Goal: Transaction & Acquisition: Download file/media

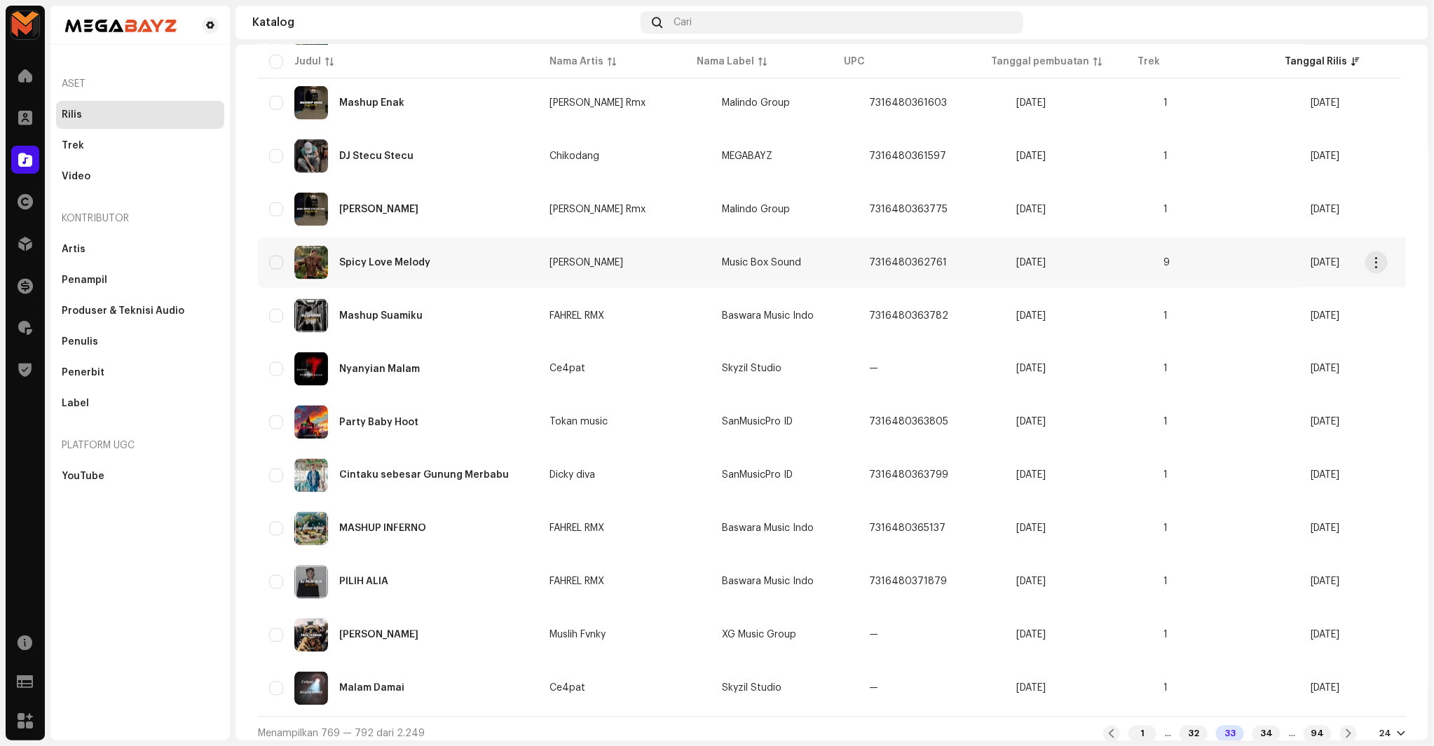
scroll to position [785, 0]
click at [1252, 727] on div "34" at bounding box center [1266, 733] width 28 height 17
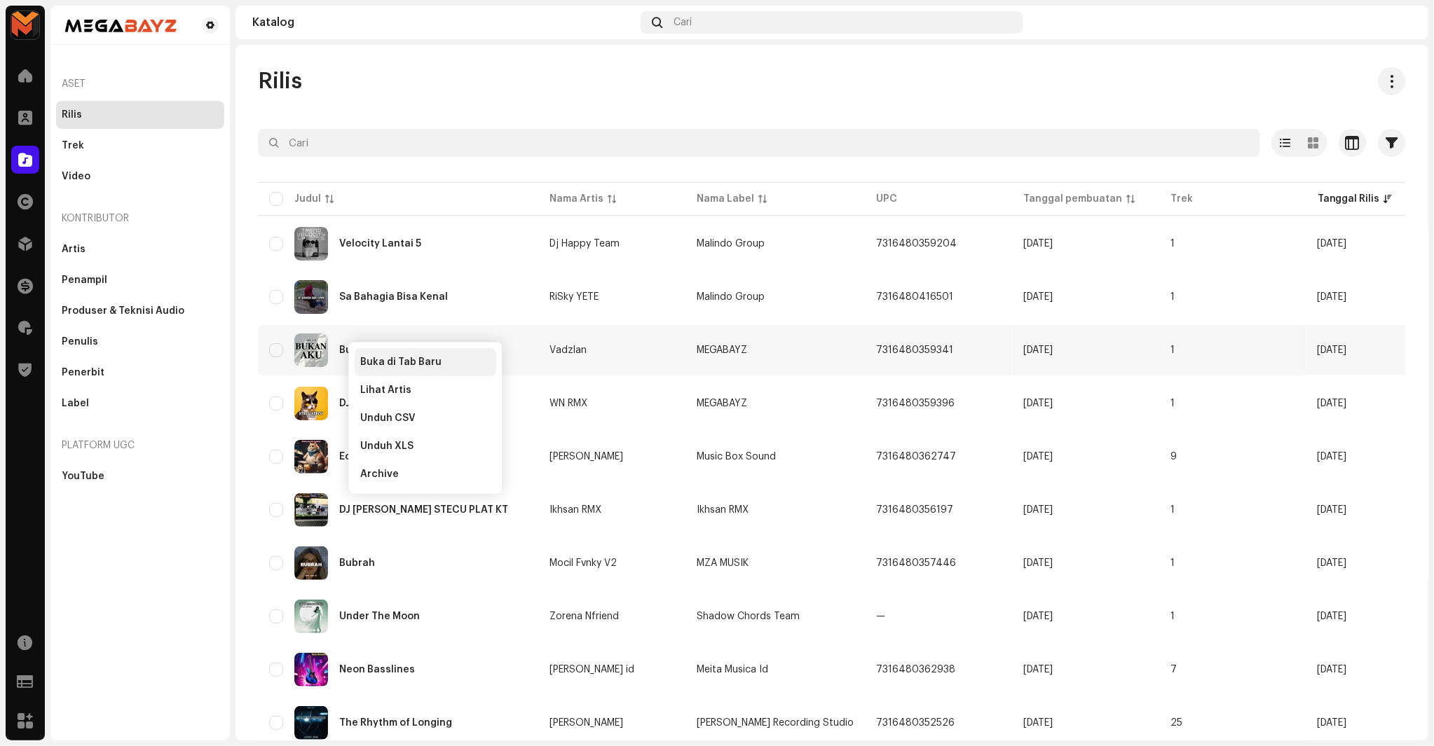
click at [376, 366] on span "Buka di Tab Baru" at bounding box center [400, 362] width 81 height 11
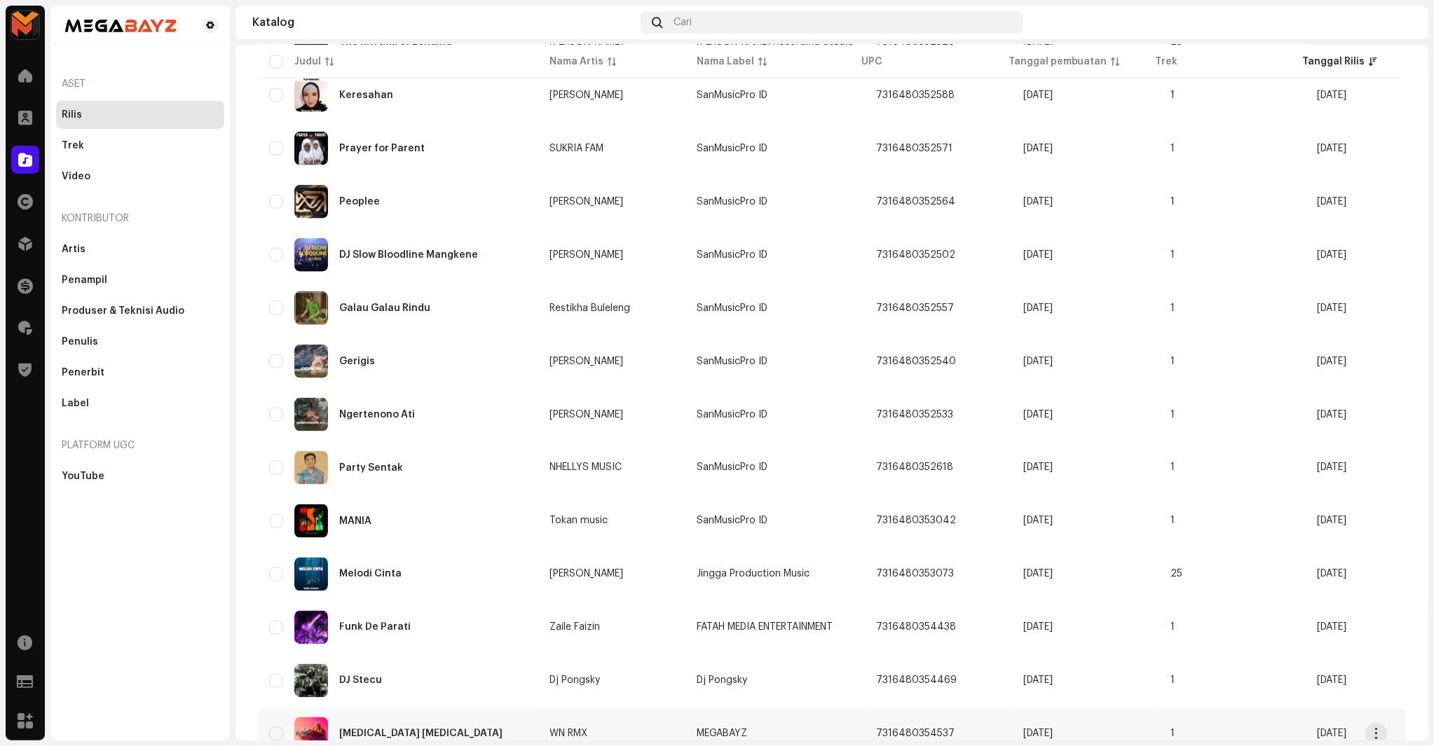
scroll to position [785, 0]
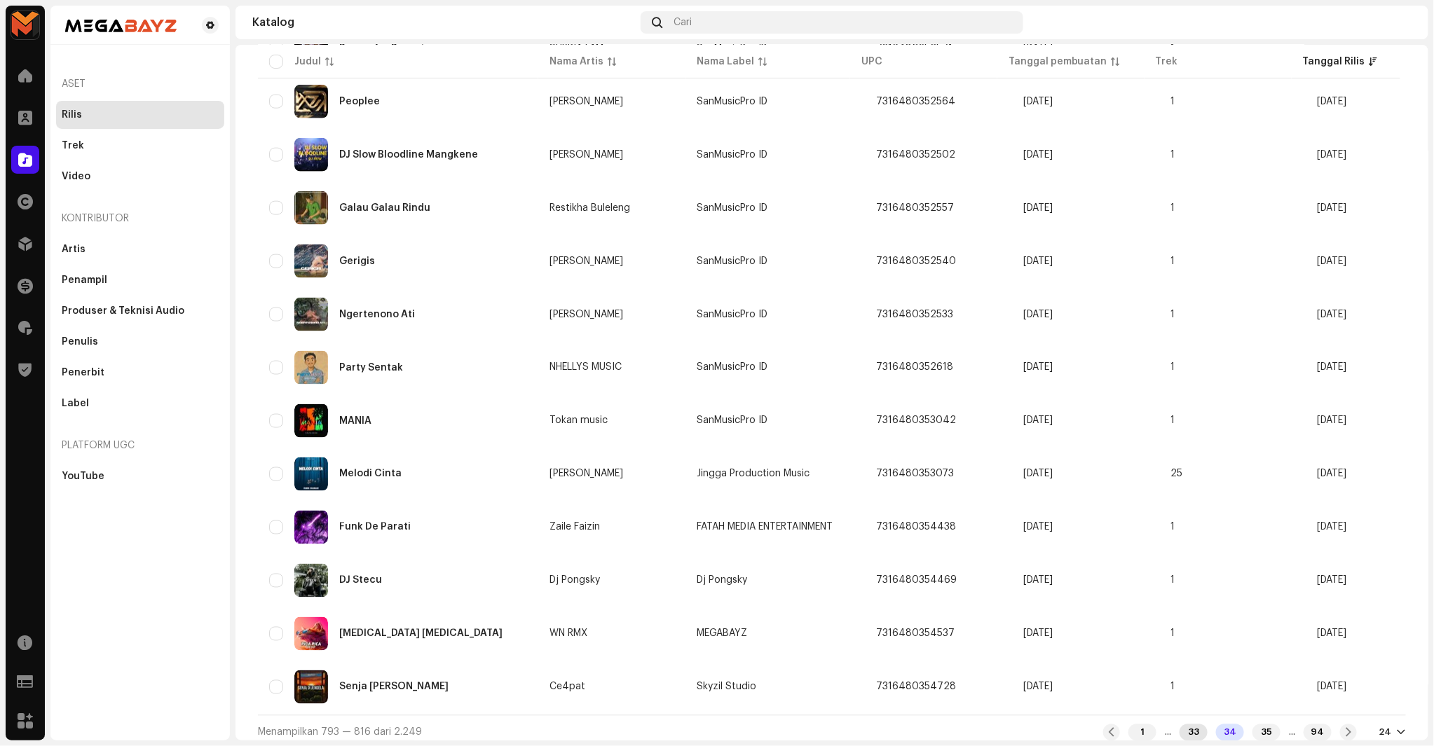
click at [1185, 726] on div "33" at bounding box center [1194, 733] width 28 height 17
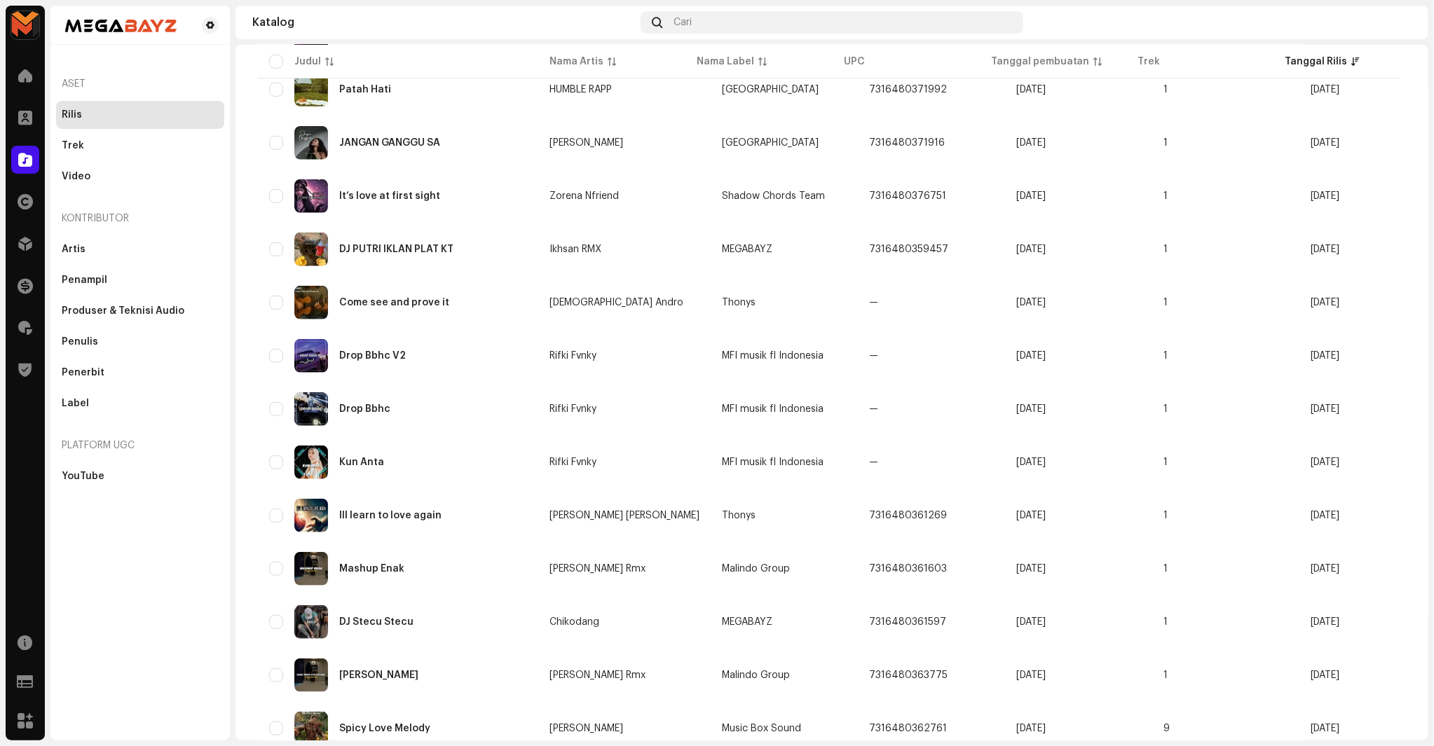
scroll to position [240, 0]
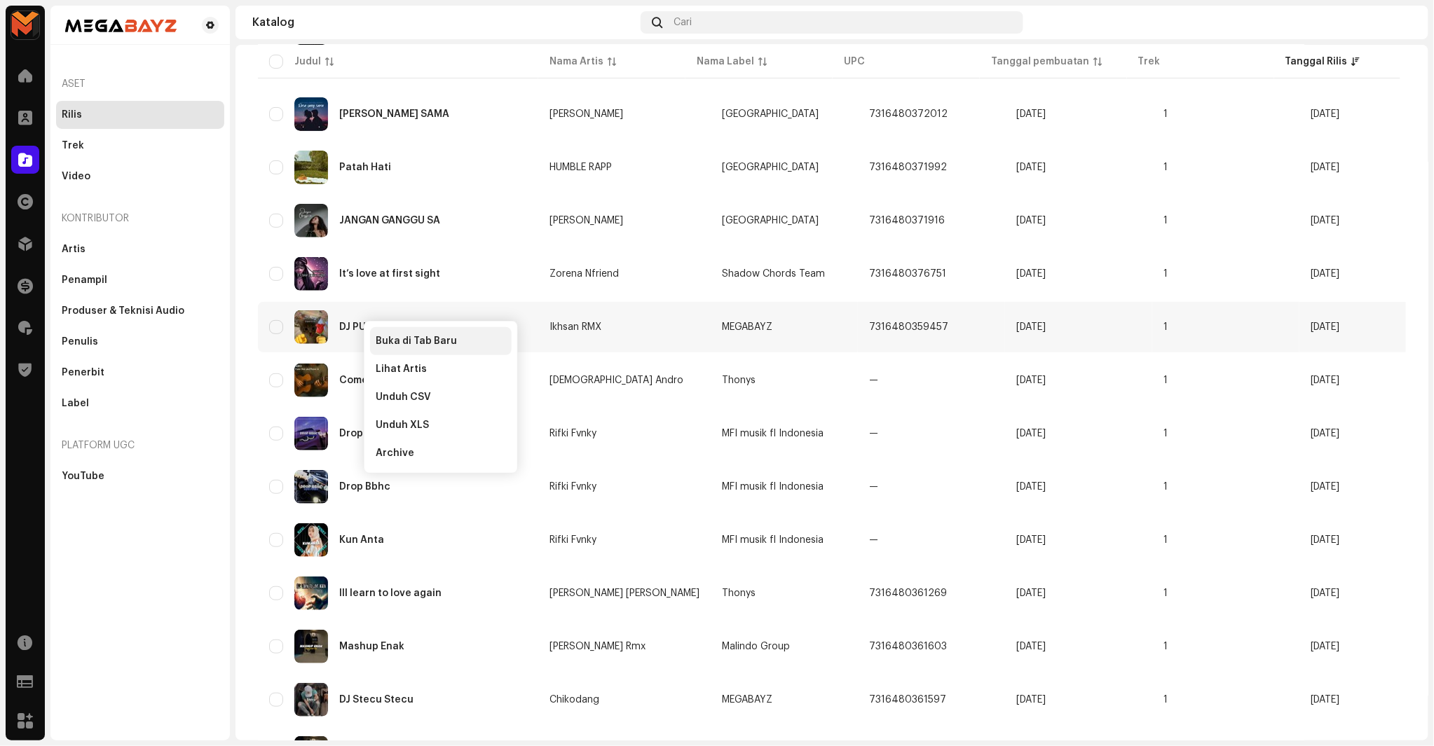
click at [384, 332] on div "Buka di Tab Baru" at bounding box center [441, 341] width 142 height 28
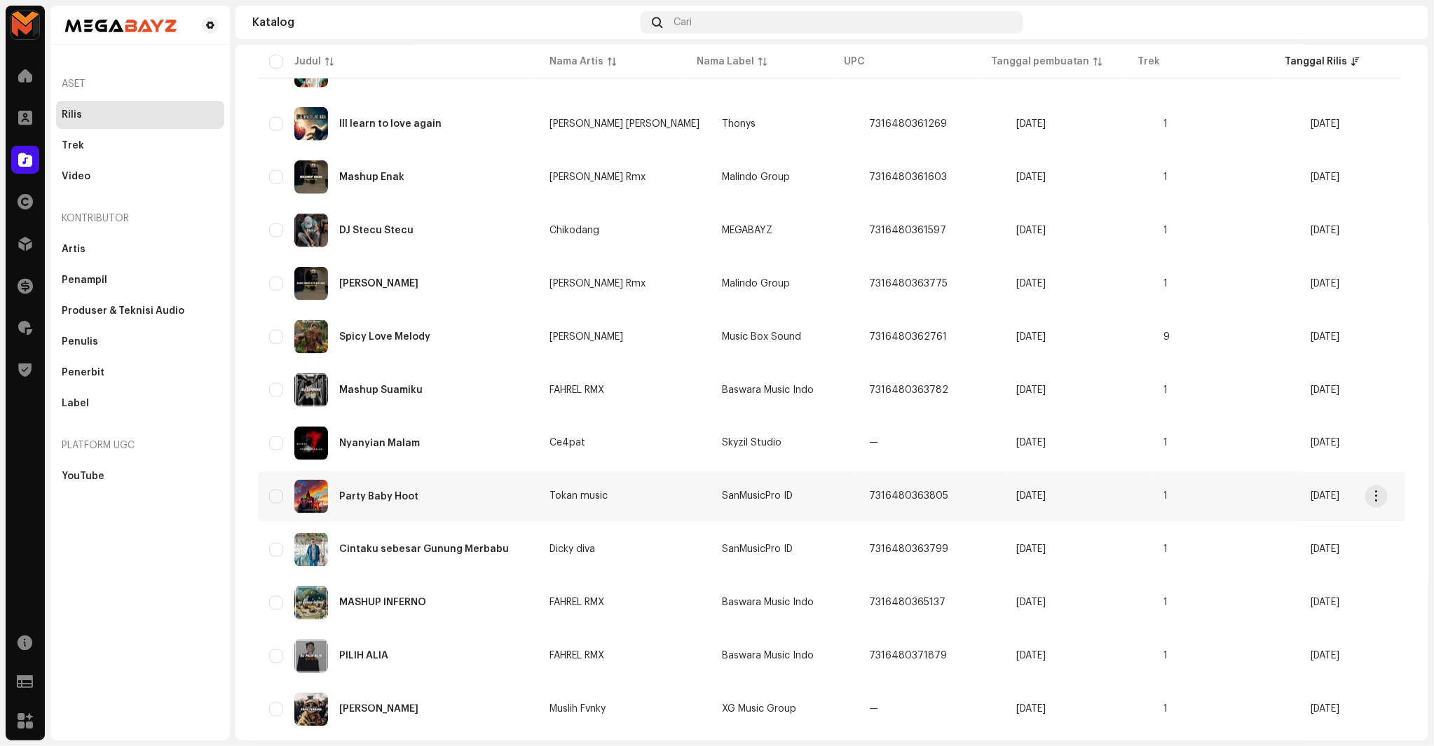
scroll to position [785, 0]
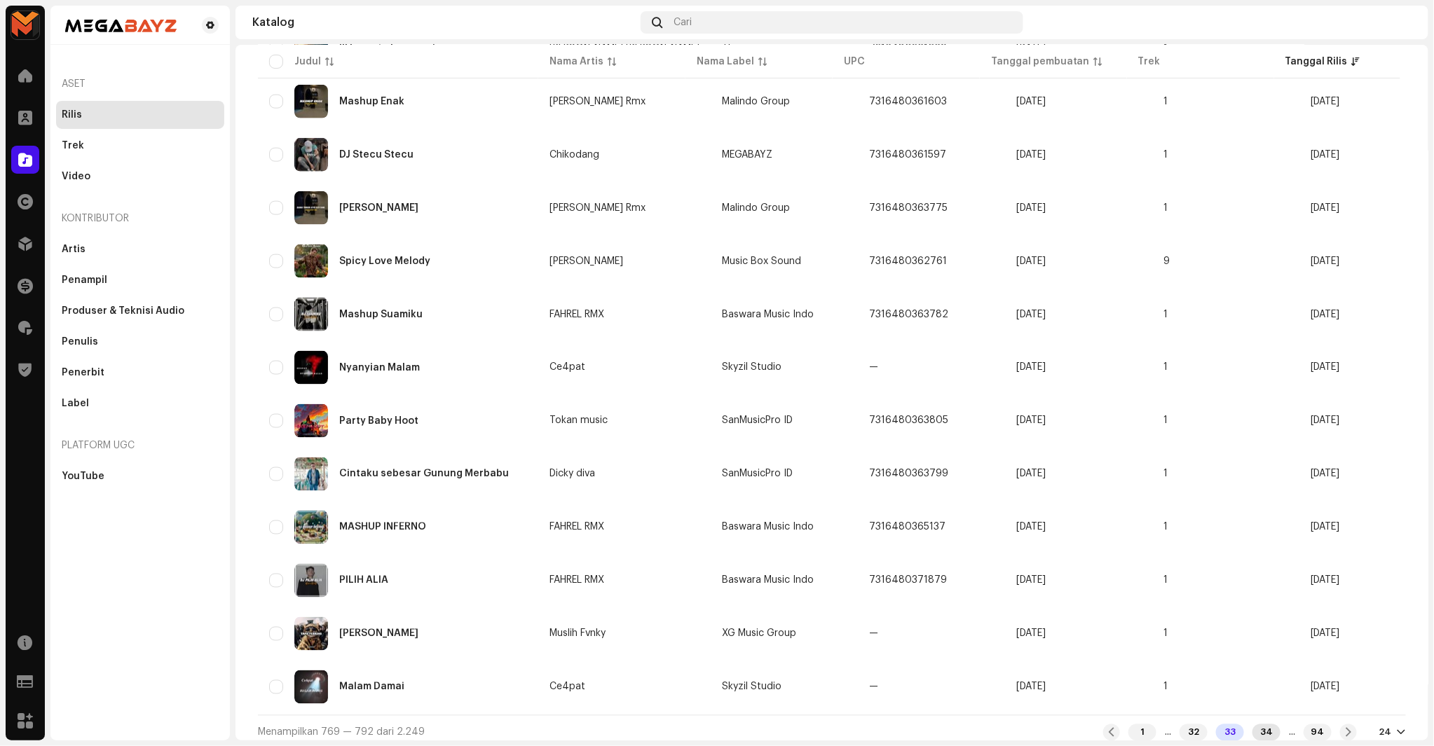
click at [1262, 725] on div "34" at bounding box center [1266, 733] width 28 height 17
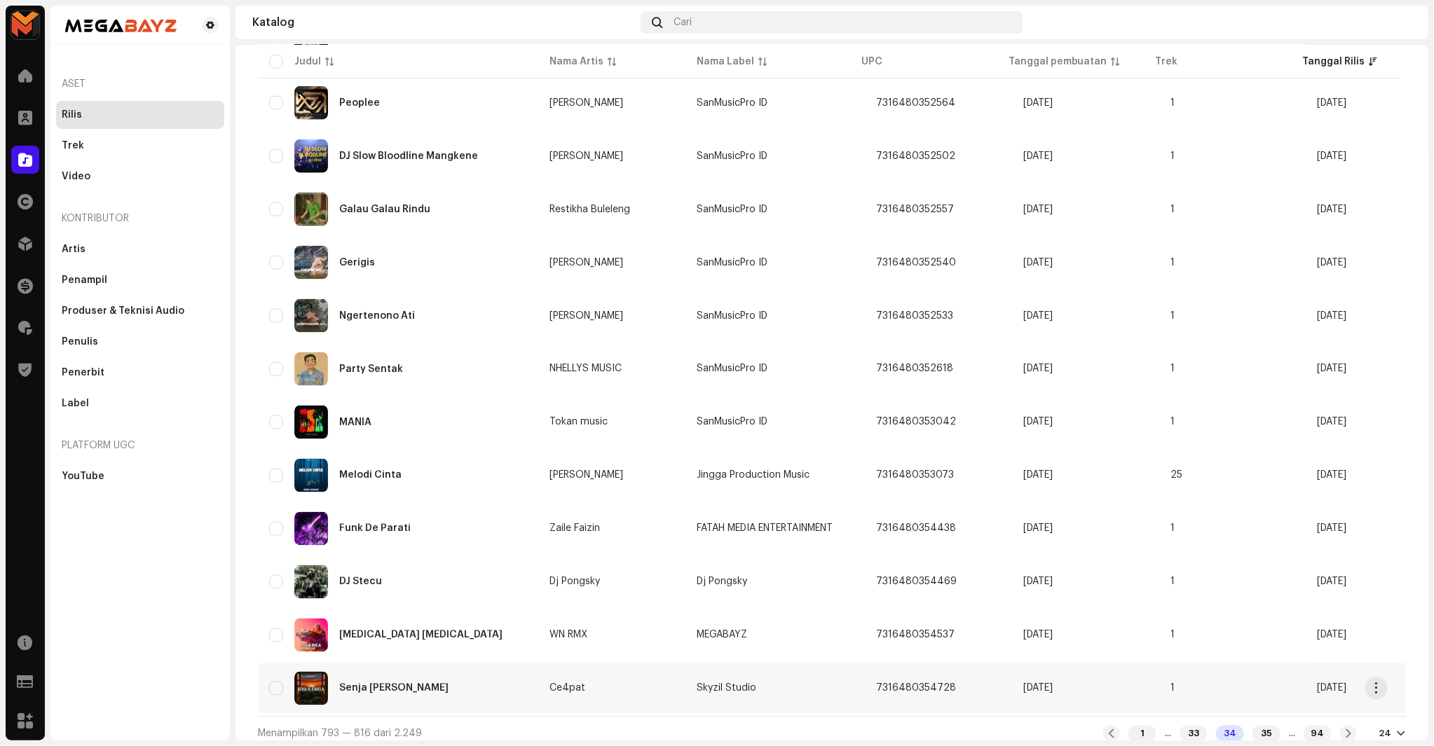
scroll to position [785, 0]
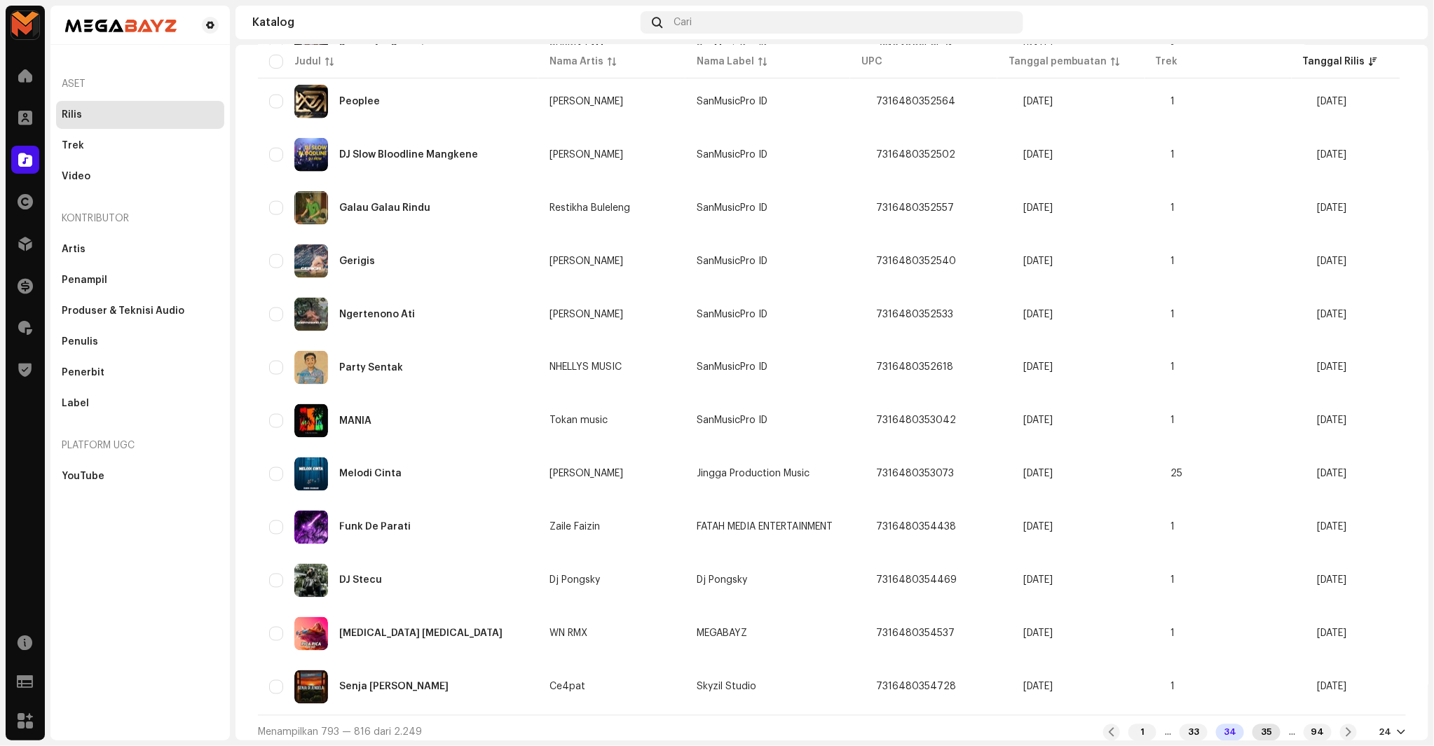
click at [1252, 727] on div "35" at bounding box center [1266, 733] width 28 height 17
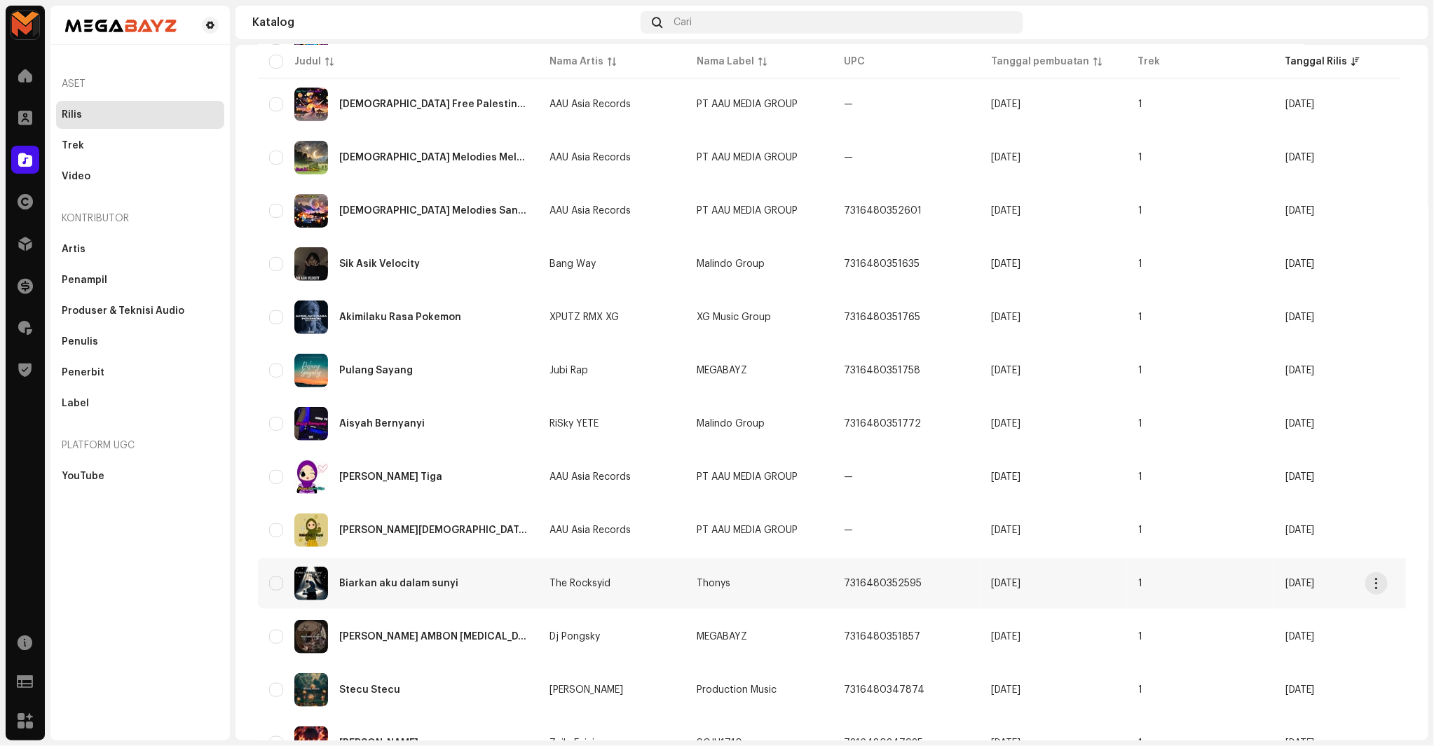
scroll to position [233, 0]
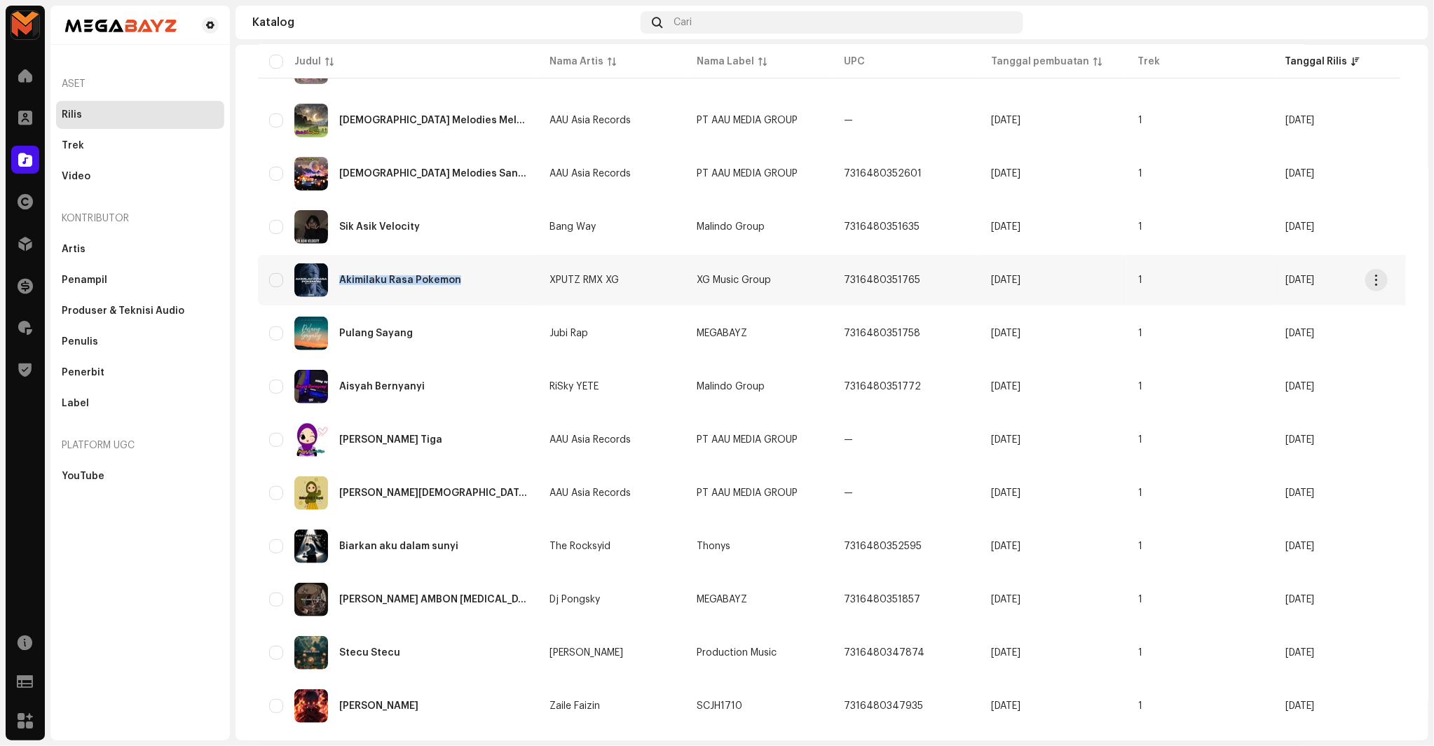
copy div "Akimilaku Rasa Pokemon"
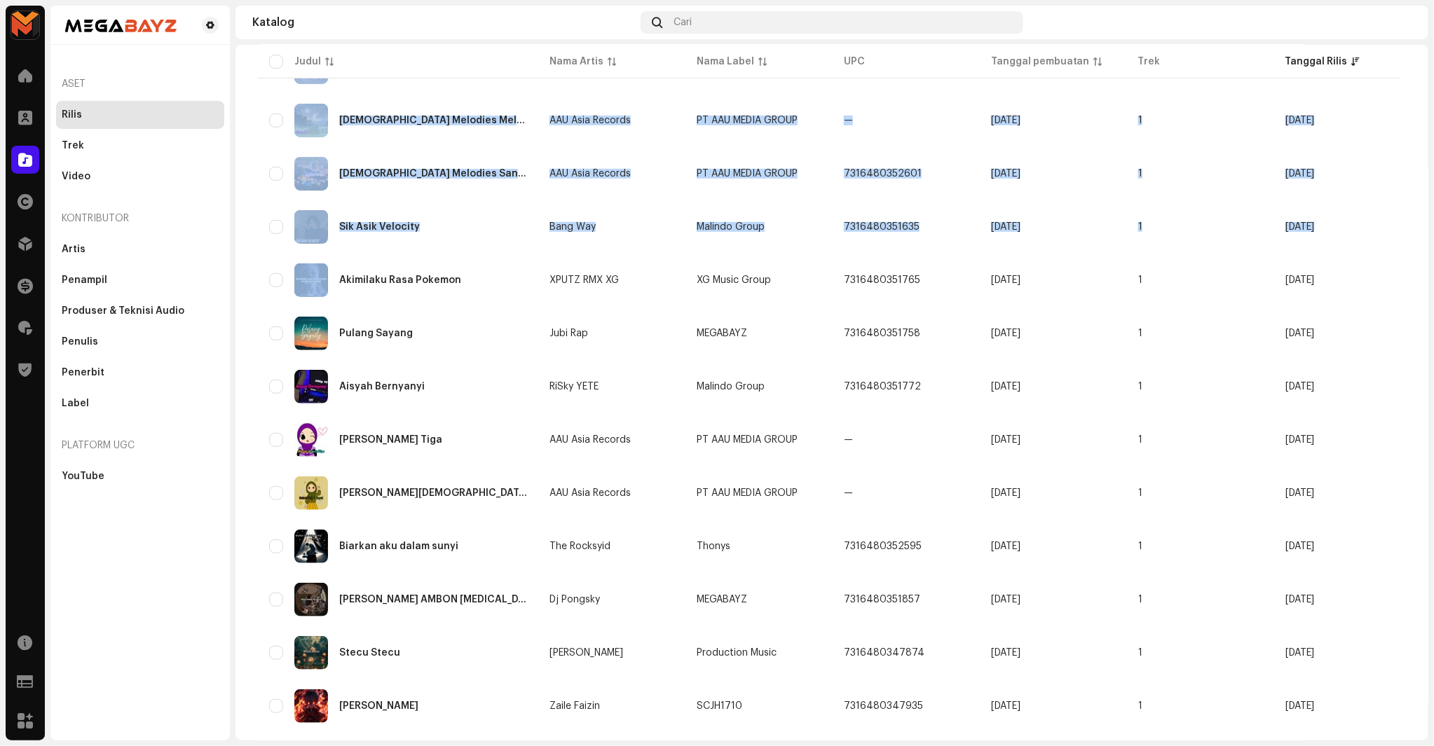
drag, startPoint x: 336, startPoint y: 277, endPoint x: 233, endPoint y: 304, distance: 107.3
click at [233, 304] on div "MEGABAYZ Beranda Klien Katalog Hak Distribusi Keuangan Royalti Trust & Safety S…" at bounding box center [717, 373] width 1434 height 746
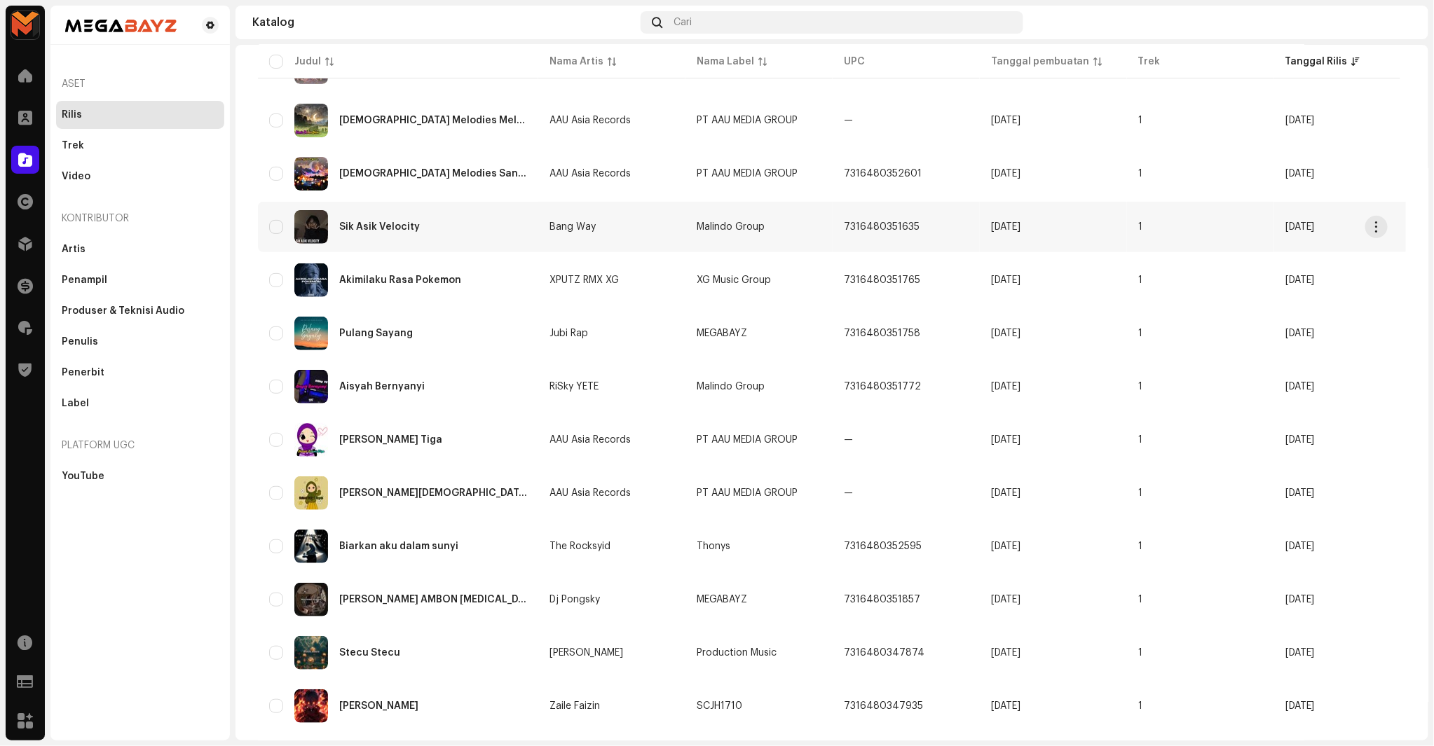
scroll to position [311, 0]
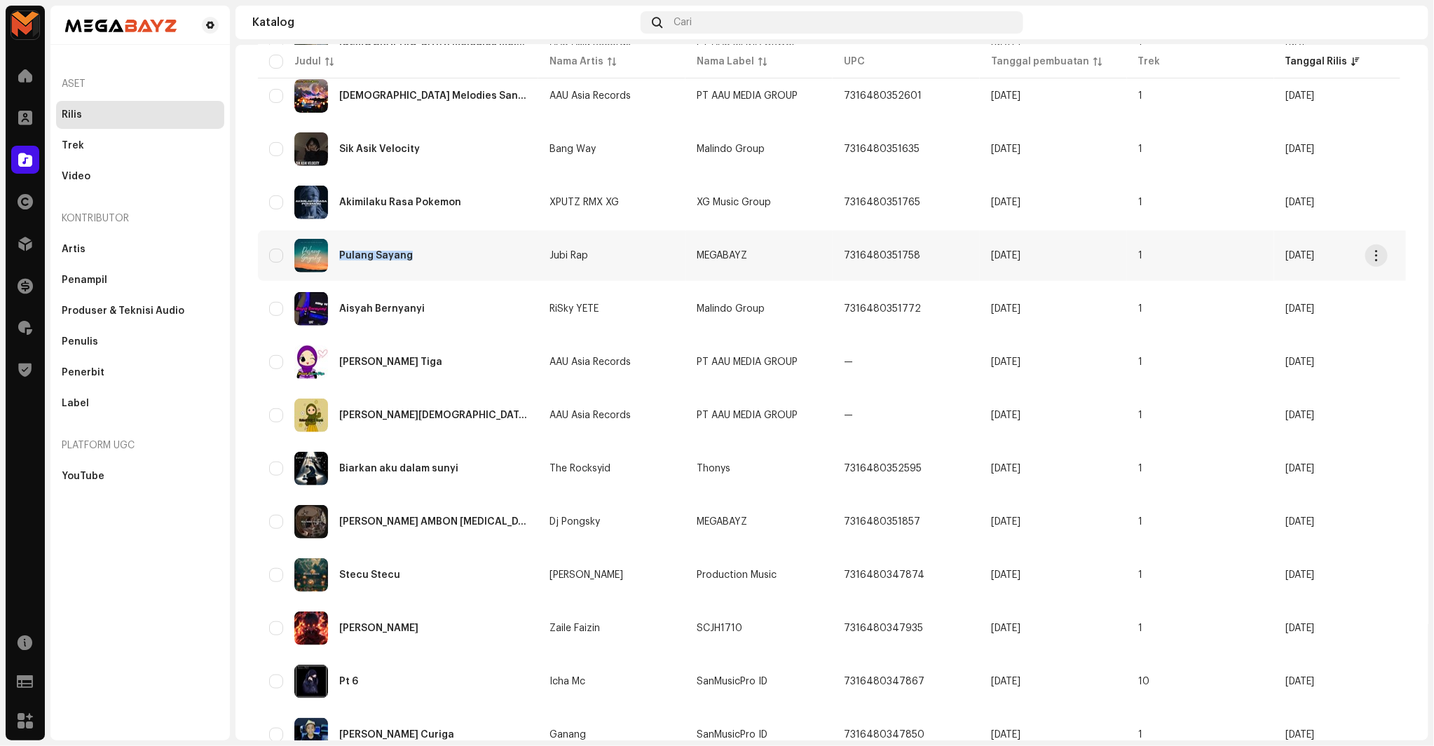
copy div "Pulang Sayang"
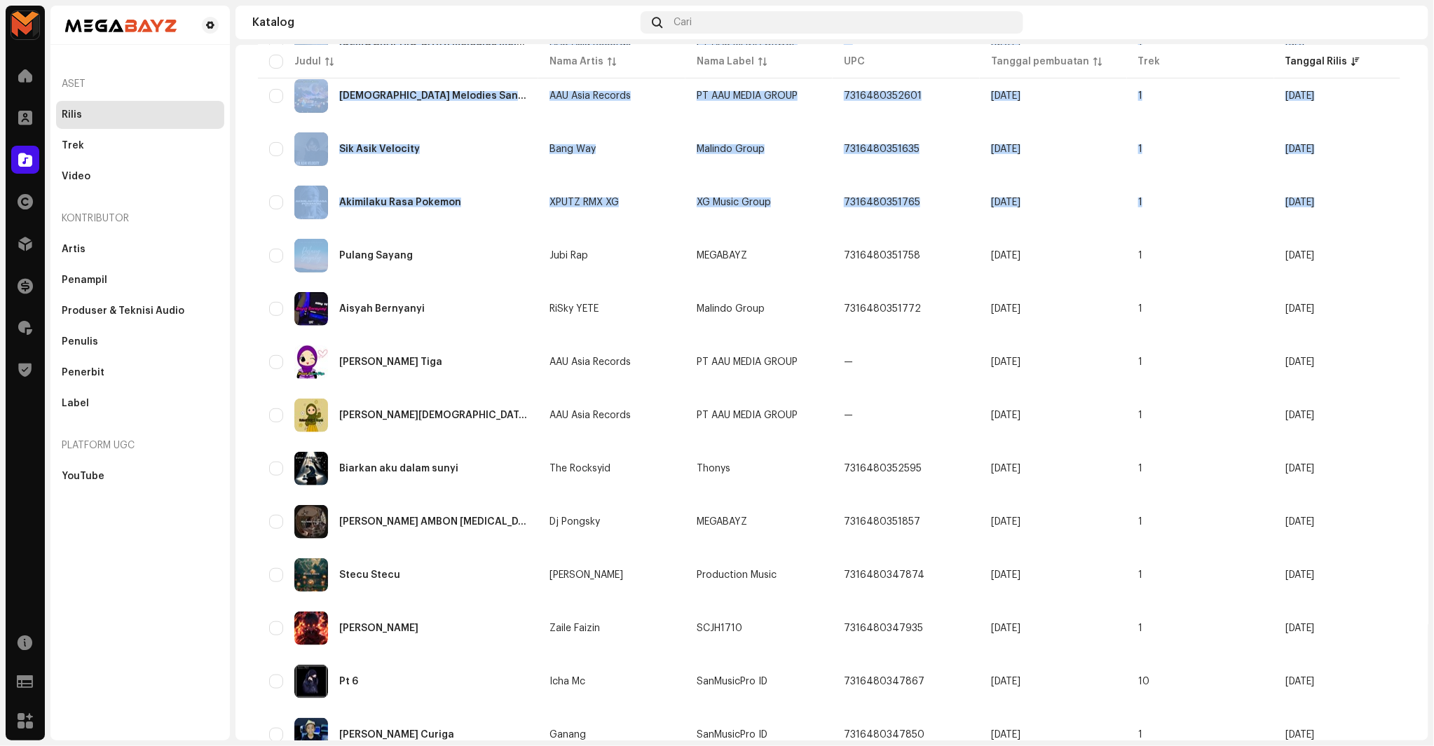
drag, startPoint x: 338, startPoint y: 254, endPoint x: 233, endPoint y: 232, distance: 106.8
click at [233, 232] on div "MEGABAYZ Beranda Klien Katalog Hak Distribusi Keuangan Royalti Trust & Safety S…" at bounding box center [717, 373] width 1434 height 746
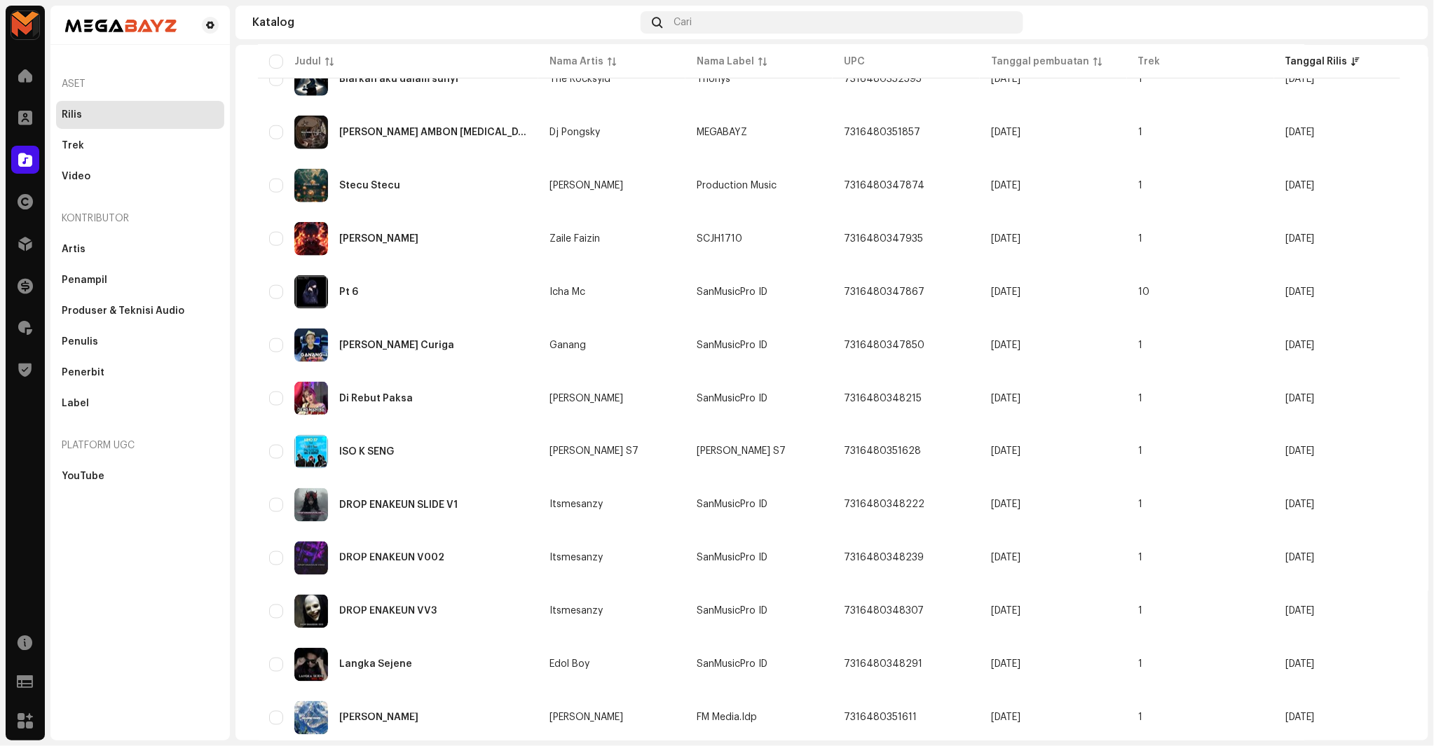
scroll to position [785, 0]
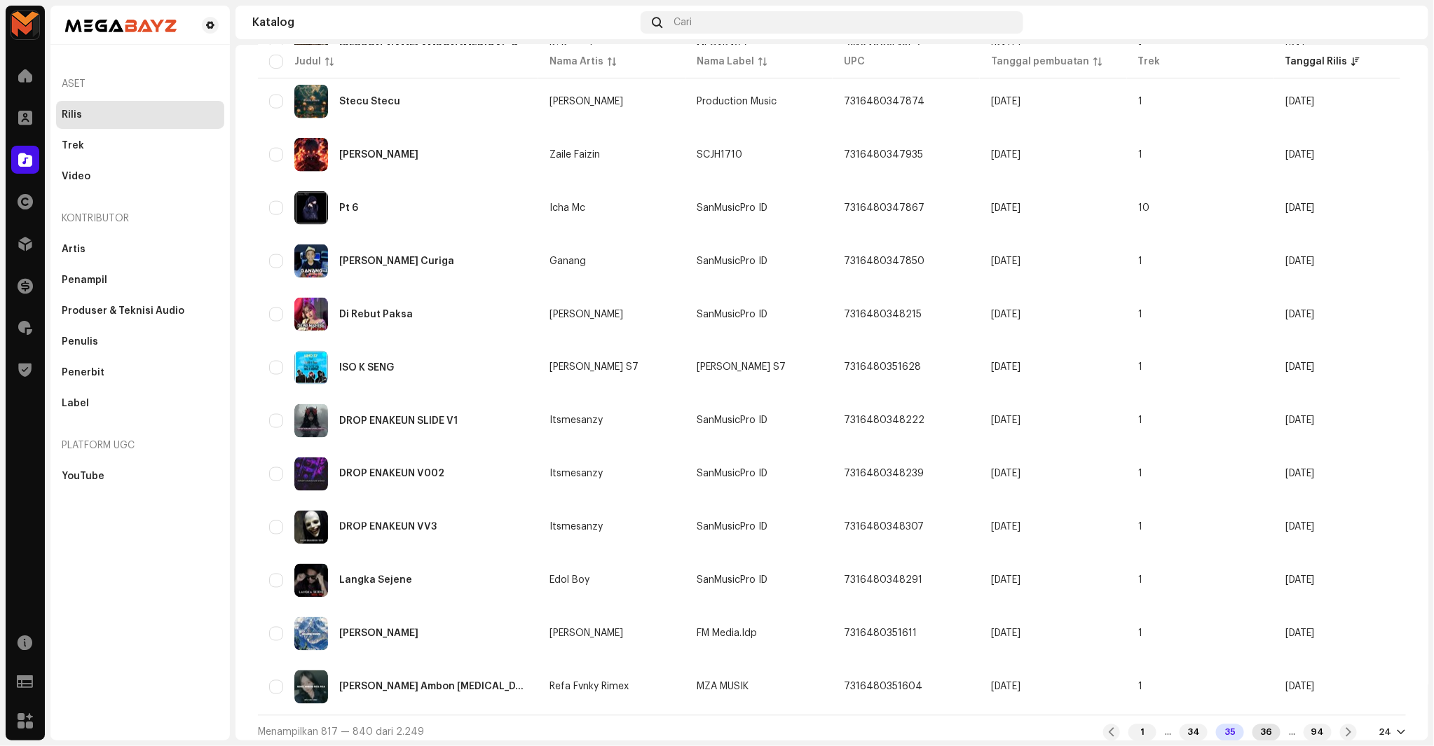
click at [1255, 730] on div "36" at bounding box center [1266, 733] width 28 height 17
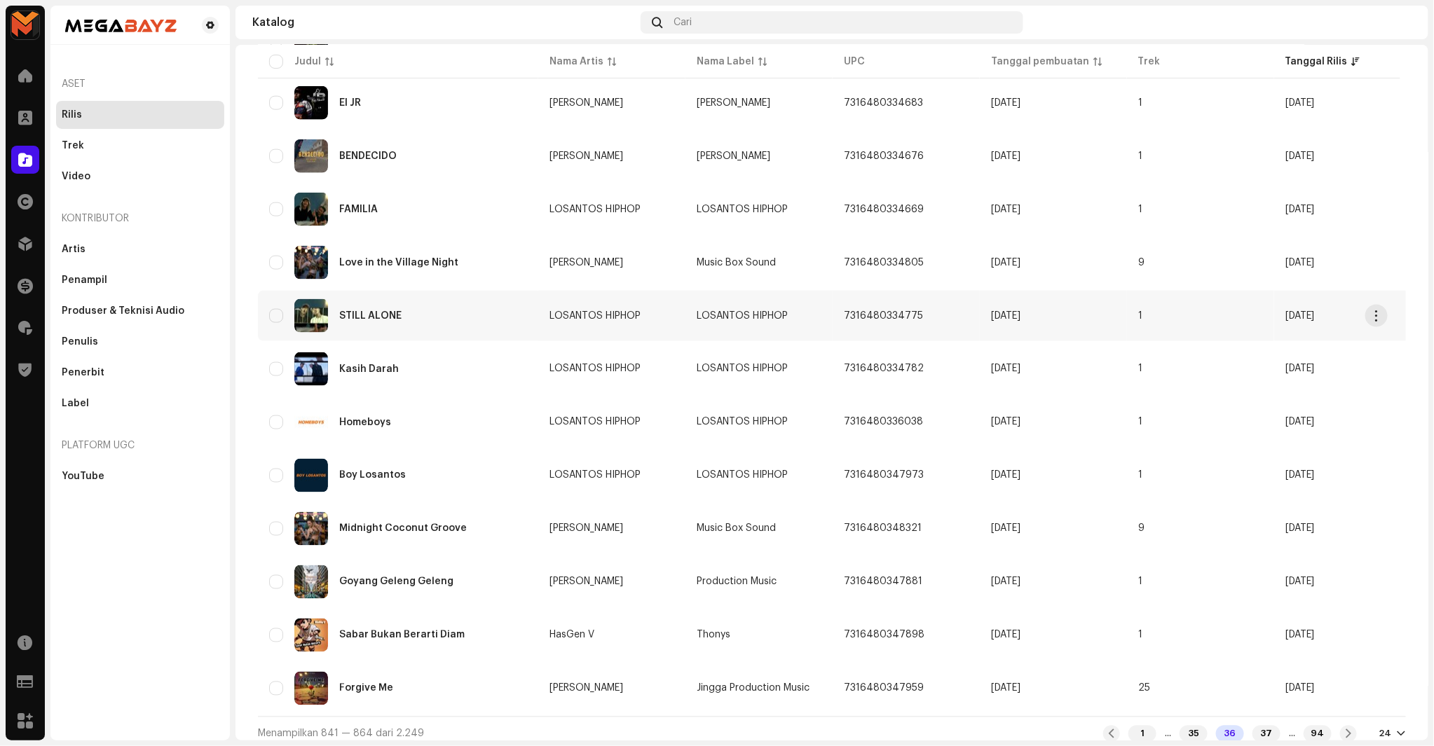
scroll to position [785, 0]
click at [1252, 725] on div "37" at bounding box center [1266, 733] width 28 height 17
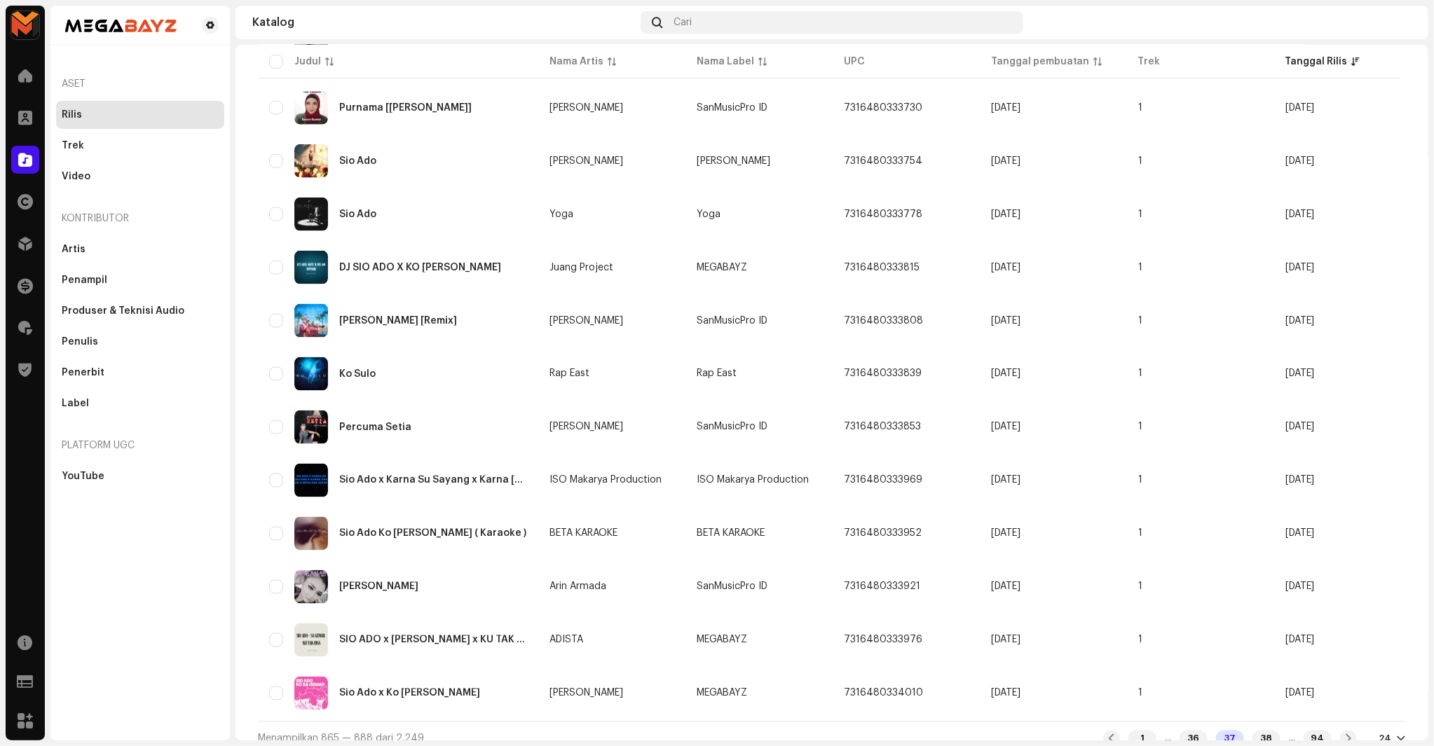
scroll to position [785, 0]
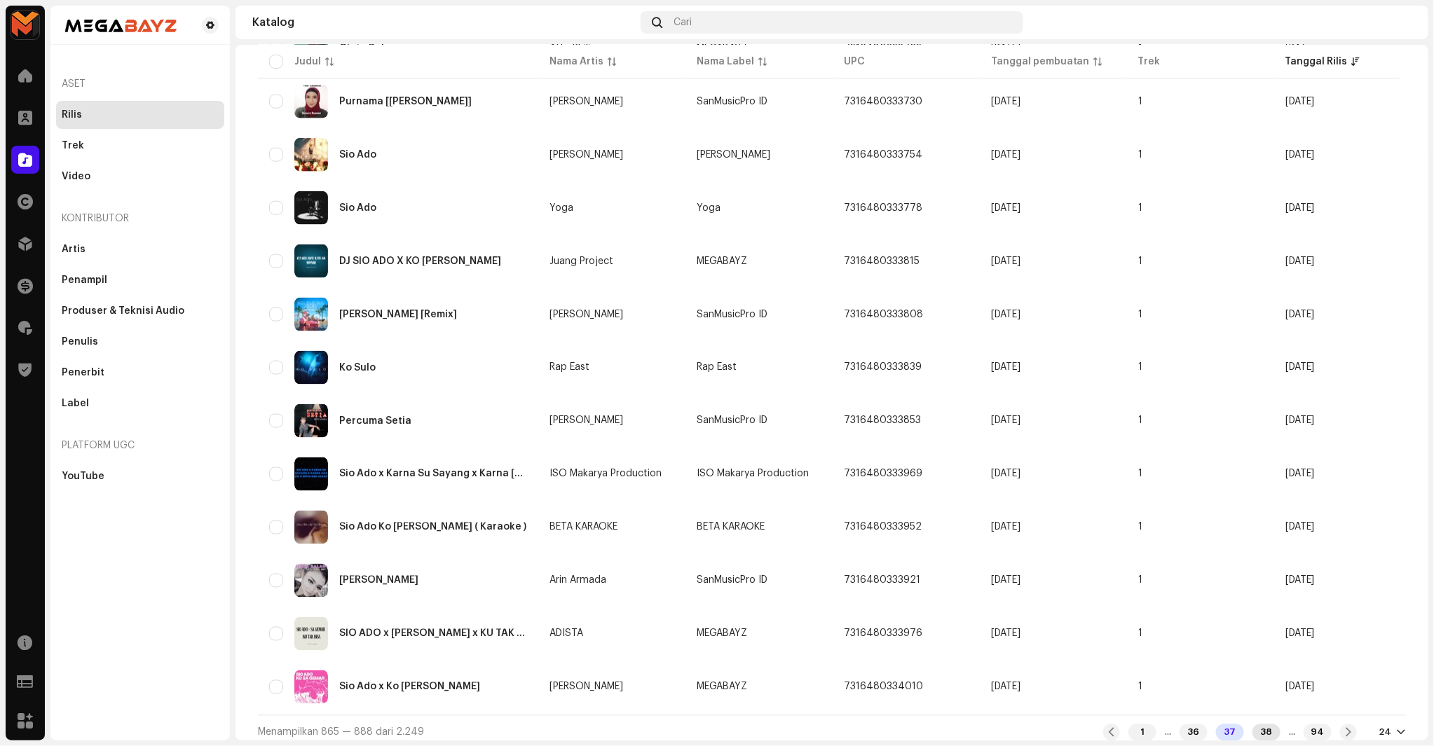
click at [1257, 725] on div "38" at bounding box center [1266, 733] width 28 height 17
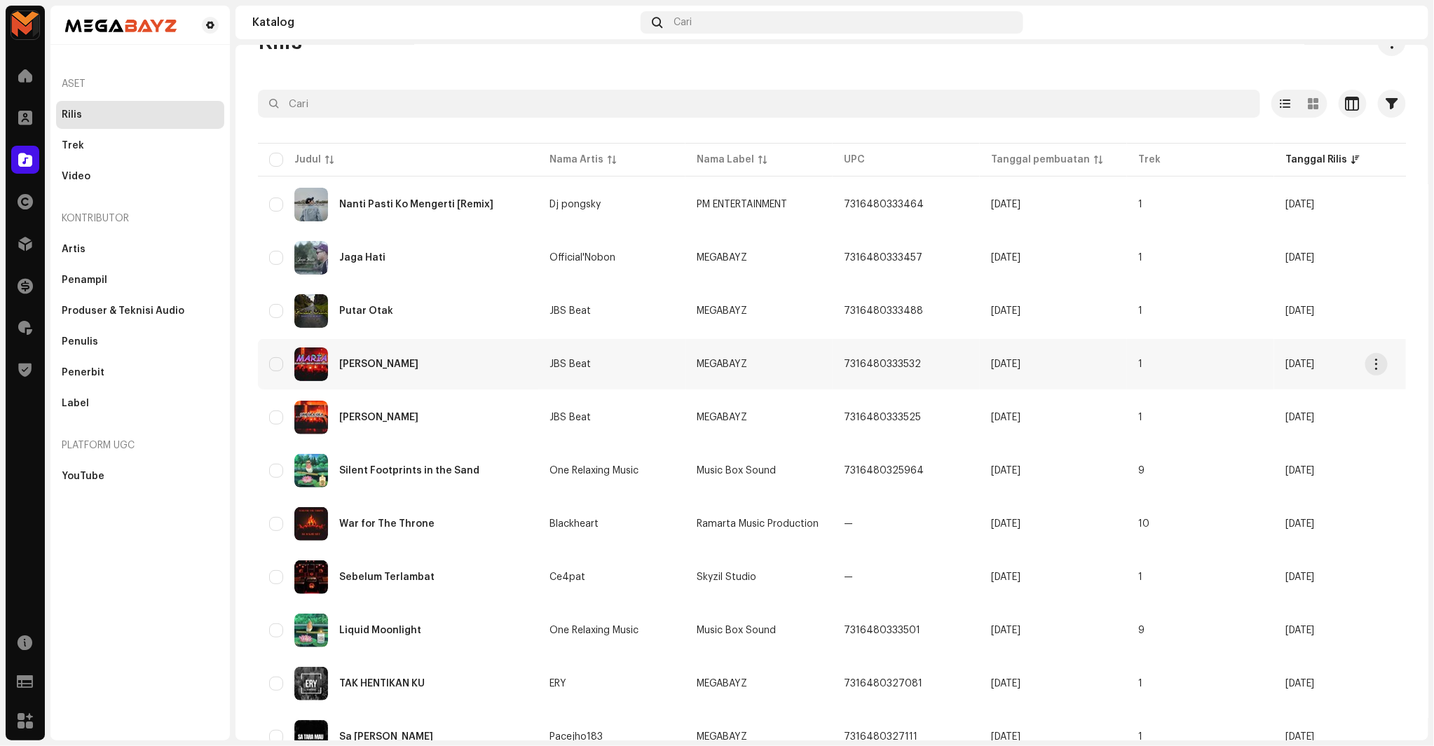
scroll to position [78, 0]
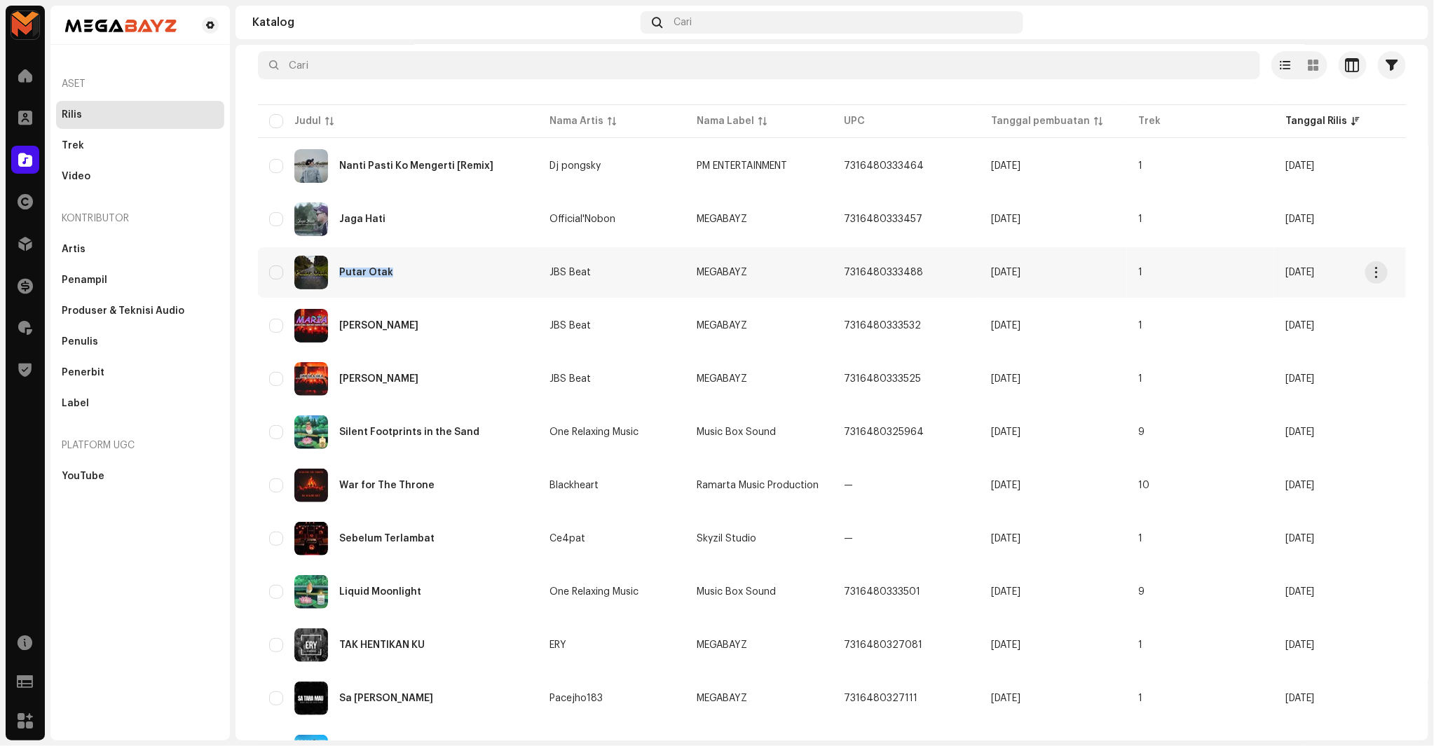
copy div "Putar Otak"
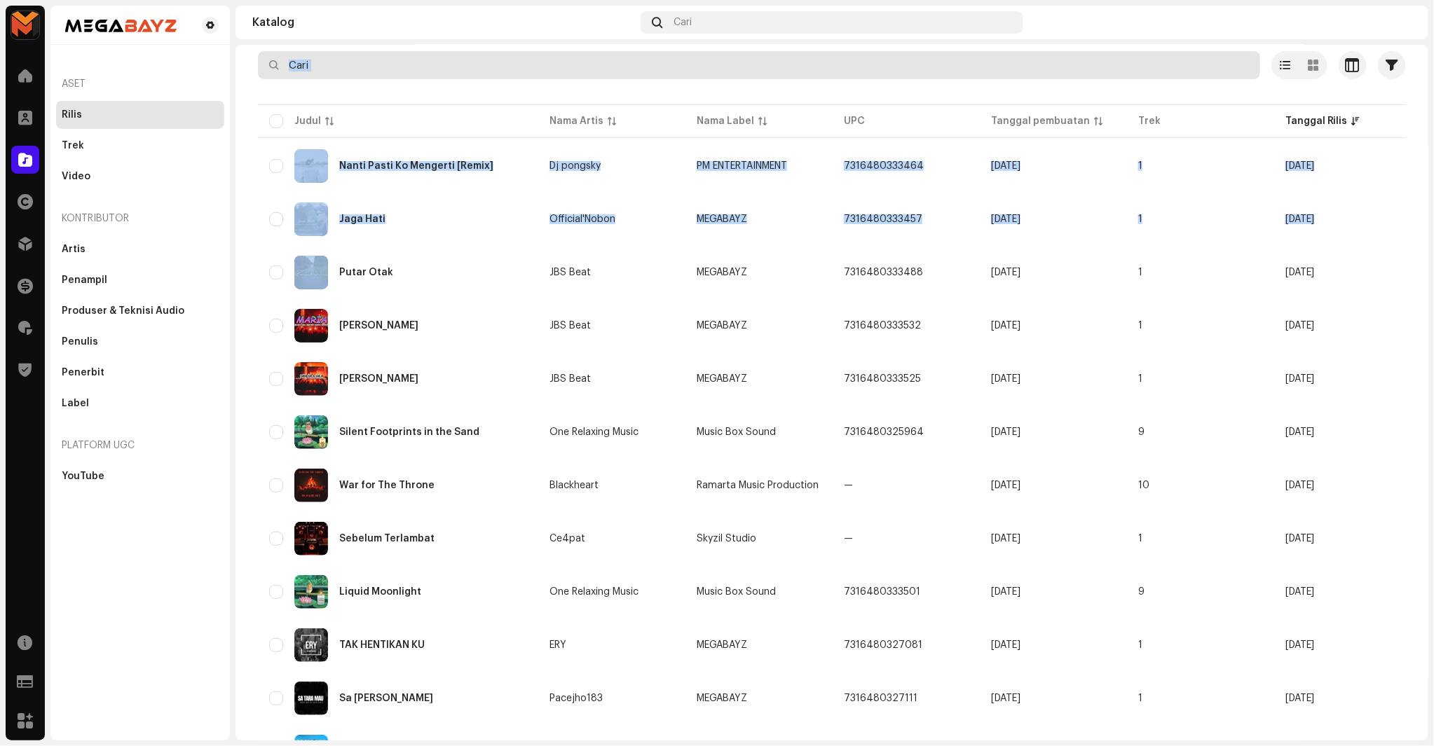
drag, startPoint x: 334, startPoint y: 280, endPoint x: 473, endPoint y: 76, distance: 247.3
click at [473, 76] on div "Dipilih 0 Opsi Filter Status distribusi Tidak Pernah Didistribusikan Memproses …" at bounding box center [832, 752] width 1148 height 1402
click at [473, 75] on input "text" at bounding box center [759, 65] width 1002 height 28
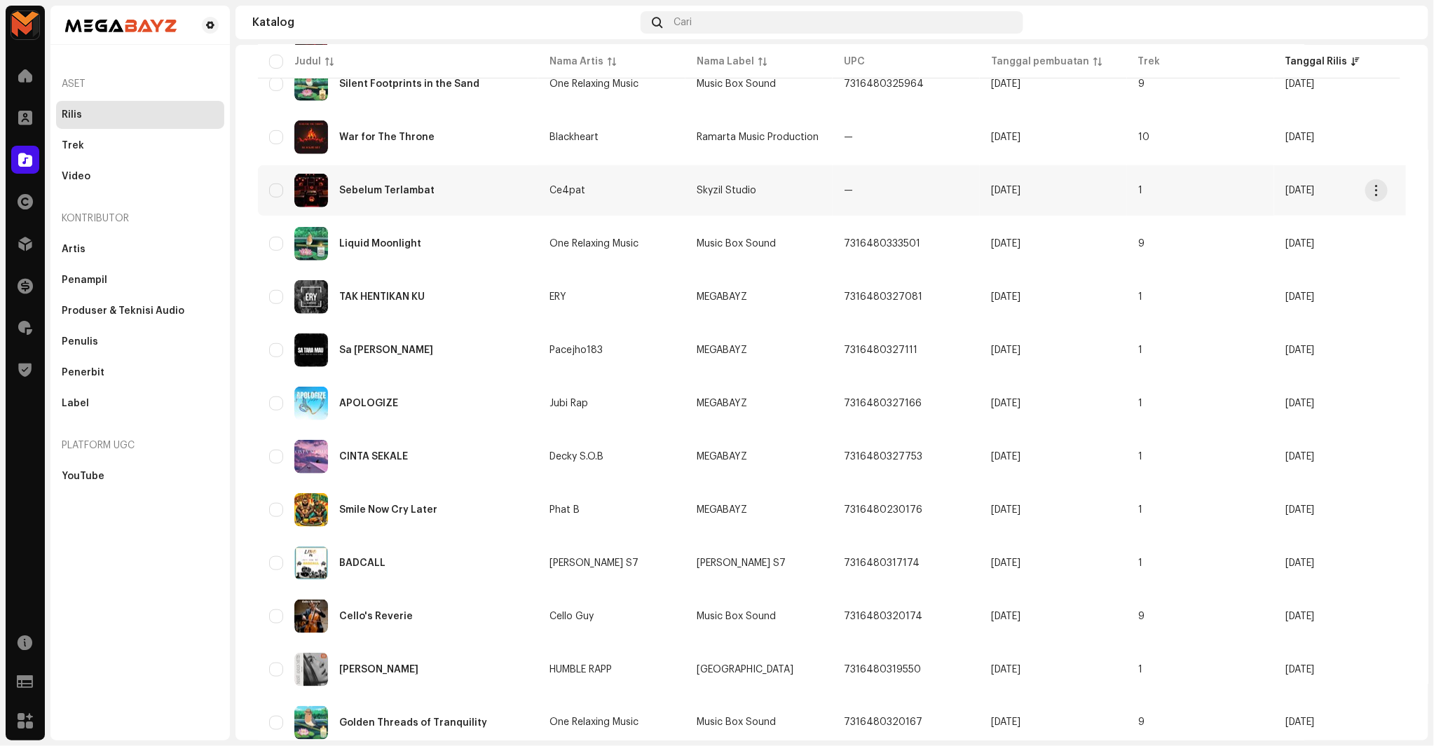
scroll to position [467, 0]
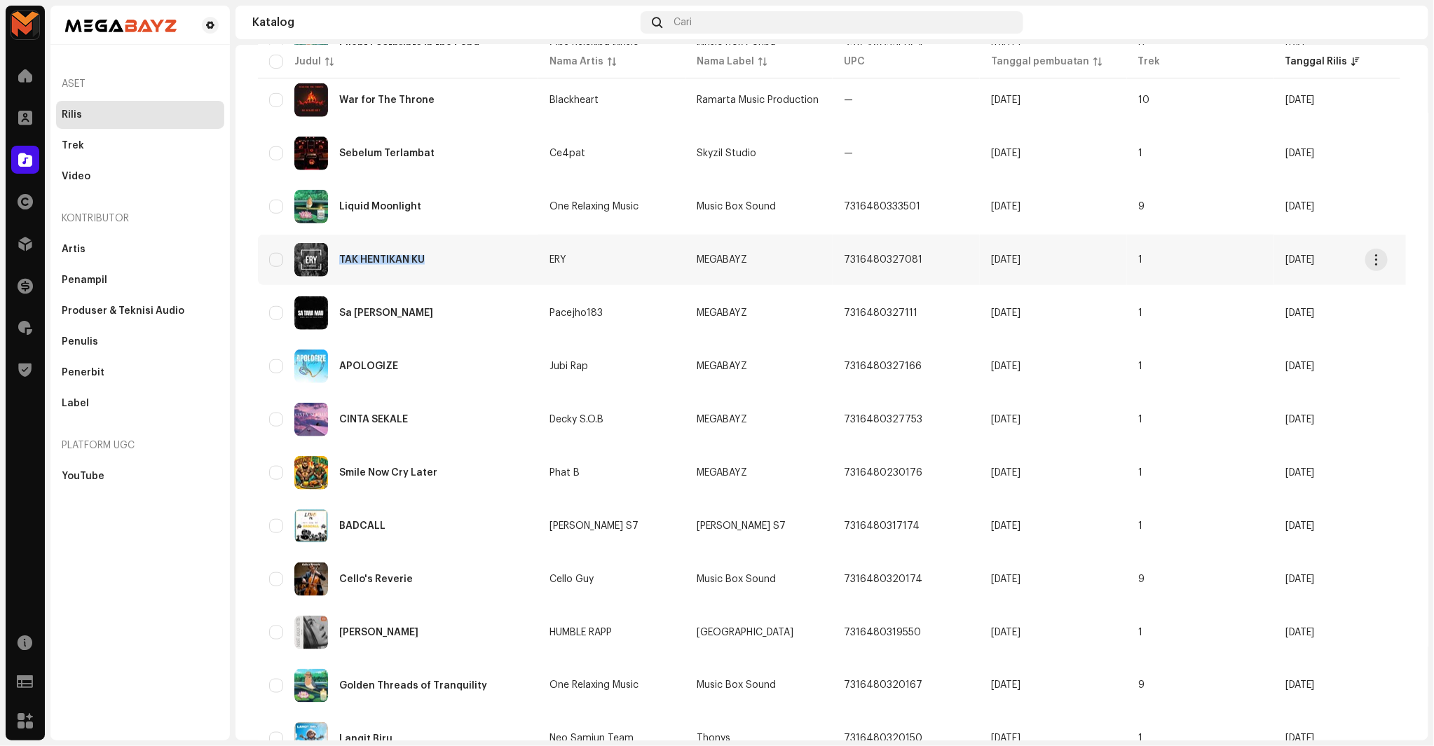
copy div "TAK HENTIKAN KU"
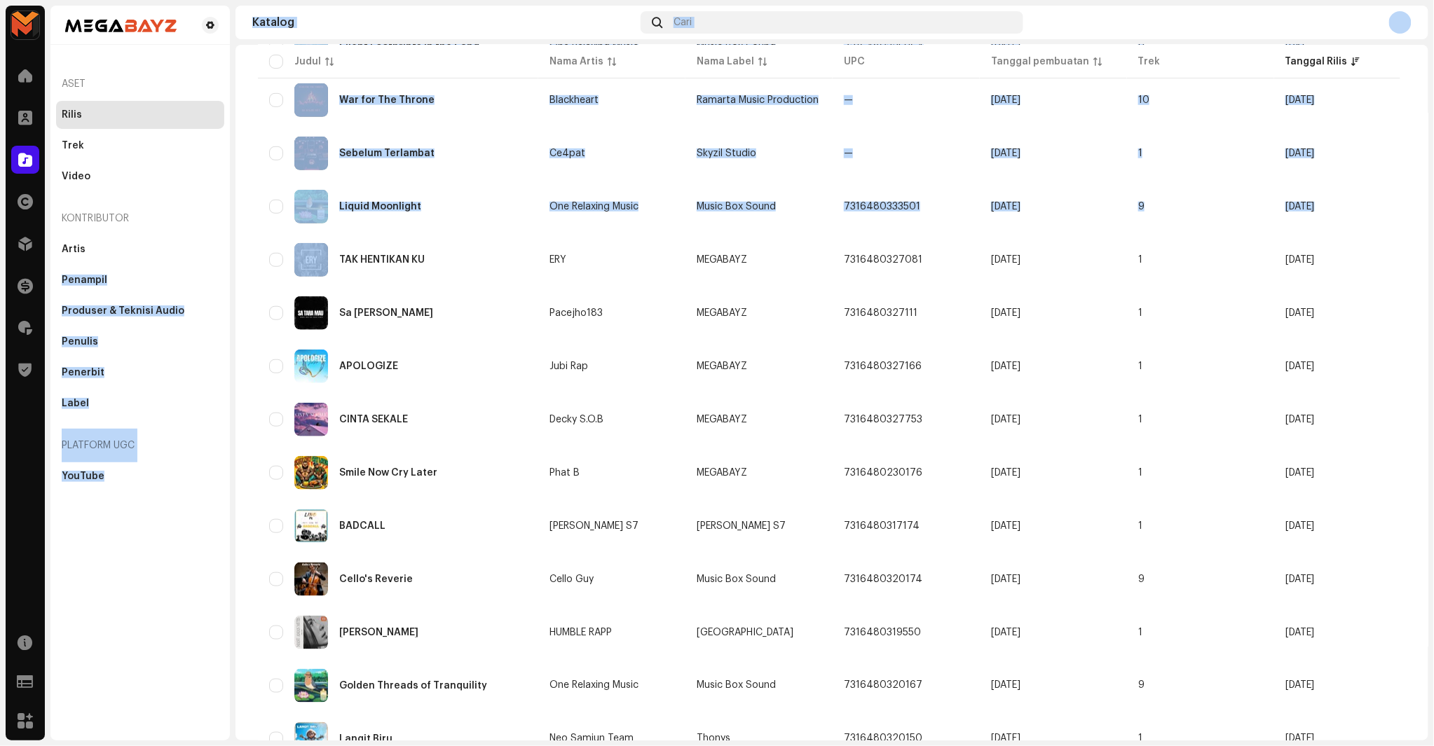
drag, startPoint x: 336, startPoint y: 261, endPoint x: 230, endPoint y: 254, distance: 106.7
click at [230, 254] on div "MEGABAYZ Beranda Klien Katalog Hak Distribusi Keuangan Royalti Trust & Safety S…" at bounding box center [717, 373] width 1434 height 746
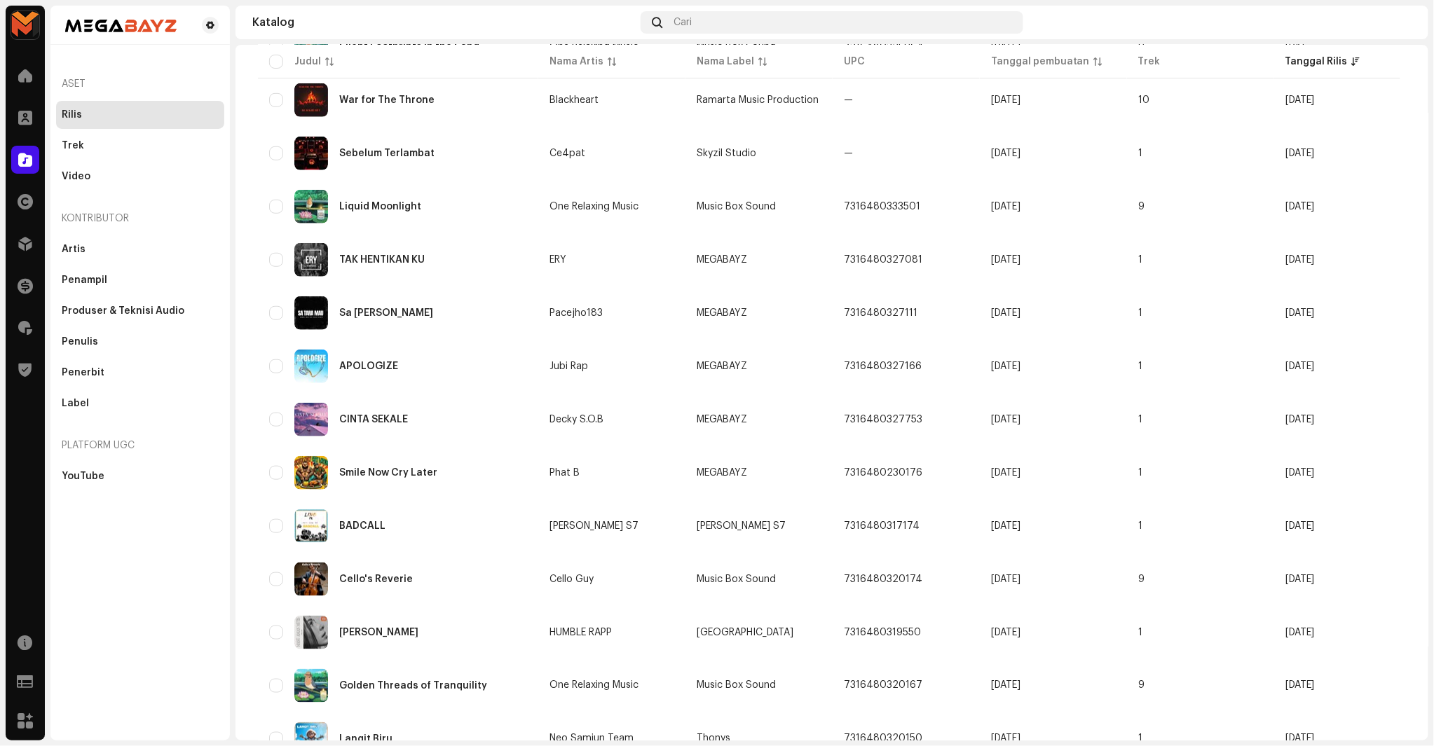
click at [230, 254] on div "MEGABAYZ Beranda Klien Katalog Hak Distribusi Keuangan Royalti Trust & Safety S…" at bounding box center [717, 373] width 1434 height 746
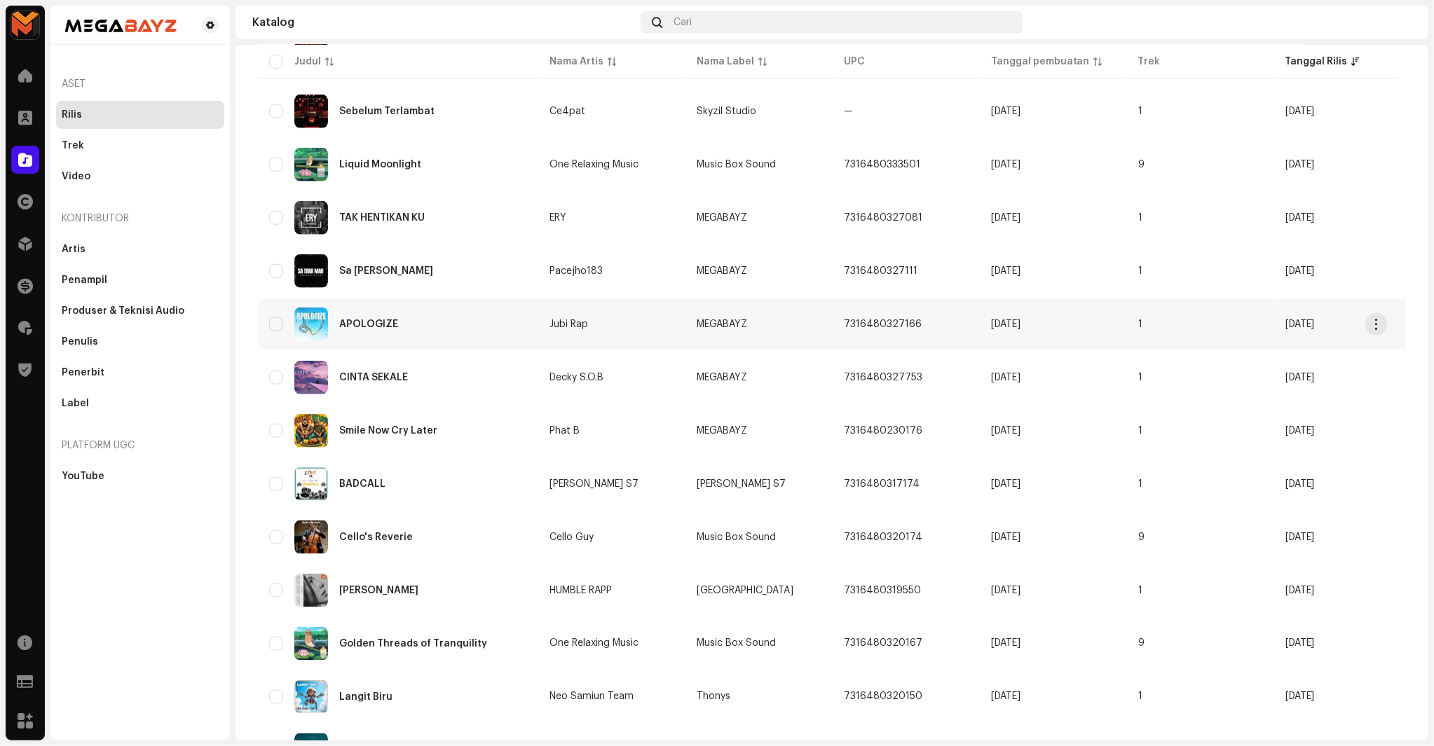
scroll to position [545, 0]
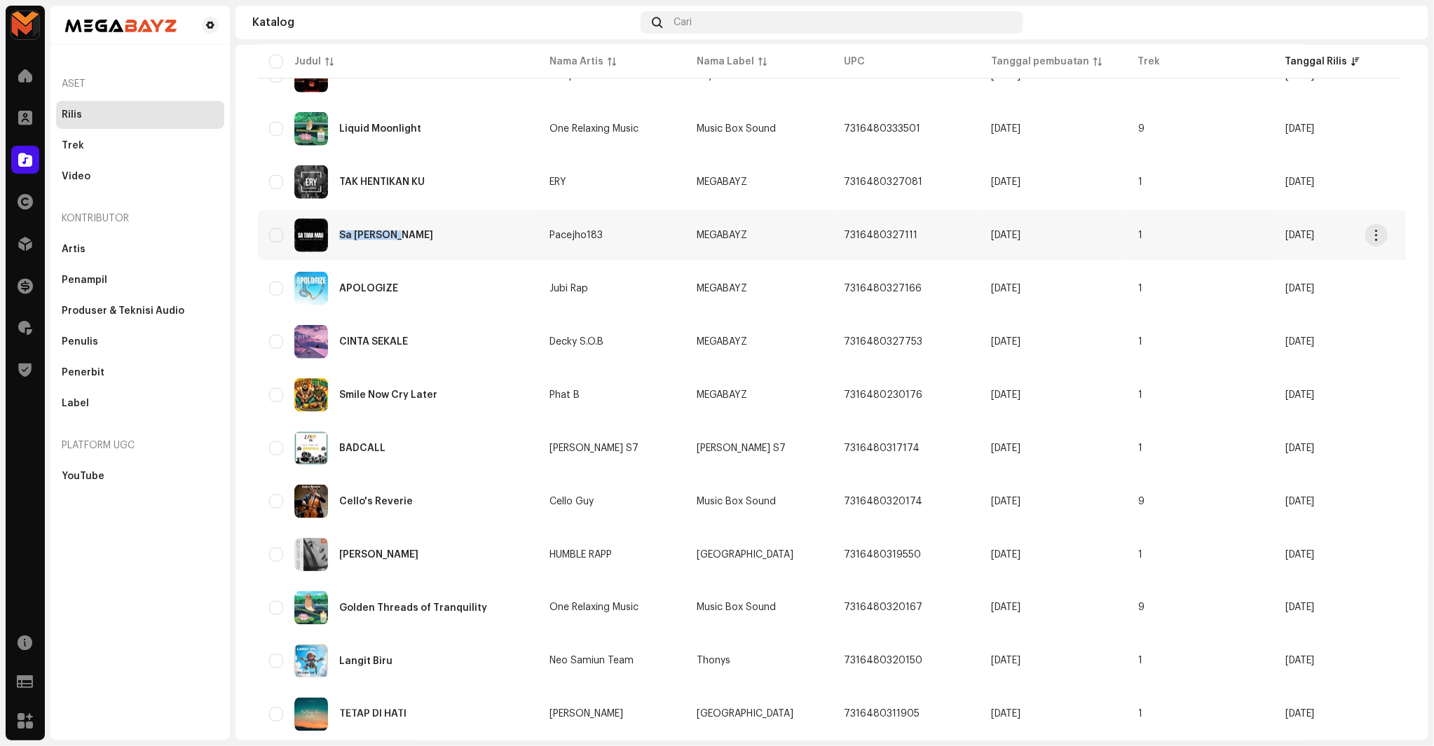
copy div "Sa Tara Mau"
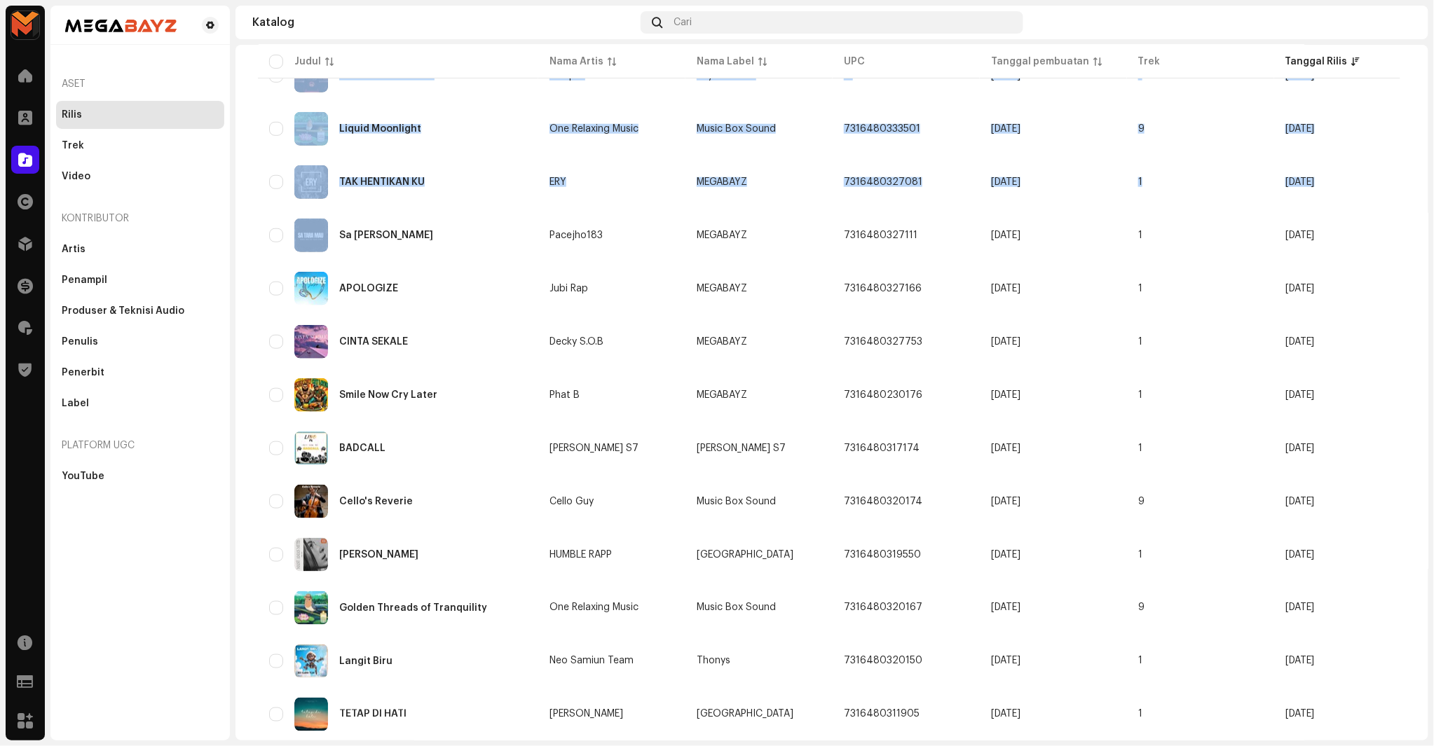
drag, startPoint x: 336, startPoint y: 239, endPoint x: 237, endPoint y: 243, distance: 99.6
click at [237, 243] on div "Rilis Dipilih 0 Opsi Filter Status distribusi Tidak Pernah Didistribusikan Memp…" at bounding box center [831, 256] width 1193 height 1467
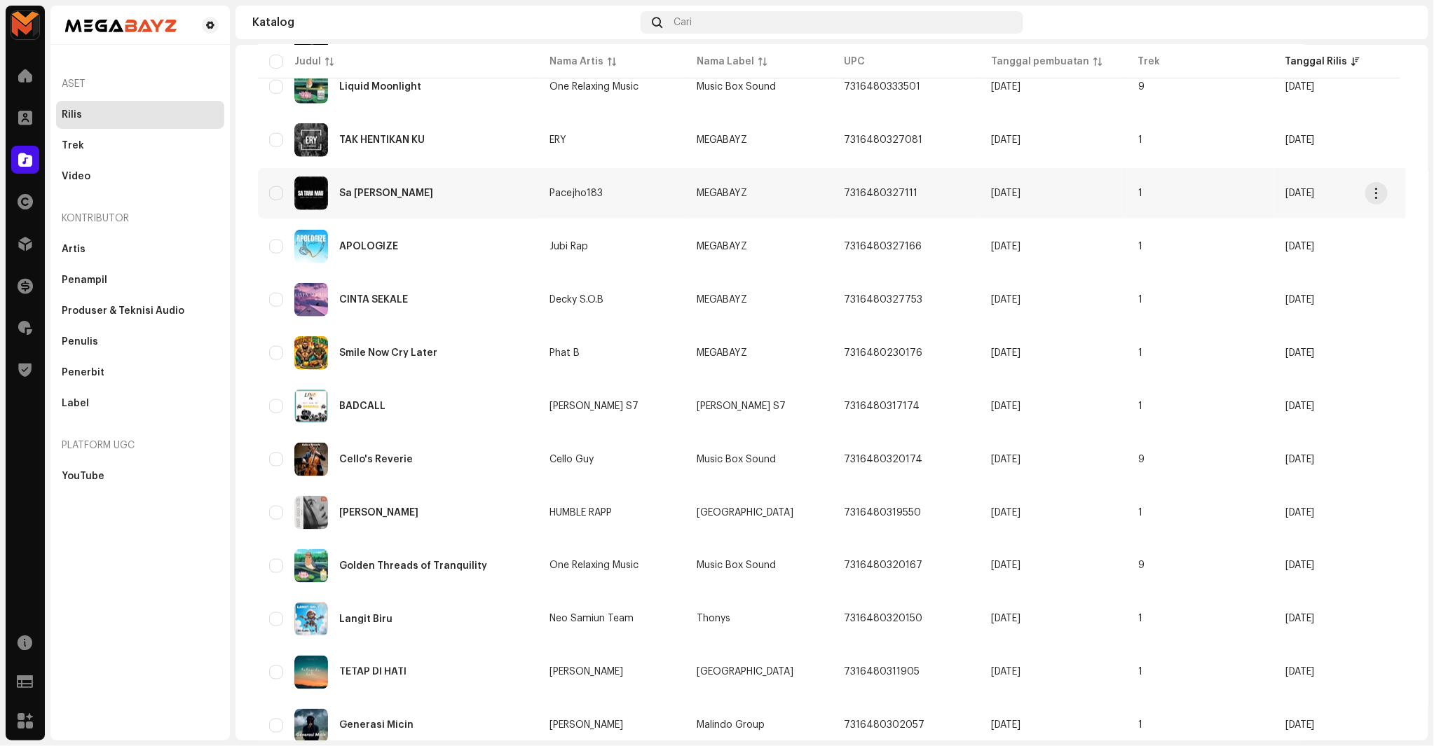
scroll to position [622, 0]
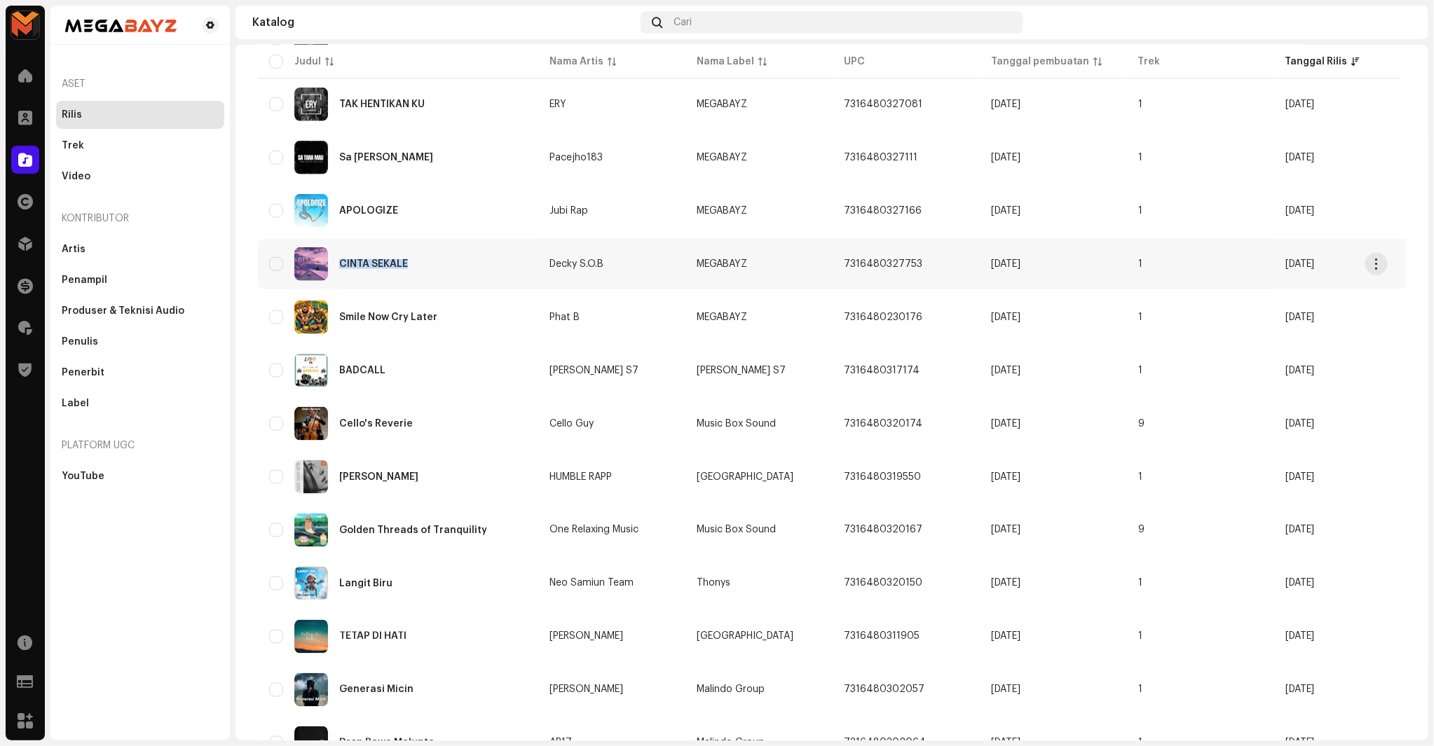
copy div "CINTA SEKALE"
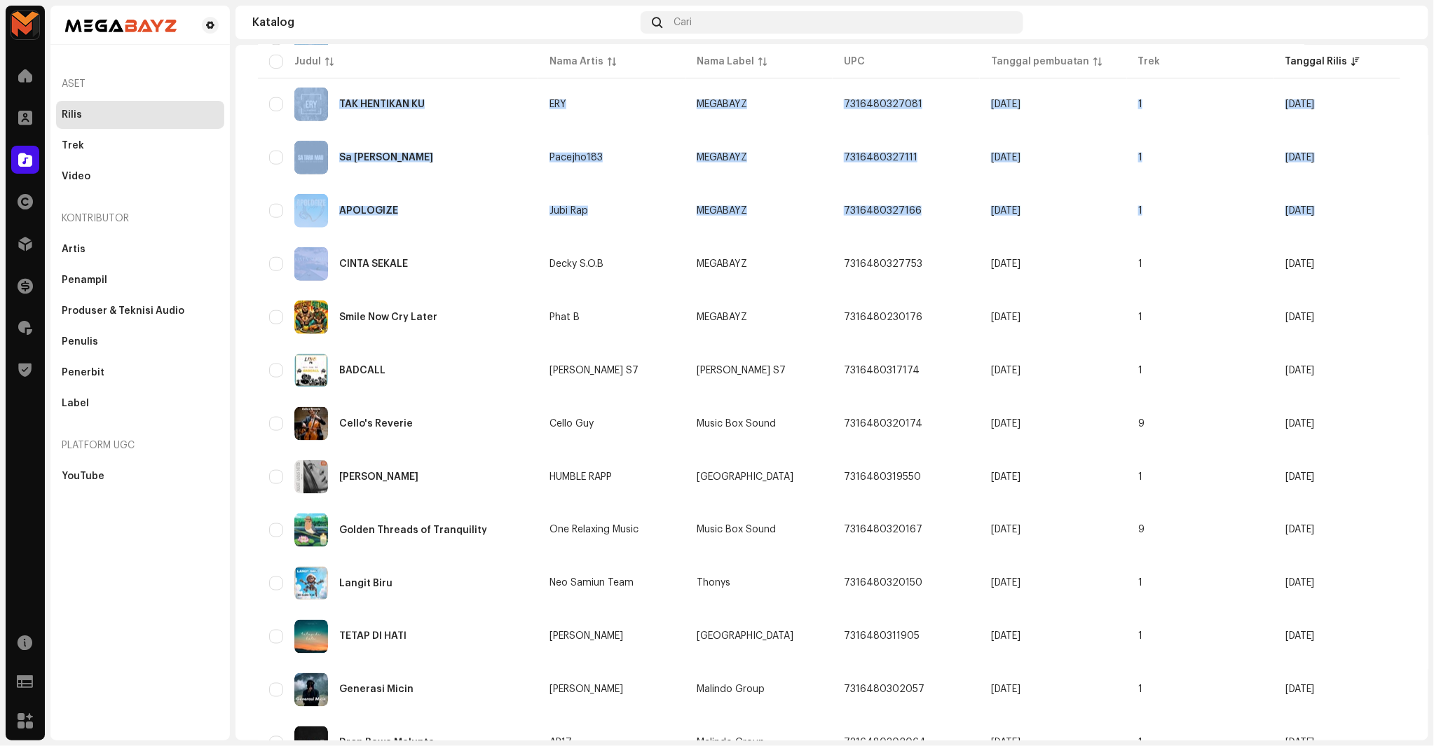
drag, startPoint x: 335, startPoint y: 261, endPoint x: 239, endPoint y: 248, distance: 96.9
click at [249, 249] on div "Rilis Dipilih 0 Opsi Filter Status distribusi Tidak Pernah Didistribusikan Memp…" at bounding box center [831, 178] width 1193 height 1467
click at [238, 248] on div "Rilis Dipilih 0 Opsi Filter Status distribusi Tidak Pernah Didistribusikan Memp…" at bounding box center [831, 178] width 1193 height 1467
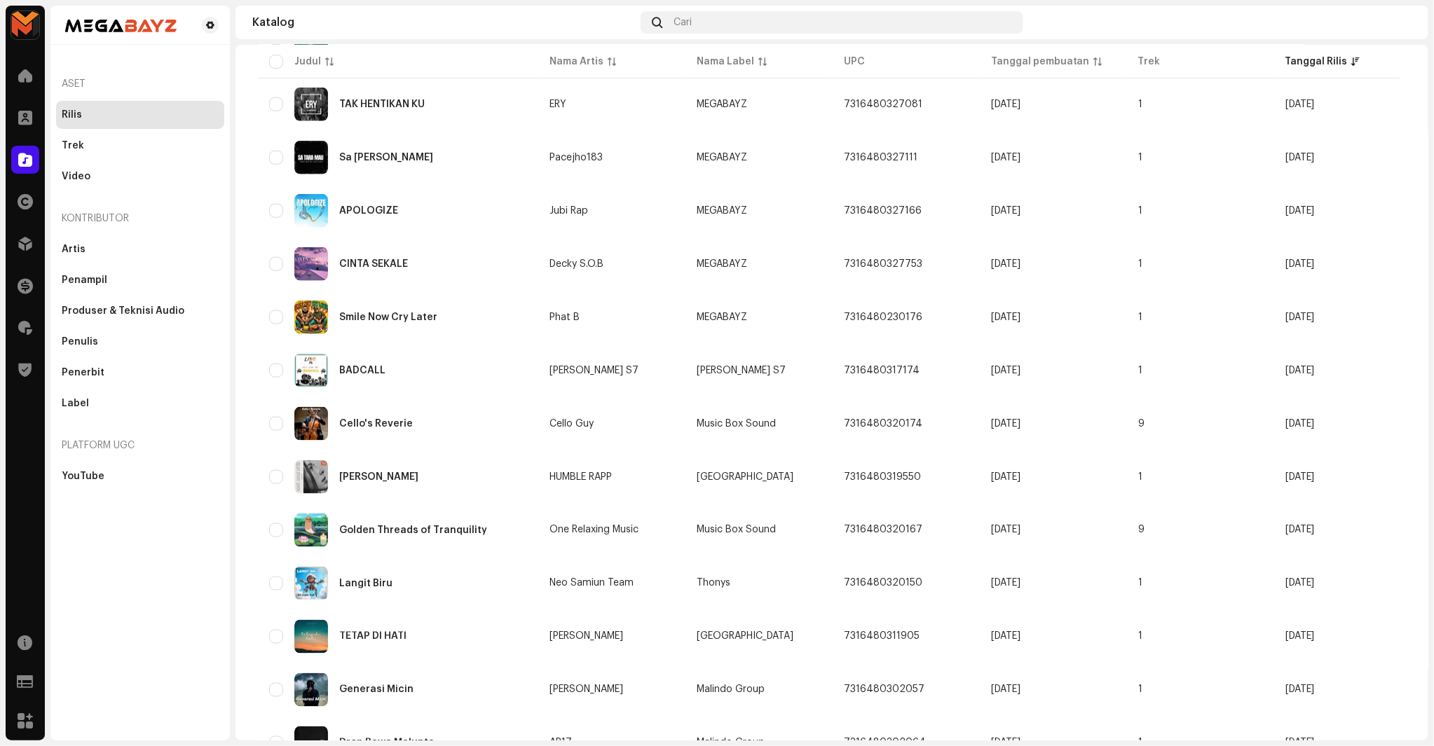
click at [236, 248] on div "Rilis Dipilih 0 Opsi Filter Status distribusi Tidak Pernah Didistribusikan Memp…" at bounding box center [831, 178] width 1193 height 1467
click at [233, 248] on div "MEGABAYZ Beranda Klien Katalog Hak Distribusi Keuangan Royalti Trust & Safety S…" at bounding box center [717, 373] width 1434 height 746
click at [231, 246] on div "MEGABAYZ Beranda Klien Katalog Hak Distribusi Keuangan Royalti Trust & Safety S…" at bounding box center [717, 373] width 1434 height 746
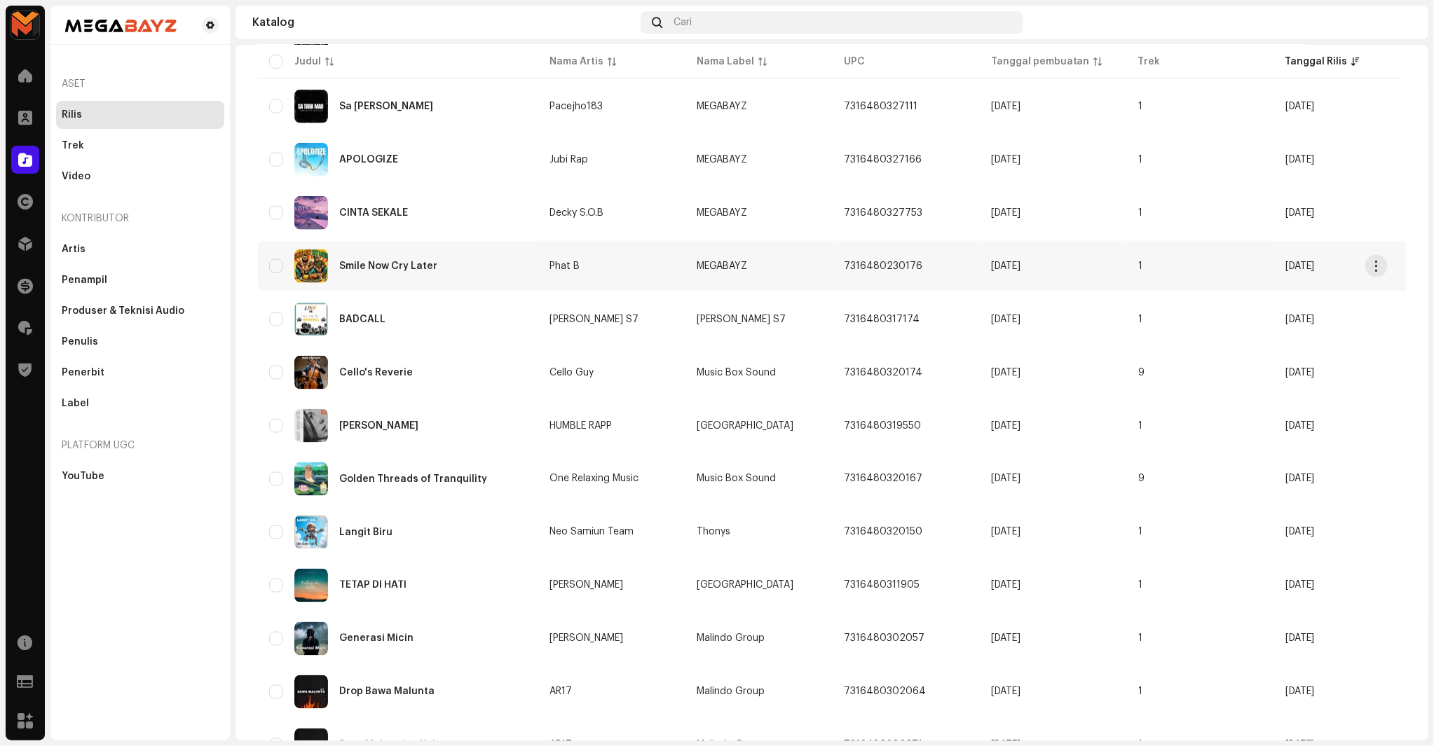
scroll to position [701, 0]
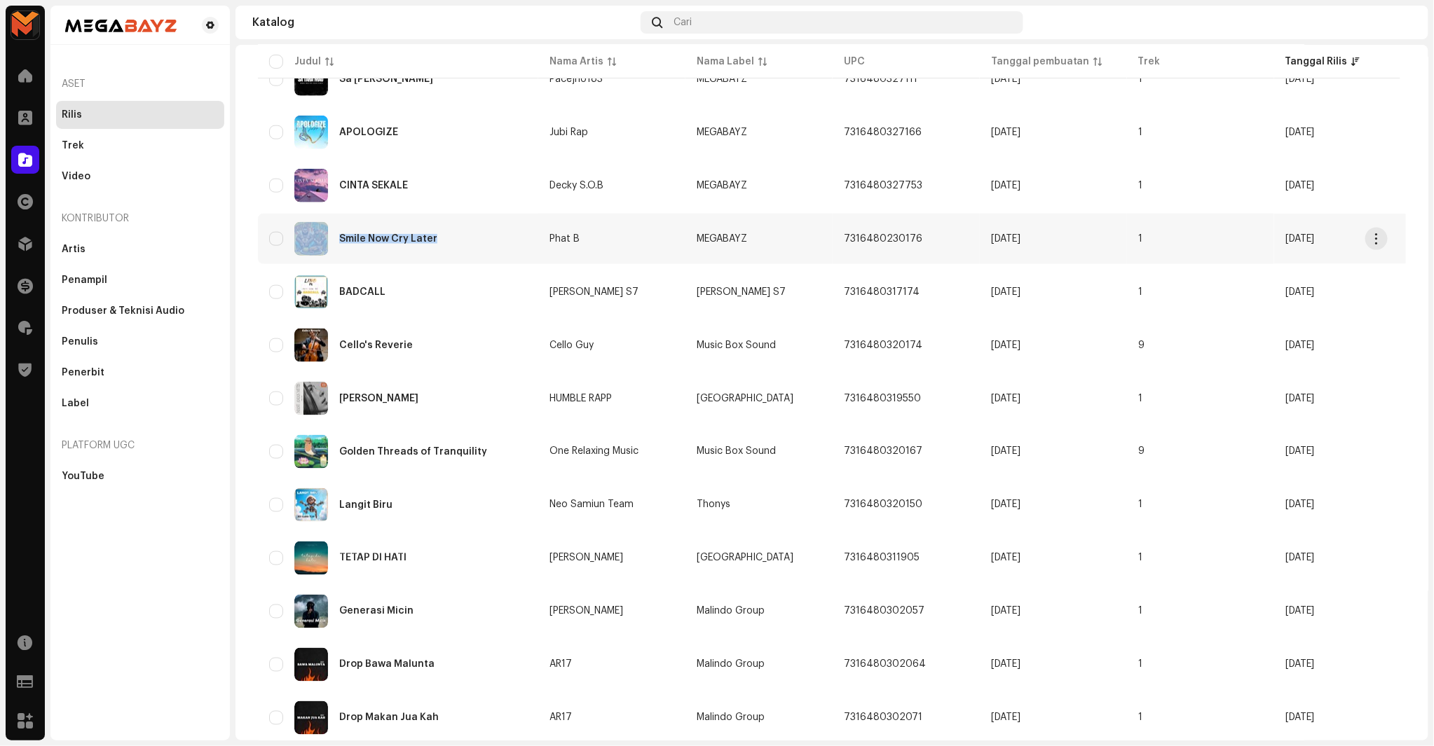
copy div "Smile Now Cry Later"
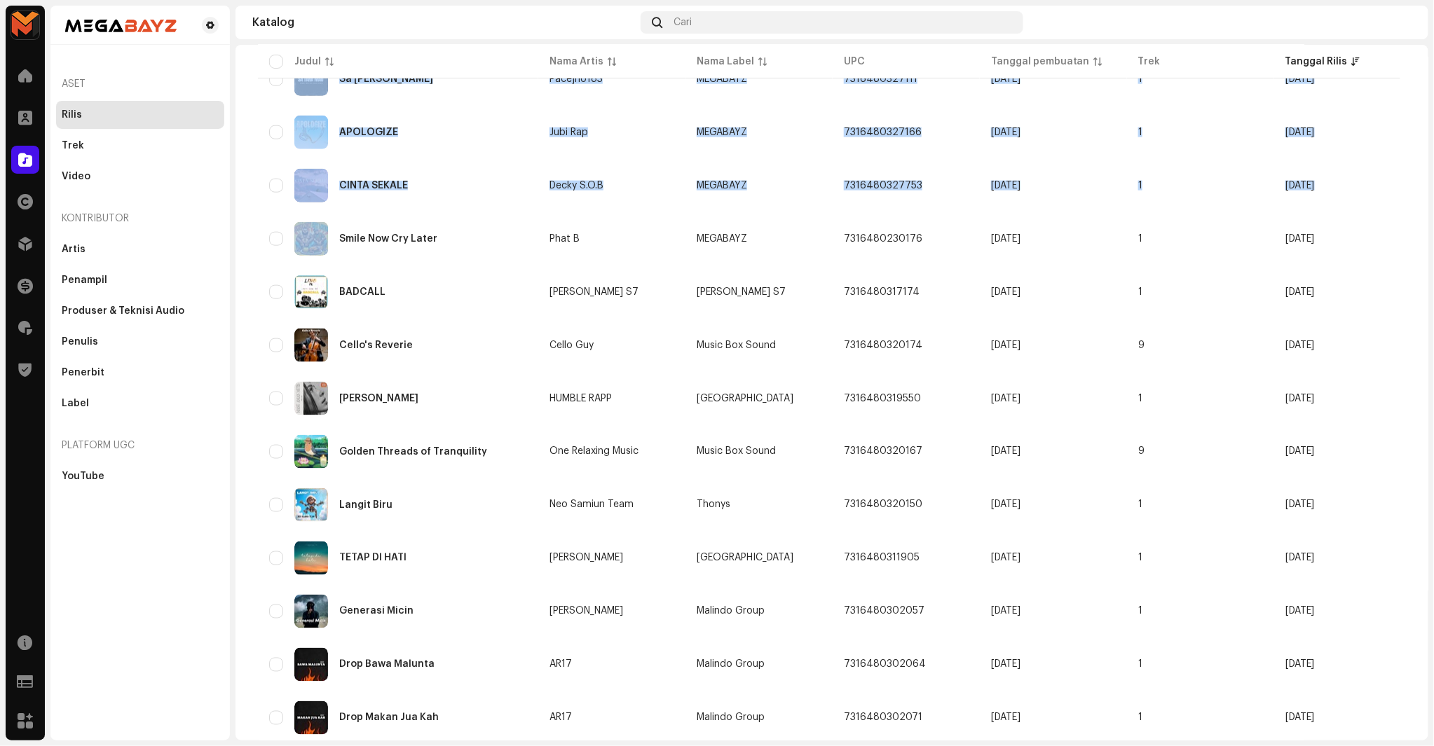
drag, startPoint x: 331, startPoint y: 237, endPoint x: 234, endPoint y: 225, distance: 97.4
click at [234, 225] on div "MEGABAYZ Beranda Klien Katalog Hak Distribusi Keuangan Royalti Trust & Safety S…" at bounding box center [717, 373] width 1434 height 746
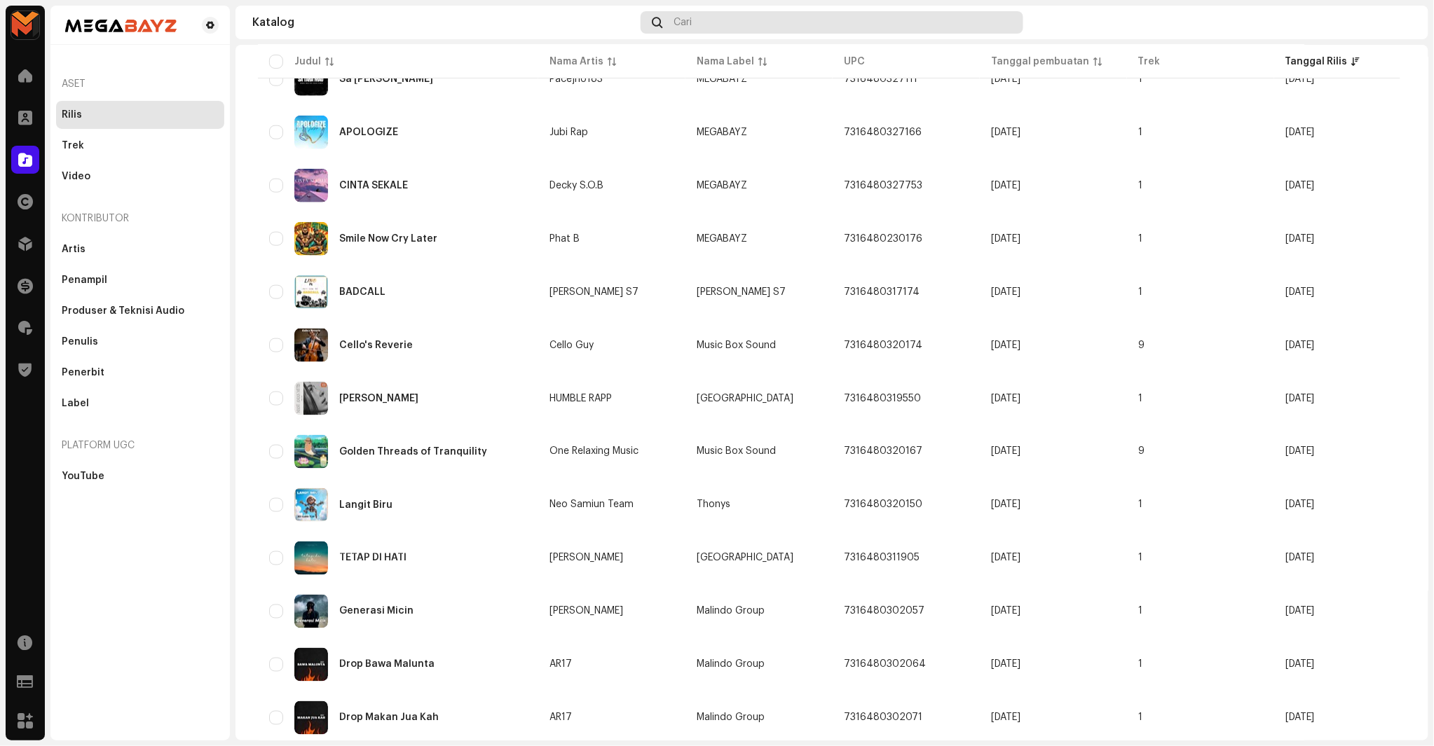
click at [736, 27] on div "Cari" at bounding box center [832, 22] width 383 height 22
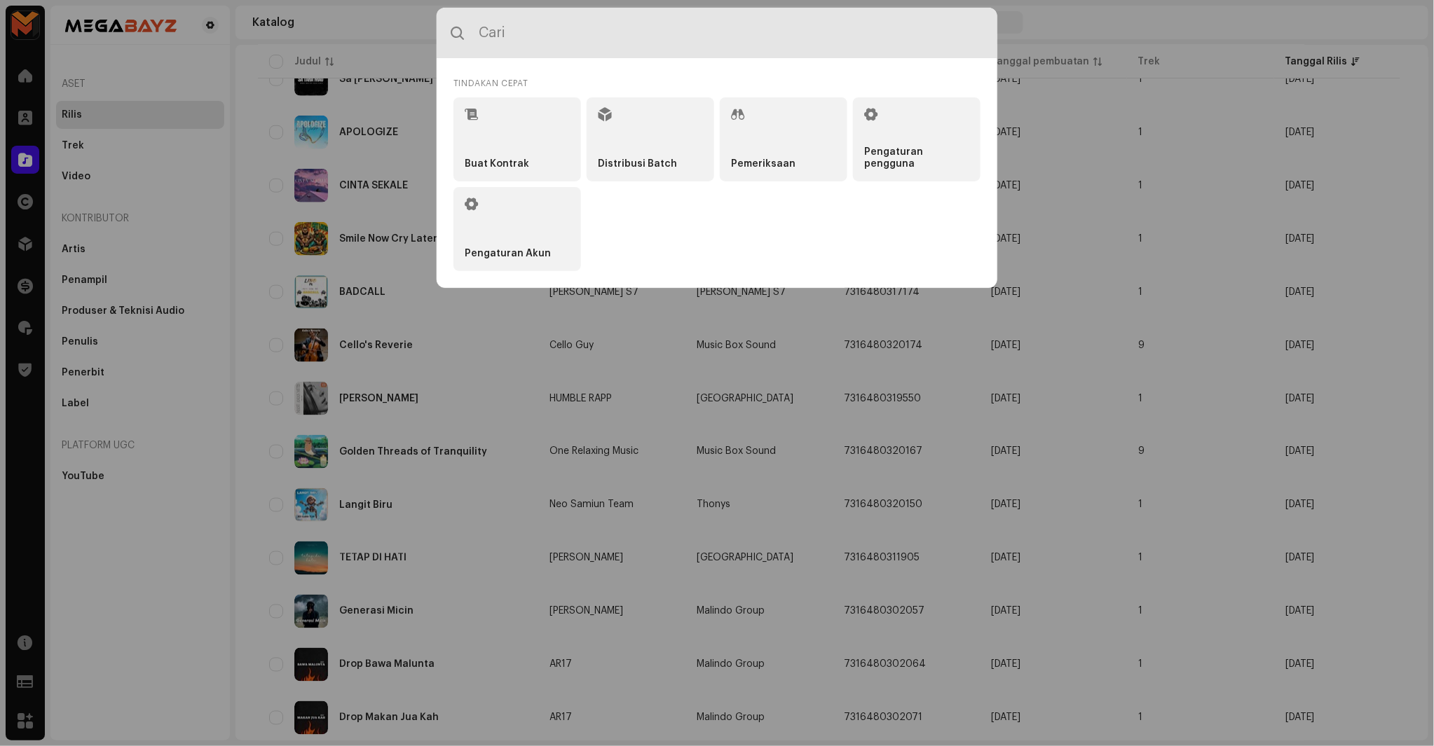
click at [982, 17] on input "text" at bounding box center [717, 33] width 561 height 50
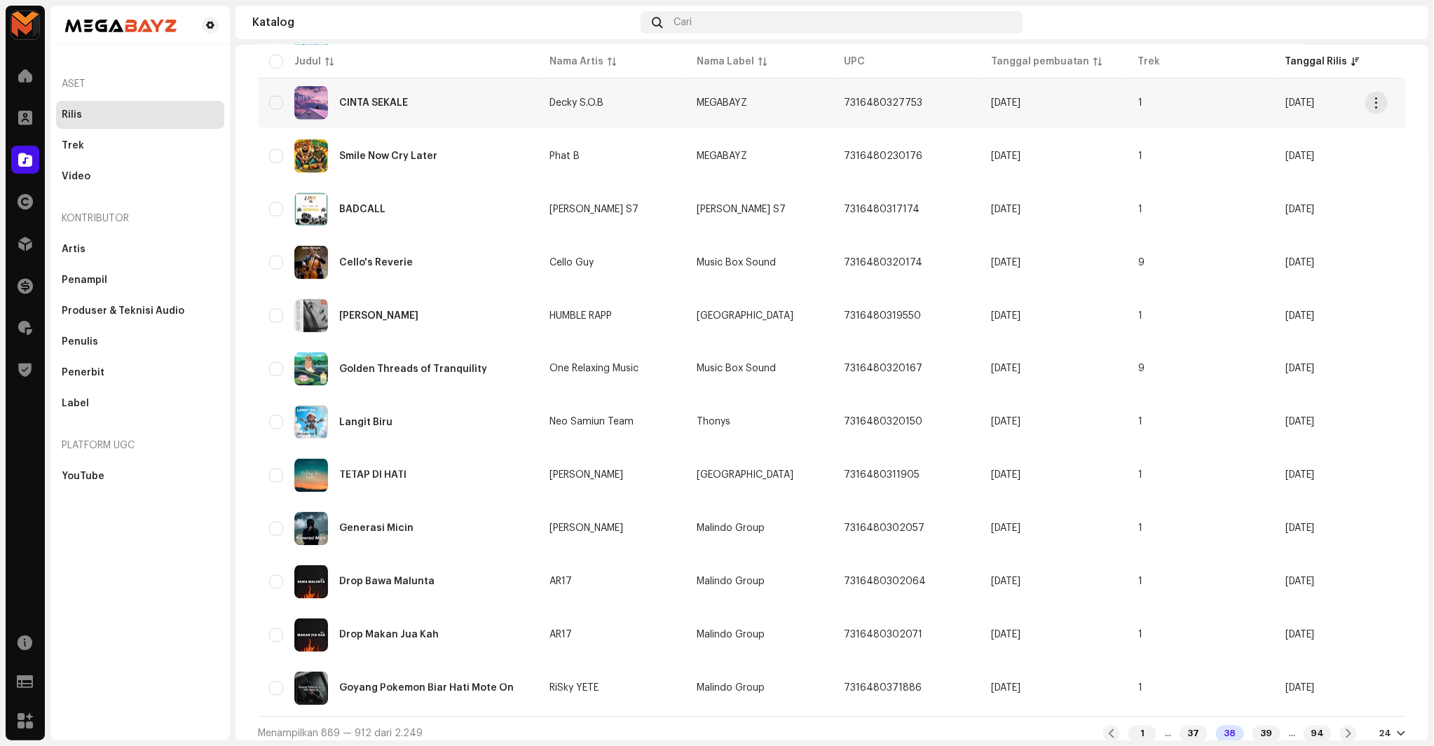
scroll to position [785, 0]
click at [1252, 726] on div "39" at bounding box center [1266, 733] width 28 height 17
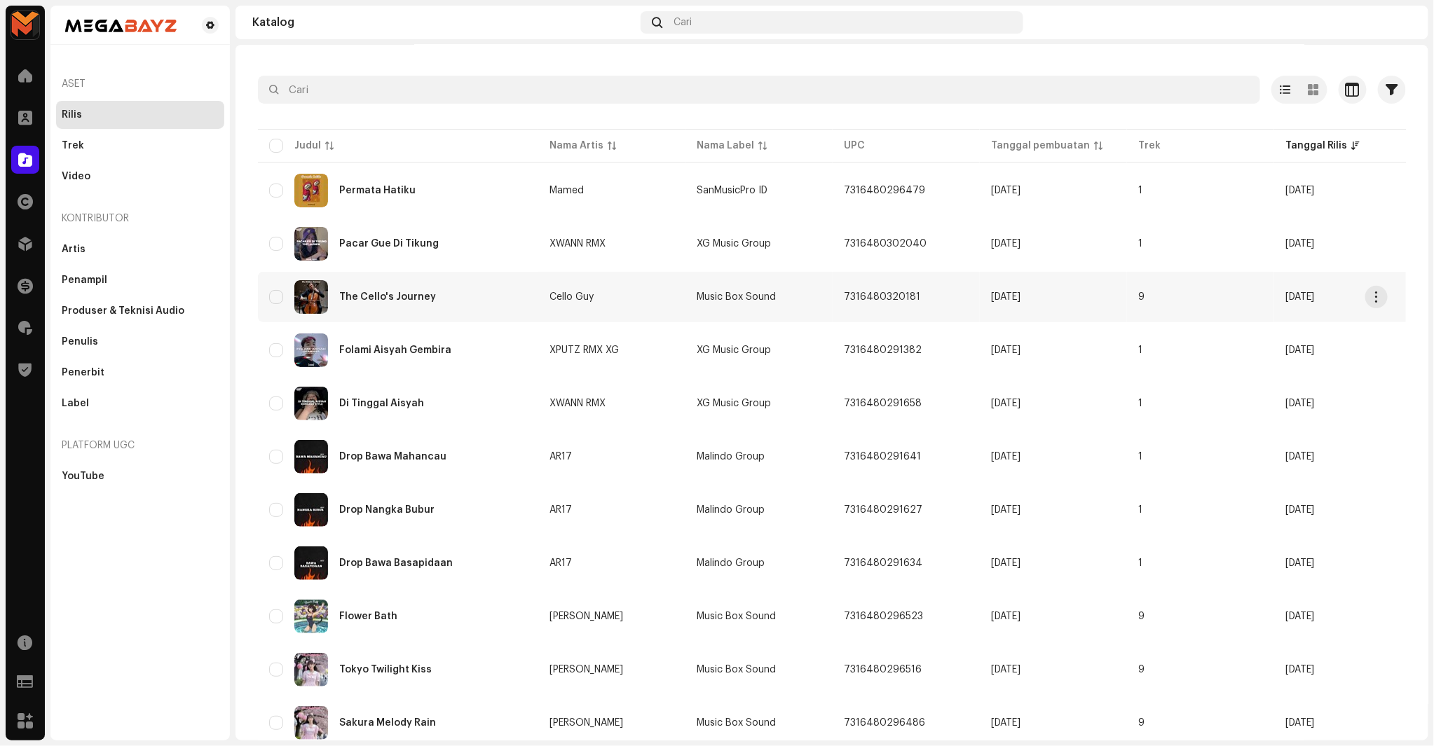
scroll to position [78, 0]
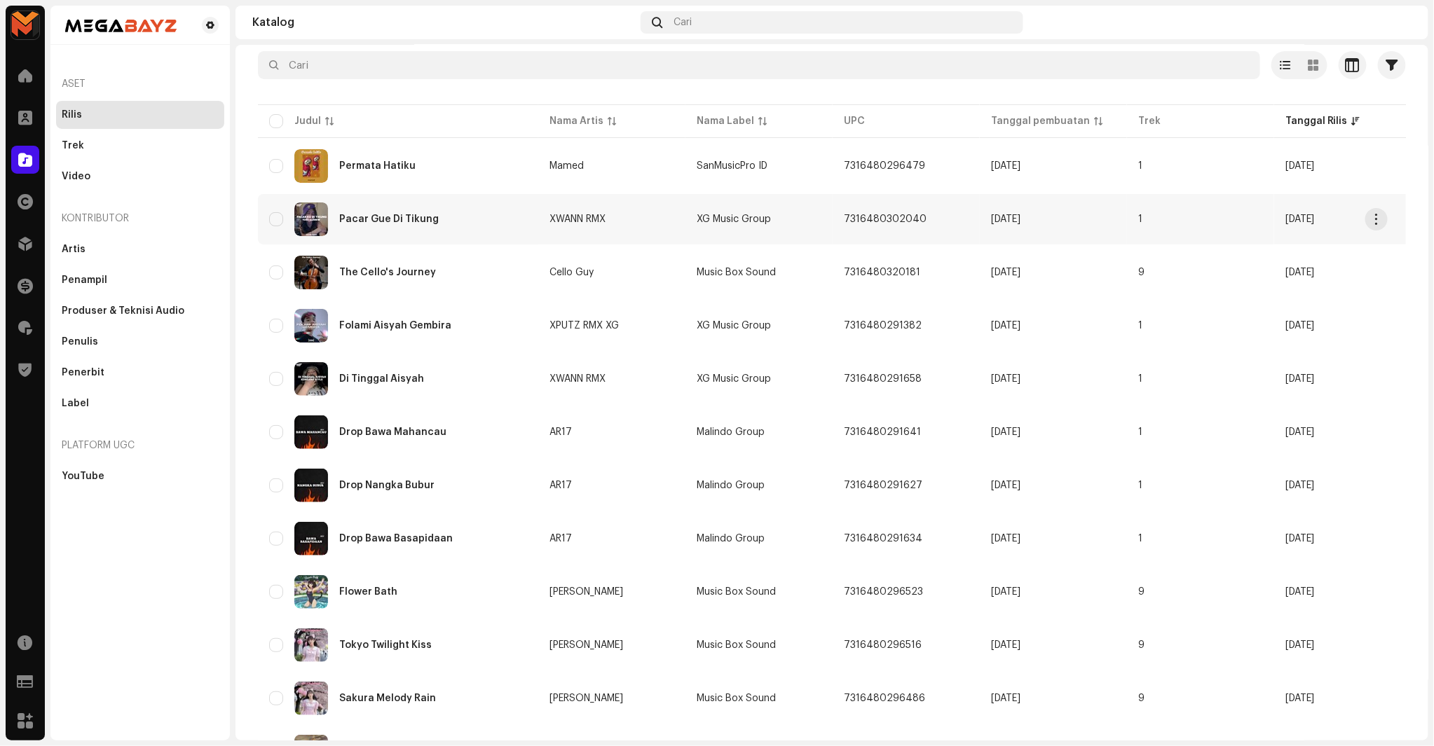
copy div "Pacar Gue Di Tikung"
drag, startPoint x: 339, startPoint y: 224, endPoint x: 233, endPoint y: 243, distance: 106.8
click at [233, 243] on div "MEGABAYZ Beranda Klien Katalog Hak Distribusi Keuangan Royalti Trust & Safety S…" at bounding box center [717, 373] width 1434 height 746
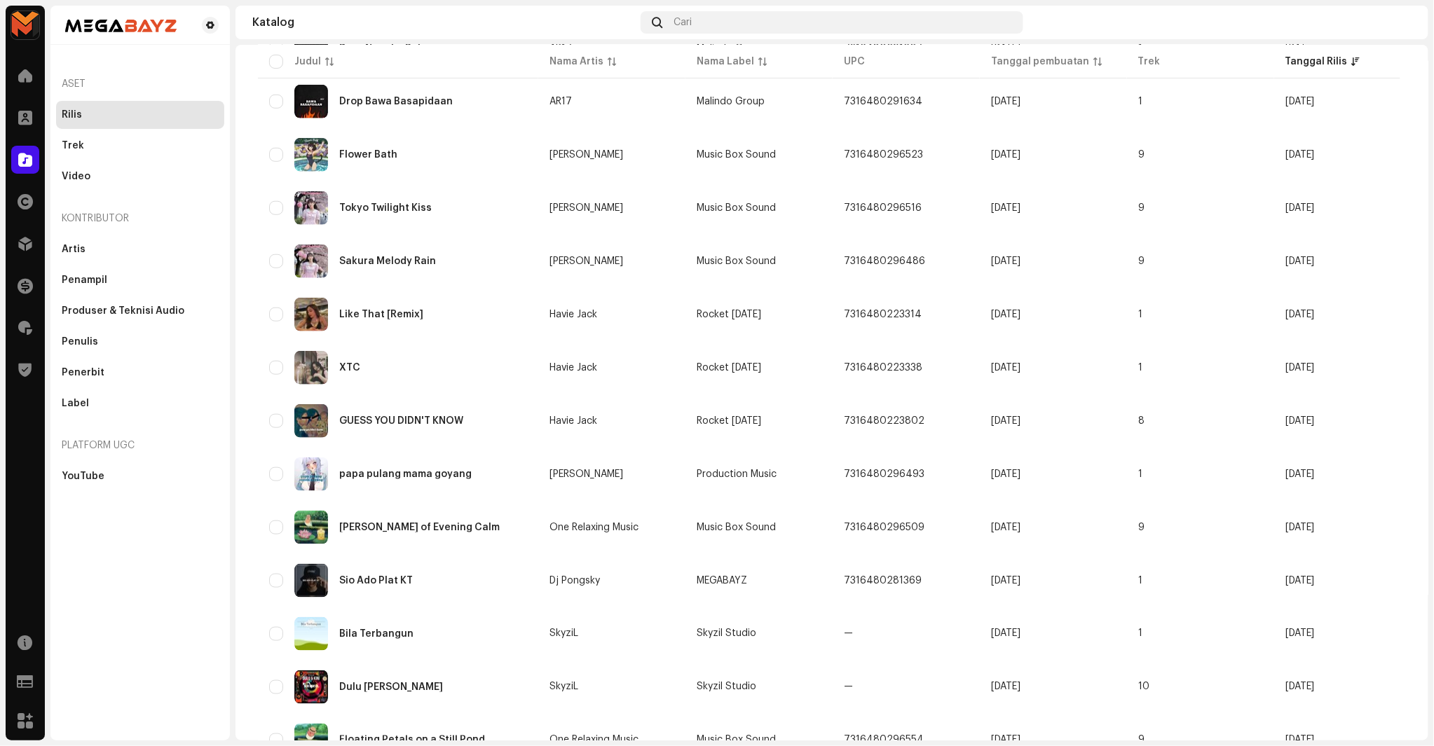
scroll to position [545, 0]
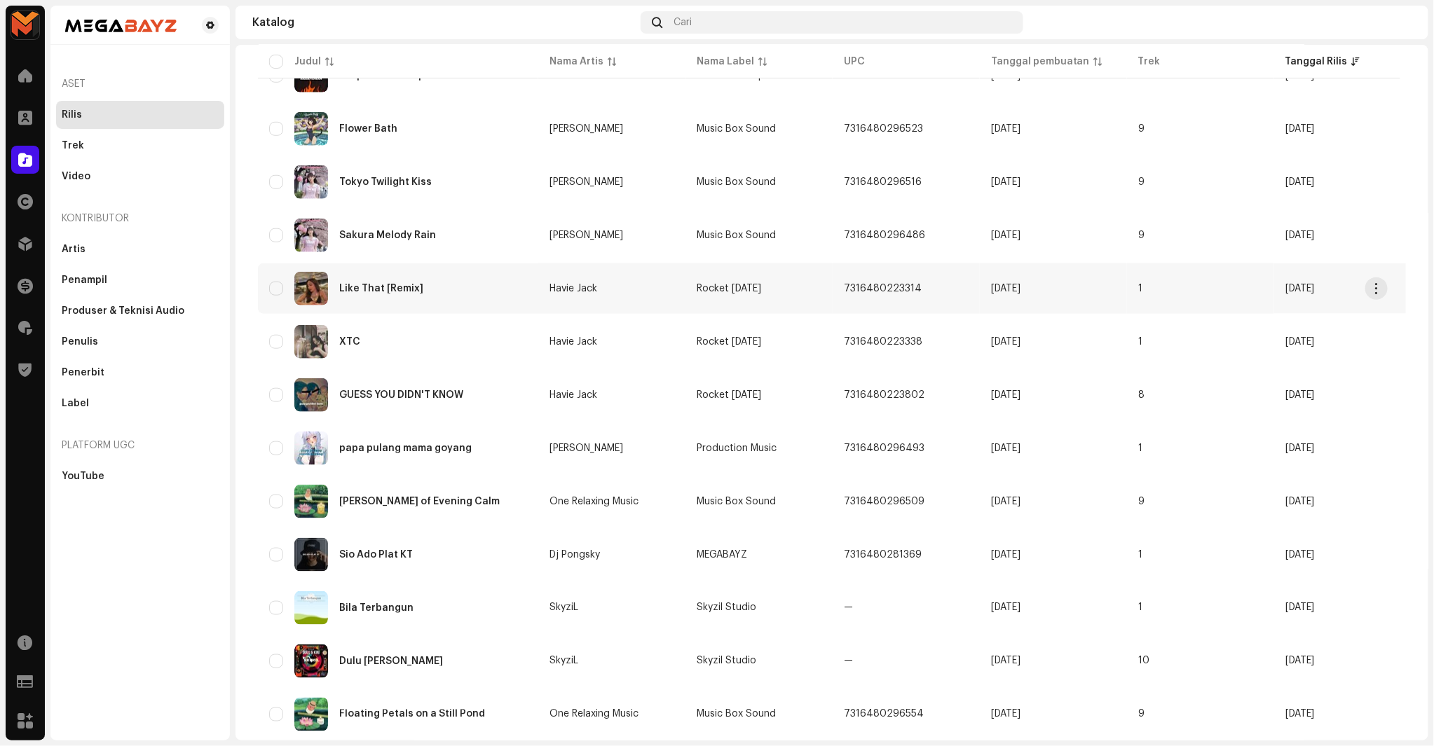
copy div "Like That"
drag, startPoint x: 333, startPoint y: 283, endPoint x: 381, endPoint y: 289, distance: 48.1
click at [381, 289] on div "Like That [Remix]" at bounding box center [398, 289] width 258 height 34
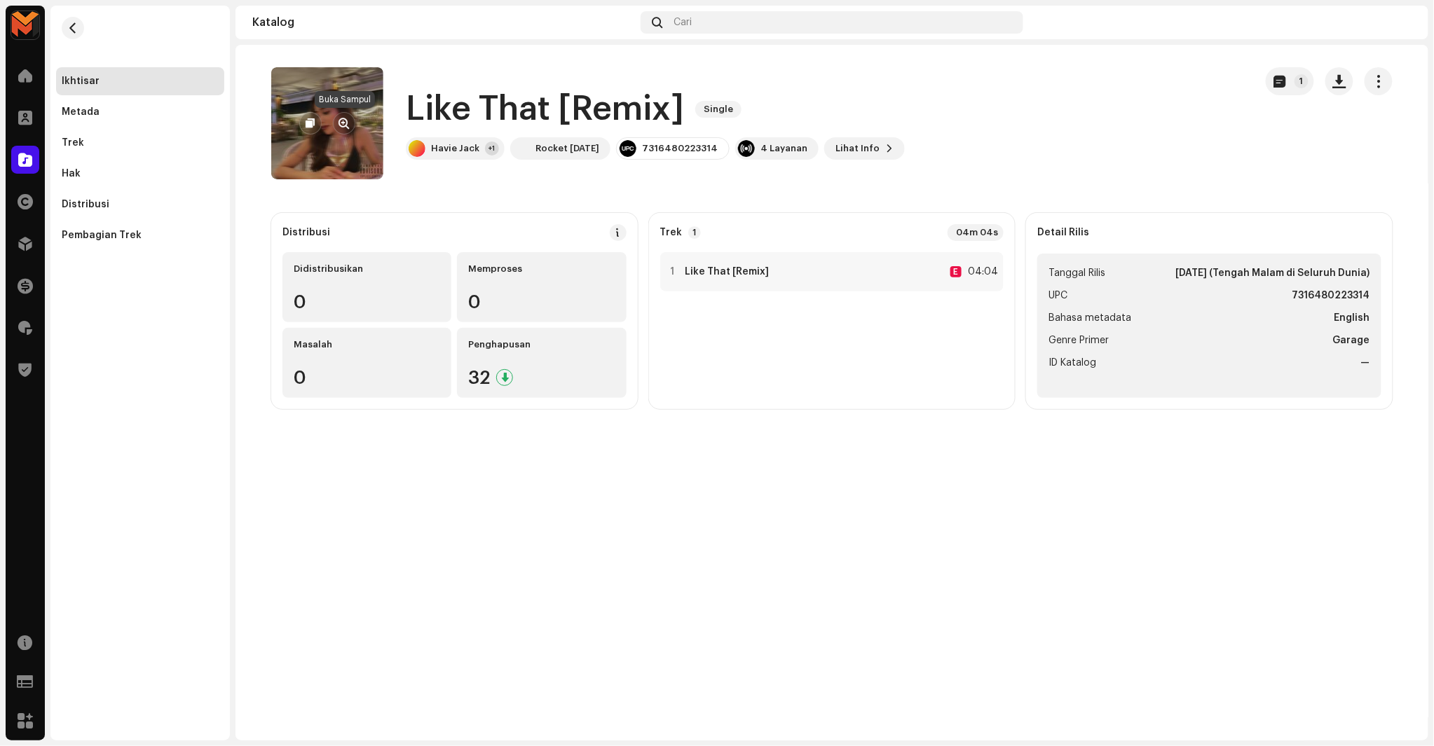
click at [343, 118] on span "button" at bounding box center [344, 123] width 11 height 11
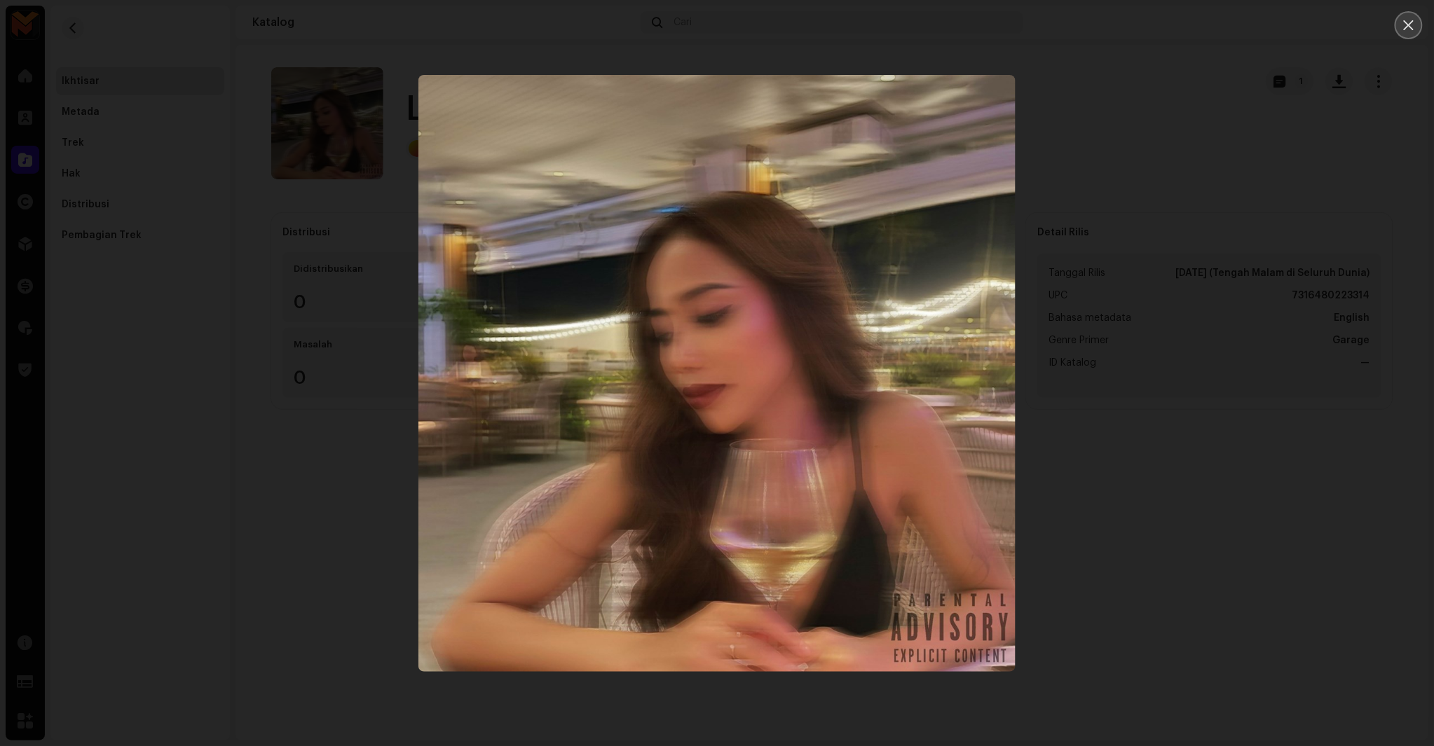
click at [1406, 24] on icon "Close" at bounding box center [1408, 25] width 13 height 13
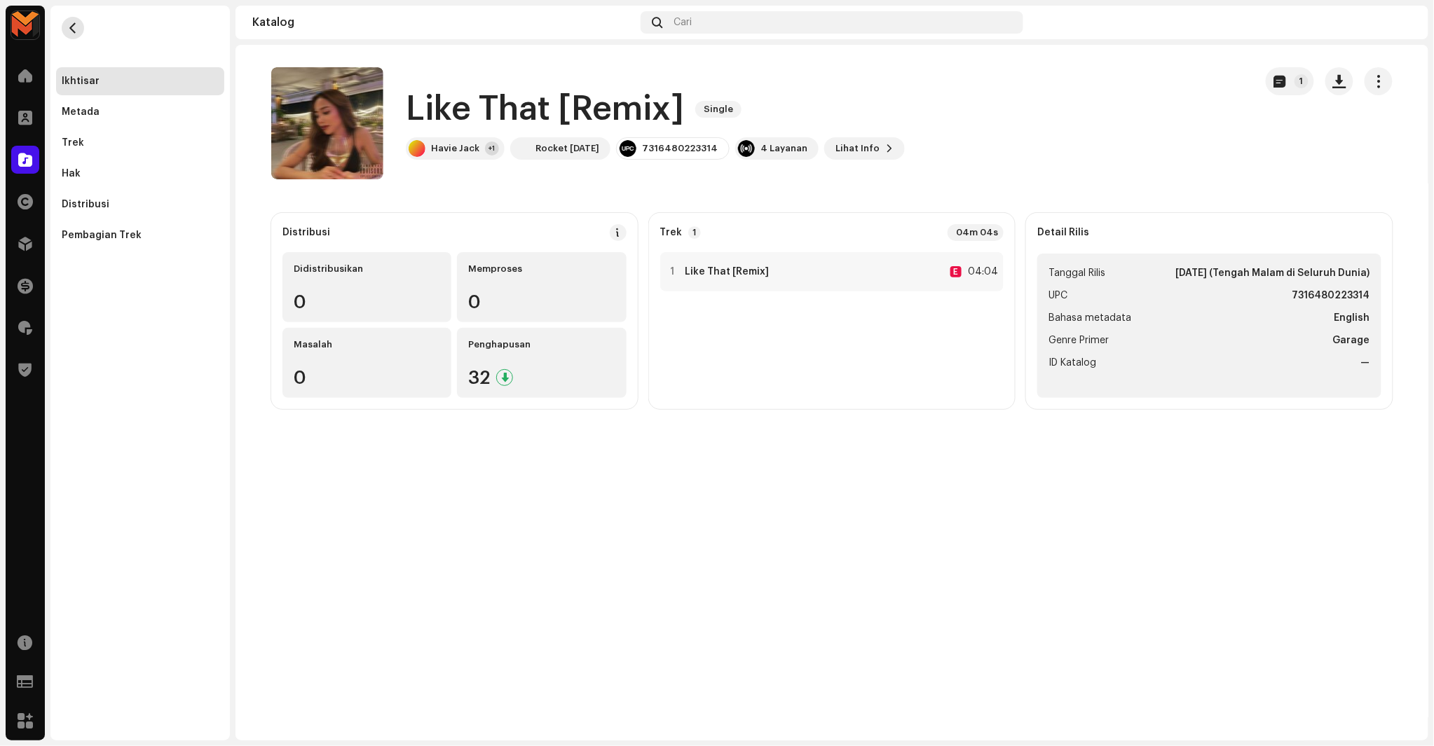
click at [63, 22] on button "button" at bounding box center [73, 28] width 22 height 22
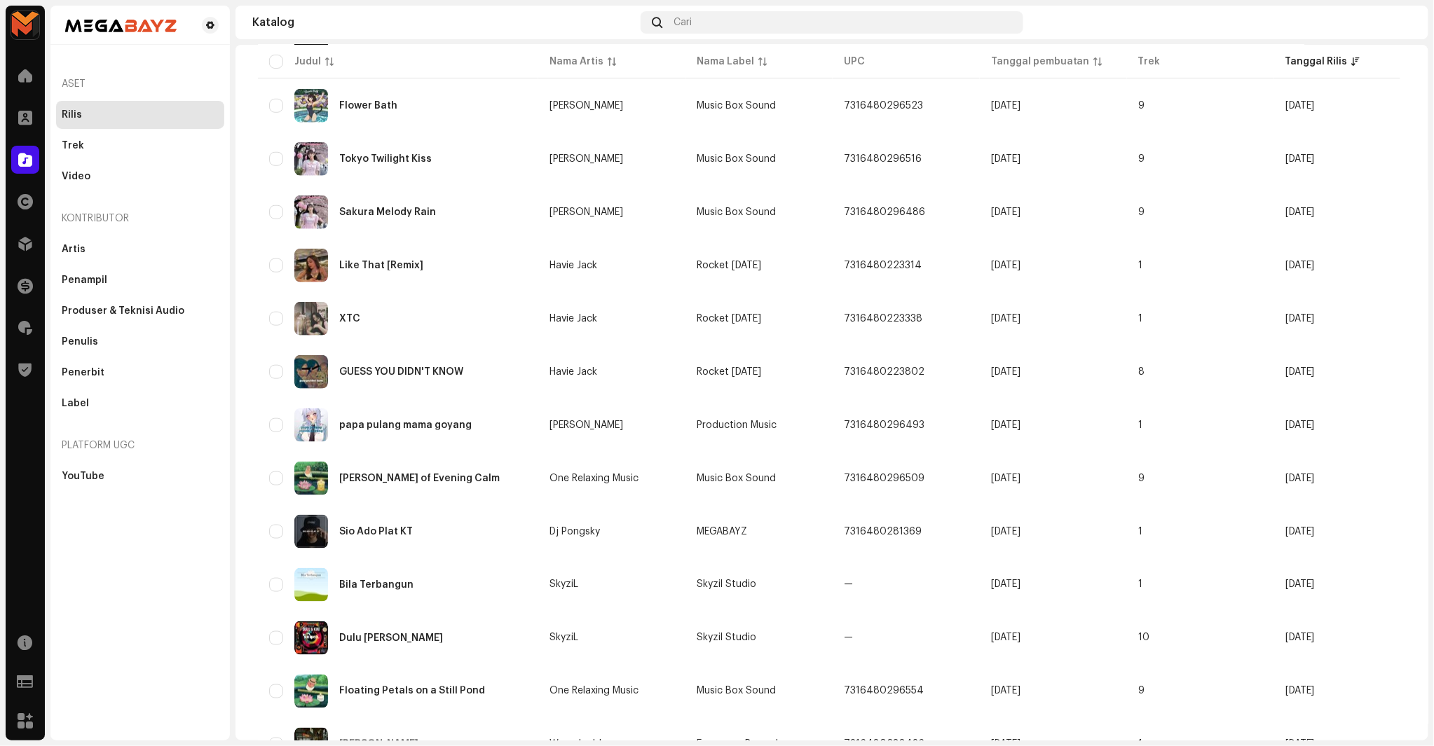
scroll to position [545, 0]
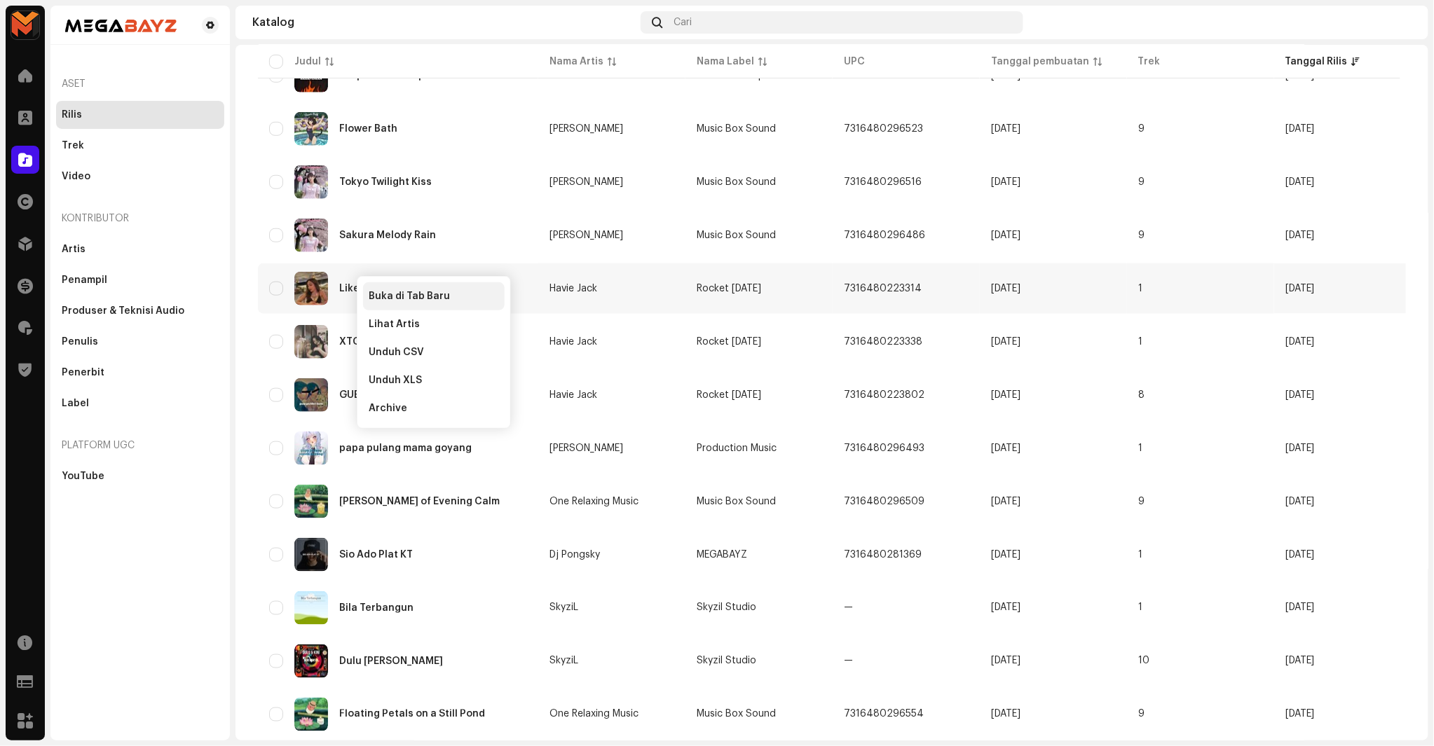
click at [413, 293] on span "Buka di Tab Baru" at bounding box center [409, 296] width 81 height 11
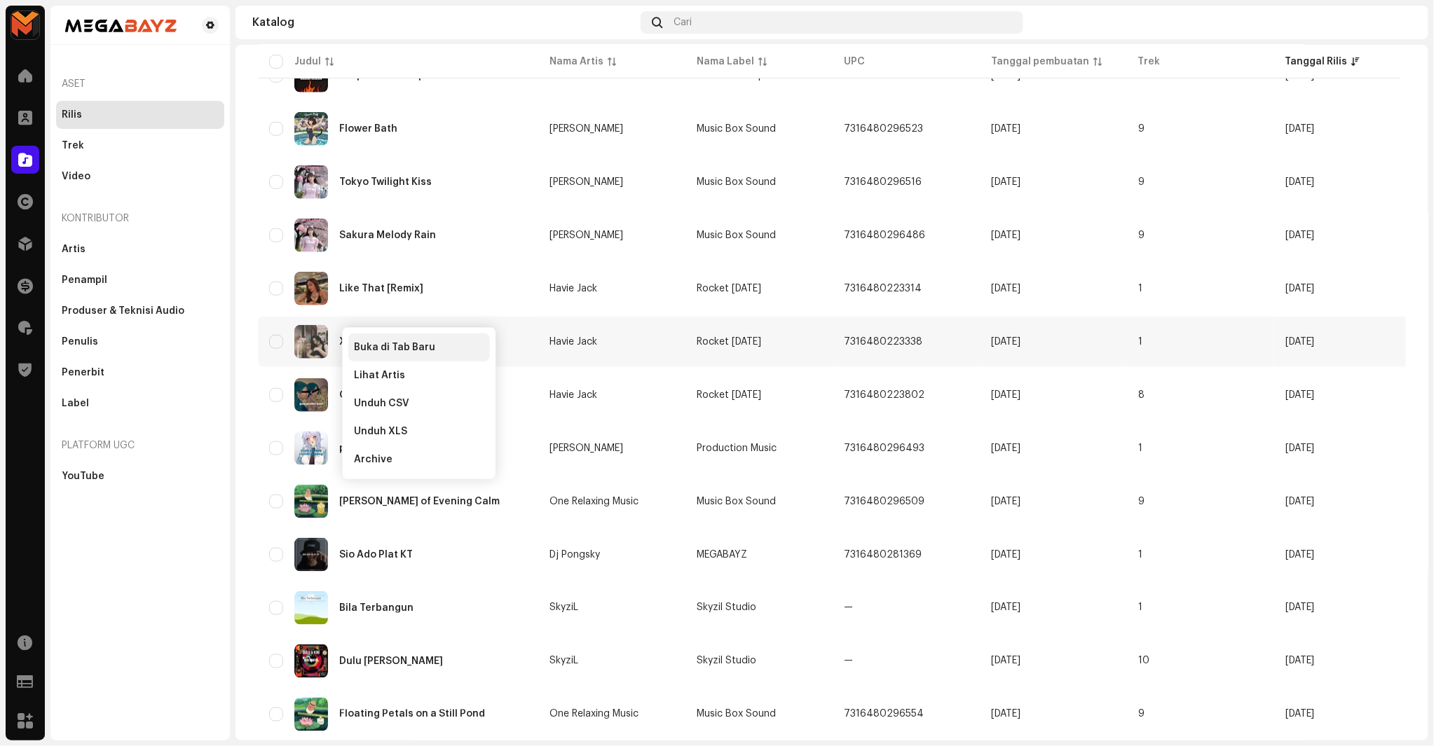
click at [360, 342] on span "Buka di Tab Baru" at bounding box center [394, 347] width 81 height 11
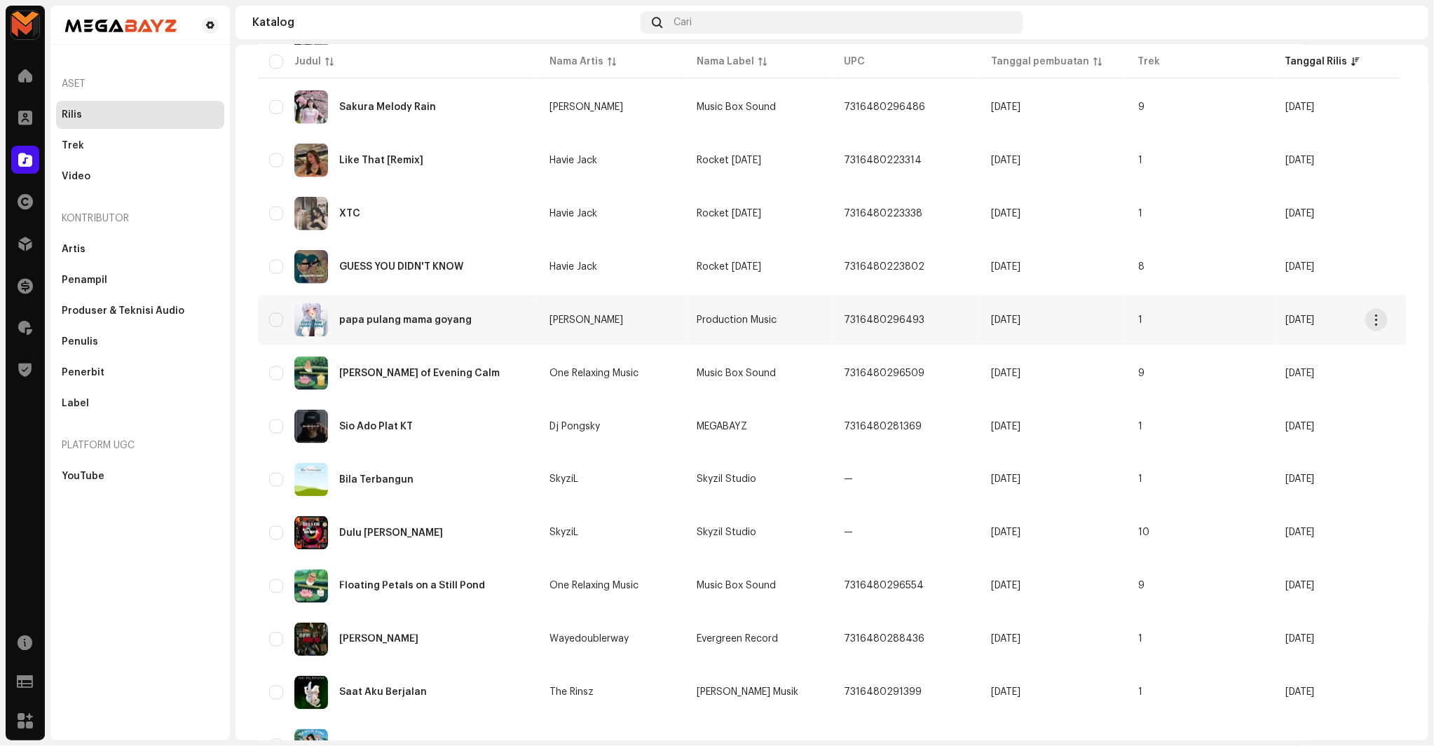
scroll to position [701, 0]
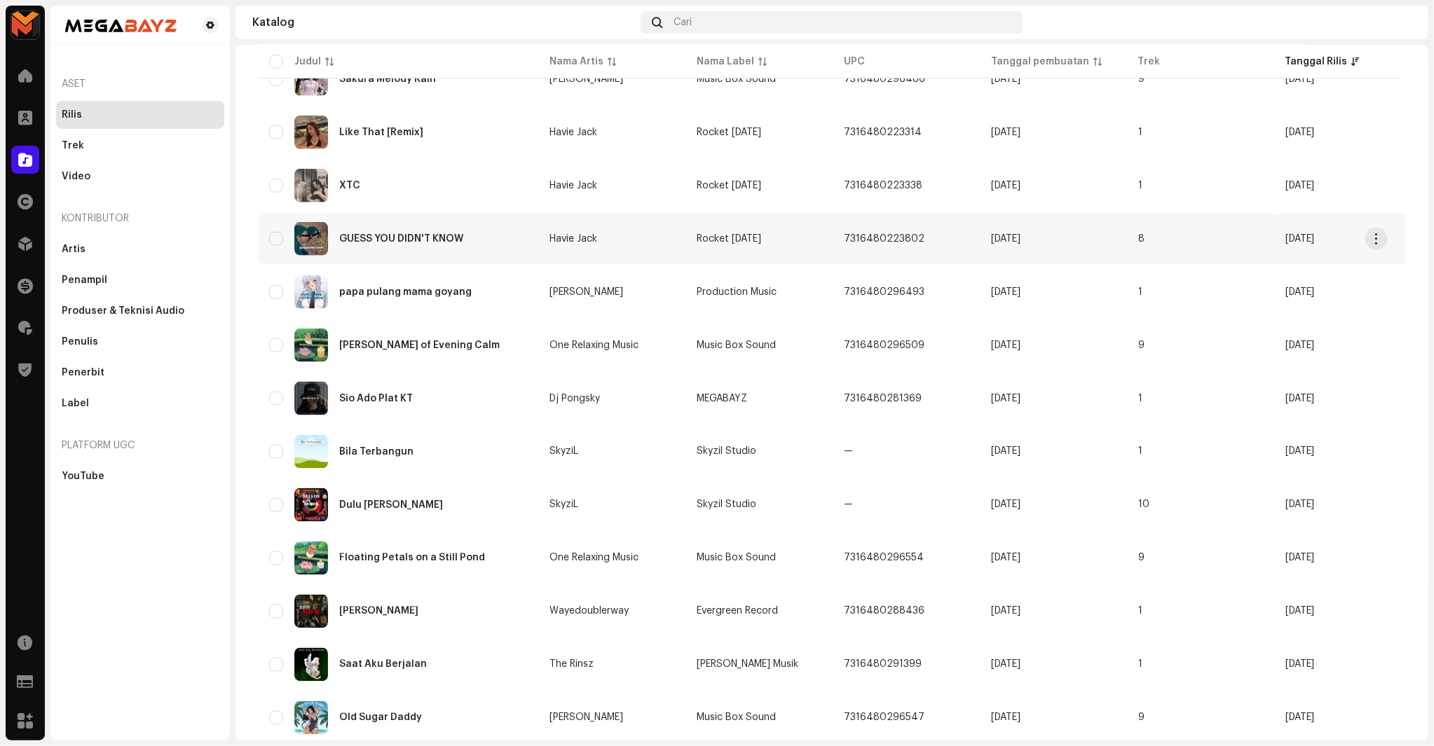
copy div "GUESS YOU DIDN'T KNOW"
drag, startPoint x: 336, startPoint y: 232, endPoint x: 228, endPoint y: 232, distance: 108.6
click at [228, 232] on div "MEGABAYZ Beranda Klien Katalog Hak Distribusi Keuangan Royalti Trust & Safety S…" at bounding box center [717, 373] width 1434 height 746
click at [228, 232] on div "Aset Rilis Trek Video Kontributor Artis Penampil Produser & Teknisi Audio Penul…" at bounding box center [139, 270] width 179 height 440
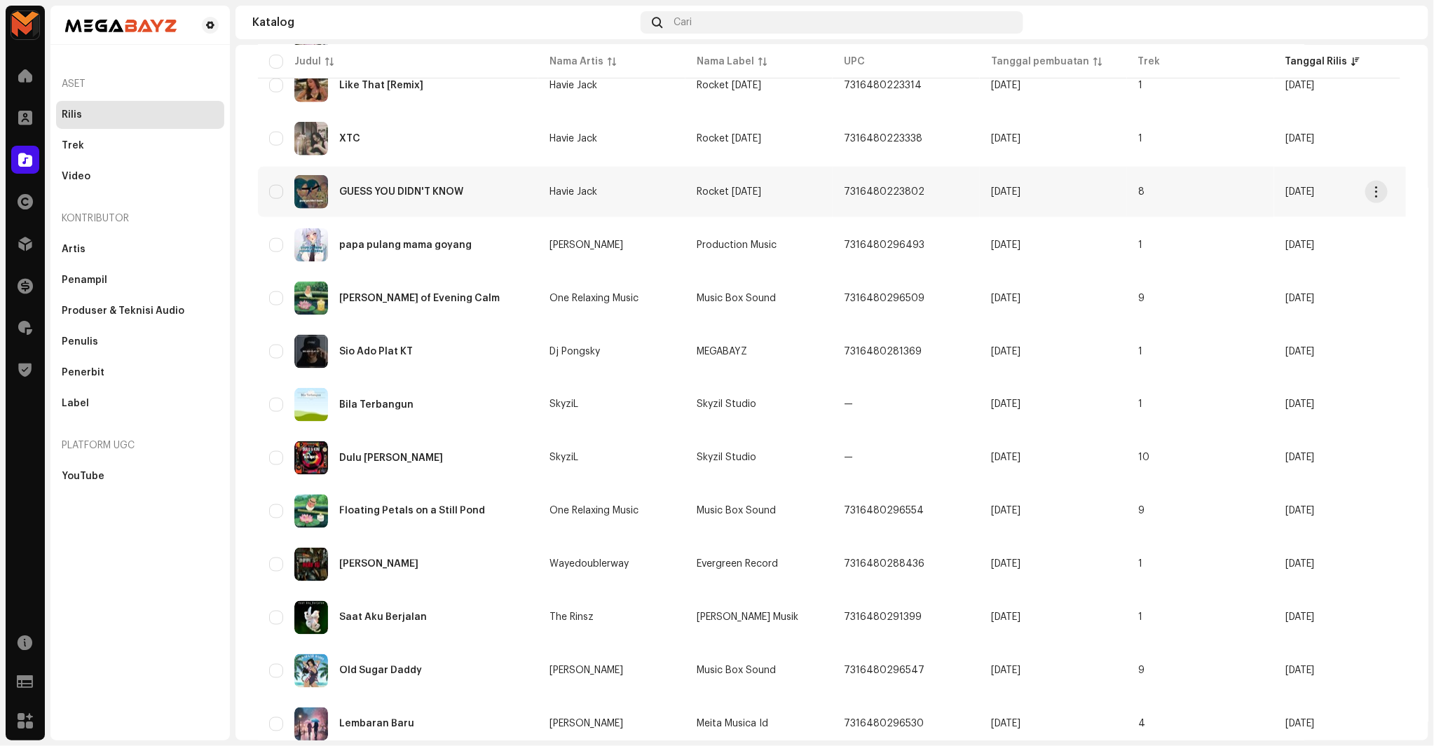
scroll to position [785, 0]
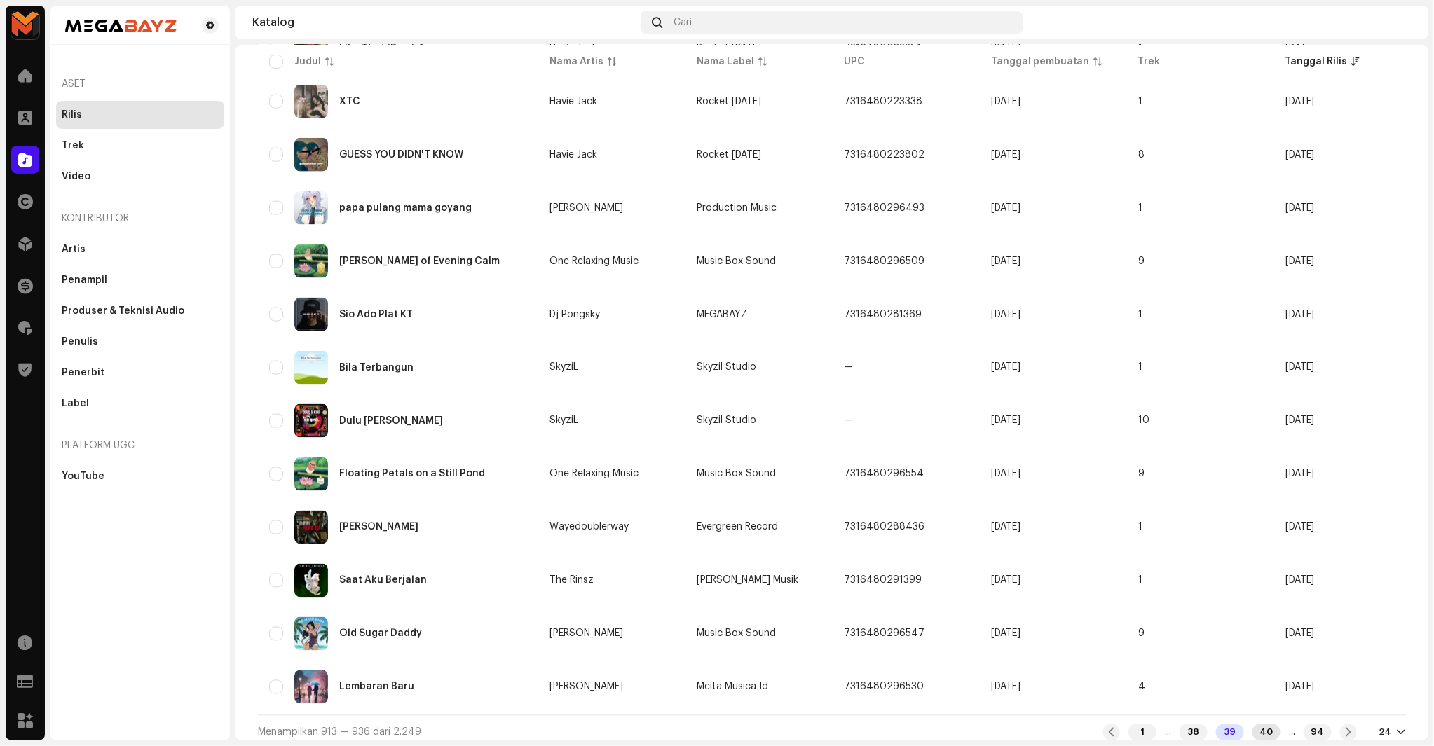
click at [1252, 729] on div "40" at bounding box center [1266, 733] width 28 height 17
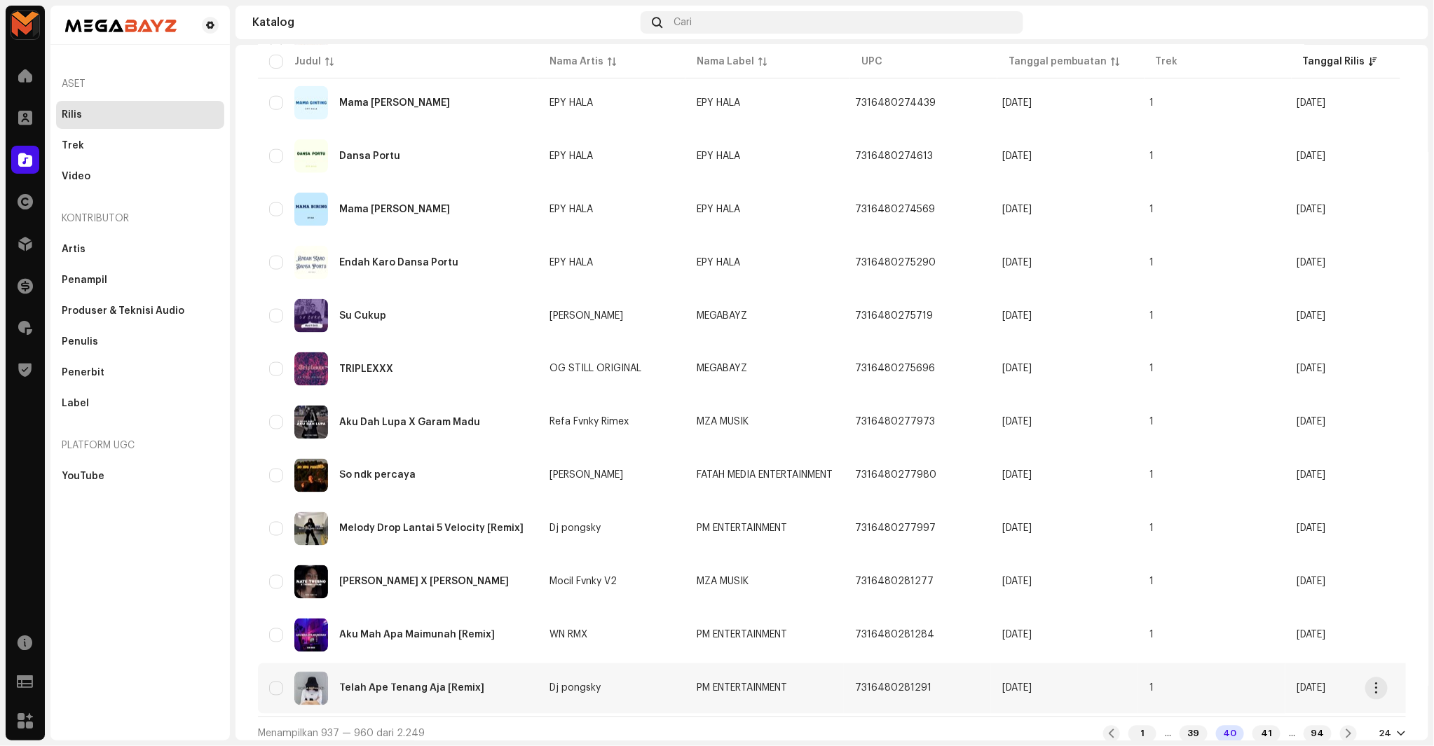
scroll to position [785, 0]
click at [1252, 725] on div "41" at bounding box center [1266, 733] width 28 height 17
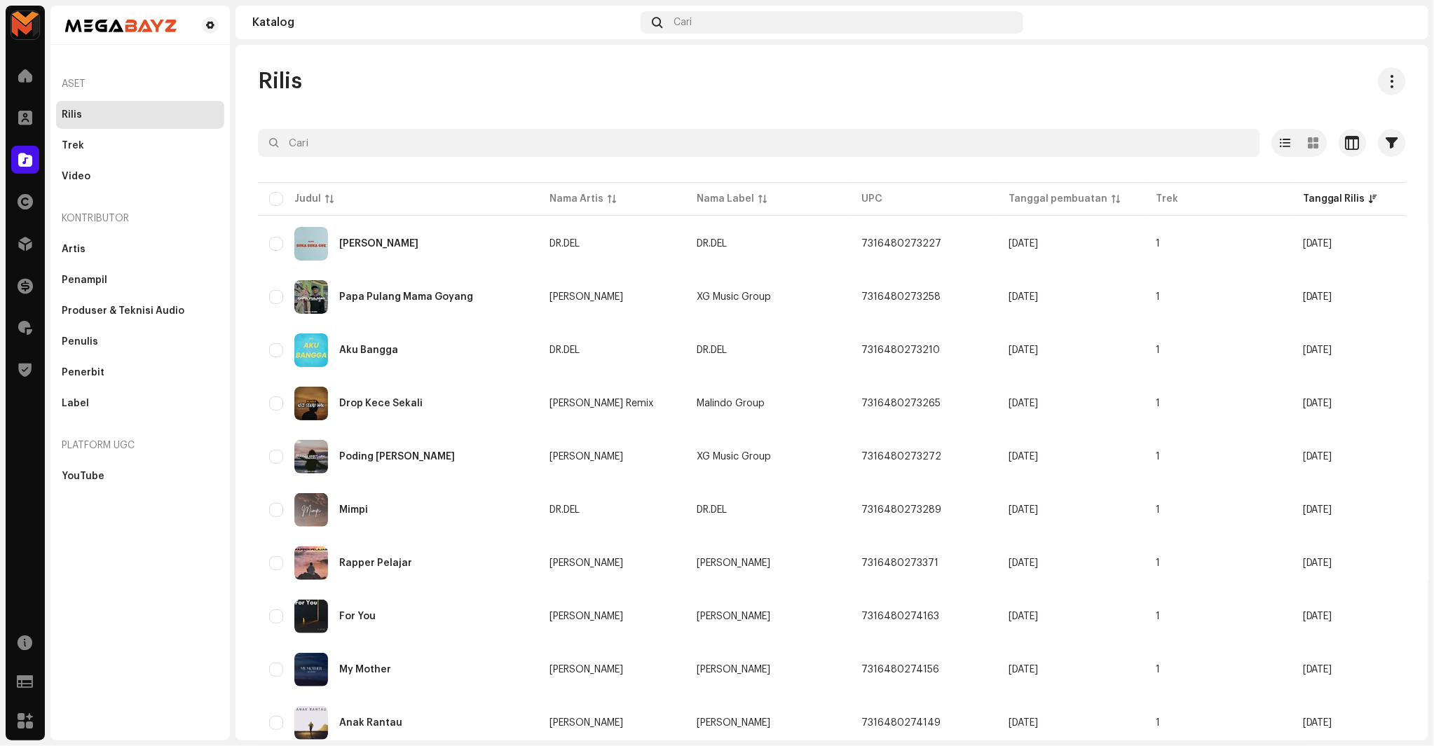
drag, startPoint x: 339, startPoint y: 295, endPoint x: 491, endPoint y: 169, distance: 197.6
click at [492, 161] on div at bounding box center [832, 168] width 1148 height 22
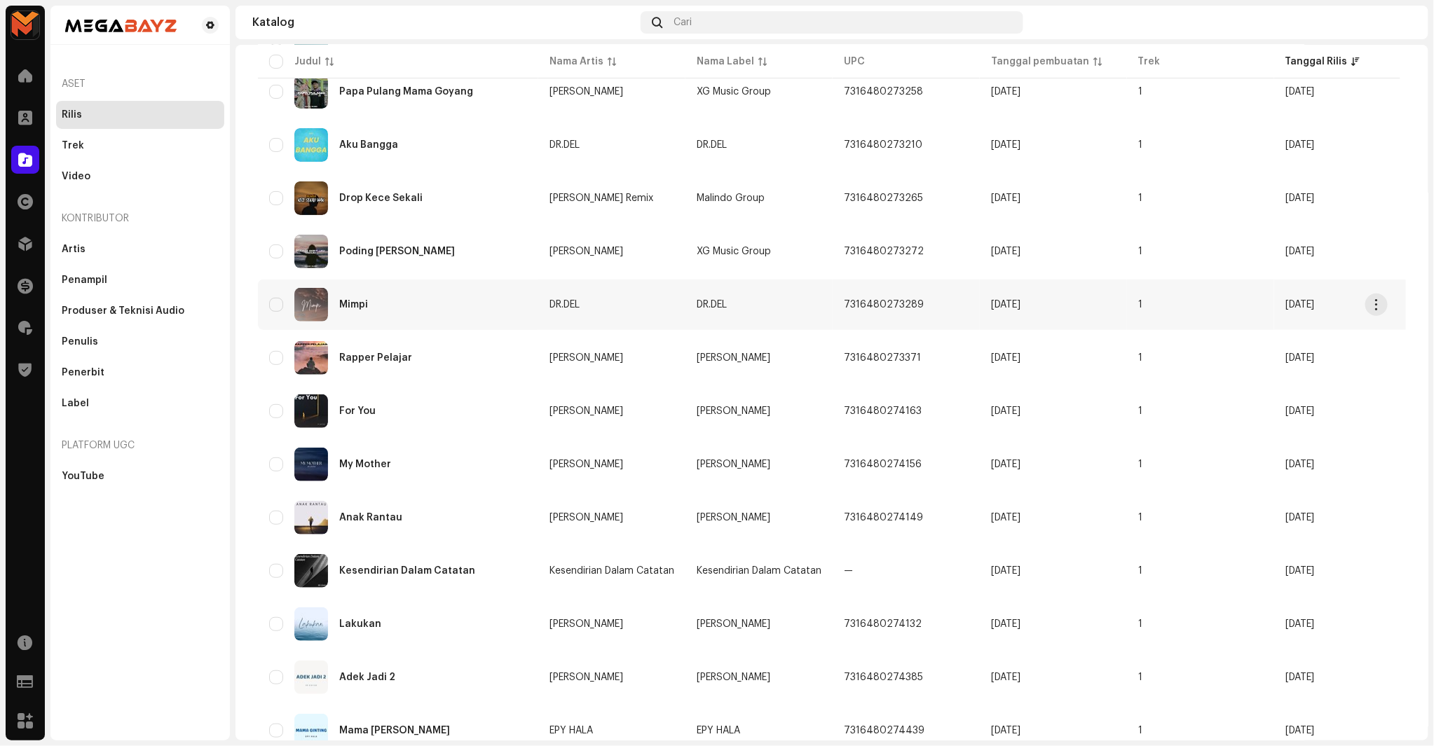
scroll to position [233, 0]
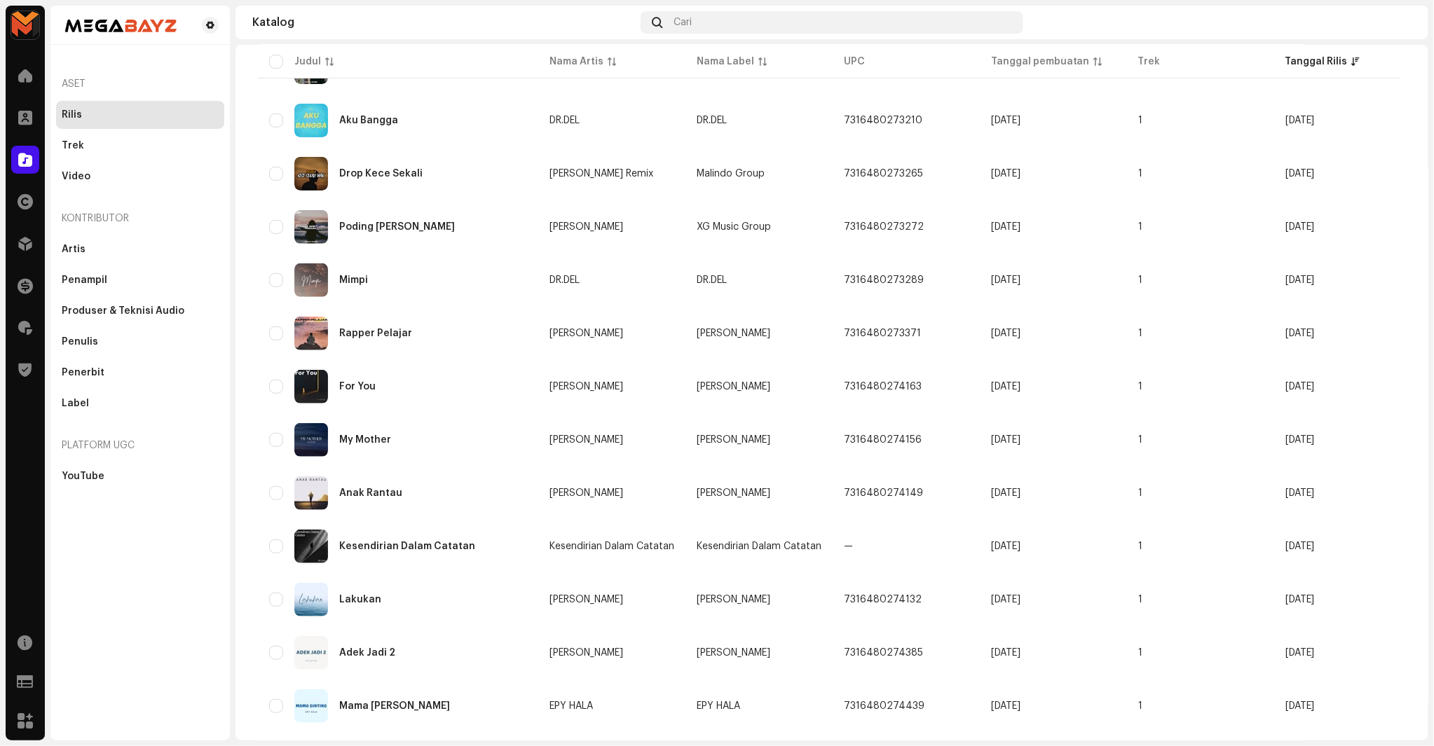
drag, startPoint x: 332, startPoint y: 224, endPoint x: 221, endPoint y: 222, distance: 111.5
click at [221, 222] on div "MEGABAYZ Beranda Klien Katalog Hak Distribusi Keuangan Royalti Trust & Safety S…" at bounding box center [717, 373] width 1434 height 746
click at [235, 213] on div "Rilis Dipilih 0 Opsi Filter Status distribusi Tidak Pernah Didistribusikan Memp…" at bounding box center [831, 567] width 1193 height 1467
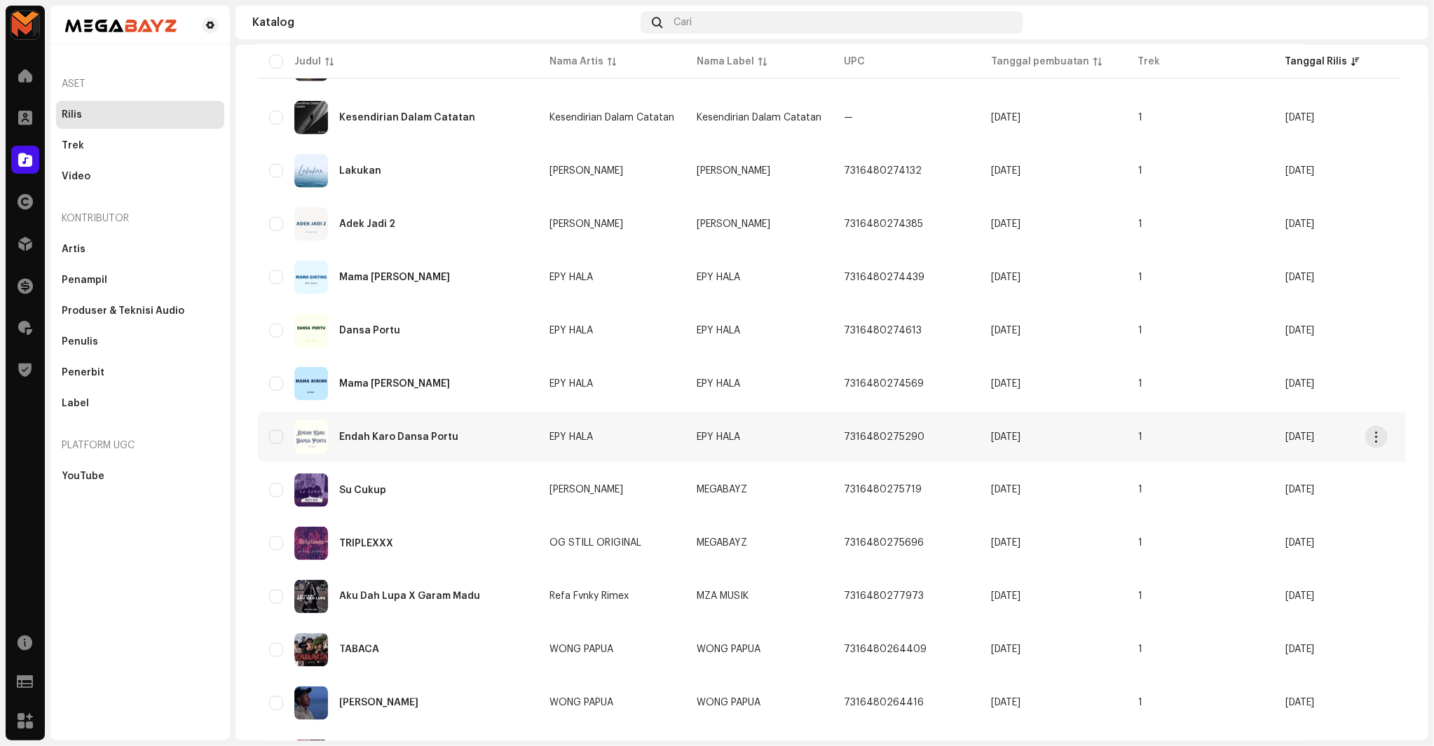
scroll to position [785, 0]
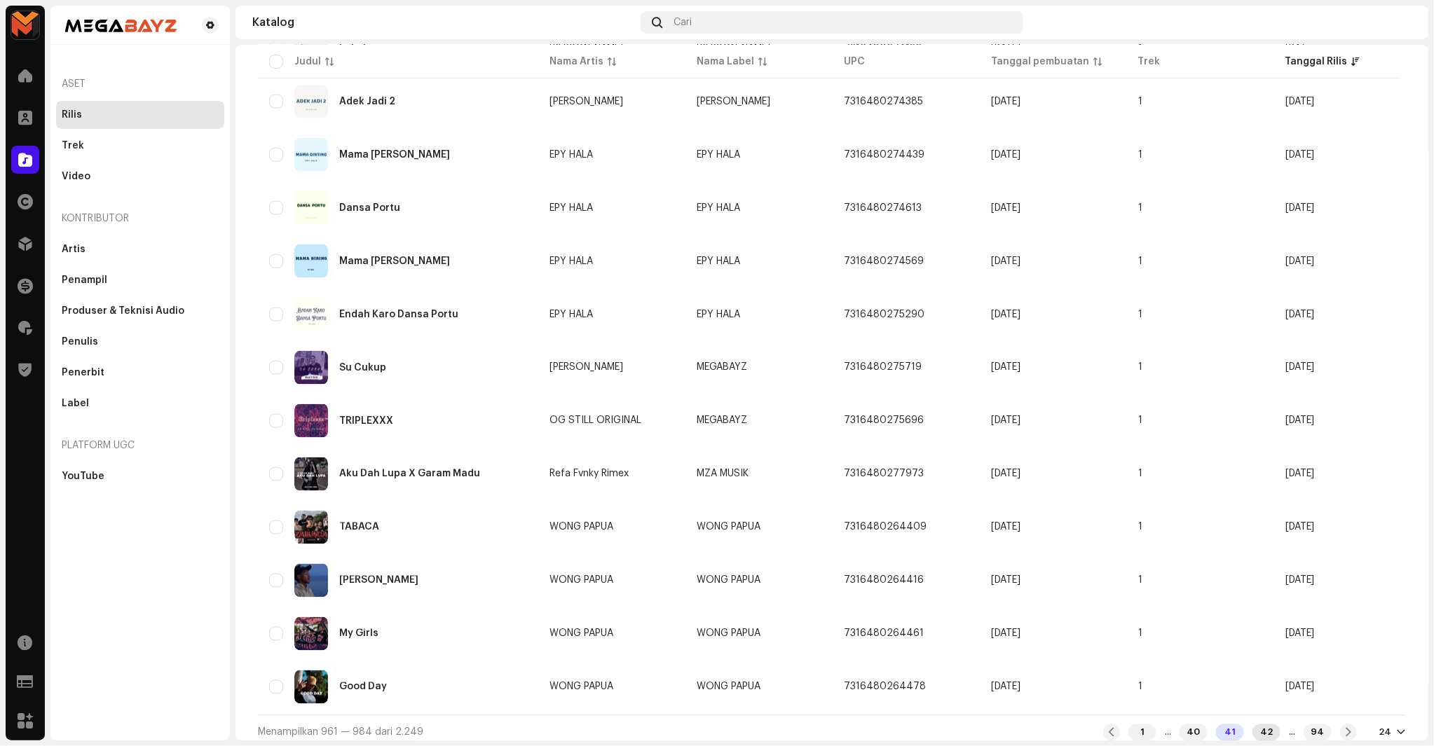
click at [1257, 726] on div "42" at bounding box center [1266, 733] width 28 height 17
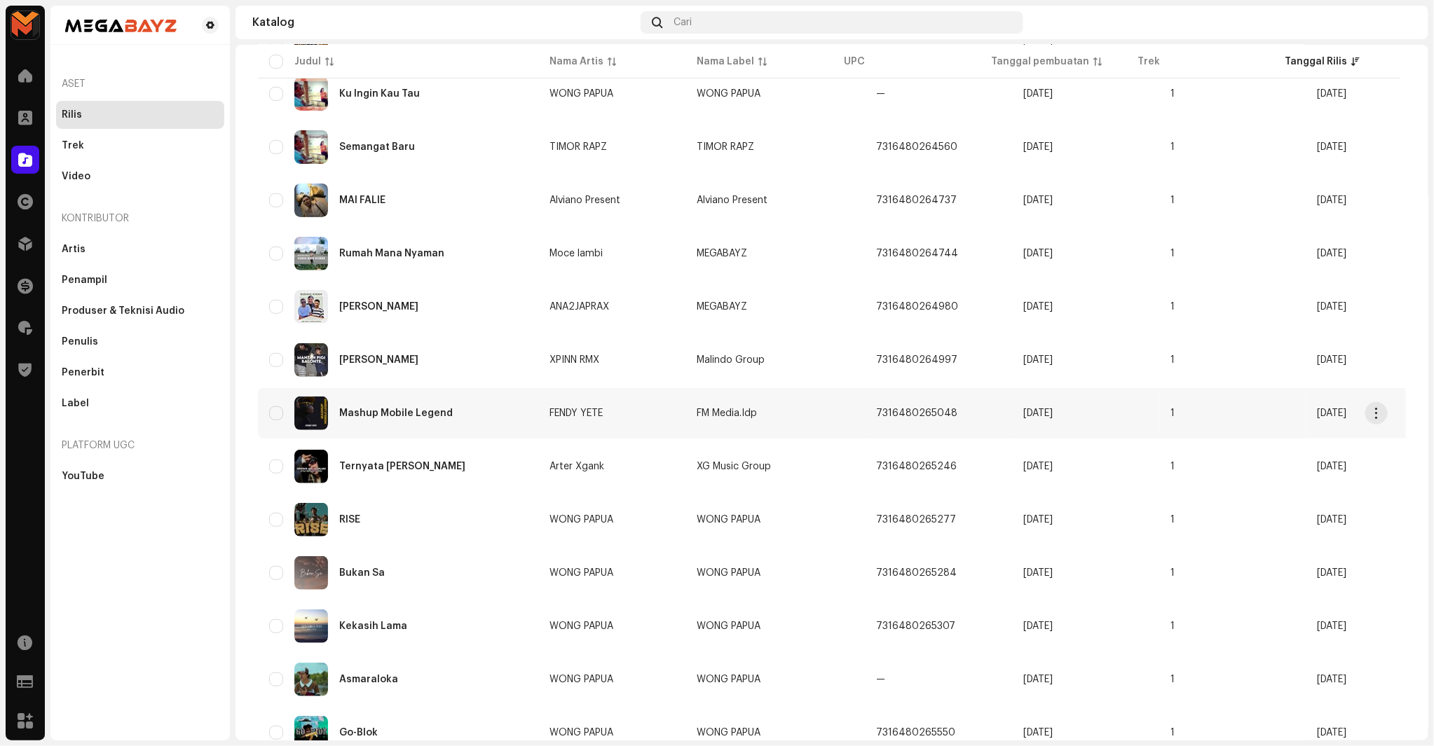
scroll to position [233, 0]
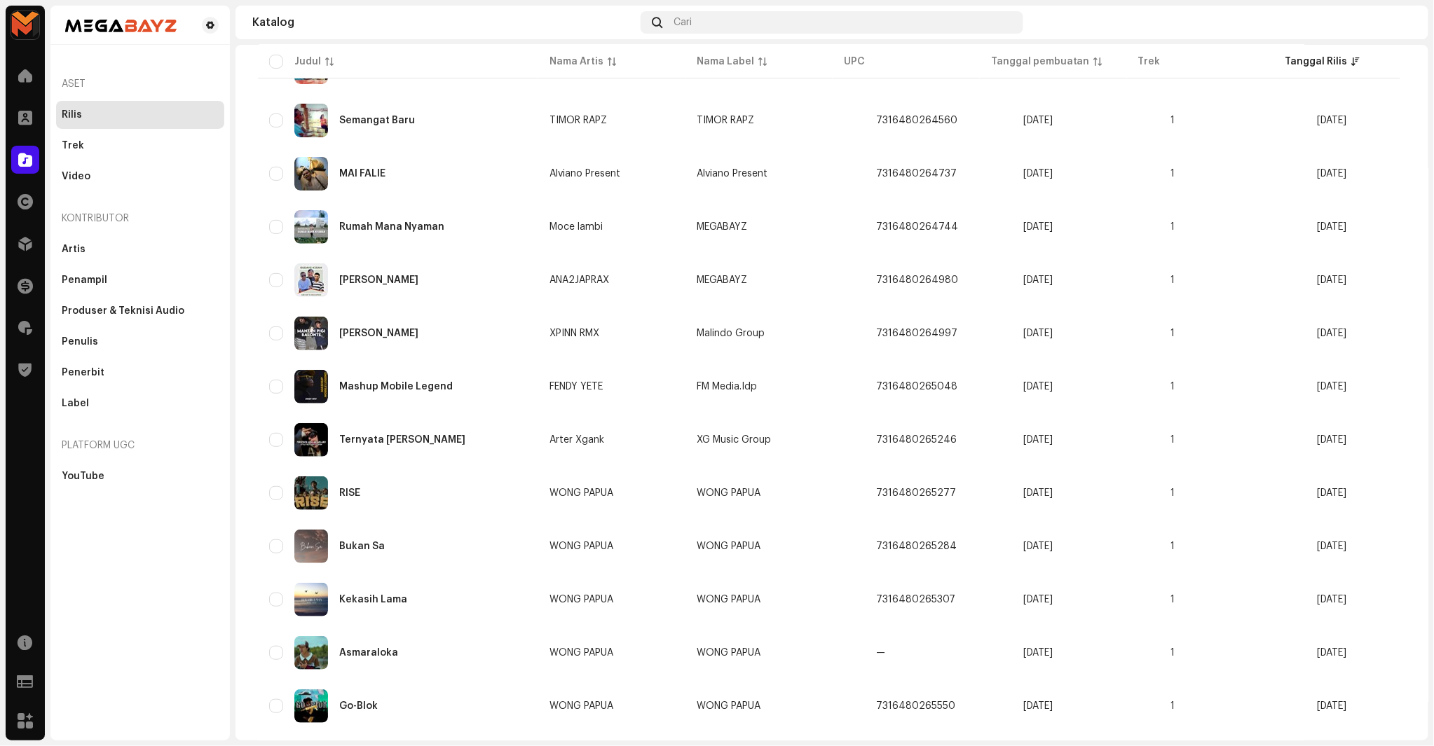
drag, startPoint x: 334, startPoint y: 226, endPoint x: 233, endPoint y: 230, distance: 101.7
click at [233, 230] on div "MEGABAYZ Beranda Klien Katalog Hak Distribusi Keuangan Royalti Trust & Safety S…" at bounding box center [717, 373] width 1434 height 746
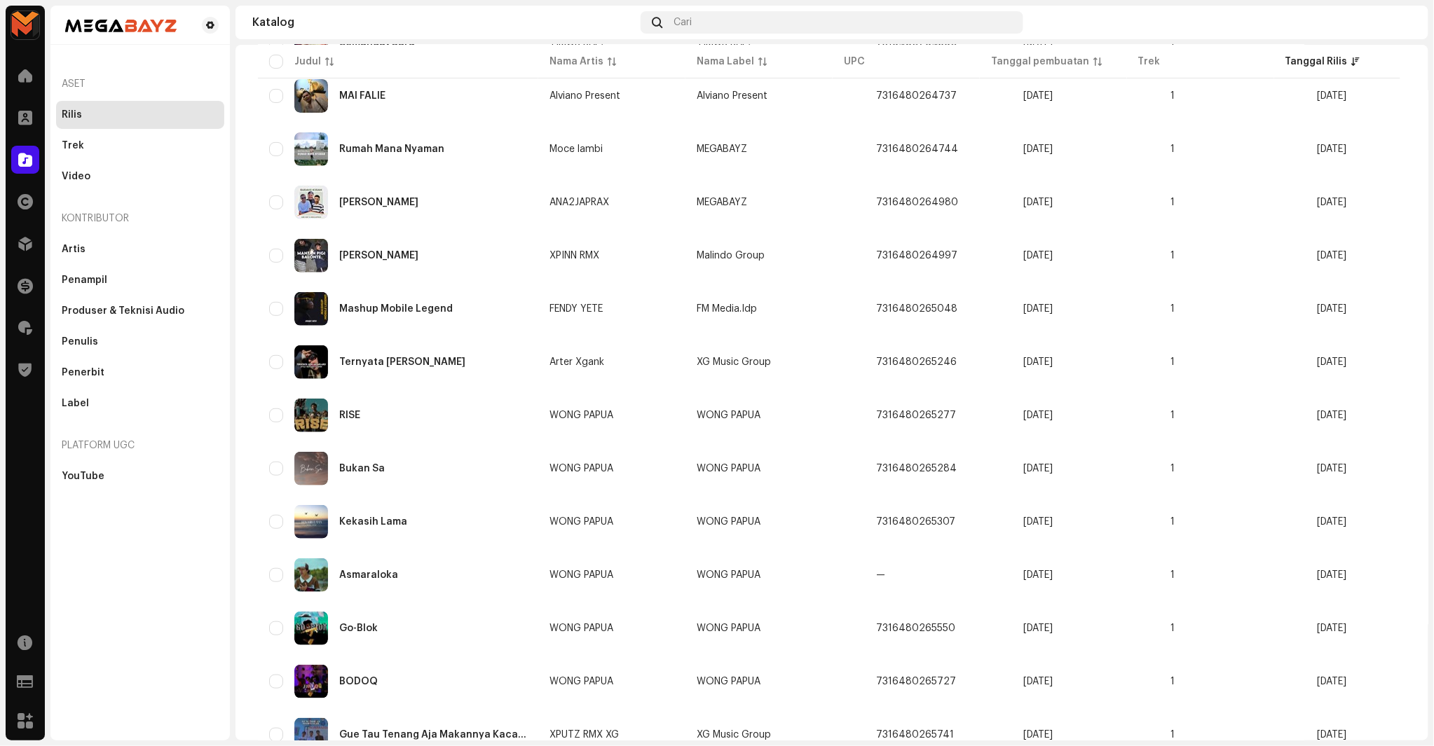
drag, startPoint x: 336, startPoint y: 307, endPoint x: 233, endPoint y: 299, distance: 103.4
click at [233, 299] on div "MEGABAYZ Beranda Klien Katalog Hak Distribusi Keuangan Royalti Trust & Safety S…" at bounding box center [717, 373] width 1434 height 746
click at [402, 317] on span "Buka di Tab Baru" at bounding box center [421, 322] width 81 height 11
drag, startPoint x: 337, startPoint y: 364, endPoint x: 233, endPoint y: 361, distance: 104.5
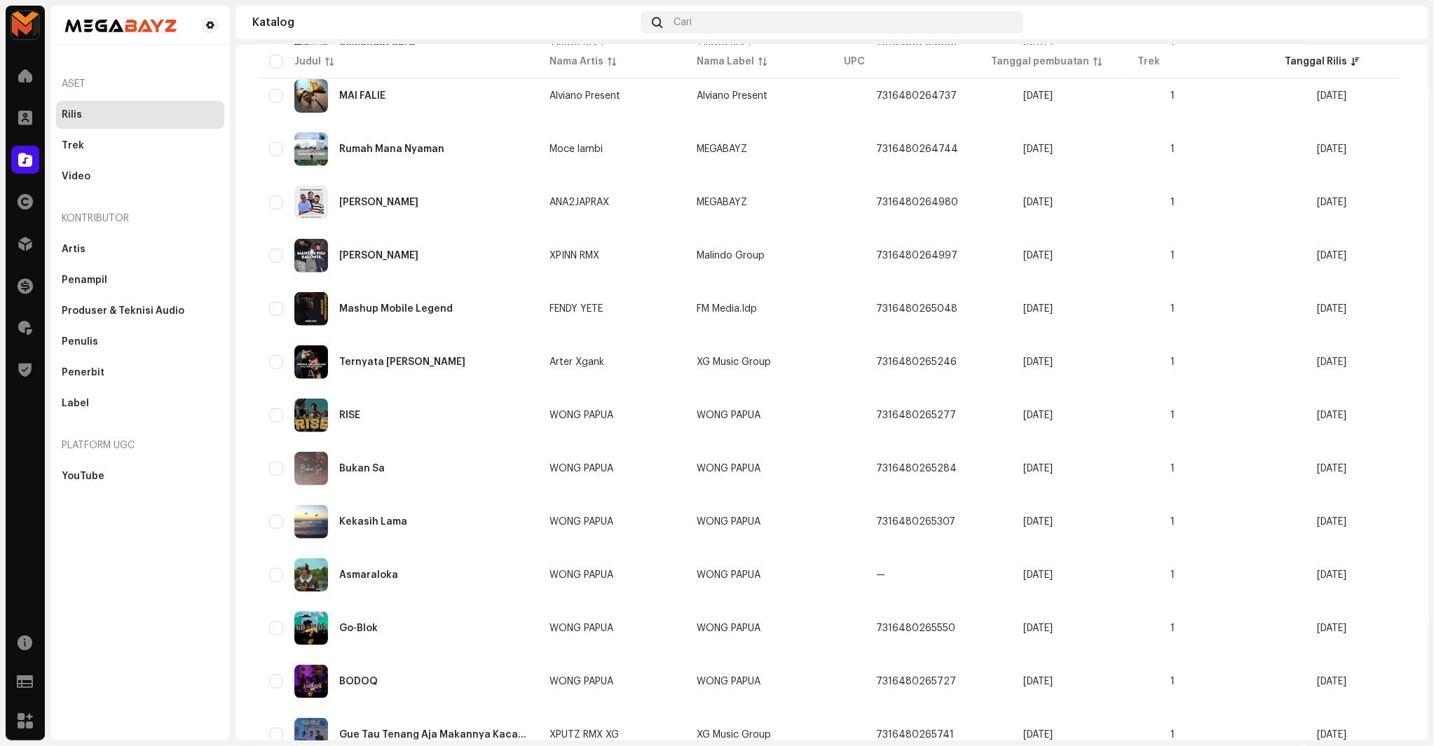
click at [233, 361] on div "MEGABAYZ Beranda Klien Katalog Hak Distribusi Keuangan Royalti Trust & Safety S…" at bounding box center [717, 373] width 1434 height 746
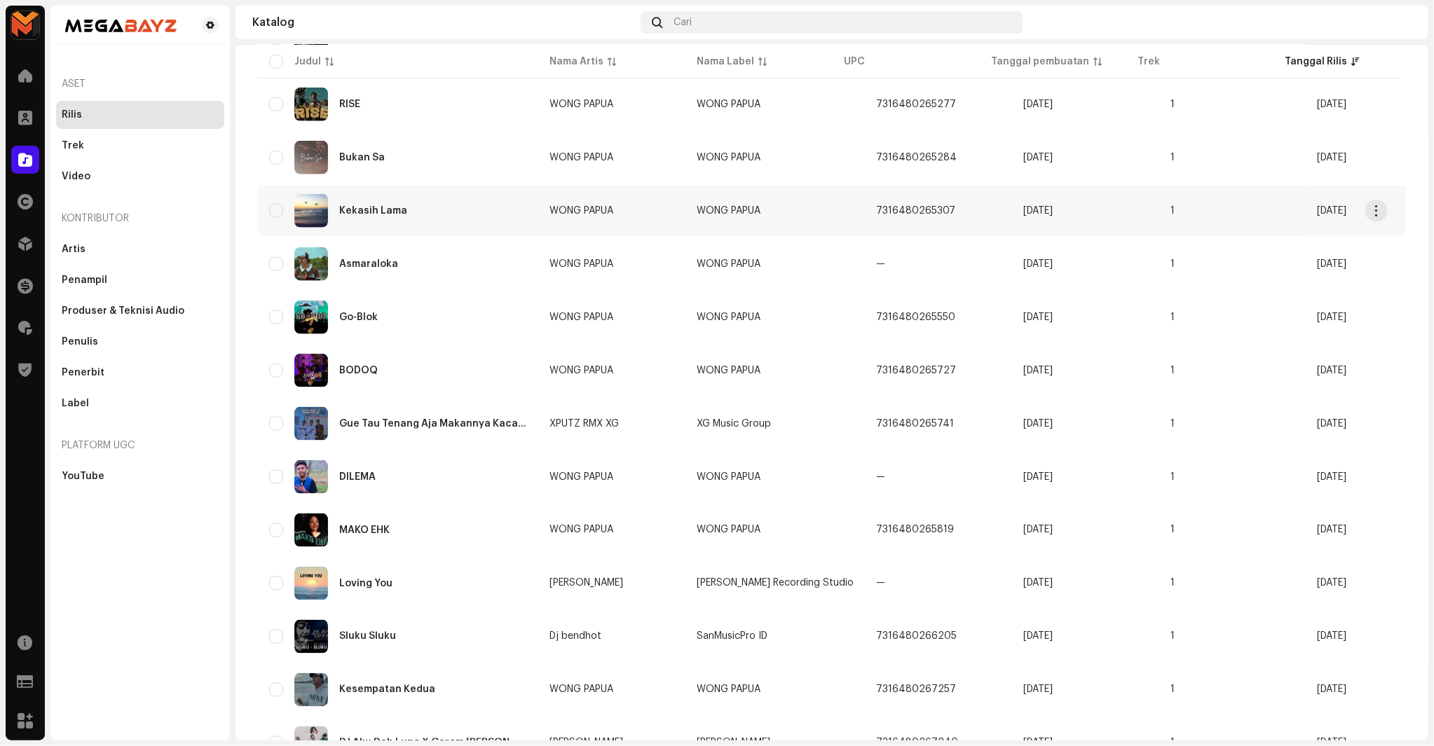
scroll to position [701, 0]
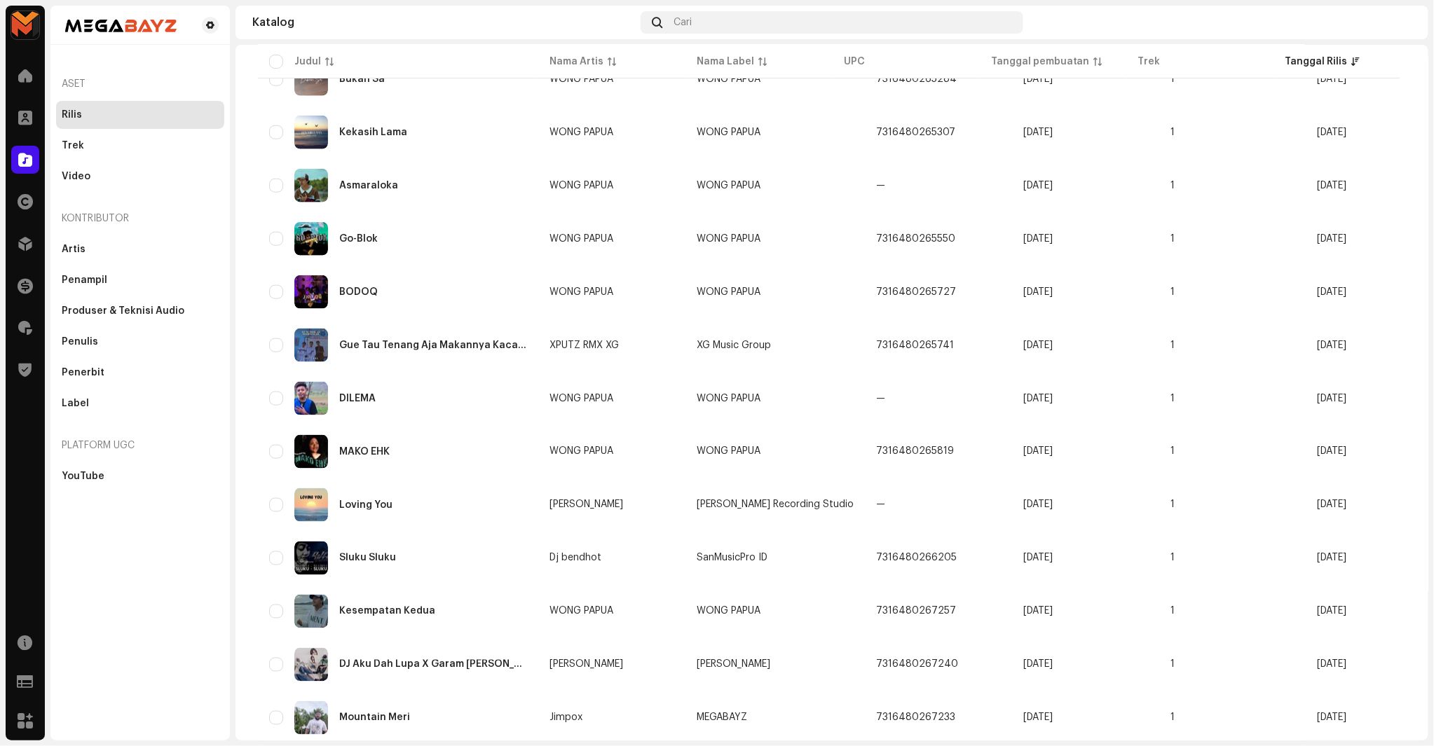
drag, startPoint x: 336, startPoint y: 341, endPoint x: 229, endPoint y: 323, distance: 108.7
click at [229, 323] on div "MEGABAYZ Beranda Klien Katalog Hak Distribusi Keuangan Royalti Trust & Safety S…" at bounding box center [717, 373] width 1434 height 746
click at [229, 323] on div "Aset Rilis Trek Video Kontributor Artis Penampil Produser & Teknisi Audio Penul…" at bounding box center [139, 270] width 179 height 440
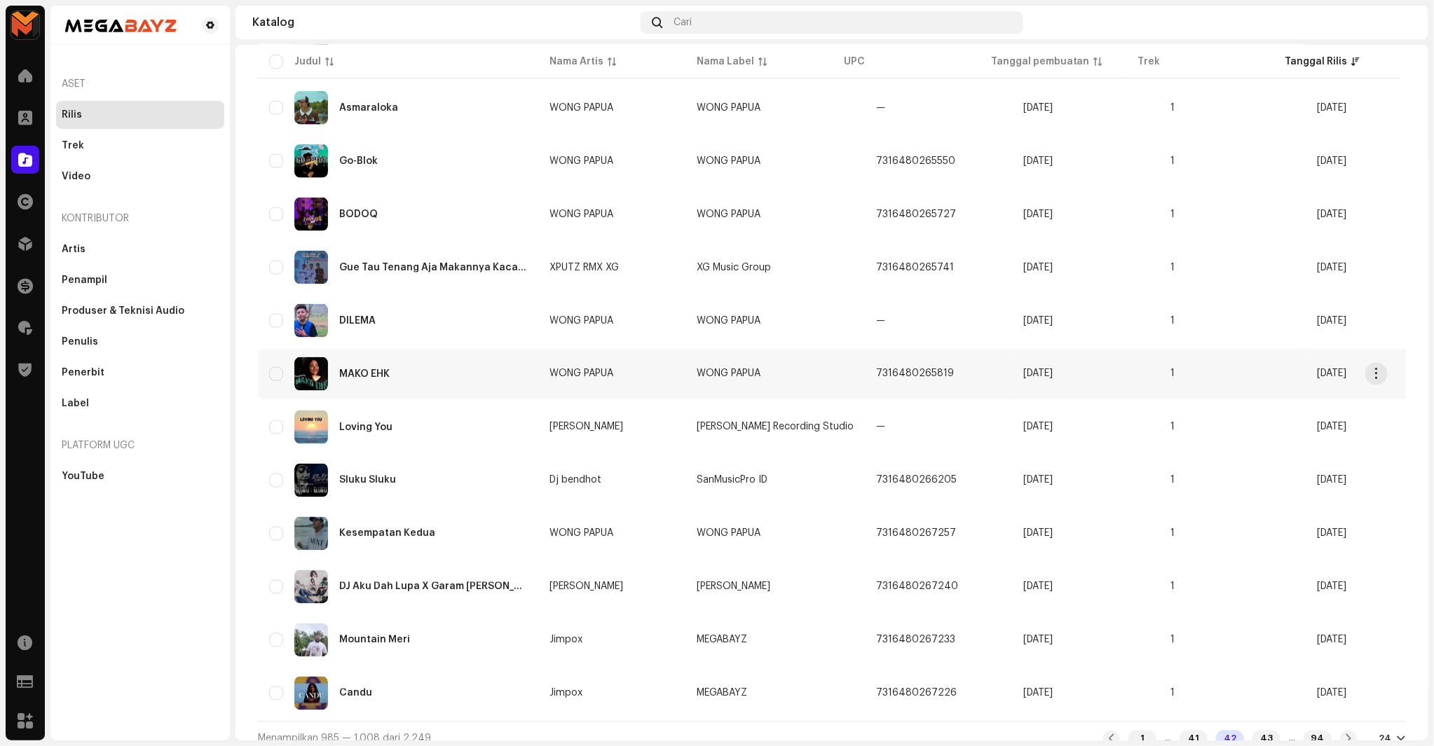
scroll to position [785, 0]
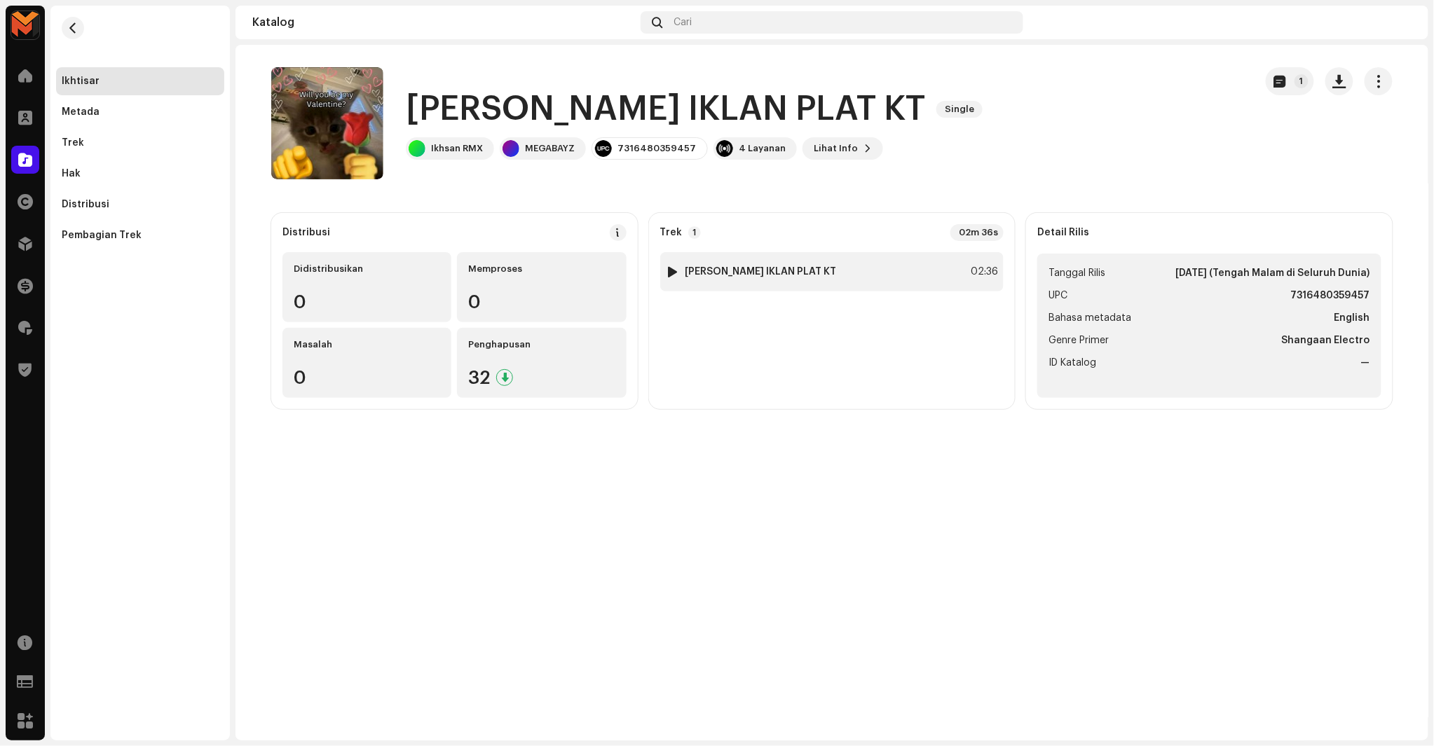
click at [754, 256] on div "1 DJ PUTRI IKLAN PLAT KT 02:36" at bounding box center [832, 271] width 344 height 39
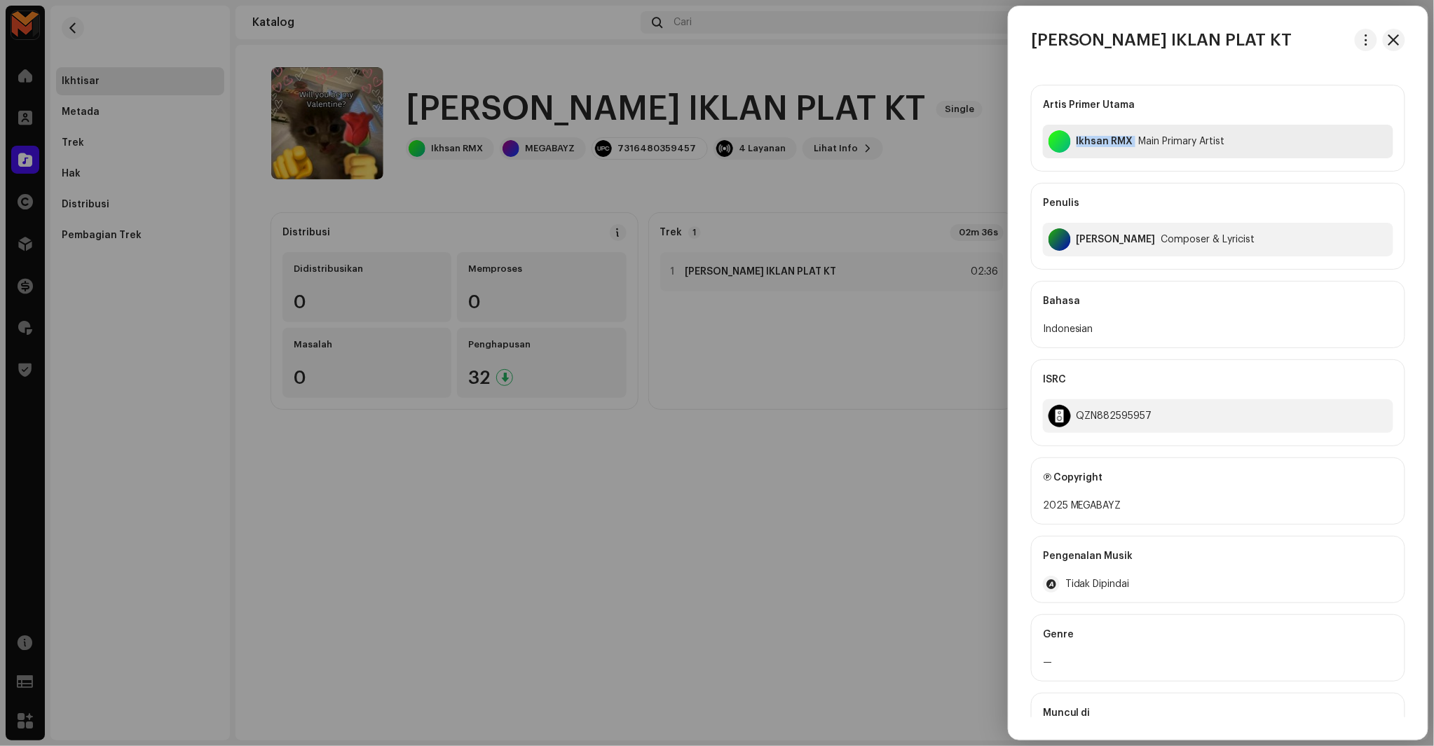
copy div "Ikhsan RMX"
drag, startPoint x: 1073, startPoint y: 156, endPoint x: 1160, endPoint y: 51, distance: 135.9
click at [1160, 51] on div "DJ PUTRI IKLAN PLAT KT Artis Primer Utama Ikhsan RMX Main Primary Artist Penuli…" at bounding box center [1218, 373] width 419 height 689
click at [1147, 76] on div "Artis Primer Utama Ikhsan RMX Main Primary Artist Penulis Muhamad Ikhsan Compos…" at bounding box center [1218, 427] width 374 height 706
click at [1367, 48] on button "button" at bounding box center [1366, 40] width 22 height 22
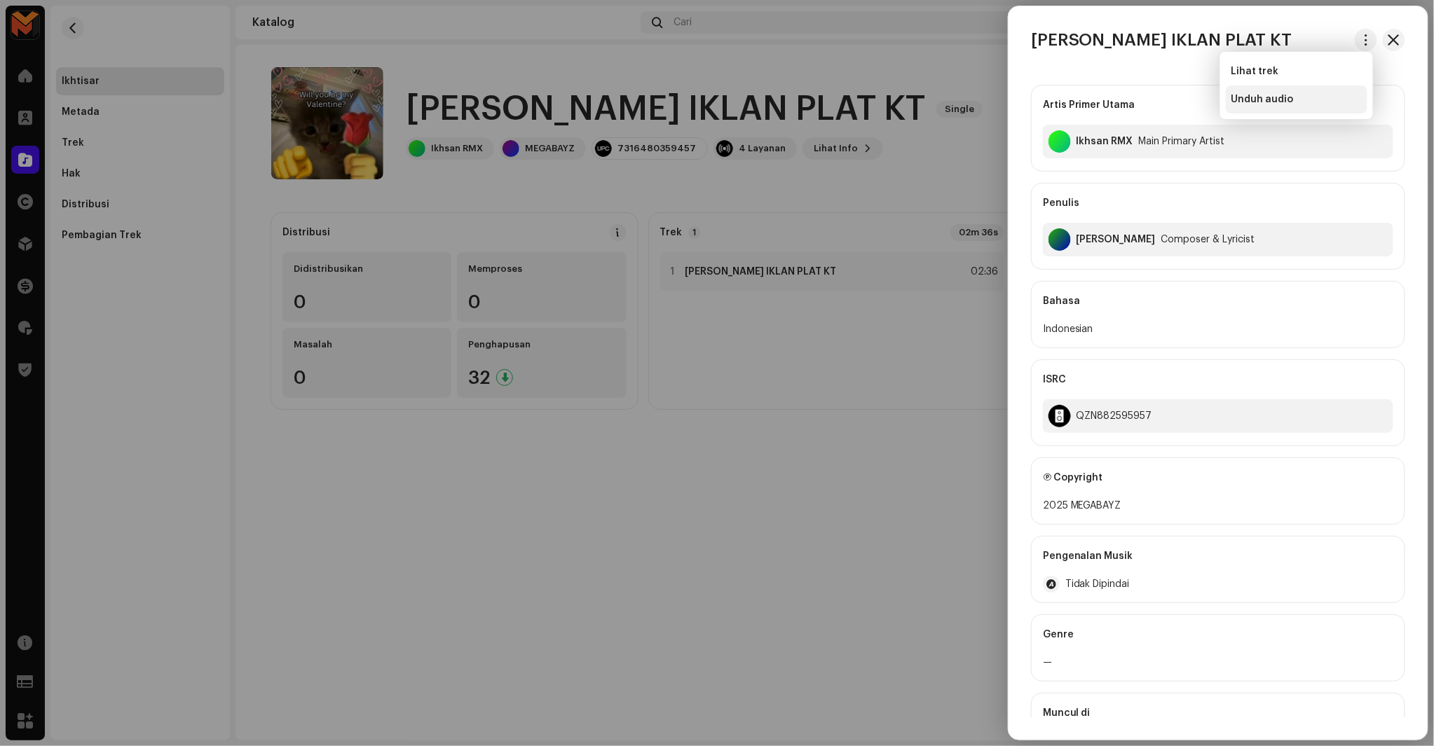
click at [1243, 102] on span "Unduh audio" at bounding box center [1262, 99] width 62 height 11
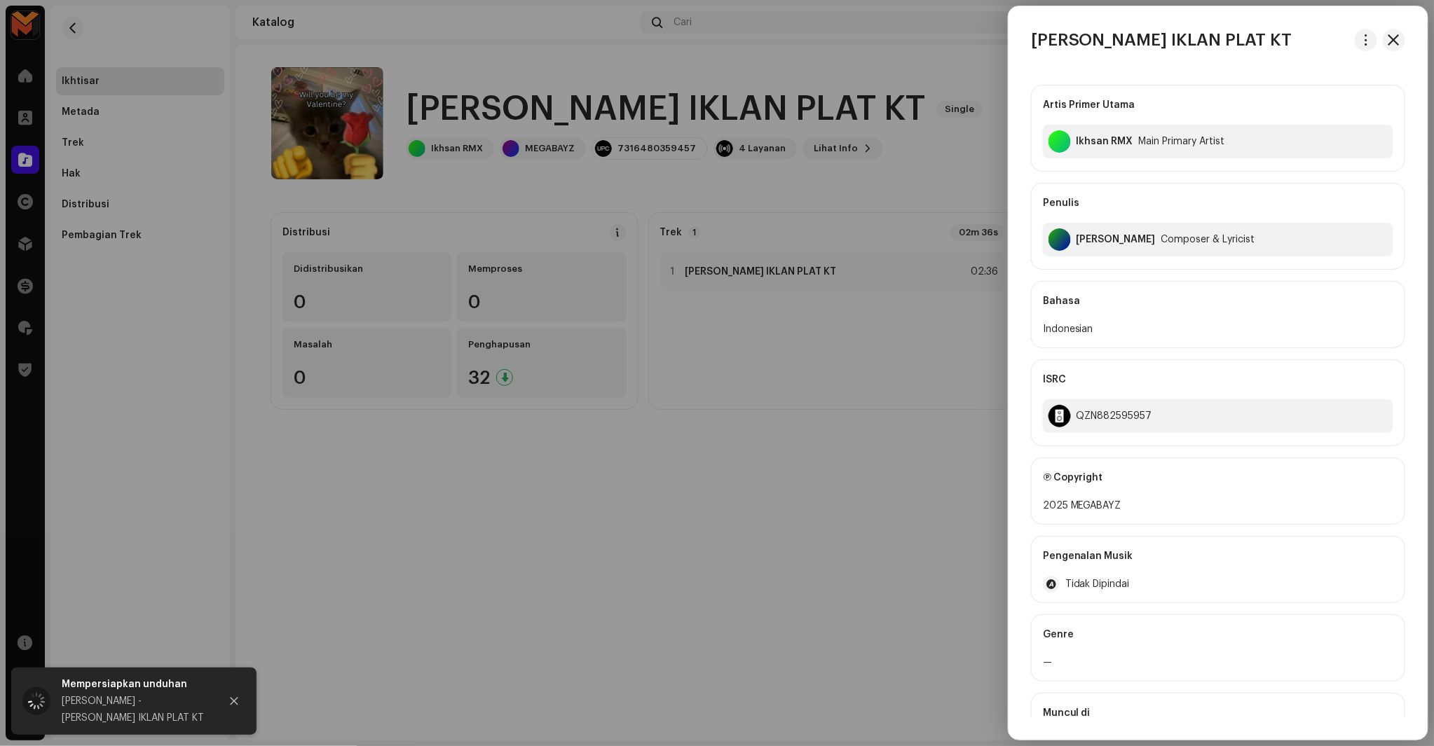
click at [976, 83] on div at bounding box center [717, 373] width 1434 height 746
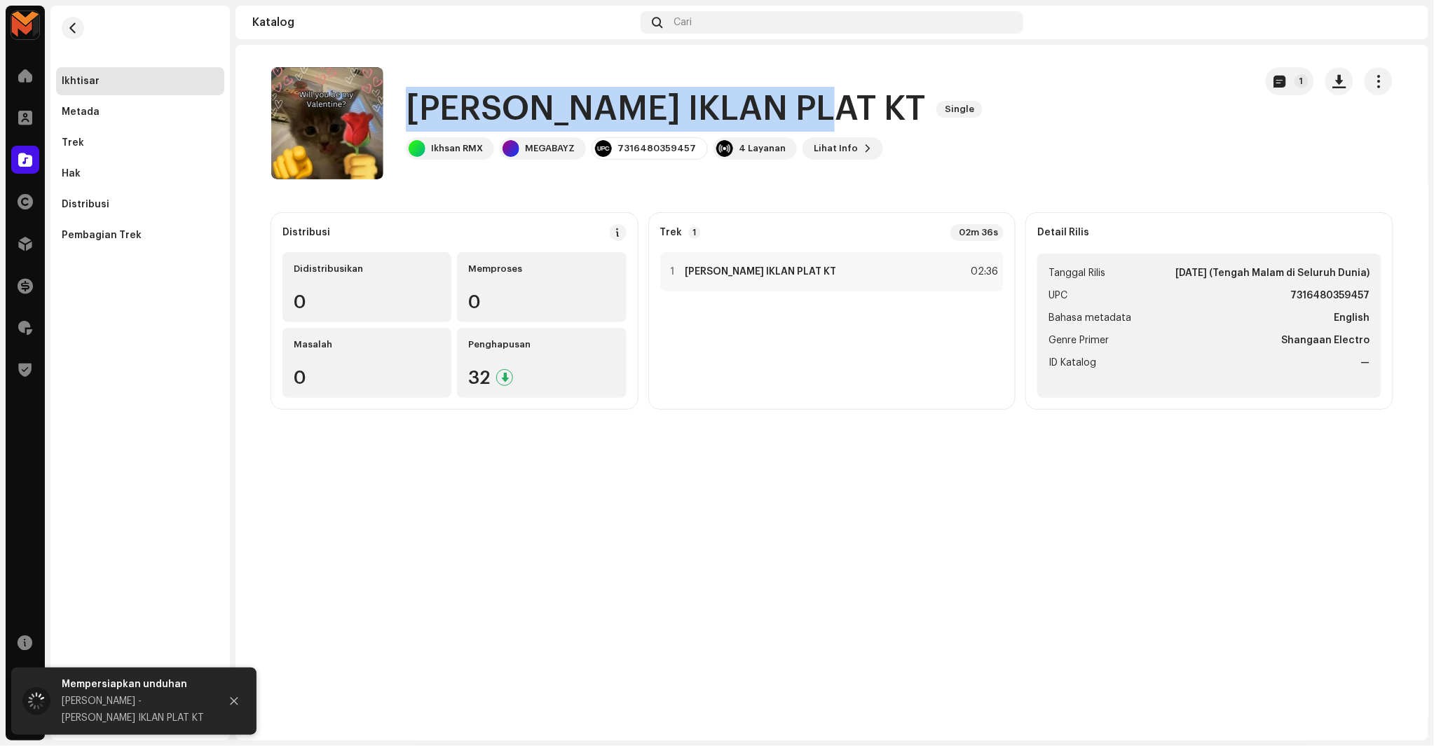
drag, startPoint x: 407, startPoint y: 104, endPoint x: 795, endPoint y: 109, distance: 388.3
click at [795, 109] on div "DJ PUTRI IKLAN PLAT KT Single" at bounding box center [697, 109] width 582 height 45
click at [446, 124] on h1 "DJ PUTRI IKLAN PLAT KT" at bounding box center [665, 109] width 519 height 45
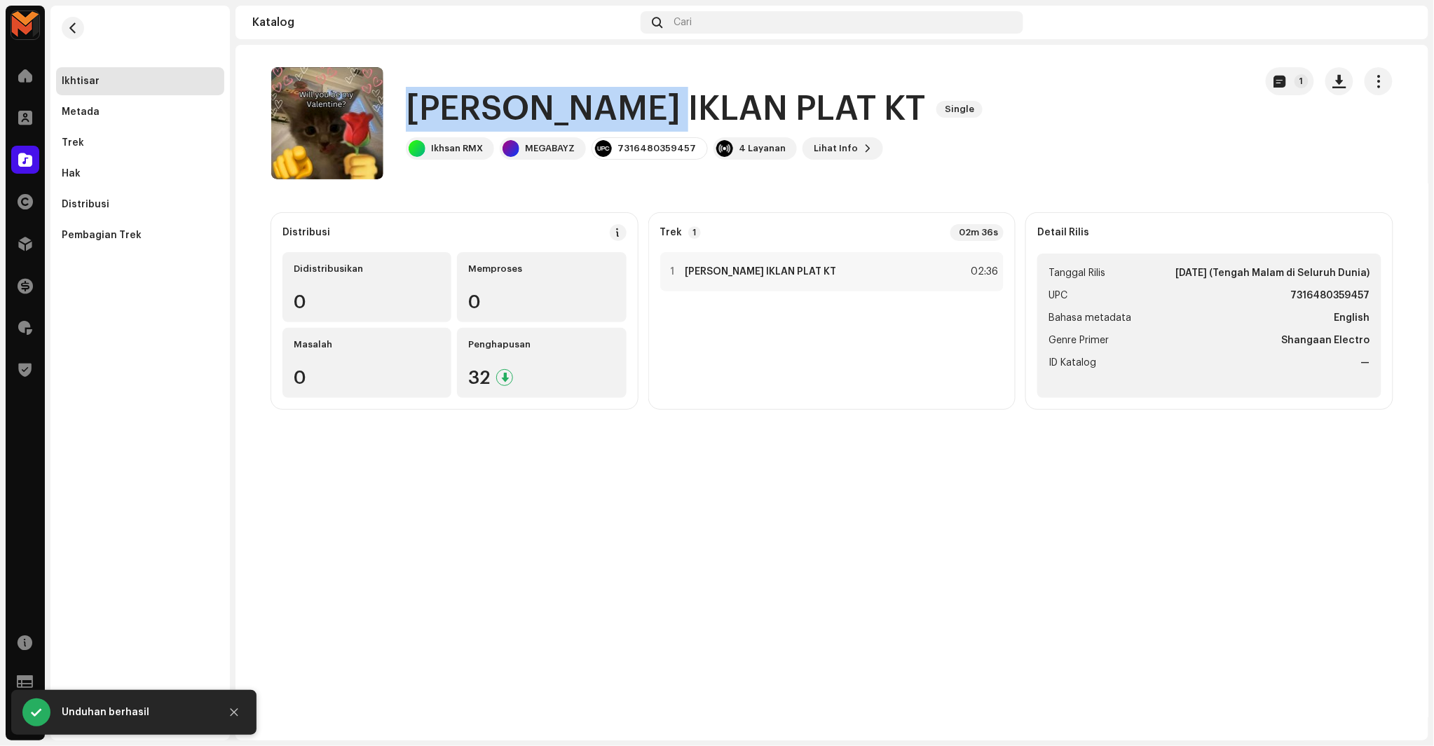
copy h1 "DJ PUTRI IKLAN"
drag, startPoint x: 407, startPoint y: 109, endPoint x: 653, endPoint y: 105, distance: 246.0
click at [653, 105] on h1 "DJ PUTRI IKLAN PLAT KT" at bounding box center [665, 109] width 519 height 45
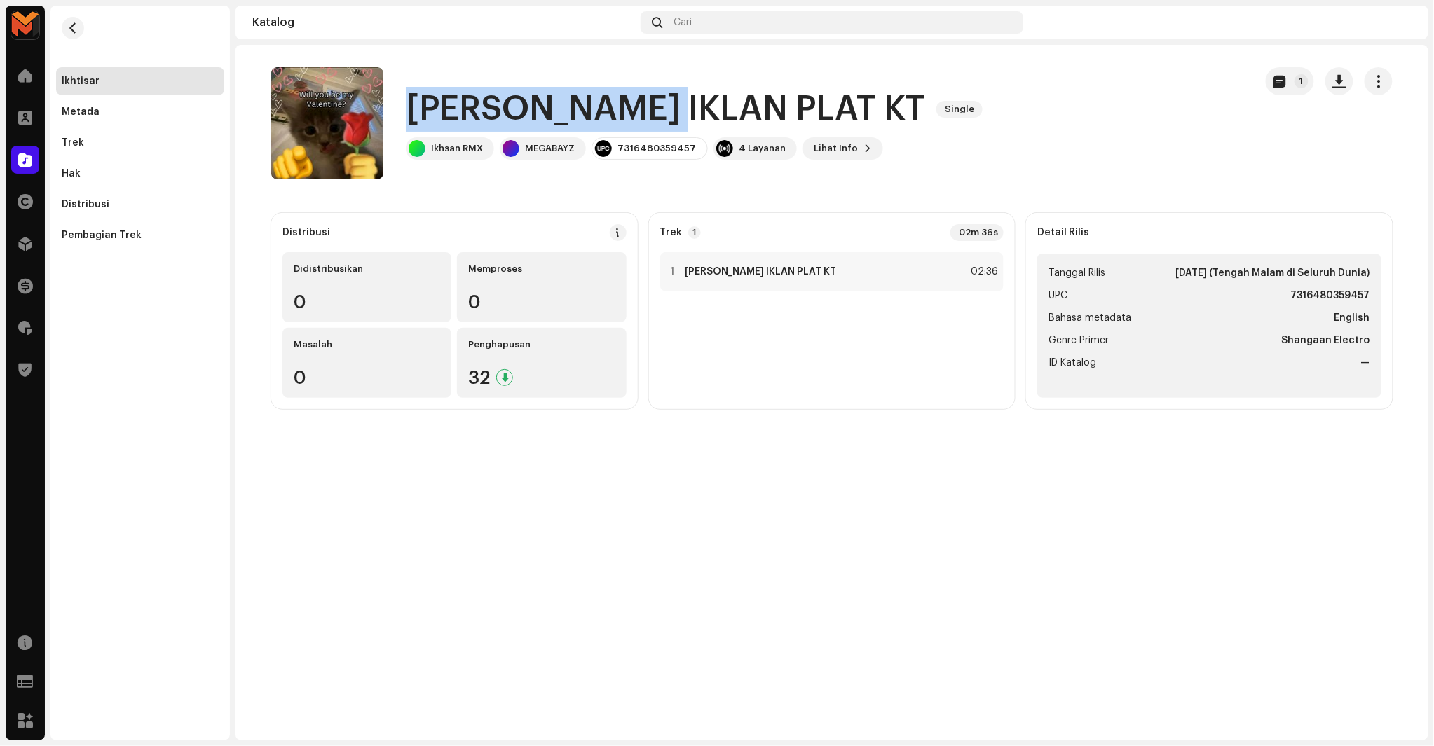
click at [585, 93] on h1 "DJ PUTRI IKLAN PLAT KT" at bounding box center [665, 109] width 519 height 45
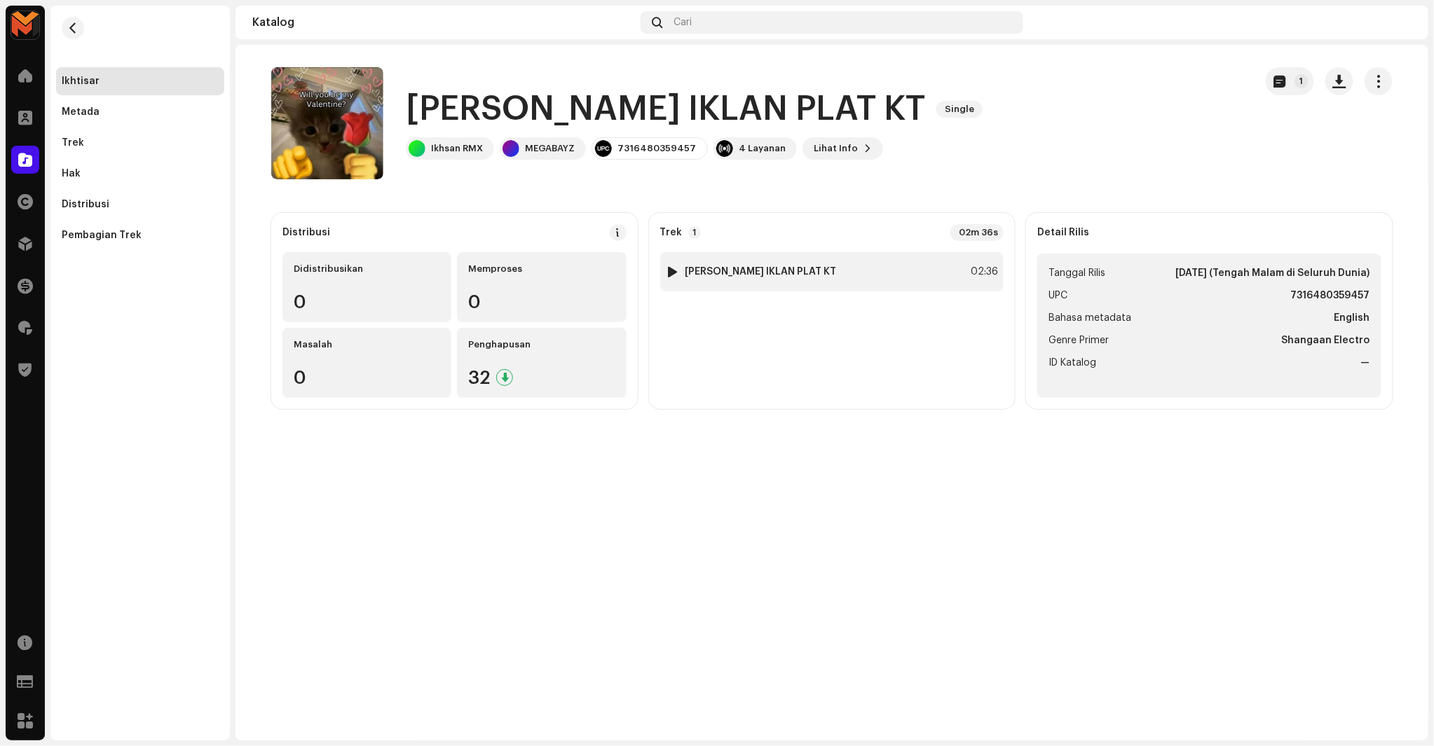
click at [802, 279] on div "1 DJ PUTRI IKLAN PLAT KT 02:36" at bounding box center [832, 271] width 344 height 39
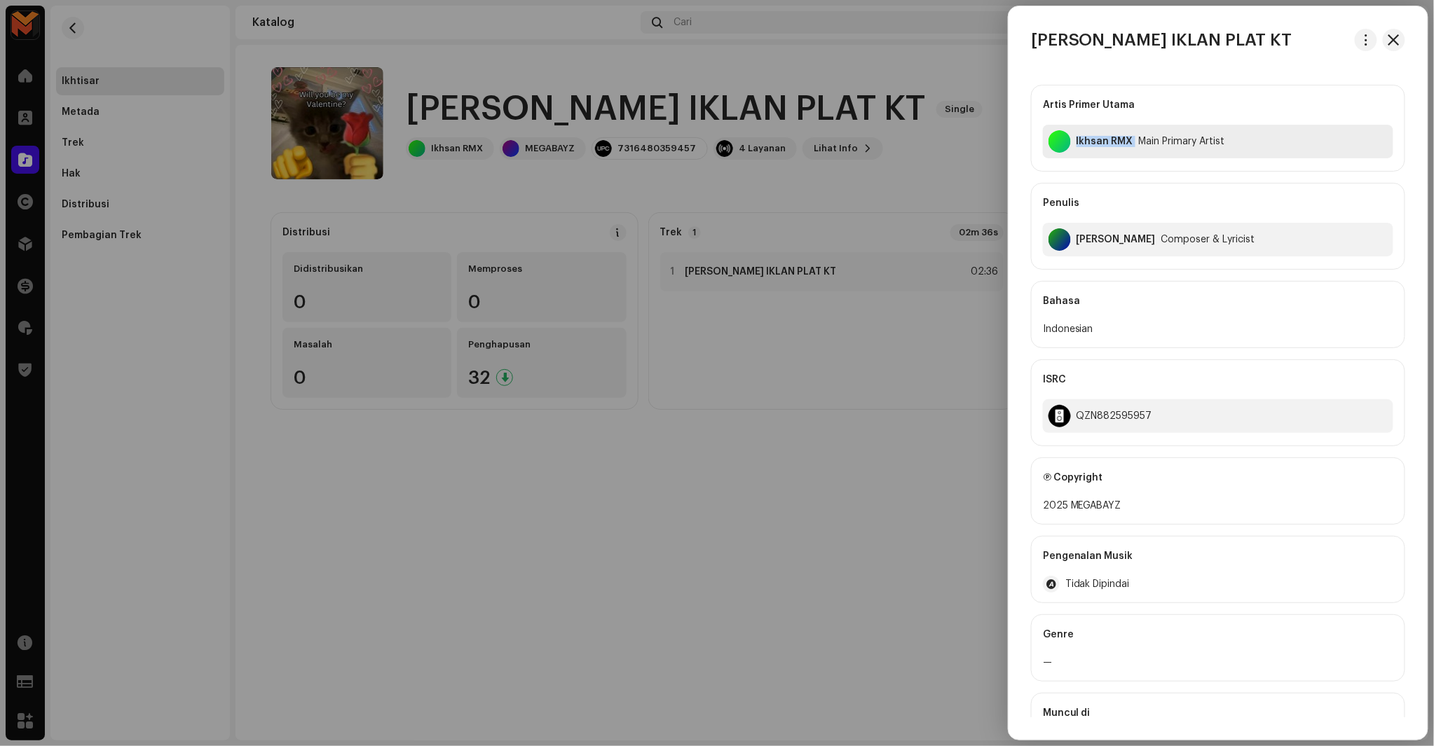
copy div "Ikhsan RMX"
drag, startPoint x: 1075, startPoint y: 150, endPoint x: 1158, endPoint y: 62, distance: 121.5
click at [1159, 61] on div "DJ PUTRI IKLAN PLAT KT Artis Primer Utama Ikhsan RMX Main Primary Artist Penuli…" at bounding box center [1218, 373] width 419 height 689
click at [1152, 81] on div "Artis Primer Utama Ikhsan RMX Main Primary Artist Penulis Muhamad Ikhsan Compos…" at bounding box center [1218, 427] width 374 height 706
click at [1151, 36] on h3 "DJ PUTRI IKLAN PLAT KT" at bounding box center [1161, 40] width 261 height 22
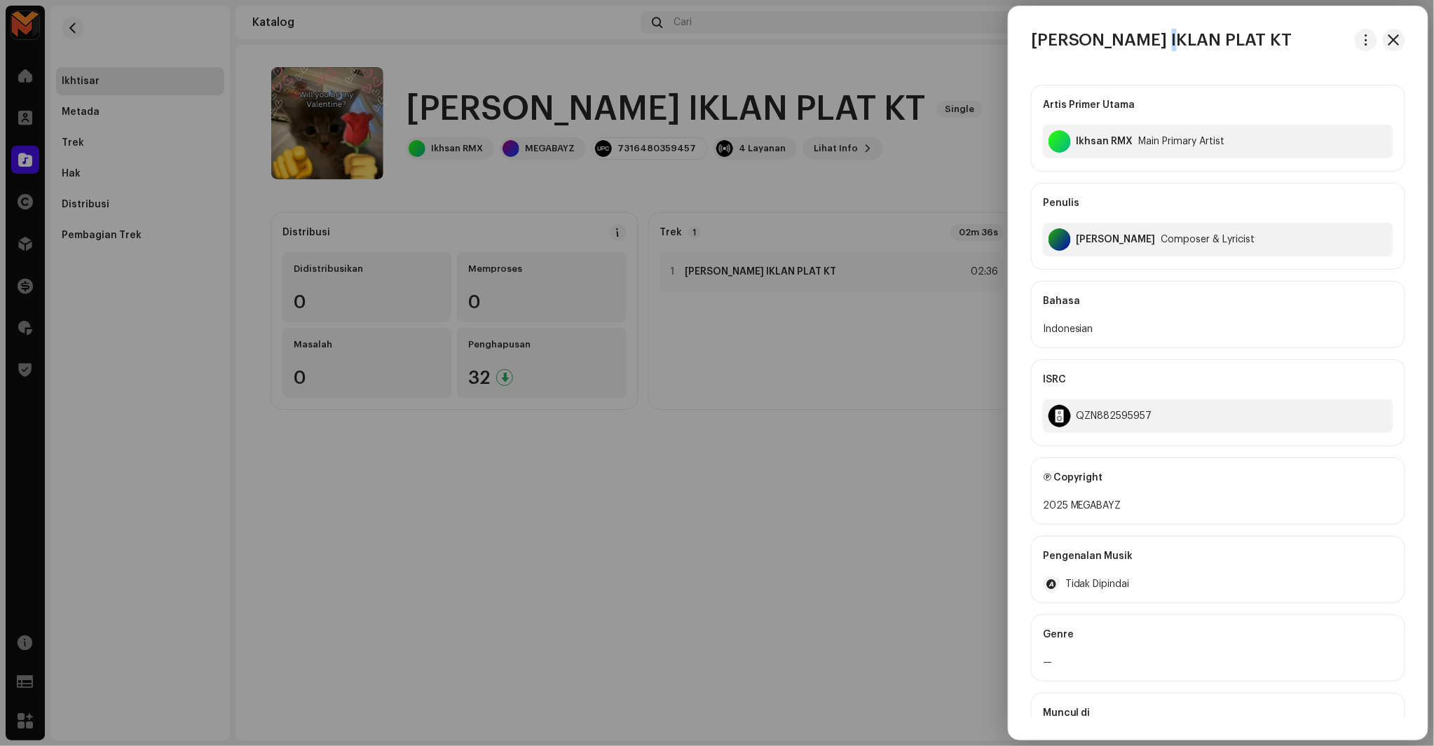
click at [1151, 36] on h3 "DJ PUTRI IKLAN PLAT KT" at bounding box center [1161, 40] width 261 height 22
copy div "DJ PUTRI IKLAN PLAT KT"
copy div "Ikhsan RMX"
drag, startPoint x: 1076, startPoint y: 160, endPoint x: 1123, endPoint y: 171, distance: 48.3
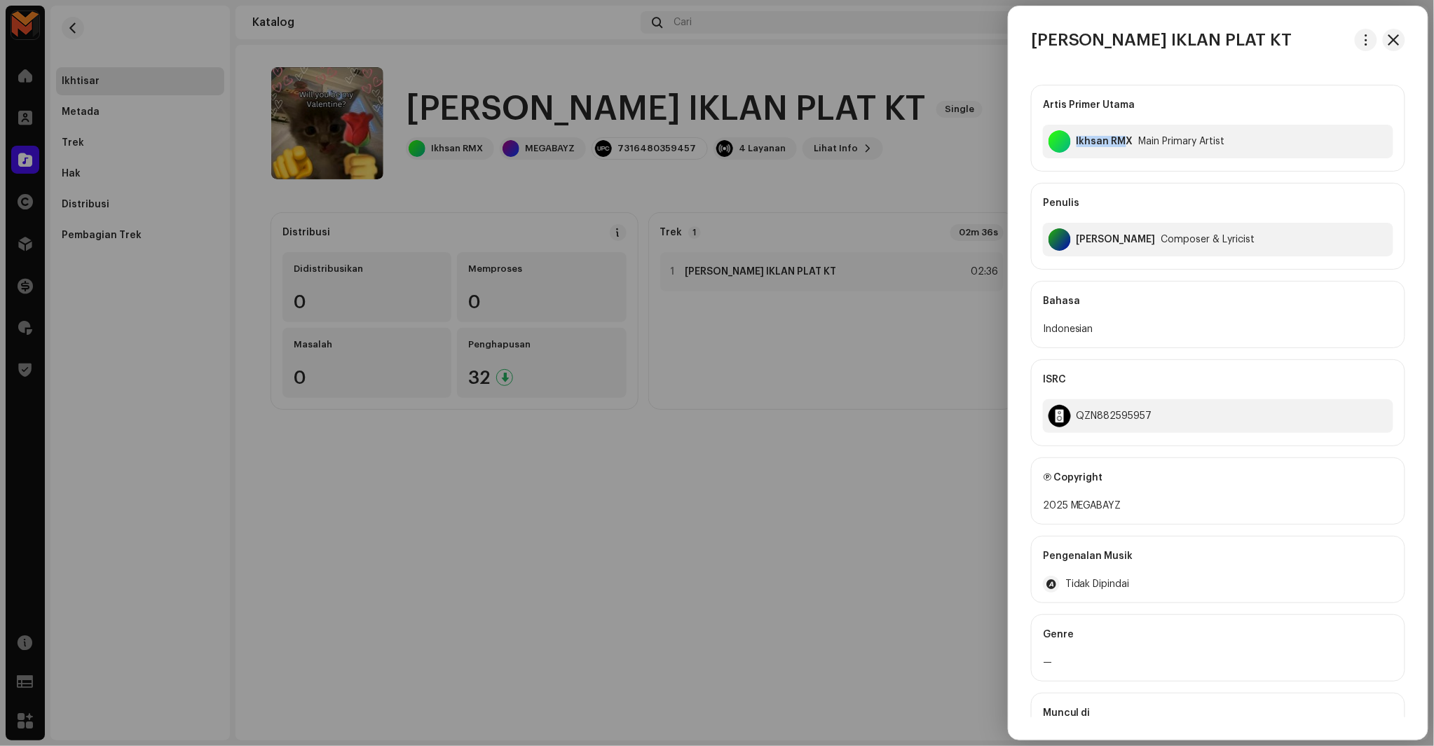
click at [1123, 171] on div "Artis Primer Utama Ikhsan RMX Main Primary Artist" at bounding box center [1218, 128] width 374 height 87
click at [1123, 172] on div "Artis Primer Utama Ikhsan RMX Main Primary Artist Penulis Muhamad Ikhsan Compos…" at bounding box center [1218, 177] width 374 height 185
click at [1077, 237] on div "Muhamad Ikhsan" at bounding box center [1115, 239] width 79 height 11
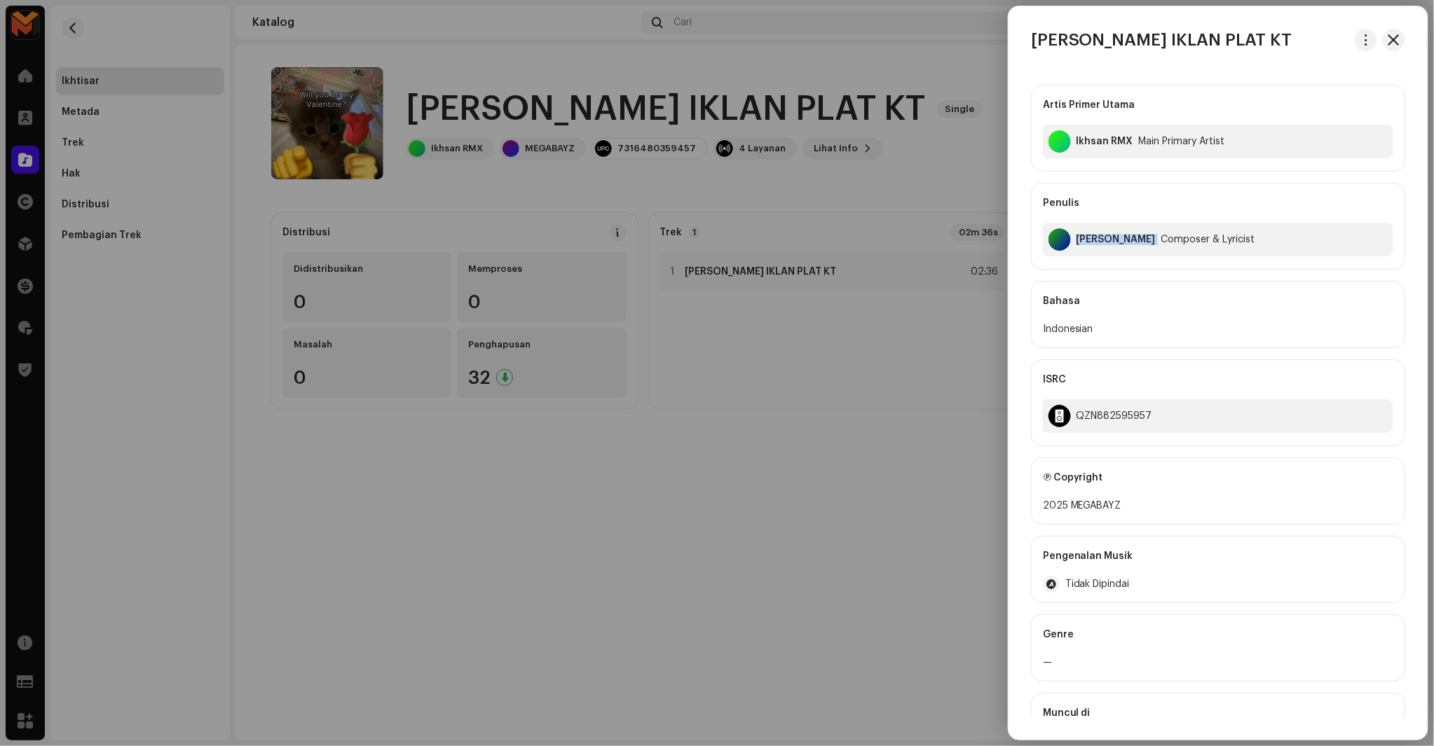
click at [1077, 237] on div "Muhamad Ikhsan" at bounding box center [1115, 239] width 79 height 11
copy div "Muhamad Ikhsan"
click at [1119, 421] on div "QZN882595957" at bounding box center [1114, 416] width 76 height 11
copy div "QZN882595957"
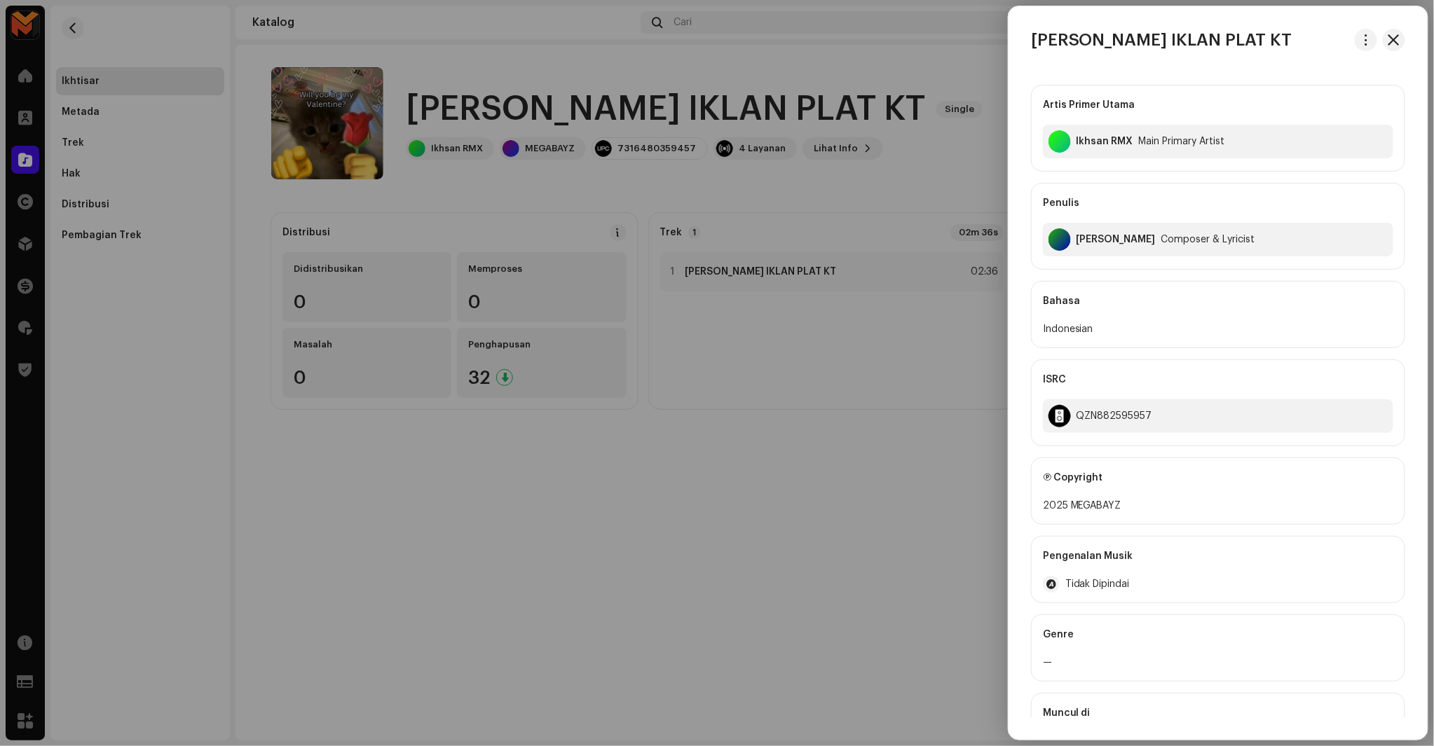
click at [914, 458] on div at bounding box center [717, 373] width 1434 height 746
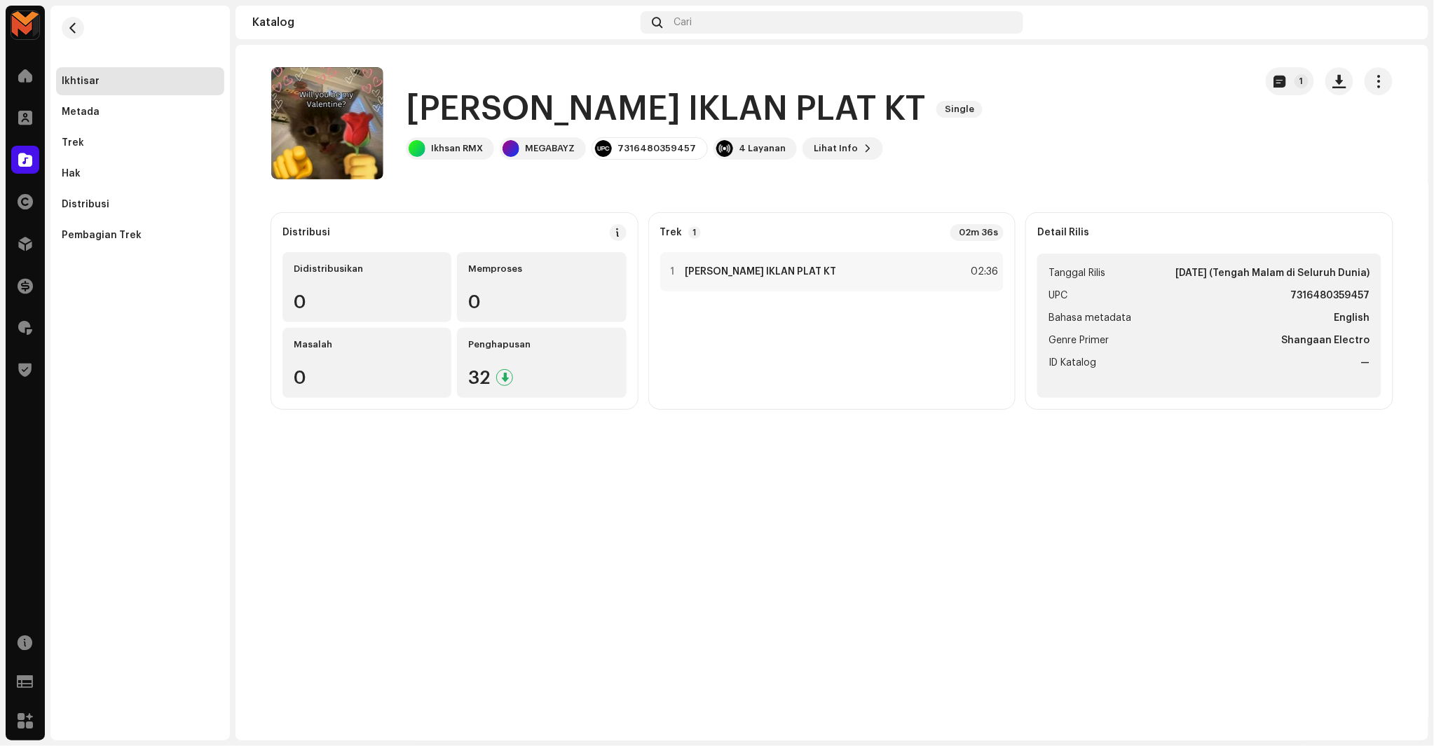
click at [1365, 302] on strong "7316480359457" at bounding box center [1330, 295] width 79 height 17
copy strong "7316480359457"
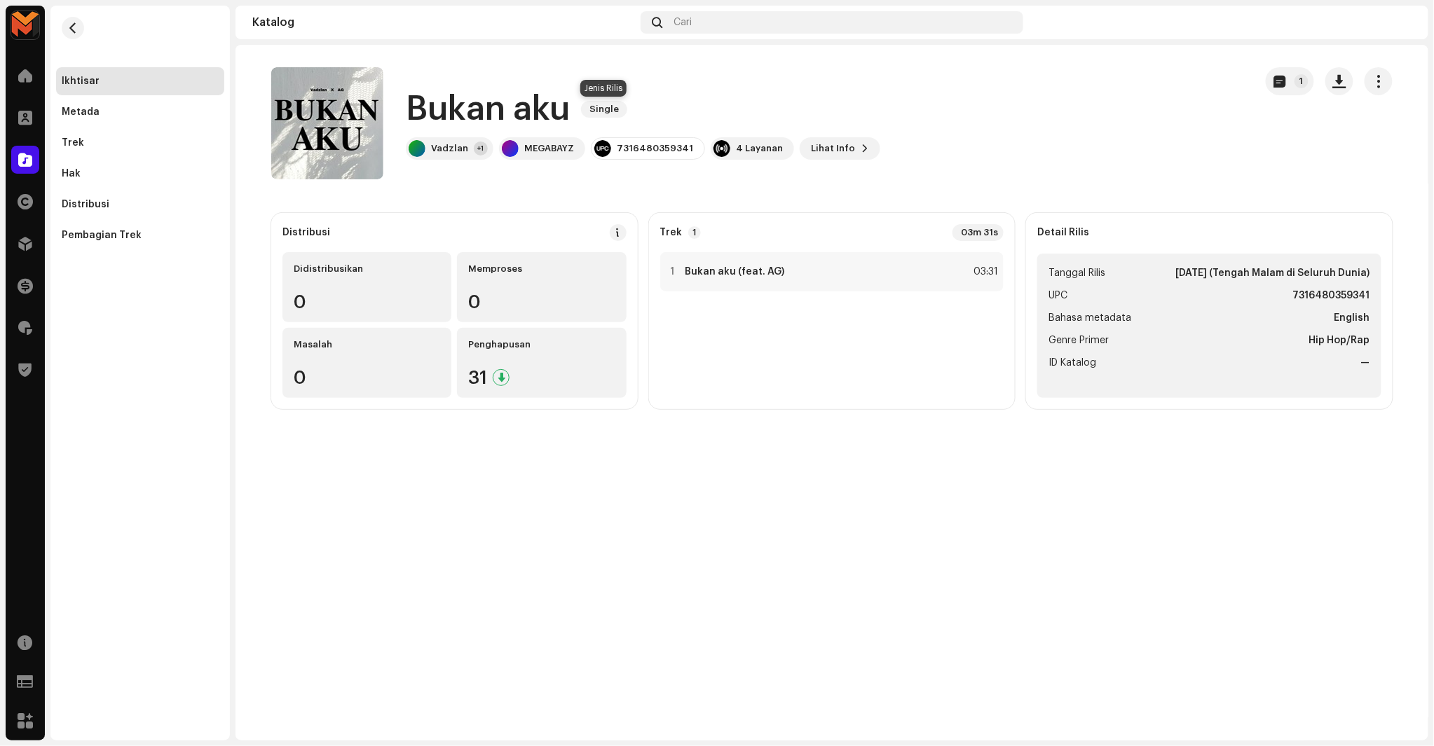
click at [583, 109] on span "Single" at bounding box center [604, 109] width 46 height 17
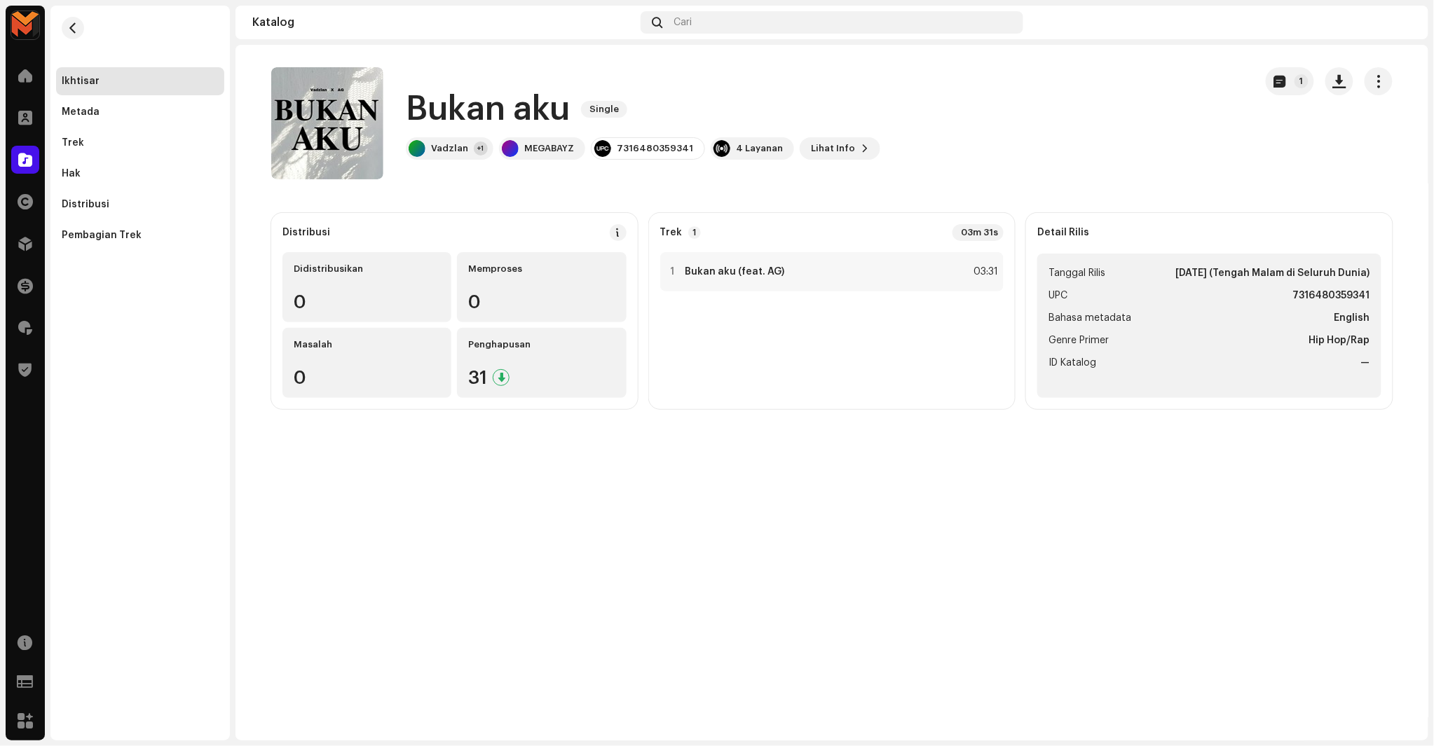
click at [538, 101] on h1 "Bukan aku" at bounding box center [488, 109] width 164 height 45
copy div "Bukan aku Single"
click at [971, 270] on div "03:31" at bounding box center [982, 272] width 31 height 17
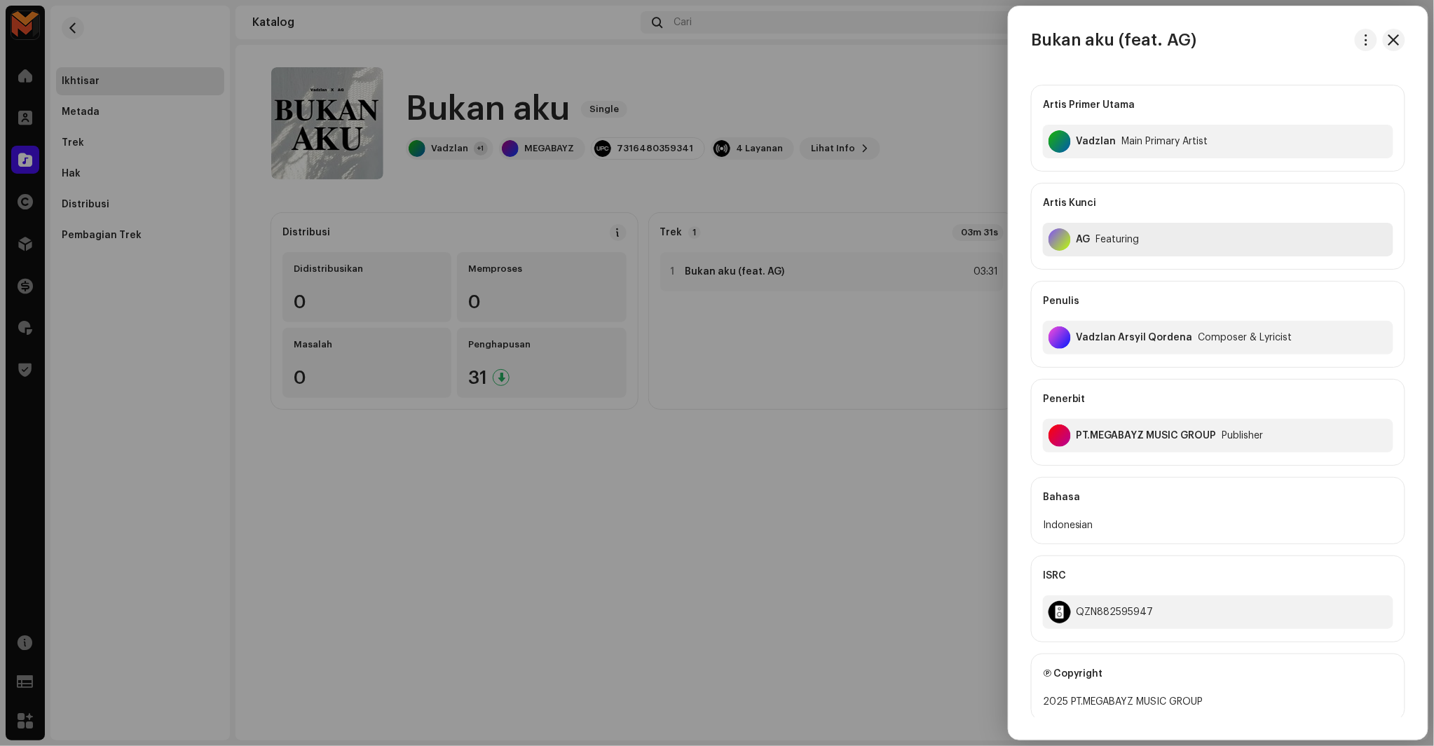
scroll to position [78, 0]
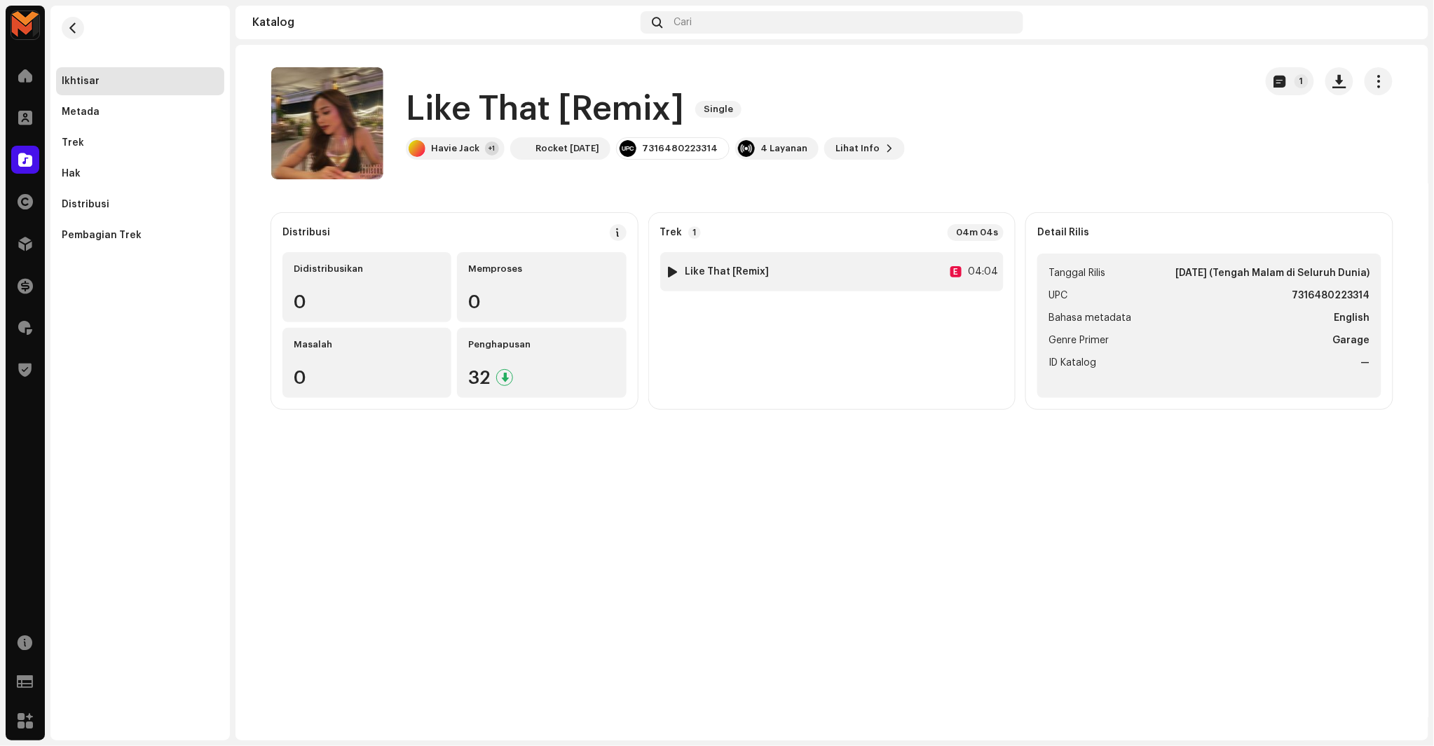
click at [937, 264] on div "1 Like That [Remix] E 04:04" at bounding box center [832, 271] width 344 height 39
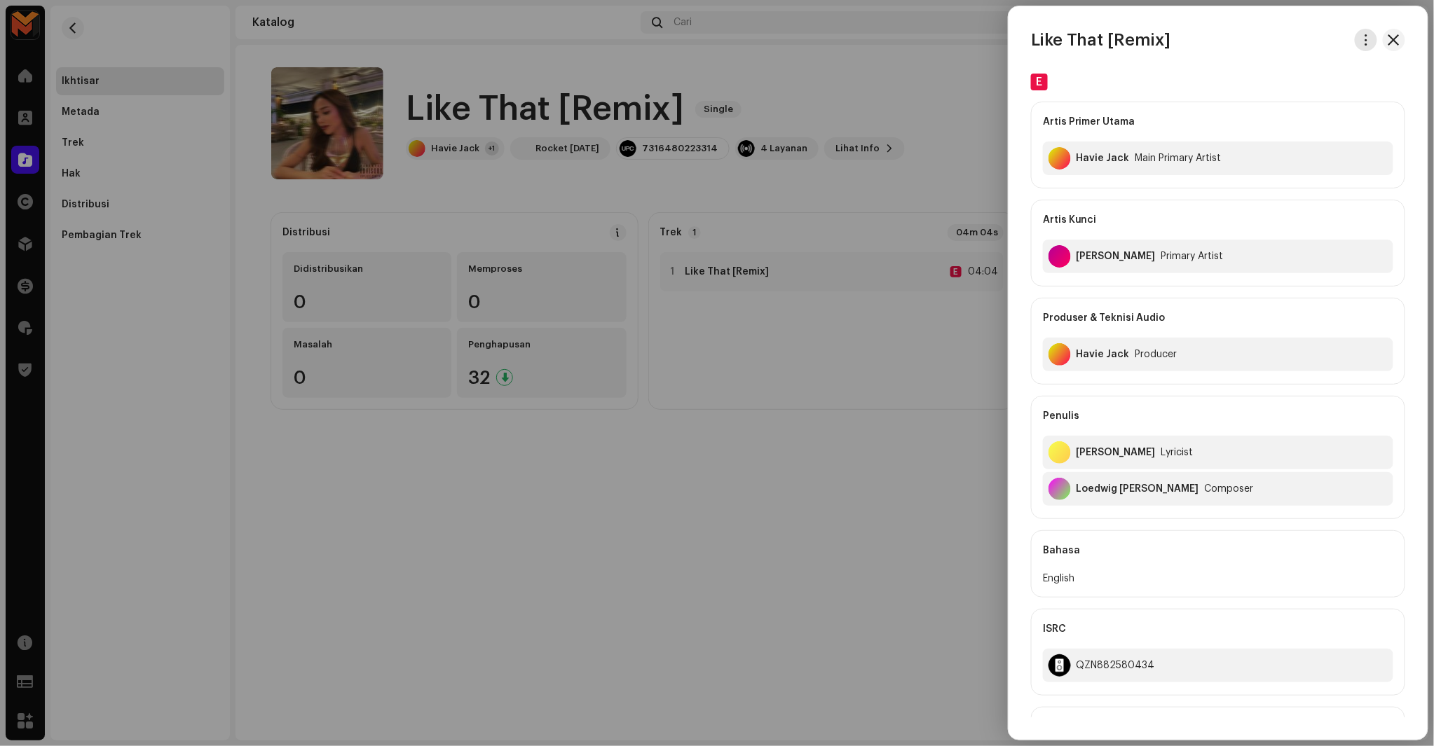
click at [1362, 43] on span "button" at bounding box center [1366, 39] width 11 height 11
click at [1291, 106] on div "Unduh audio" at bounding box center [1297, 100] width 142 height 28
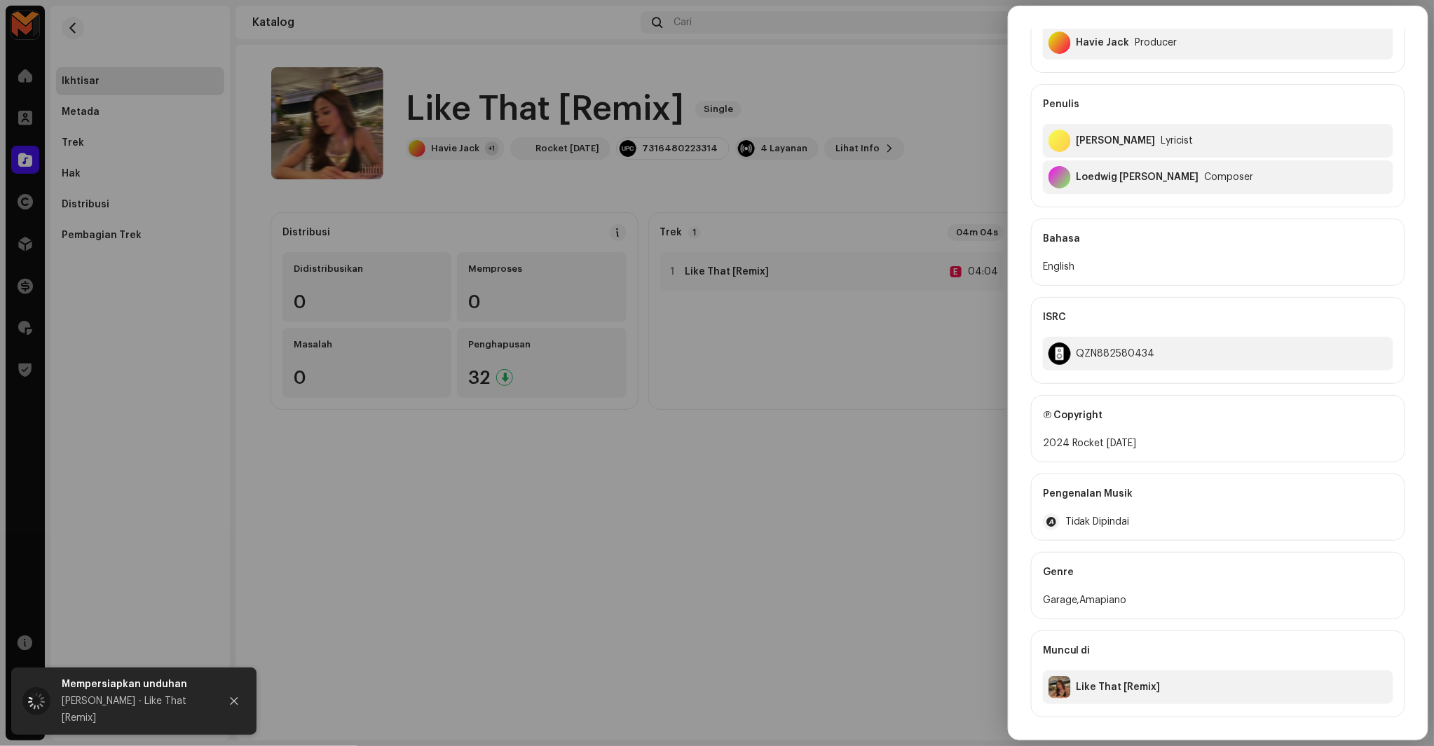
scroll to position [313, 0]
click at [895, 421] on div at bounding box center [717, 373] width 1434 height 746
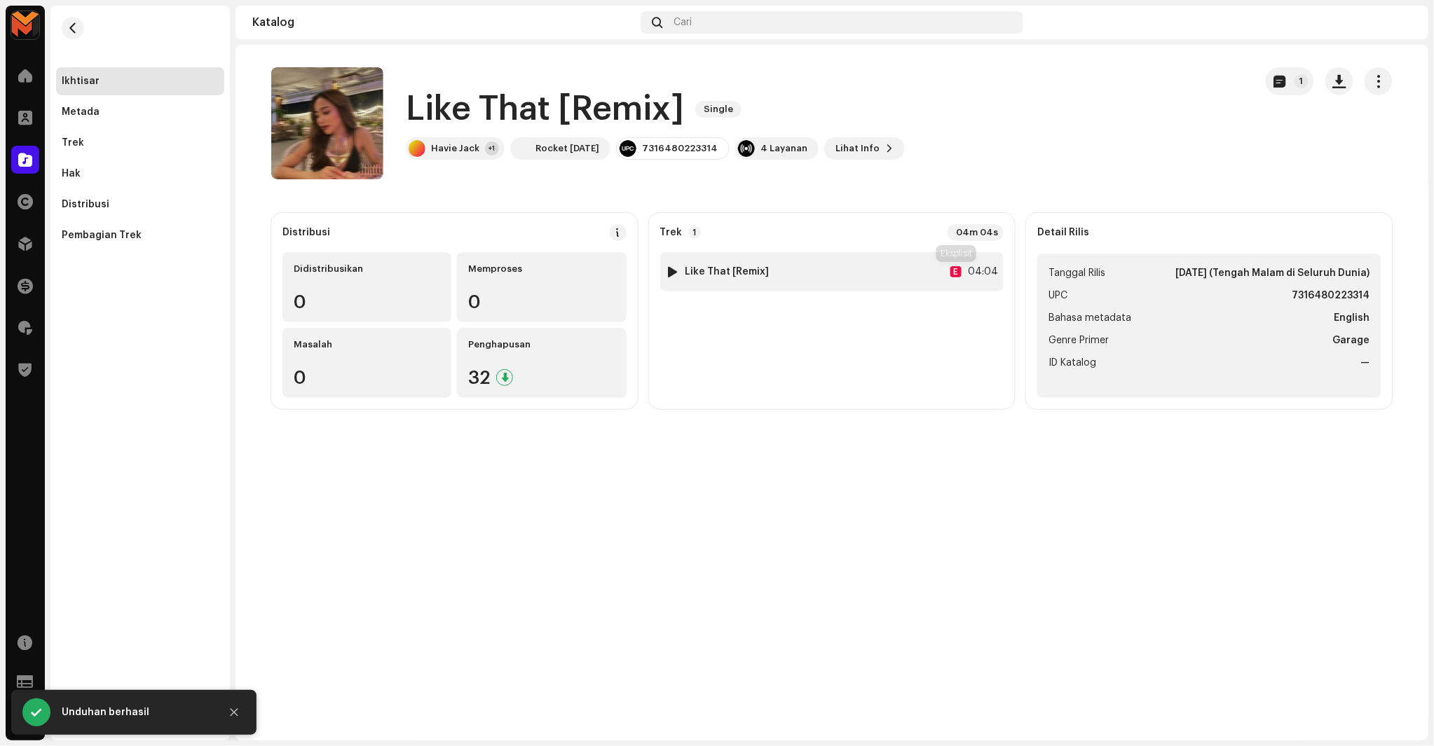
click at [952, 273] on div "E" at bounding box center [955, 271] width 11 height 11
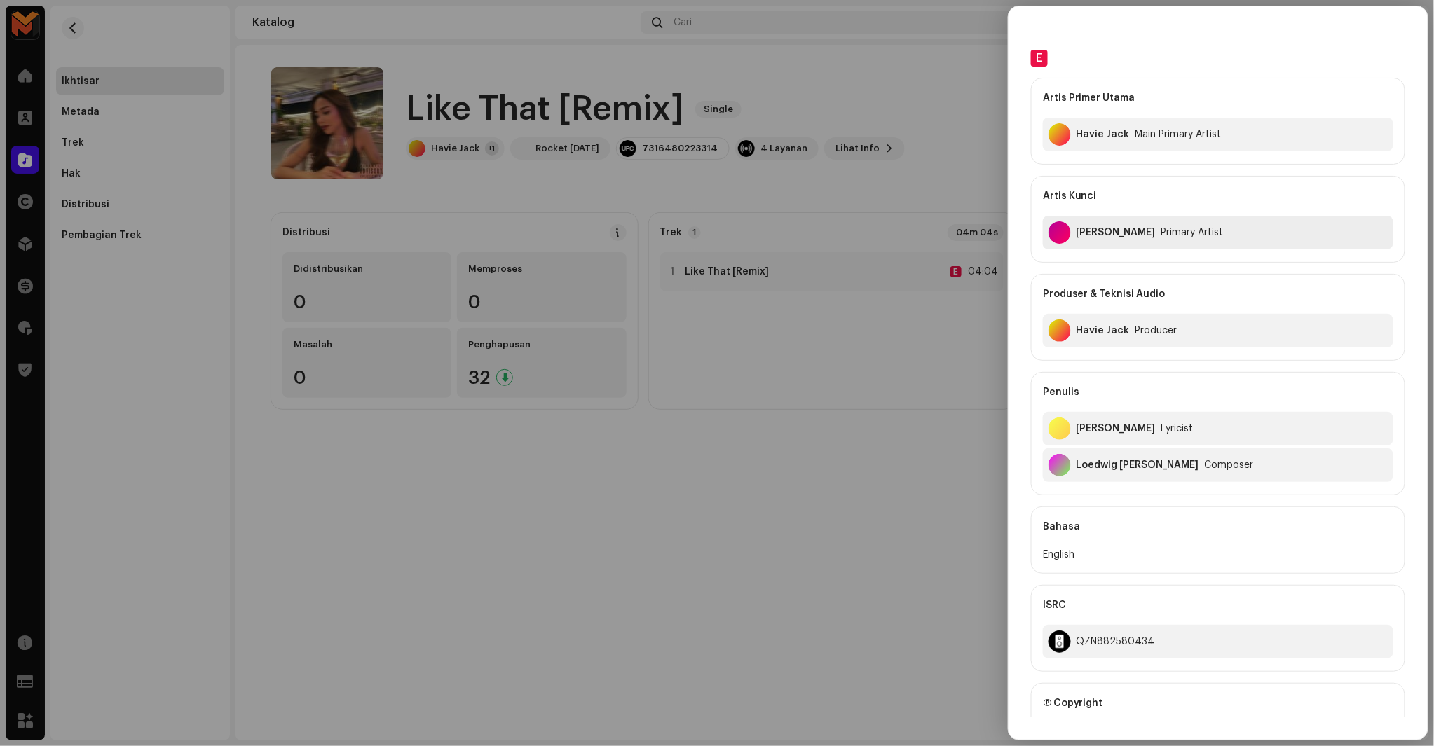
scroll to position [0, 0]
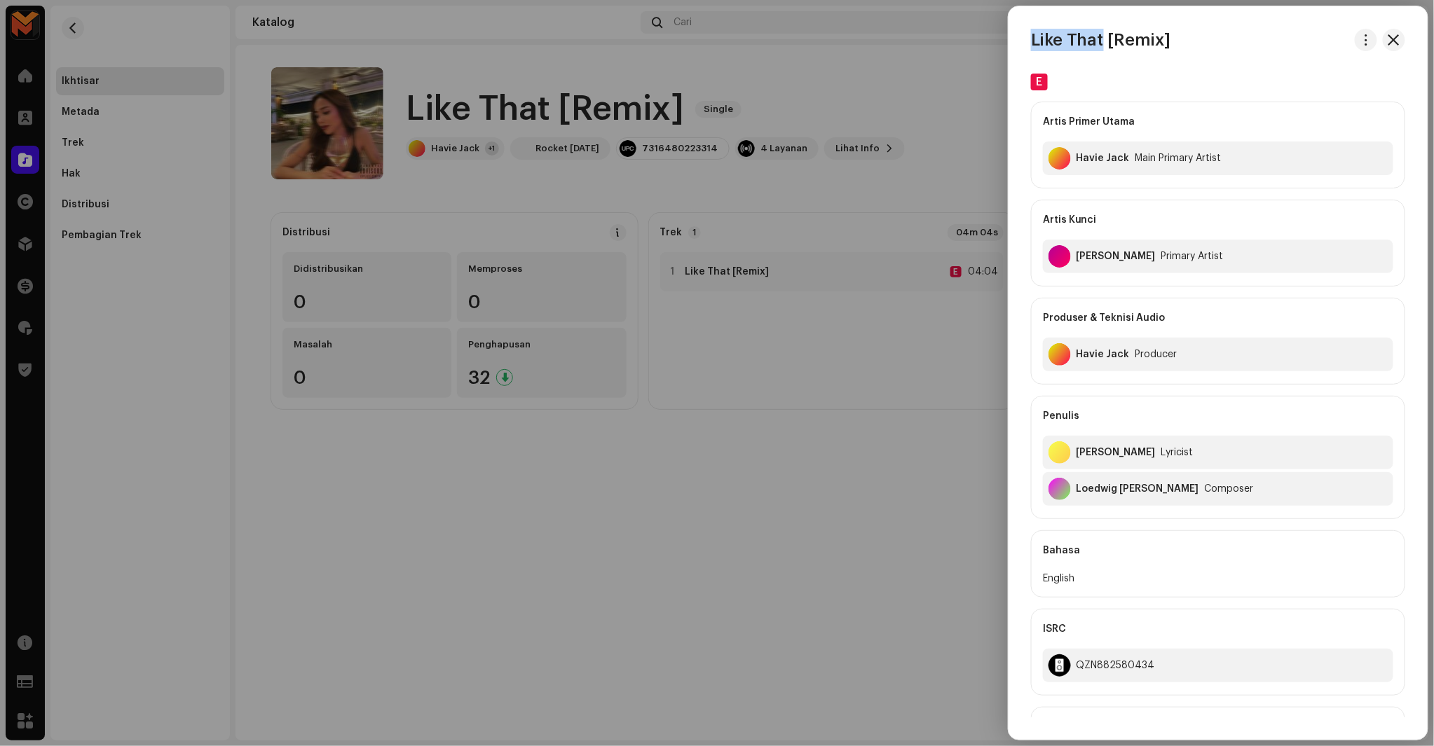
copy h3 "Like That"
drag, startPoint x: 1029, startPoint y: 46, endPoint x: 1105, endPoint y: 47, distance: 75.7
click at [1105, 47] on div "Like That [Remix]" at bounding box center [1218, 40] width 419 height 22
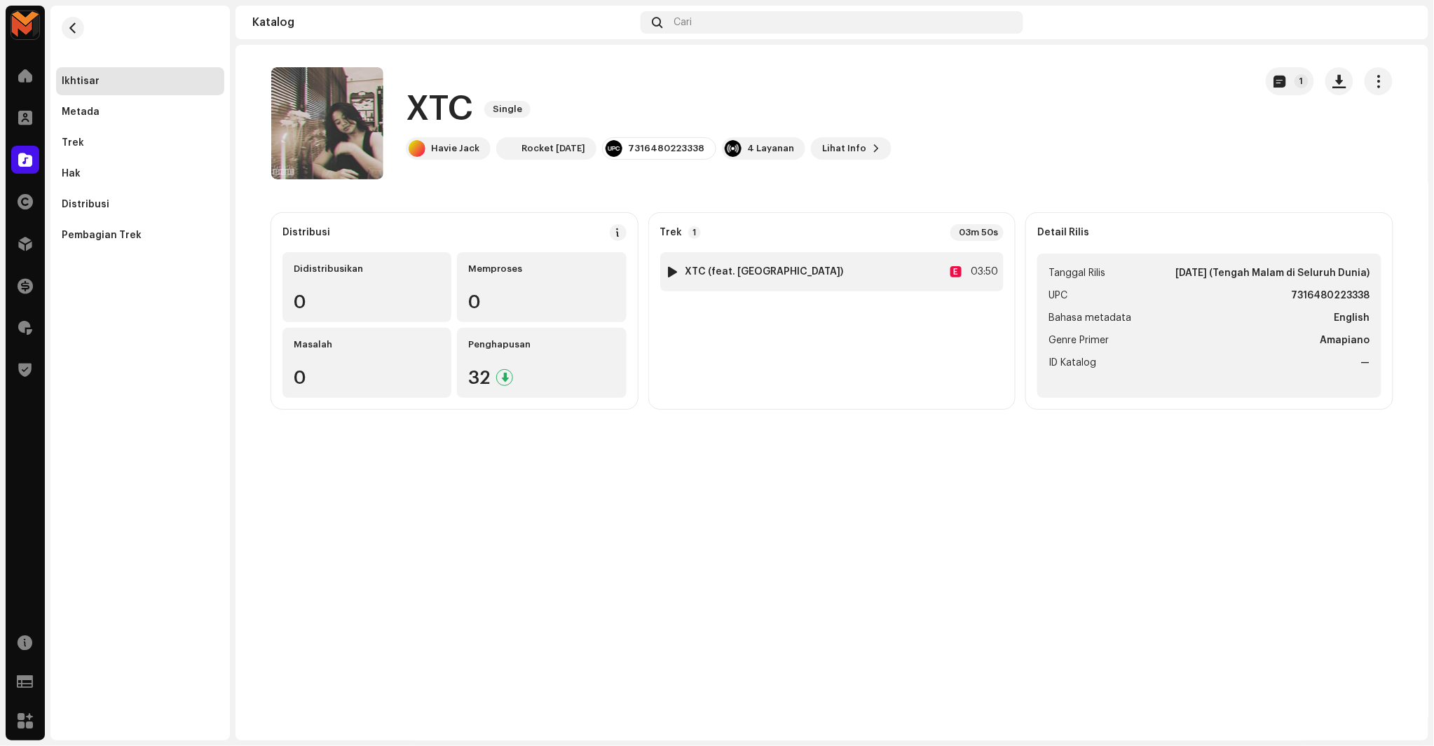
click at [927, 260] on div "1 XTC (feat. Vincycorn) E 03:50" at bounding box center [832, 271] width 344 height 39
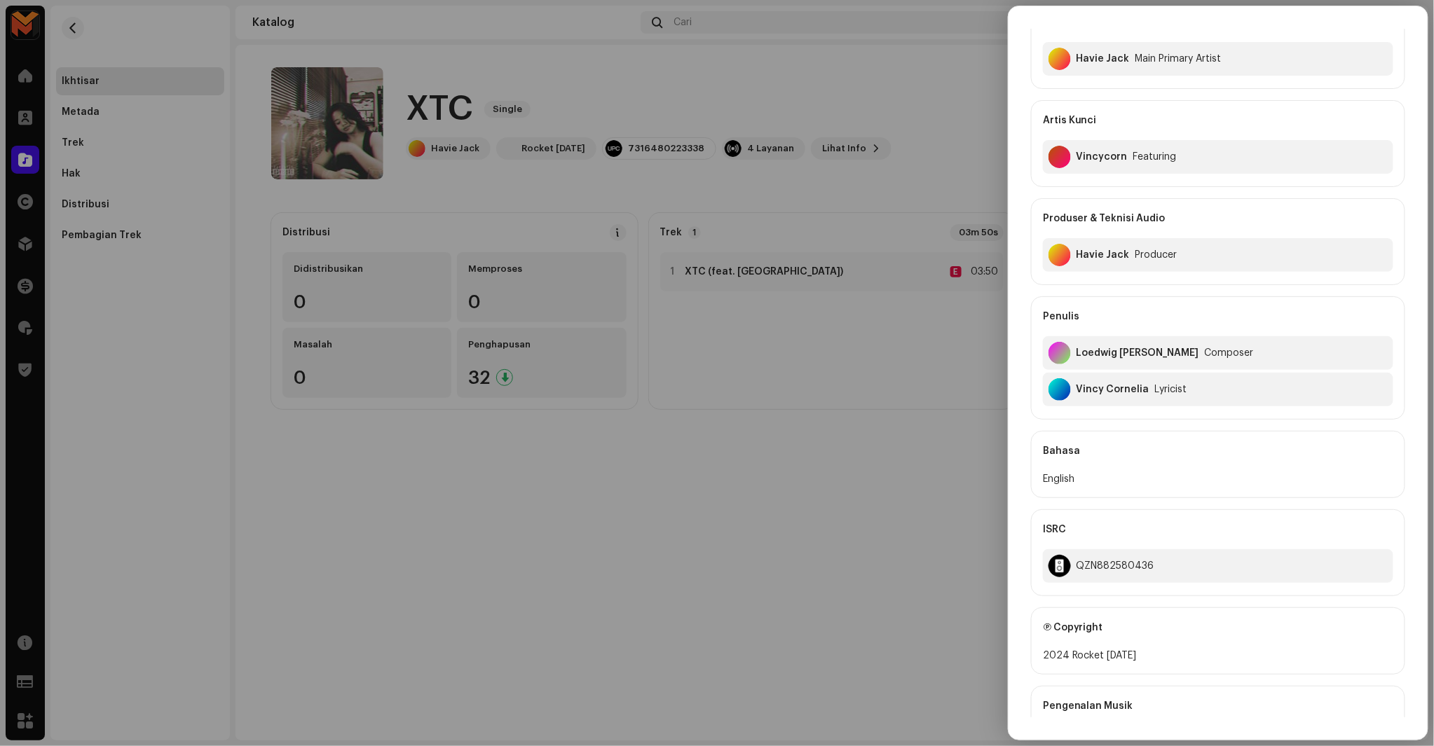
scroll to position [1, 0]
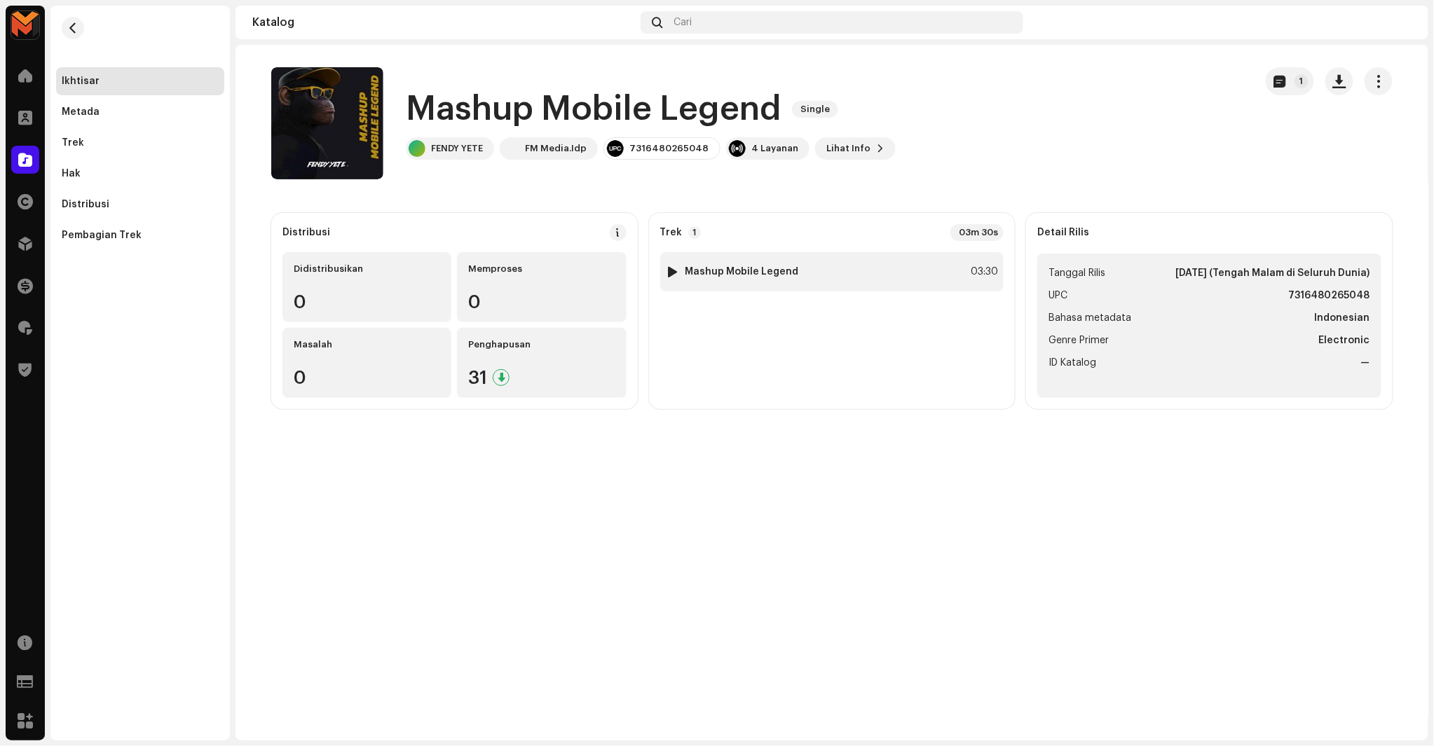
click at [972, 273] on div "03:30" at bounding box center [982, 272] width 31 height 17
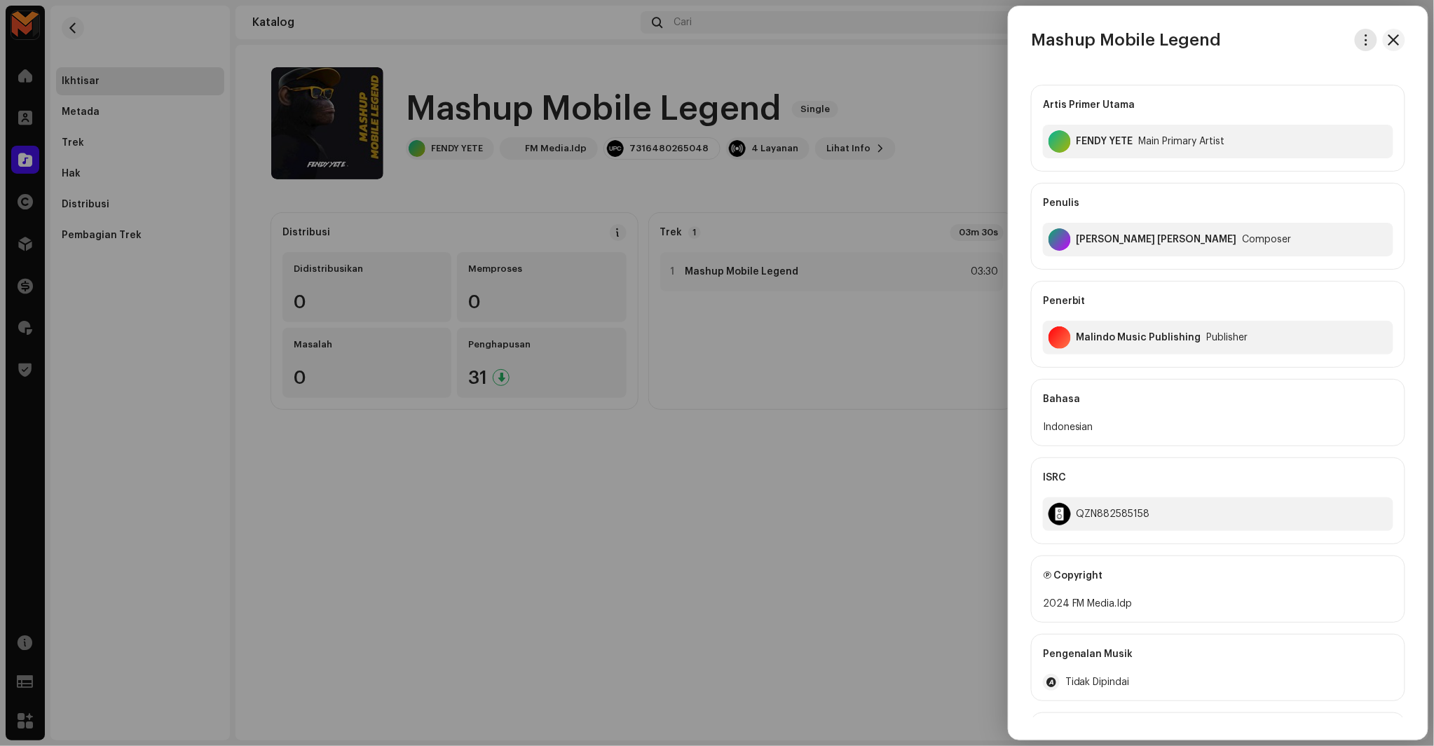
click at [1364, 49] on button "button" at bounding box center [1366, 40] width 22 height 22
click at [1274, 101] on span "Unduh audio" at bounding box center [1262, 99] width 62 height 11
drag, startPoint x: 1080, startPoint y: 150, endPoint x: 1142, endPoint y: 148, distance: 62.4
click at [1142, 148] on div "FENDY YETE Main Primary Artist" at bounding box center [1218, 142] width 350 height 34
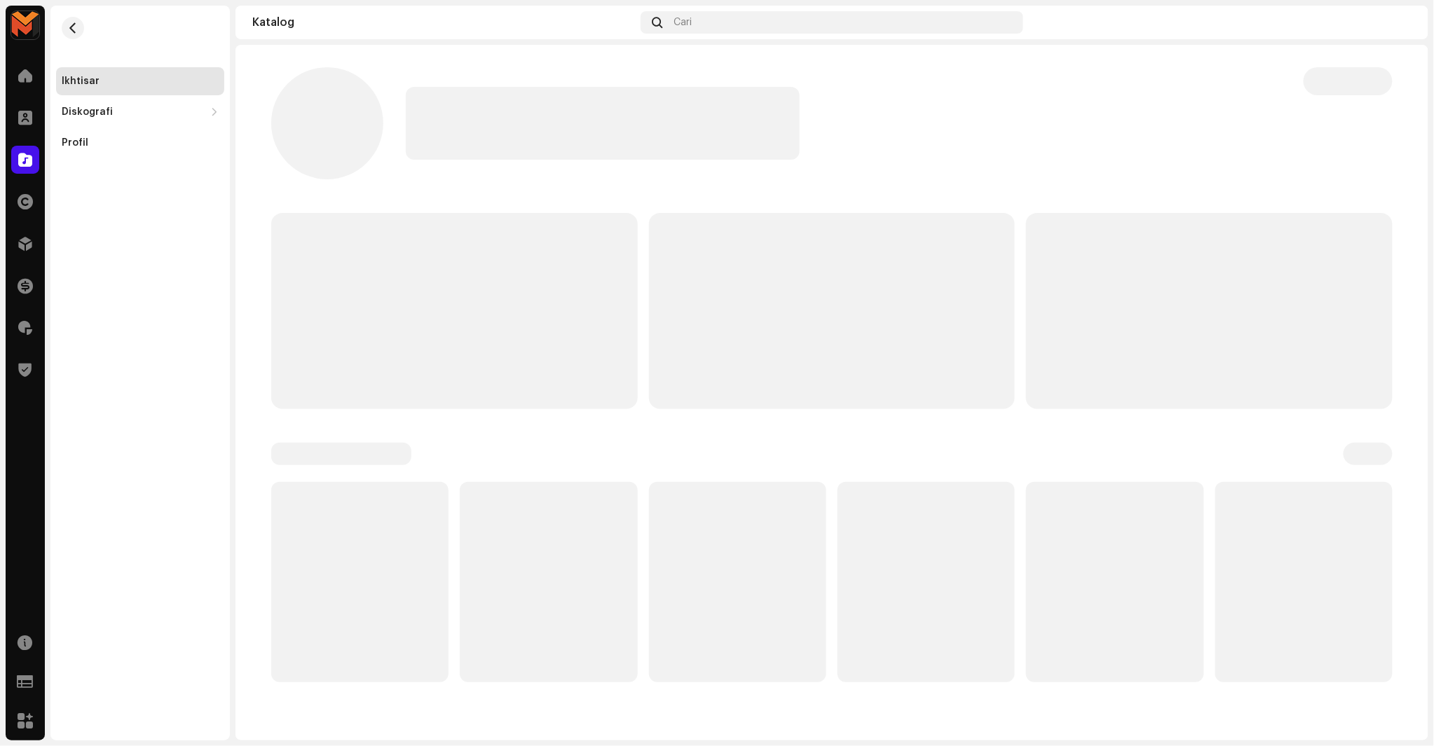
click at [1134, 153] on div at bounding box center [843, 123] width 875 height 73
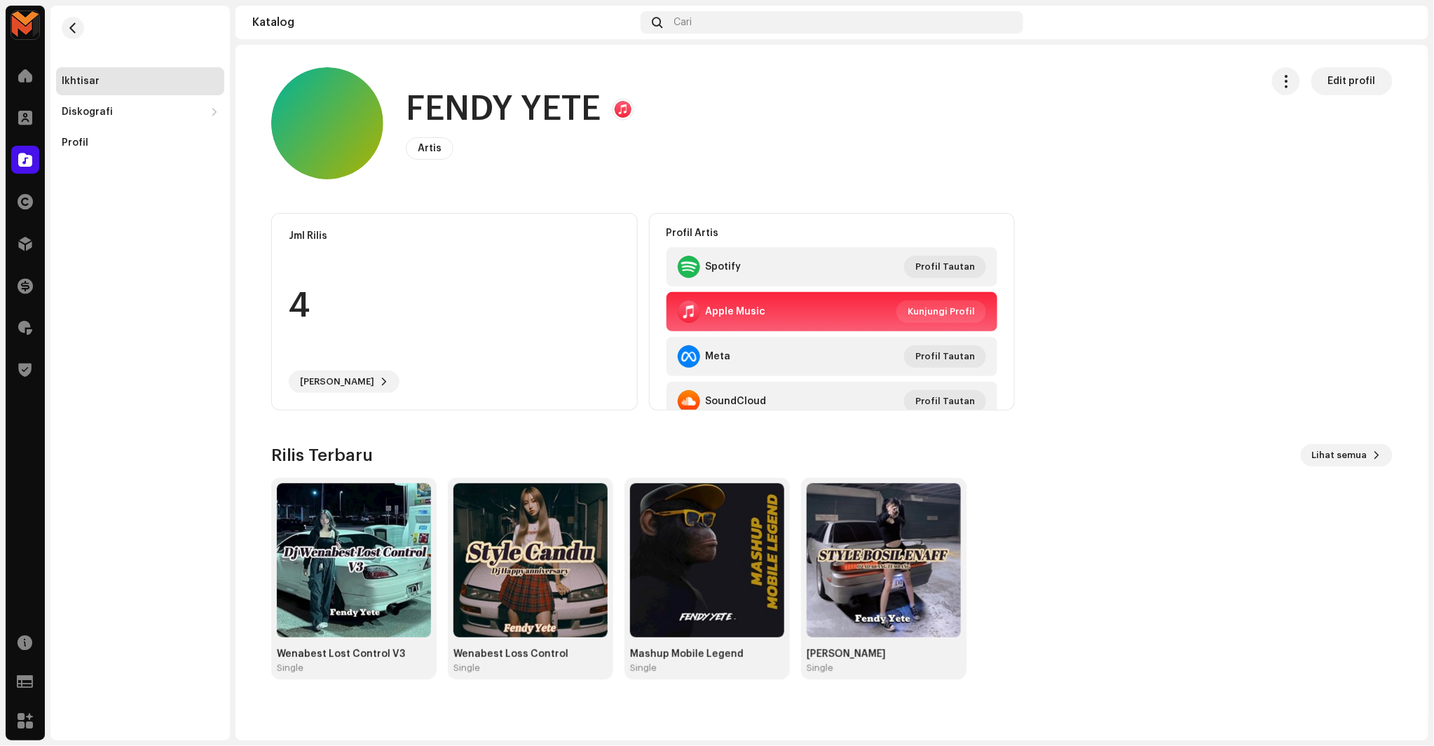
click at [573, 109] on h1 "FENDY YETE" at bounding box center [503, 109] width 195 height 45
copy h1 "FENDY YETE"
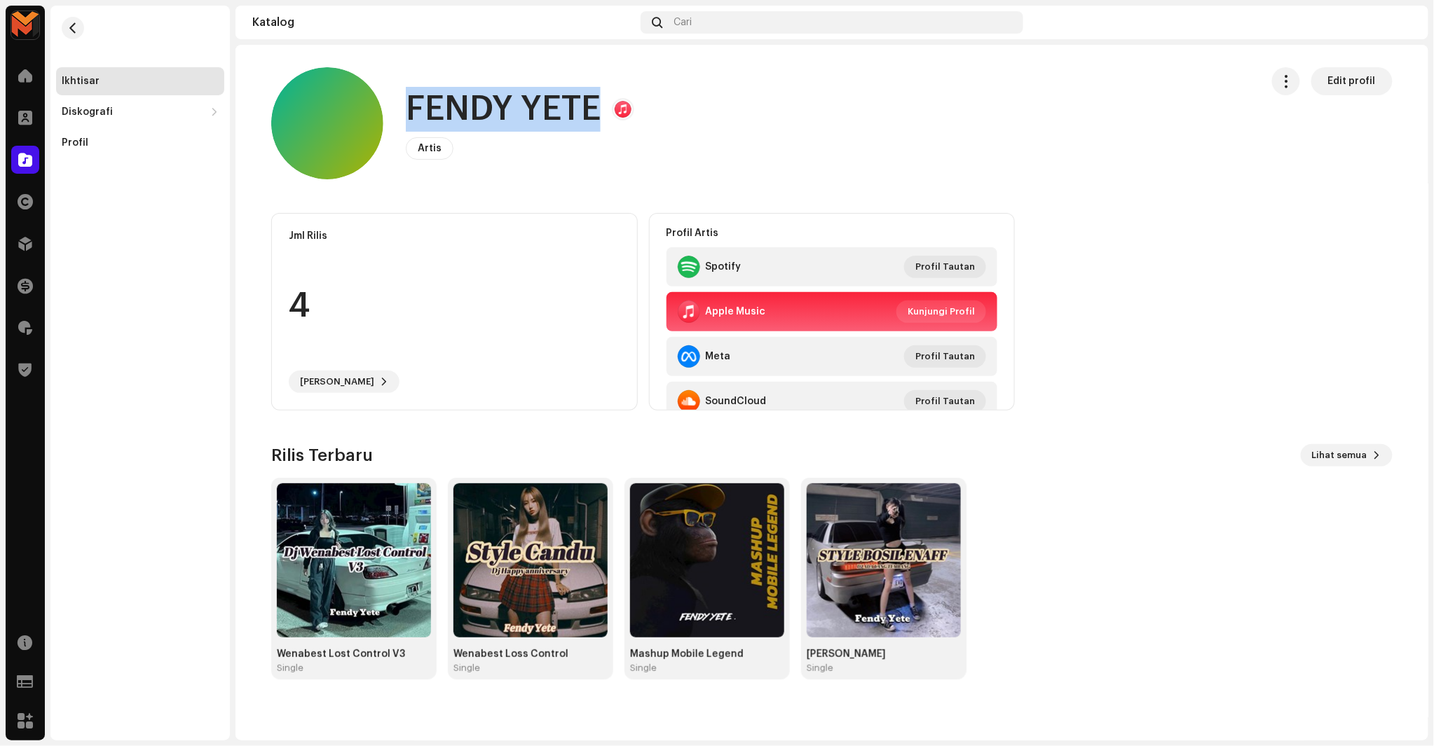
click at [1082, 130] on div "FENDY YETE Artis Edit profil" at bounding box center [760, 123] width 978 height 112
click at [70, 18] on button "button" at bounding box center [73, 28] width 22 height 22
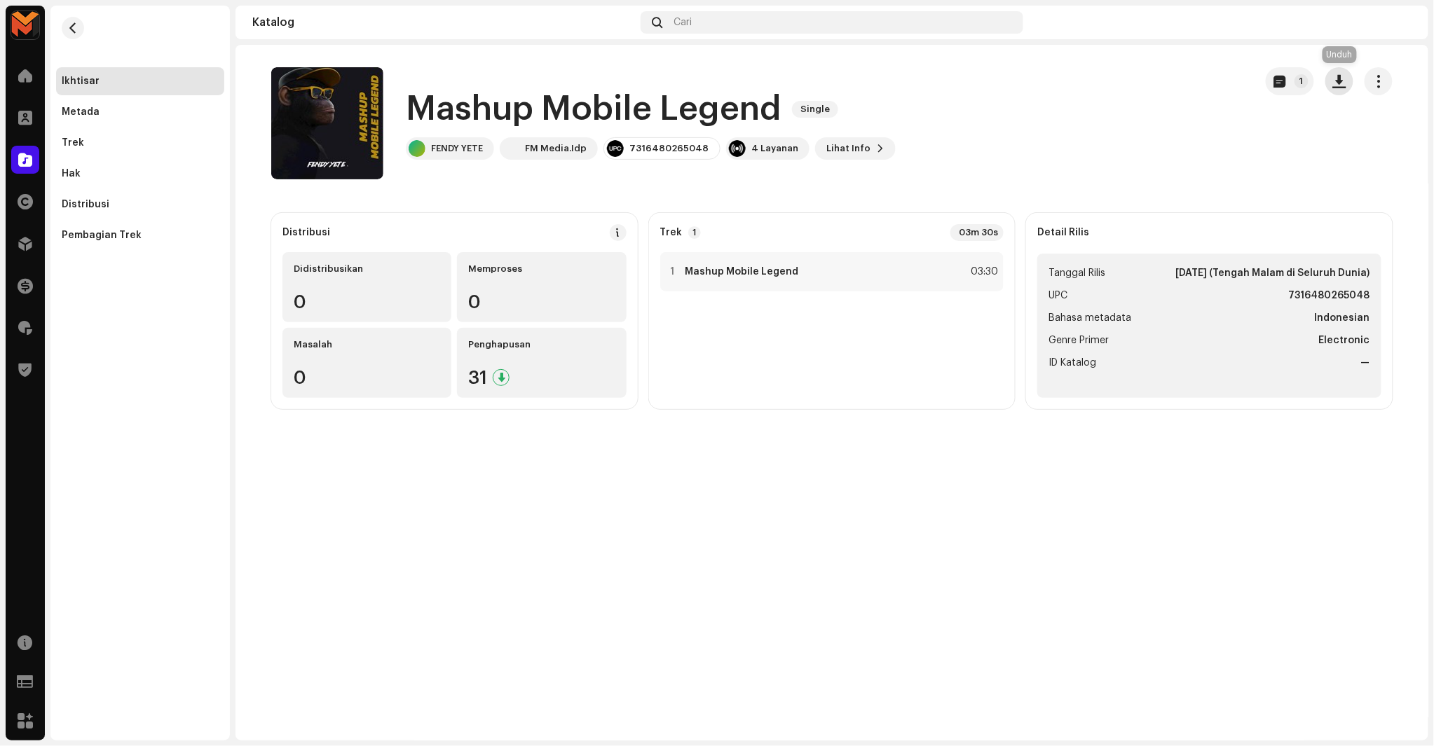
click at [1339, 81] on span "button" at bounding box center [1339, 81] width 13 height 11
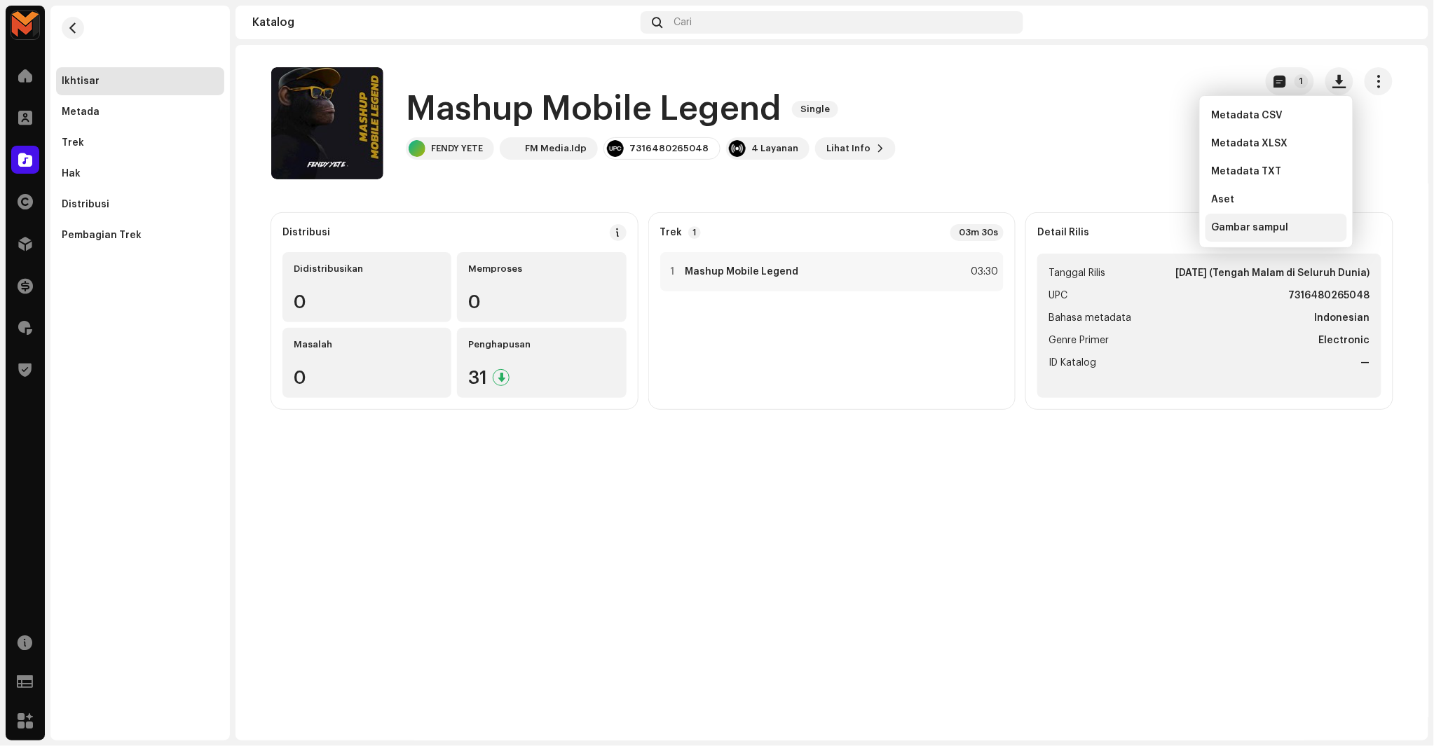
click at [1218, 222] on span "Gambar sampul" at bounding box center [1249, 227] width 77 height 11
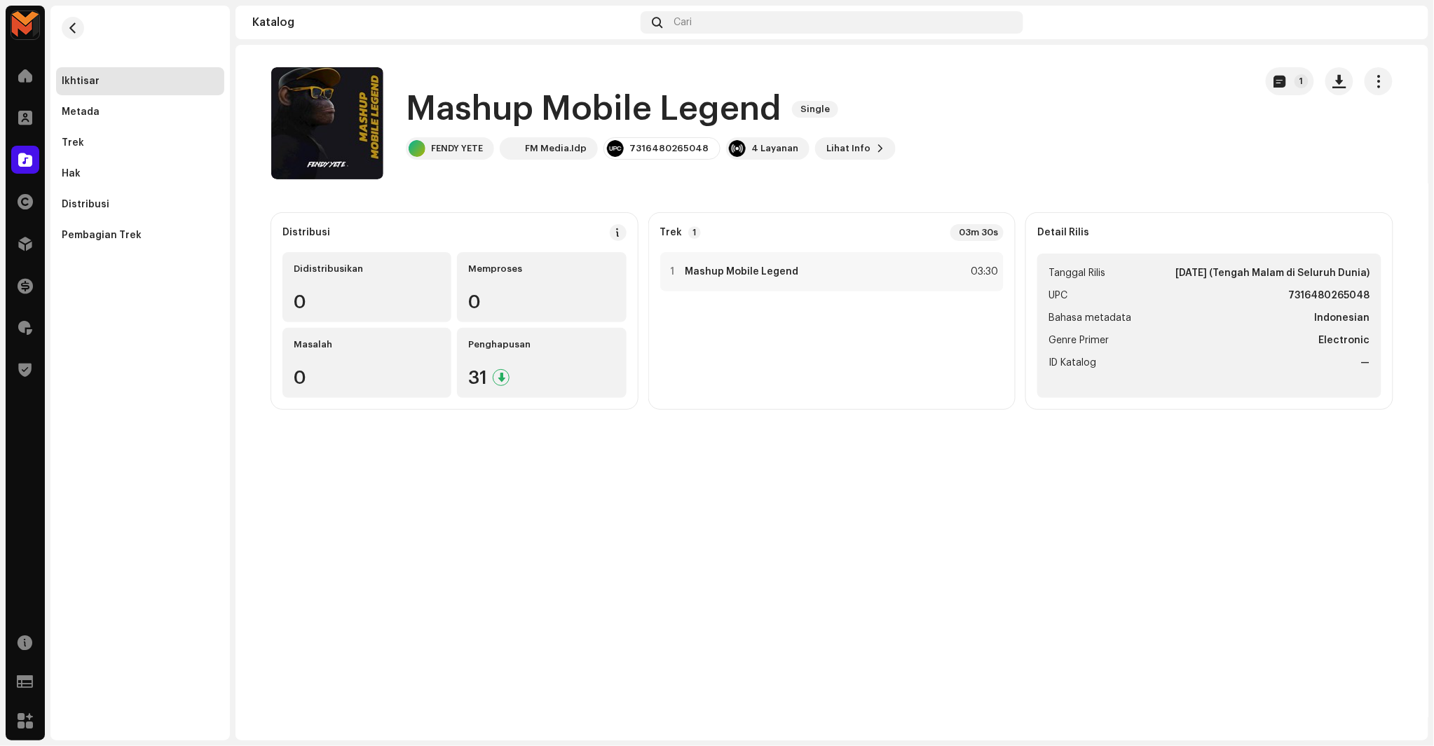
click at [584, 100] on h1 "Mashup Mobile Legend" at bounding box center [593, 109] width 375 height 45
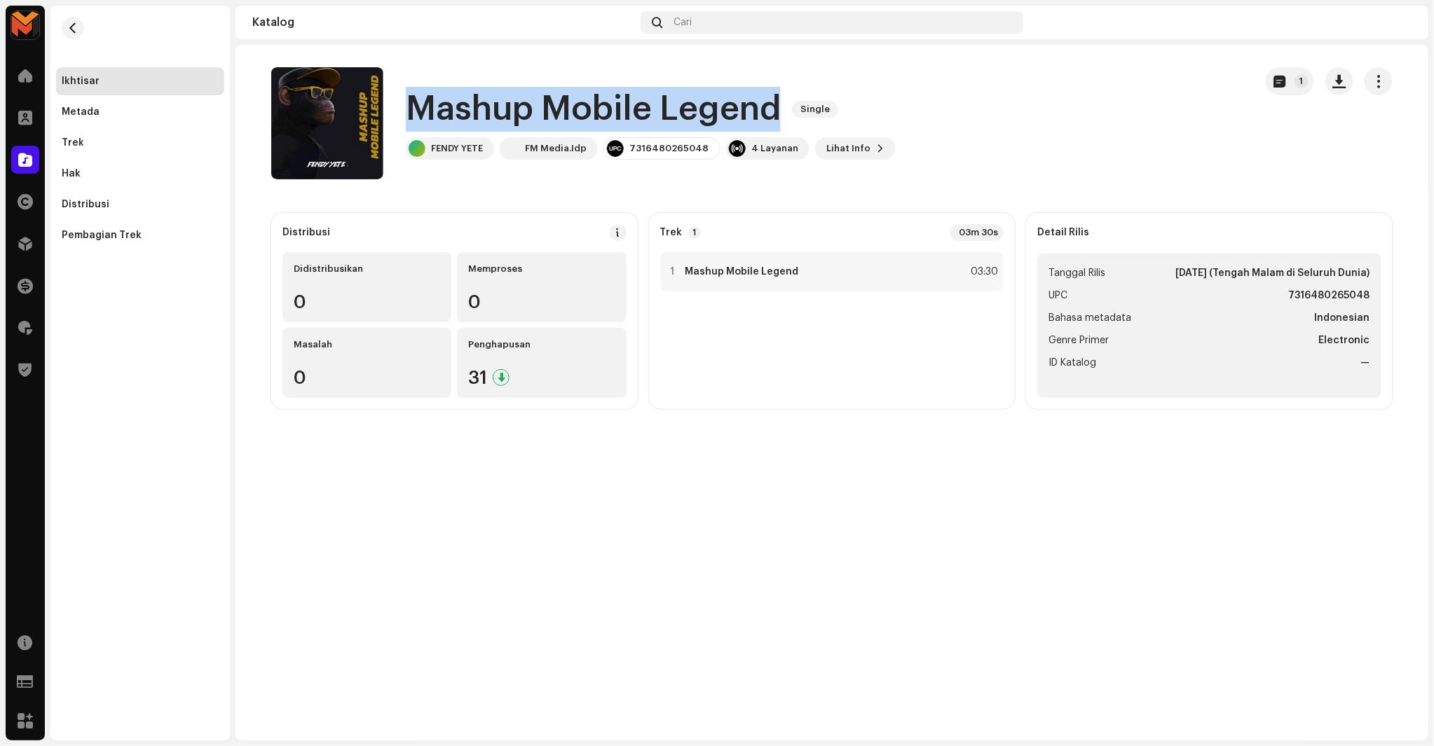
click at [584, 100] on h1 "Mashup Mobile Legend" at bounding box center [593, 109] width 375 height 45
copy div "Mashup Mobile Legend Single"
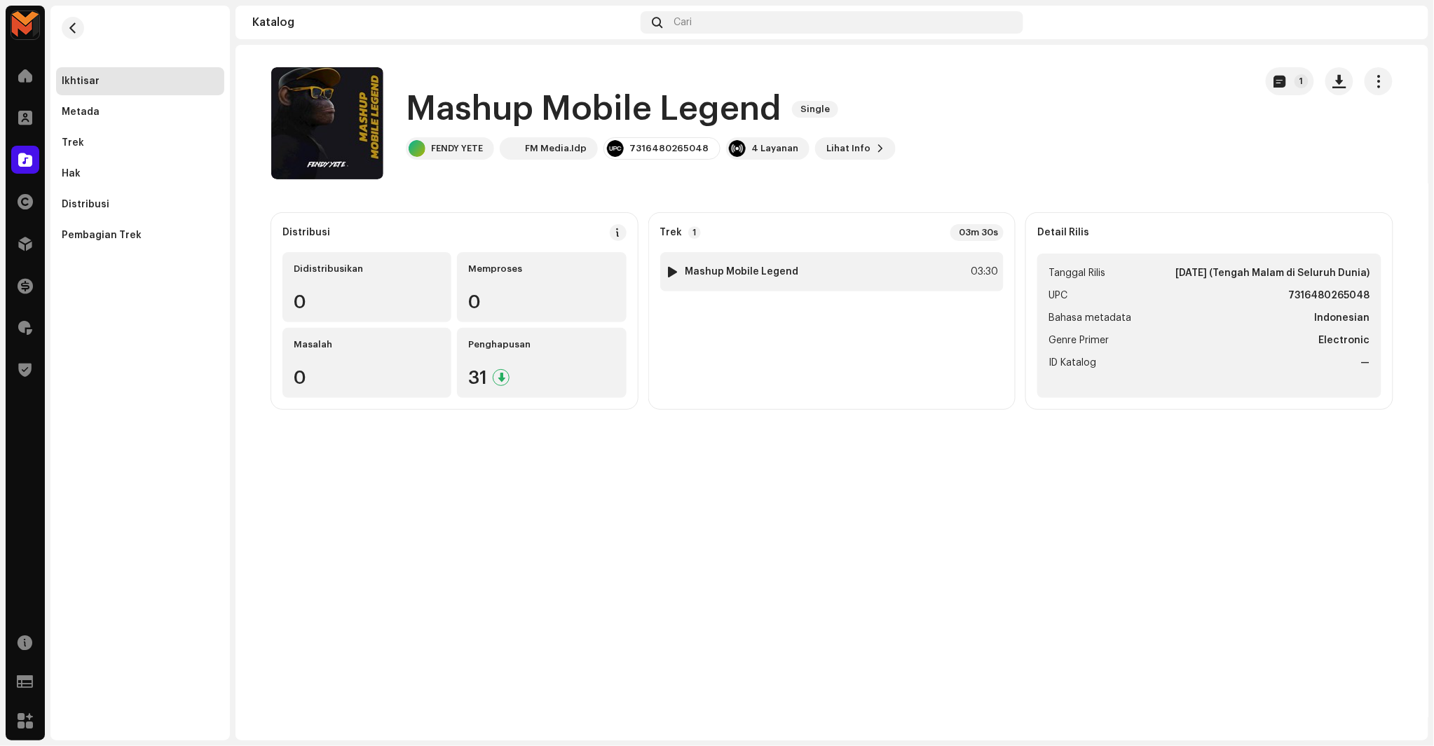
click at [718, 257] on div "1 Mashup Mobile Legend 03:30" at bounding box center [832, 271] width 344 height 39
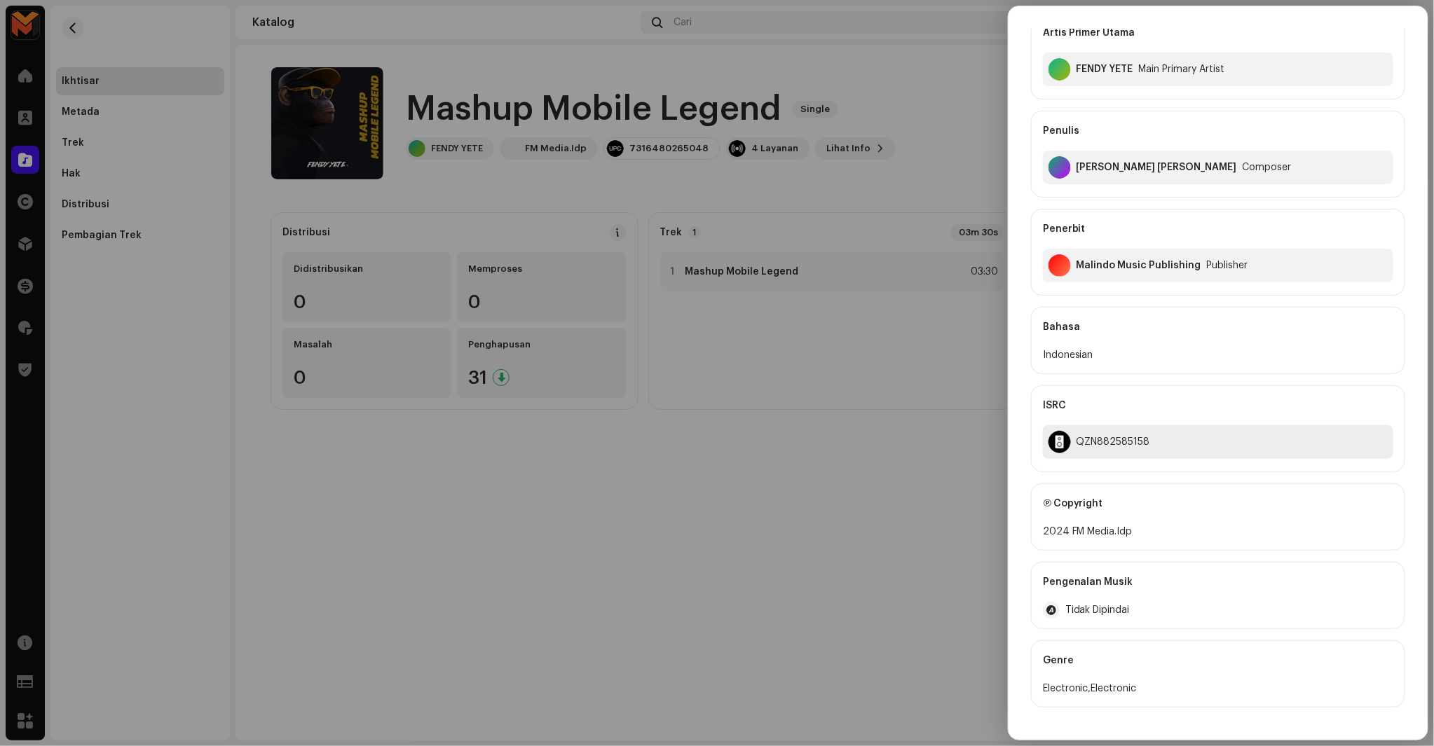
scroll to position [161, 0]
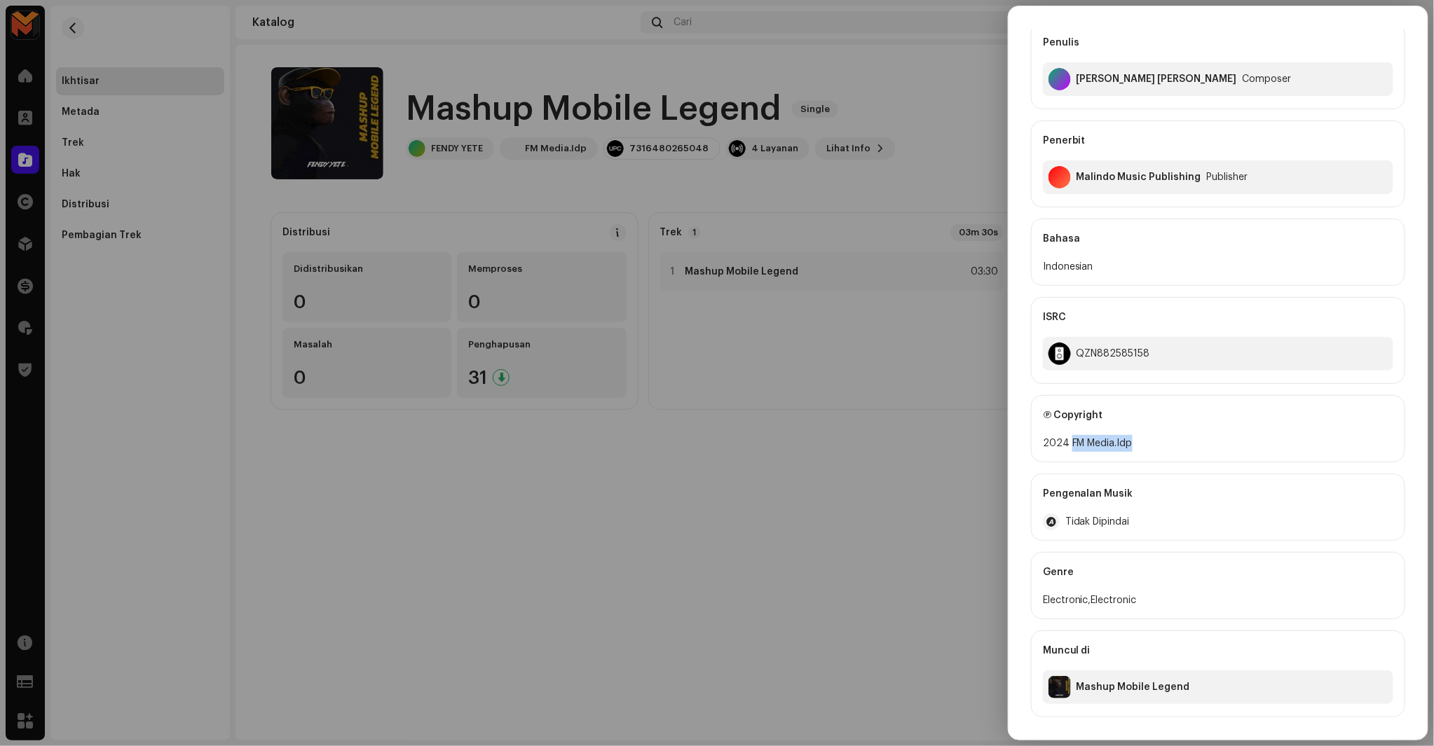
copy div "FM Media.Idp"
drag, startPoint x: 1069, startPoint y: 446, endPoint x: 1205, endPoint y: 446, distance: 136.7
click at [1205, 446] on div "2024 FM Media.Idp" at bounding box center [1218, 443] width 350 height 17
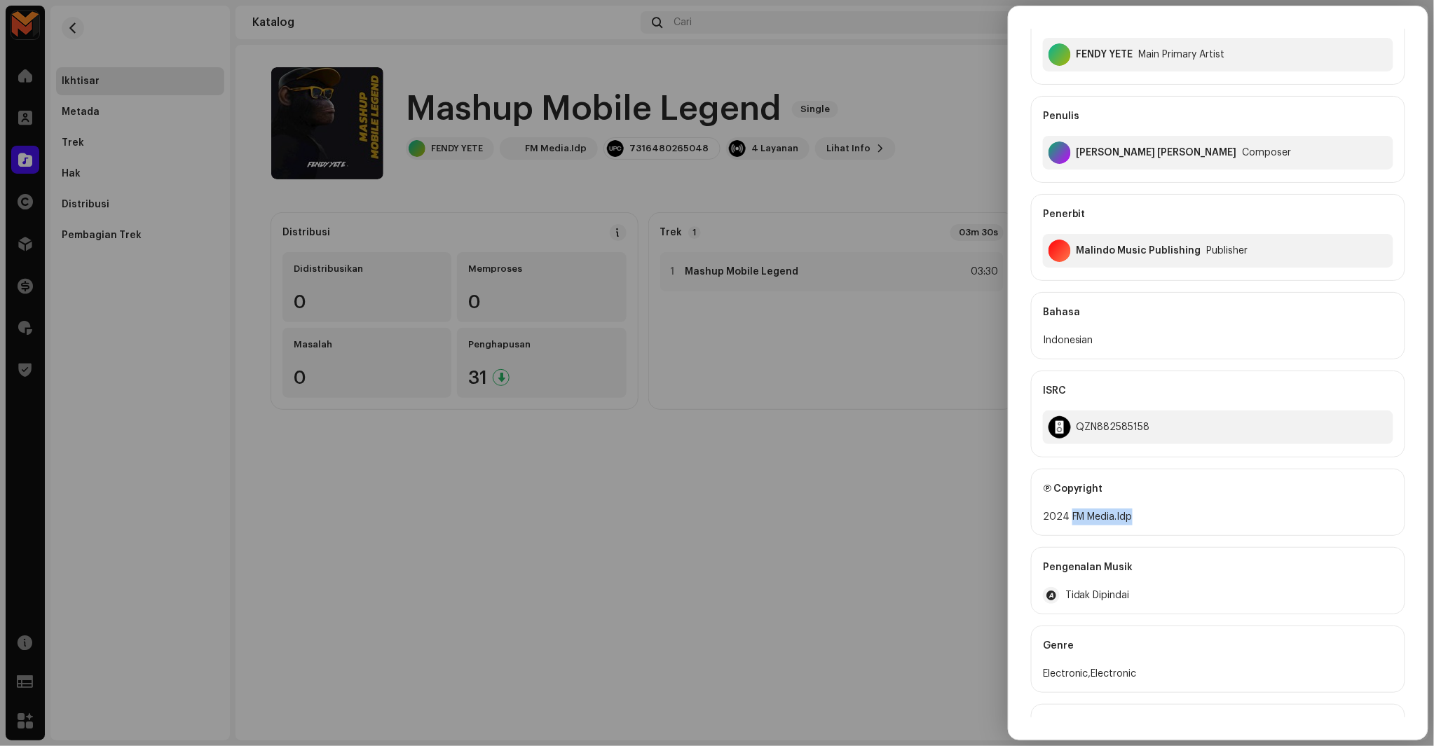
scroll to position [0, 0]
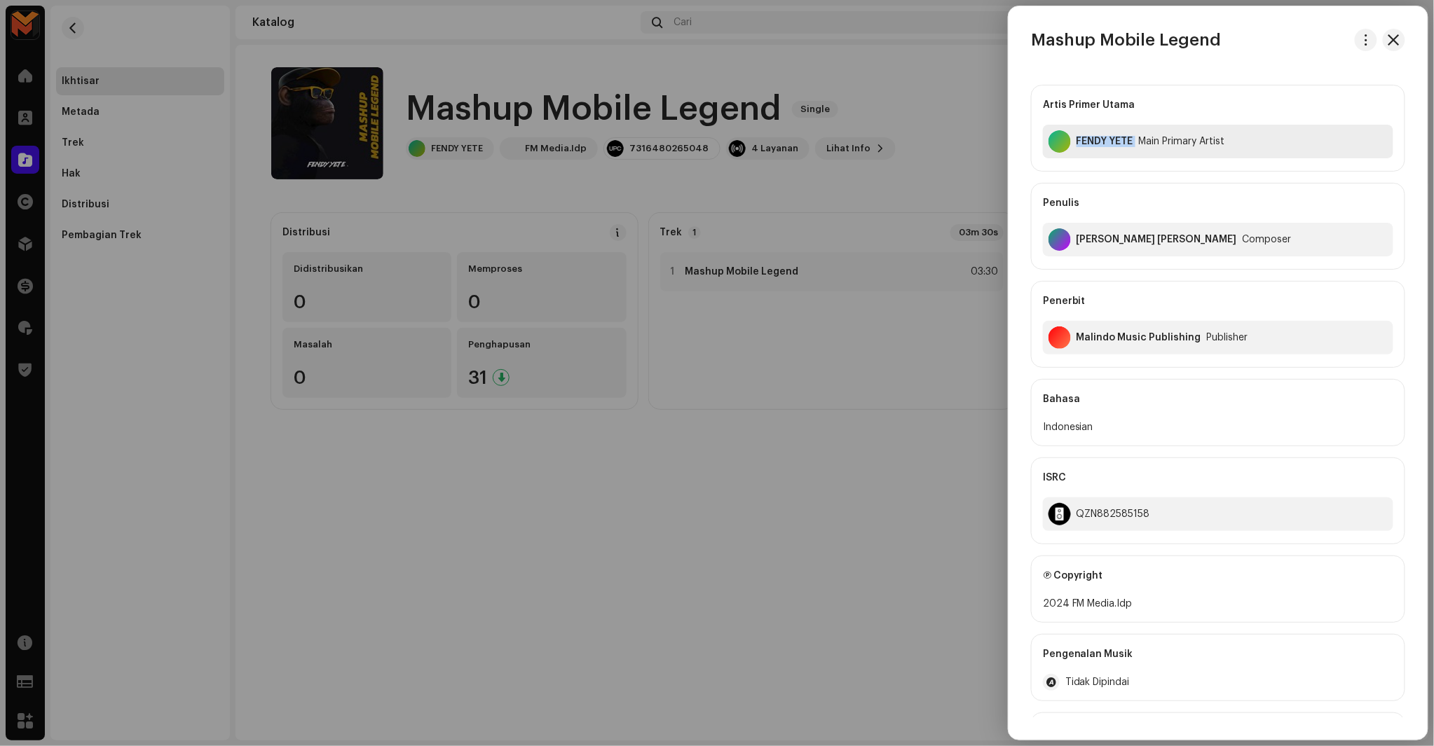
copy div "FENDY YETE"
drag, startPoint x: 1076, startPoint y: 152, endPoint x: 1137, endPoint y: 176, distance: 65.5
click at [1137, 176] on div "Artis Primer Utama FENDY YETE Main Primary Artist Penulis Arifin Ilham Aditya J…" at bounding box center [1218, 226] width 374 height 283
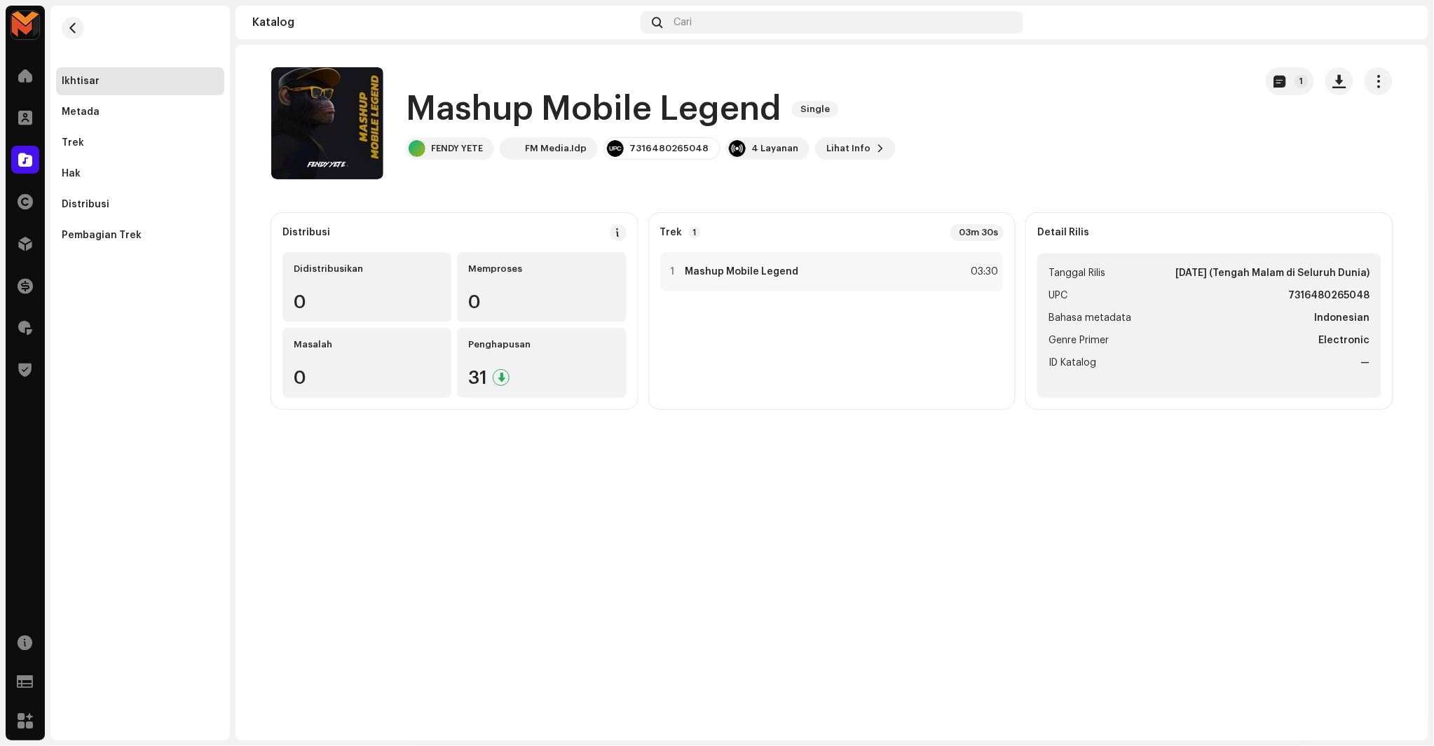
click at [544, 123] on h1 "Mashup Mobile Legend" at bounding box center [593, 109] width 375 height 45
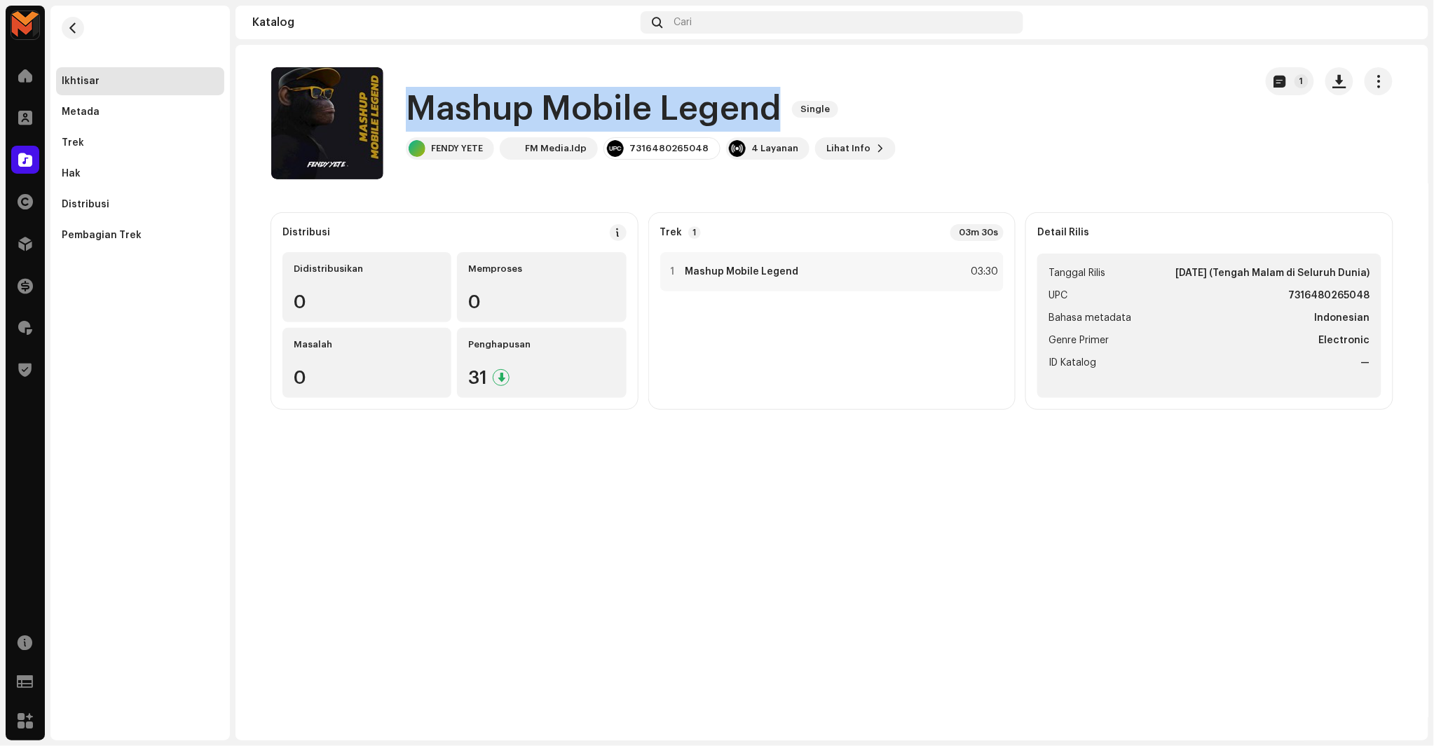
click at [544, 123] on h1 "Mashup Mobile Legend" at bounding box center [593, 109] width 375 height 45
copy div "Mashup Mobile Legend Single"
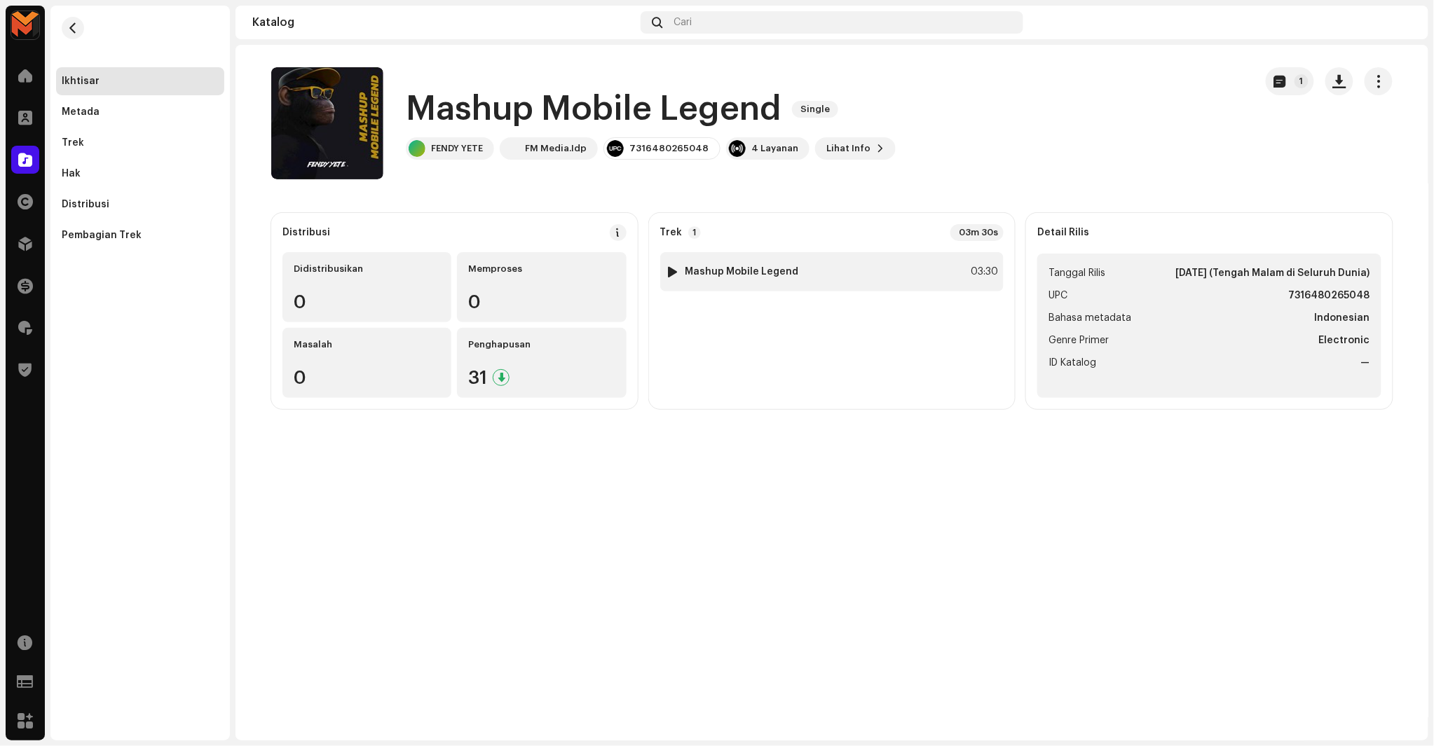
click at [887, 265] on div "1 Mashup Mobile Legend 03:30" at bounding box center [832, 271] width 344 height 39
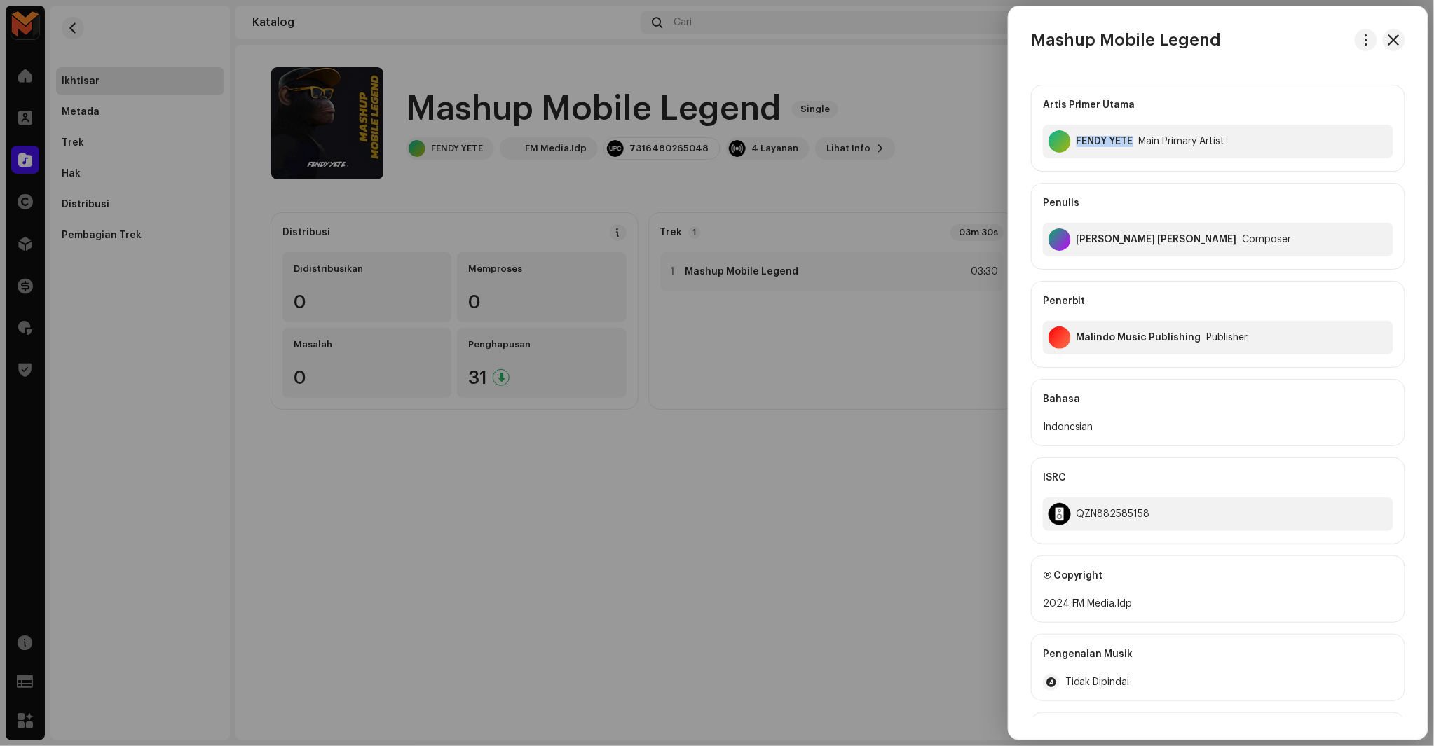
copy div "FENDY YETE"
drag, startPoint x: 1074, startPoint y: 157, endPoint x: 1024, endPoint y: 166, distance: 50.6
click at [1024, 166] on div "Artis Primer Utama FENDY YETE Main Primary Artist Penulis [PERSON_NAME] [PERSON…" at bounding box center [1218, 476] width 419 height 805
click at [1104, 238] on div "[PERSON_NAME] [PERSON_NAME]" at bounding box center [1156, 239] width 160 height 11
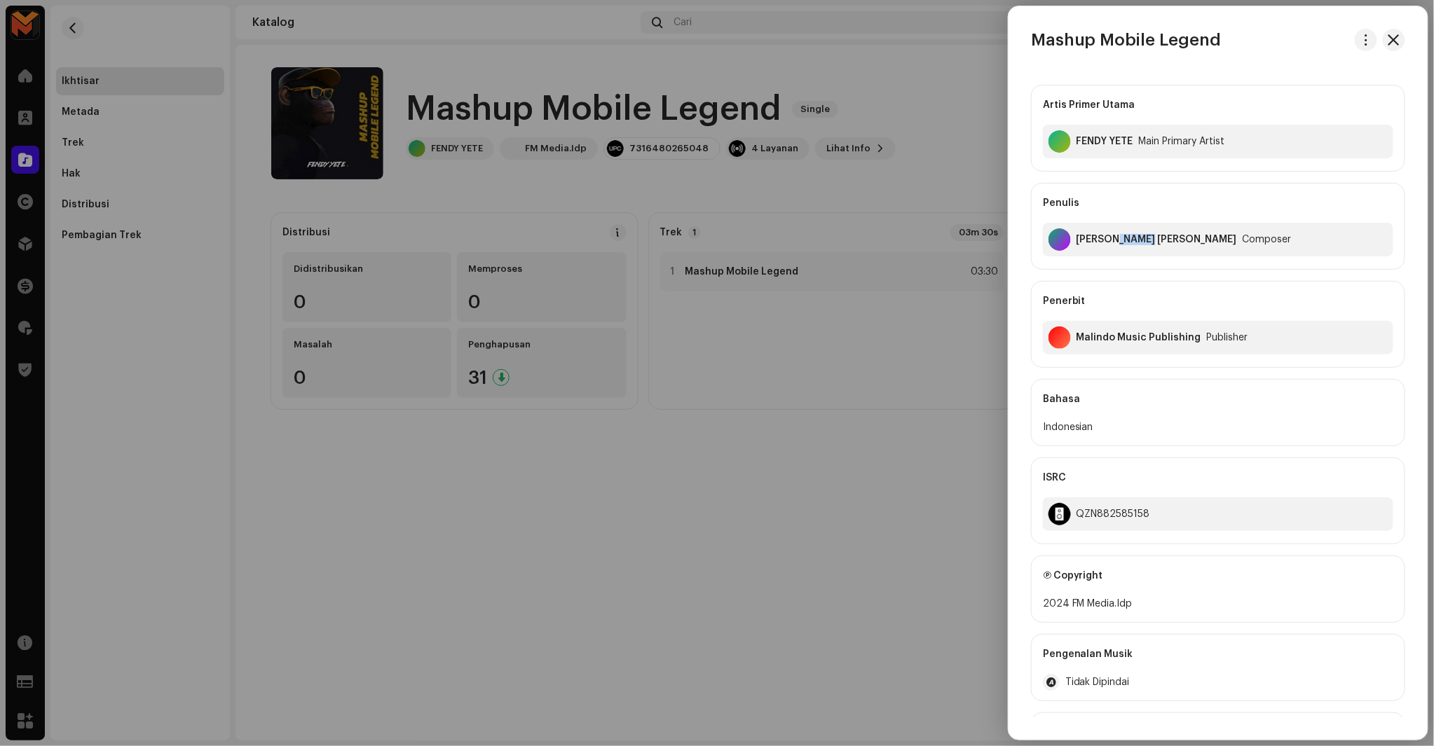
click at [1104, 238] on div "[PERSON_NAME] [PERSON_NAME]" at bounding box center [1156, 239] width 160 height 11
copy div "[PERSON_NAME] [PERSON_NAME]"
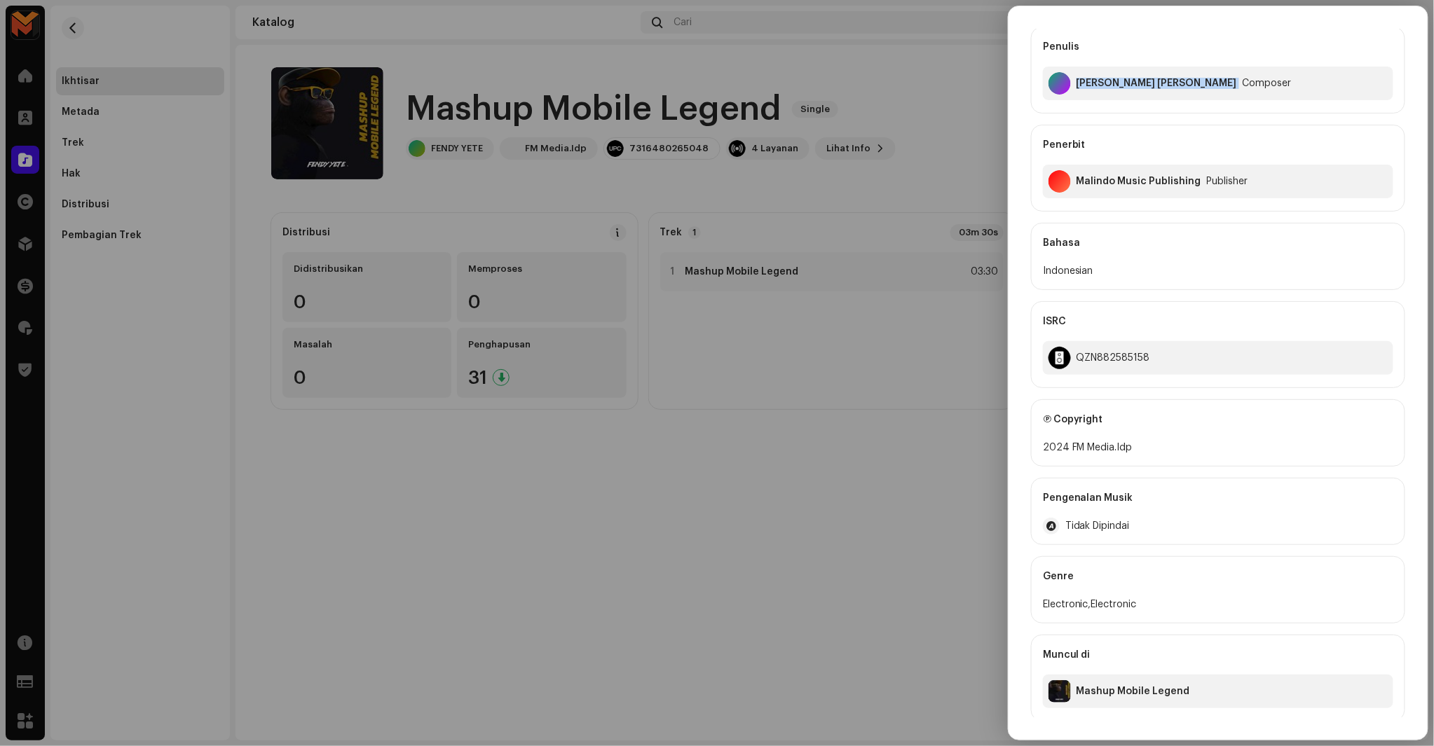
scroll to position [161, 0]
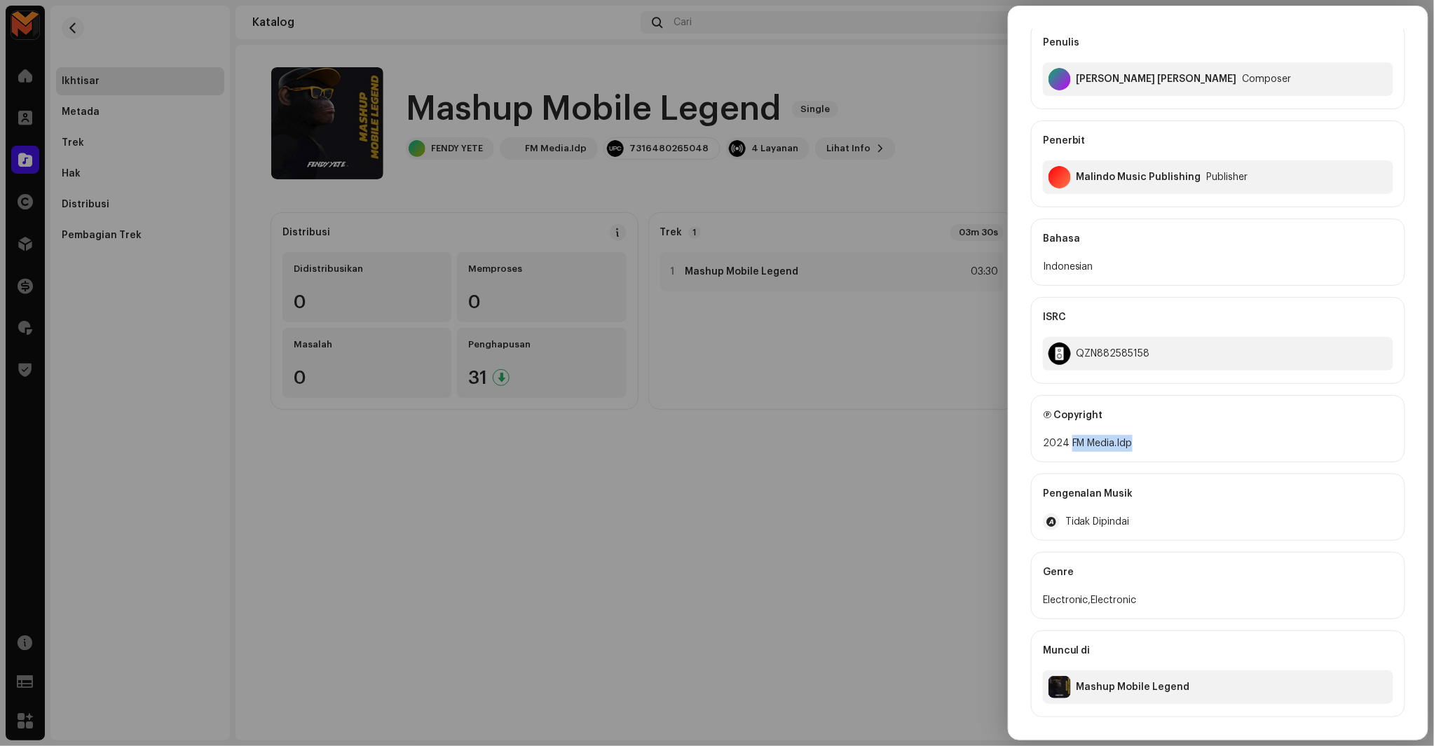
copy div "FM Media.Idp"
drag, startPoint x: 1069, startPoint y: 445, endPoint x: 1194, endPoint y: 449, distance: 124.8
click at [1194, 449] on div "2024 FM Media.Idp" at bounding box center [1218, 443] width 350 height 17
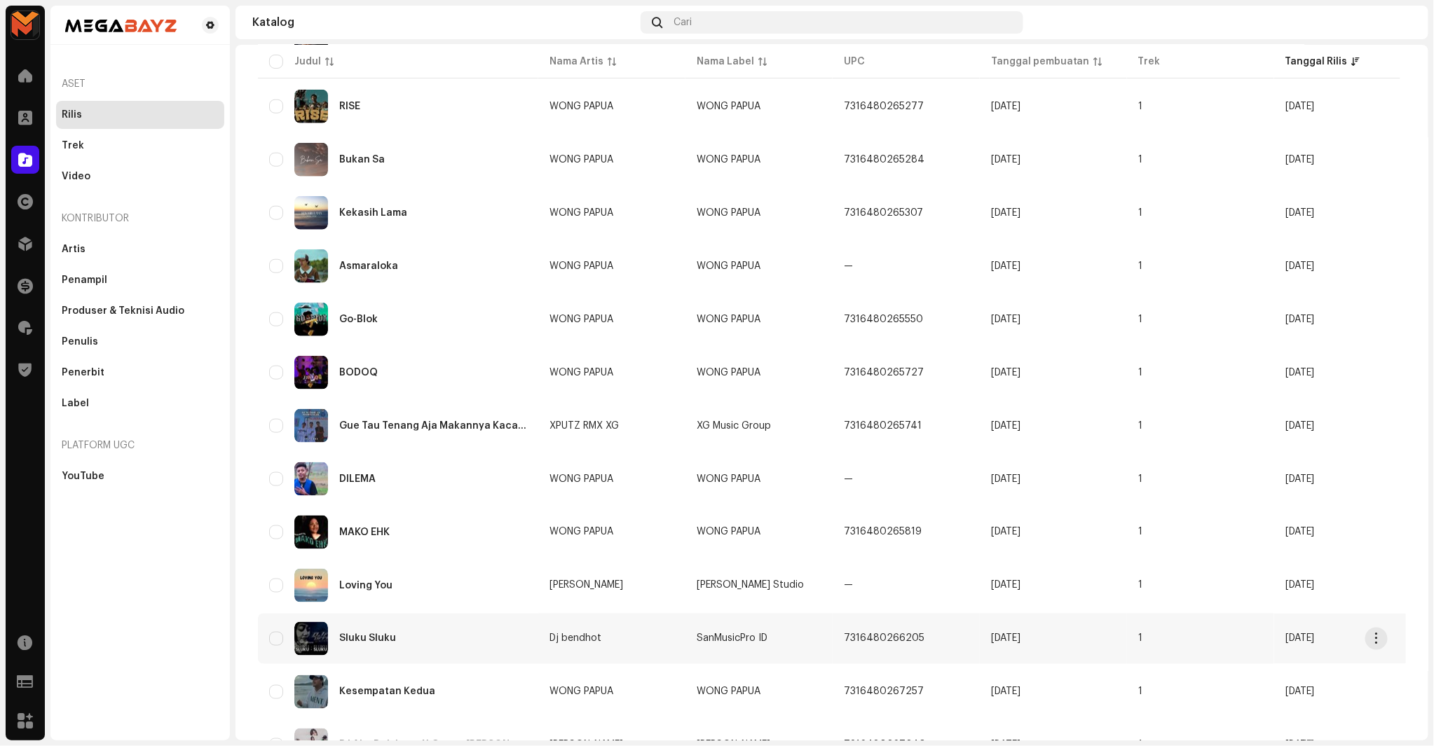
scroll to position [785, 0]
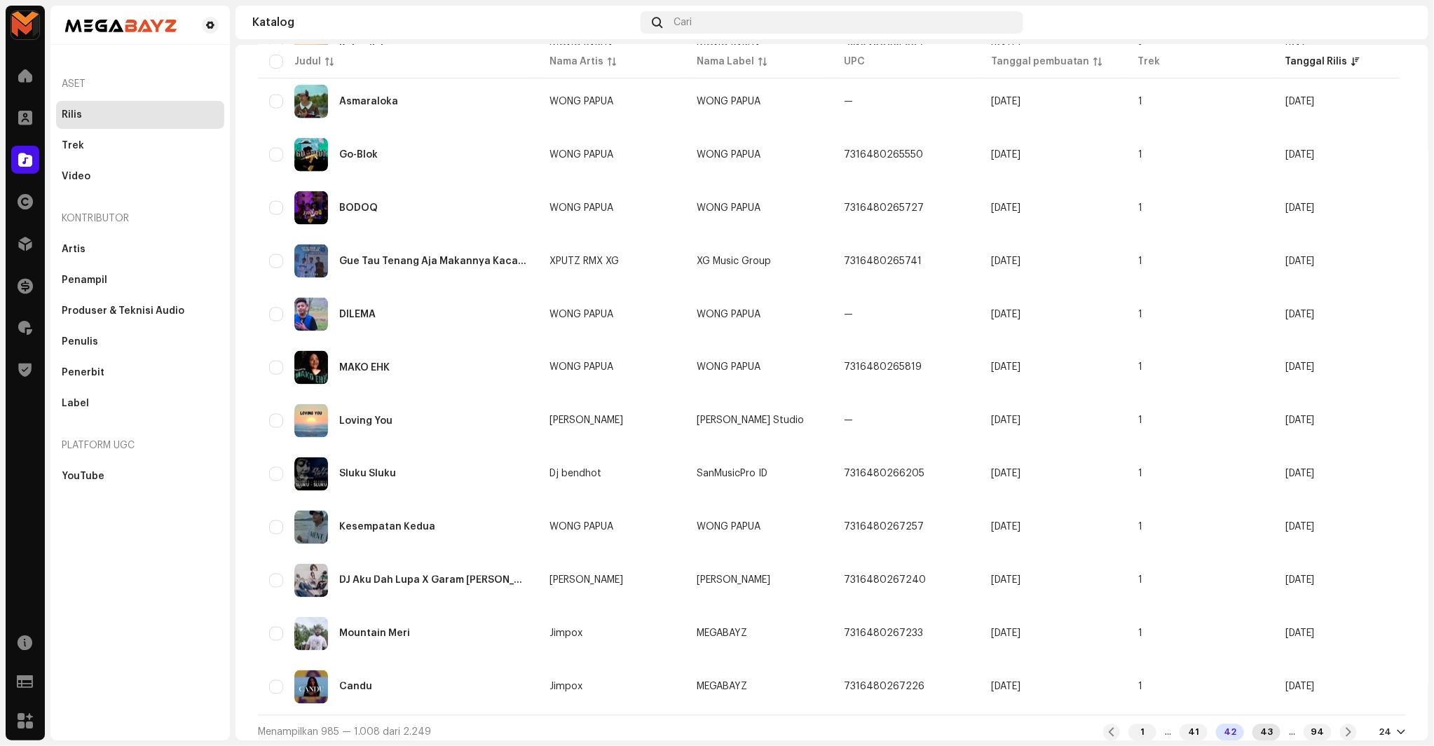
click at [1260, 725] on div "43" at bounding box center [1266, 733] width 28 height 17
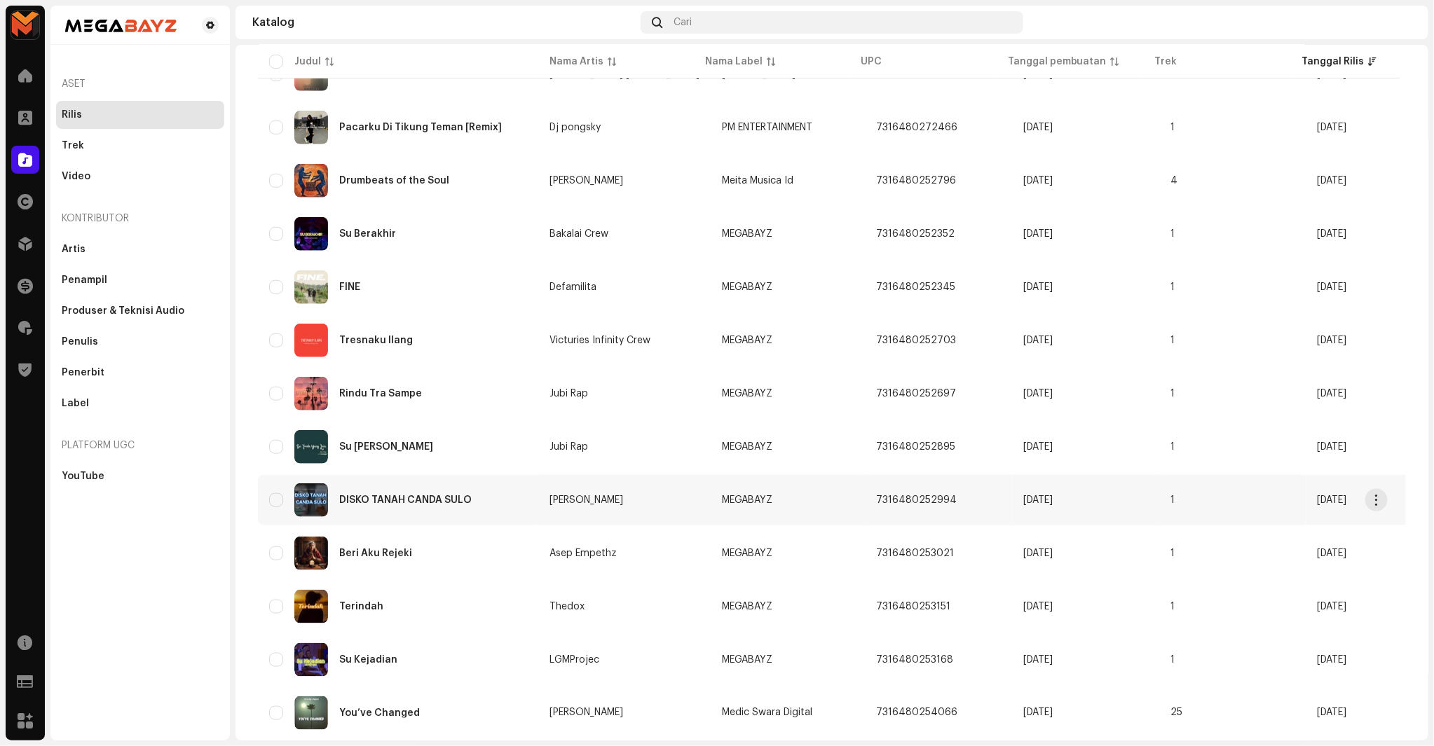
scroll to position [467, 0]
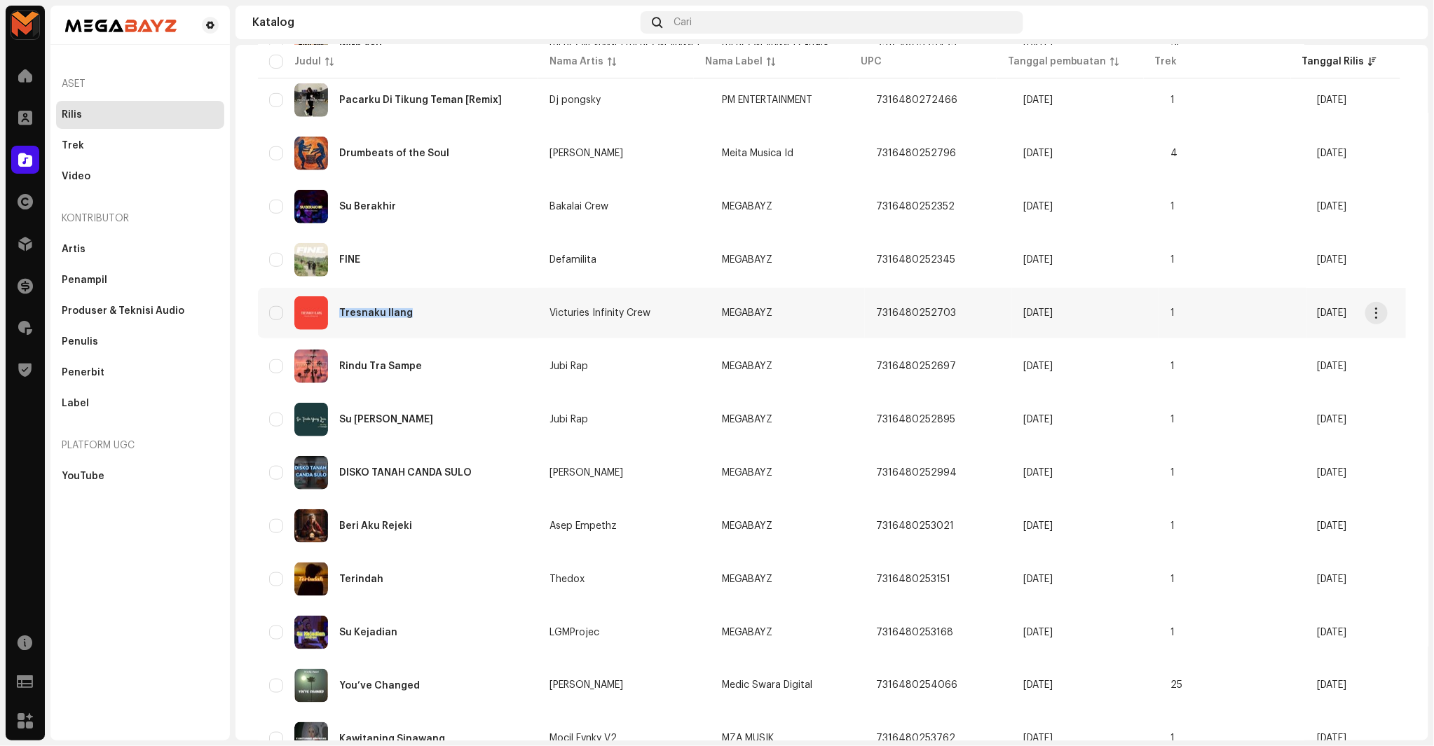
copy div "Tresnaku Ilang"
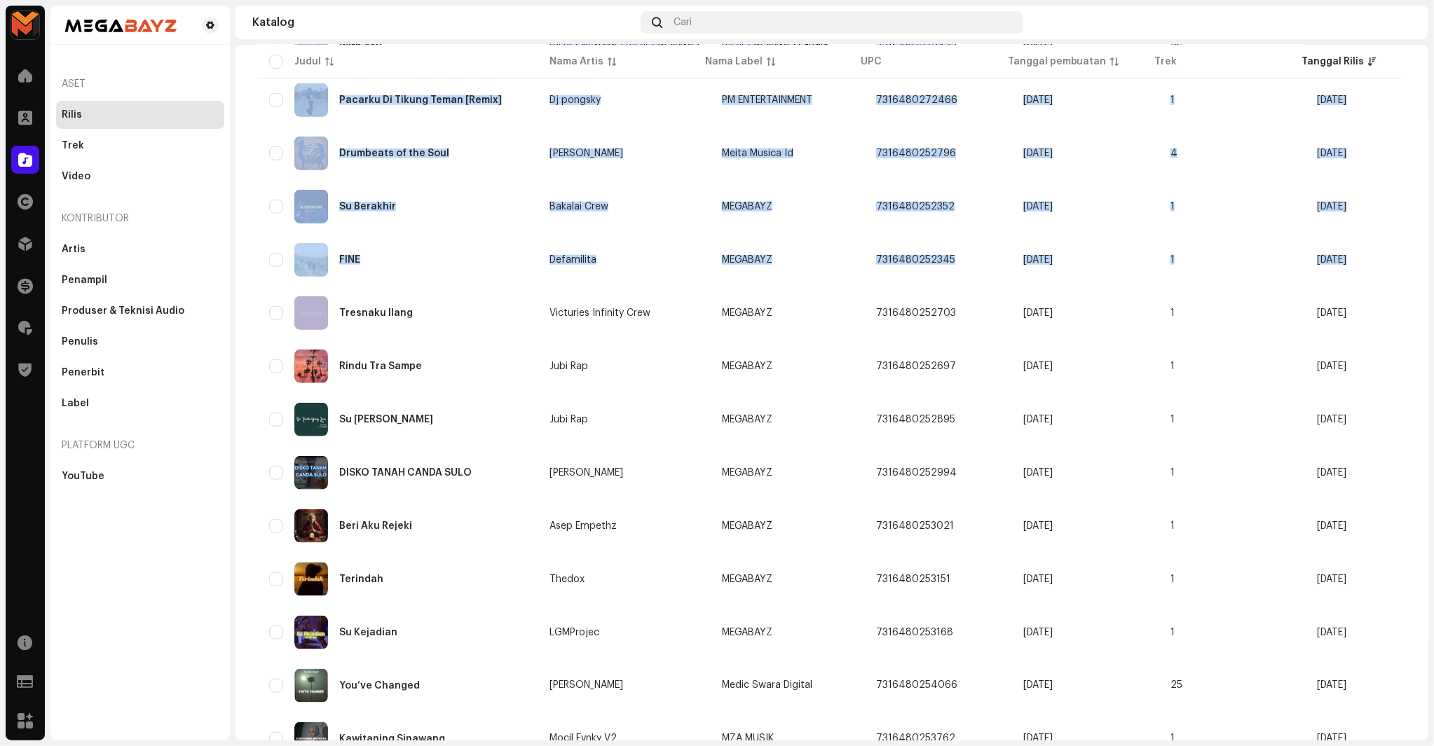
drag, startPoint x: 364, startPoint y: 307, endPoint x: 233, endPoint y: 295, distance: 131.6
click at [233, 295] on div "MEGABAYZ Beranda Klien Katalog Hak Distribusi Keuangan Royalti Trust & Safety S…" at bounding box center [717, 373] width 1434 height 746
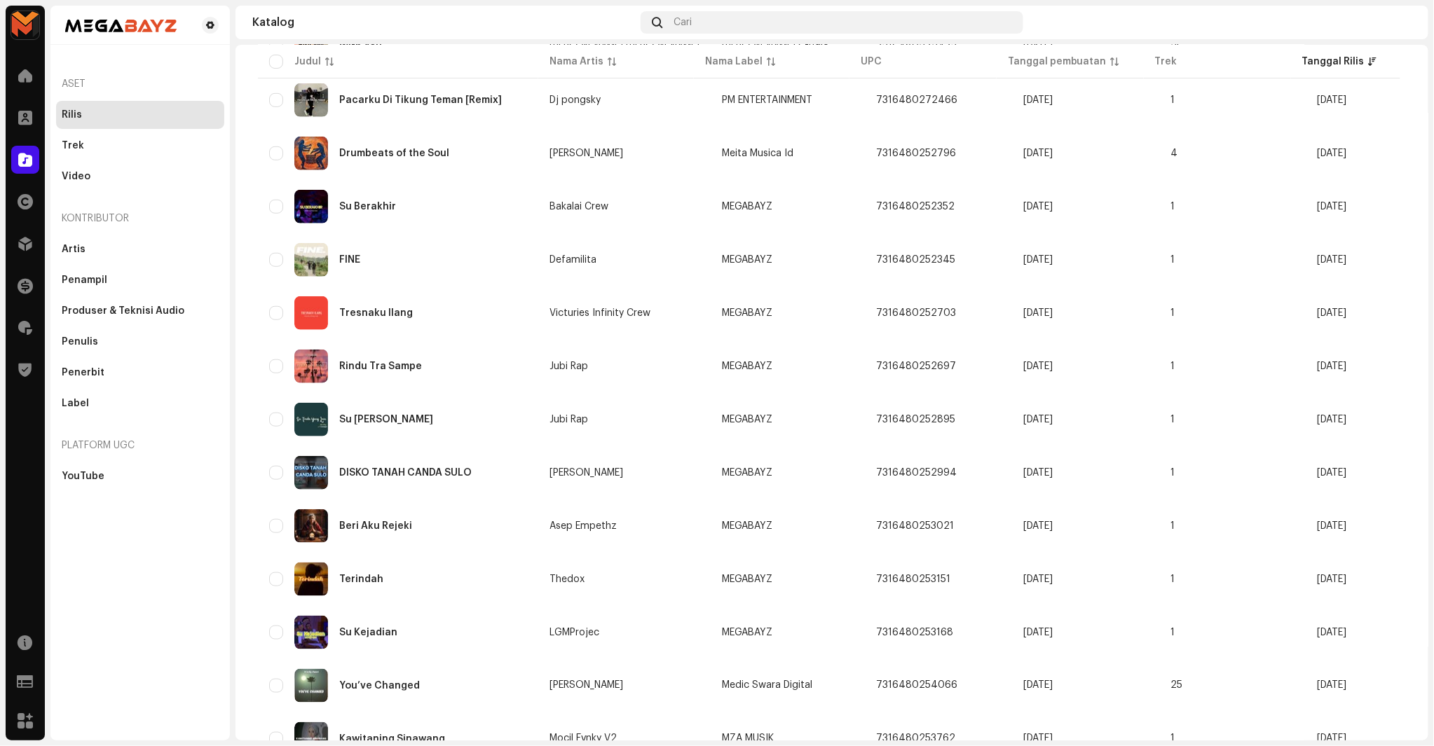
click at [232, 294] on div "MEGABAYZ Beranda Klien Katalog Hak Distribusi Keuangan Royalti Trust & Safety S…" at bounding box center [717, 373] width 1434 height 746
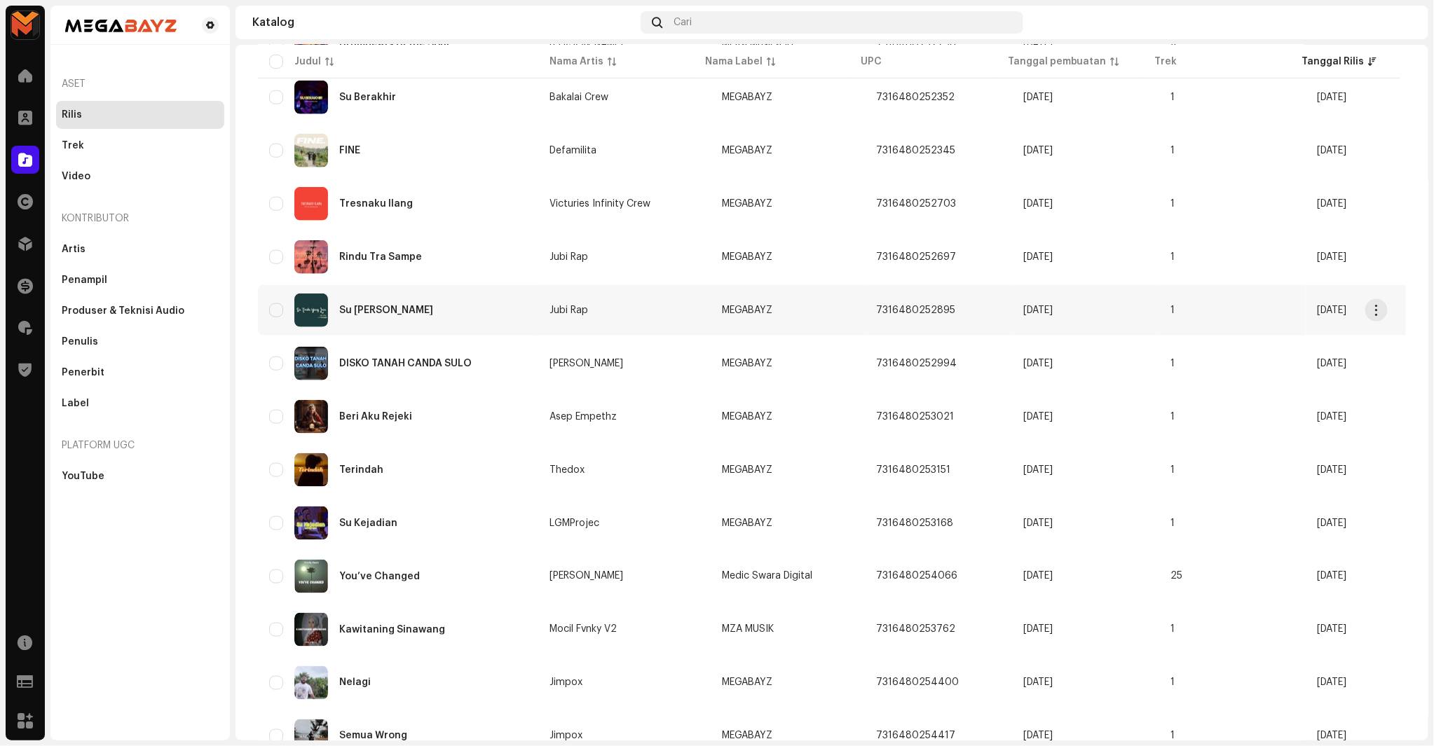
scroll to position [622, 0]
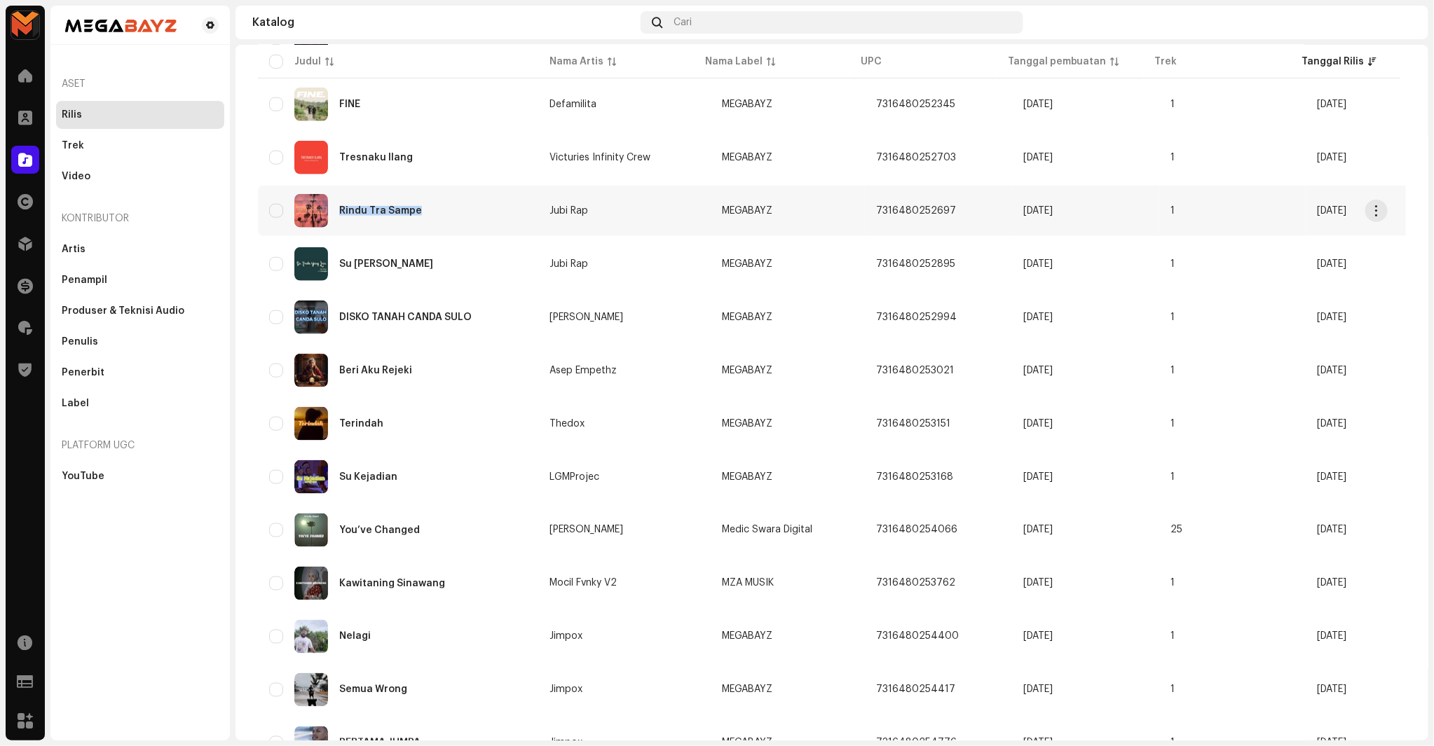
copy div "Rindu Tra Sampe"
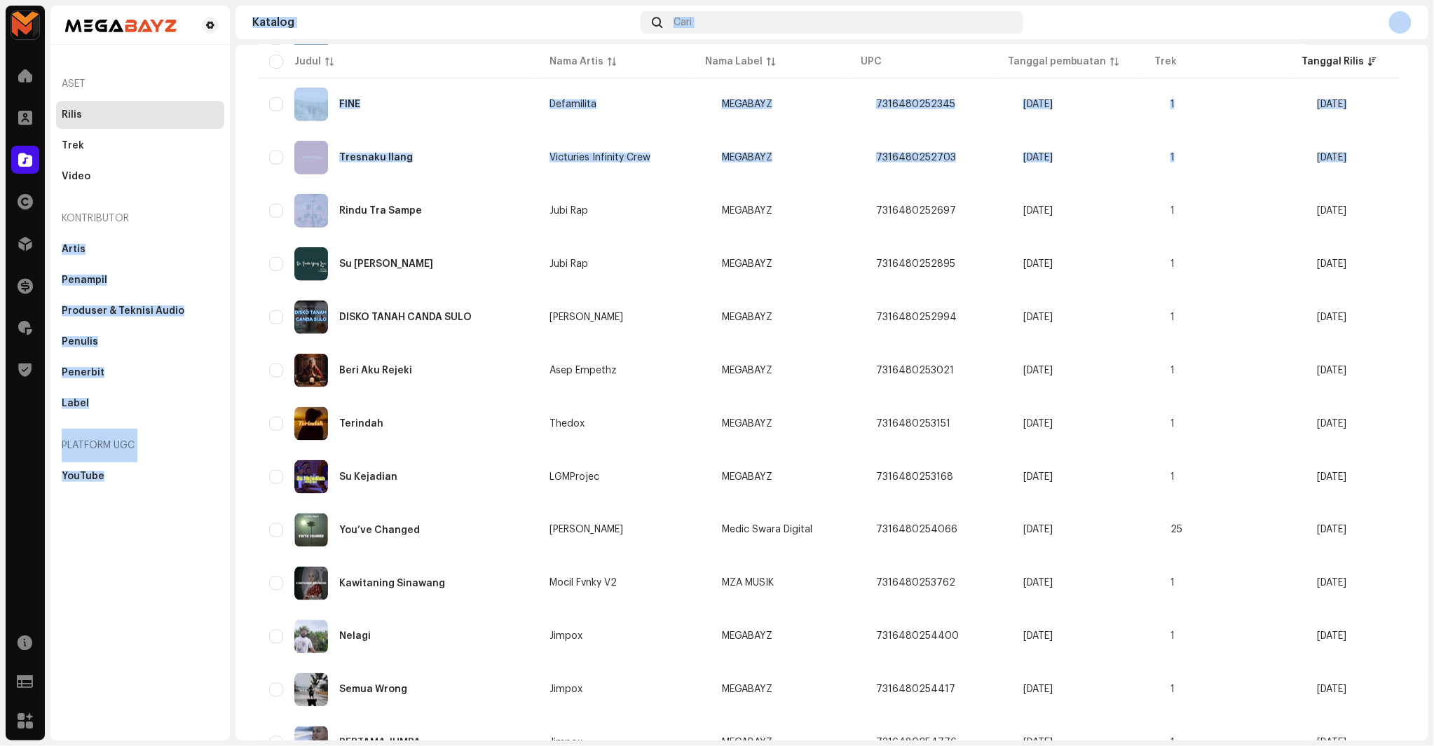
drag, startPoint x: 338, startPoint y: 208, endPoint x: 228, endPoint y: 203, distance: 110.1
click at [228, 203] on div "MEGABAYZ Beranda Klien Katalog Hak Distribusi Keuangan Royalti Trust & Safety S…" at bounding box center [717, 373] width 1434 height 746
click at [228, 203] on div "Aset Rilis Trek Video Kontributor Artis Penampil Produser & Teknisi Audio Penul…" at bounding box center [139, 270] width 179 height 440
drag, startPoint x: 331, startPoint y: 256, endPoint x: 227, endPoint y: 252, distance: 103.8
click at [227, 252] on div "MEGABAYZ Beranda Klien Katalog Hak Distribusi Keuangan Royalti Trust & Safety S…" at bounding box center [717, 373] width 1434 height 746
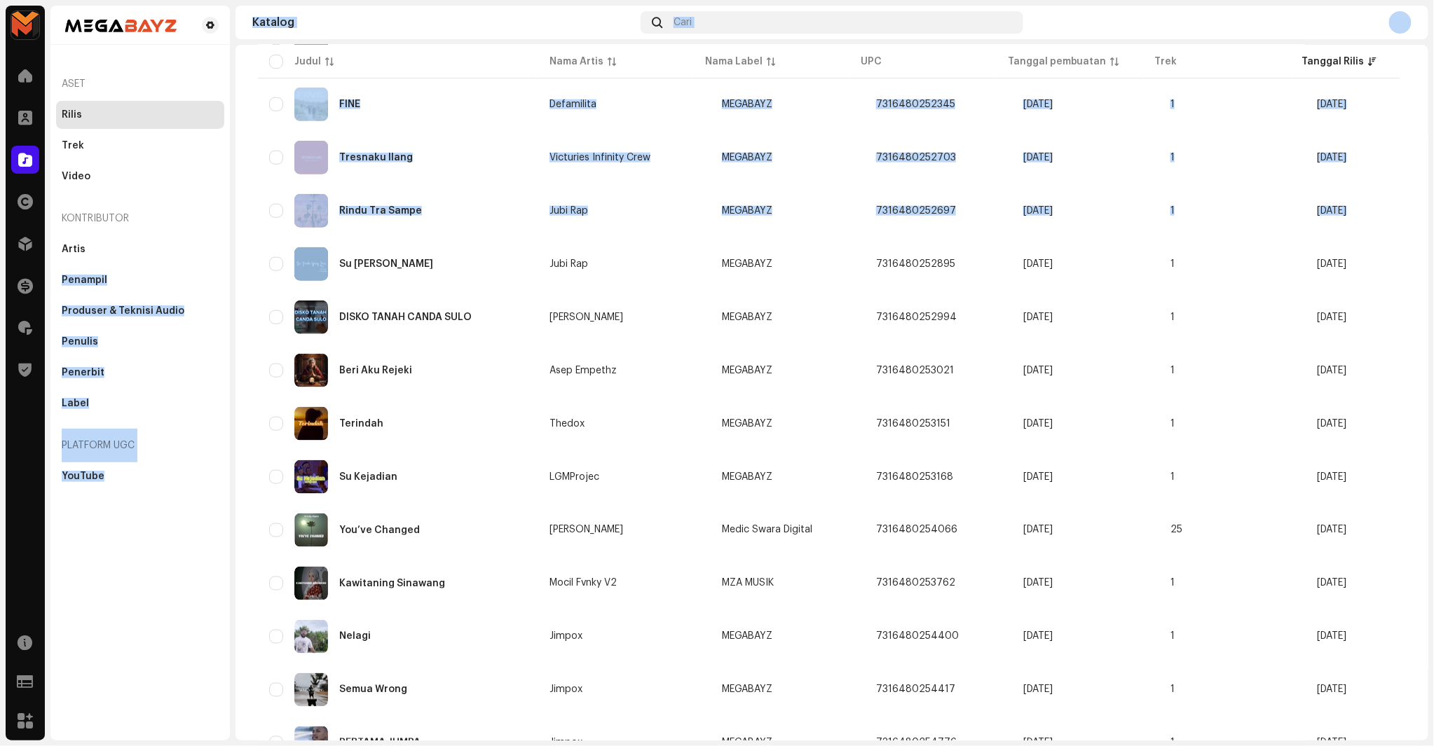
click at [227, 252] on div "Aset Rilis Trek Video Kontributor Artis Penampil Produser & Teknisi Audio Penul…" at bounding box center [139, 270] width 179 height 440
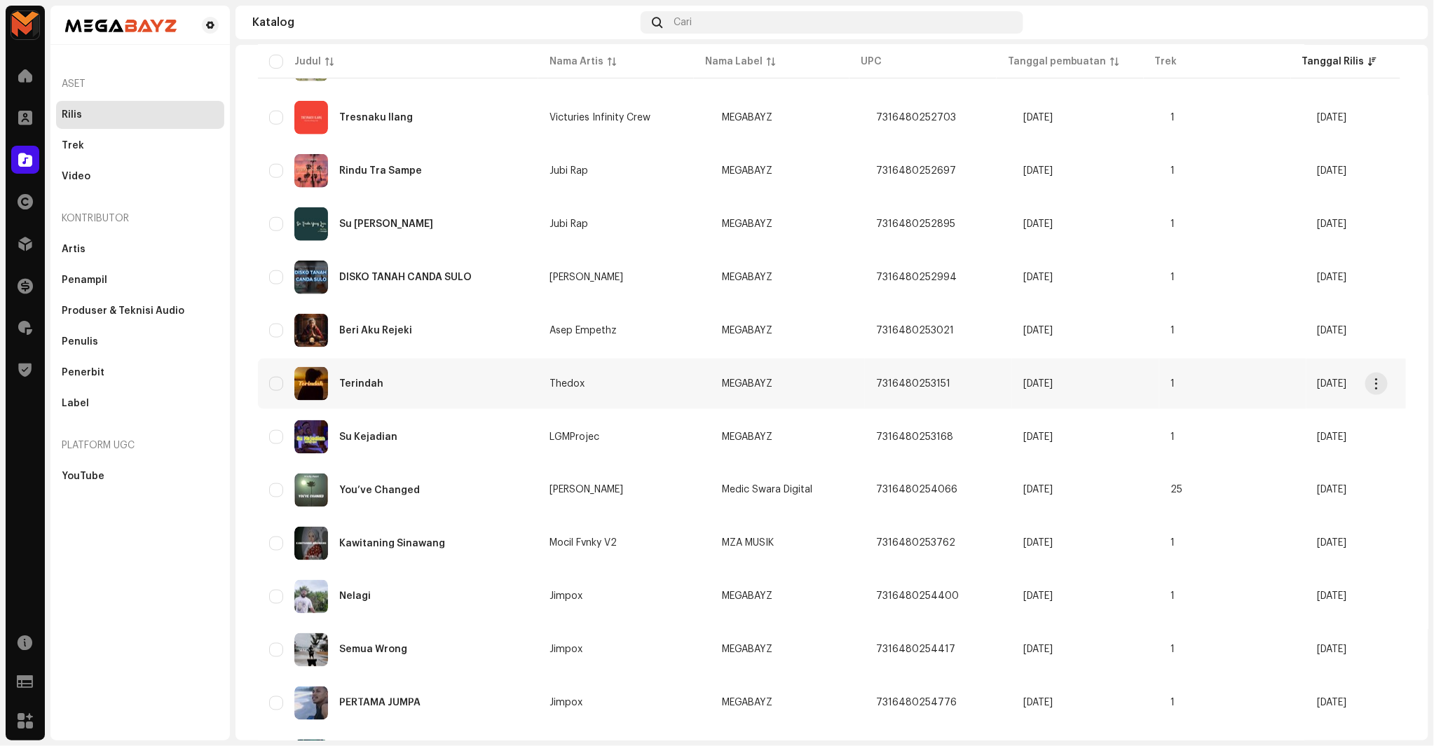
scroll to position [701, 0]
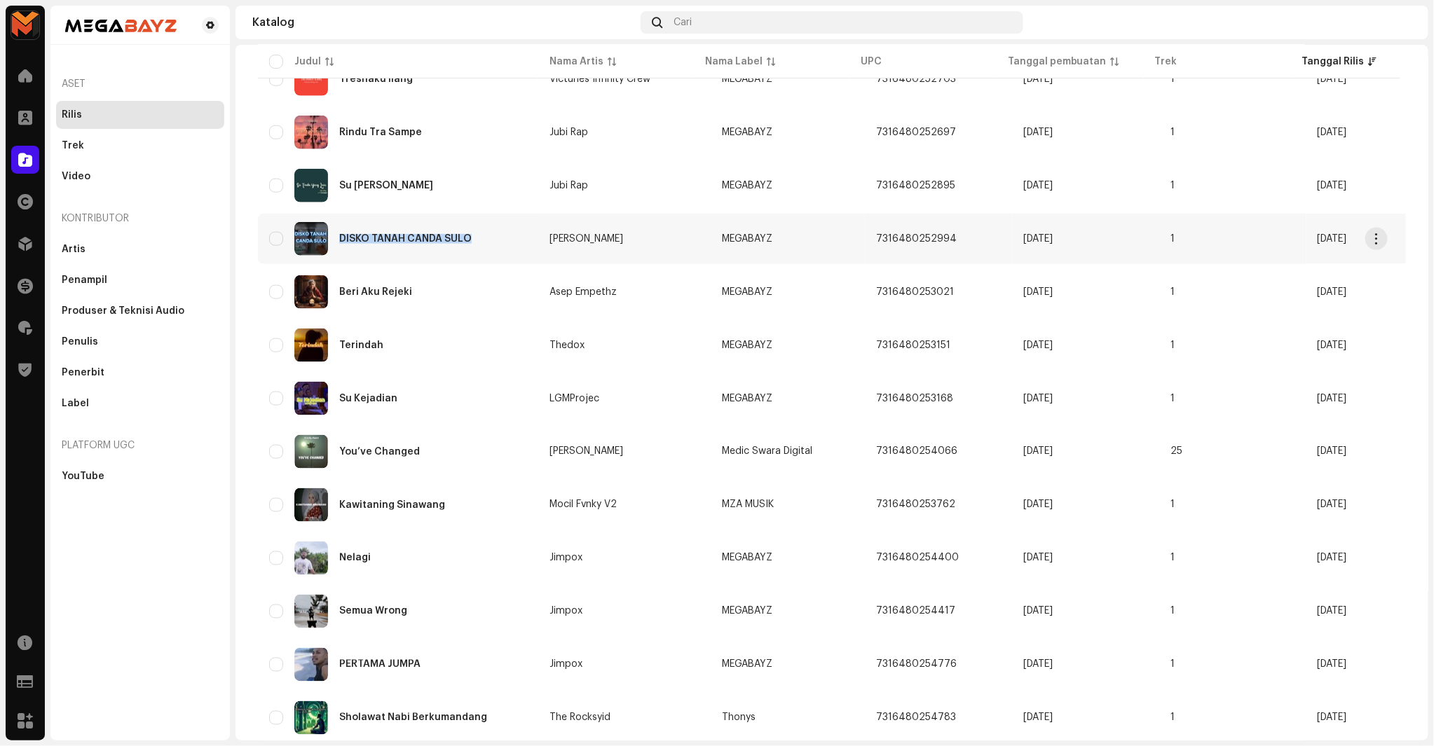
copy div "DISKO TANAH CANDA SULO"
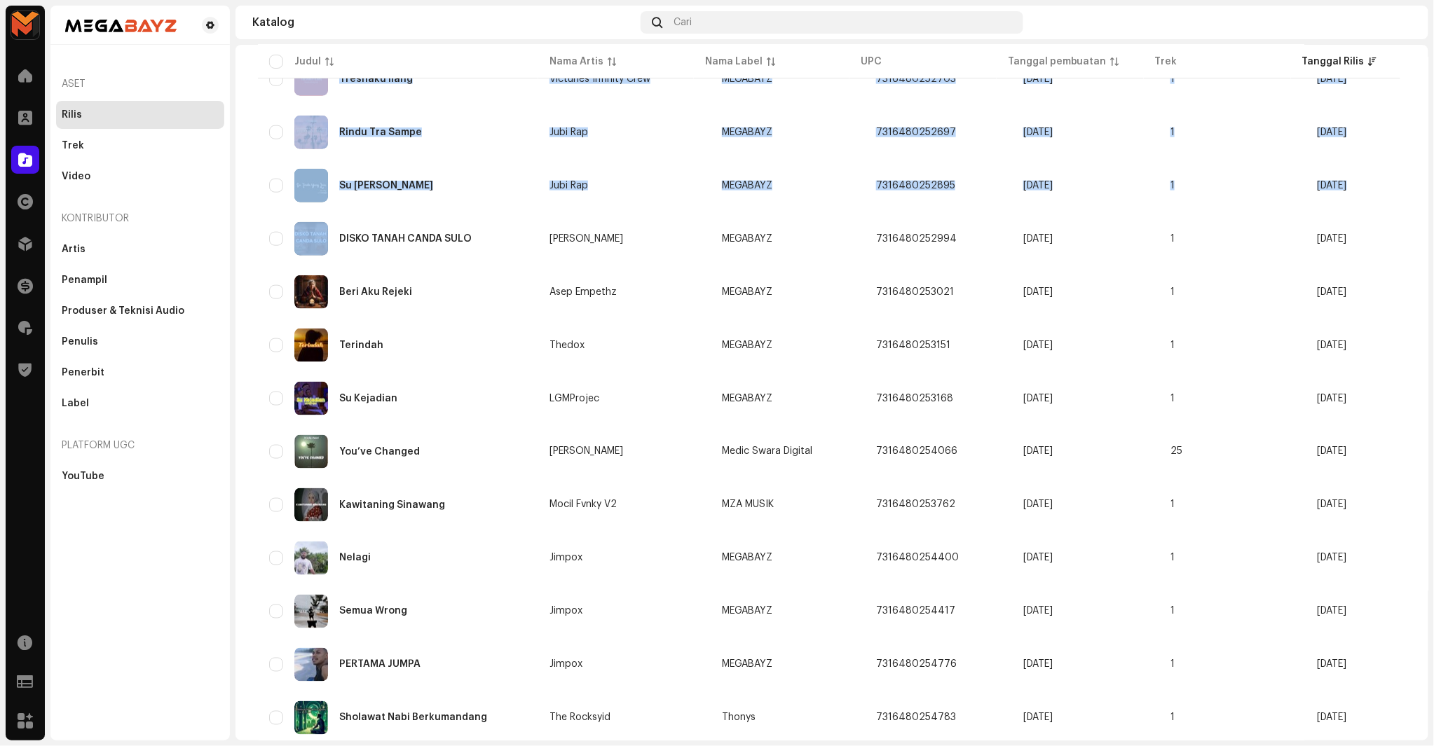
drag, startPoint x: 341, startPoint y: 235, endPoint x: 251, endPoint y: 222, distance: 90.6
click at [251, 222] on div "Rilis Dipilih 0 Opsi Filter Status distribusi Tidak Pernah Didistribusikan Memp…" at bounding box center [831, 99] width 1193 height 1467
click at [242, 222] on div "Rilis Dipilih 0 Opsi Filter Status distribusi Tidak Pernah Didistribusikan Memp…" at bounding box center [831, 99] width 1193 height 1467
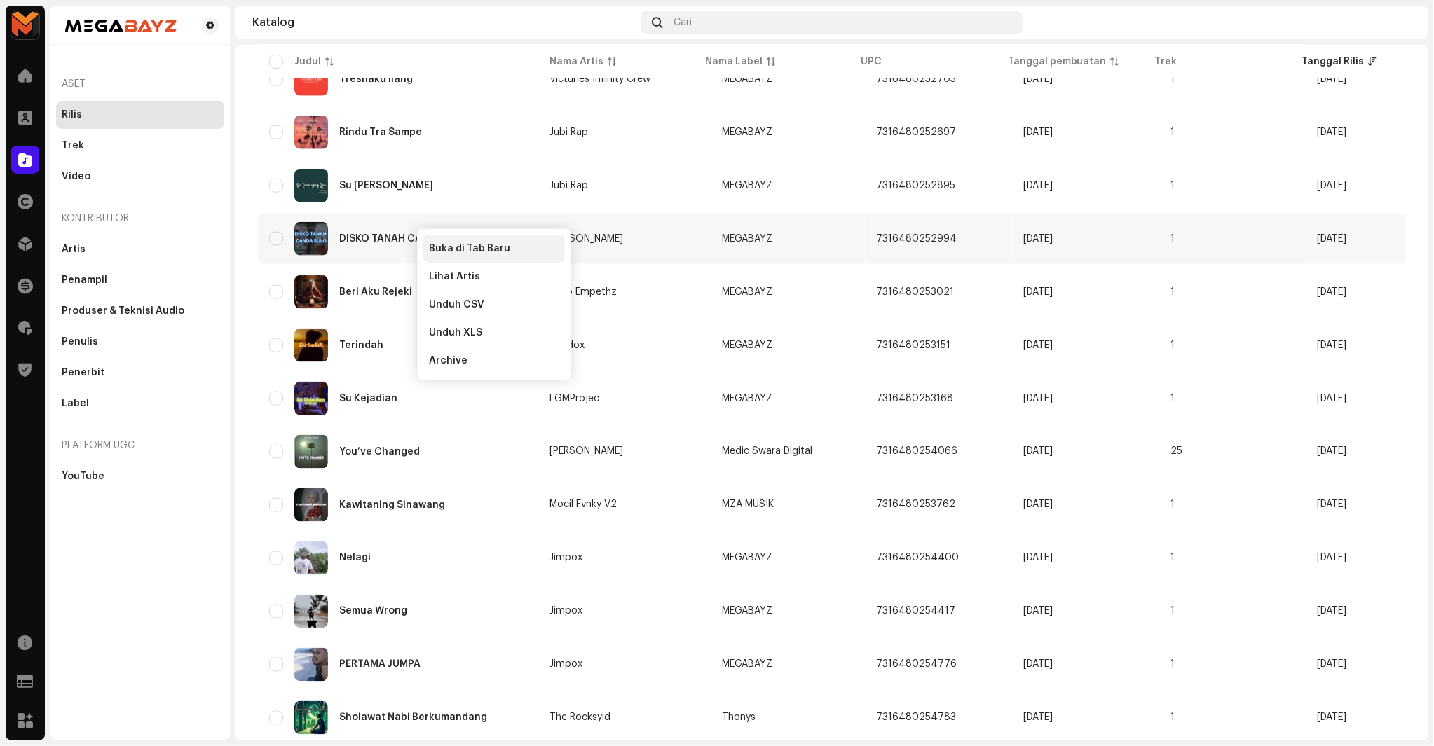
click at [464, 247] on span "Buka di Tab Baru" at bounding box center [469, 248] width 81 height 11
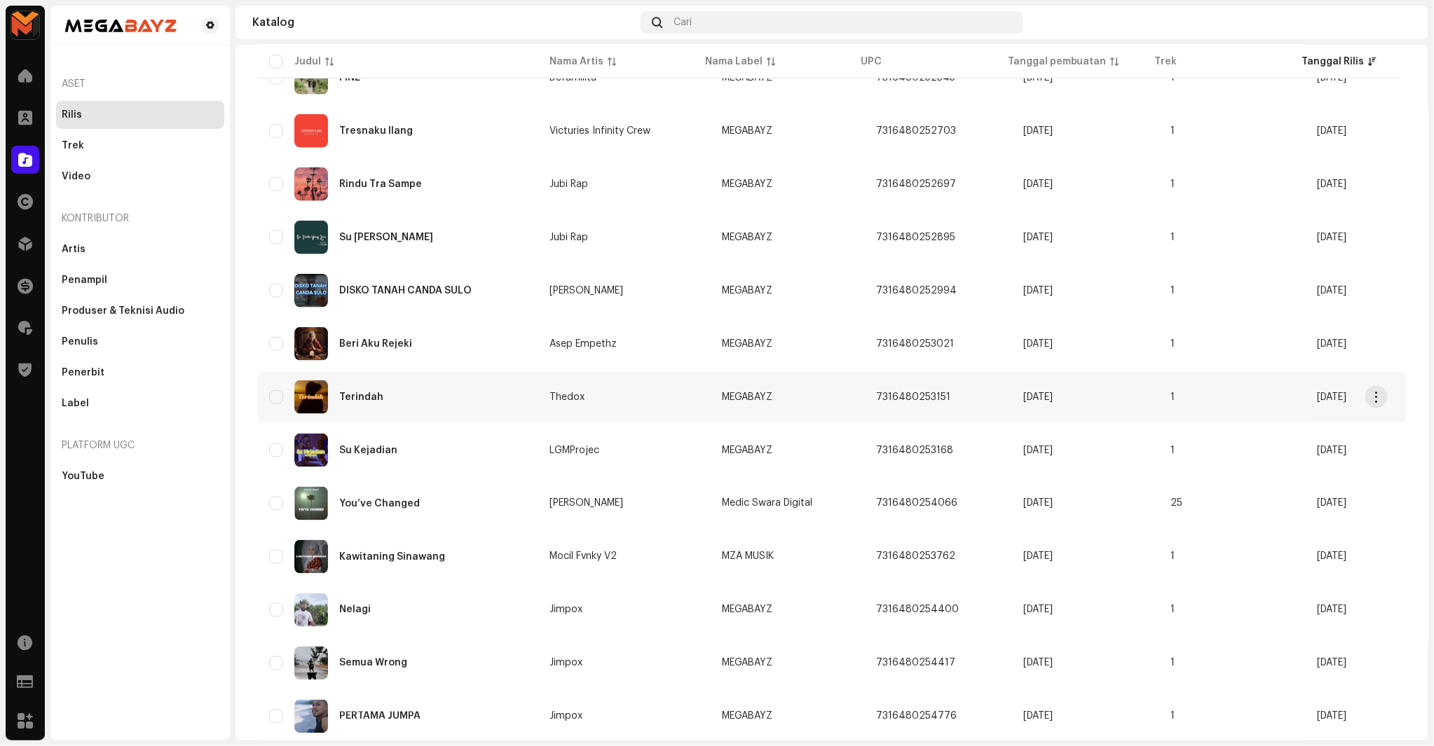
scroll to position [785, 0]
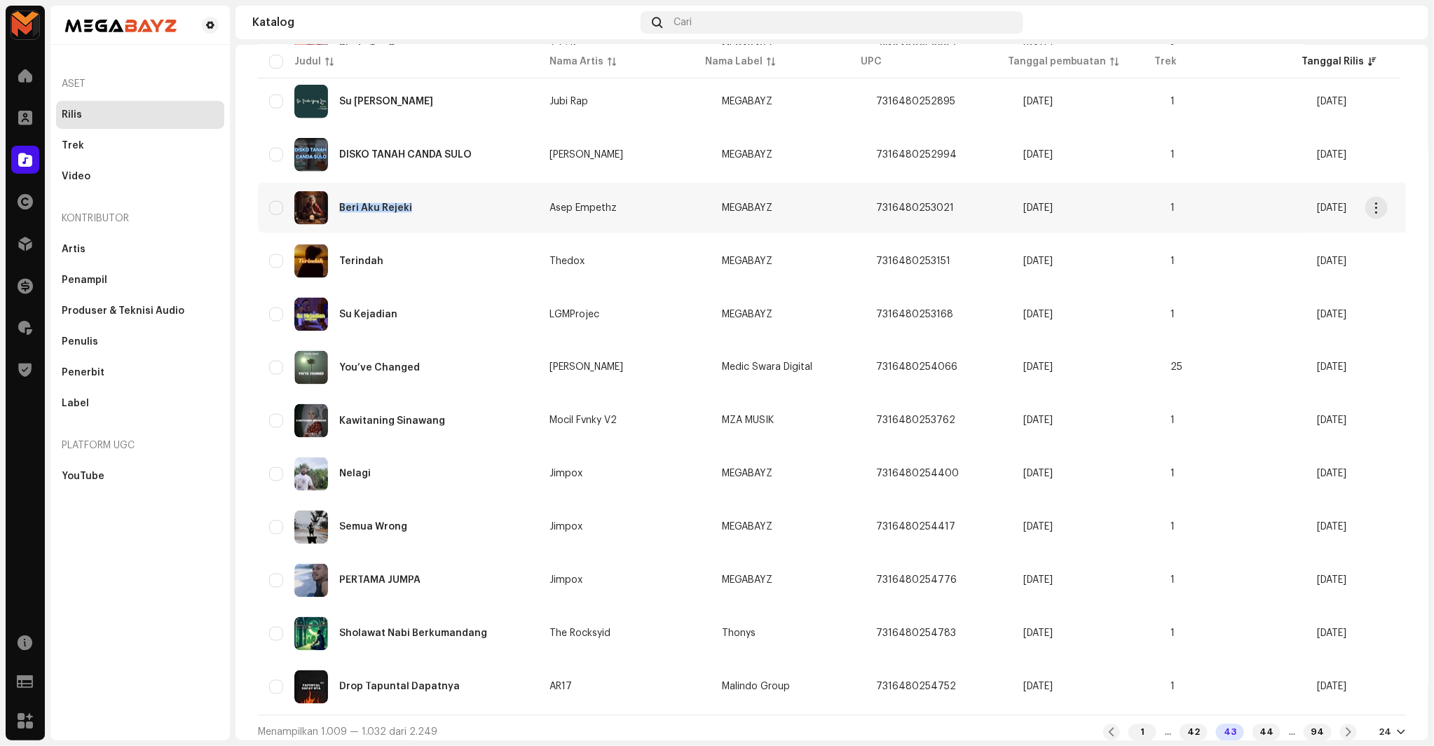
copy div "Beri Aku Rejeki"
drag, startPoint x: 334, startPoint y: 200, endPoint x: 346, endPoint y: 206, distance: 13.8
click at [346, 206] on div "Beri Aku Rejeki" at bounding box center [398, 208] width 258 height 34
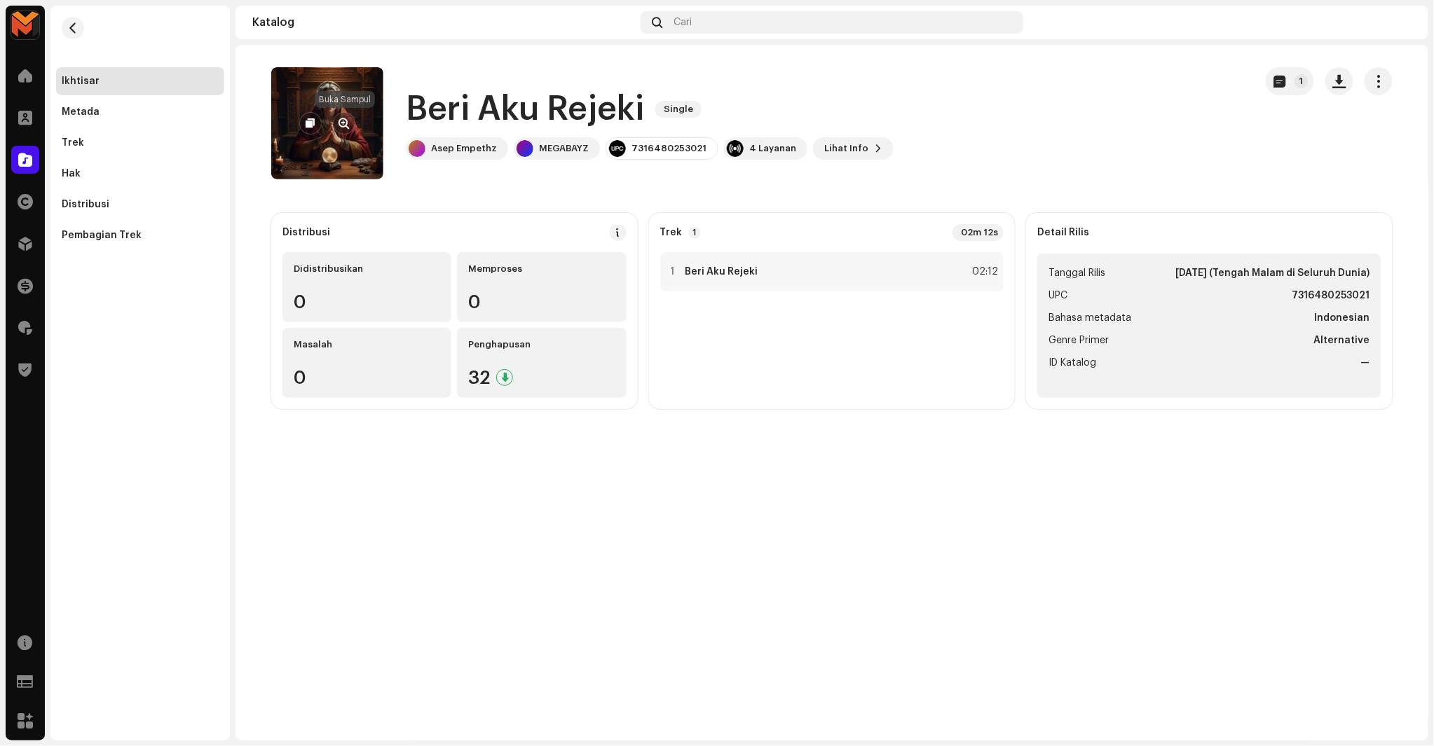
click at [337, 116] on button "button" at bounding box center [344, 123] width 22 height 22
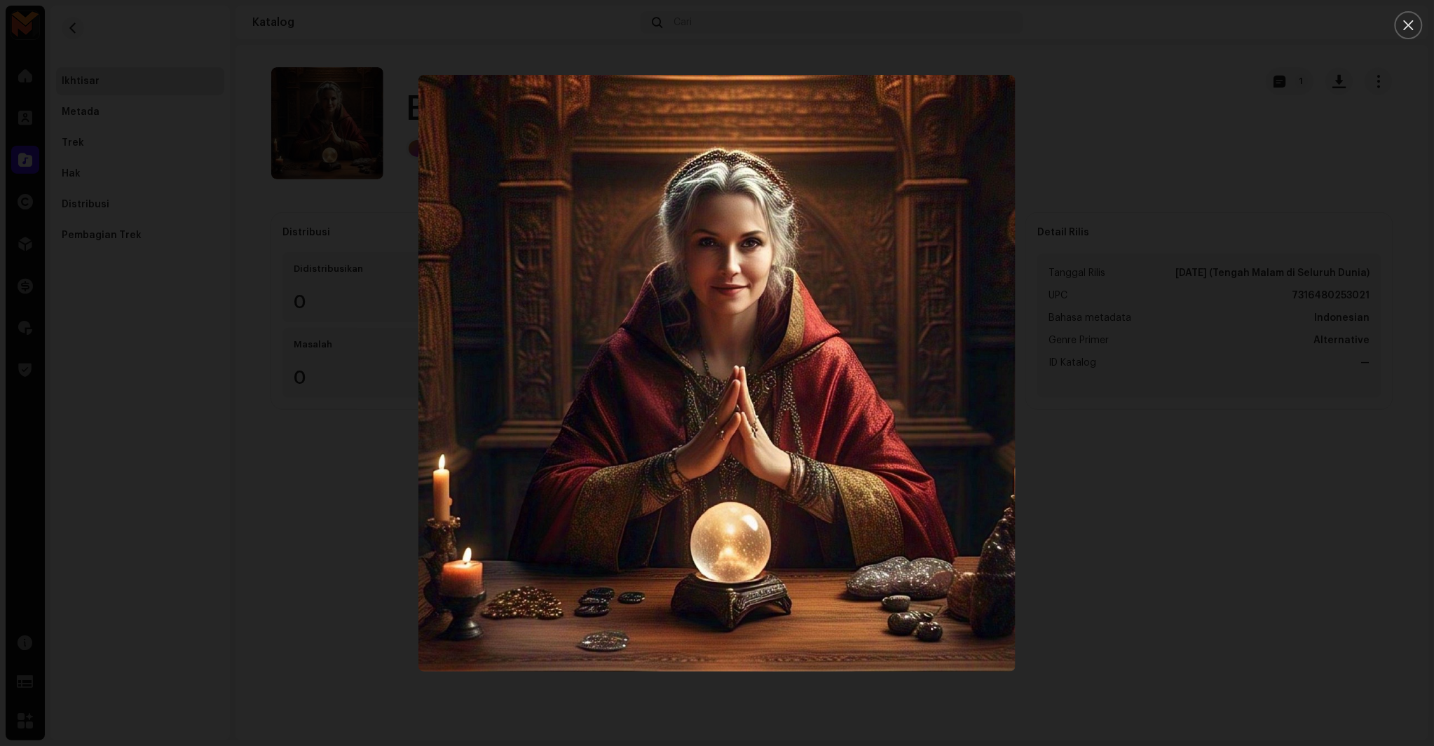
click at [1033, 289] on div at bounding box center [717, 373] width 1434 height 746
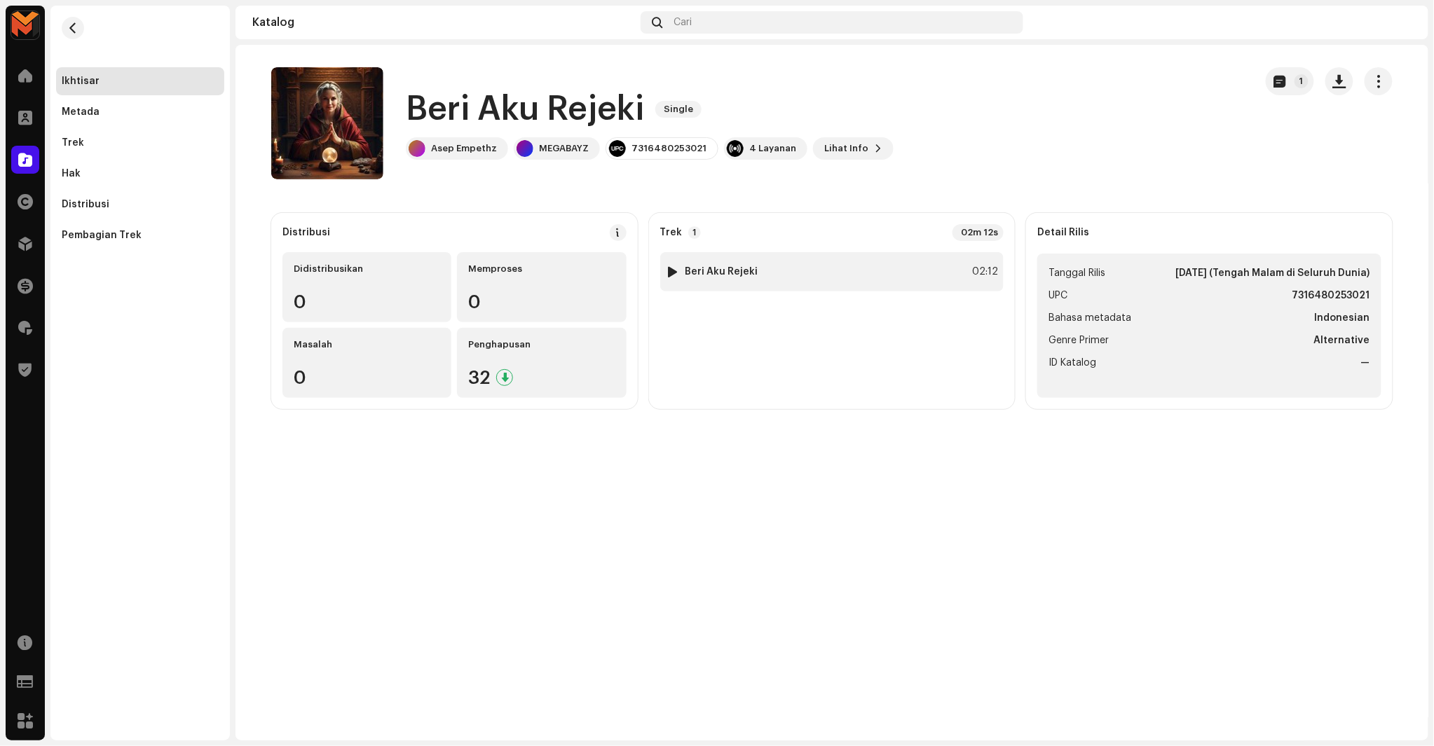
click at [909, 260] on div "1 Beri Aku Rejeki 02:12" at bounding box center [832, 271] width 344 height 39
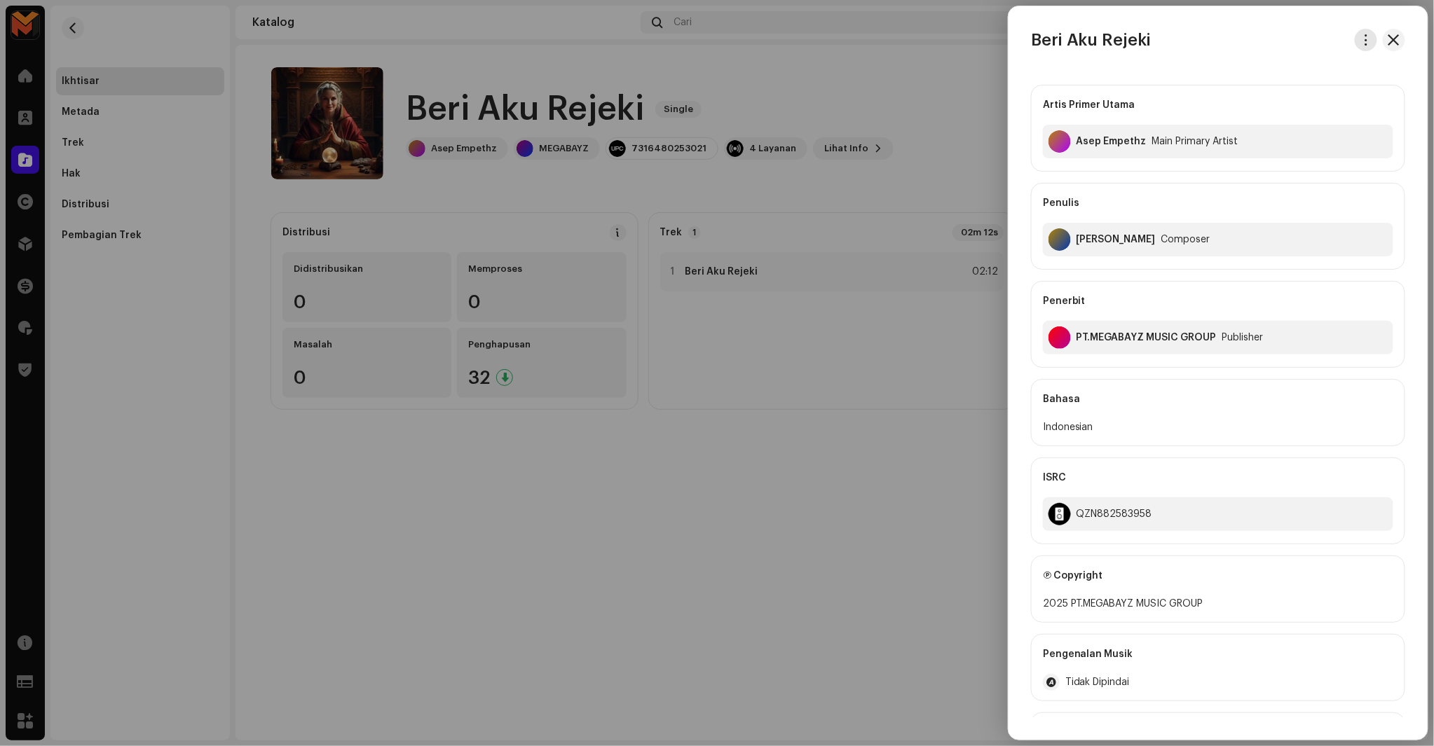
click at [1361, 38] on span "button" at bounding box center [1366, 39] width 11 height 11
click at [1299, 102] on div "Unduh audio" at bounding box center [1296, 99] width 130 height 11
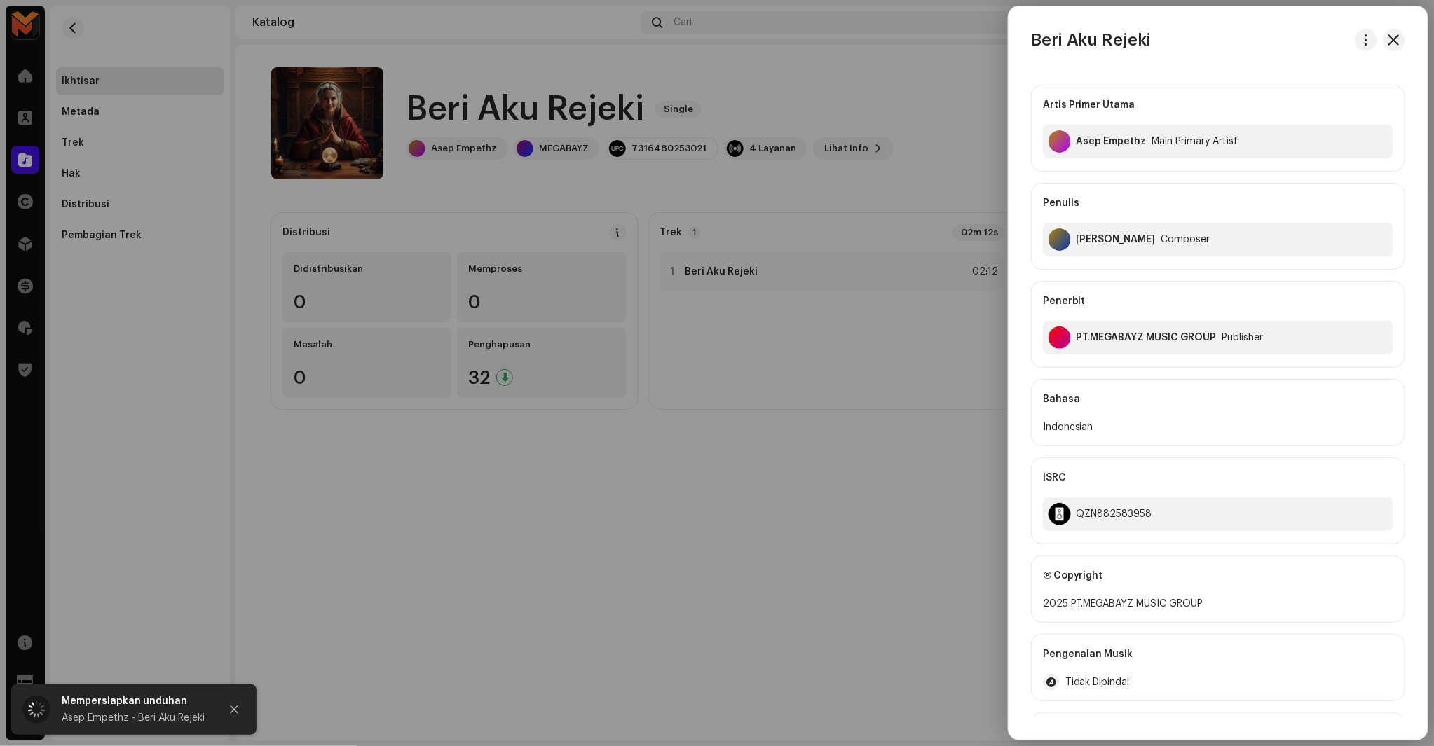
click at [802, 184] on div at bounding box center [717, 373] width 1434 height 746
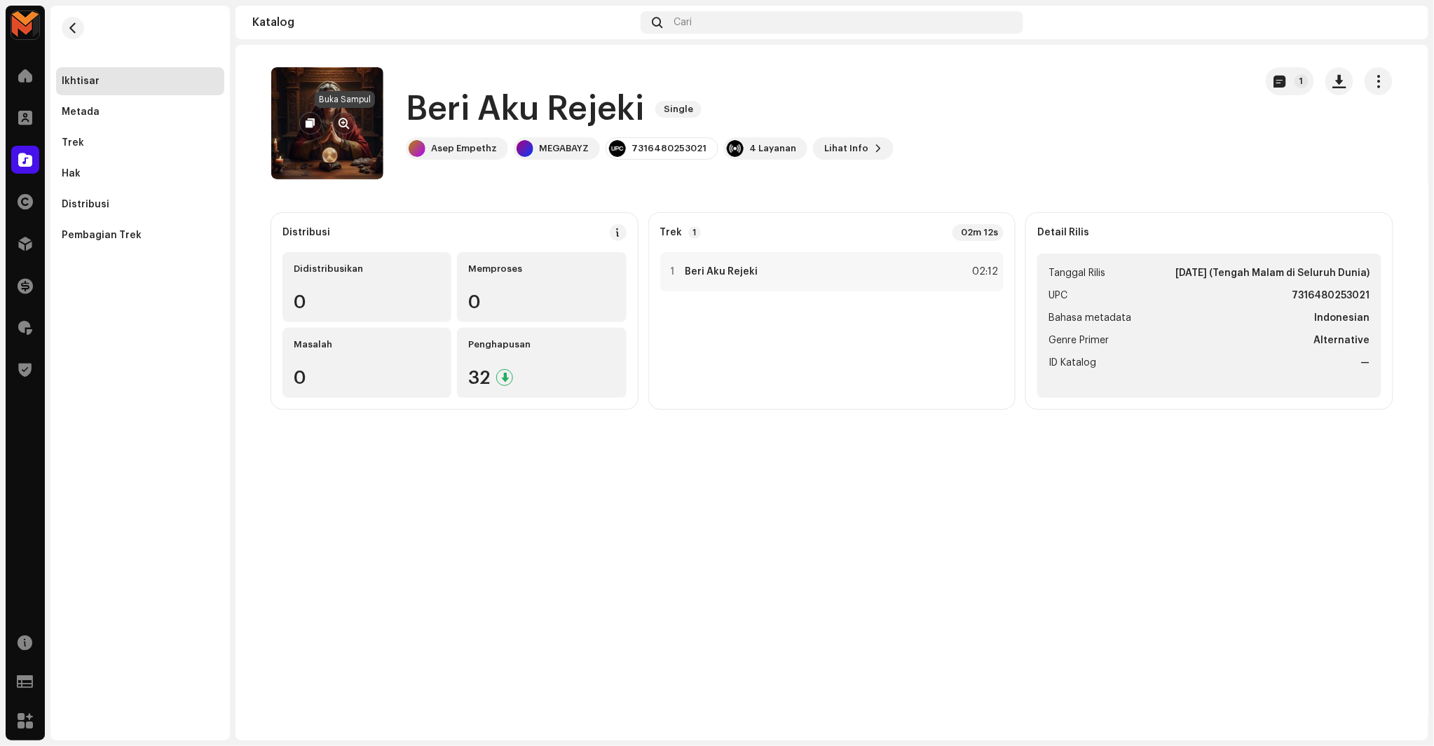
click at [339, 124] on span "button" at bounding box center [344, 123] width 11 height 11
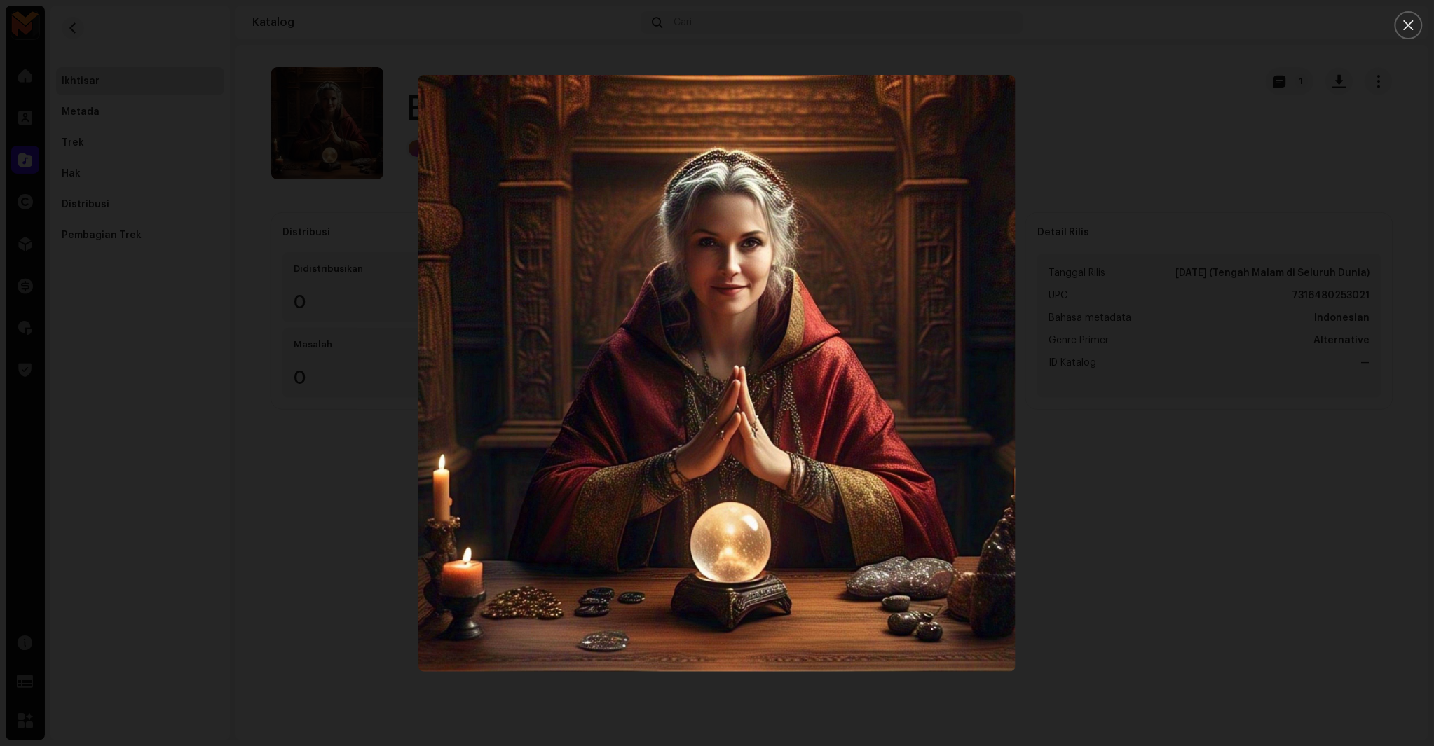
click at [1088, 507] on div at bounding box center [717, 373] width 1434 height 746
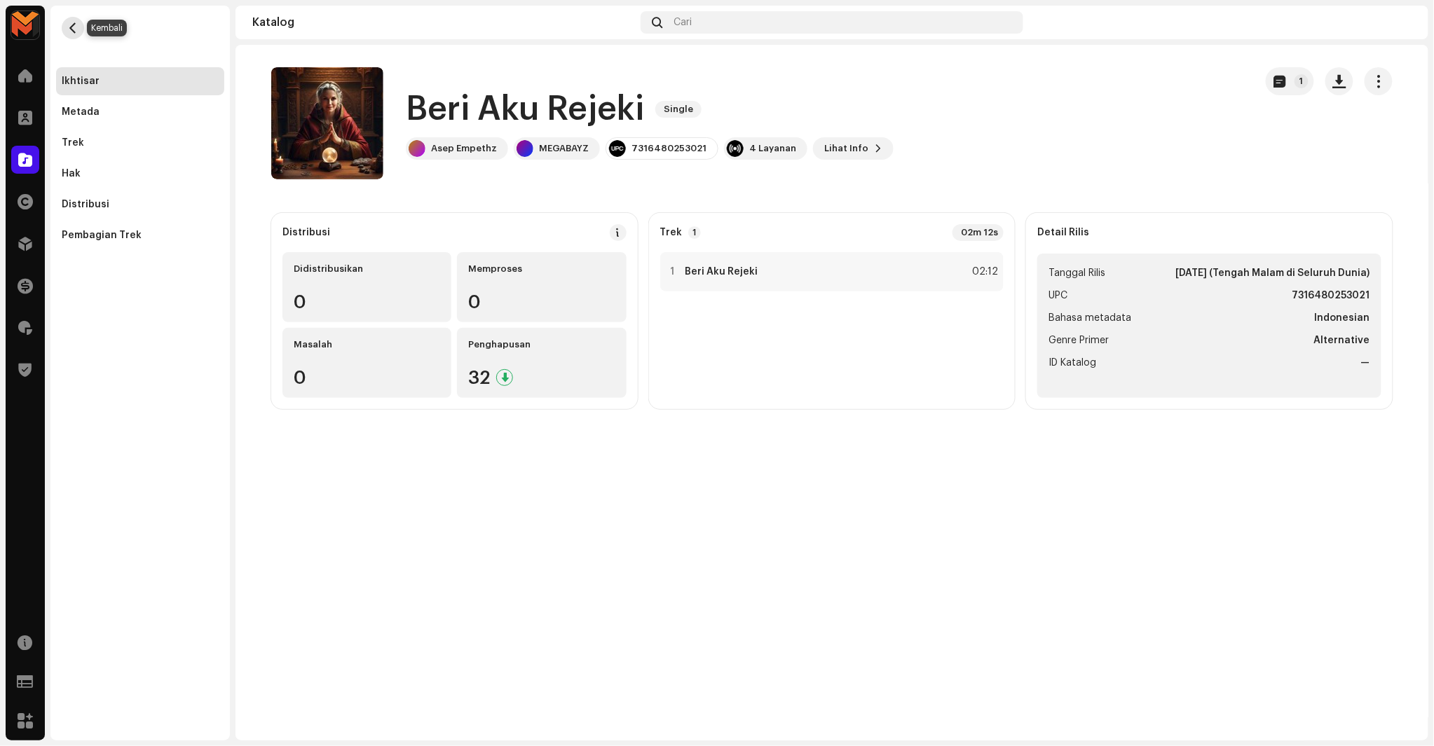
click at [69, 27] on span "button" at bounding box center [73, 27] width 11 height 11
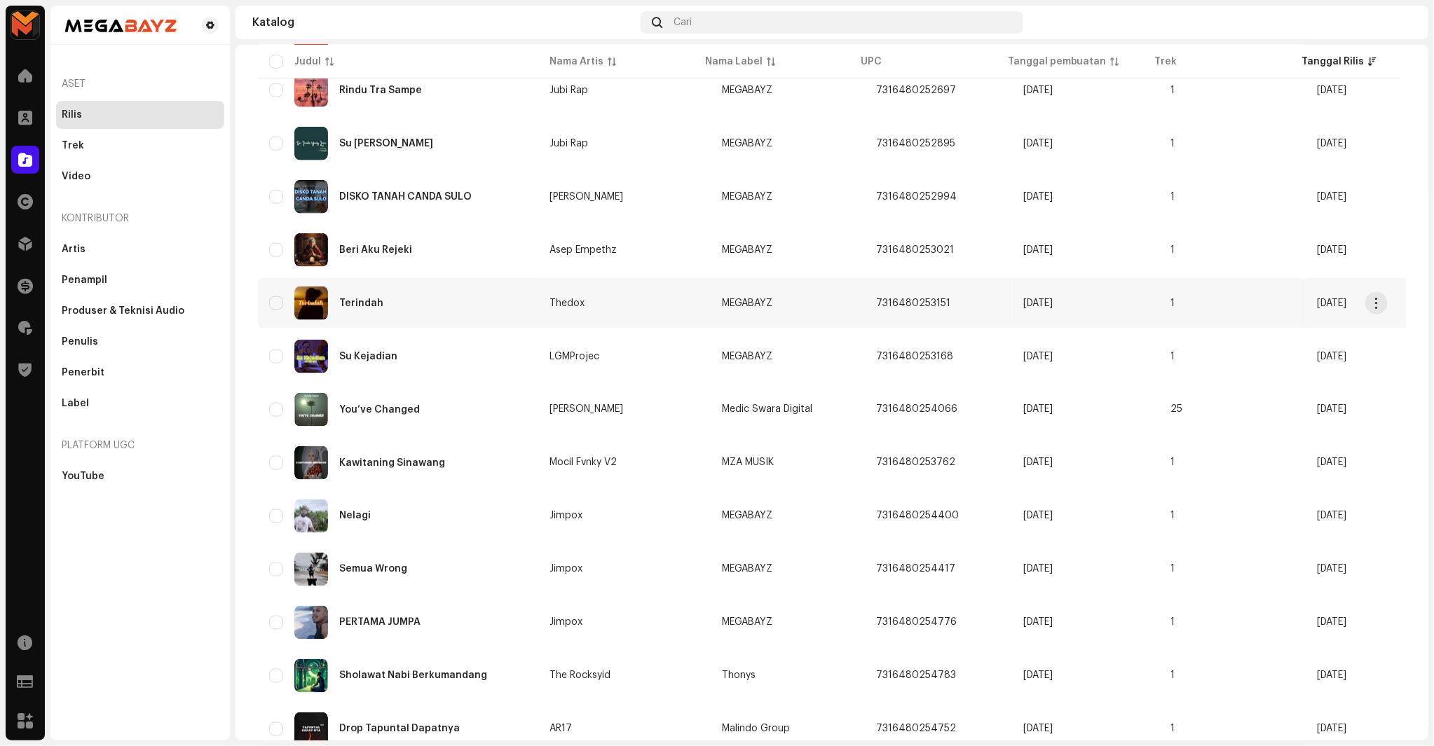
scroll to position [785, 0]
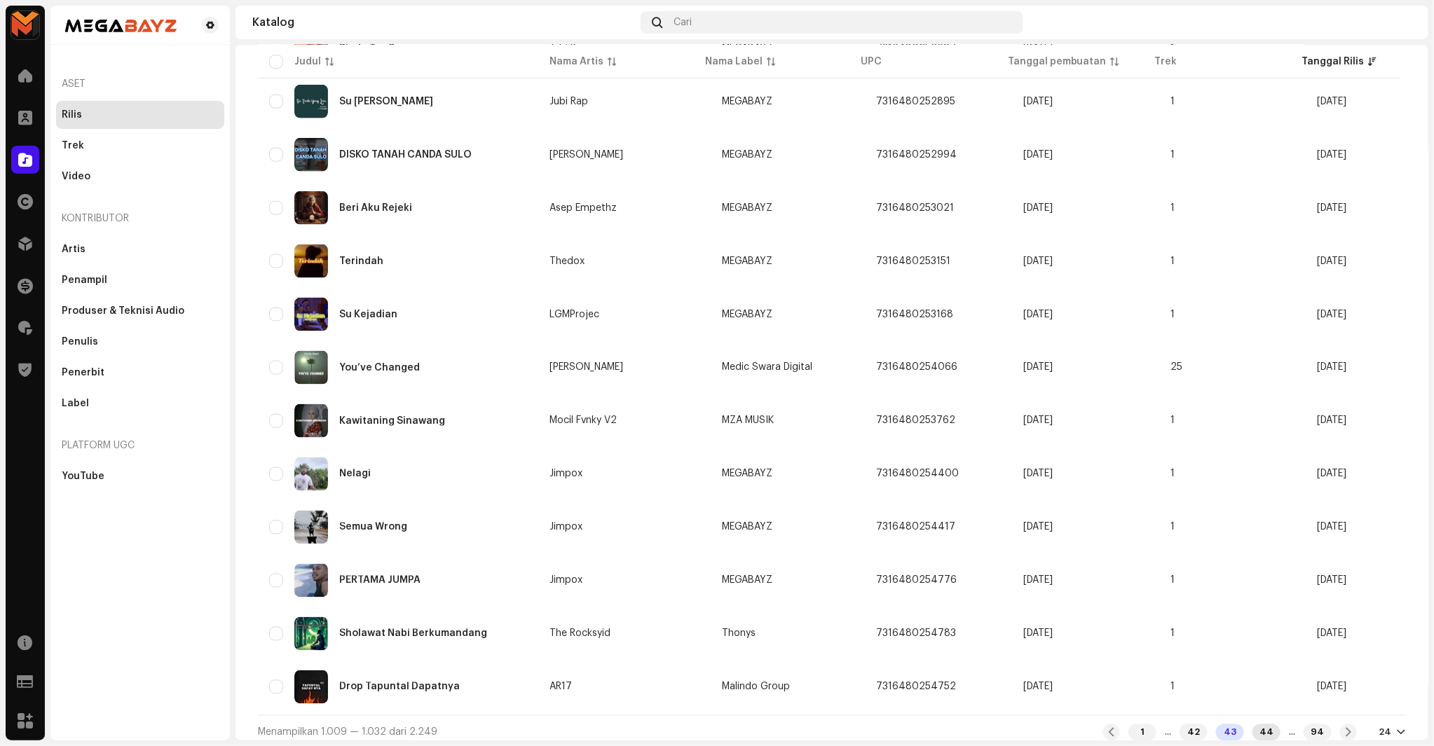
click at [1253, 725] on div "44" at bounding box center [1266, 733] width 28 height 17
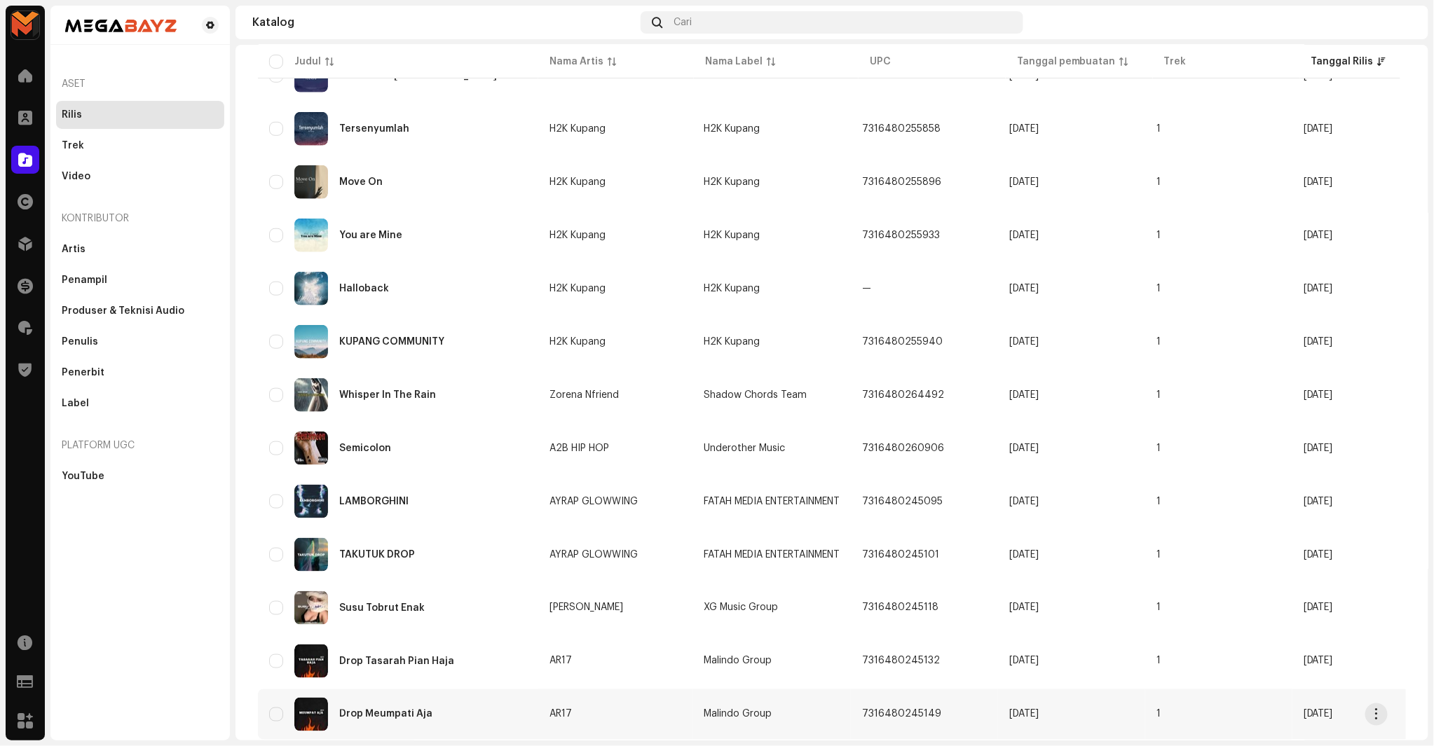
scroll to position [785, 0]
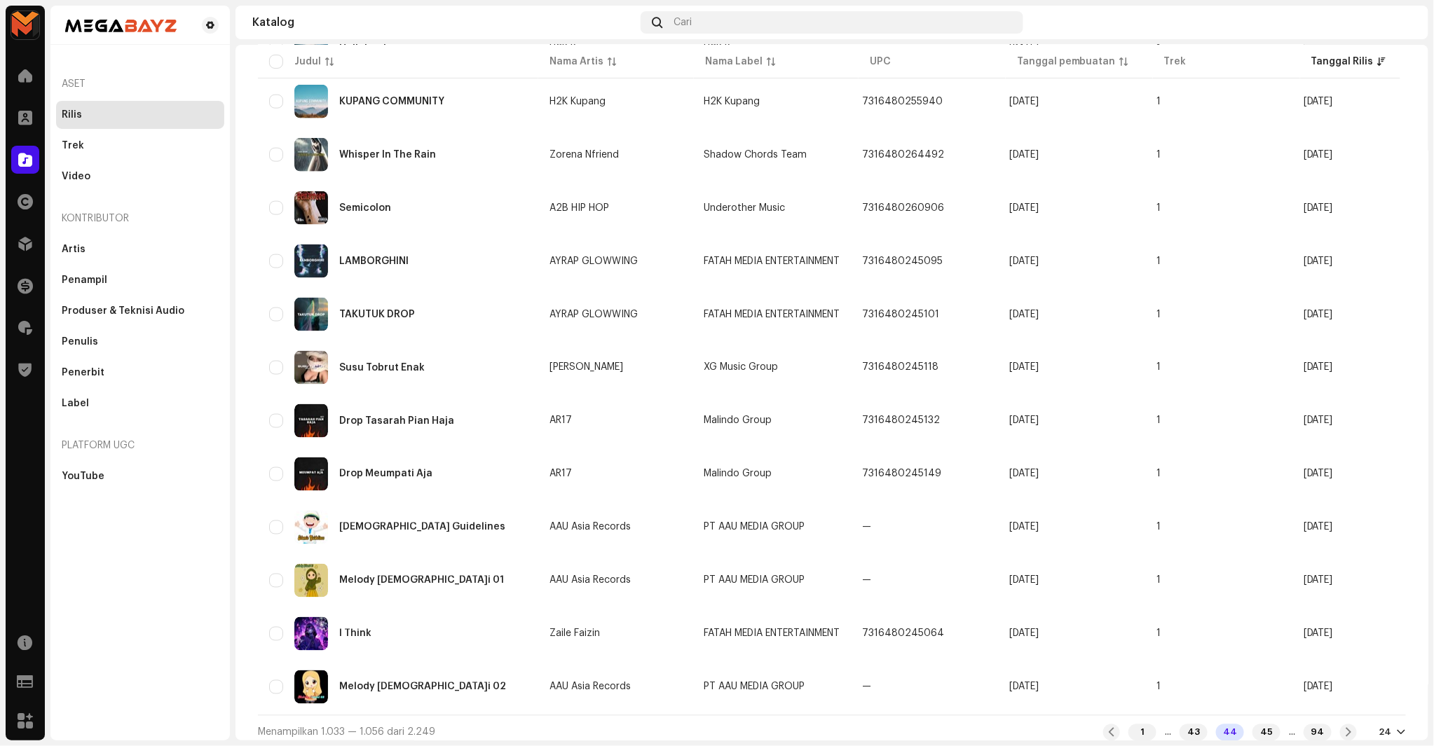
click at [1250, 716] on div "Menampilkan 1.033 — 1.056 dari 2.249 1 ... 43 44 45 ... 94 24" at bounding box center [832, 733] width 1148 height 34
click at [1255, 725] on div "45" at bounding box center [1266, 733] width 28 height 17
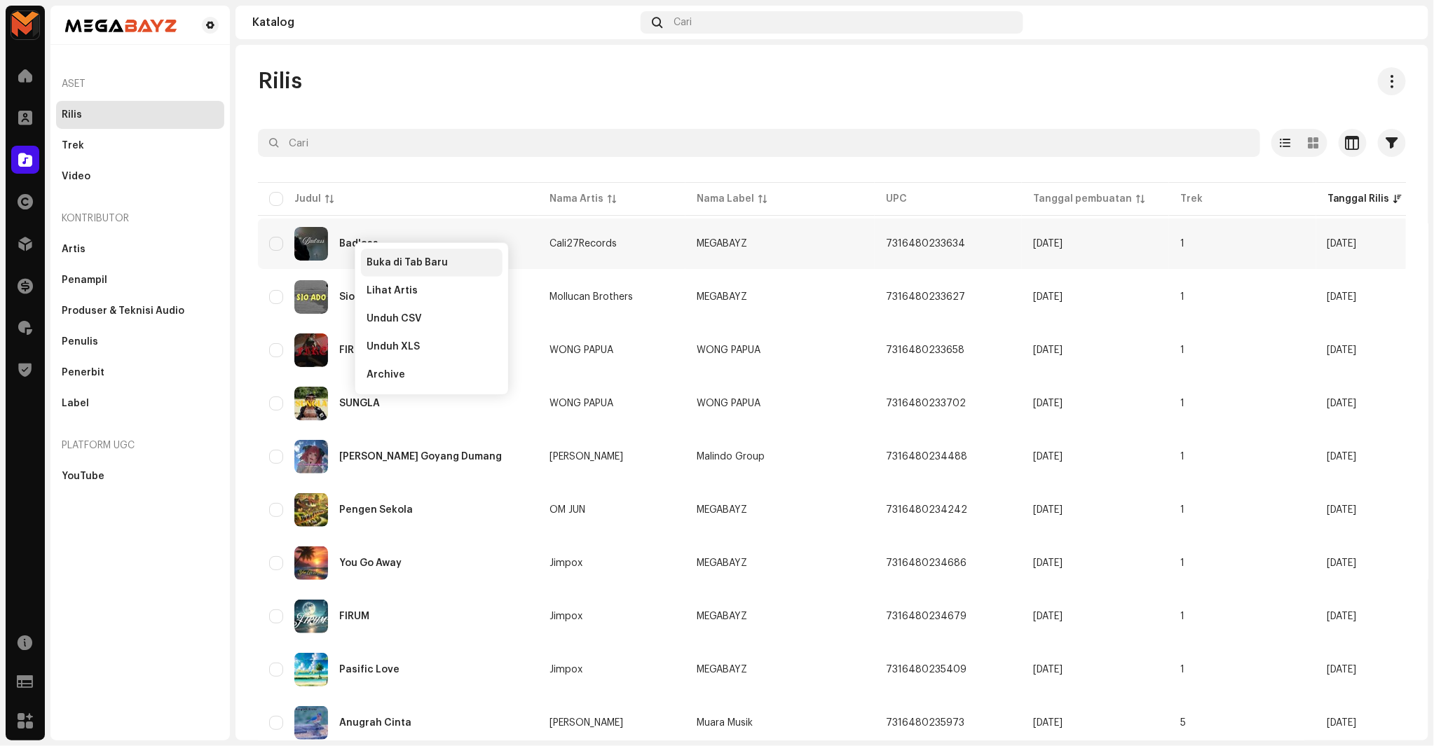
click at [402, 260] on span "Buka di Tab Baru" at bounding box center [407, 262] width 81 height 11
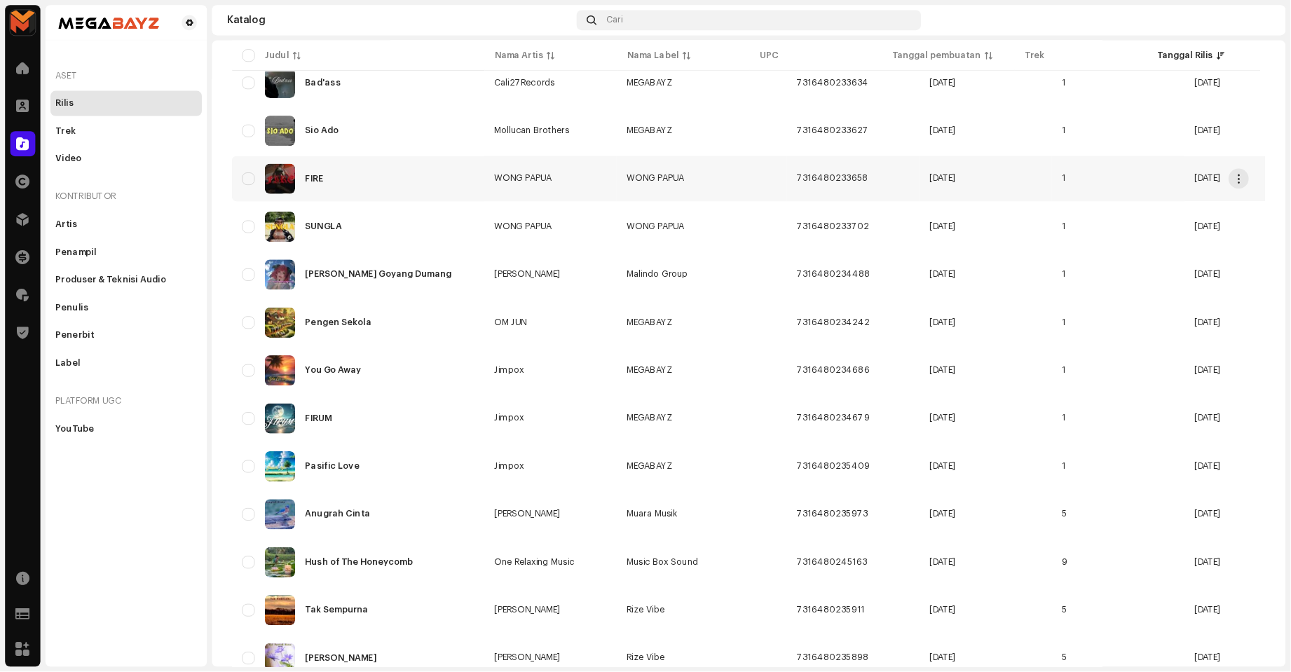
scroll to position [233, 0]
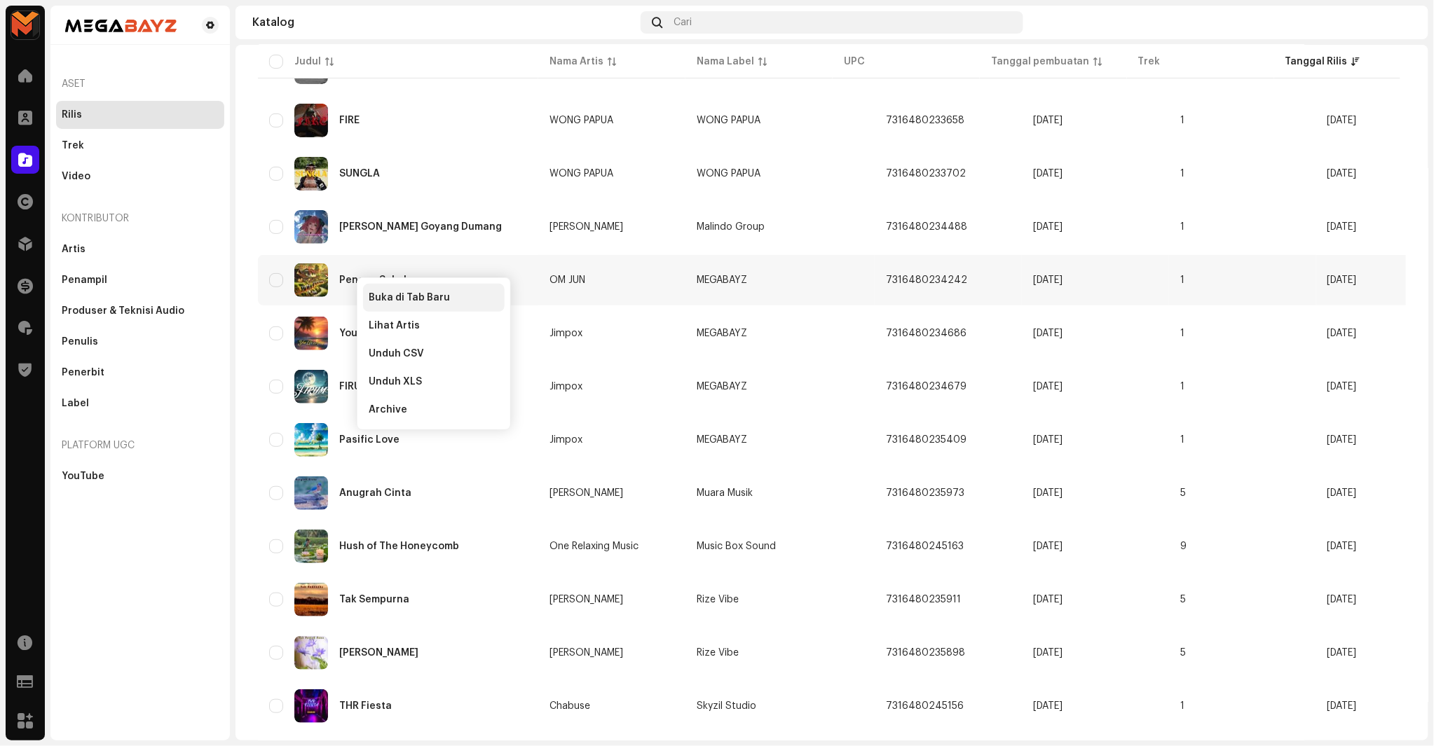
click at [369, 289] on div "Buka di Tab Baru" at bounding box center [434, 298] width 142 height 28
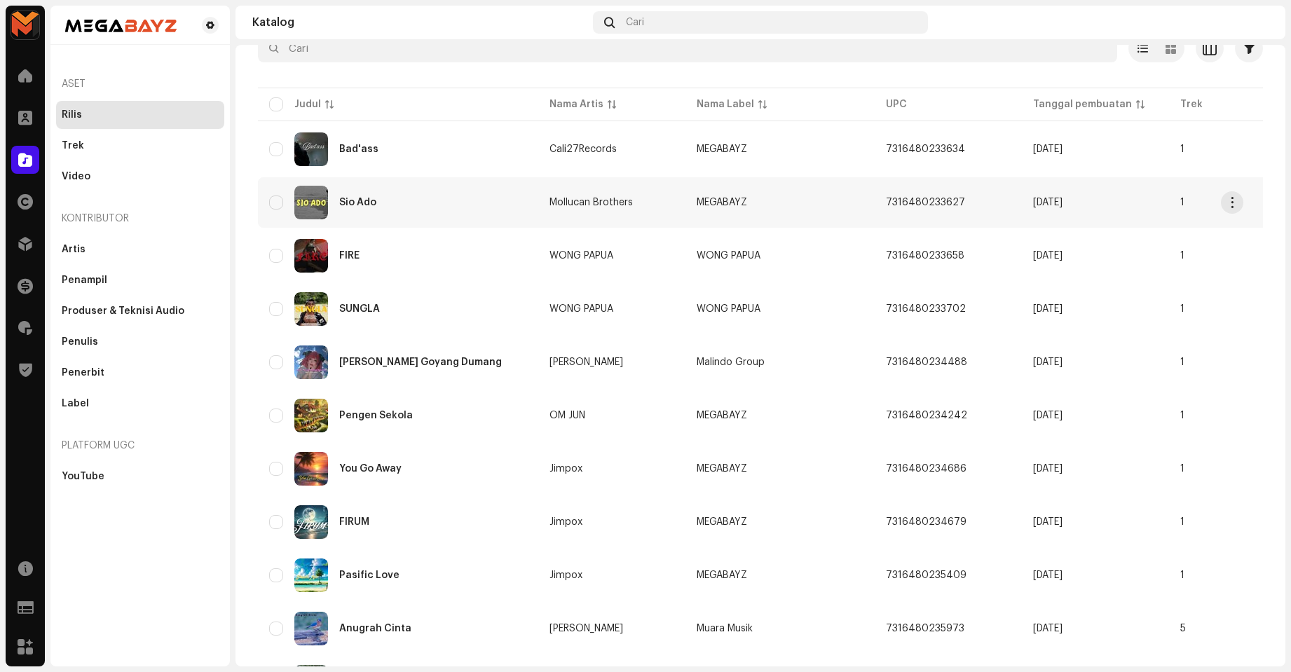
scroll to position [93, 0]
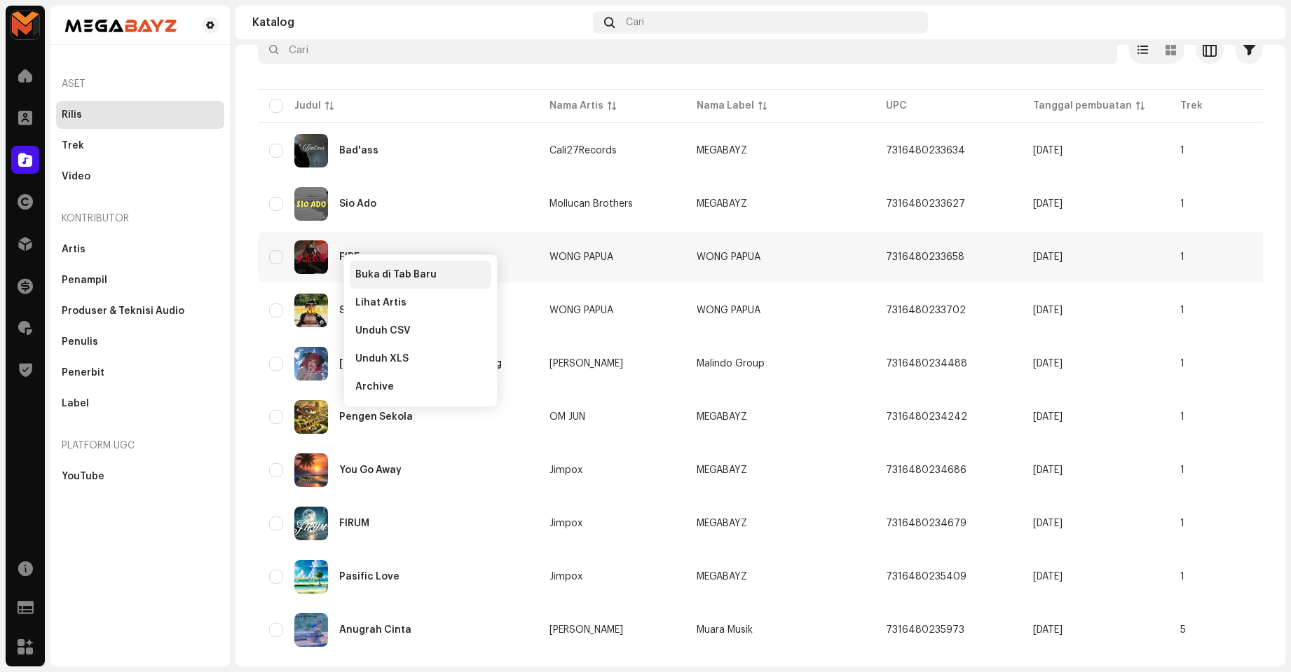
click at [367, 272] on span "Buka di Tab Baru" at bounding box center [395, 274] width 81 height 11
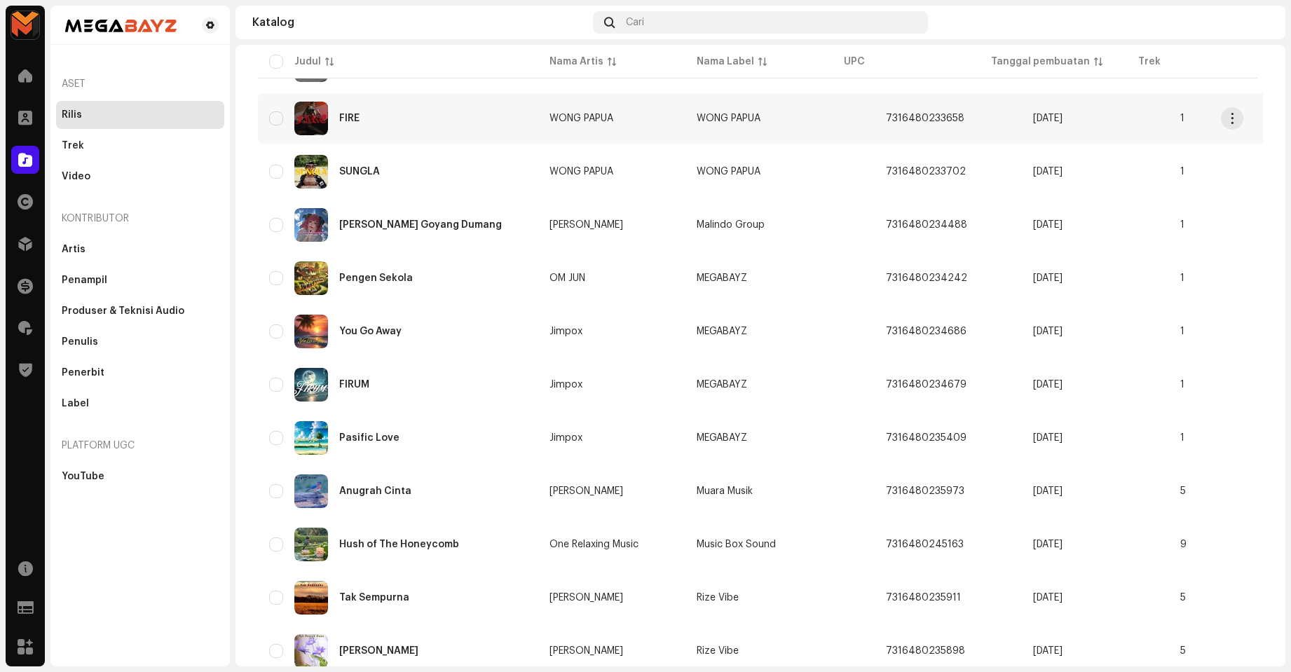
scroll to position [210, 0]
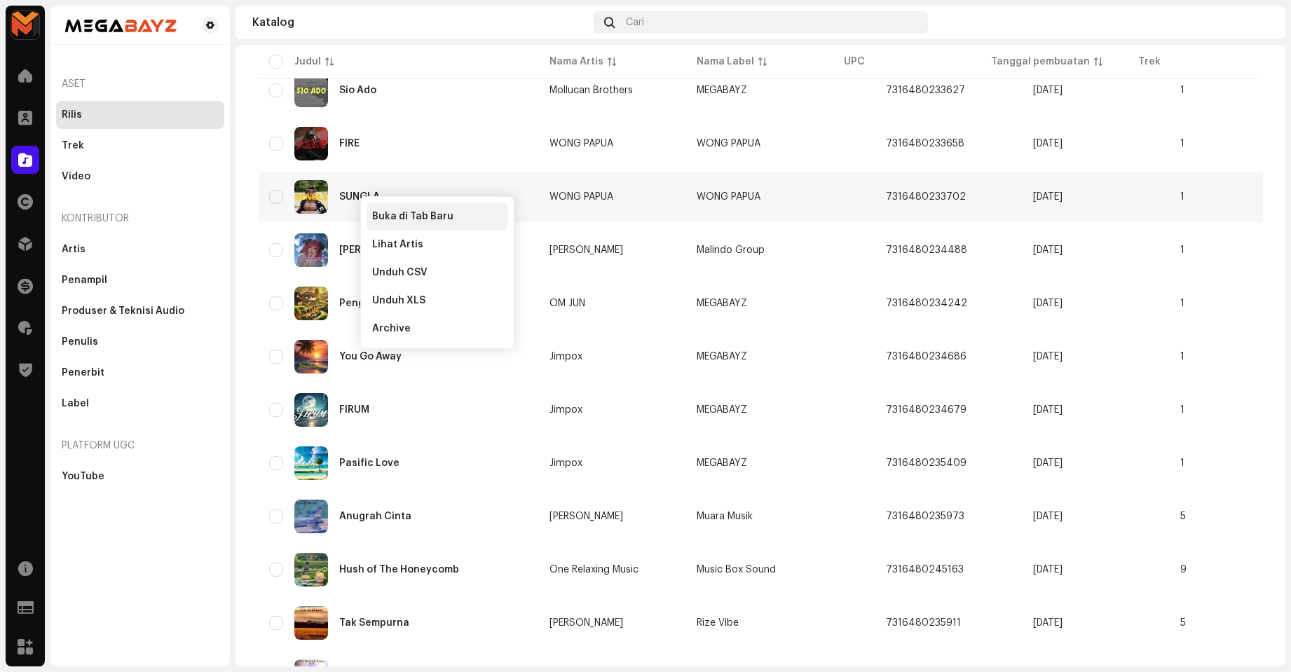
click at [386, 210] on div "Buka di Tab Baru" at bounding box center [438, 217] width 142 height 28
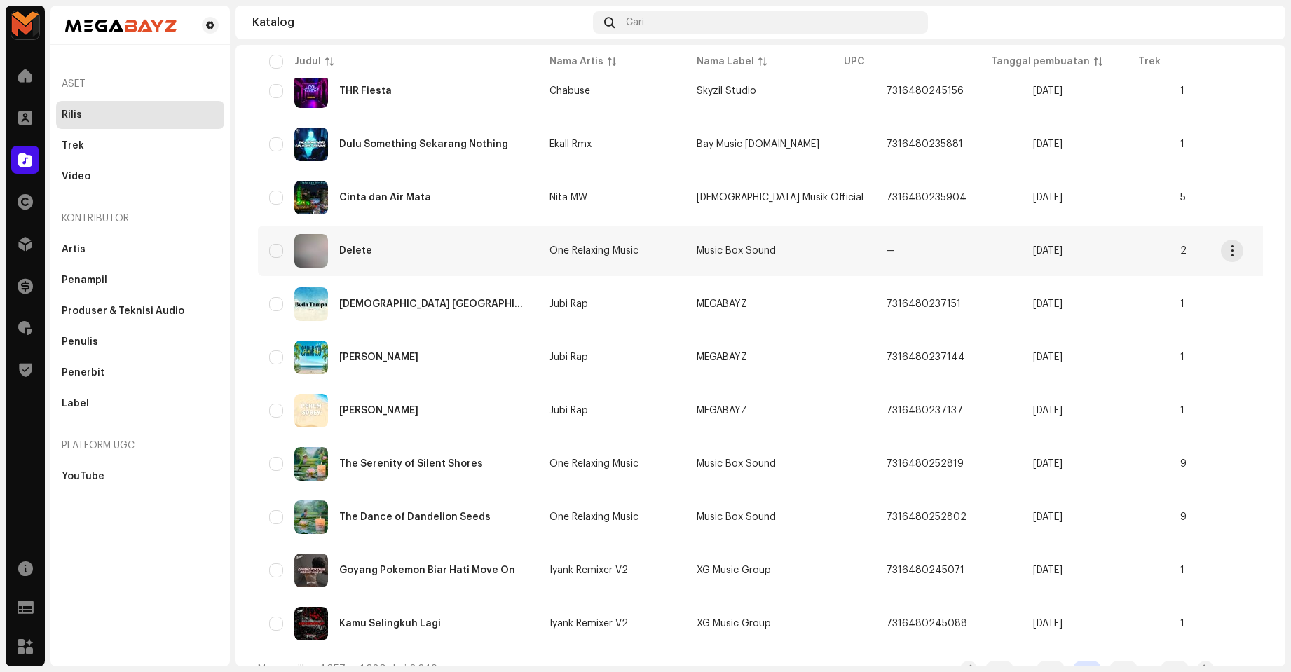
scroll to position [873, 0]
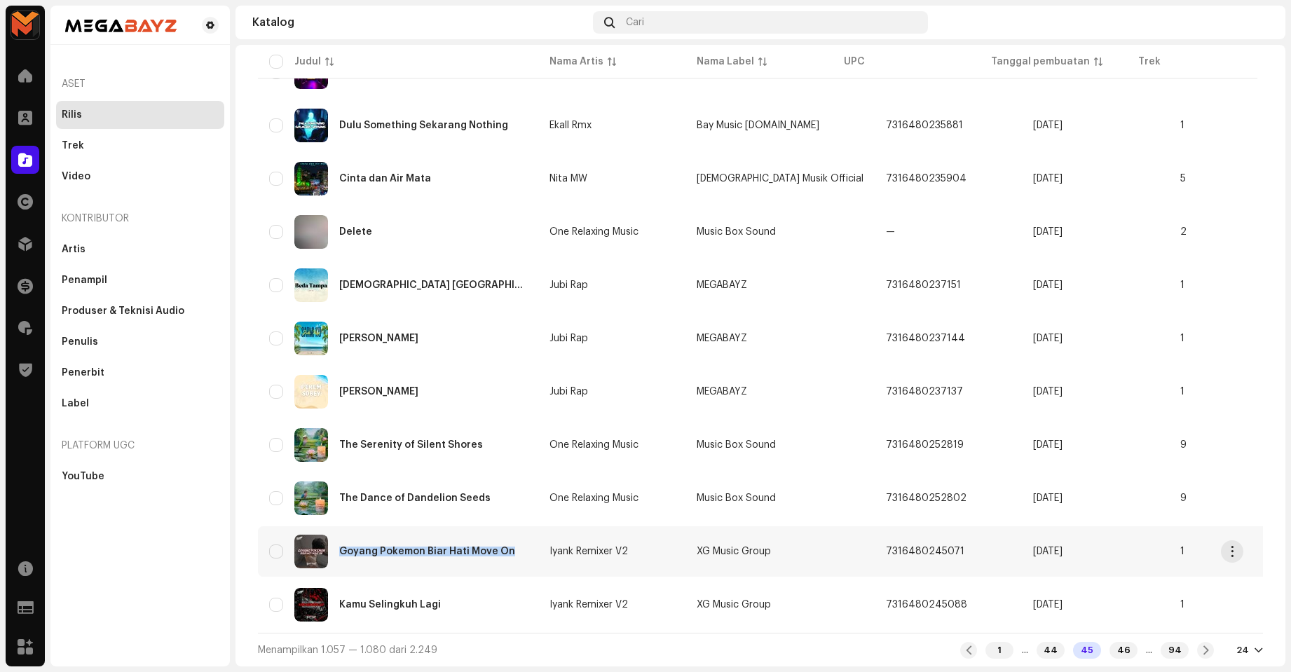
copy div "Goyang Pokemon Biar Hati Move On"
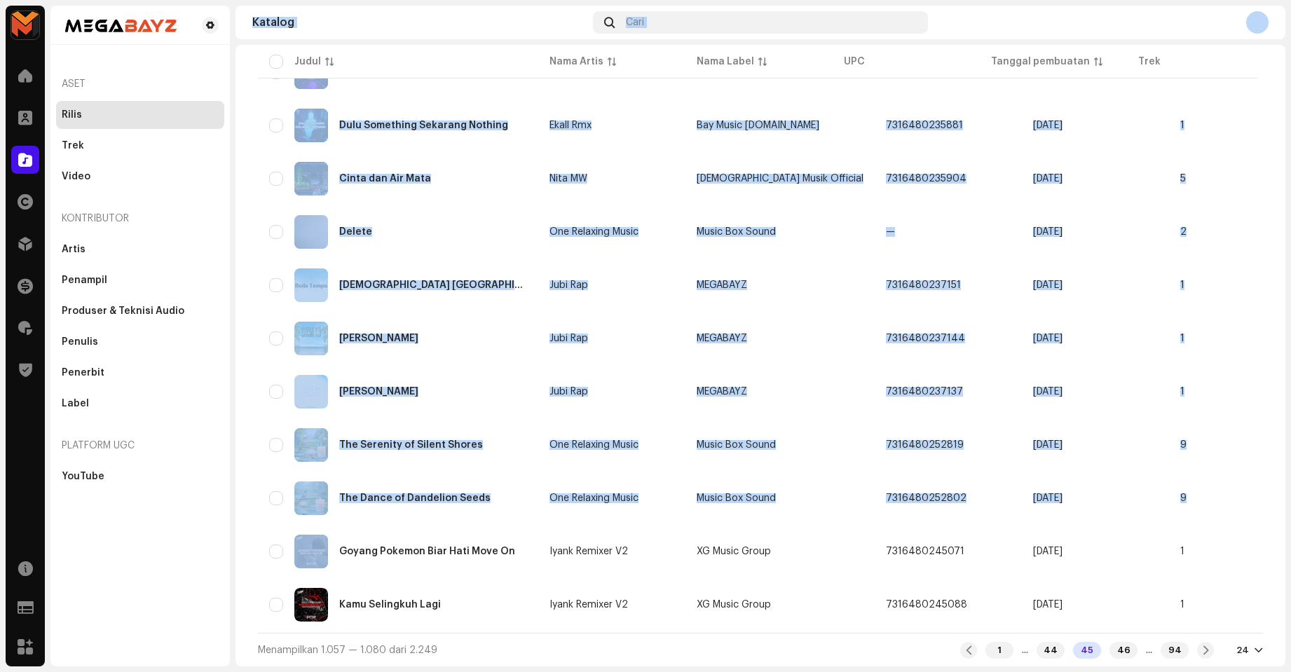
drag, startPoint x: 339, startPoint y: 541, endPoint x: 165, endPoint y: 538, distance: 173.1
click at [165, 538] on div "MEGABAYZ Beranda Klien Katalog Hak Distribusi Keuangan Royalti Trust & Safety S…" at bounding box center [645, 336] width 1291 height 672
click at [165, 538] on div "Aset Rilis Trek Video Kontributor Artis Penampil Produser & Teknisi Audio Penul…" at bounding box center [139, 336] width 179 height 661
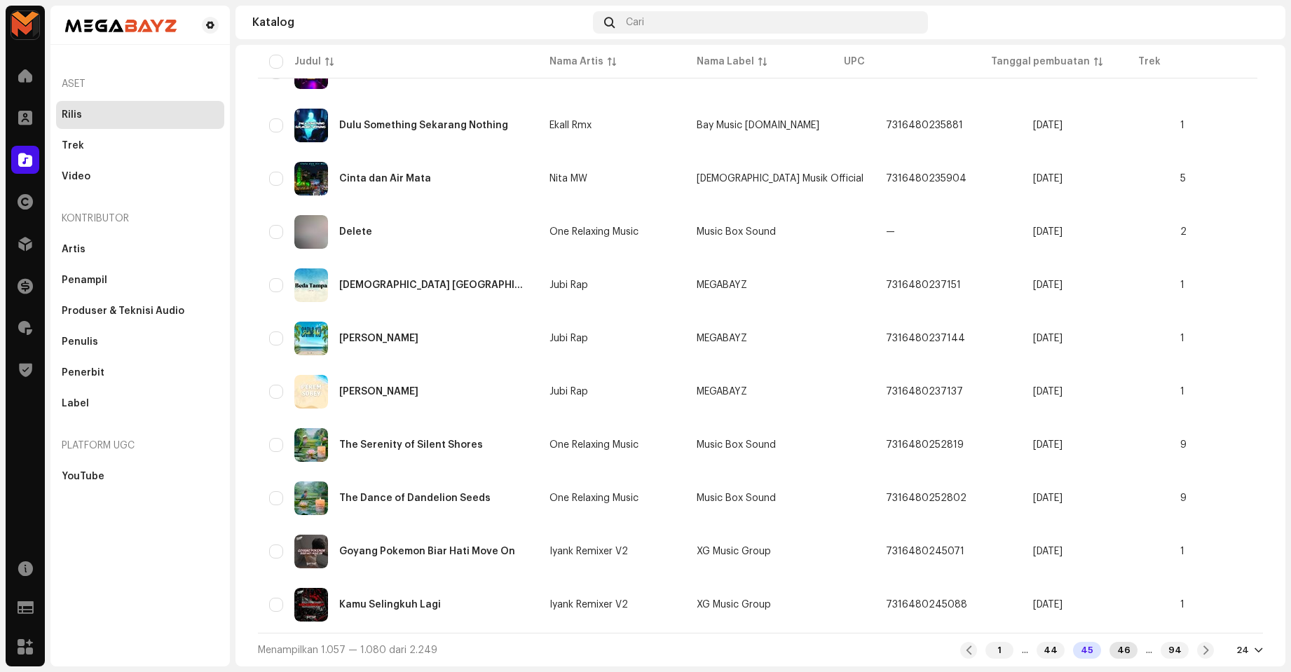
click at [1112, 651] on div "46" at bounding box center [1123, 650] width 28 height 17
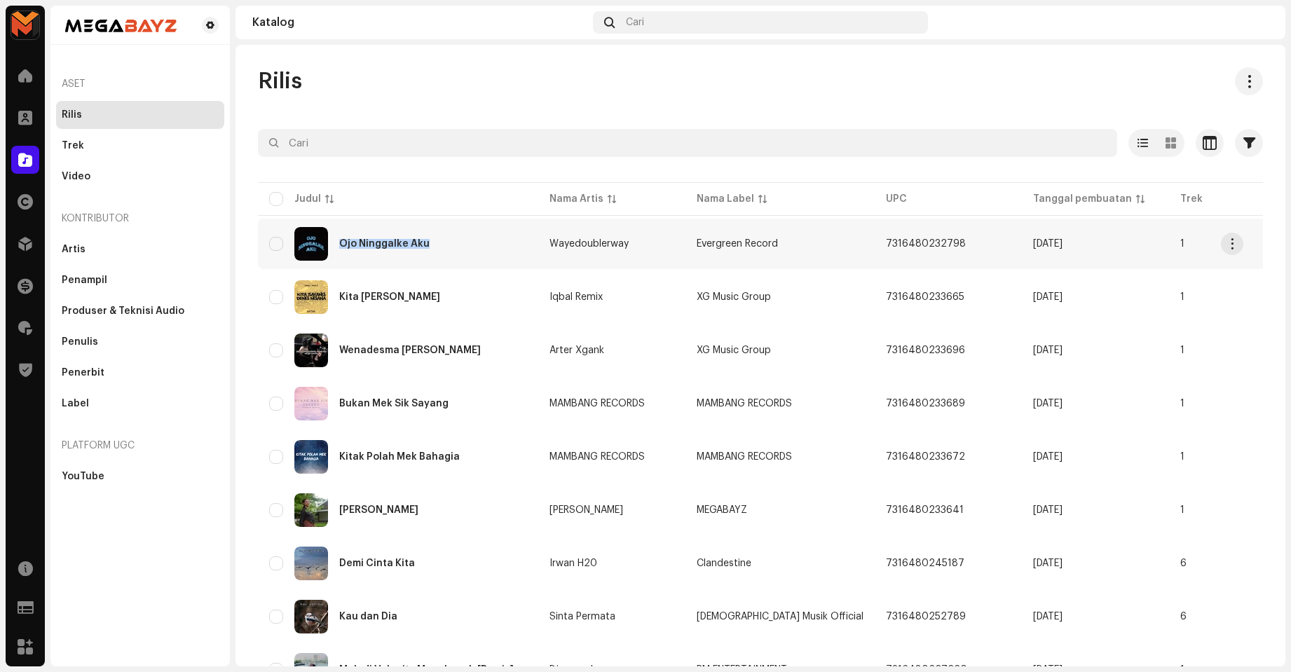
copy div "Ojo Ninggalke Aku"
drag, startPoint x: 337, startPoint y: 248, endPoint x: 475, endPoint y: 118, distance: 189.9
click at [485, 60] on div "Rilis Dipilih 0 Opsi Filter Status distribusi Tidak Pernah Didistribusikan Memp…" at bounding box center [760, 356] width 1050 height 622
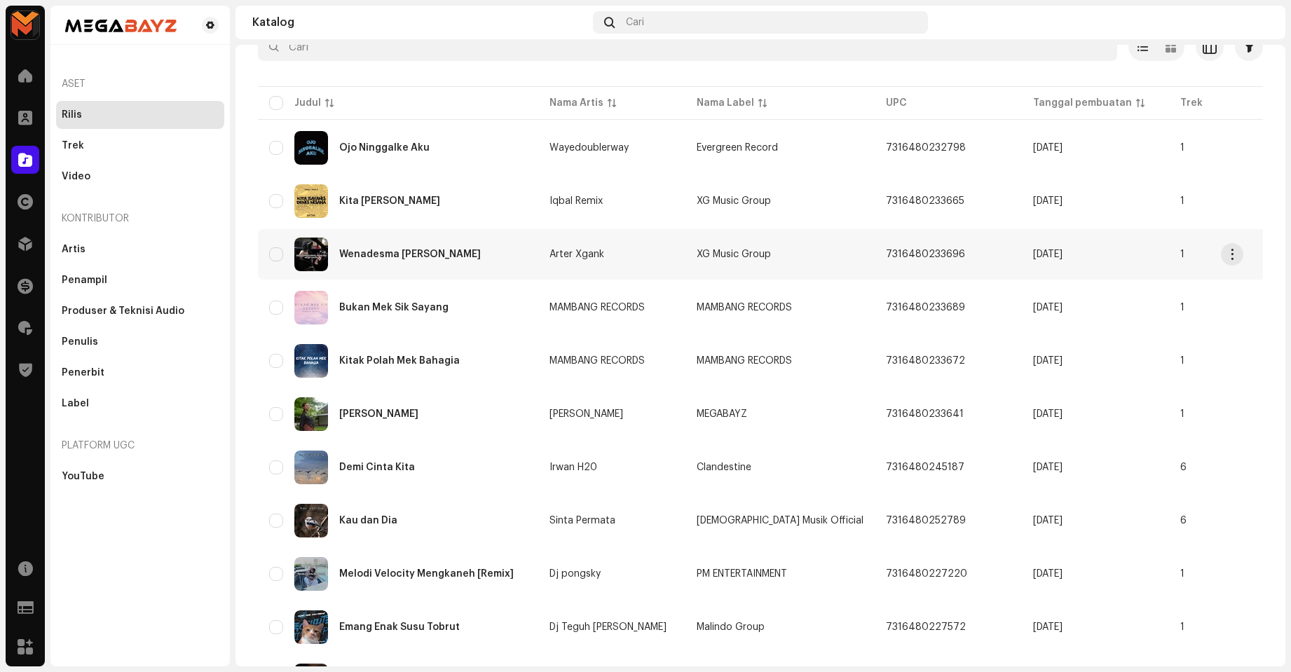
scroll to position [140, 0]
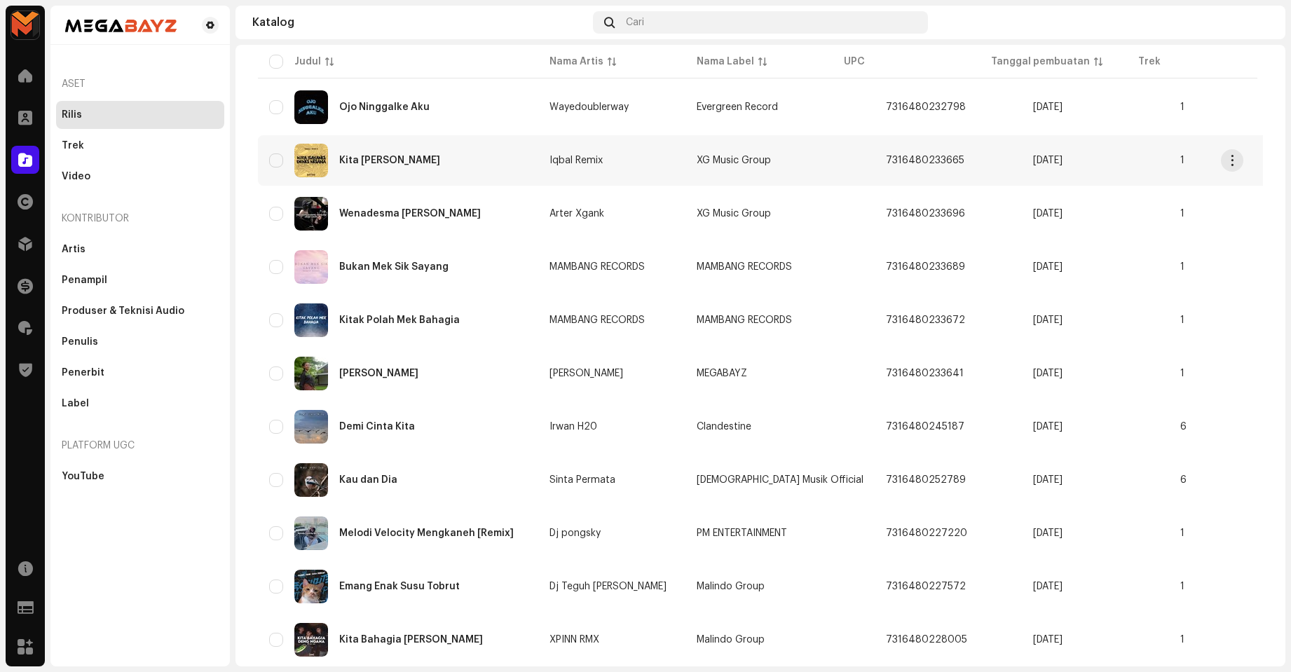
drag, startPoint x: 474, startPoint y: 170, endPoint x: 497, endPoint y: 172, distance: 23.2
click at [497, 172] on div "Kita Sayang Deng Ngana" at bounding box center [398, 161] width 258 height 34
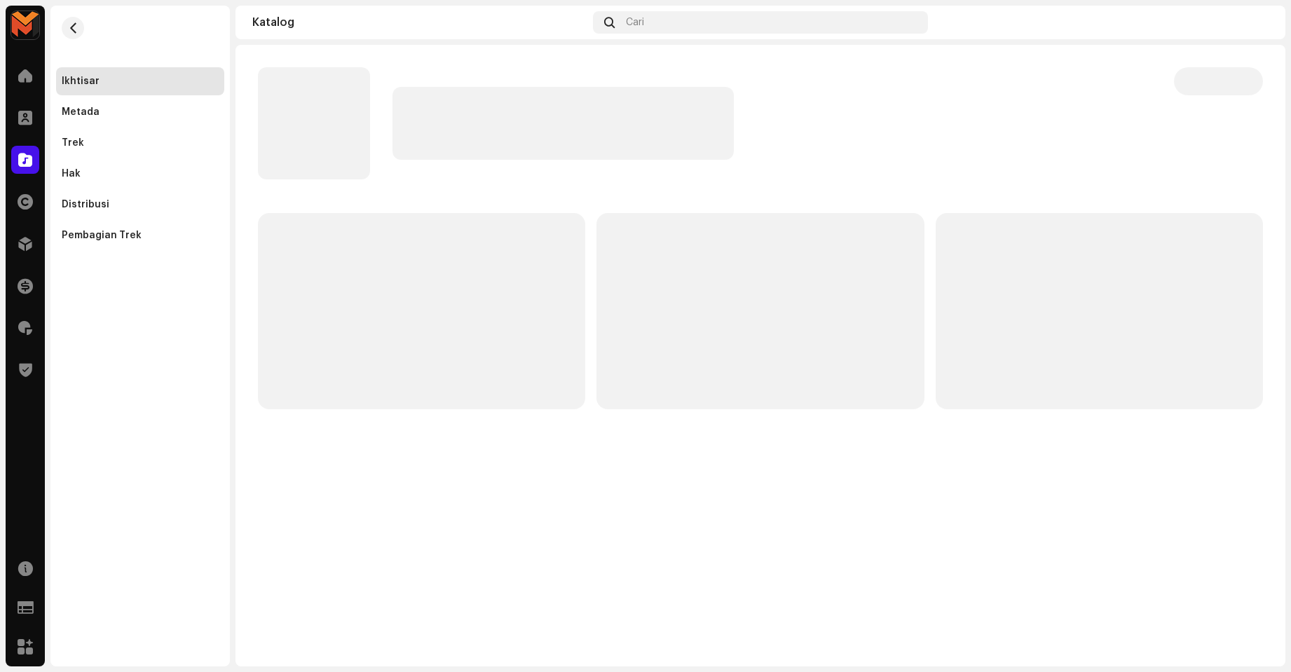
click at [454, 160] on div at bounding box center [705, 123] width 894 height 112
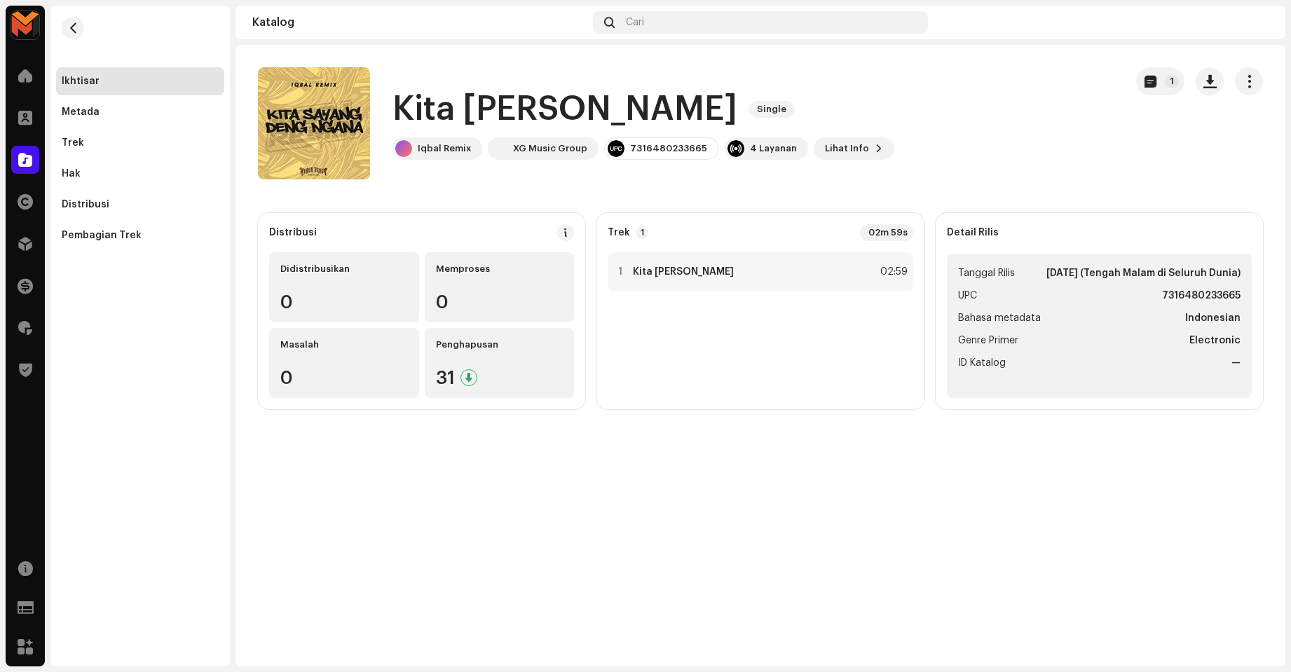
click at [469, 121] on h1 "Kita Sayang Deng Ngana" at bounding box center [564, 109] width 345 height 45
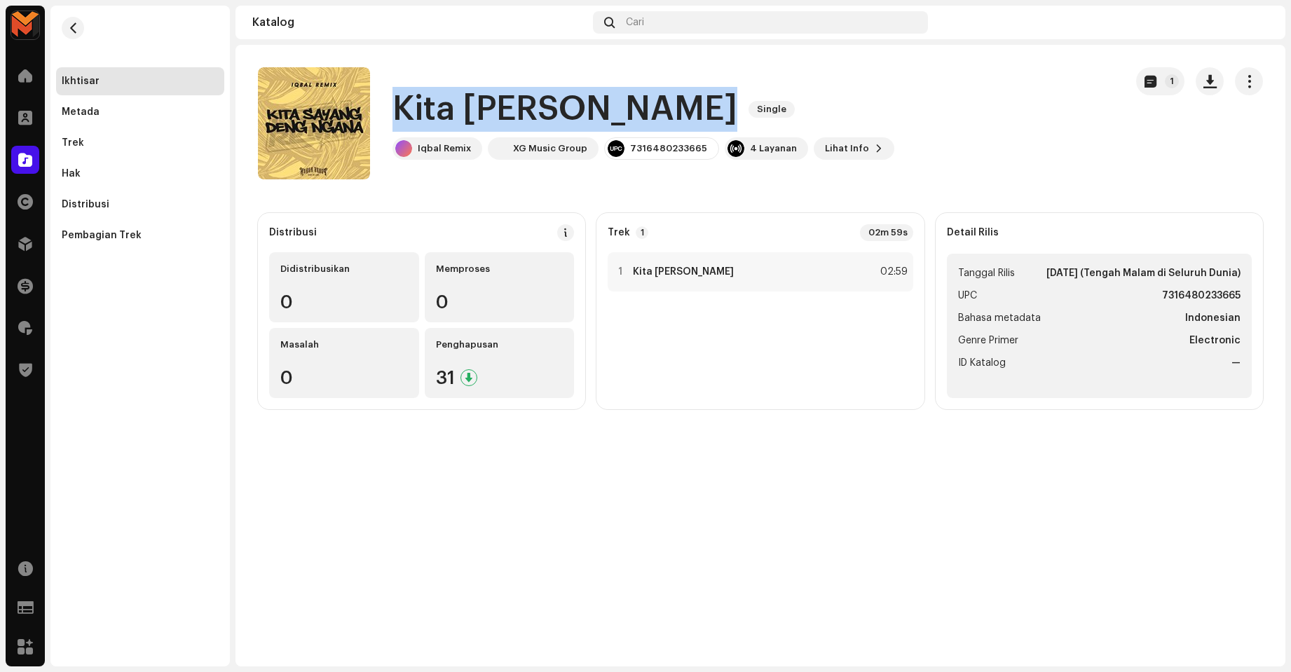
click at [469, 121] on h1 "Kita Sayang Deng Ngana" at bounding box center [564, 109] width 345 height 45
copy div "Kita Sayang Deng Ngana Single"
click at [479, 74] on div "Kita Sayang Deng Ngana Single Iqbal Remix XG Music Group 7316480233665 4 Layana…" at bounding box center [686, 123] width 856 height 112
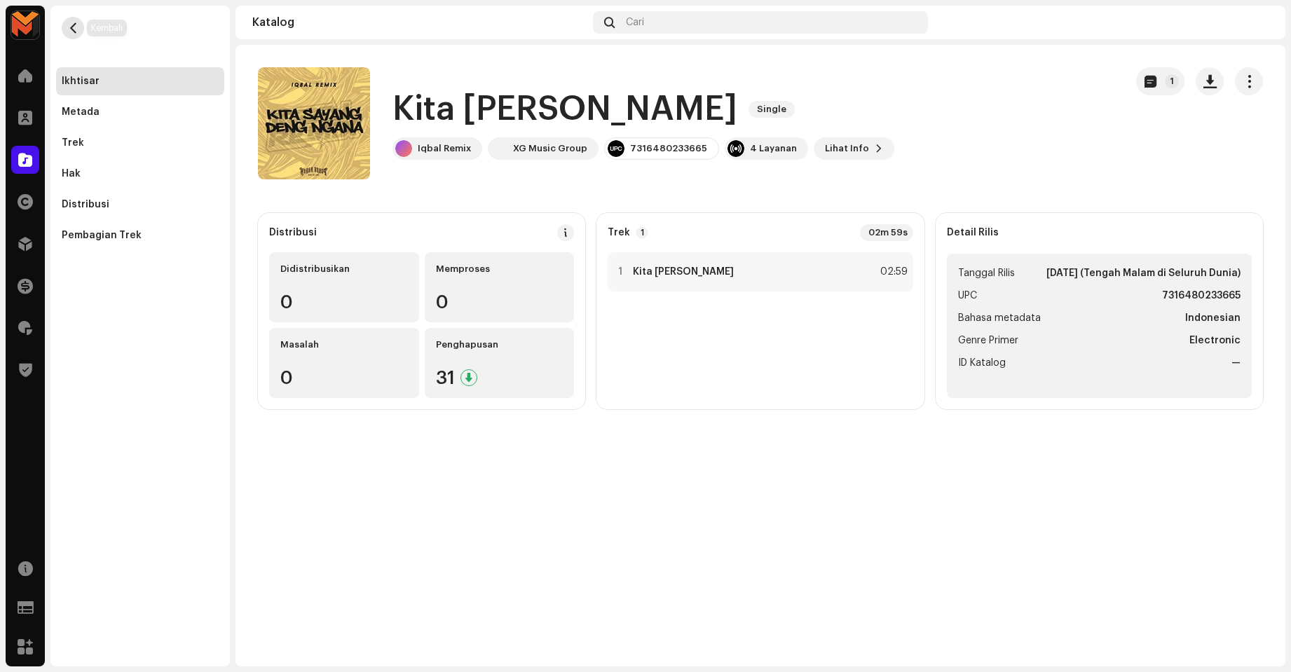
click at [71, 24] on span "button" at bounding box center [73, 27] width 11 height 11
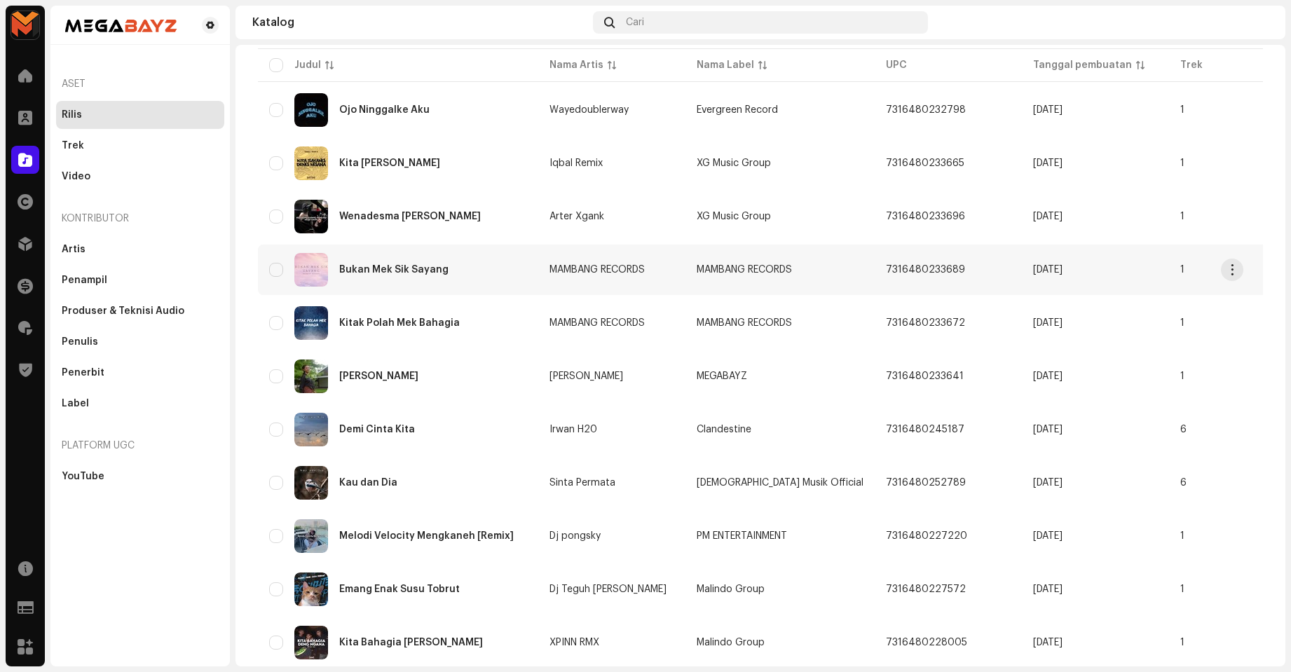
scroll to position [140, 0]
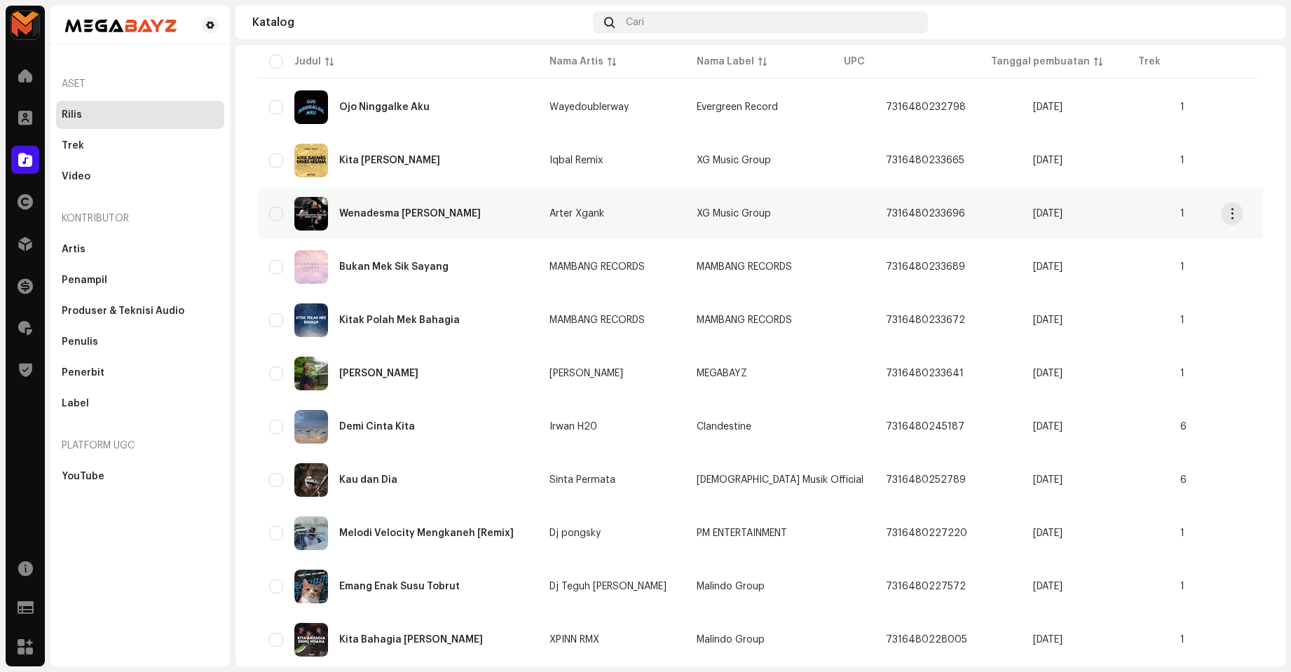
copy div "Wenadesma Kadang Akimilaku"
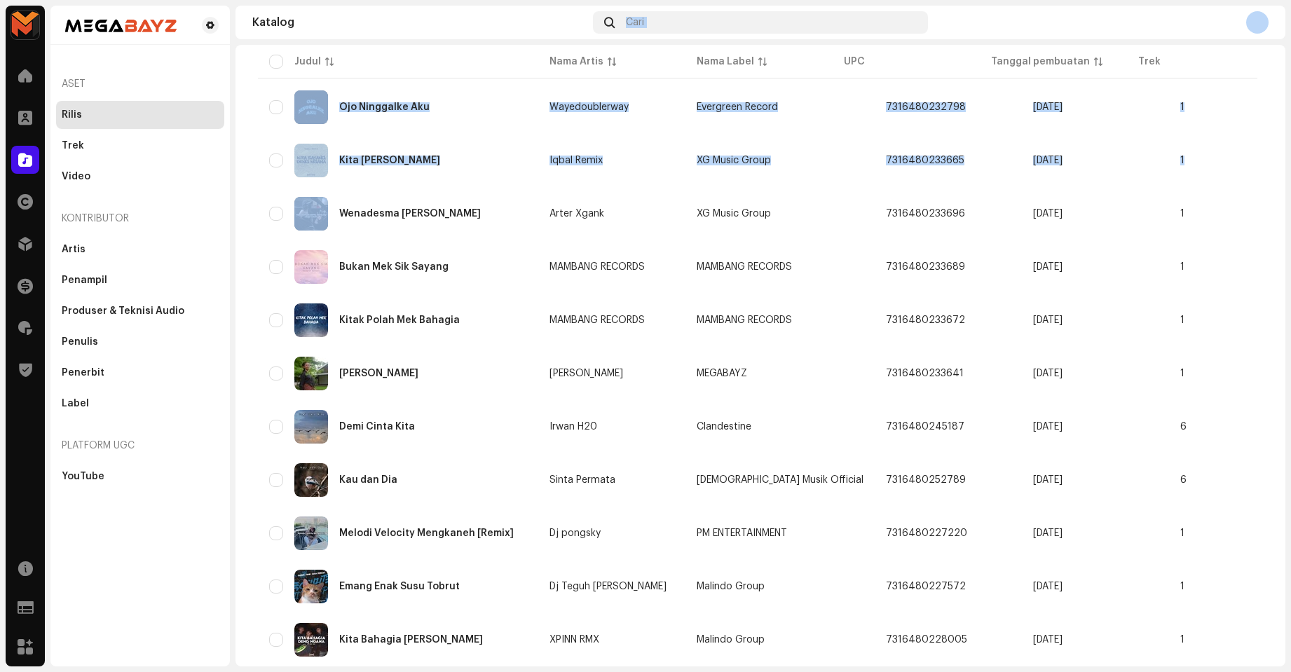
scroll to position [0, 0]
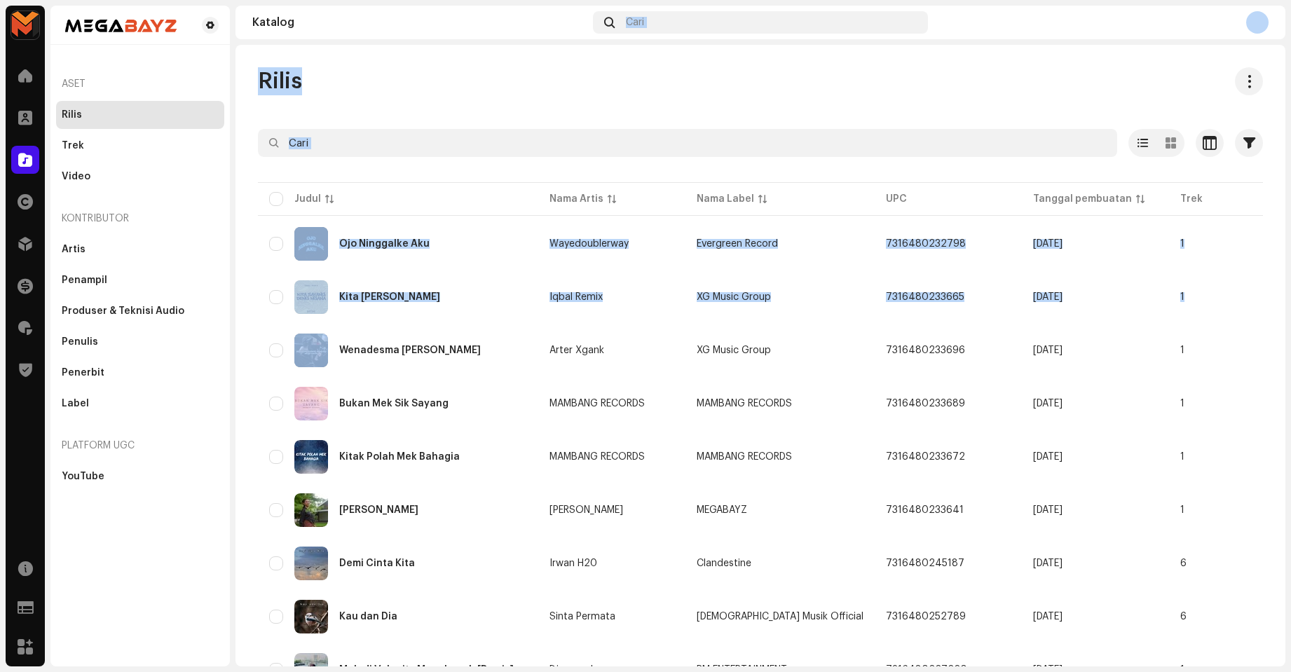
drag, startPoint x: 335, startPoint y: 217, endPoint x: 481, endPoint y: 68, distance: 208.1
drag, startPoint x: 481, startPoint y: 68, endPoint x: 475, endPoint y: 62, distance: 8.4
click at [479, 69] on div "Rilis" at bounding box center [760, 81] width 1005 height 28
click at [397, 64] on div "Rilis Dipilih 0 Opsi Filter Status distribusi Tidak Pernah Didistribusikan Memp…" at bounding box center [760, 356] width 1050 height 622
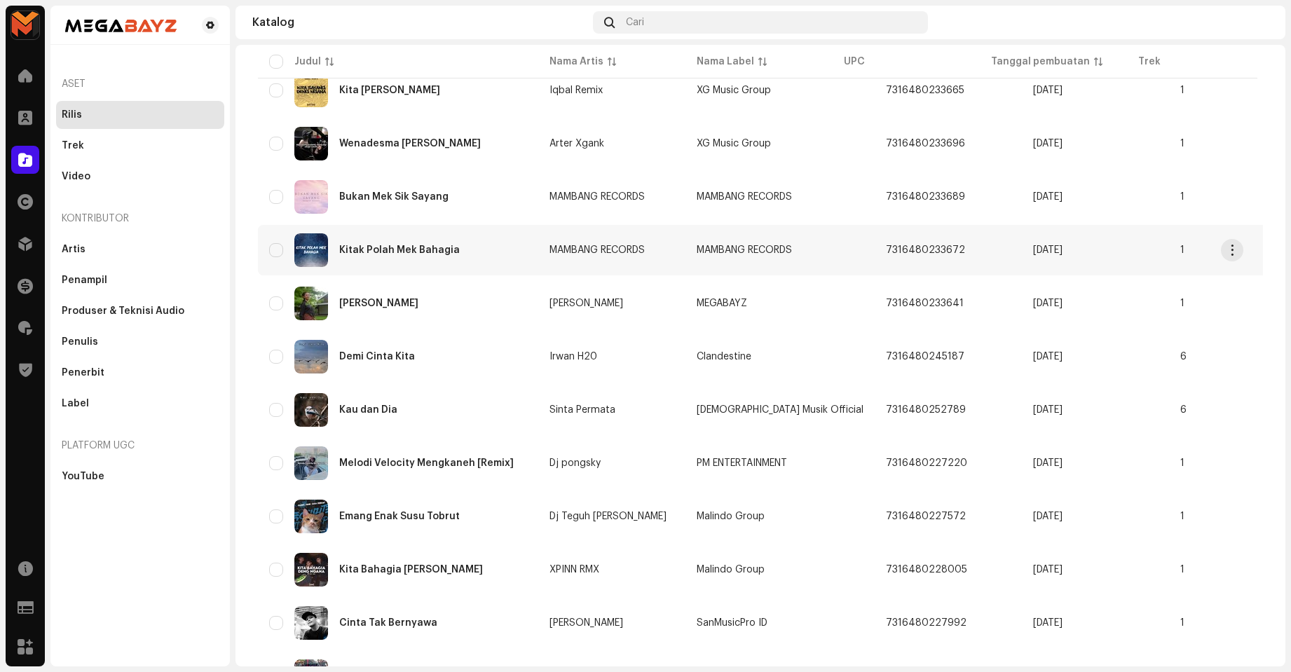
scroll to position [280, 0]
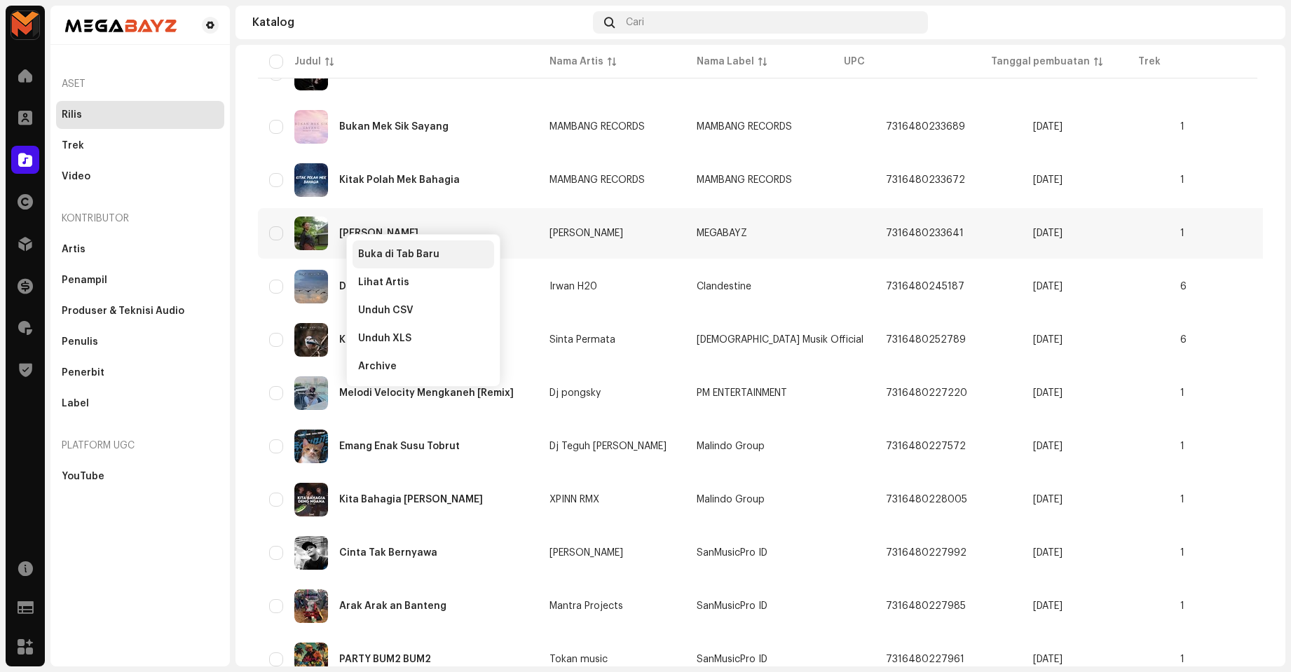
click at [359, 247] on div "Buka di Tab Baru" at bounding box center [424, 254] width 142 height 28
click at [244, 132] on div "Rilis Dipilih 0 Opsi Filter Status distribusi Tidak Pernah Didistribusikan Memp…" at bounding box center [760, 520] width 1050 height 1467
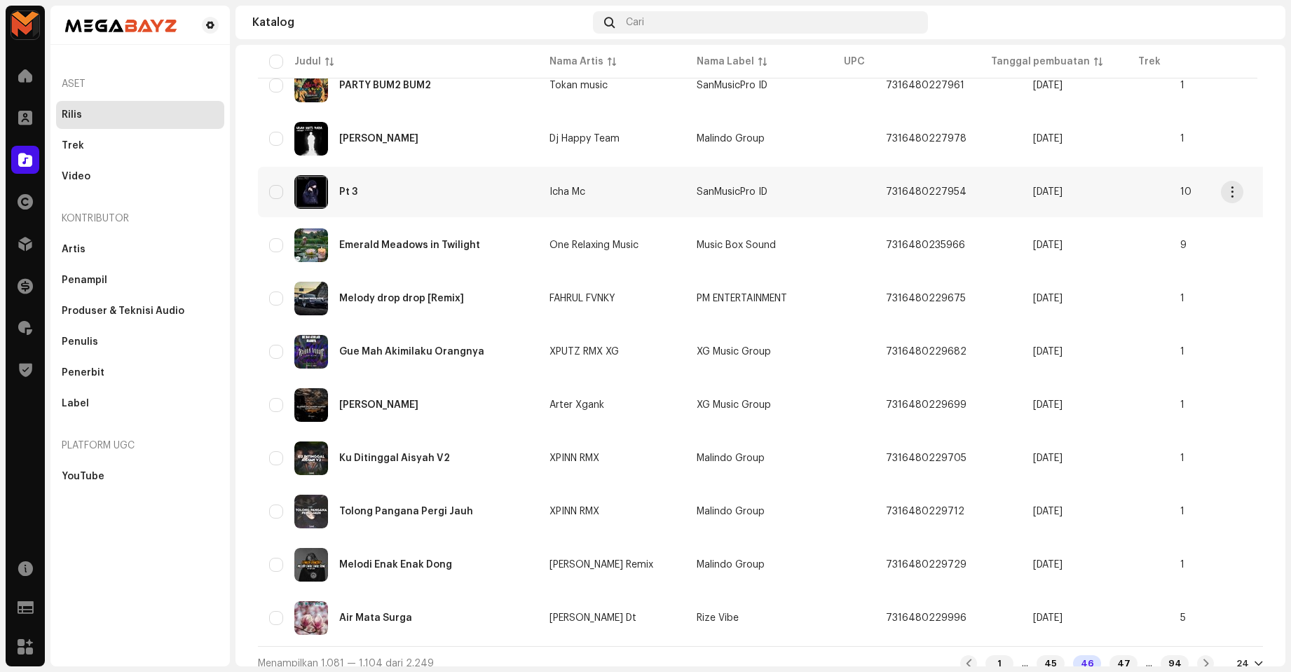
scroll to position [873, 0]
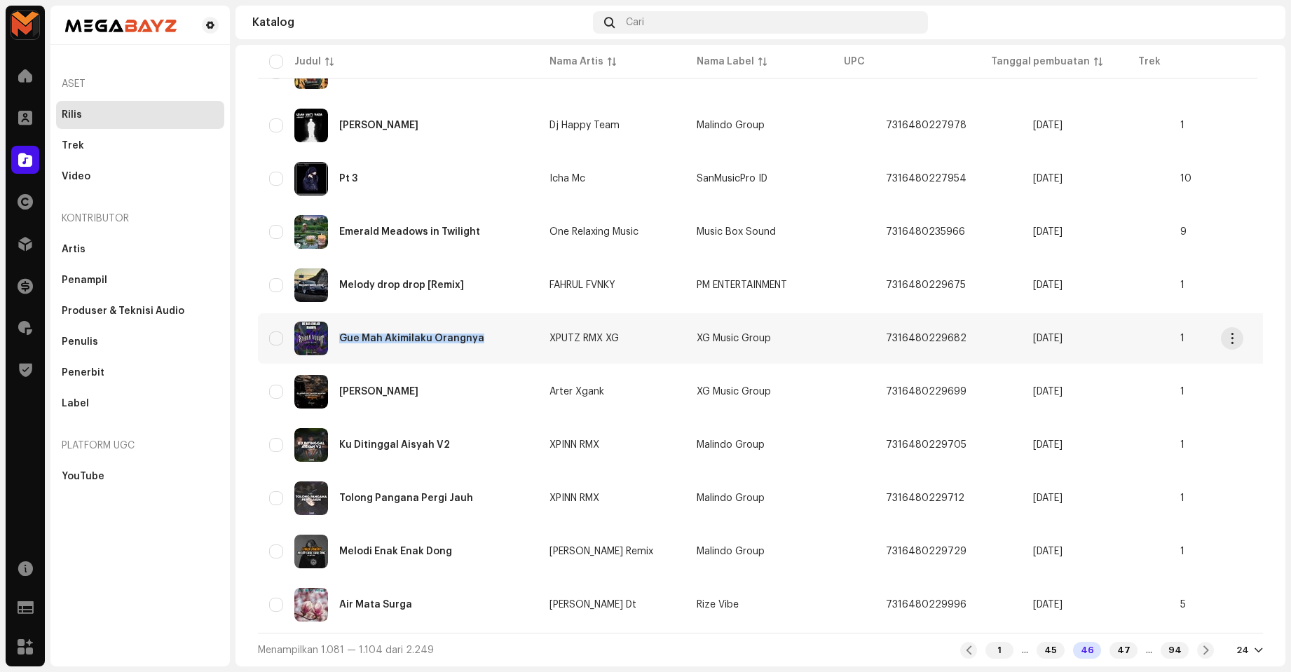
copy div "Gue Mah Akimilaku Orangnya"
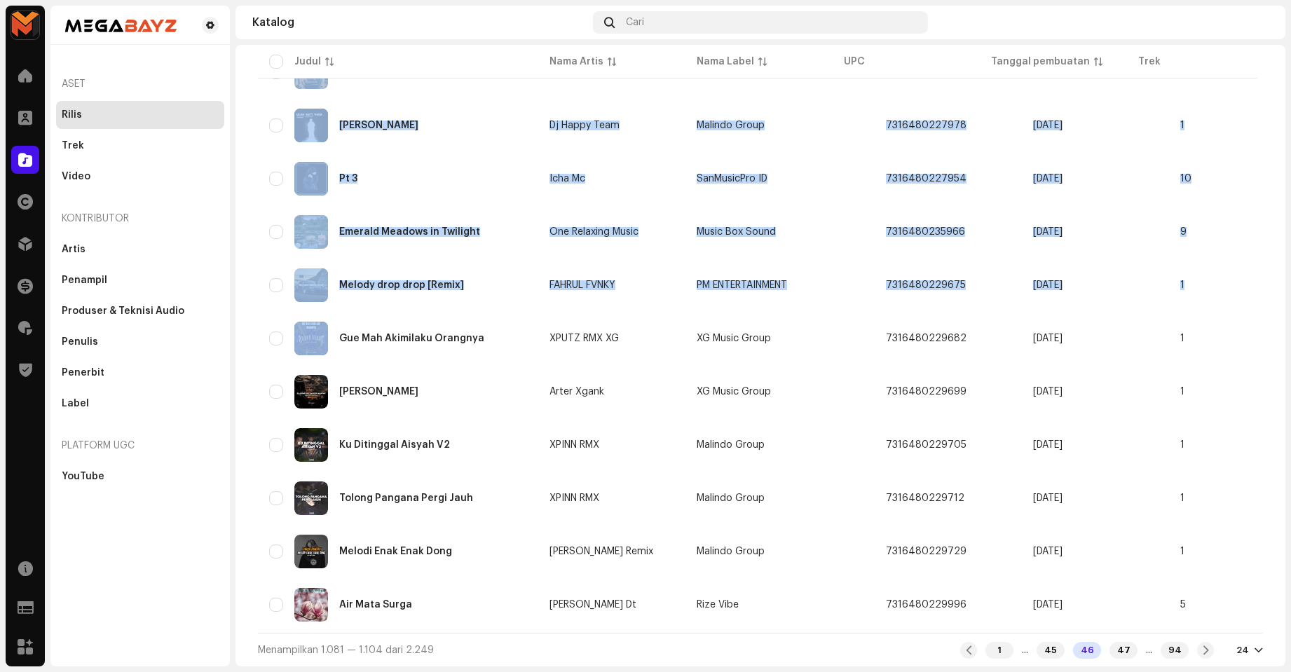
drag, startPoint x: 337, startPoint y: 335, endPoint x: 235, endPoint y: 336, distance: 102.3
click at [235, 336] on div "MEGABAYZ Beranda Klien Katalog Hak Distribusi Keuangan Royalti Trust & Safety S…" at bounding box center [645, 336] width 1291 height 672
click at [234, 336] on div "MEGABAYZ Beranda Klien Katalog Hak Distribusi Keuangan Royalti Trust & Safety S…" at bounding box center [645, 336] width 1291 height 672
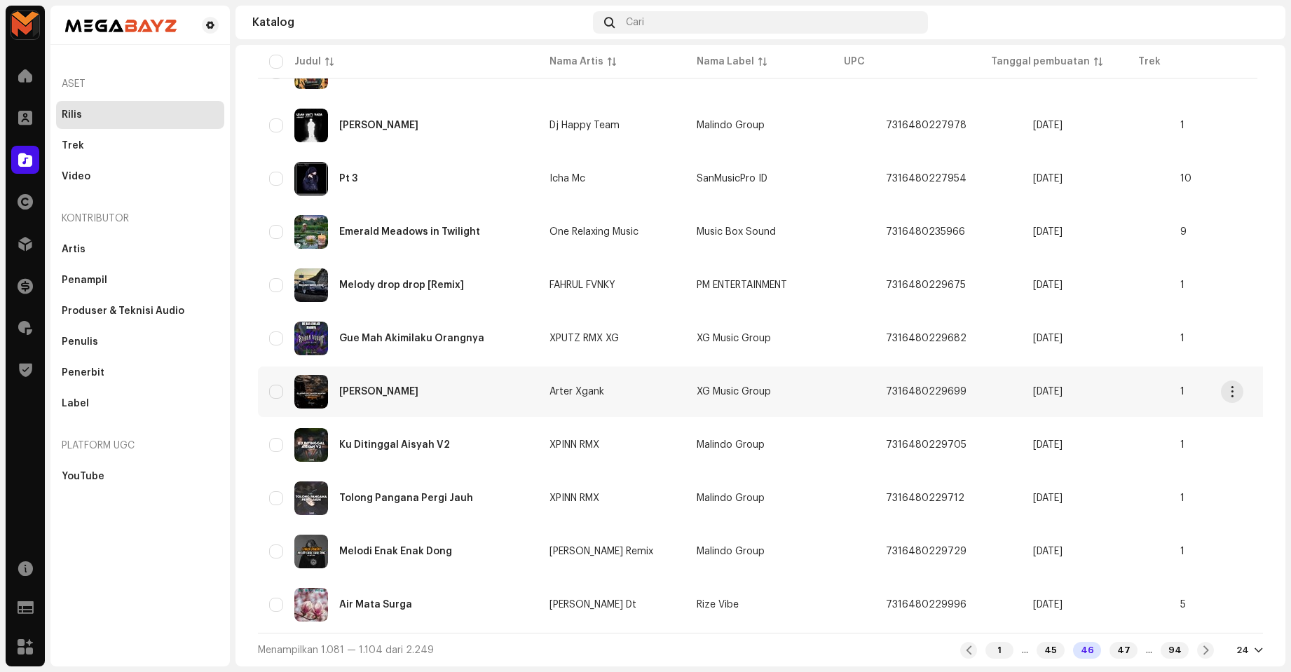
copy div "Akimilaku Kangen Mantan"
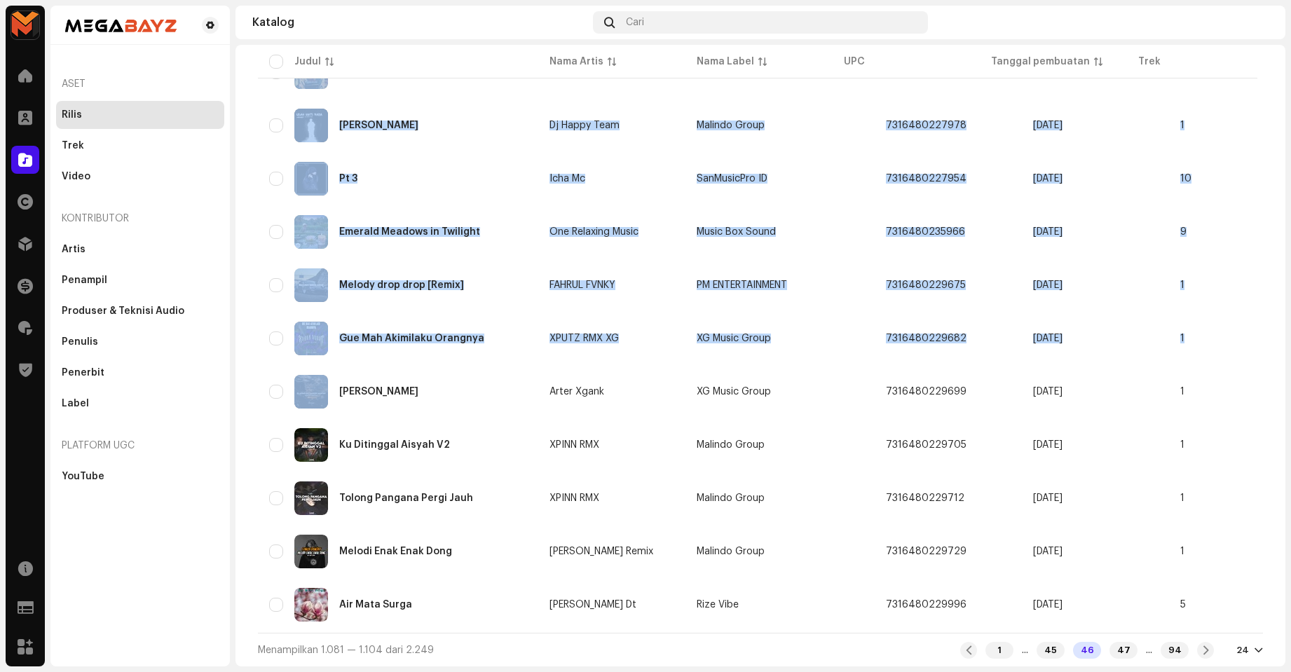
drag, startPoint x: 334, startPoint y: 385, endPoint x: 233, endPoint y: 374, distance: 100.8
click at [233, 374] on div "MEGABAYZ Beranda Klien Katalog Hak Distribusi Keuangan Royalti Trust & Safety S…" at bounding box center [645, 336] width 1291 height 672
drag, startPoint x: 340, startPoint y: 443, endPoint x: 240, endPoint y: 430, distance: 100.3
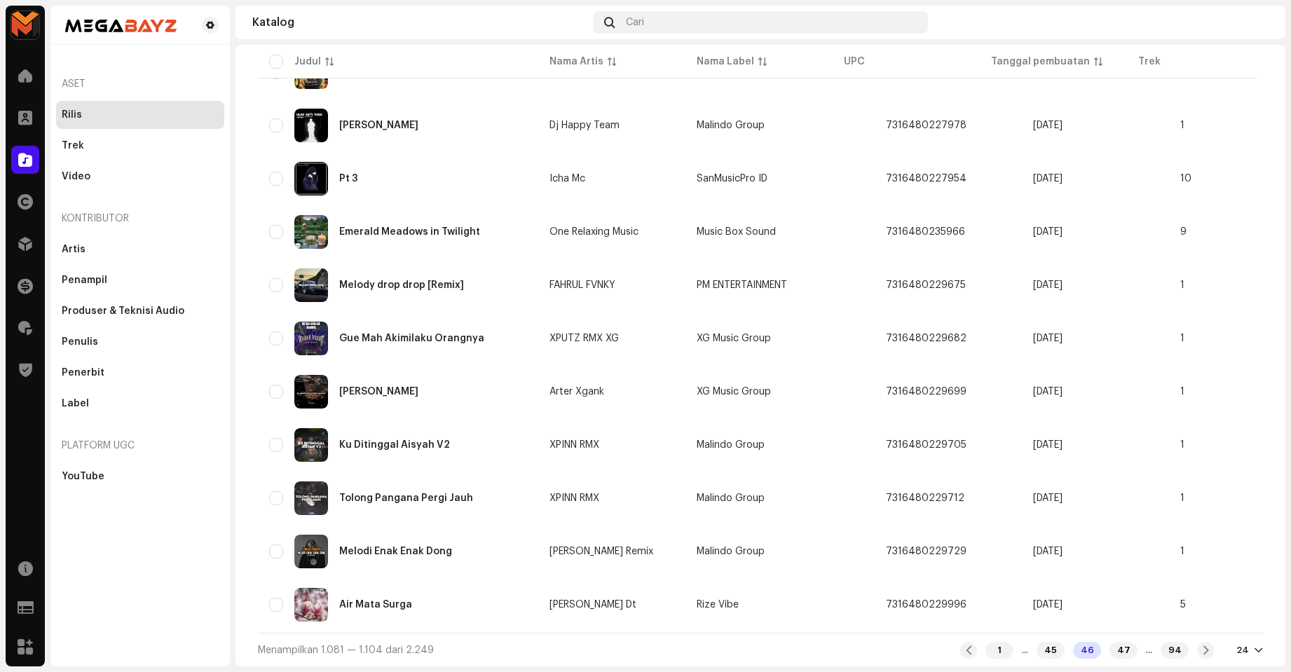
click at [231, 424] on div "MEGABAYZ Beranda Klien Katalog Hak Distribusi Keuangan Royalti Trust & Safety S…" at bounding box center [645, 336] width 1291 height 672
click at [1037, 648] on div "45" at bounding box center [1051, 650] width 28 height 17
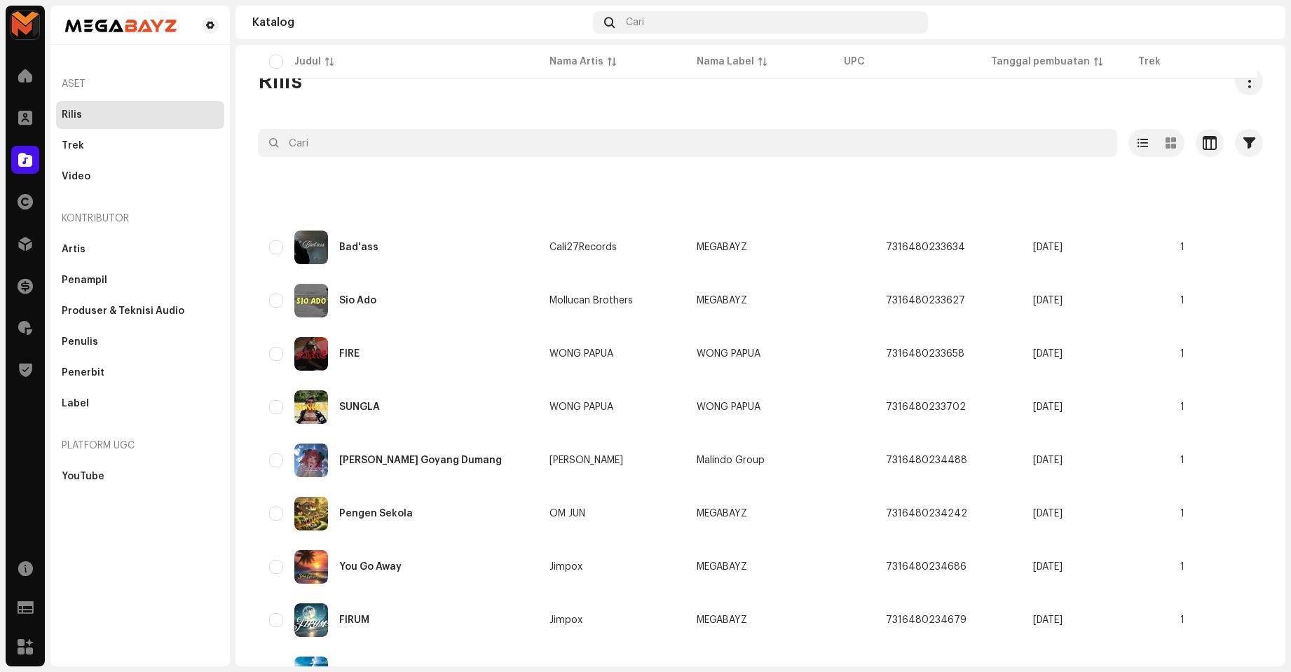
scroll to position [873, 0]
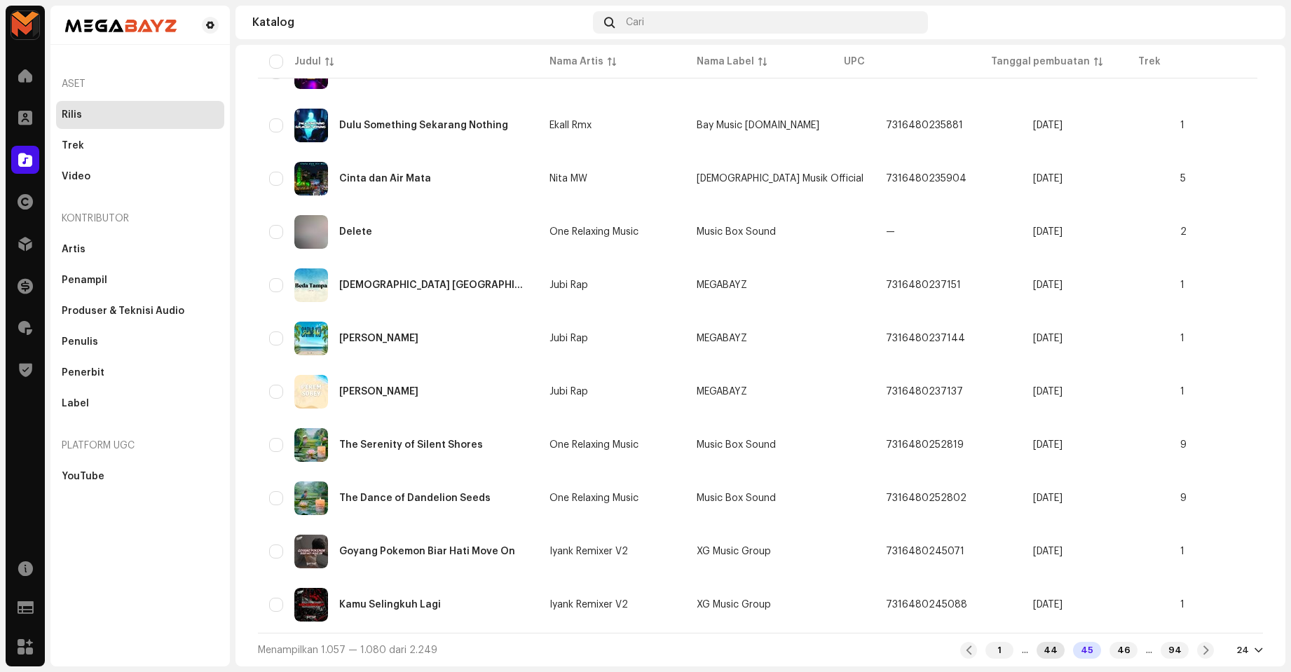
click at [1041, 656] on div "44" at bounding box center [1051, 650] width 28 height 17
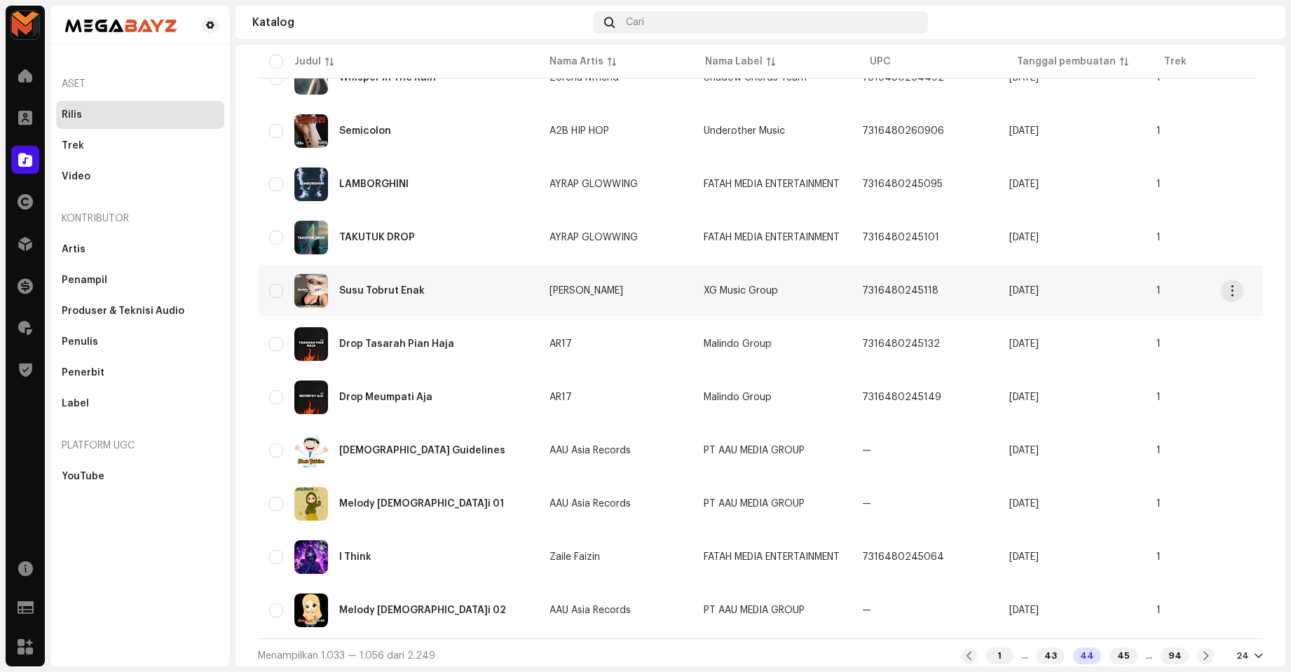
scroll to position [873, 0]
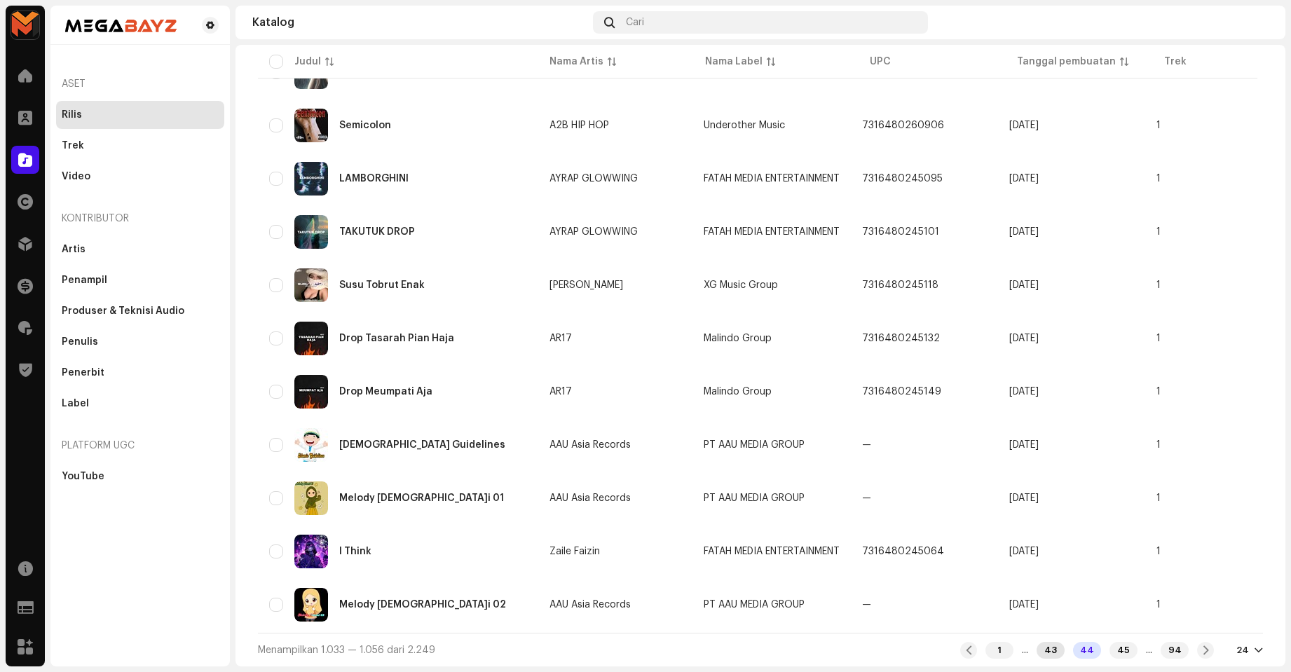
click at [1043, 648] on div "43" at bounding box center [1051, 650] width 28 height 17
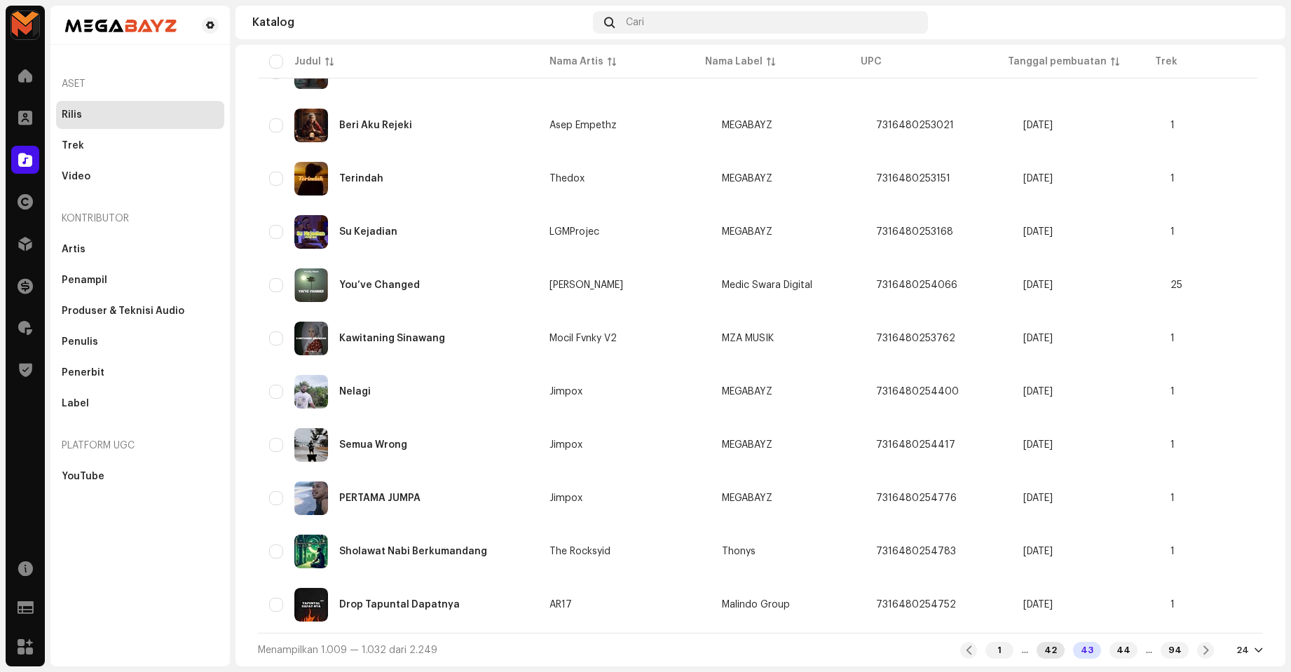
click at [1037, 652] on div "42" at bounding box center [1051, 650] width 28 height 17
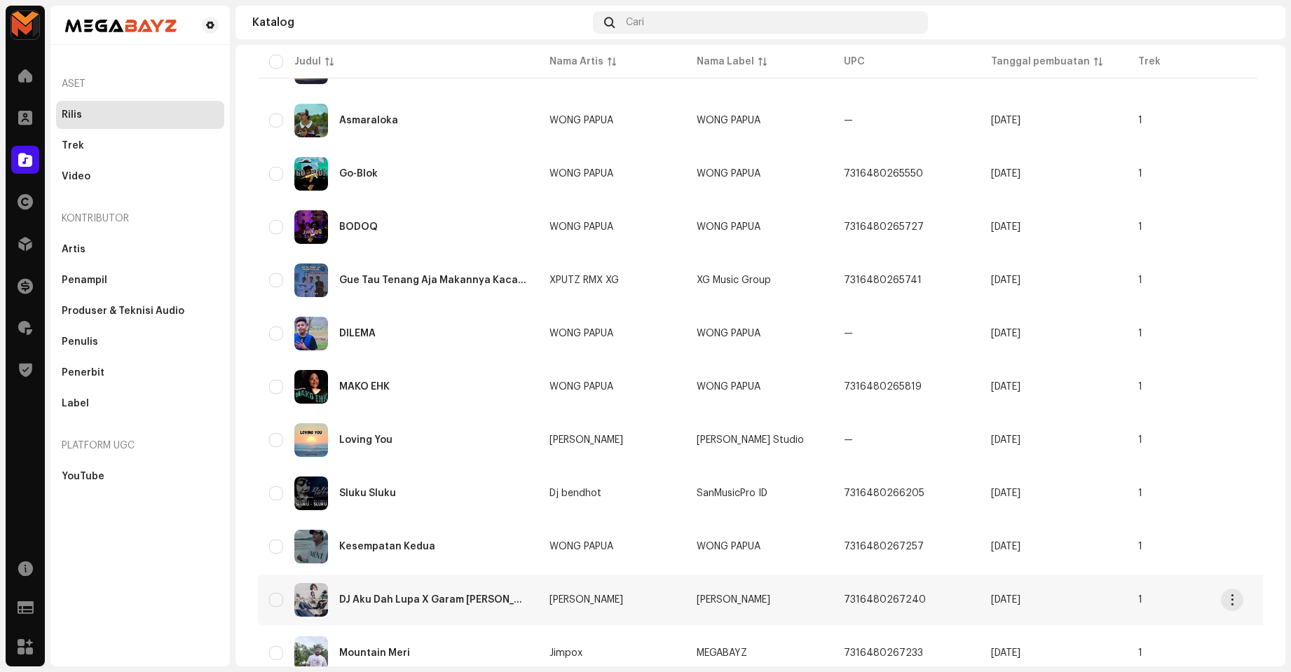
scroll to position [873, 0]
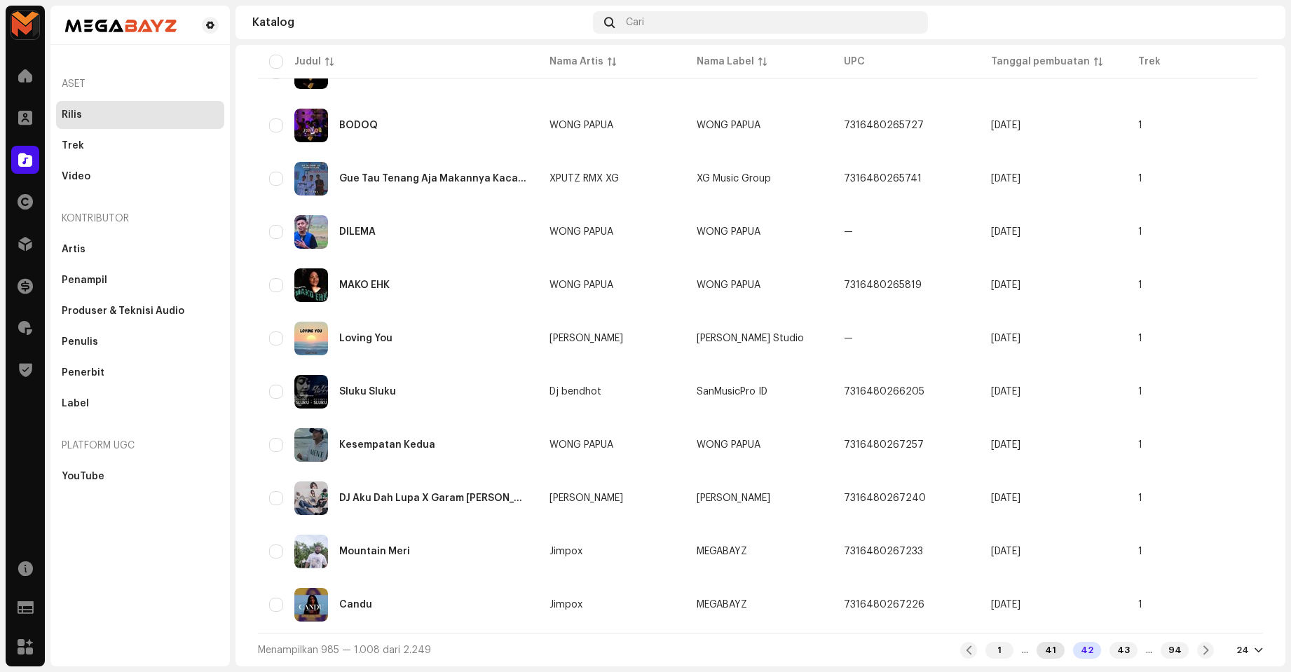
click at [1037, 648] on div "41" at bounding box center [1051, 650] width 28 height 17
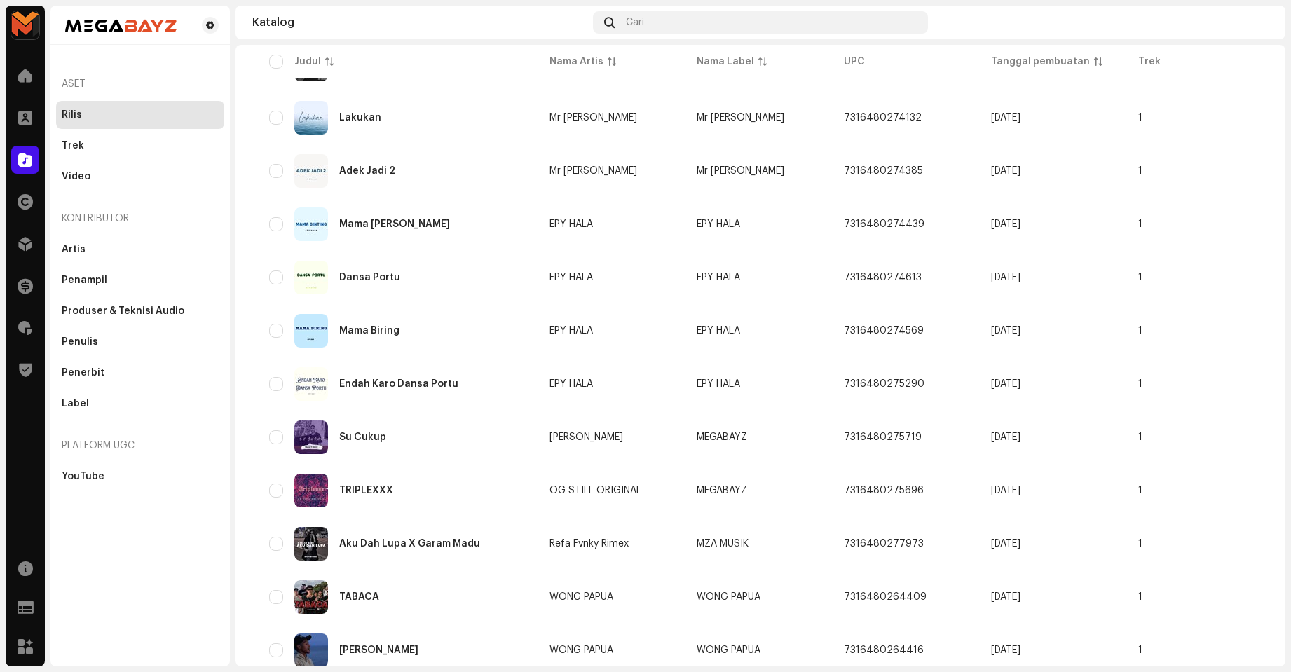
scroll to position [873, 0]
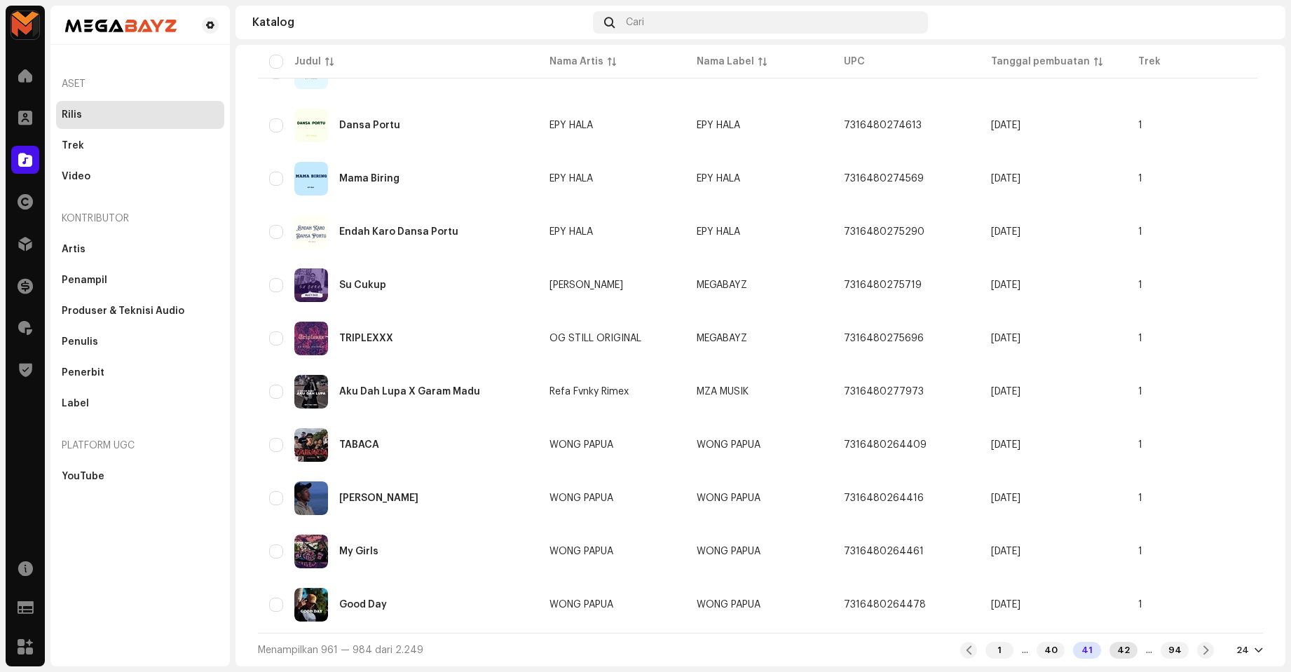
click at [1109, 646] on div "42" at bounding box center [1123, 650] width 28 height 17
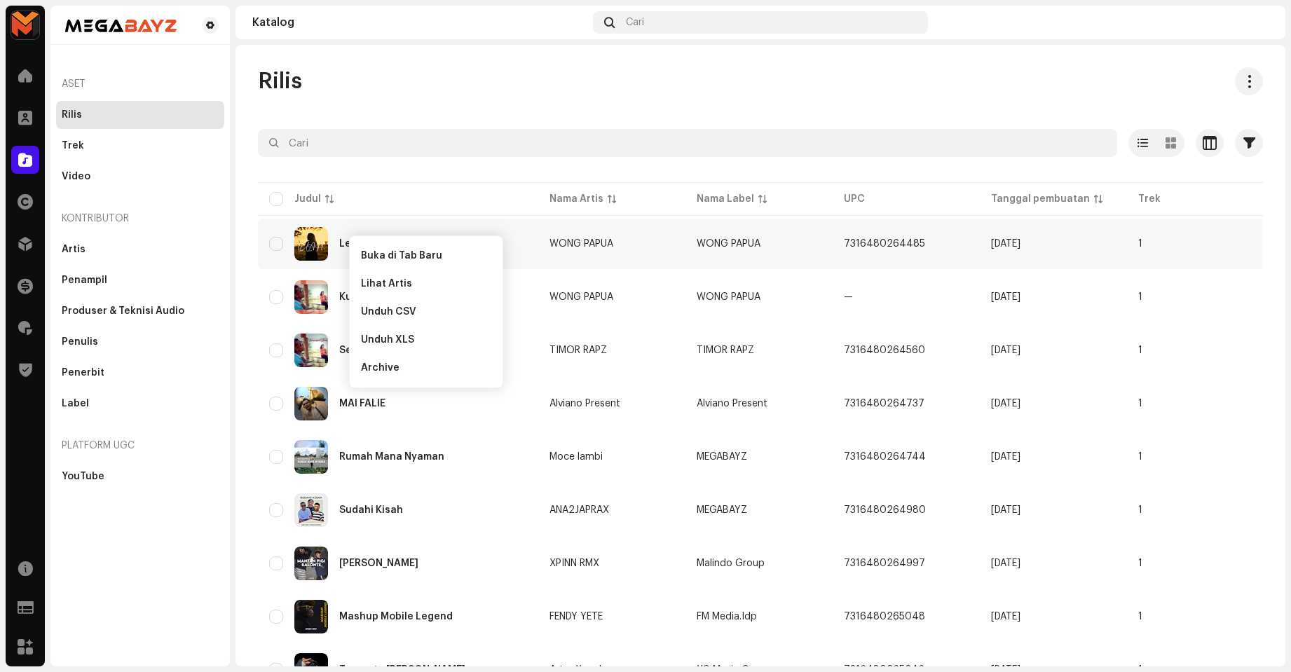
click at [441, 88] on div "Rilis" at bounding box center [760, 81] width 1005 height 28
click at [369, 264] on span "Buka di Tab Baru" at bounding box center [404, 269] width 81 height 11
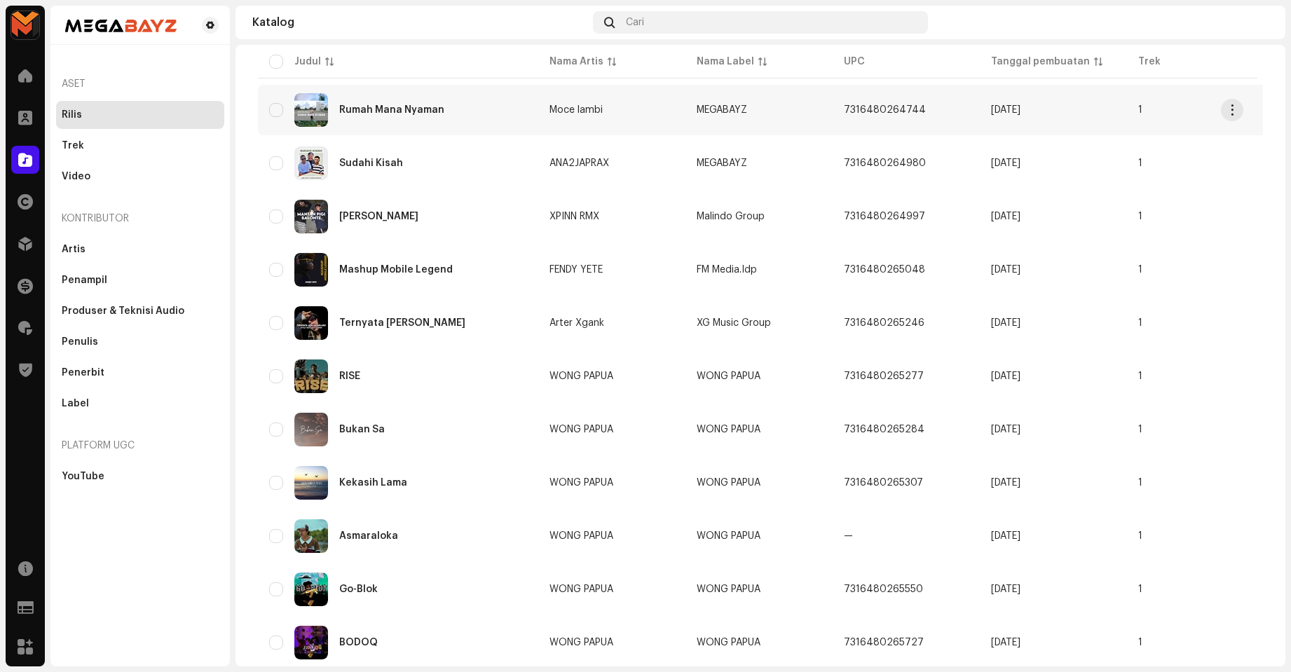
scroll to position [421, 0]
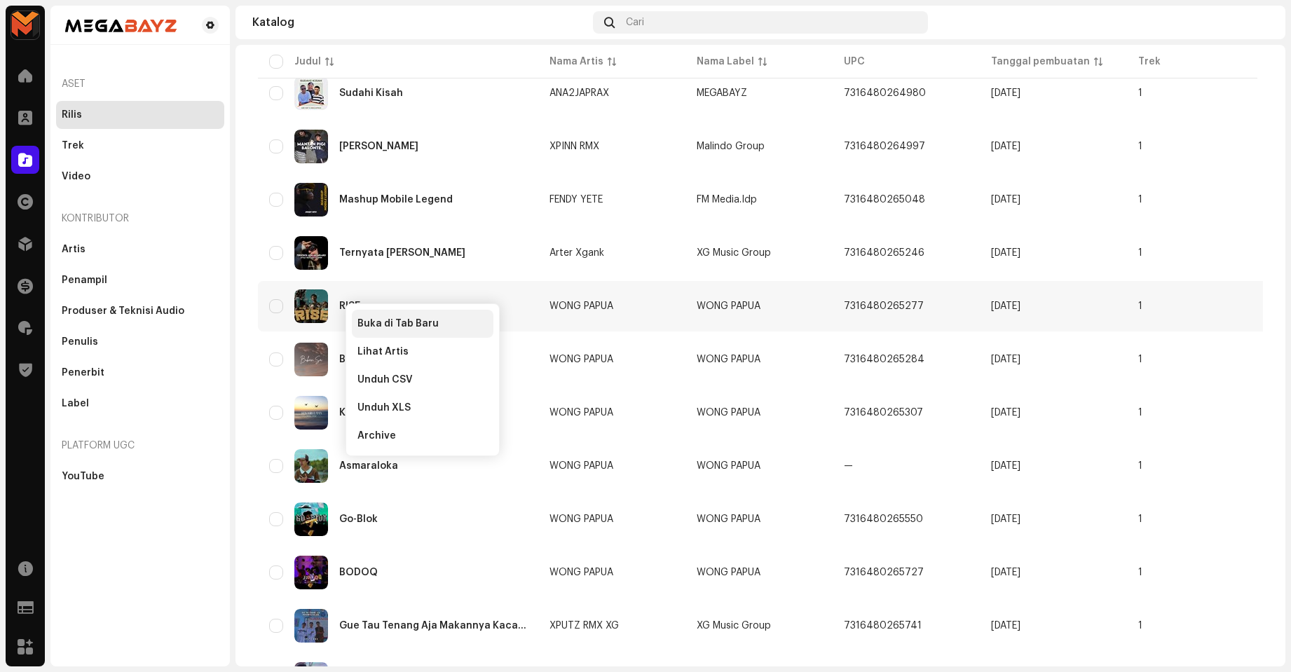
click at [367, 315] on div "Buka di Tab Baru" at bounding box center [423, 324] width 142 height 28
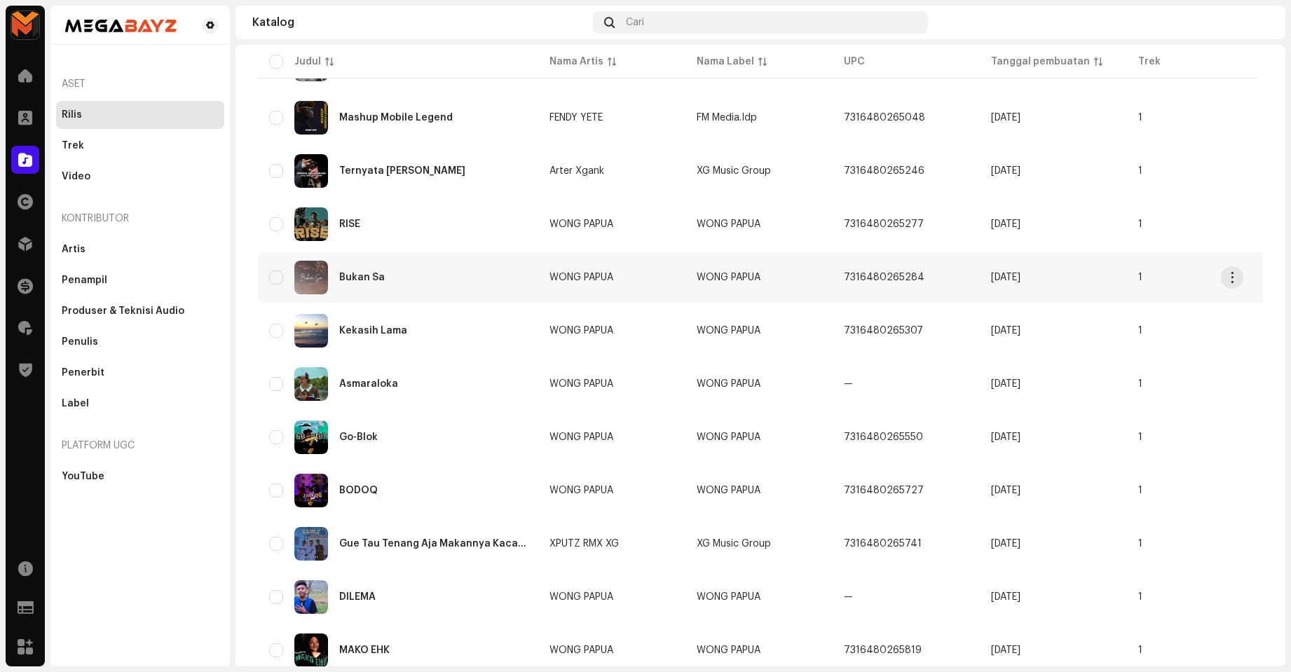
scroll to position [561, 0]
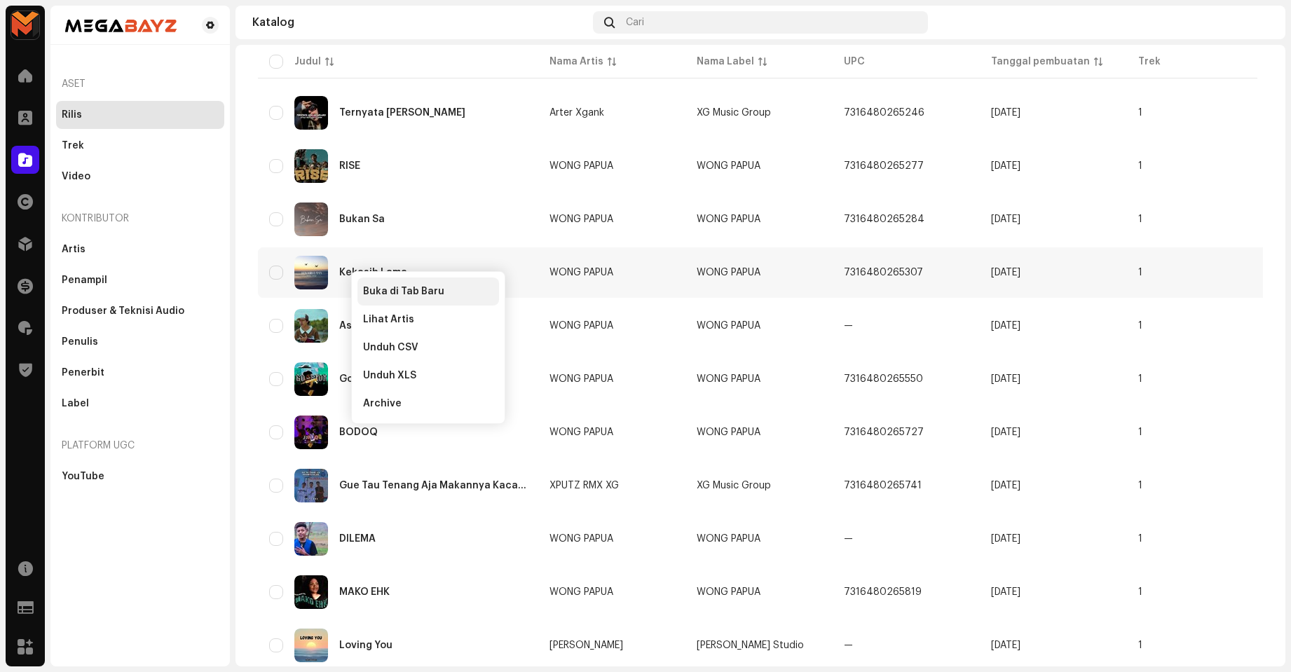
click at [376, 288] on span "Buka di Tab Baru" at bounding box center [403, 291] width 81 height 11
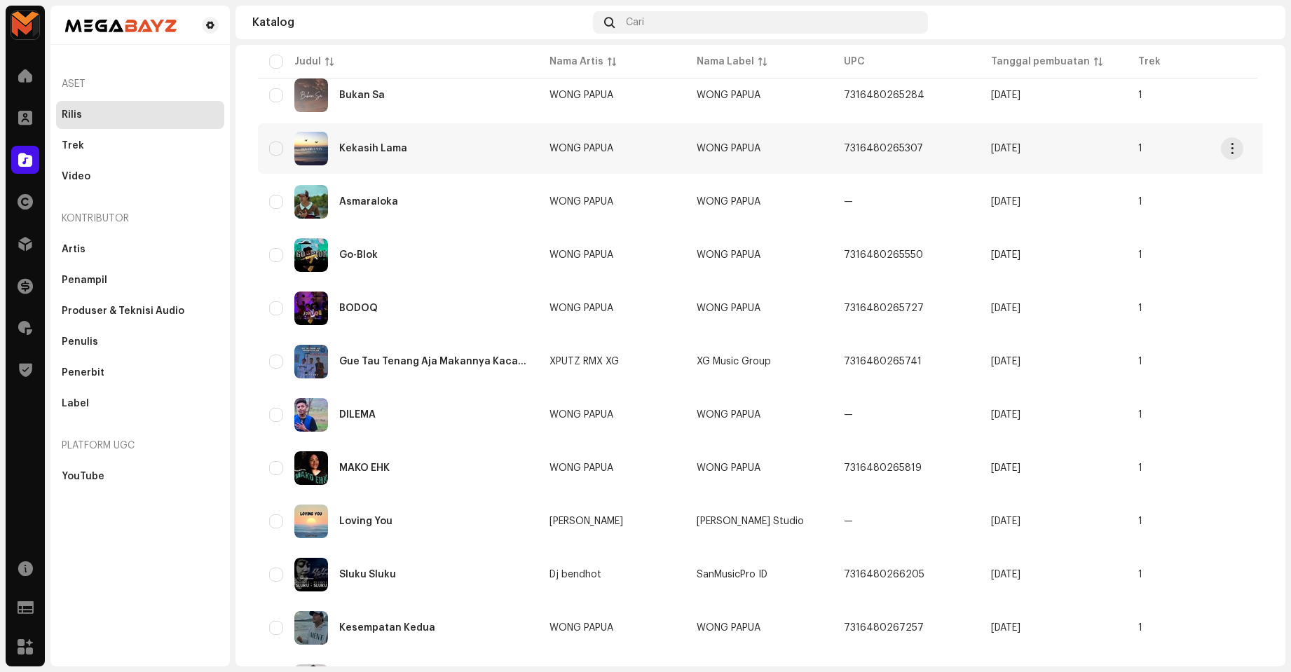
scroll to position [701, 0]
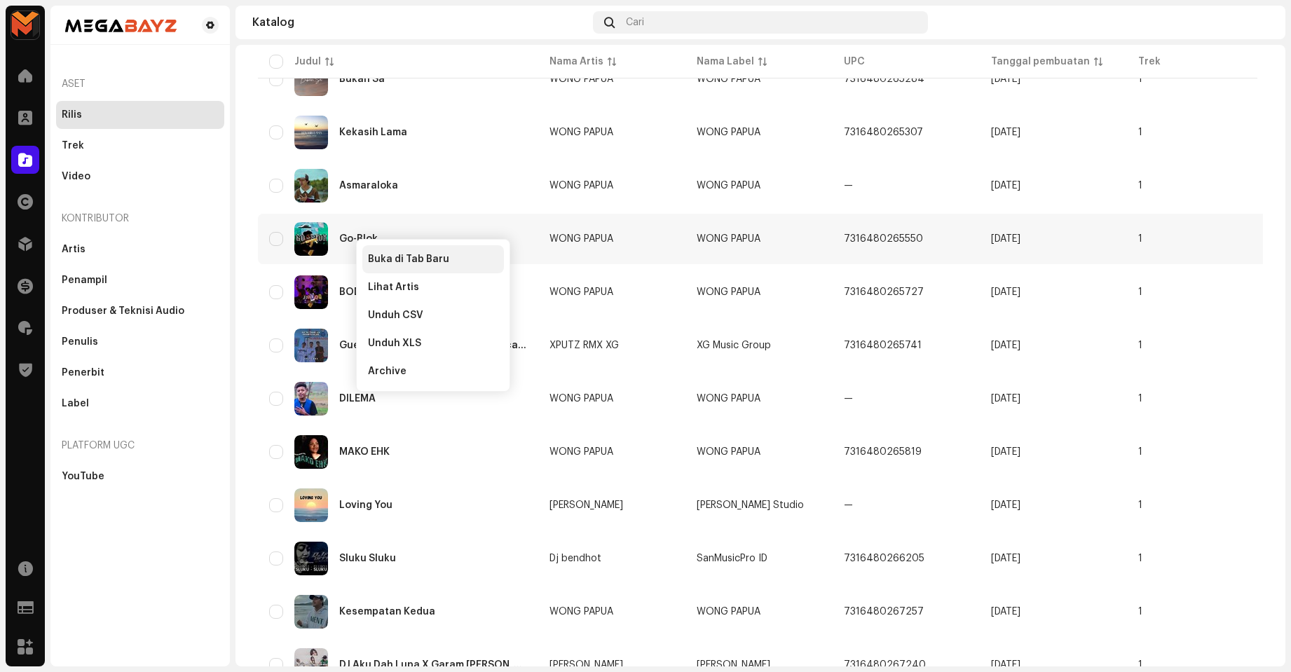
click at [400, 259] on span "Buka di Tab Baru" at bounding box center [408, 259] width 81 height 11
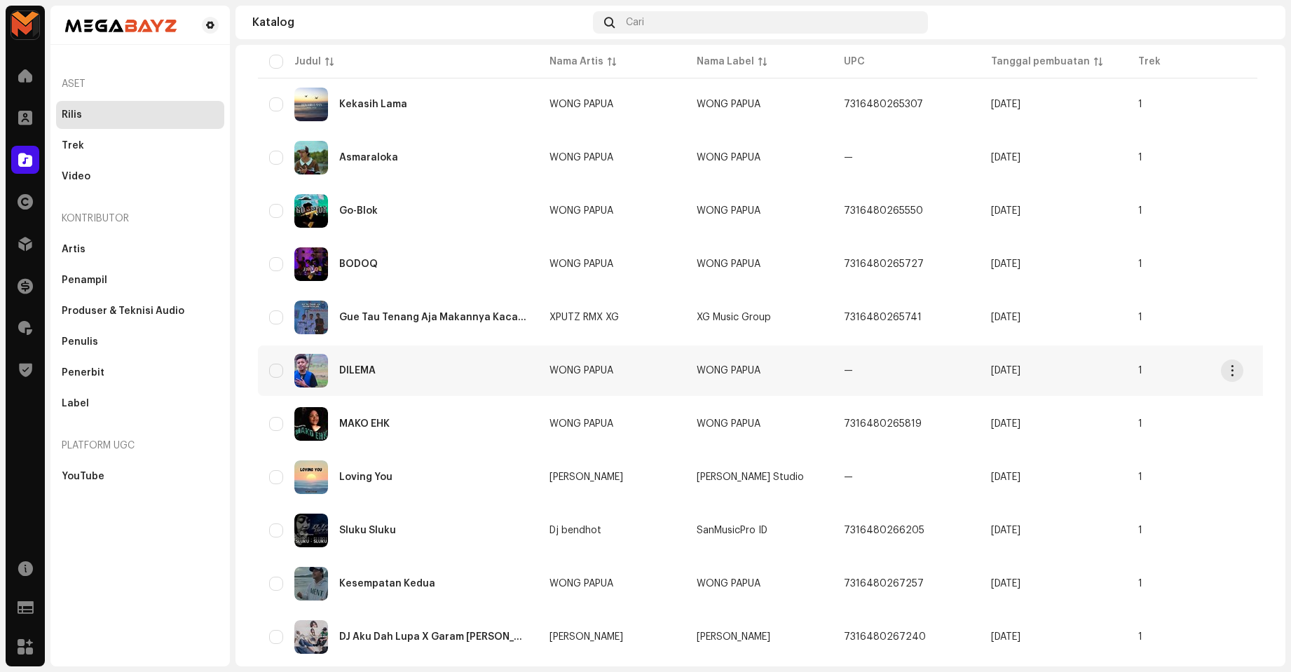
scroll to position [771, 0]
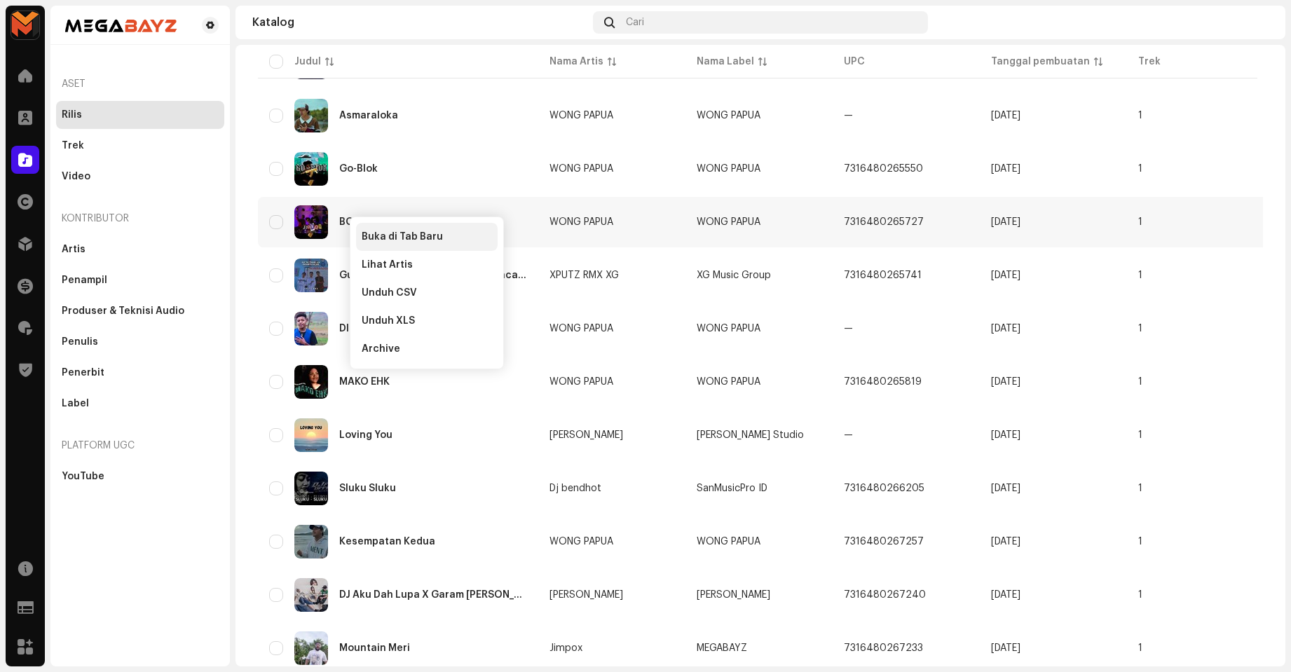
click at [365, 240] on span "Buka di Tab Baru" at bounding box center [402, 236] width 81 height 11
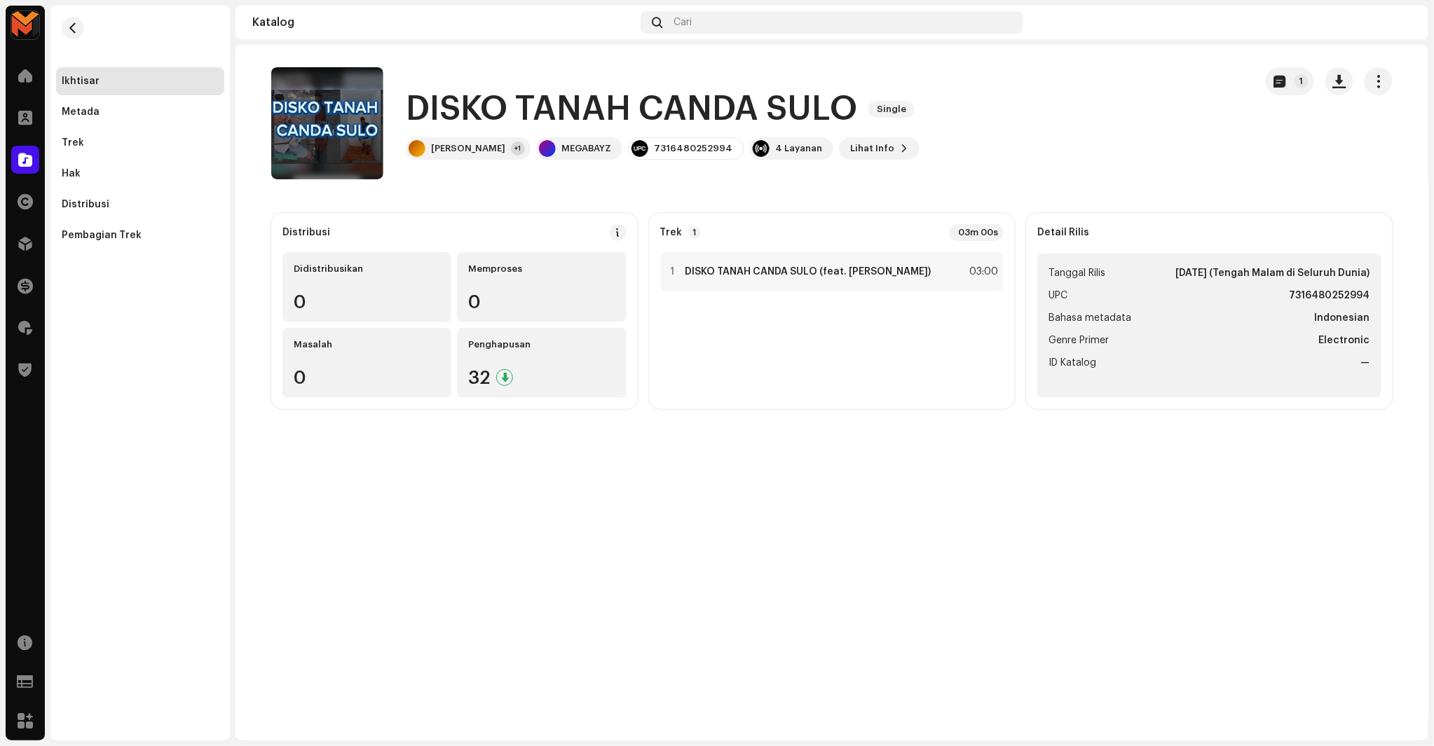
click at [964, 292] on div "1 DISKO TANAH CANDA SULO (feat. [PERSON_NAME]) 03:00" at bounding box center [832, 325] width 344 height 146
click at [992, 282] on div "1 DISKO TANAH CANDA SULO (feat. [PERSON_NAME]) 03:00" at bounding box center [832, 271] width 344 height 39
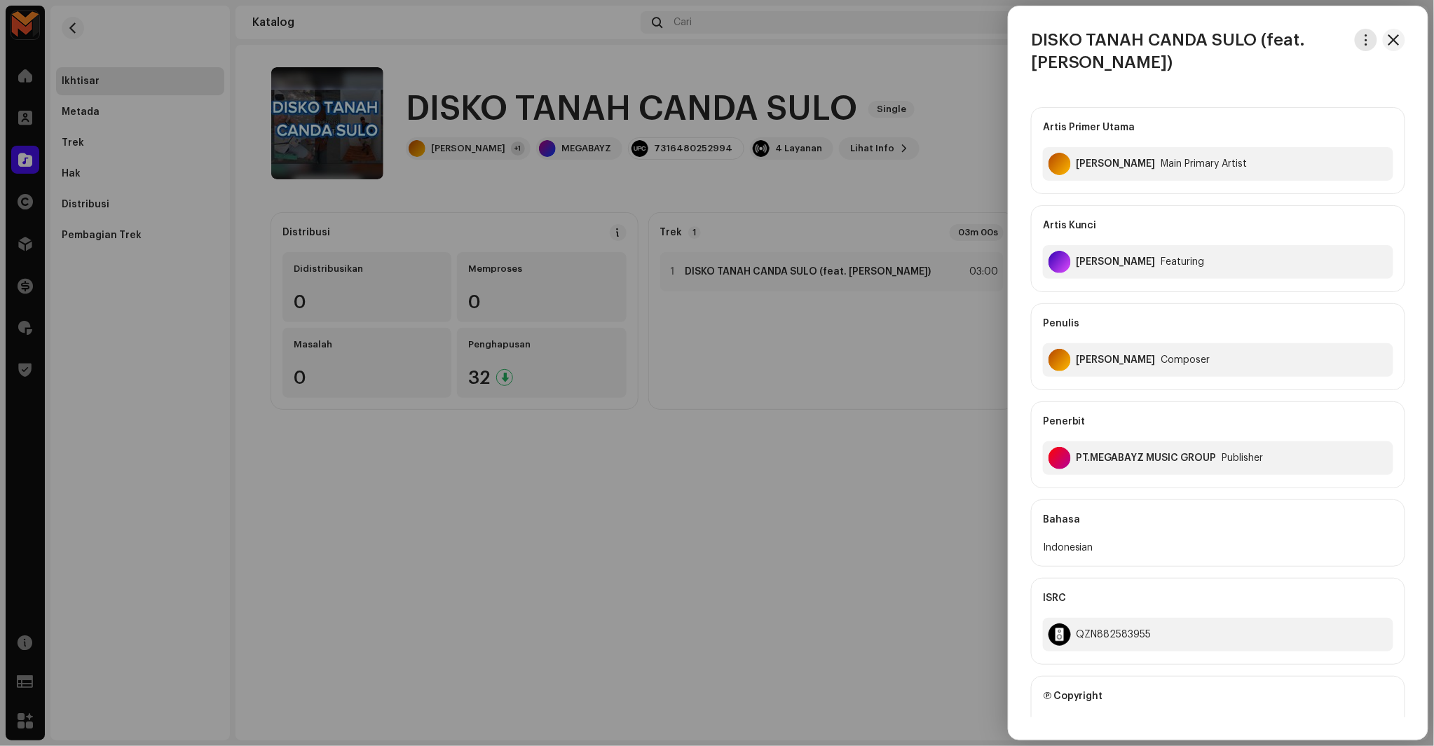
click at [1364, 36] on span "button" at bounding box center [1366, 39] width 11 height 11
click at [1240, 99] on span "Unduh audio" at bounding box center [1262, 99] width 62 height 11
copy div "[PERSON_NAME]"
drag, startPoint x: 1074, startPoint y: 178, endPoint x: 1138, endPoint y: 191, distance: 65.7
click at [1138, 191] on div "Artis Primer Utama [PERSON_NAME] Main Primary Artist" at bounding box center [1218, 150] width 374 height 87
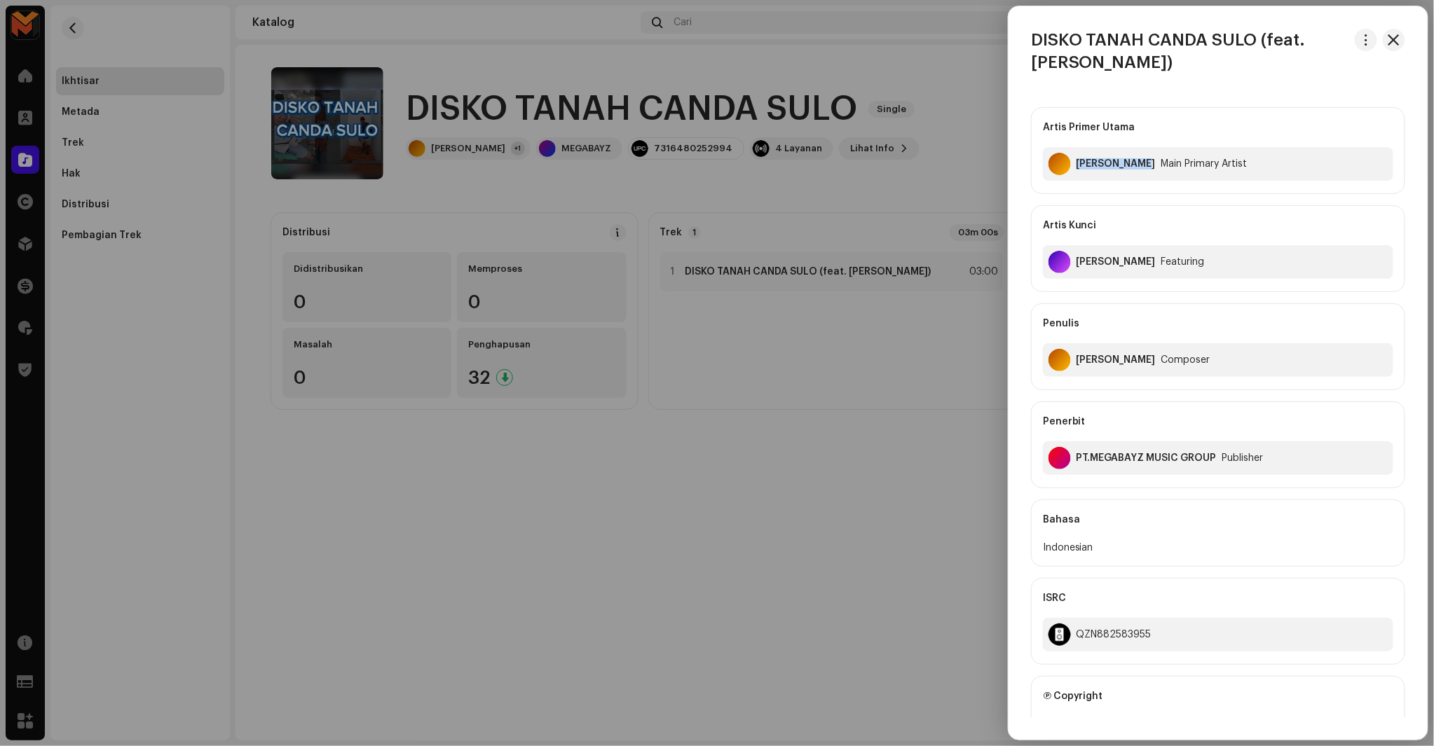
click at [1130, 199] on div "Artis Primer Utama [PERSON_NAME] Main Primary Artist Artis Kunci [PERSON_NAME] …" at bounding box center [1218, 297] width 374 height 381
click at [526, 174] on div at bounding box center [717, 373] width 1434 height 746
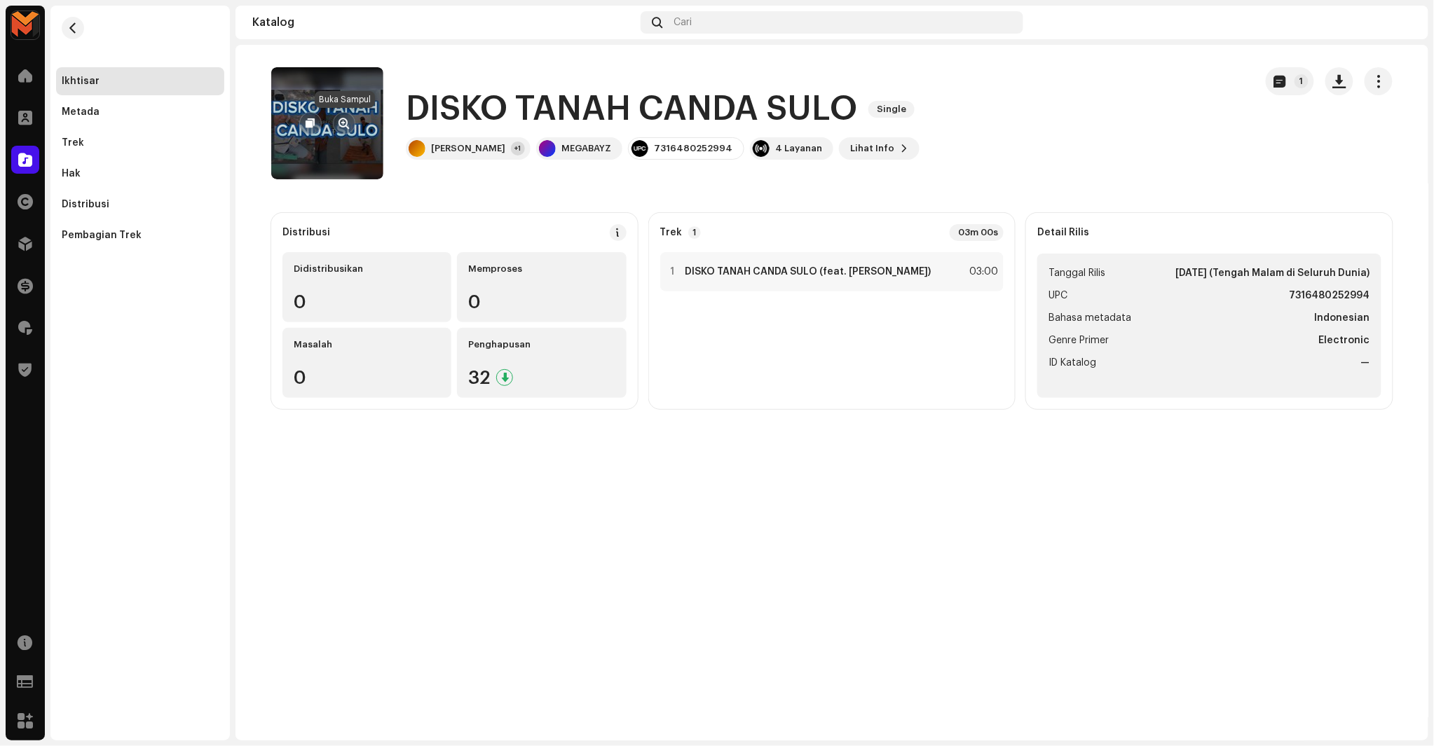
click at [345, 126] on span "button" at bounding box center [344, 123] width 11 height 11
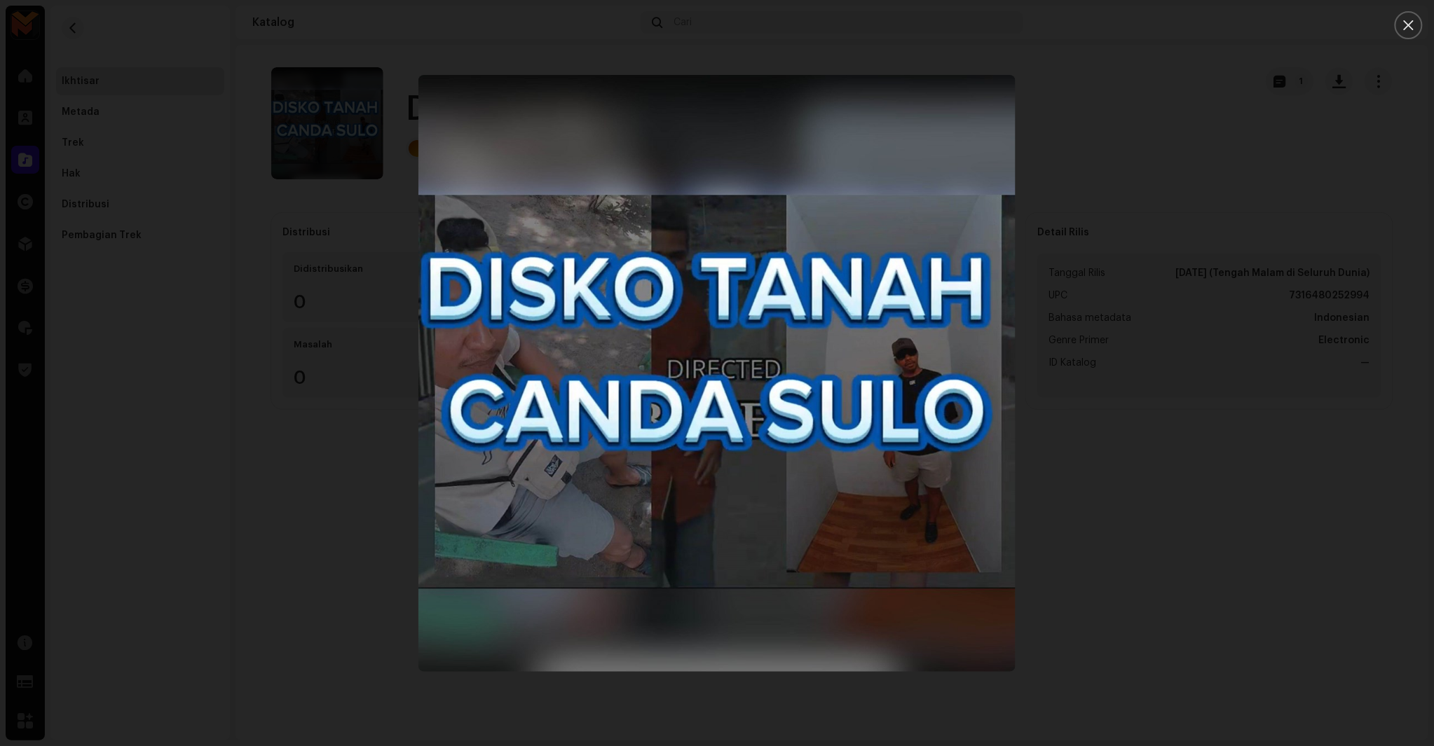
click at [1243, 104] on div at bounding box center [717, 373] width 1434 height 746
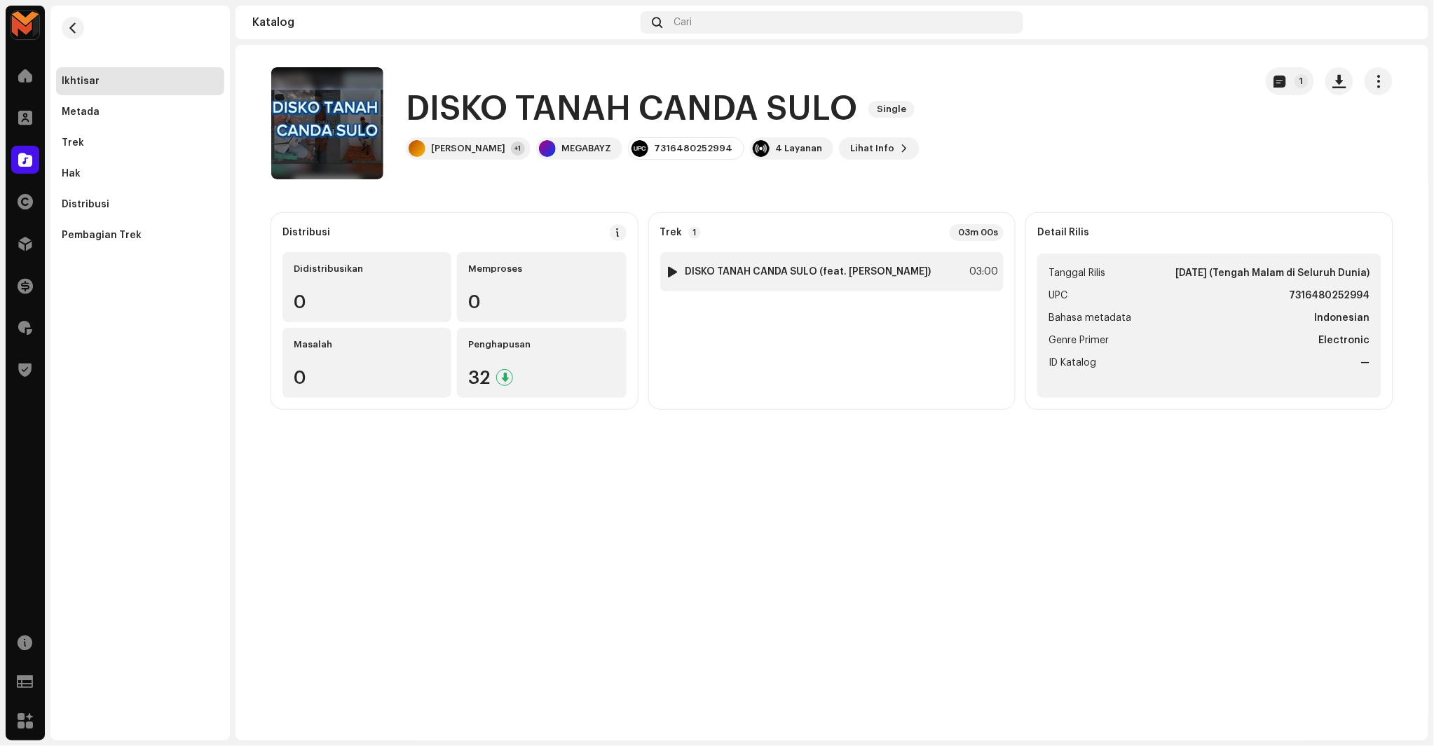
click at [803, 272] on strong "DISKO TANAH CANDA SULO (feat. Dista Kedang)" at bounding box center [808, 271] width 246 height 11
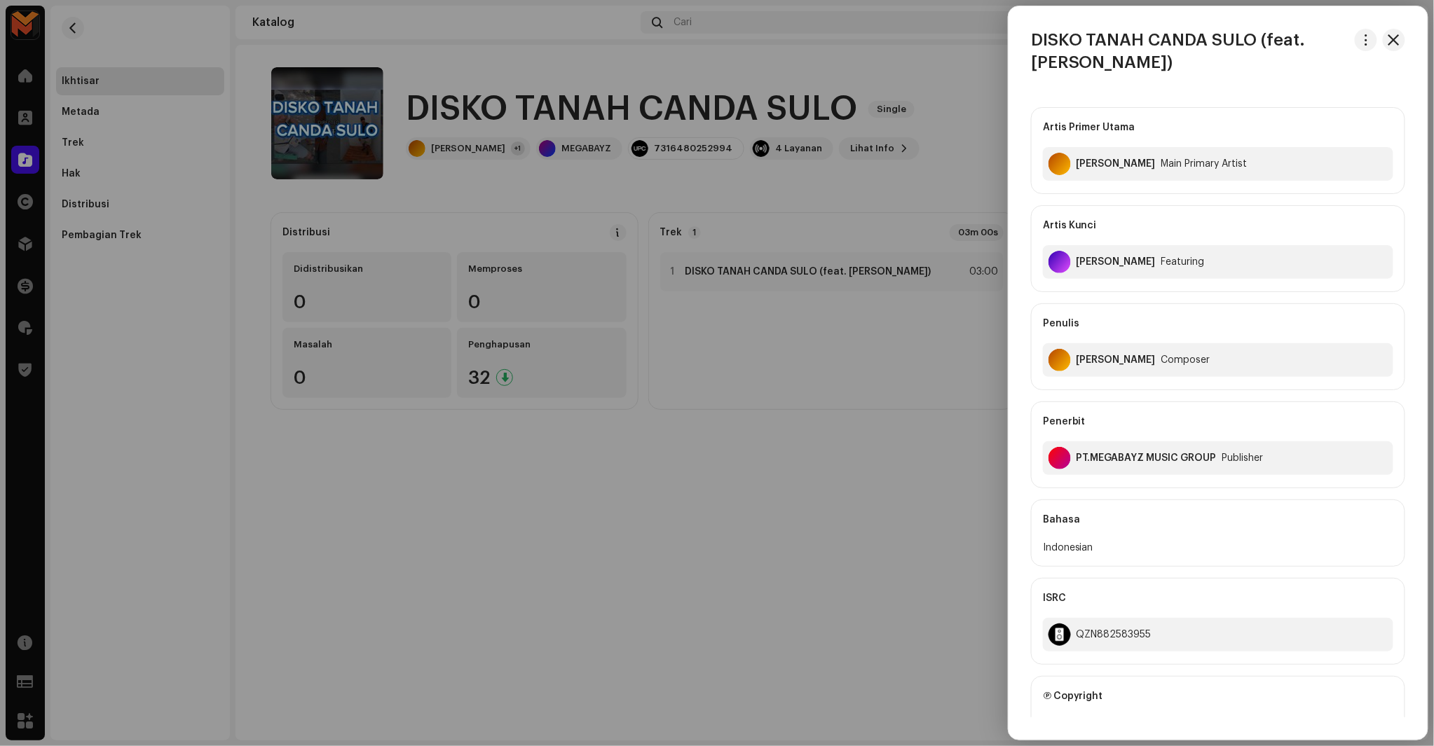
click at [866, 452] on div at bounding box center [717, 373] width 1434 height 746
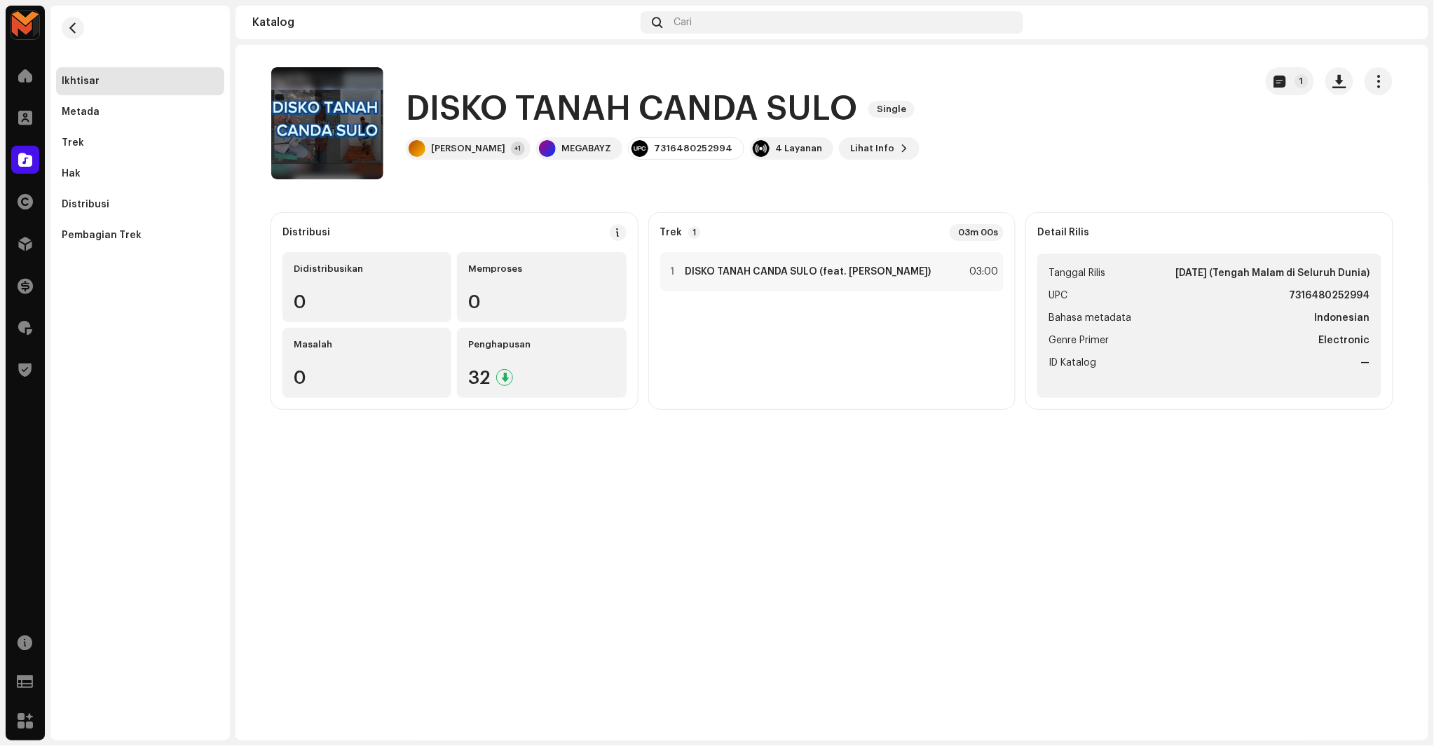
click at [695, 108] on h1 "DISKO TANAH CANDA SULO" at bounding box center [631, 109] width 451 height 45
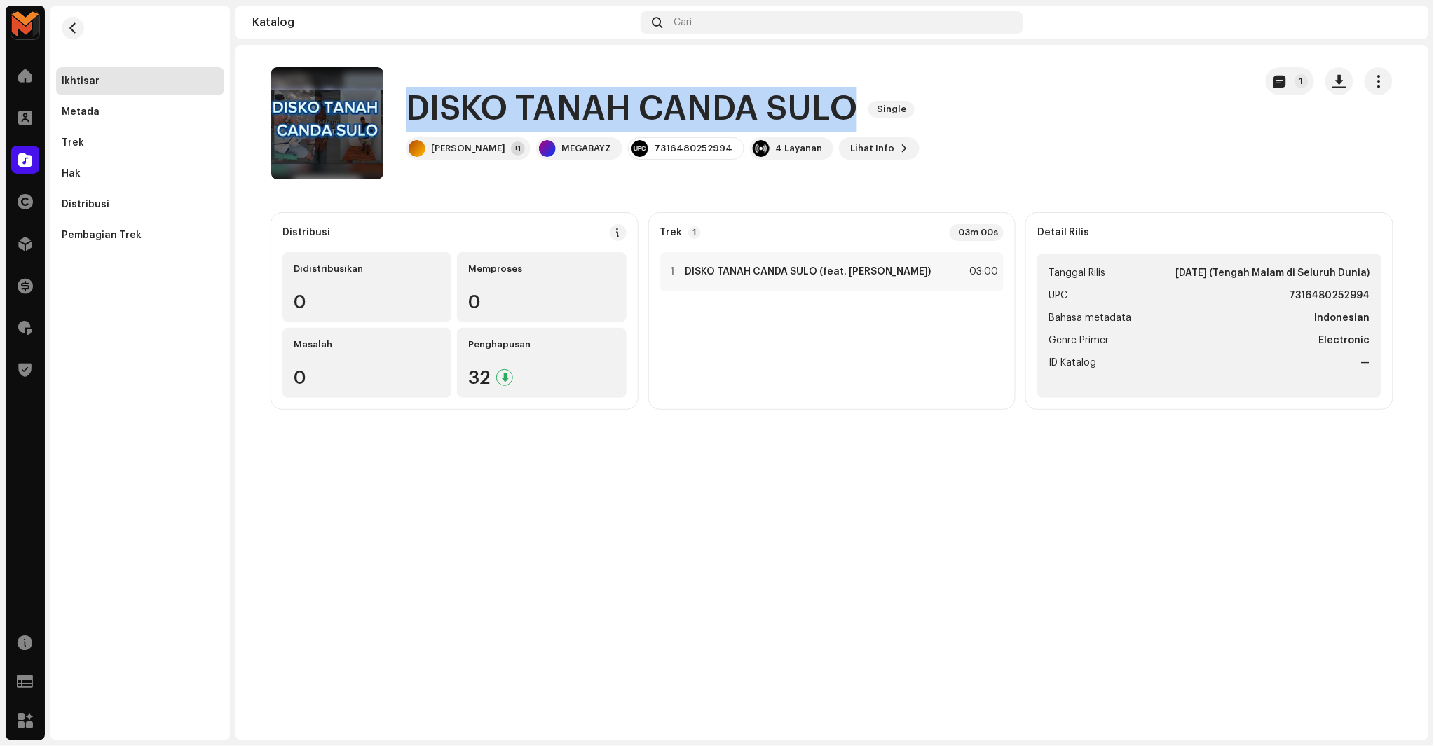
click at [695, 108] on h1 "DISKO TANAH CANDA SULO" at bounding box center [631, 109] width 451 height 45
copy div "DISKO TANAH CANDA SULO Single"
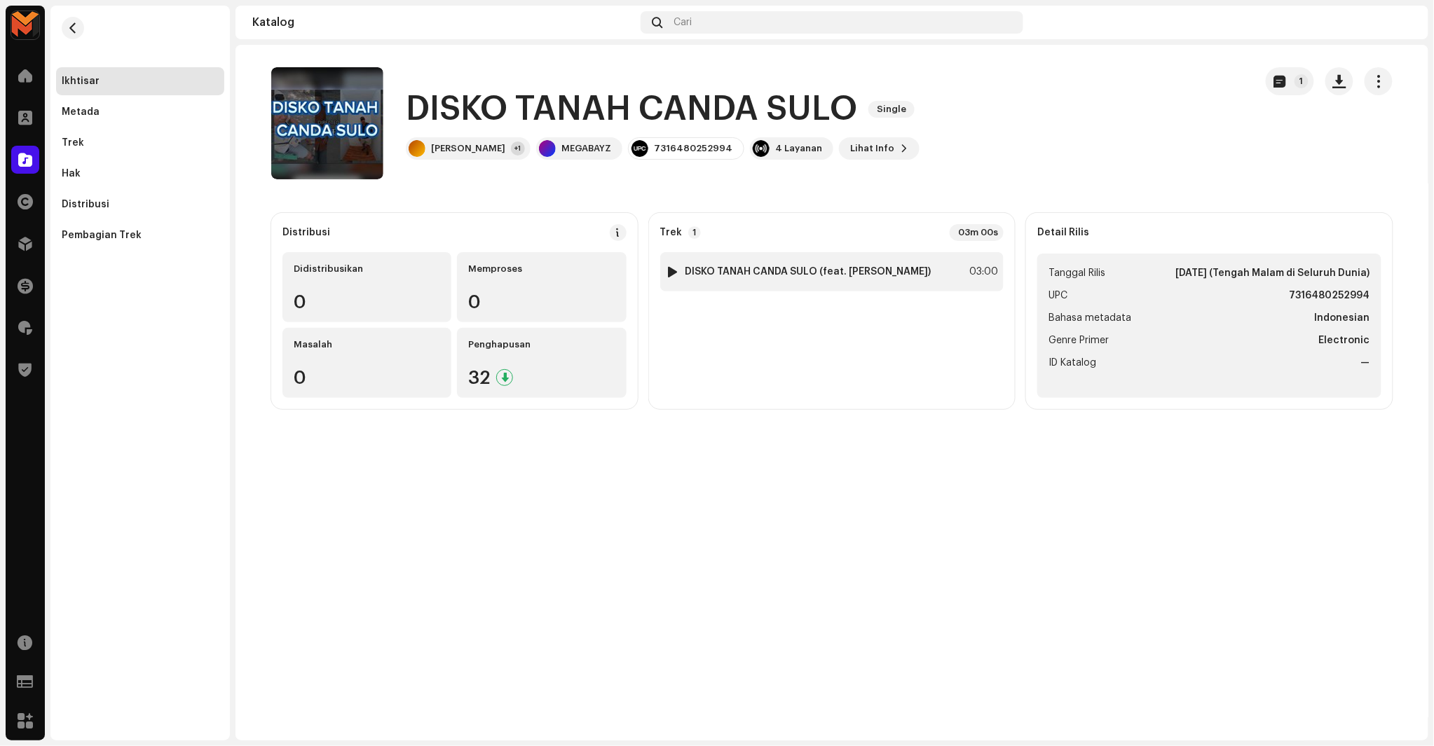
click at [821, 276] on strong "DISKO TANAH CANDA SULO (feat. Dista Kedang)" at bounding box center [808, 271] width 246 height 11
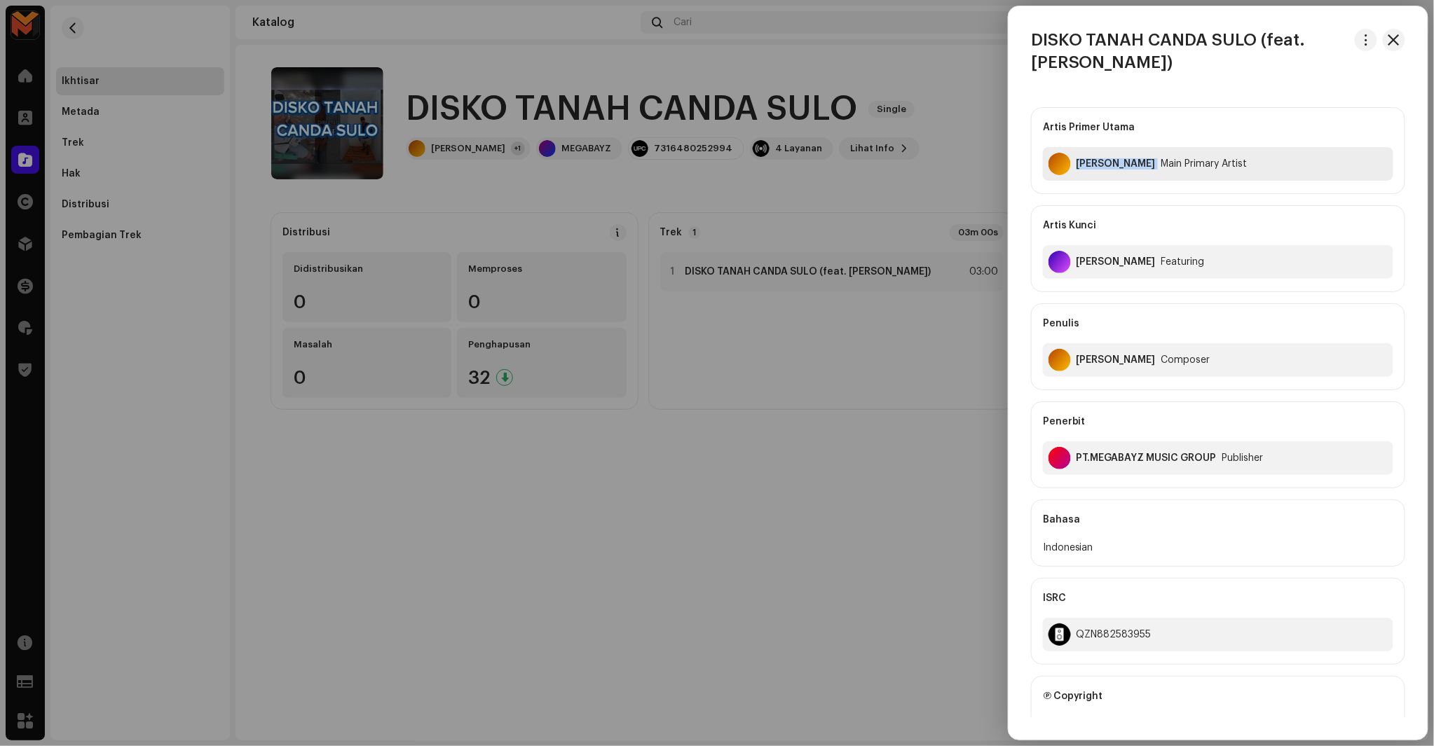
copy div "Terry Rogerd"
drag, startPoint x: 1076, startPoint y: 175, endPoint x: 1143, endPoint y: 178, distance: 66.6
click at [1143, 178] on div "Terry Rogerd Main Primary Artist" at bounding box center [1218, 164] width 350 height 34
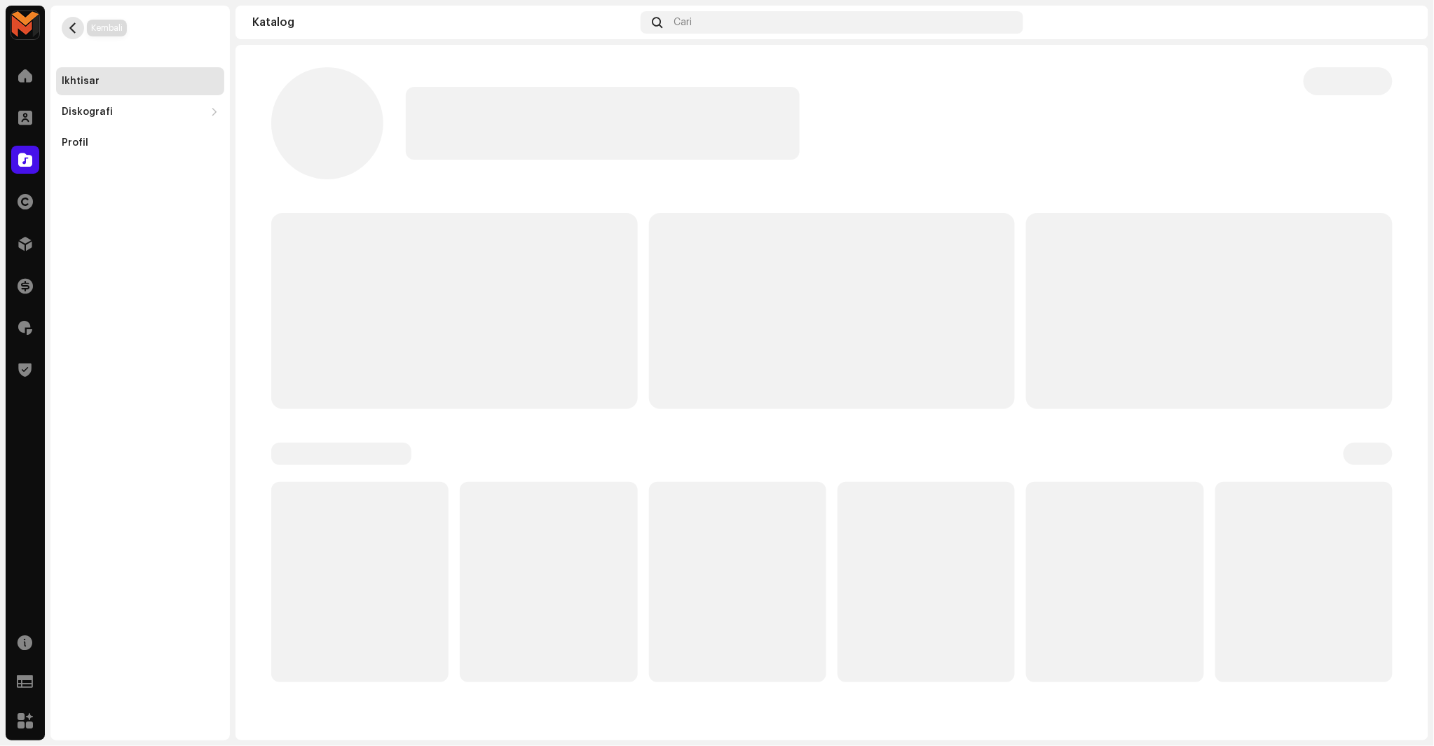
click at [70, 28] on span "button" at bounding box center [73, 27] width 11 height 11
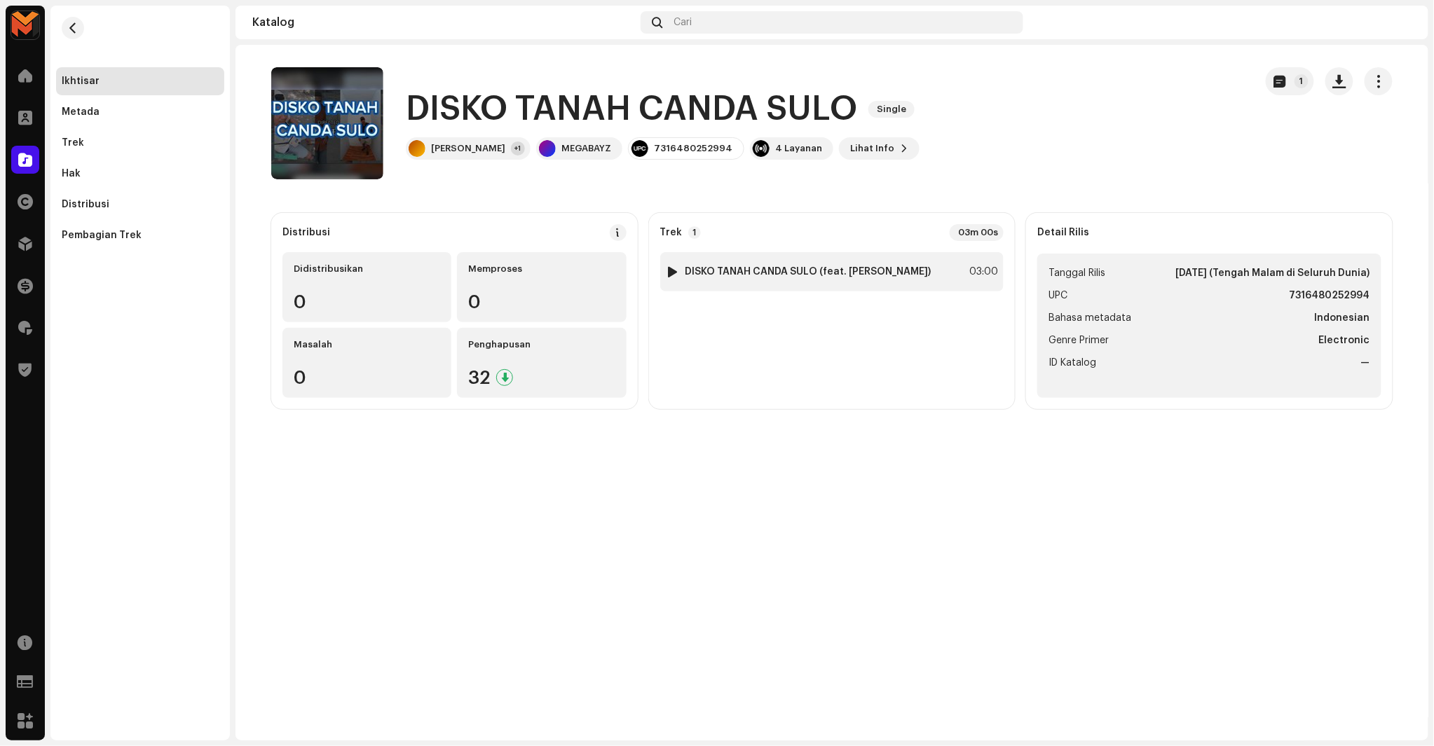
click at [948, 271] on div "1 DISKO TANAH CANDA SULO (feat. Dista Kedang) 03:00" at bounding box center [832, 271] width 344 height 39
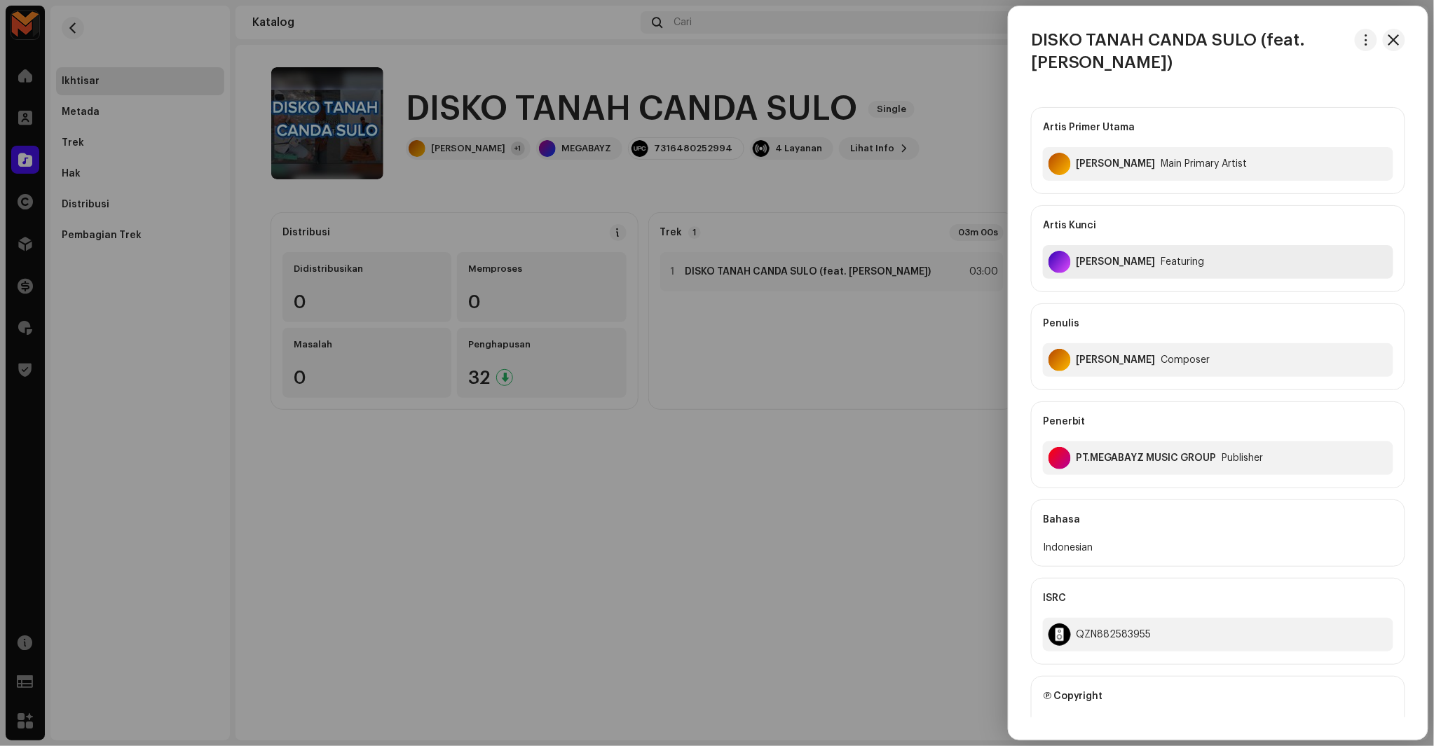
click at [1078, 262] on div "Dista Kedang" at bounding box center [1115, 262] width 79 height 11
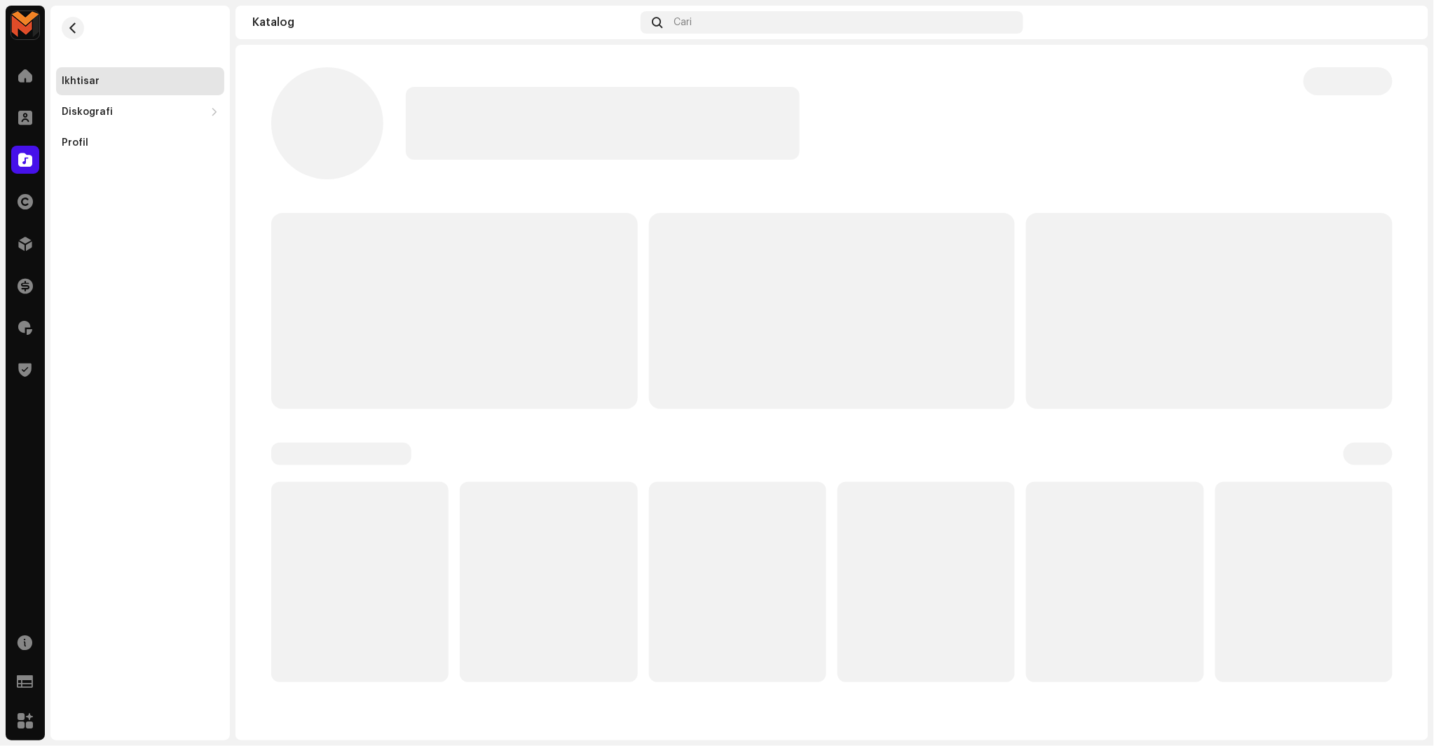
click at [1078, 262] on p-skeleton at bounding box center [1209, 311] width 367 height 196
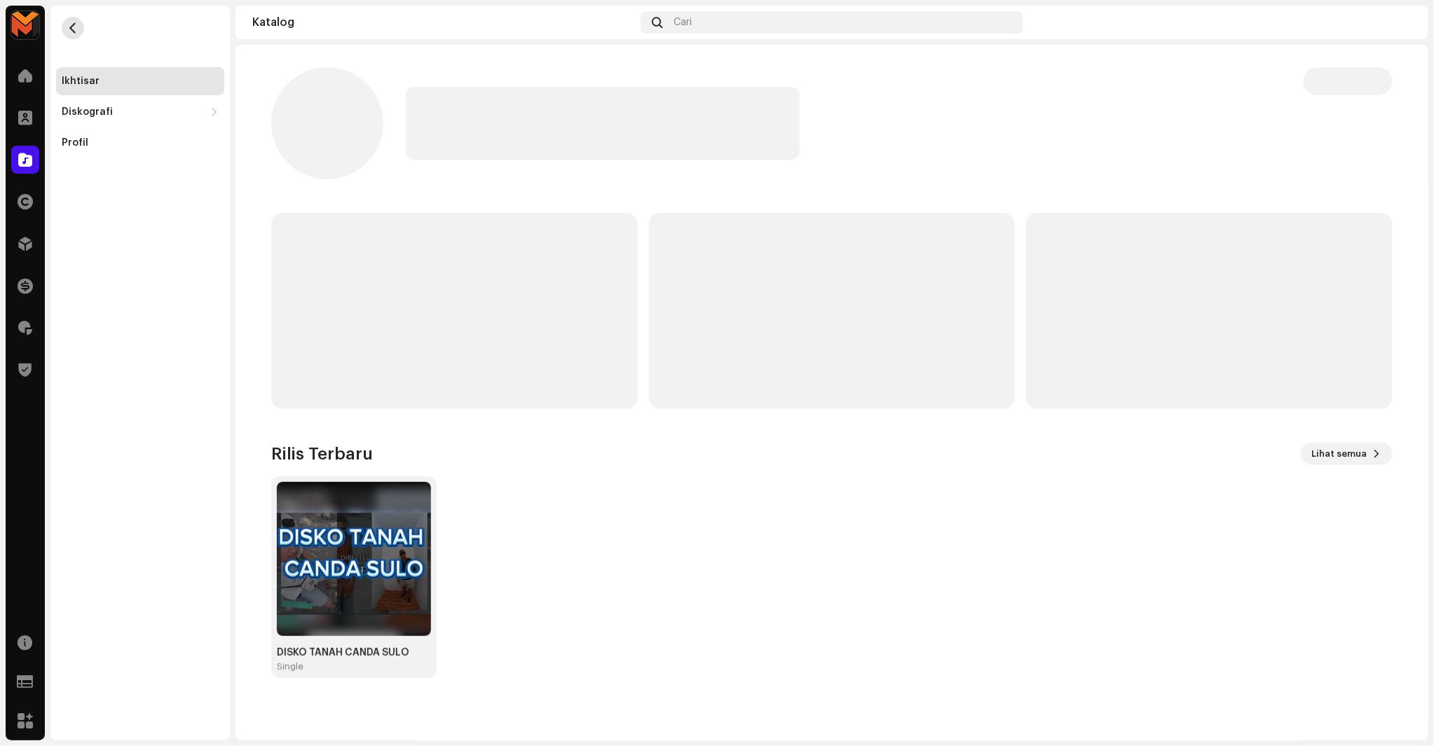
click at [66, 25] on button "button" at bounding box center [73, 28] width 22 height 22
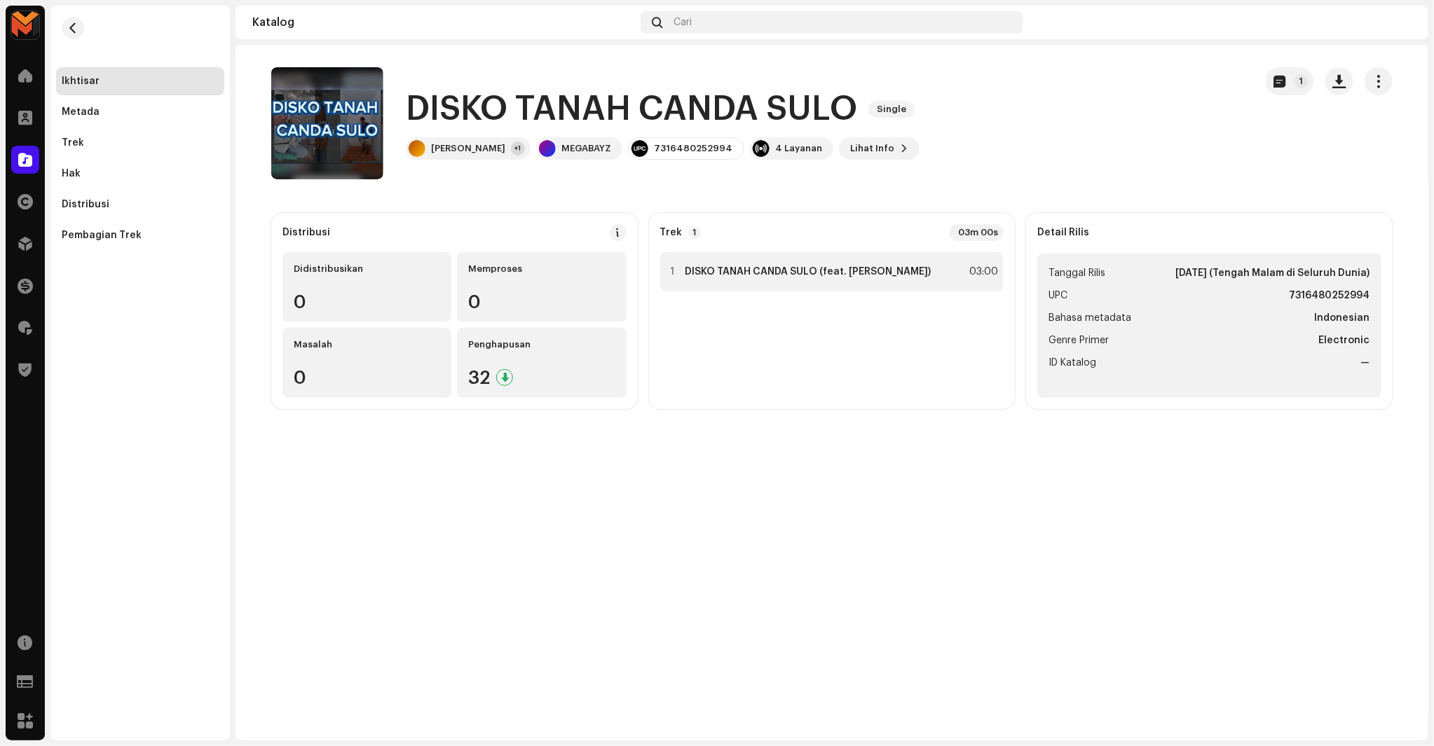
click at [935, 268] on div "1 DISKO TANAH CANDA SULO (feat. Dista Kedang) 03:00" at bounding box center [832, 271] width 344 height 39
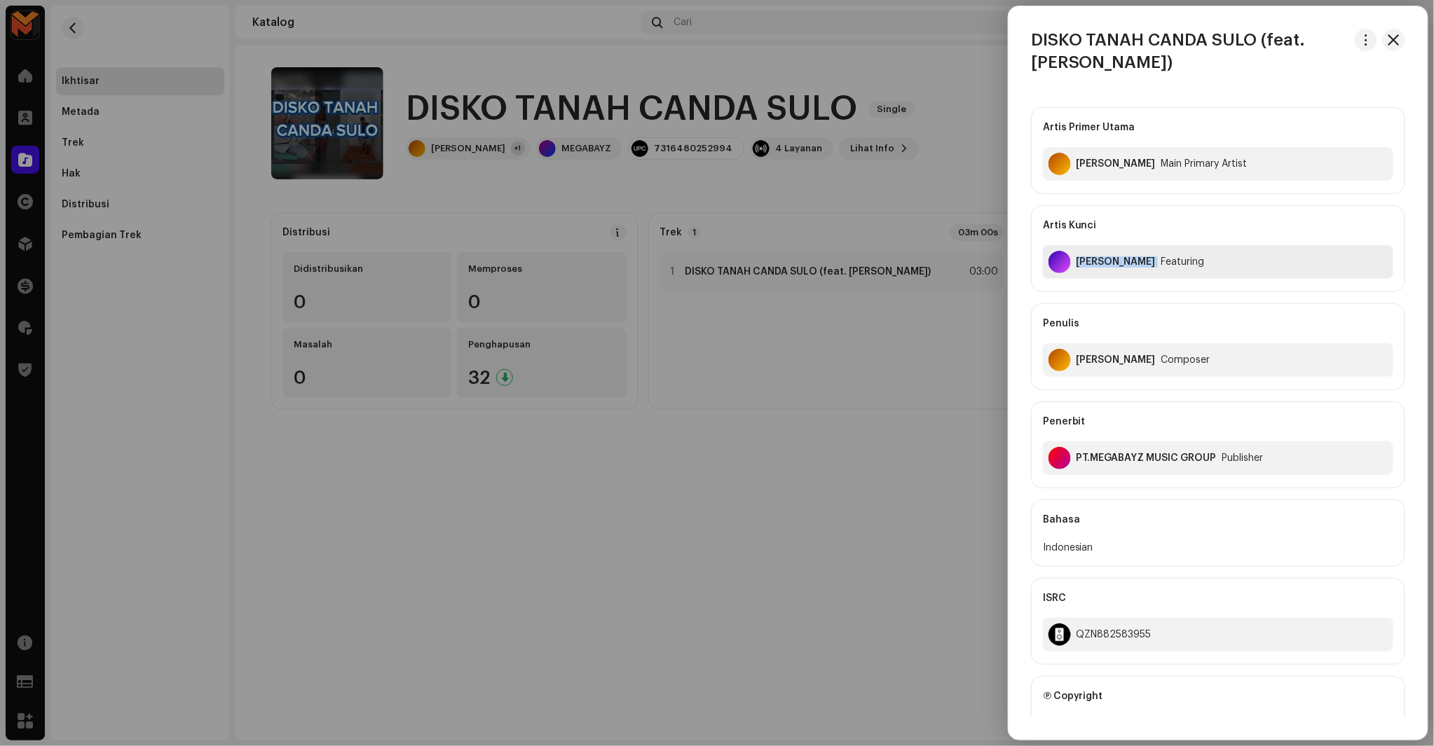
copy div "Dista Kedang"
drag, startPoint x: 1079, startPoint y: 268, endPoint x: 1150, endPoint y: 290, distance: 74.3
click at [1150, 290] on div "Artis Kunci Dista Kedang Featuring" at bounding box center [1218, 248] width 374 height 87
click at [1150, 291] on div "Artis Kunci Dista Kedang Featuring" at bounding box center [1218, 248] width 374 height 87
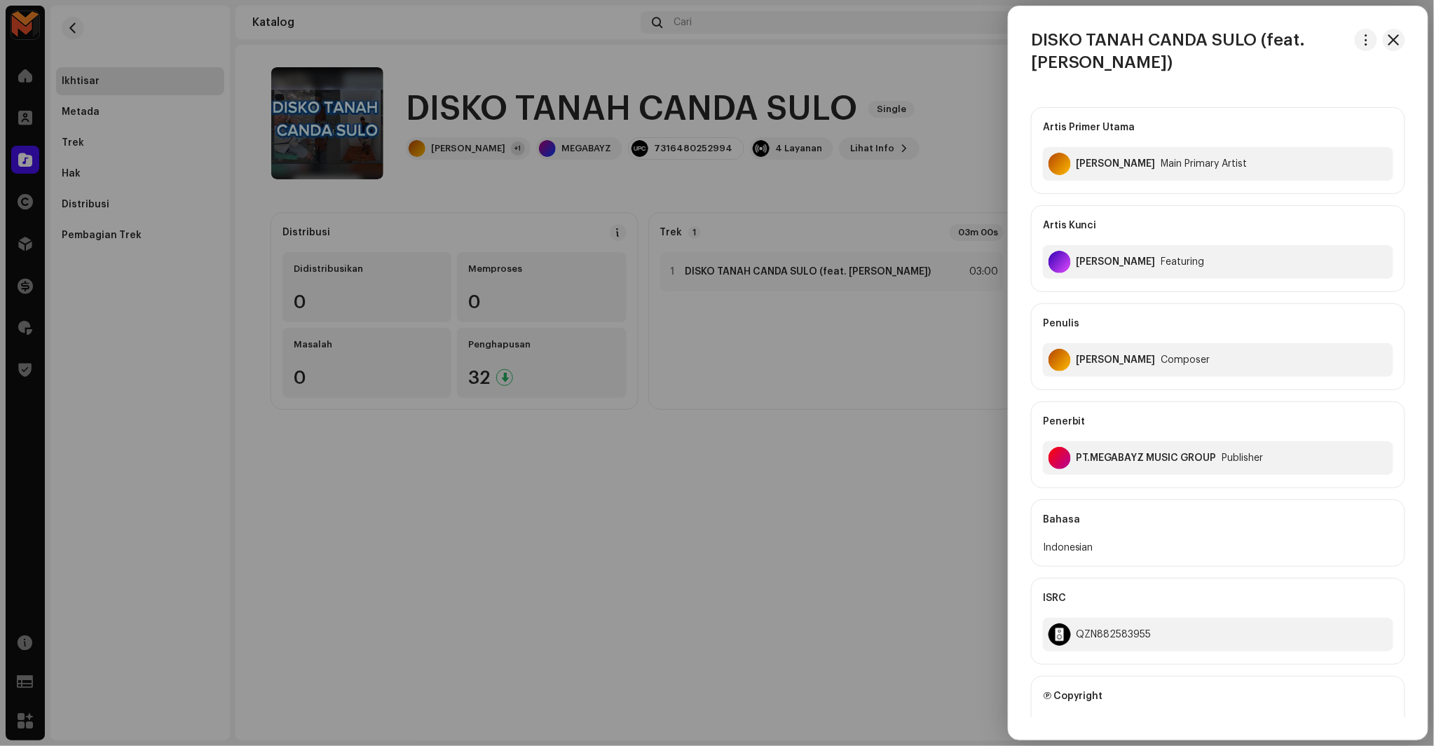
click at [387, 93] on div at bounding box center [717, 373] width 1434 height 746
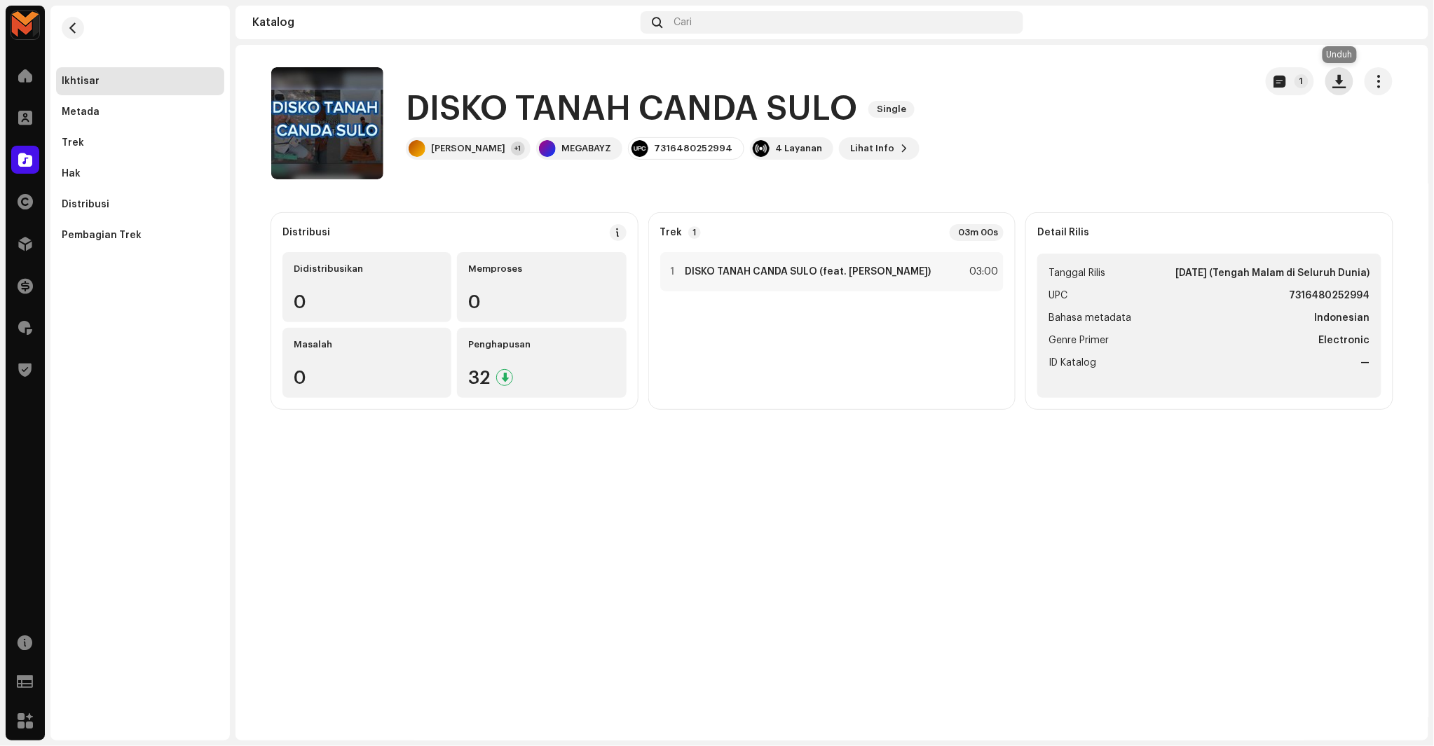
click at [1337, 78] on span "button" at bounding box center [1339, 81] width 13 height 11
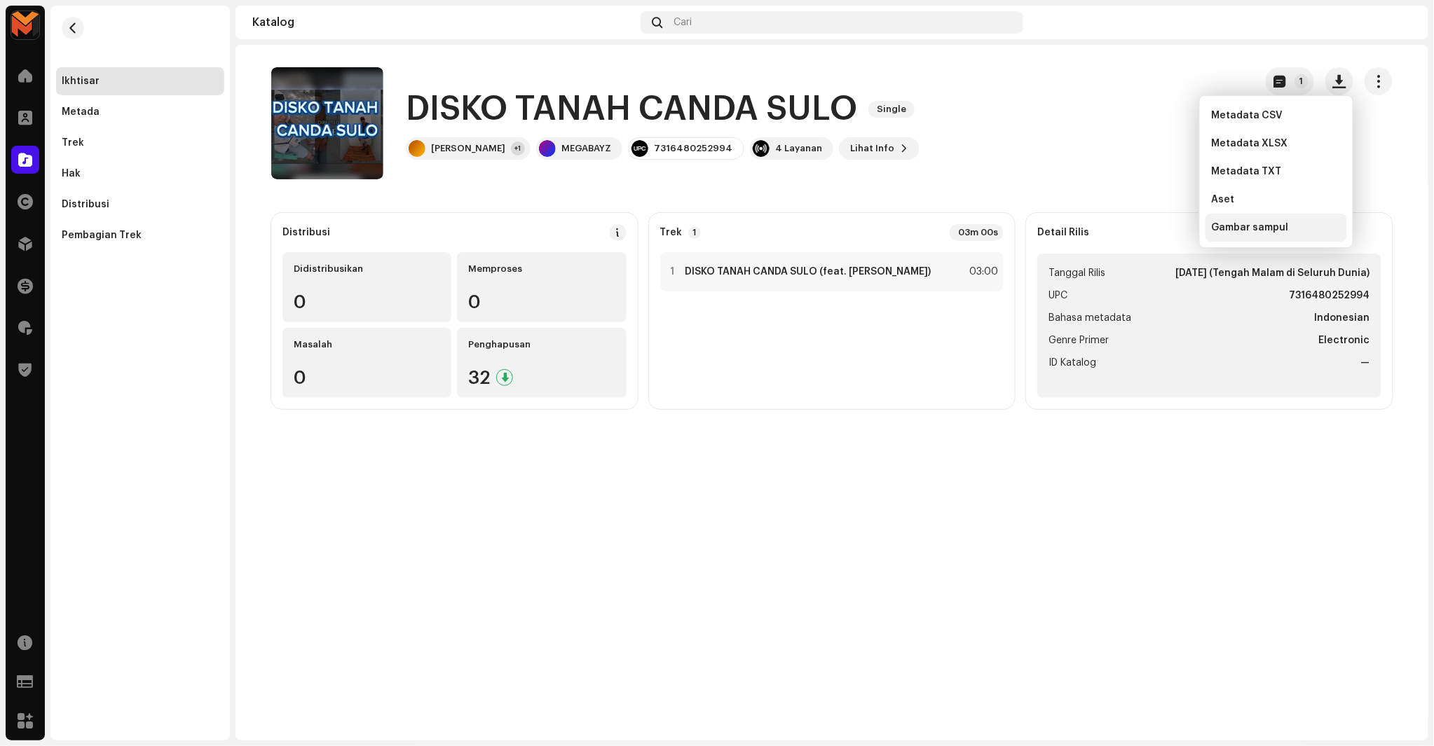
click at [1252, 230] on span "Gambar sampul" at bounding box center [1249, 227] width 77 height 11
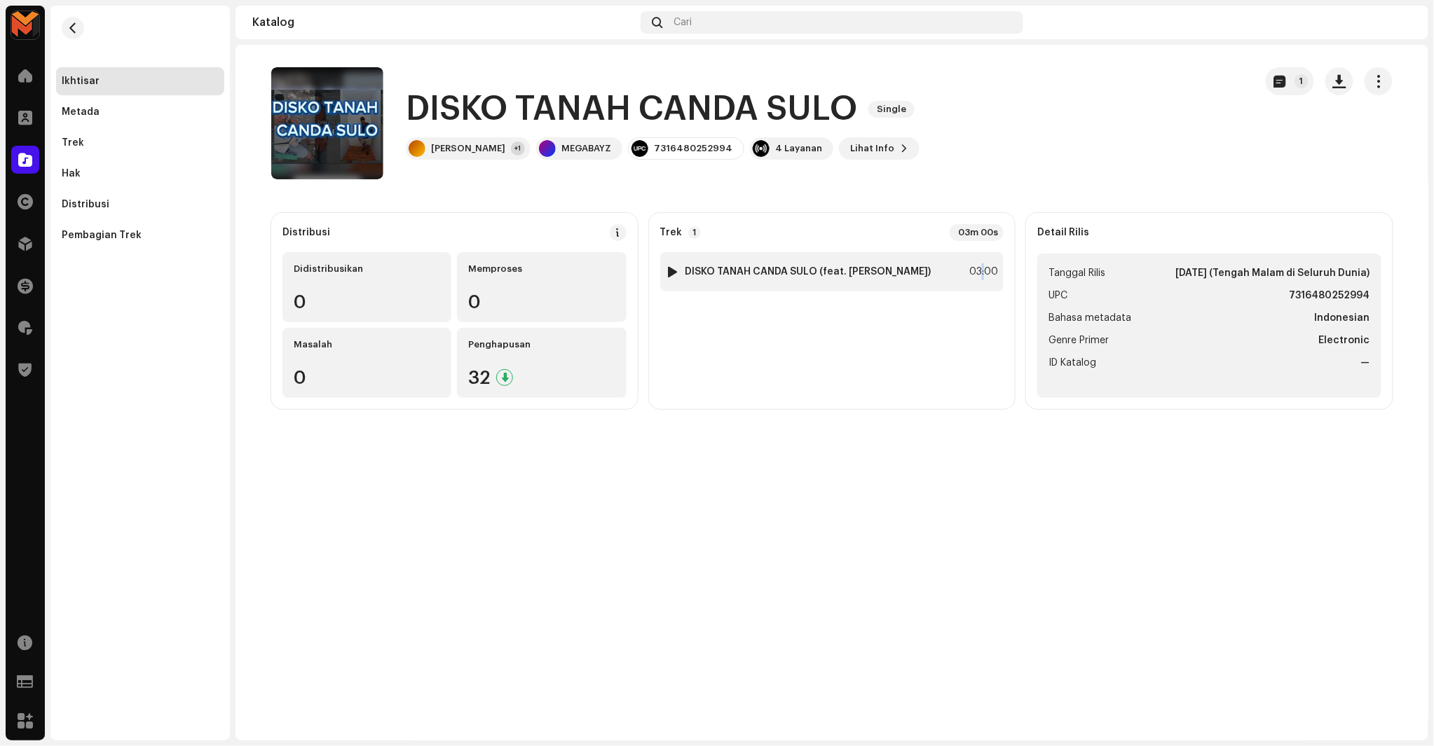
click at [983, 277] on div "03:00" at bounding box center [982, 272] width 31 height 17
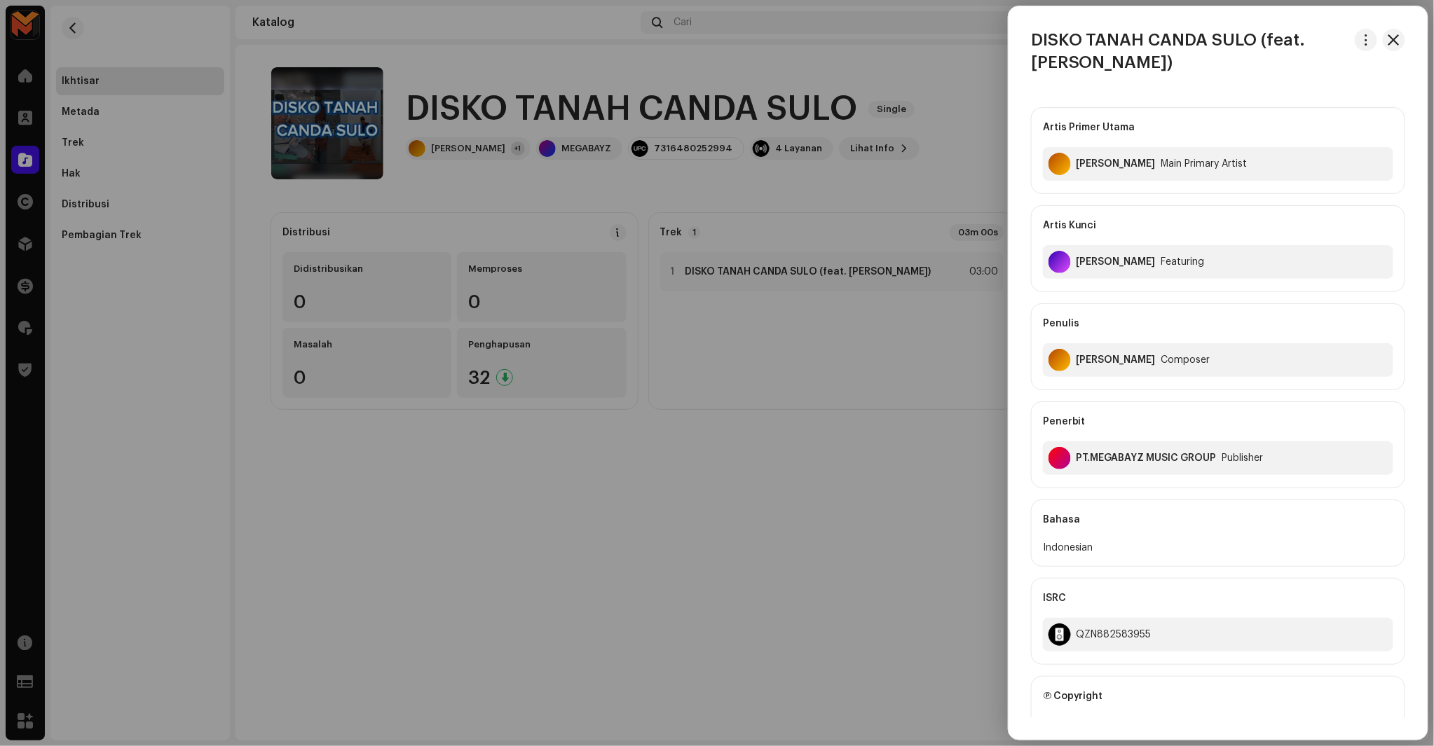
click at [1097, 360] on div "Terry Rogerd" at bounding box center [1115, 360] width 79 height 11
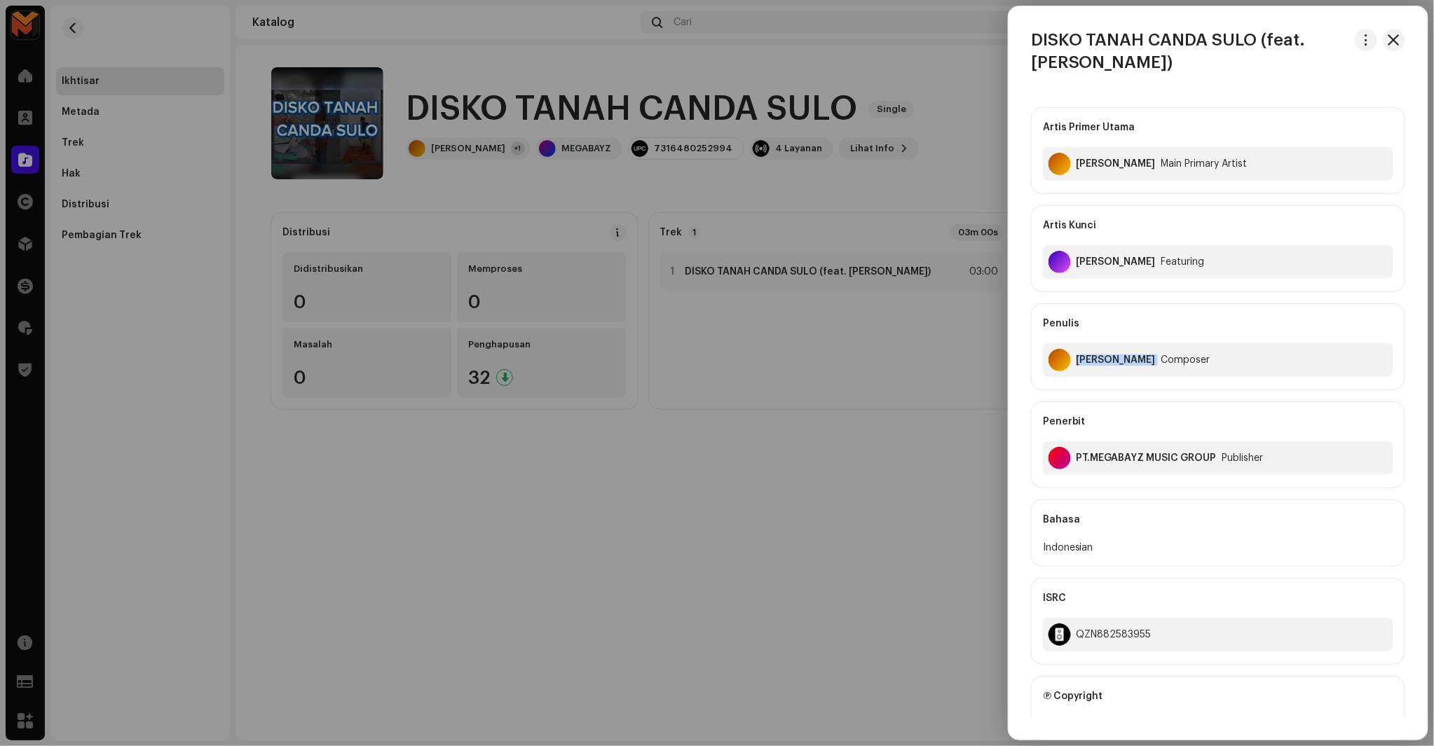
copy div "Terry Rogerd"
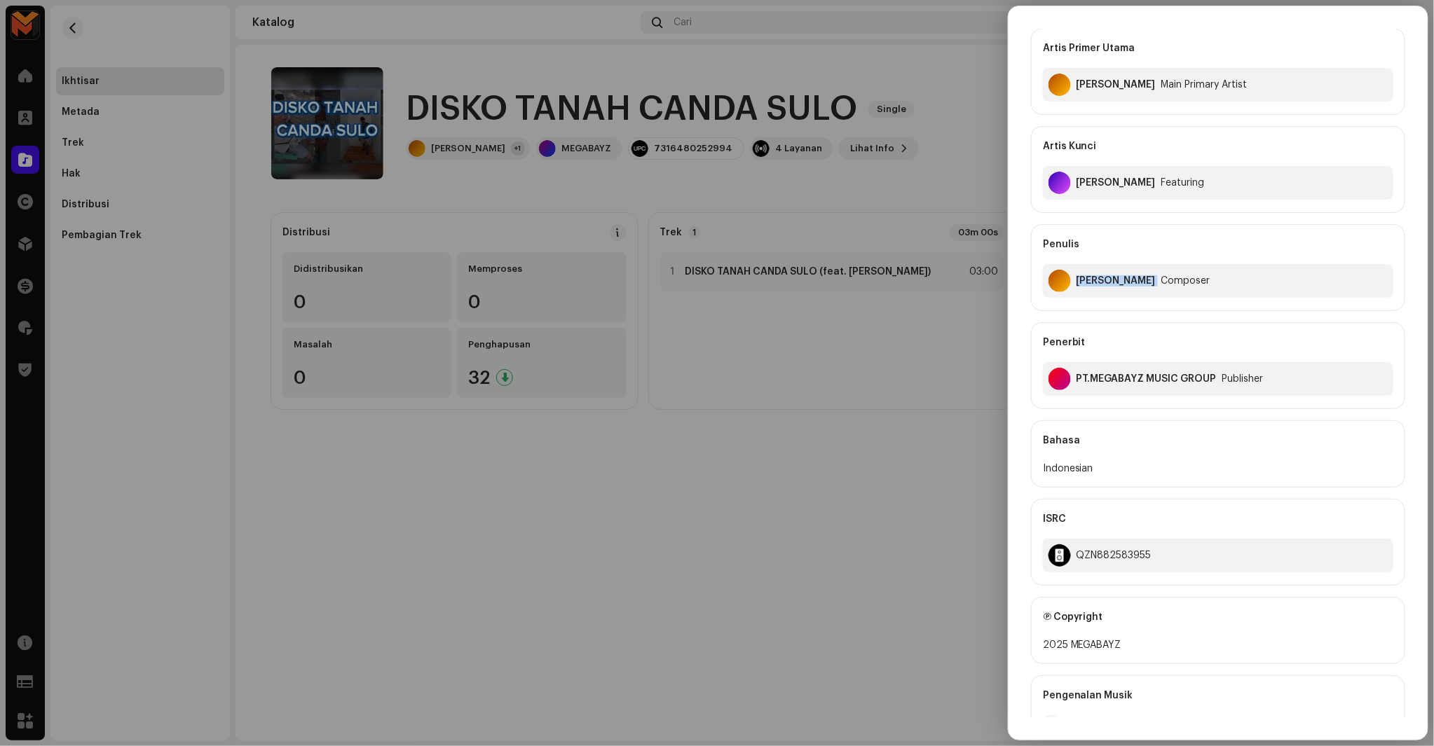
scroll to position [282, 0]
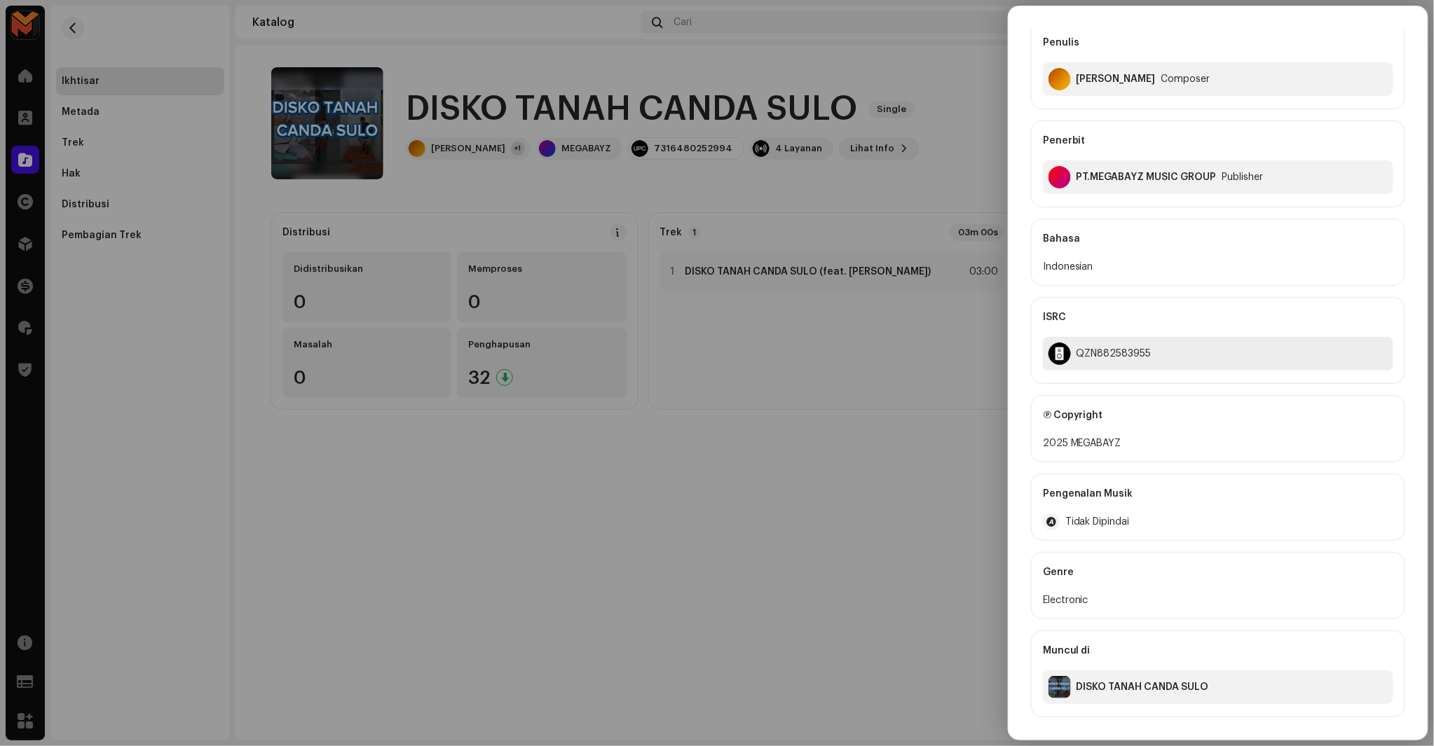
click at [1092, 353] on div "QZN882583955" at bounding box center [1113, 353] width 75 height 11
copy div "QZN882583955"
drag, startPoint x: 884, startPoint y: 389, endPoint x: 884, endPoint y: 380, distance: 9.1
click at [884, 385] on div at bounding box center [717, 373] width 1434 height 746
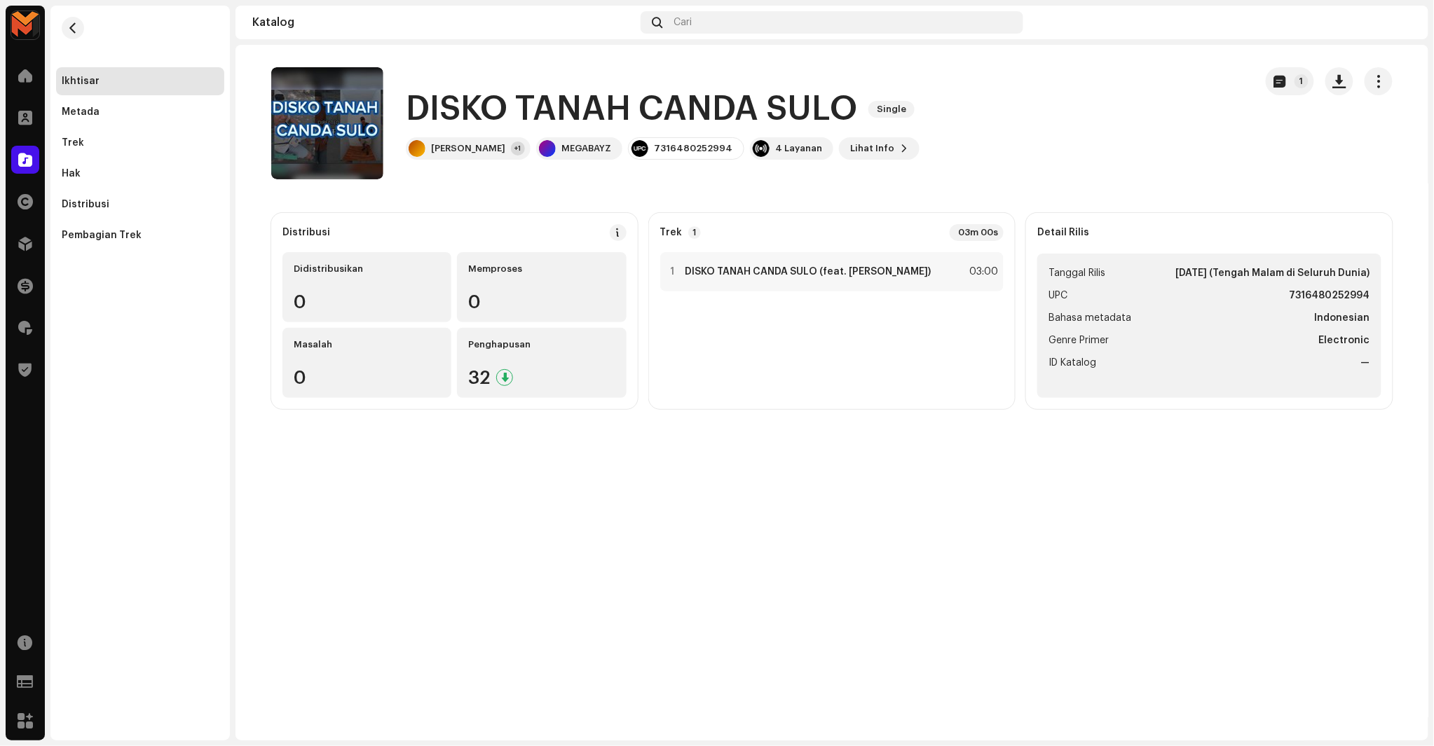
click at [1343, 299] on strong "7316480252994" at bounding box center [1330, 295] width 81 height 17
copy strong "7316480252994"
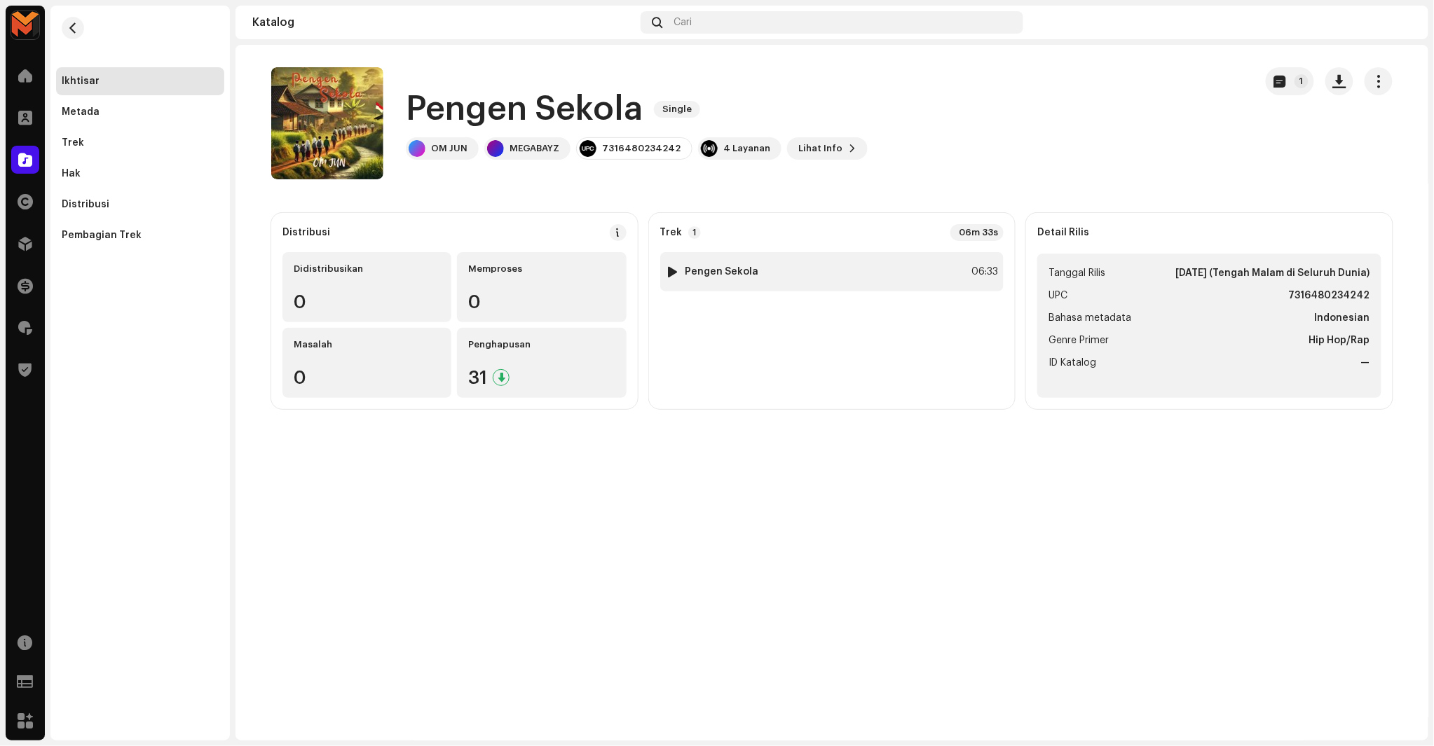
click at [919, 264] on div "1 Pengen Sekola 06:33" at bounding box center [832, 271] width 344 height 39
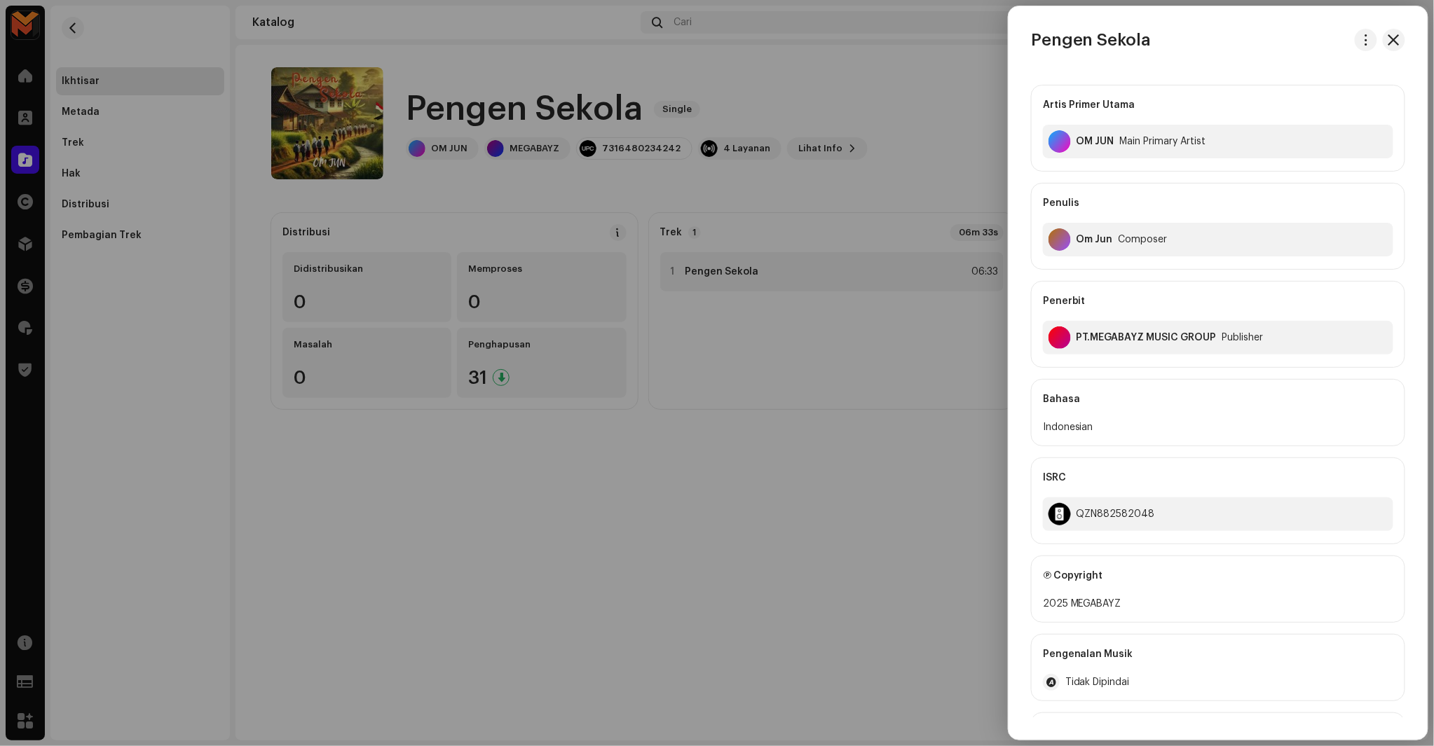
click at [919, 264] on div at bounding box center [717, 373] width 1434 height 746
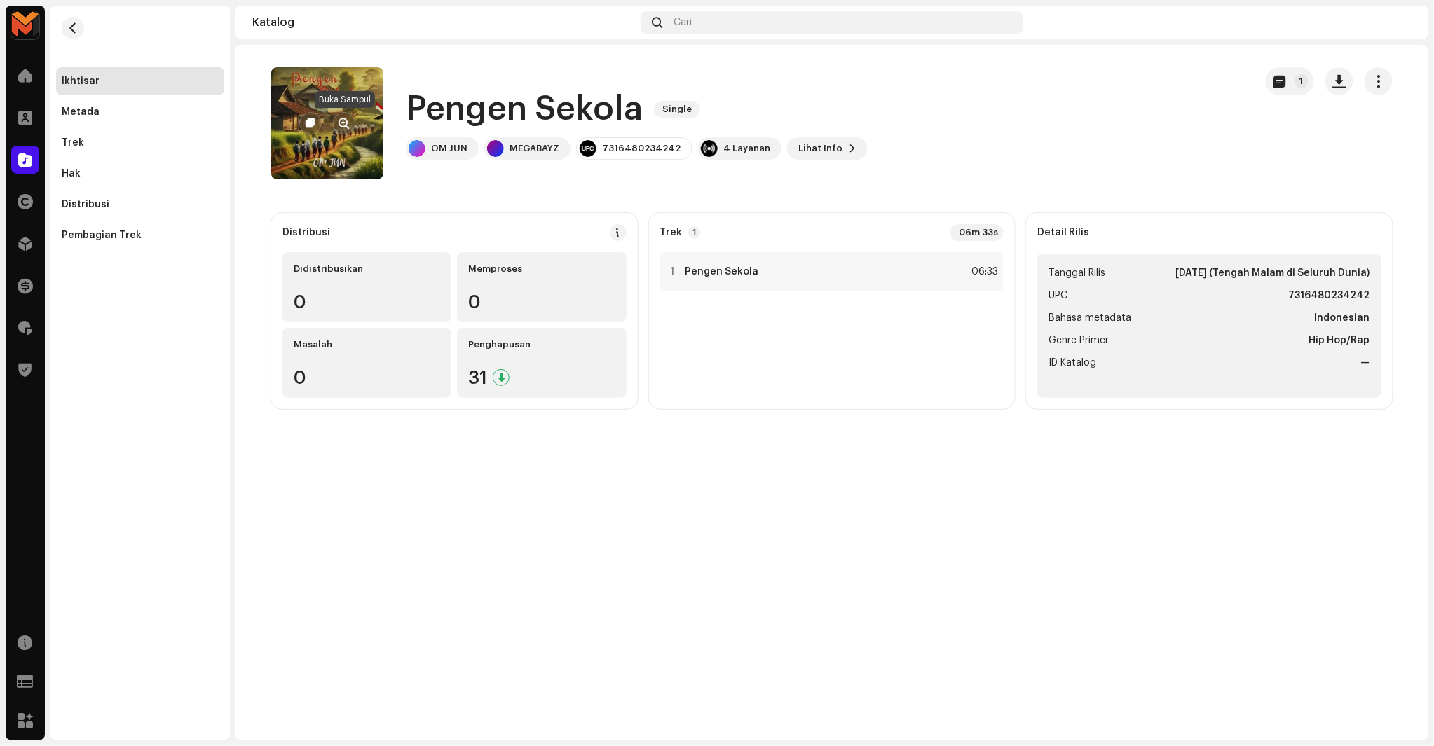
click at [343, 121] on span "button" at bounding box center [344, 123] width 11 height 11
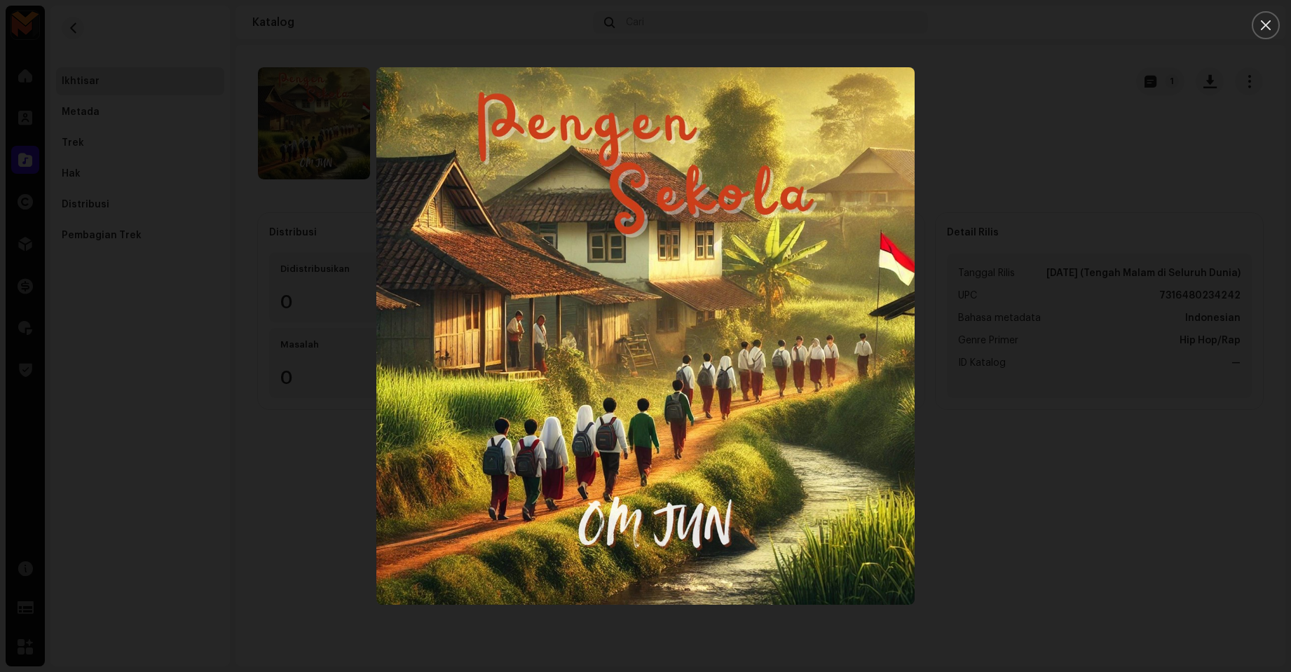
click at [812, 369] on img "1" at bounding box center [645, 336] width 538 height 538
click at [1073, 491] on div at bounding box center [645, 336] width 1291 height 672
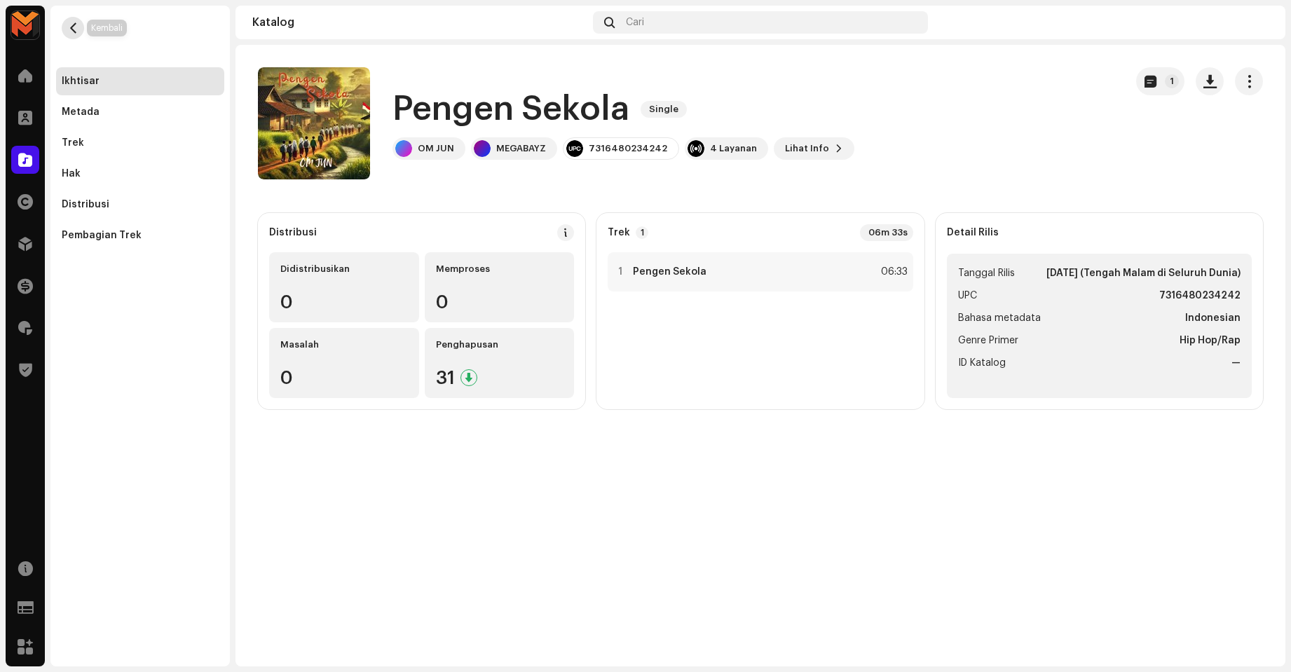
click at [71, 23] on span "button" at bounding box center [73, 27] width 11 height 11
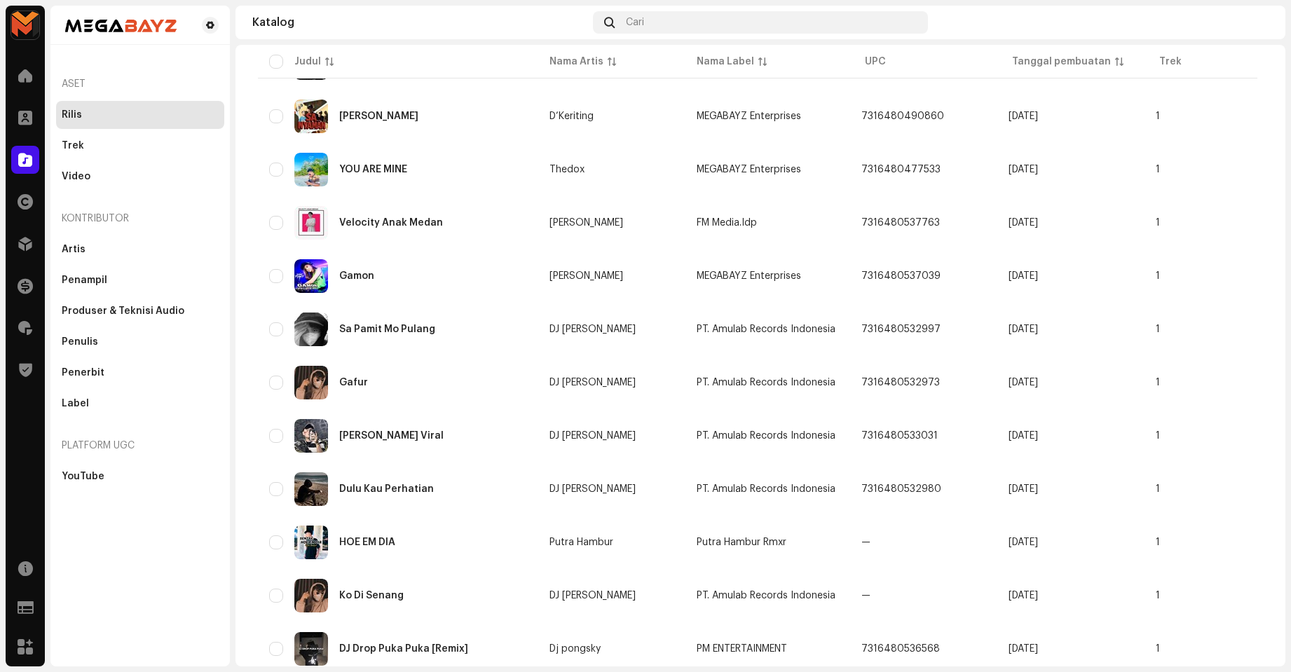
scroll to position [873, 0]
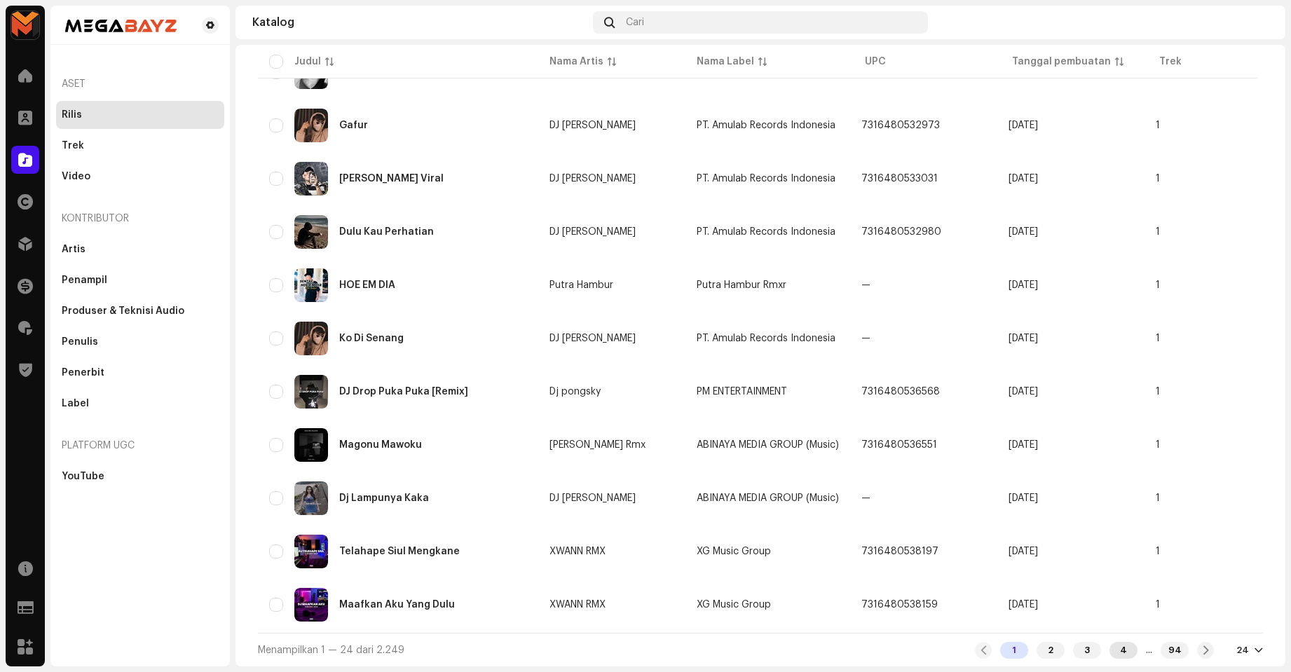
click at [1109, 647] on div "4" at bounding box center [1123, 650] width 28 height 17
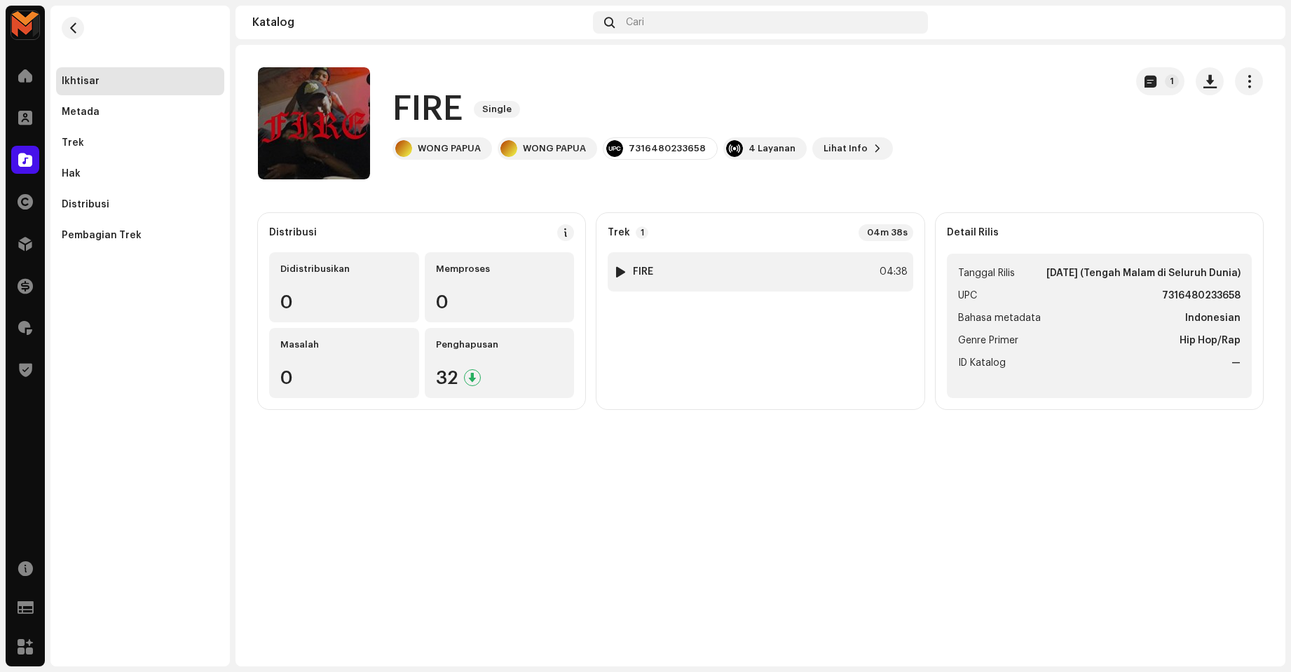
click at [719, 278] on div "1 FIRE 04:38" at bounding box center [760, 271] width 305 height 39
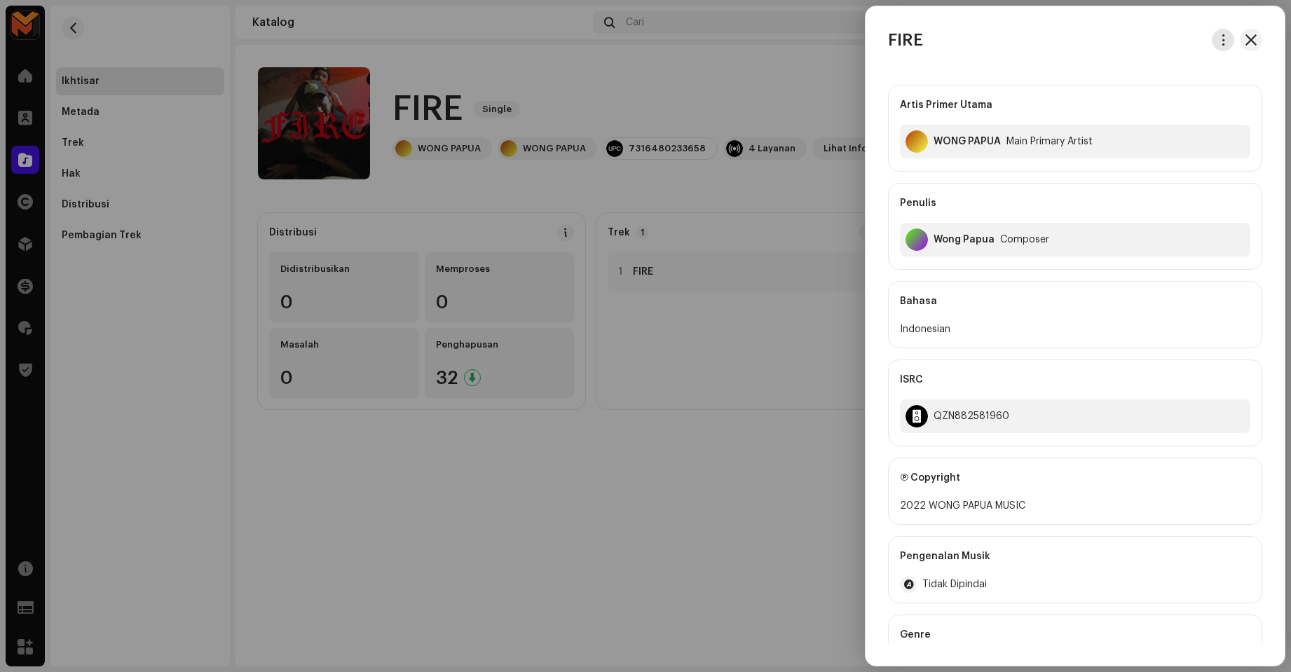
click at [1218, 39] on span "button" at bounding box center [1223, 39] width 11 height 11
click at [1009, 82] on div "Artis Primer Utama WONG PAPUA Main Primary Artist Penulis Wong Papua Composer B…" at bounding box center [1075, 427] width 374 height 706
click at [589, 90] on div at bounding box center [645, 336] width 1291 height 672
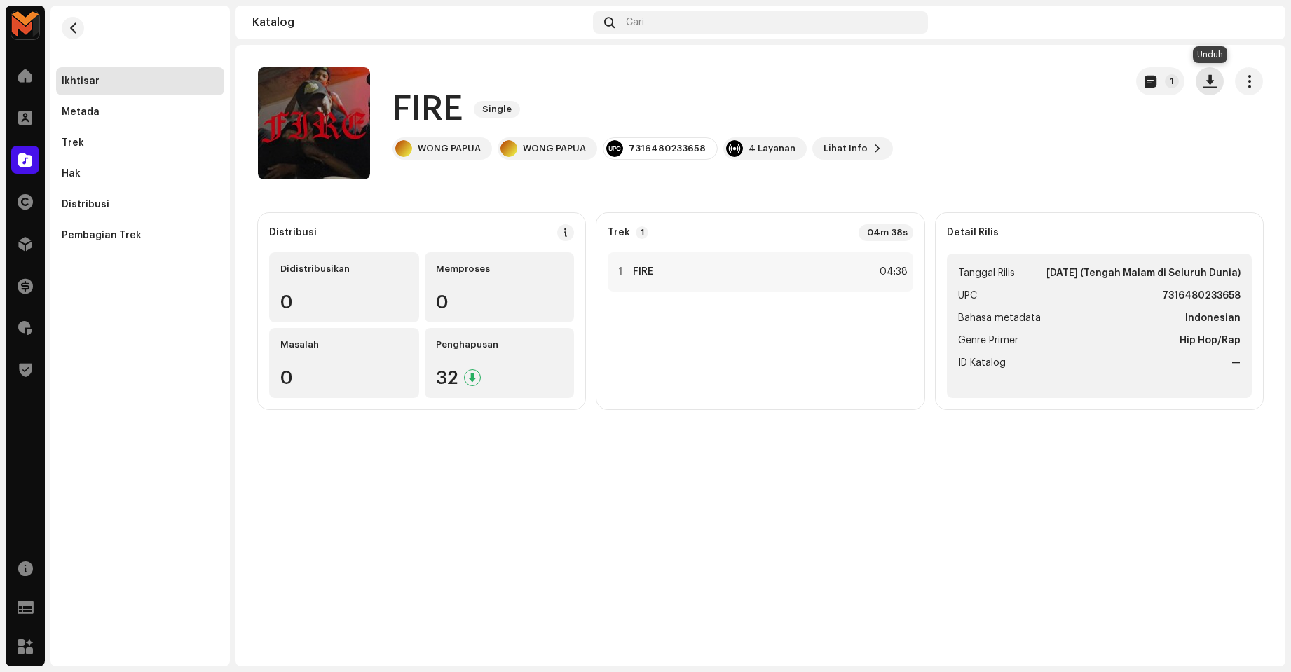
click at [1208, 83] on span "button" at bounding box center [1209, 81] width 13 height 11
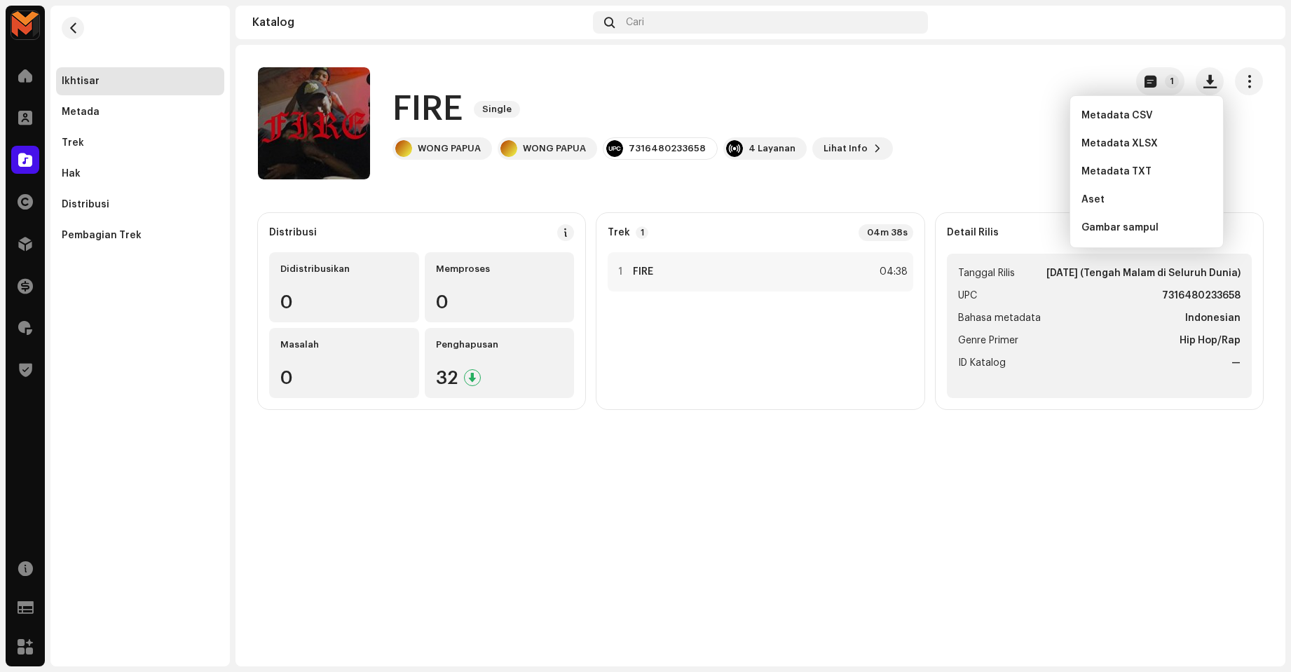
click at [1017, 193] on catalog-releases-details-overview "FIRE Single 1 FIRE Single WONG [GEOGRAPHIC_DATA] 7316480233658 4 Layanan Lihat …" at bounding box center [760, 238] width 1050 height 387
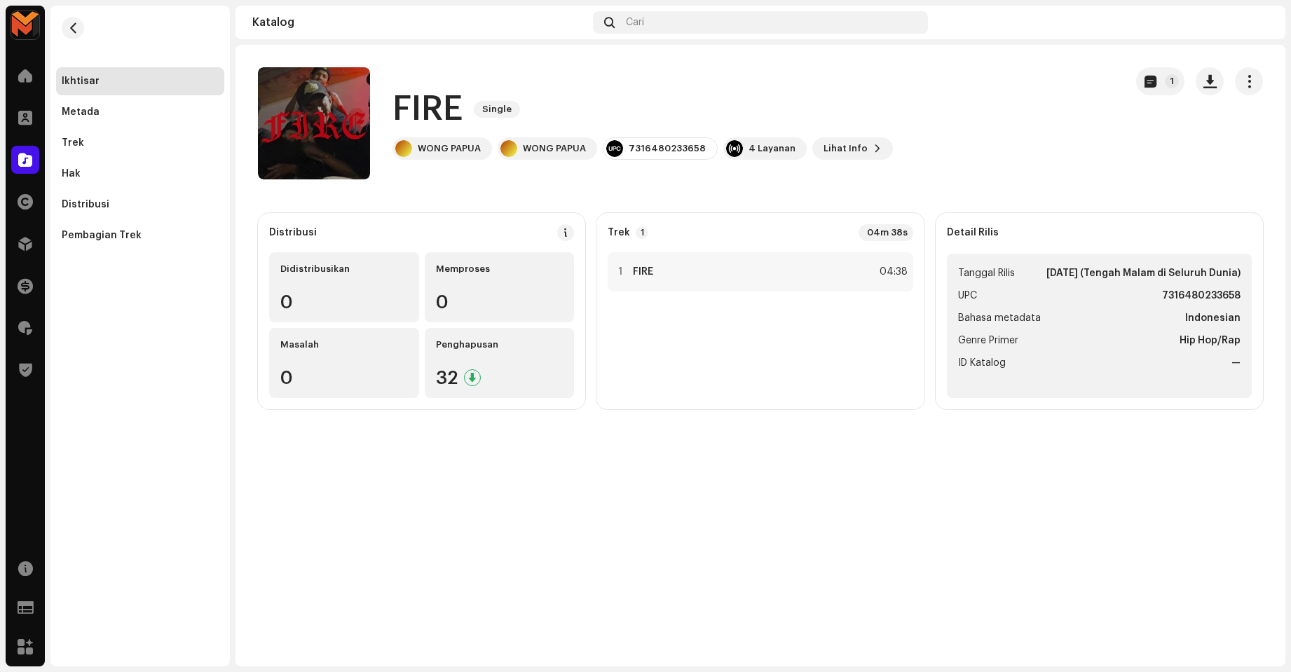
click at [413, 125] on h1 "FIRE" at bounding box center [427, 109] width 70 height 45
click at [416, 120] on h1 "FIRE" at bounding box center [427, 109] width 70 height 45
copy h1 "FIRE"
click at [884, 406] on div "Trek 1 04m 38s 1 FIRE 04:38" at bounding box center [759, 311] width 327 height 196
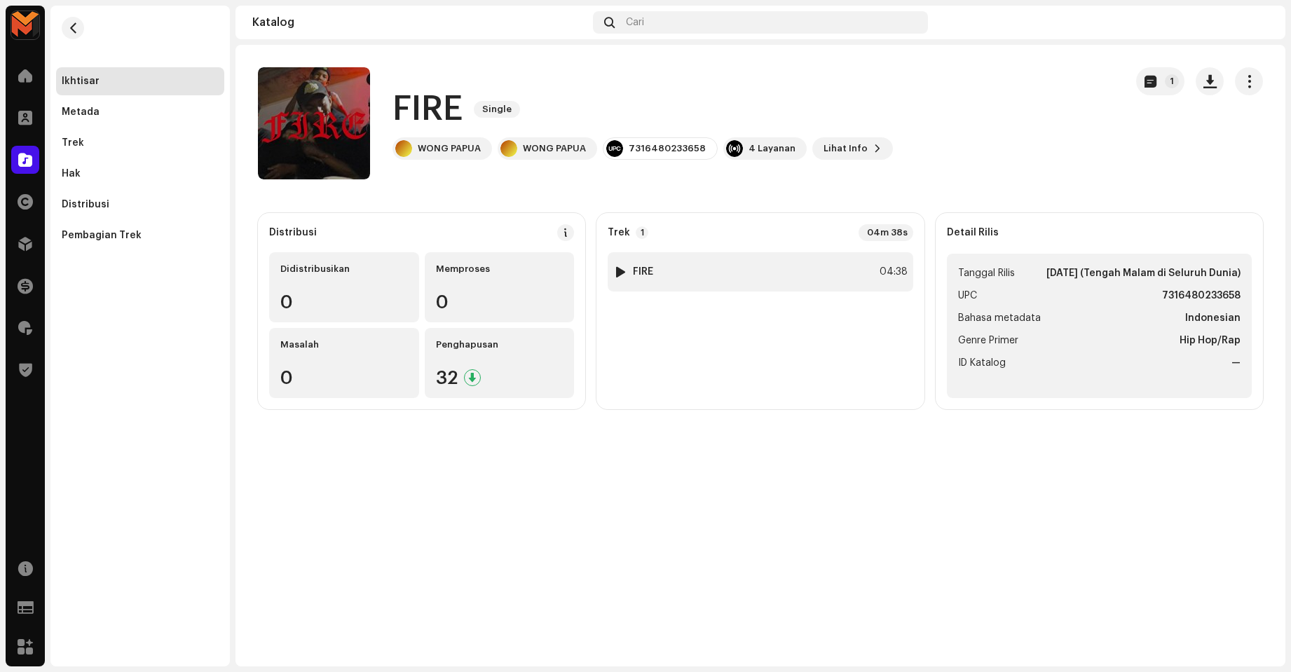
click at [847, 259] on div "1 FIRE 04:38" at bounding box center [760, 271] width 305 height 39
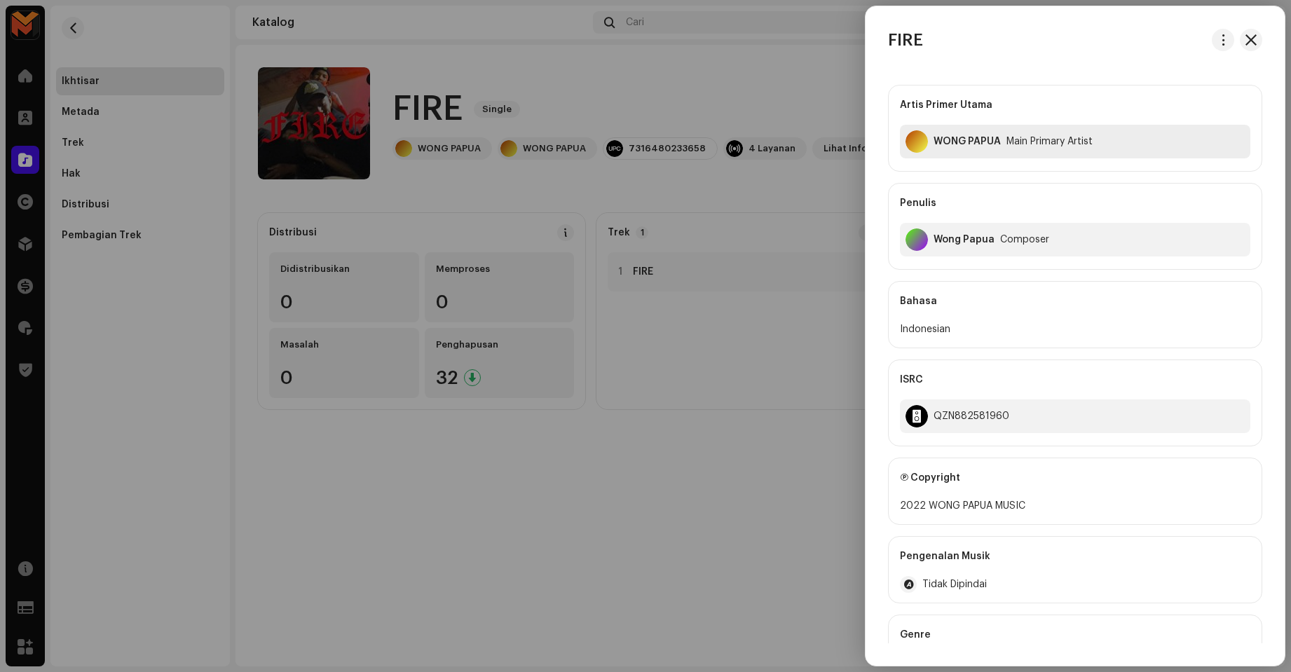
scroll to position [137, 0]
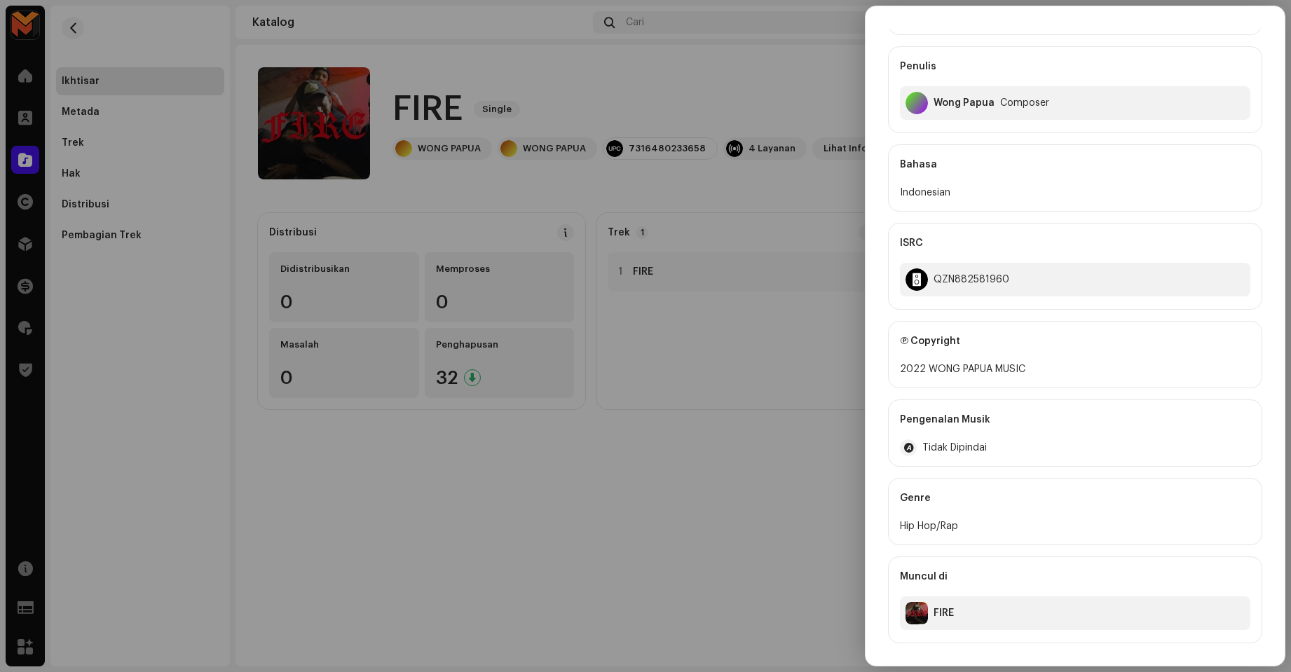
click at [859, 14] on div at bounding box center [645, 336] width 1291 height 672
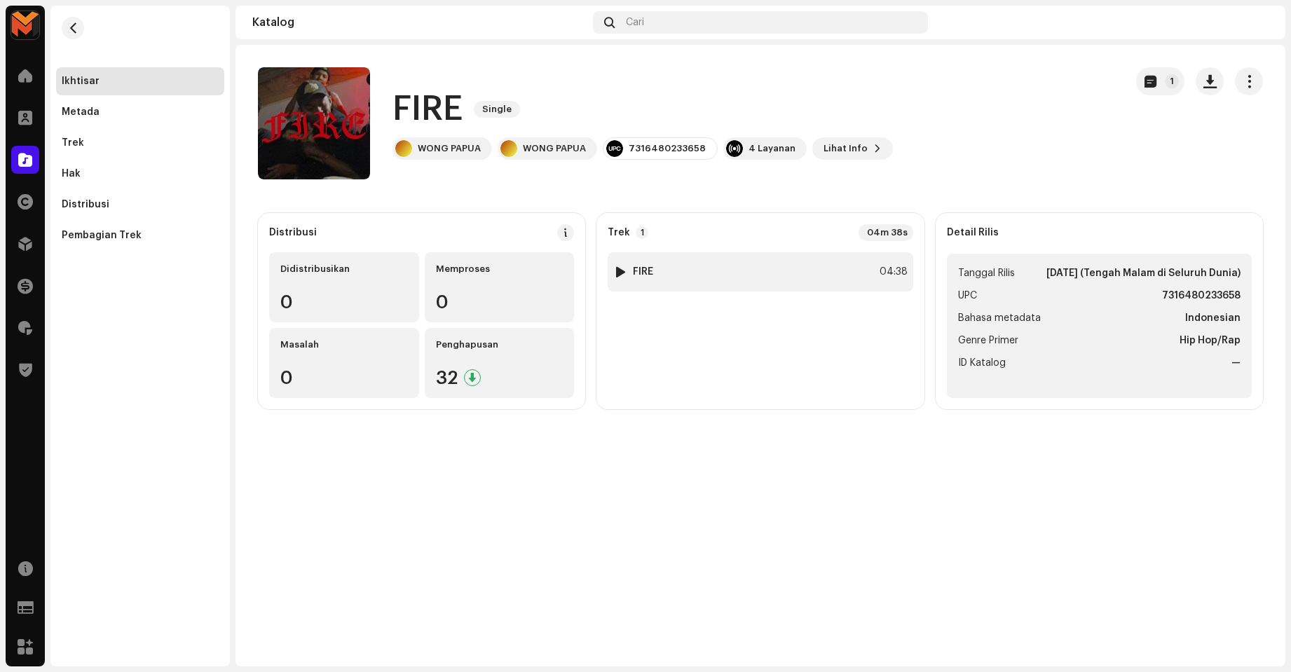
click at [825, 275] on div "1 FIRE 04:38" at bounding box center [760, 271] width 305 height 39
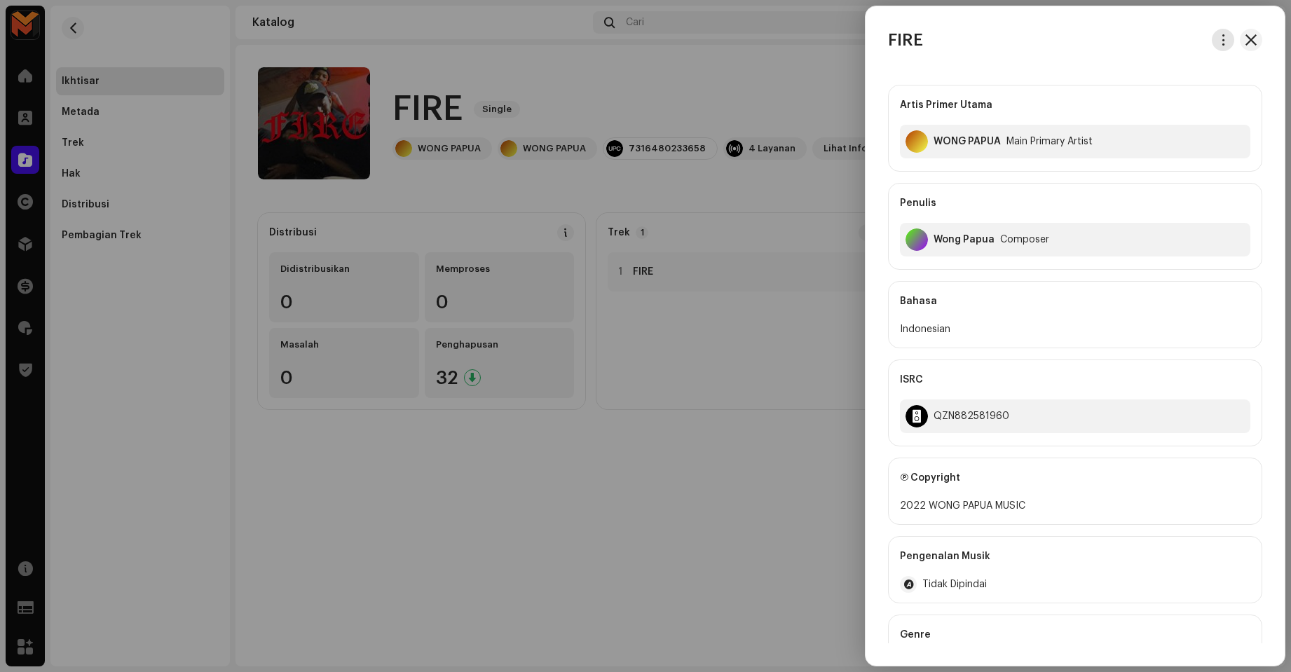
click at [1219, 46] on button "button" at bounding box center [1223, 40] width 22 height 22
click at [1142, 98] on span "Unduh audio" at bounding box center [1119, 99] width 62 height 11
click at [779, 310] on div at bounding box center [645, 336] width 1291 height 672
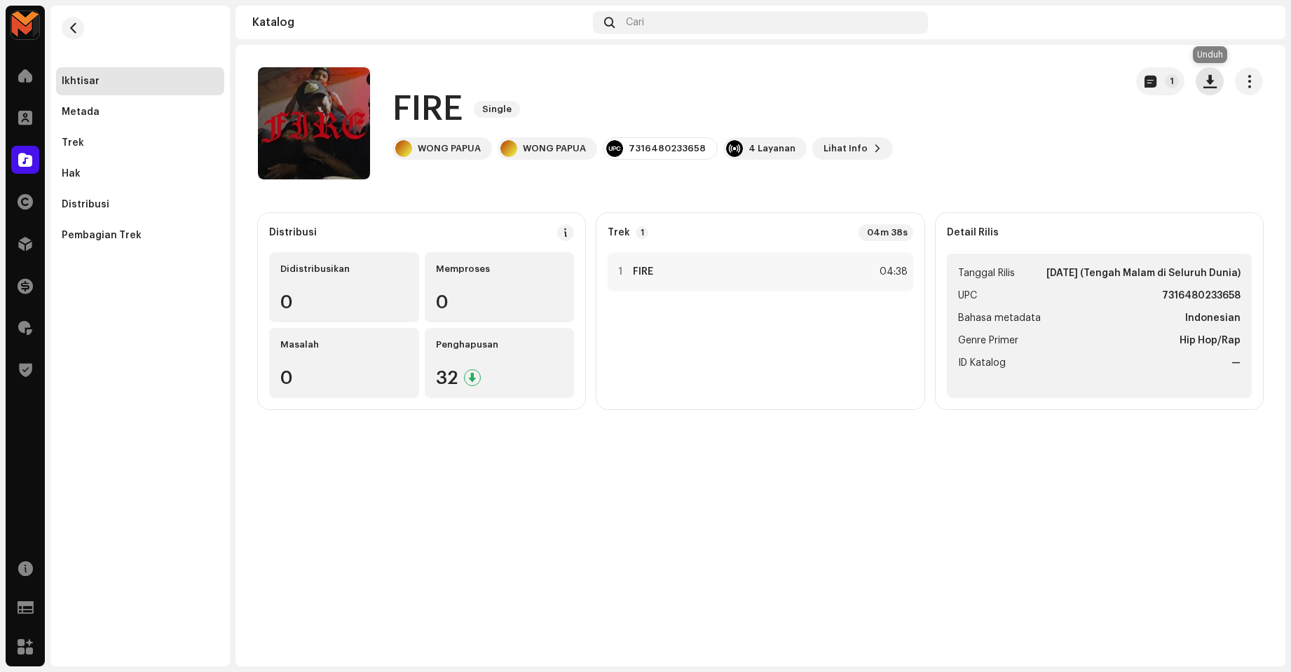
click at [1203, 81] on span "button" at bounding box center [1209, 81] width 13 height 11
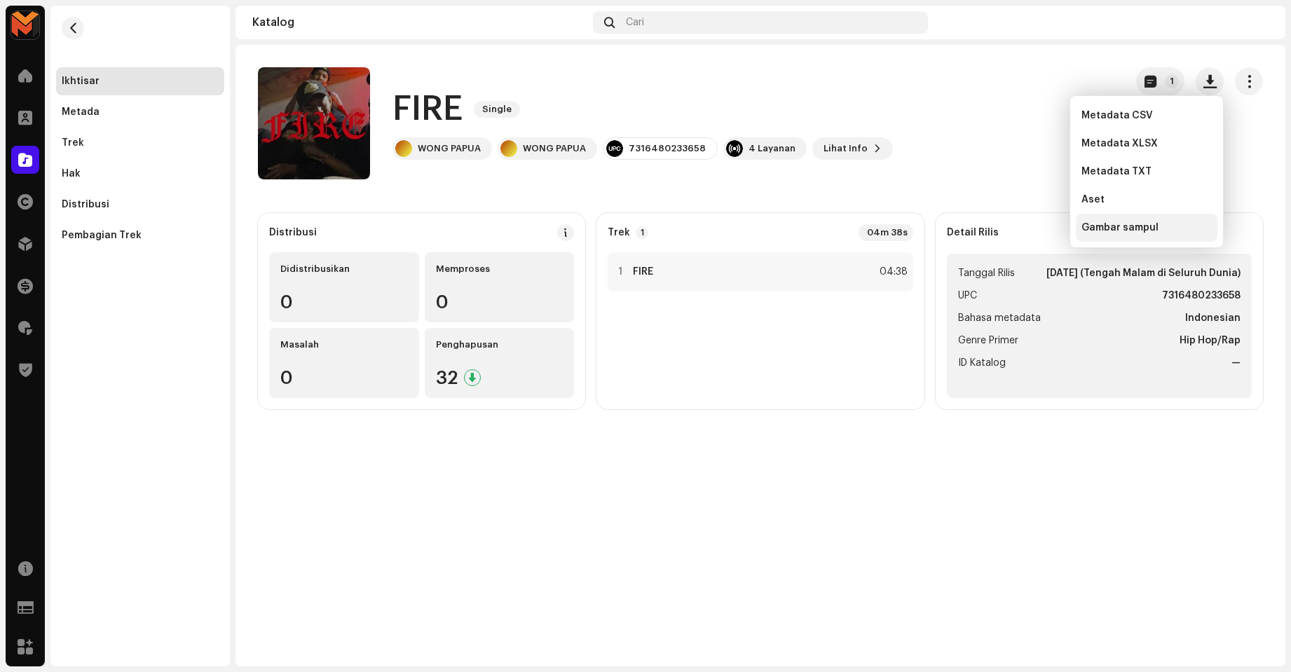
click at [1133, 225] on span "Gambar sampul" at bounding box center [1119, 227] width 77 height 11
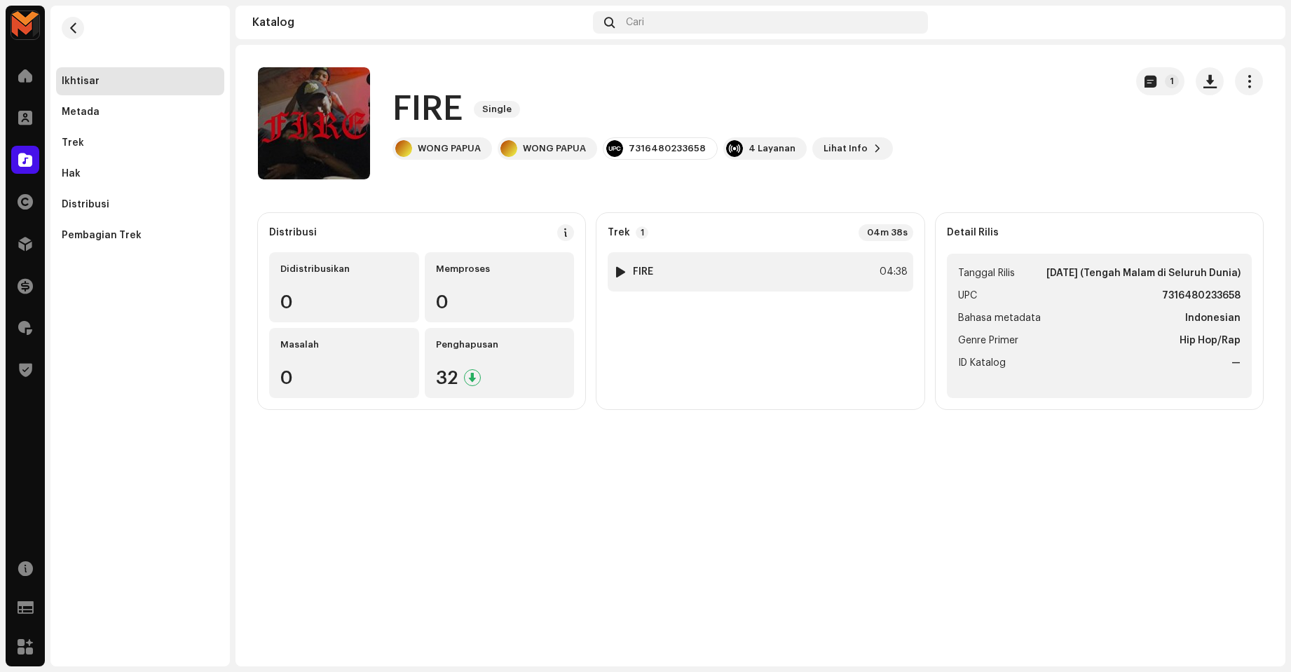
click at [694, 271] on div "1 FIRE 04:38" at bounding box center [760, 271] width 305 height 39
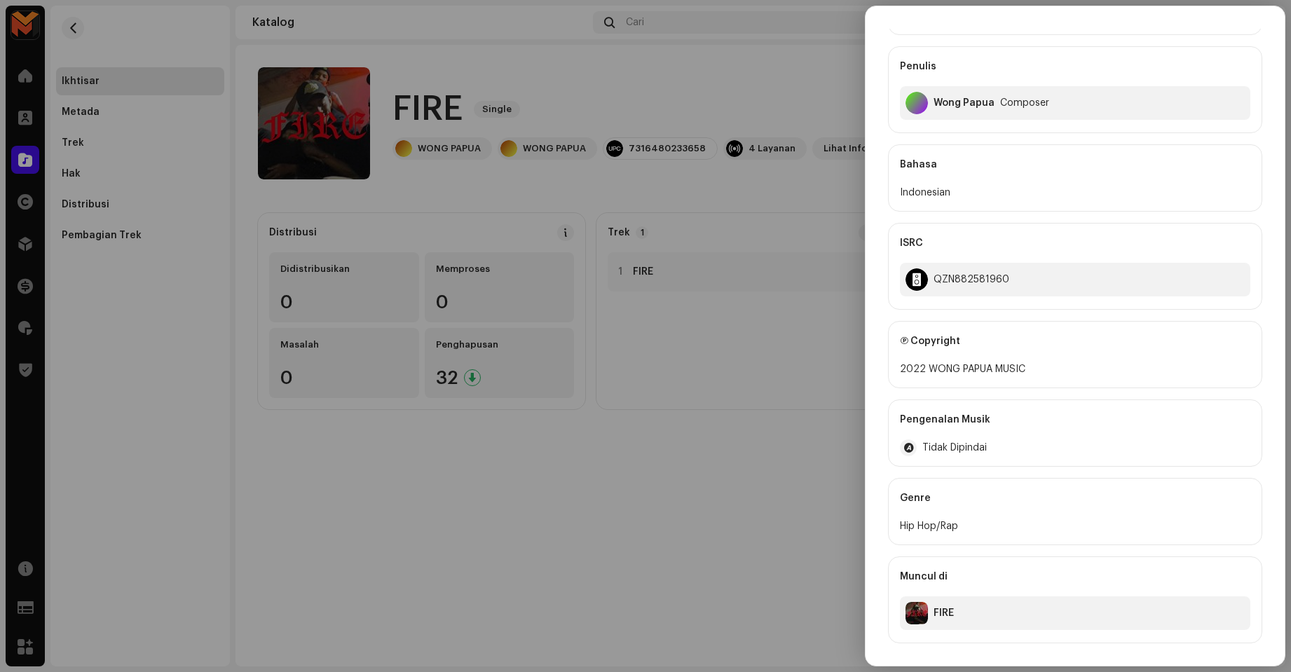
click at [704, 392] on div at bounding box center [645, 336] width 1291 height 672
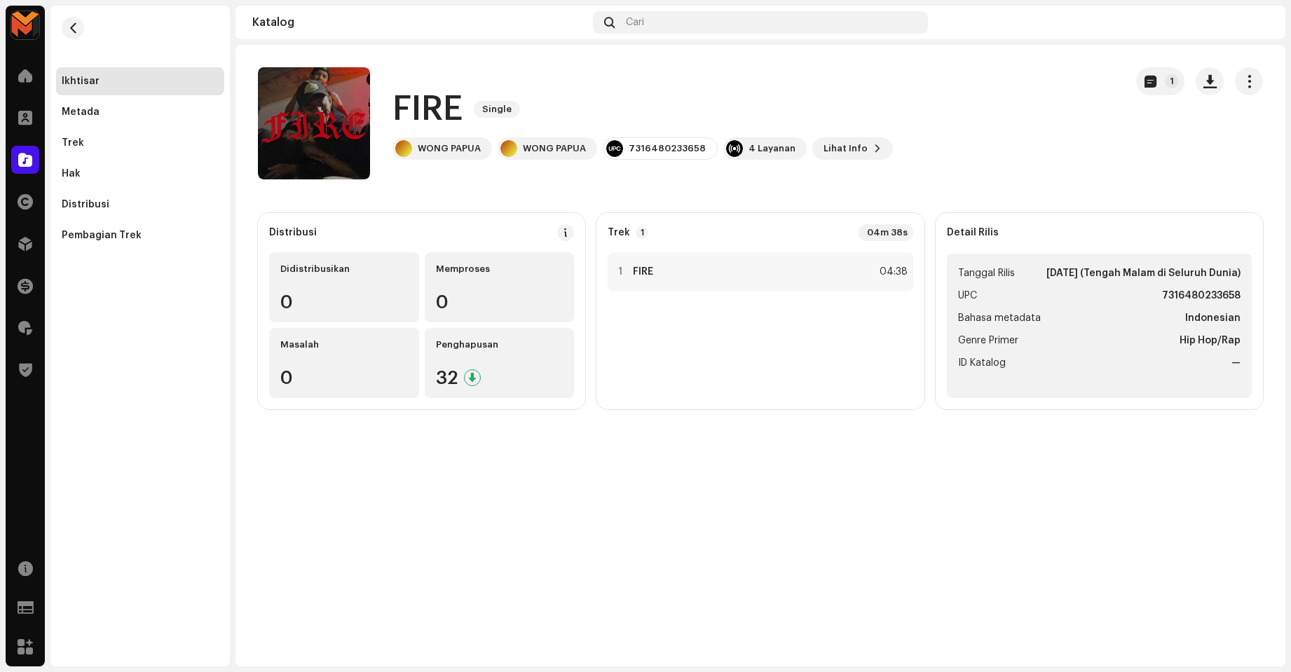
click at [1223, 294] on strong "7316480233658" at bounding box center [1201, 295] width 78 height 17
copy strong "7316480233658"
click at [842, 271] on div "1 FIRE 04:38" at bounding box center [760, 271] width 305 height 39
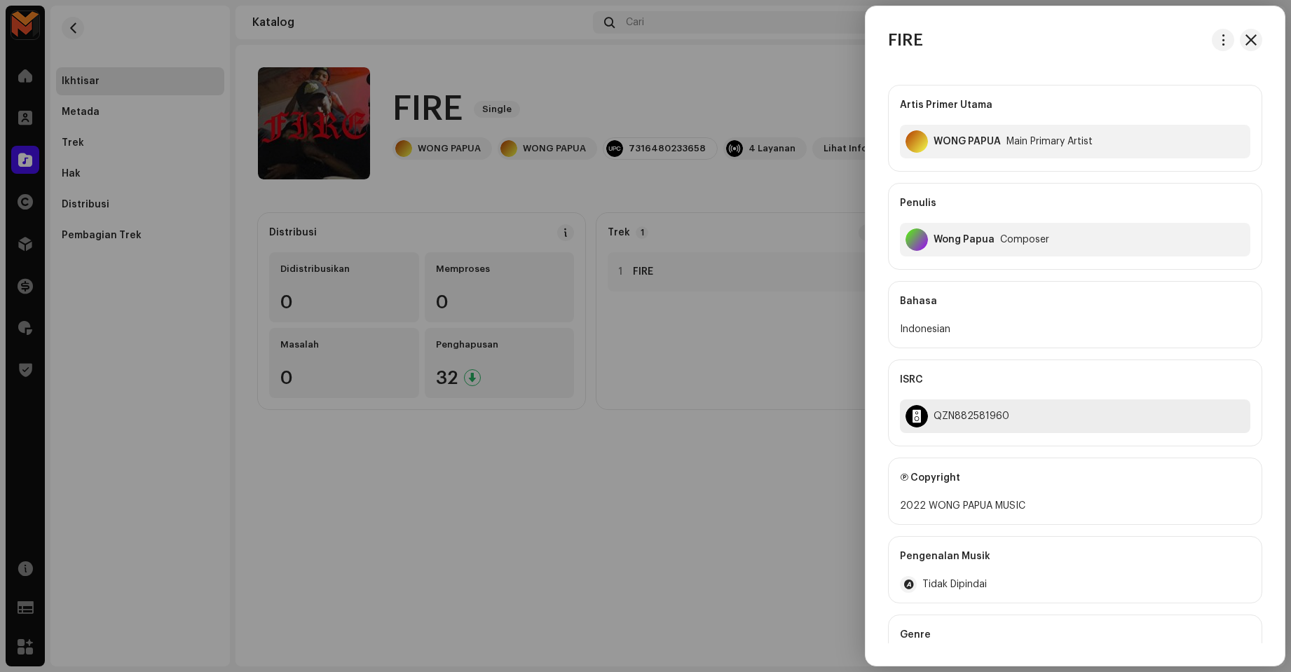
click at [982, 417] on div "QZN882581960" at bounding box center [972, 416] width 76 height 11
copy div "QZN882581960"
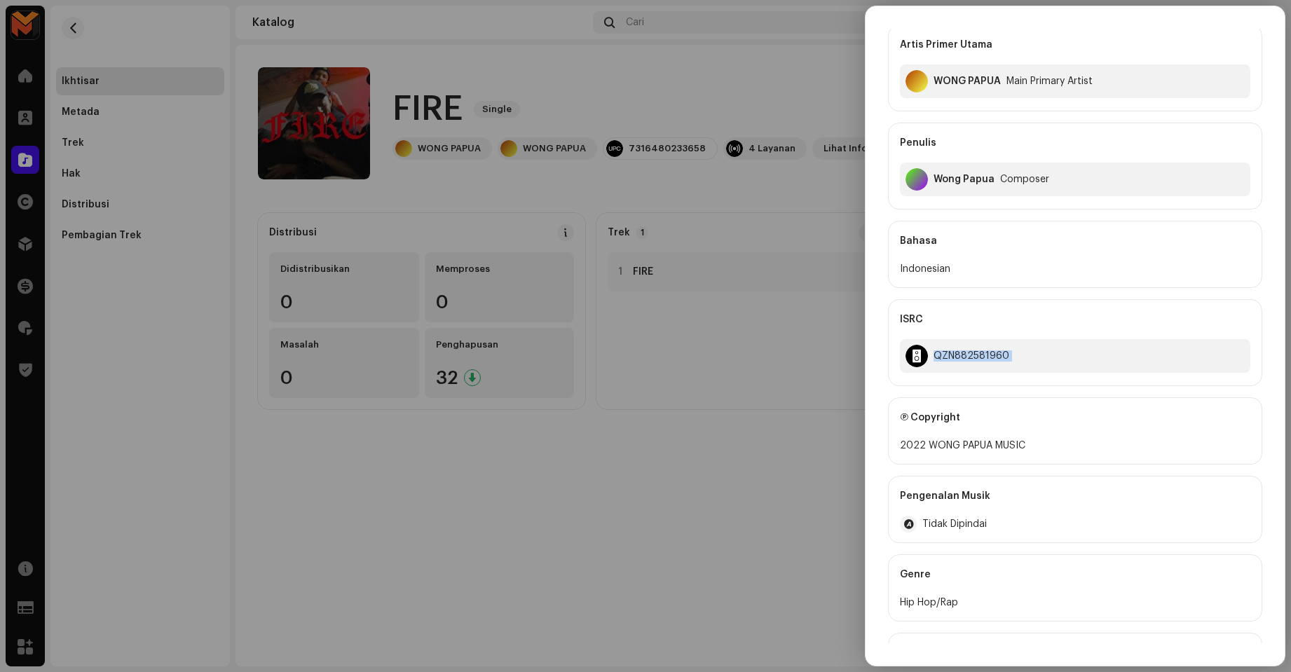
scroll to position [0, 0]
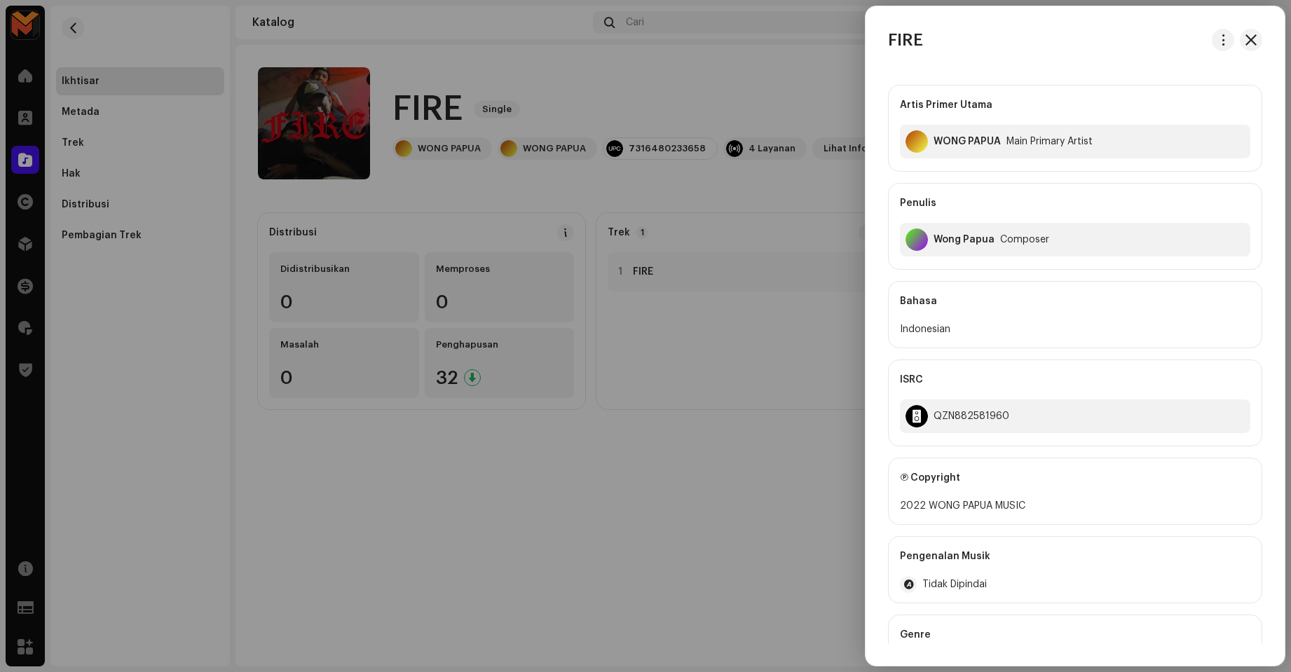
click at [856, 187] on div at bounding box center [645, 336] width 1291 height 672
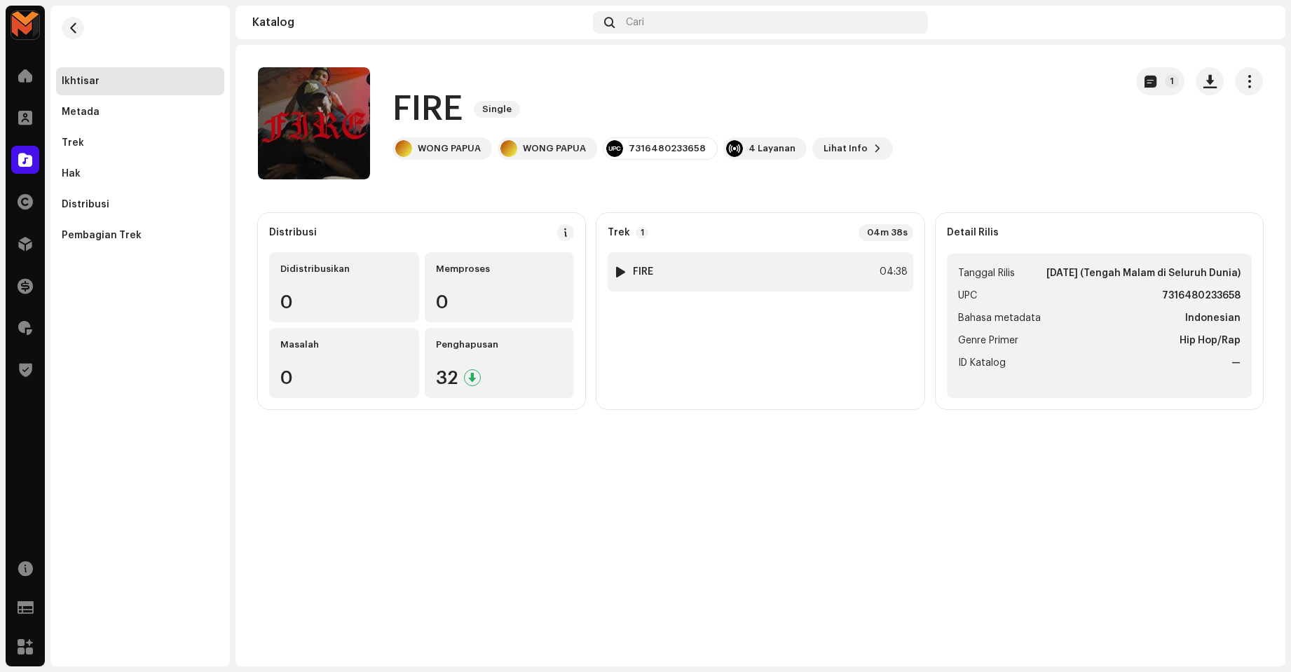
click at [857, 272] on div "1 FIRE 04:38" at bounding box center [760, 271] width 305 height 39
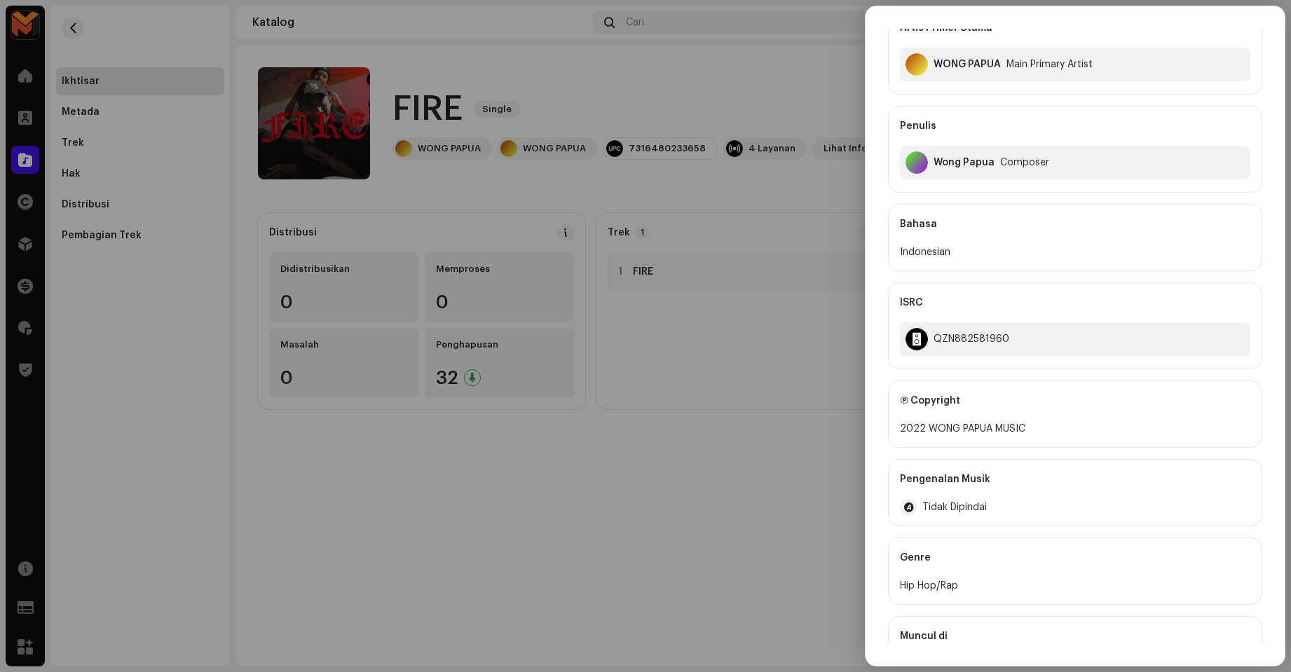
scroll to position [137, 0]
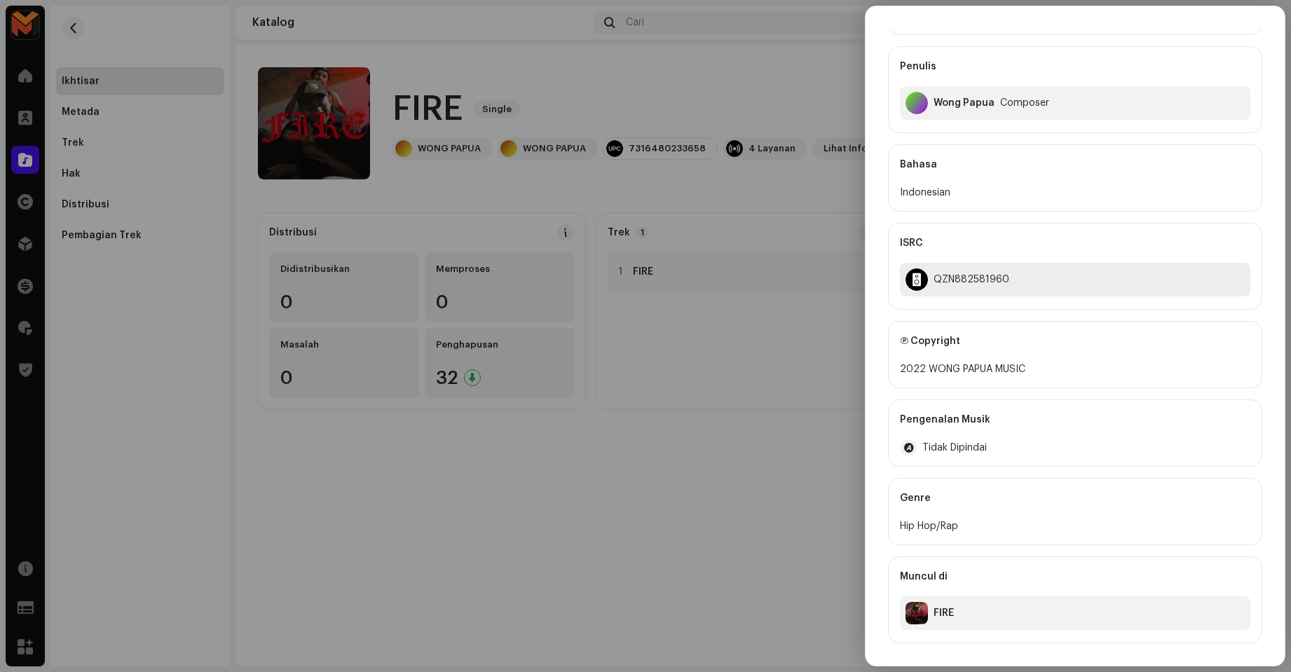
click at [950, 291] on div "QZN882581960" at bounding box center [1075, 280] width 350 height 34
copy div "QZN882581960"
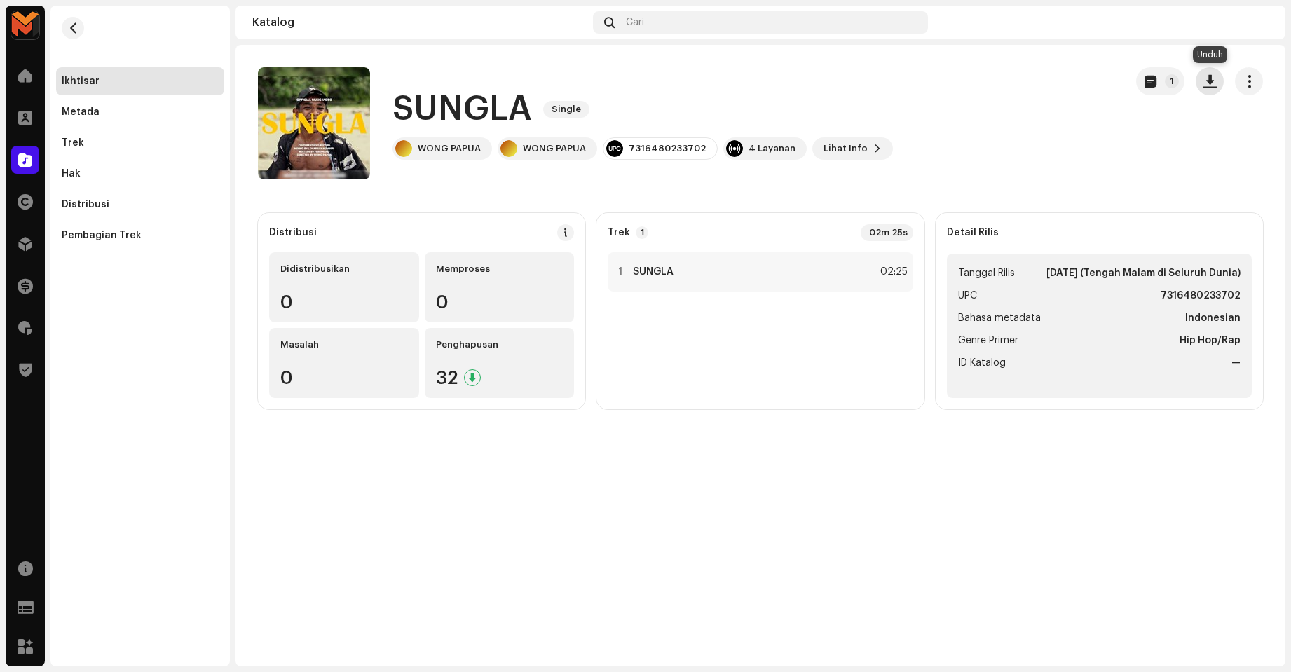
click at [1214, 78] on span "button" at bounding box center [1209, 81] width 13 height 11
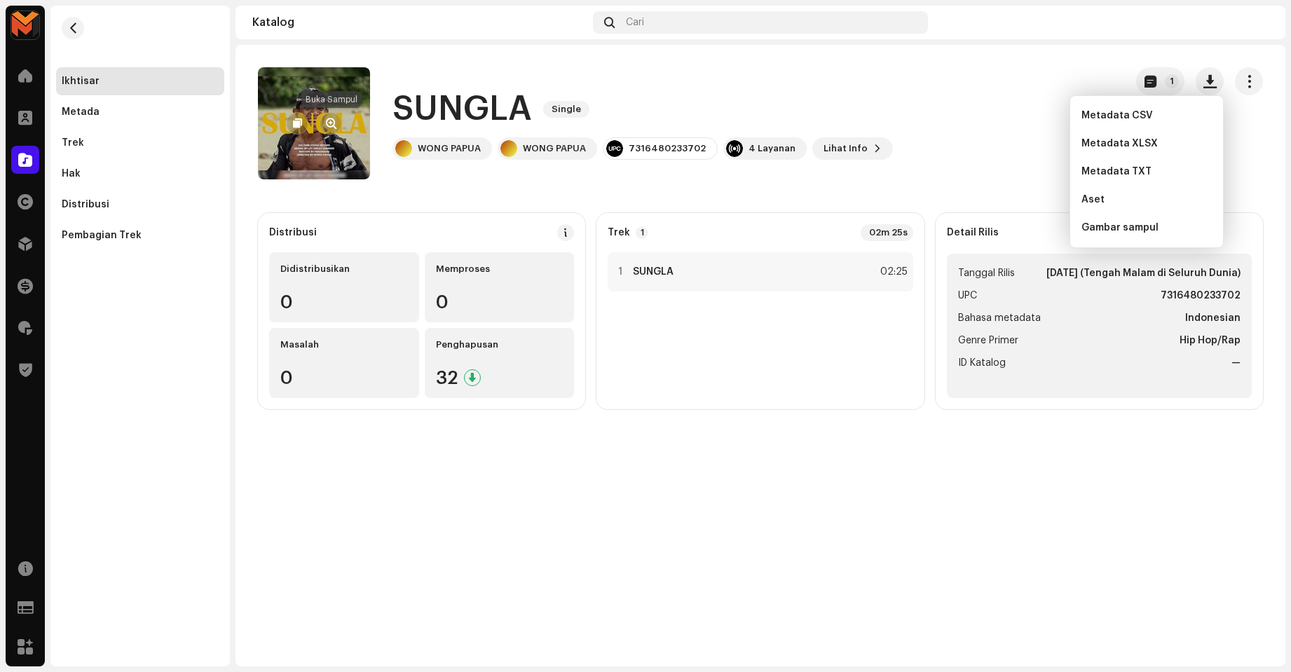
click at [329, 122] on span "button" at bounding box center [331, 123] width 11 height 11
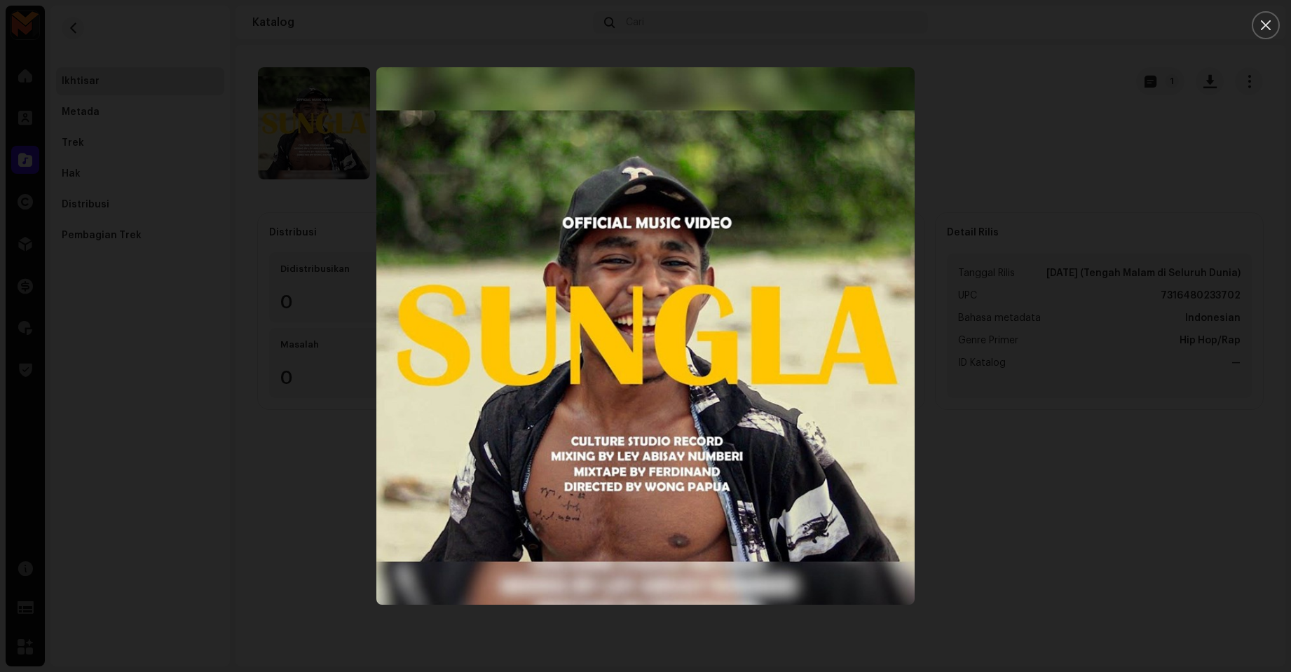
click at [1000, 299] on div at bounding box center [645, 336] width 1291 height 672
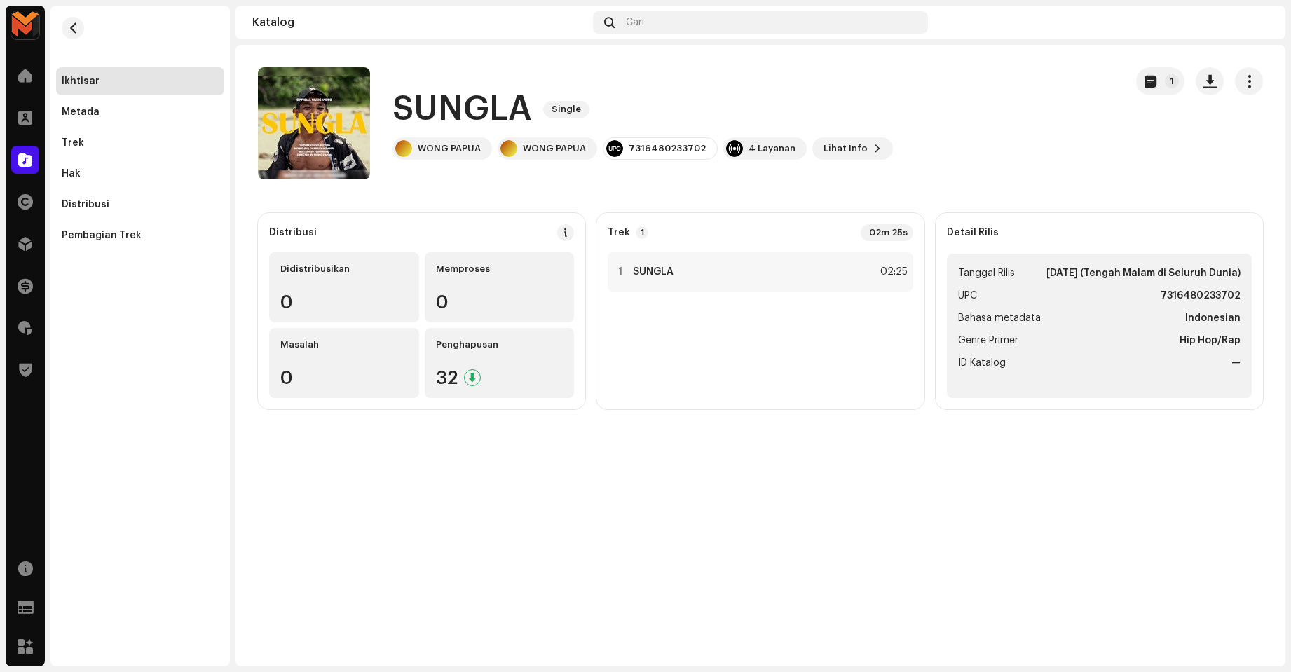
click at [430, 117] on h1 "SUNGLA" at bounding box center [461, 109] width 139 height 45
copy h1 "SUNGLA"
click at [793, 392] on div "1 SUNGLA 02:25" at bounding box center [760, 325] width 305 height 146
click at [827, 295] on div "1 SUNGLA 02:25" at bounding box center [760, 325] width 305 height 146
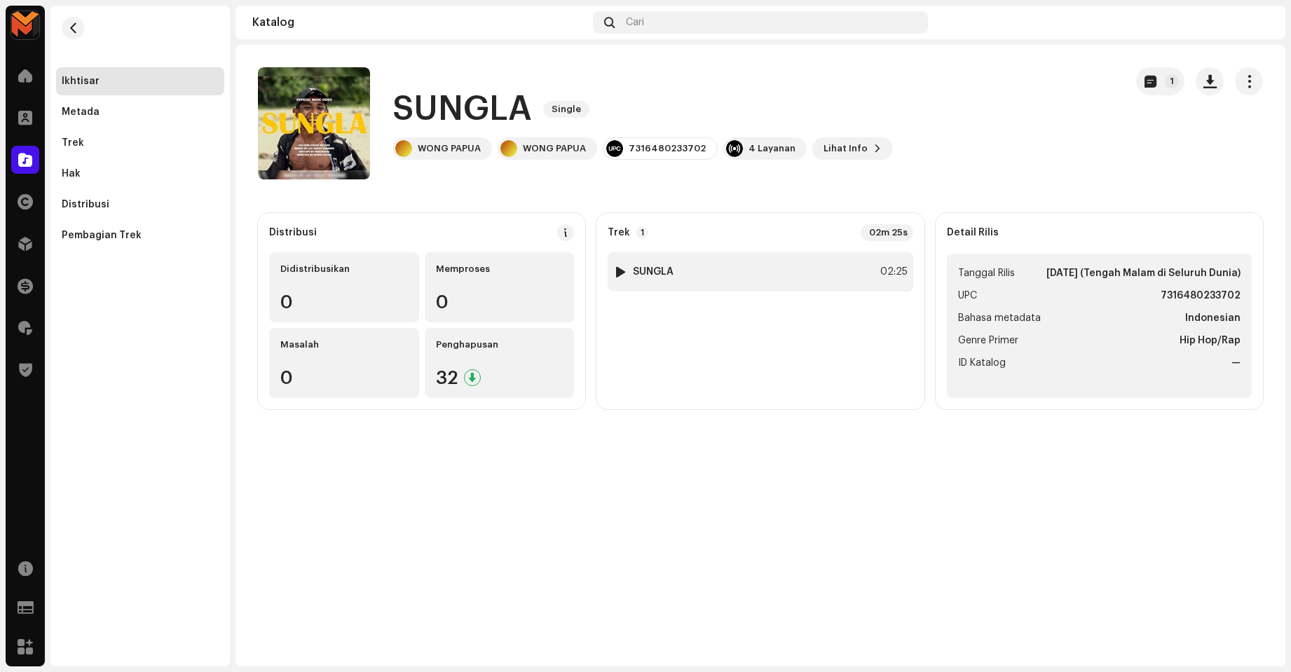
click at [831, 288] on div "1 SUNGLA 02:25" at bounding box center [760, 271] width 305 height 39
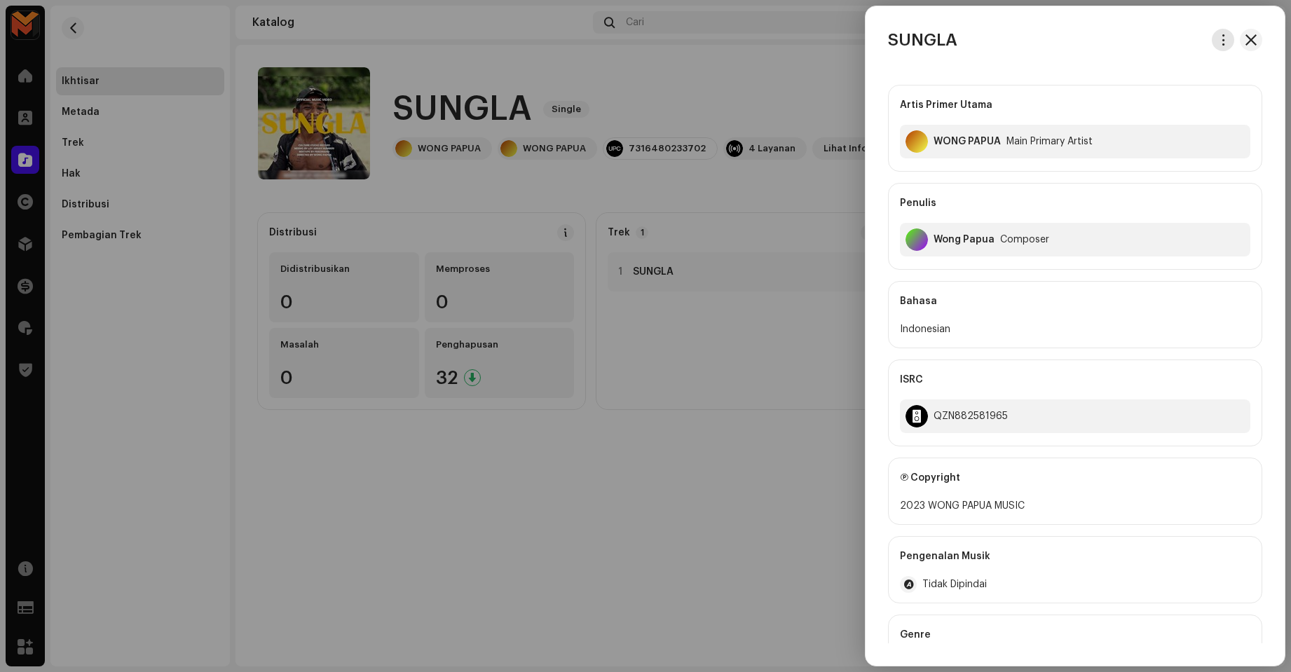
click at [1213, 46] on button "button" at bounding box center [1223, 40] width 22 height 22
click at [1130, 103] on span "Unduh audio" at bounding box center [1119, 99] width 62 height 11
click at [802, 383] on div at bounding box center [645, 336] width 1291 height 672
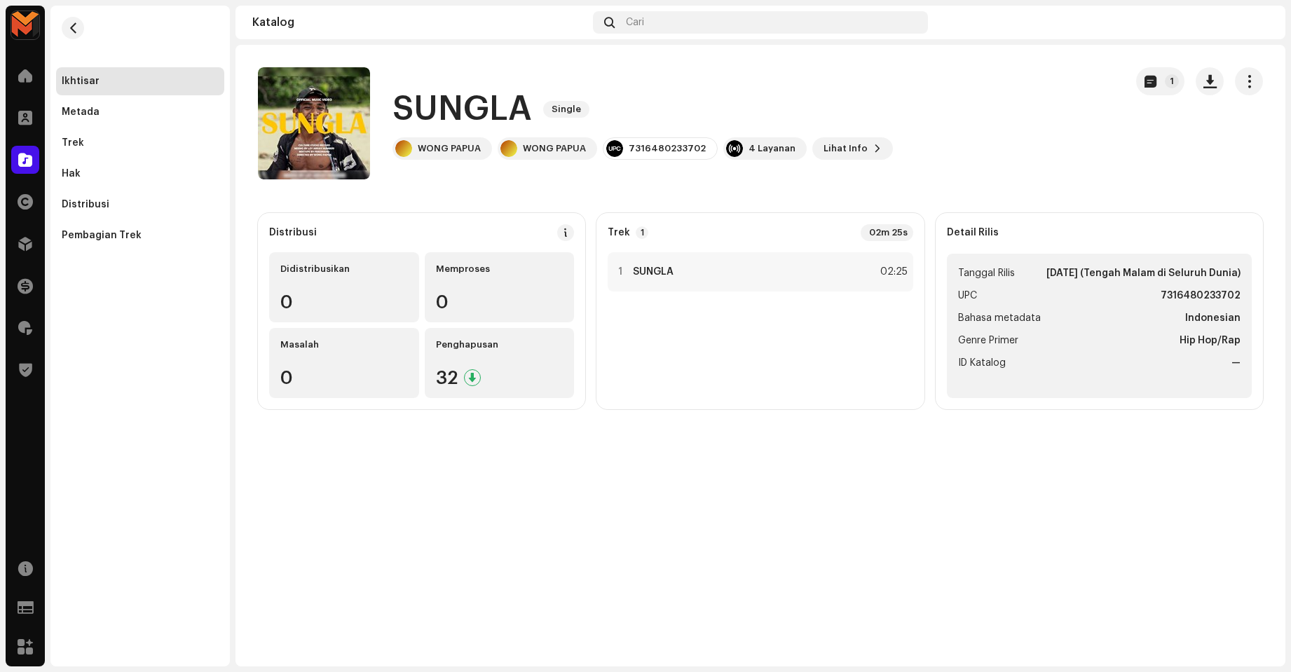
click at [1198, 294] on strong "7316480233702" at bounding box center [1201, 295] width 80 height 17
copy strong "7316480233702"
click at [823, 283] on div "1 SUNGLA 02:25" at bounding box center [760, 271] width 305 height 39
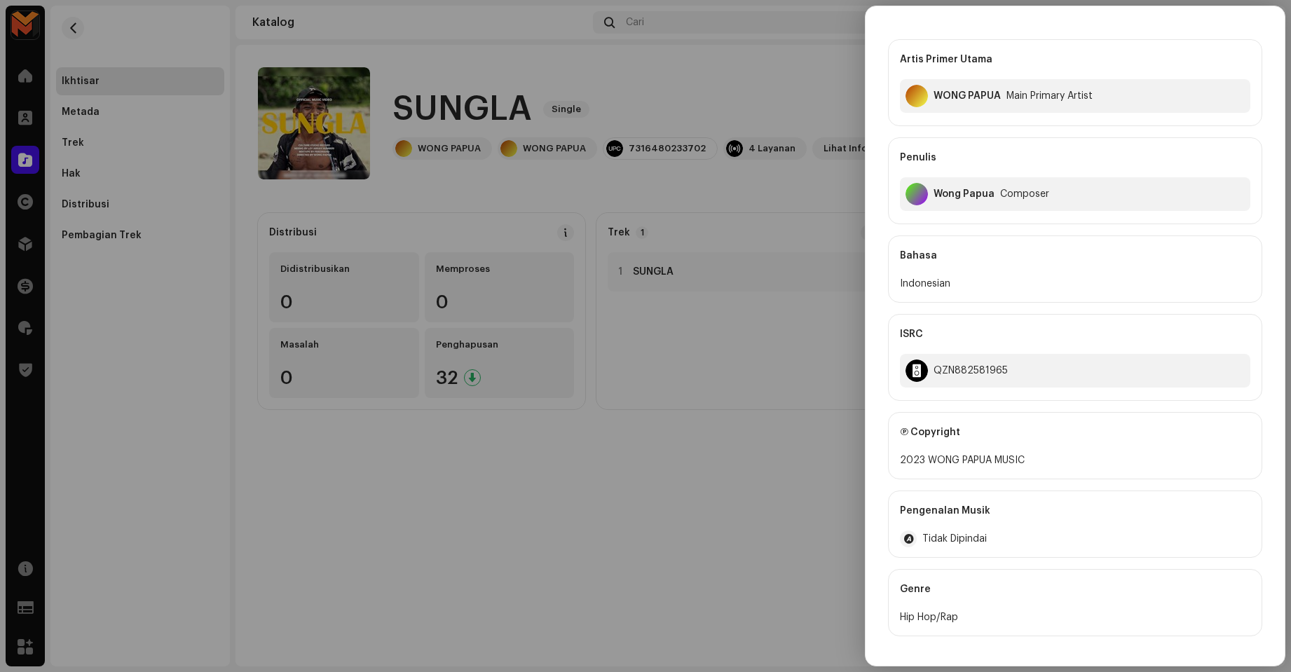
scroll to position [70, 0]
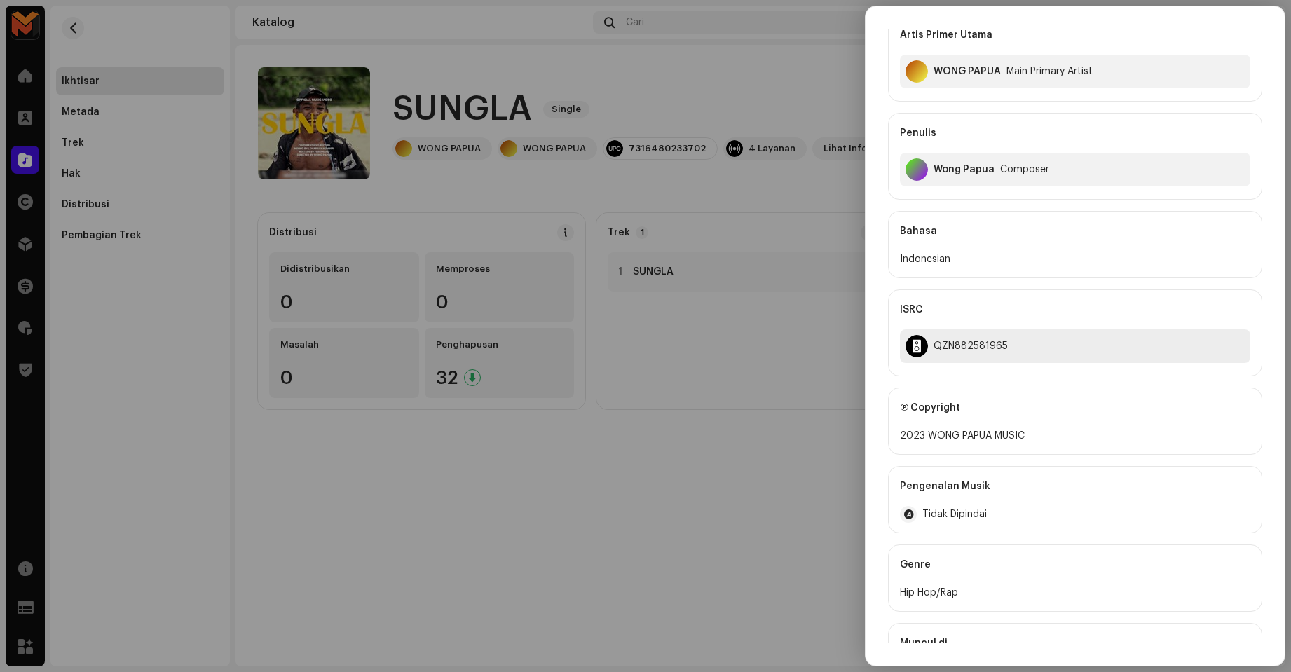
click at [977, 355] on div "QZN882581965" at bounding box center [1075, 346] width 350 height 34
copy div "QZN882581965"
click at [956, 341] on div "QZN882581965" at bounding box center [971, 346] width 74 height 11
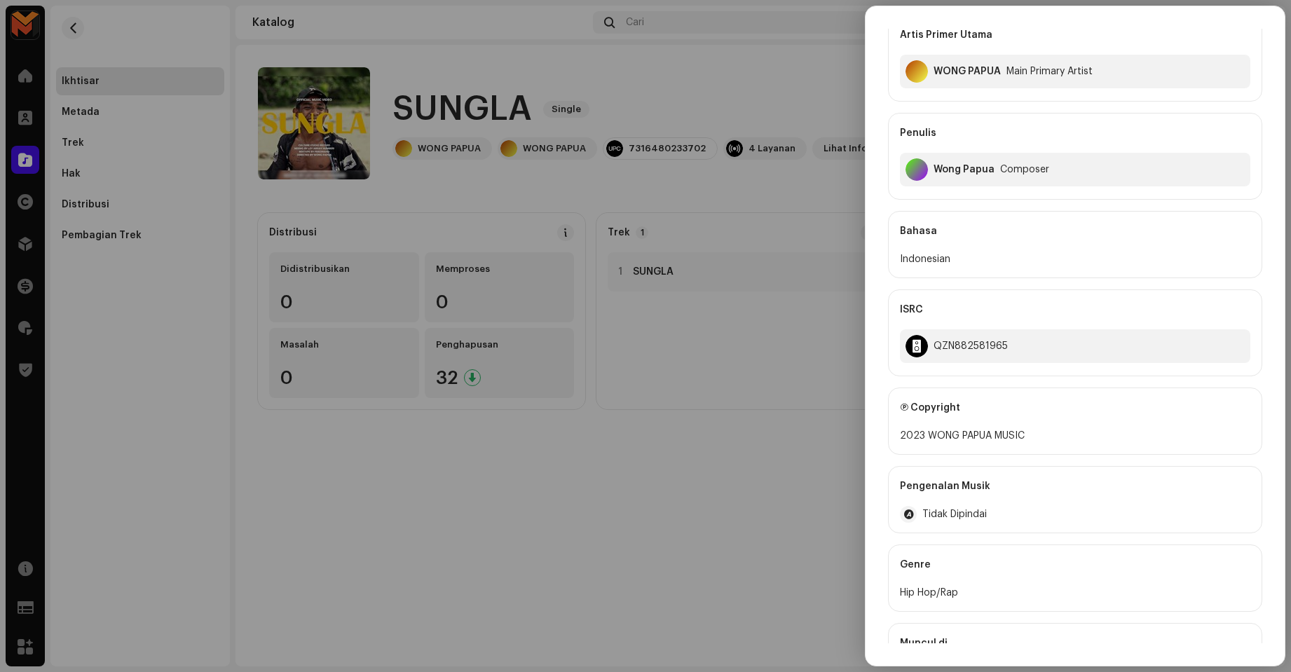
click at [771, 411] on div at bounding box center [645, 336] width 1291 height 672
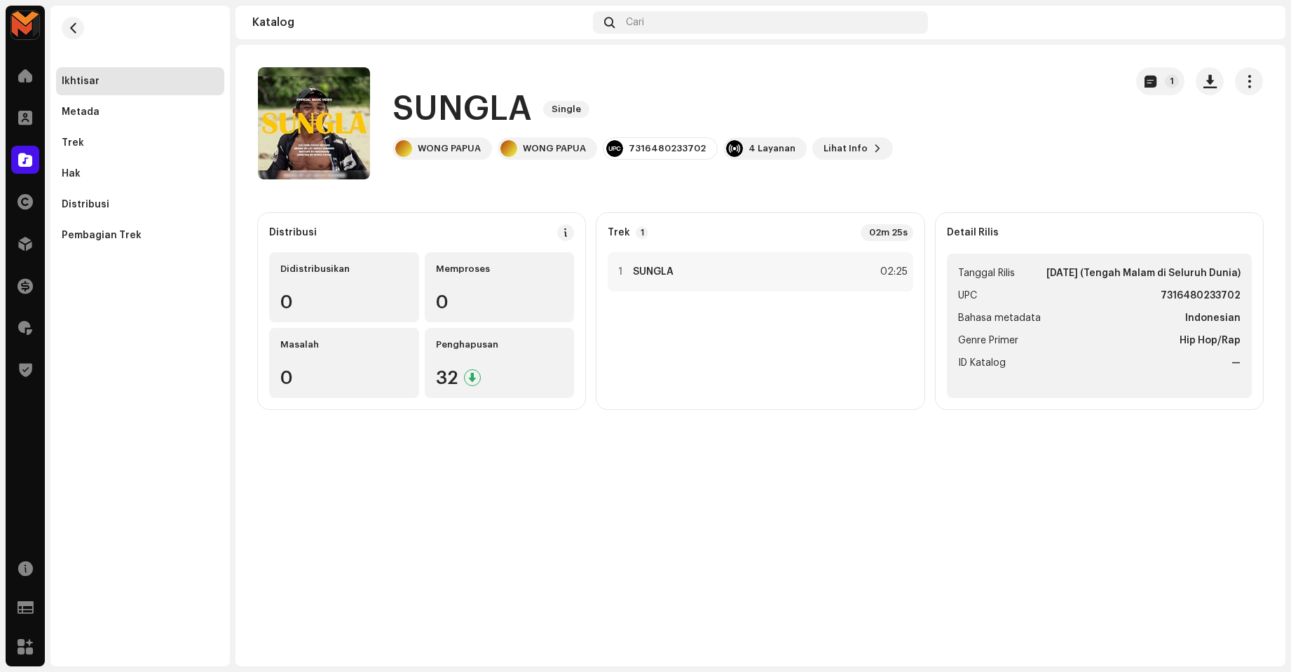
click at [1168, 292] on strong "7316480233702" at bounding box center [1201, 295] width 80 height 17
copy strong "7316480233702"
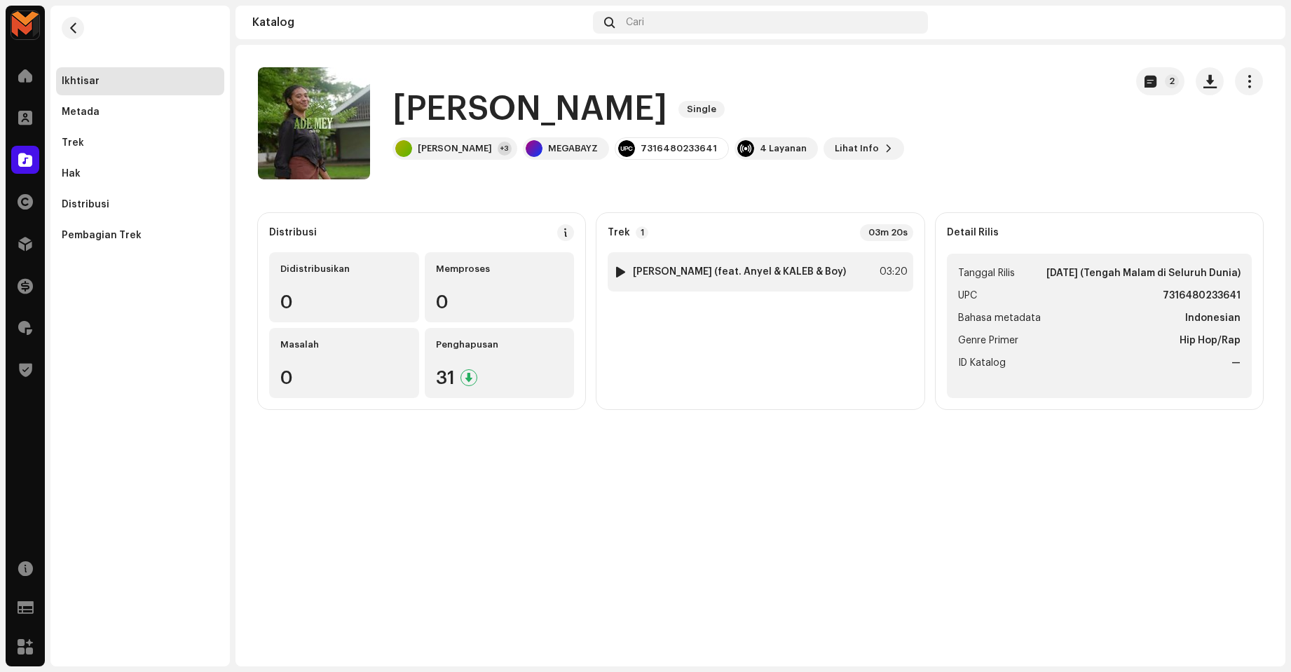
click at [845, 284] on div "1 [PERSON_NAME] (feat. Anyel & KALEB & Boy) 03:20" at bounding box center [760, 271] width 305 height 39
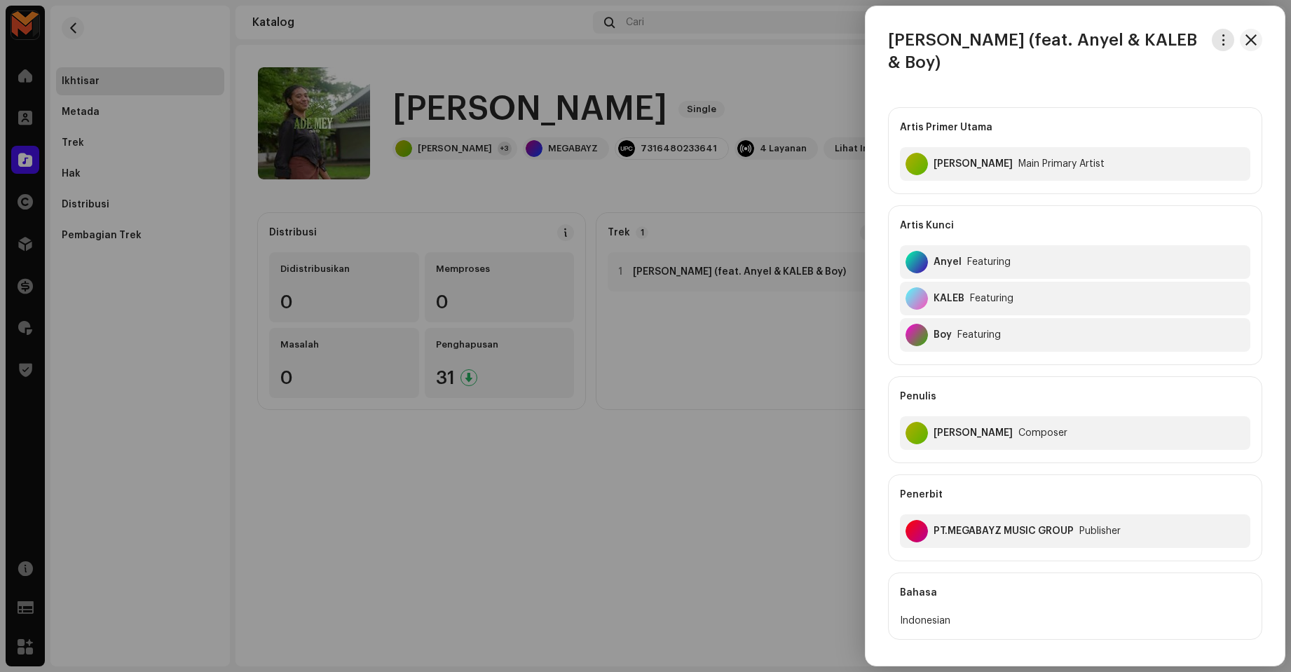
click at [1218, 36] on span "button" at bounding box center [1223, 39] width 11 height 11
click at [1163, 96] on div "Unduh audio" at bounding box center [1153, 99] width 130 height 11
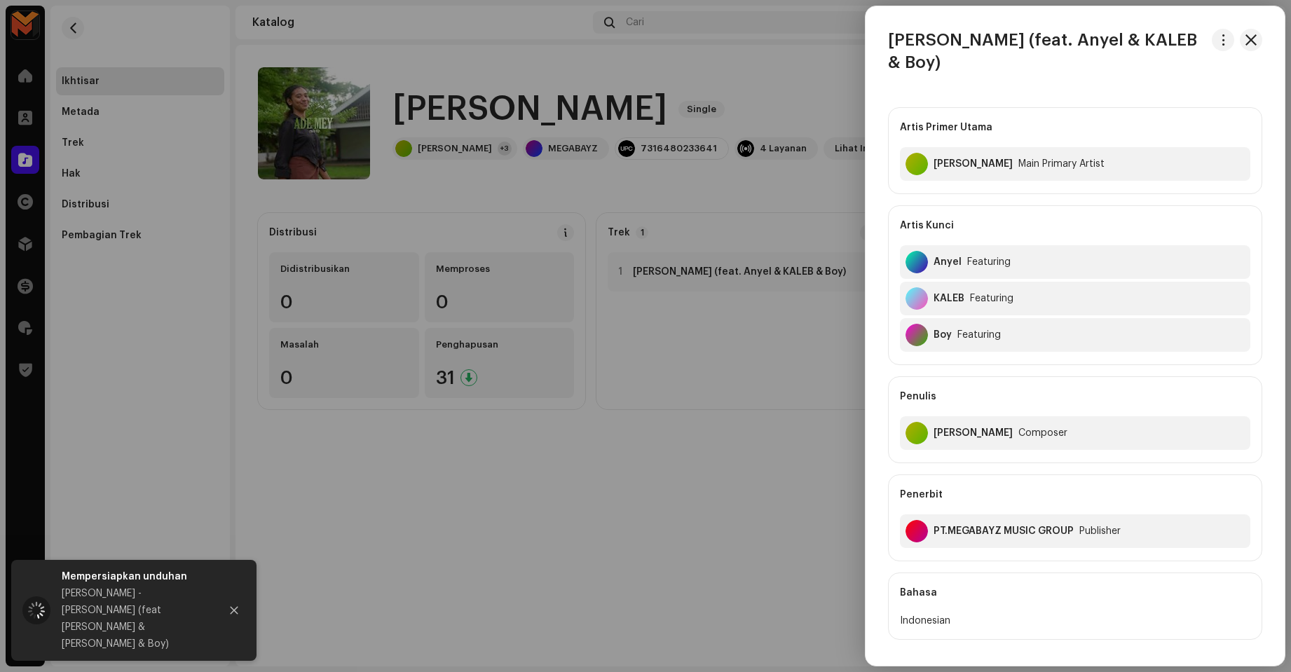
click at [732, 104] on div at bounding box center [645, 336] width 1291 height 672
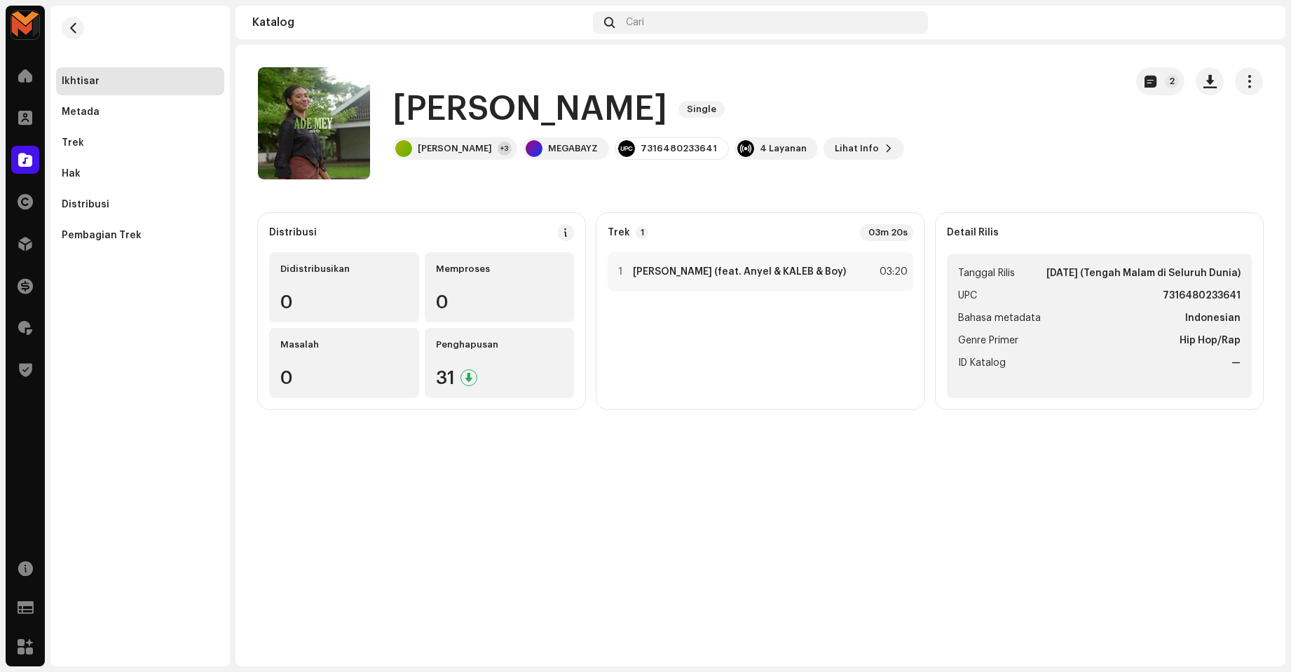
click at [417, 97] on h1 "ADE MEY" at bounding box center [529, 109] width 275 height 45
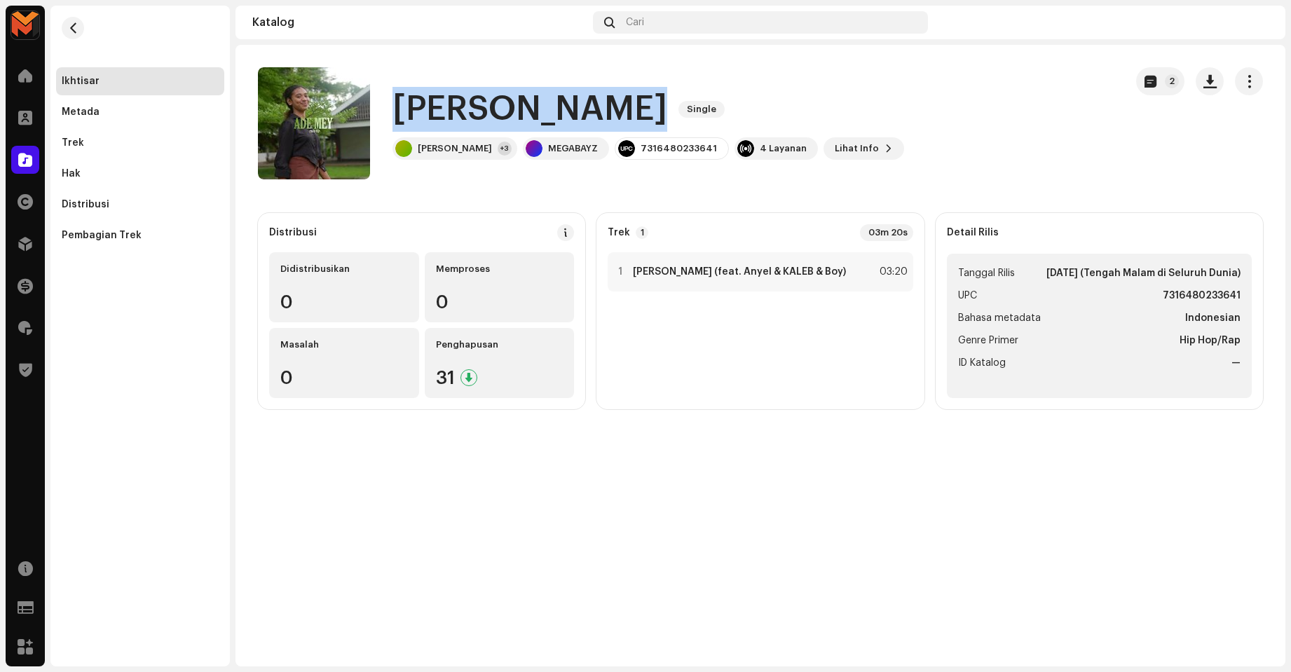
click at [418, 97] on h1 "ADE MEY" at bounding box center [529, 109] width 275 height 45
copy div "ADE MEY Single"
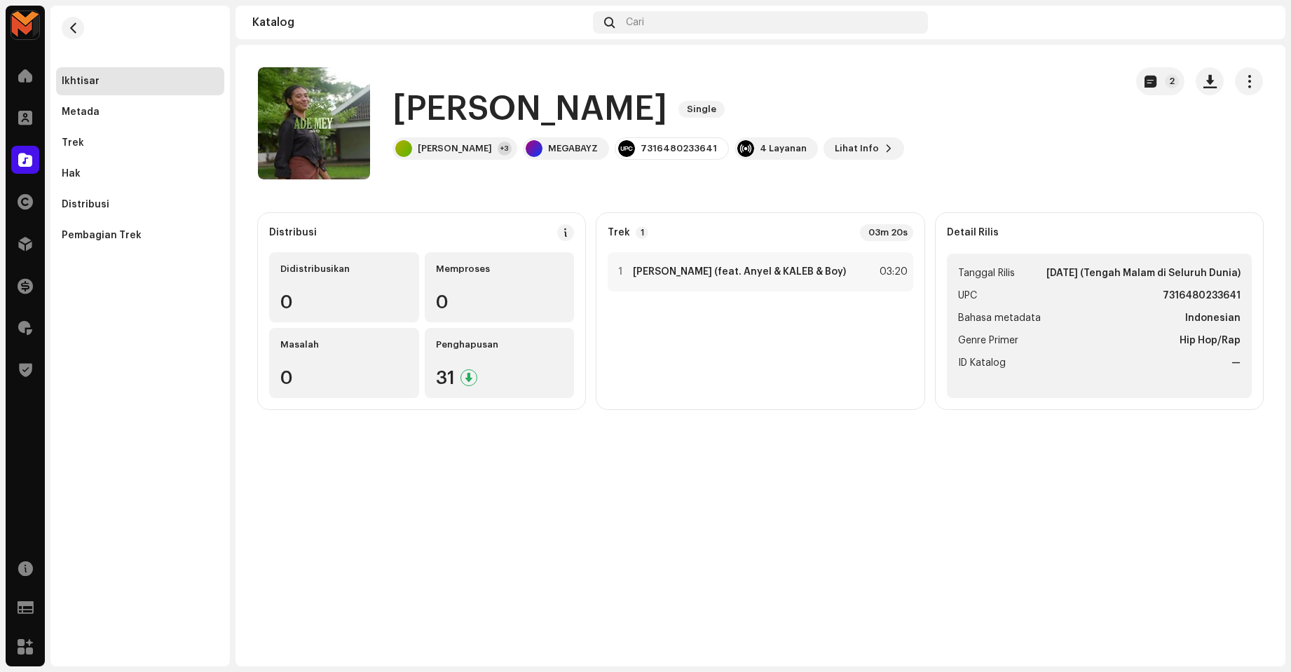
click at [750, 352] on div "1 ADE MEY (feat. Anyel & KALEB & Boy) 03:20" at bounding box center [760, 325] width 305 height 146
click at [770, 273] on strong "ADE MEY (feat. Anyel & KALEB & Boy)" at bounding box center [739, 271] width 213 height 11
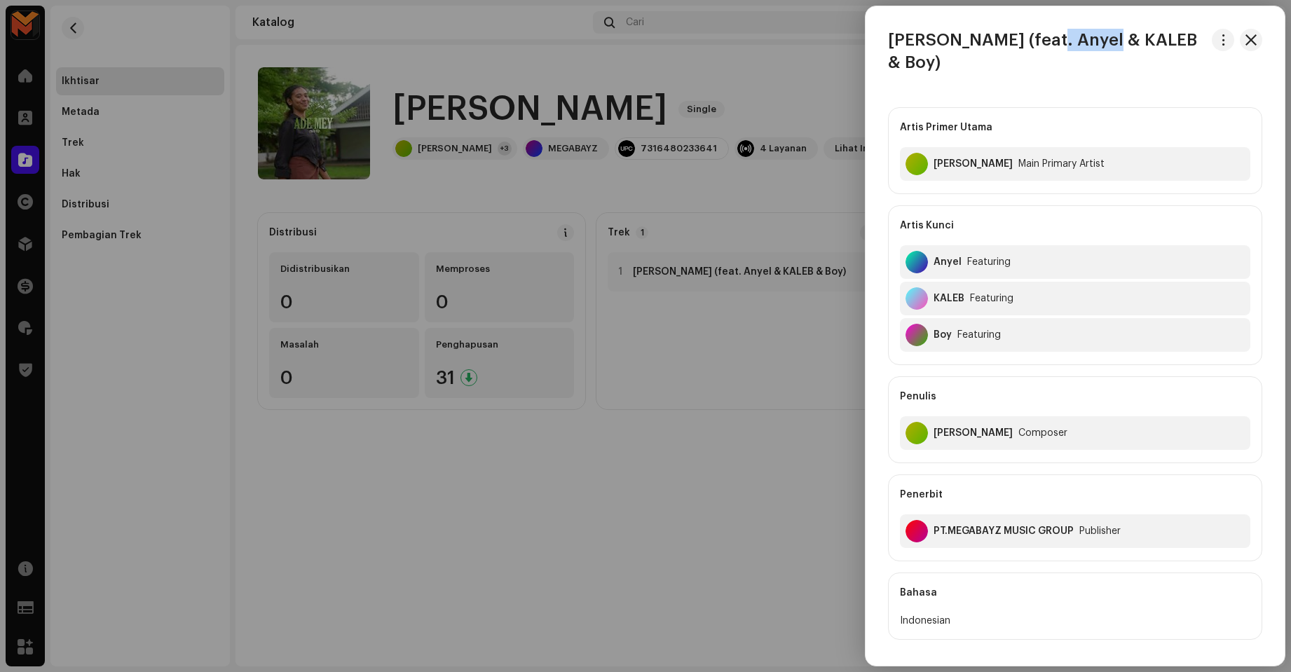
drag, startPoint x: 1074, startPoint y: 34, endPoint x: 1118, endPoint y: 27, distance: 44.8
drag, startPoint x: 1118, startPoint y: 27, endPoint x: 1142, endPoint y: 55, distance: 37.8
click at [1151, 55] on div "ADE MEY (feat. Anyel & KALEB & Boy) Artis Primer Utama Arjen Hein Main Primary …" at bounding box center [1075, 336] width 419 height 615
click at [1021, 41] on h3 "ADE MEY (feat. Anyel & KALEB & Boy)" at bounding box center [1047, 51] width 318 height 45
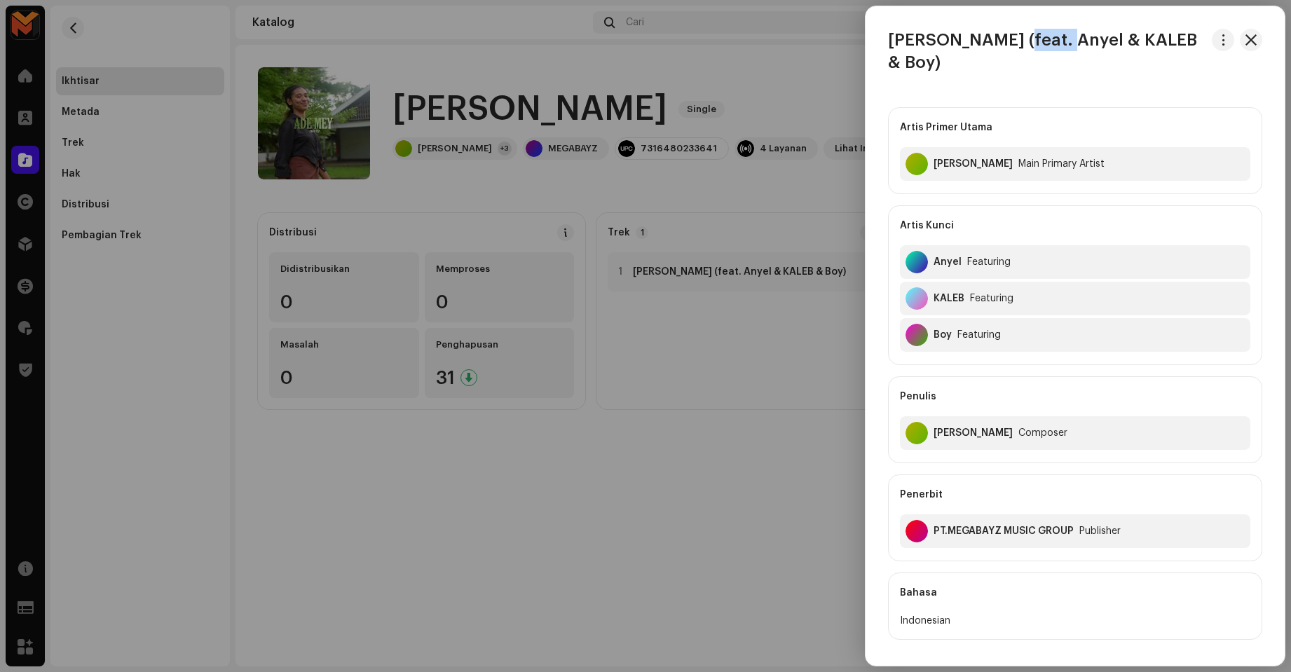
click at [1021, 41] on h3 "ADE MEY (feat. Anyel & KALEB & Boy)" at bounding box center [1047, 51] width 318 height 45
copy div "ADE MEY (feat. Anyel & KALEB & Boy)"
click at [772, 173] on div at bounding box center [645, 336] width 1291 height 672
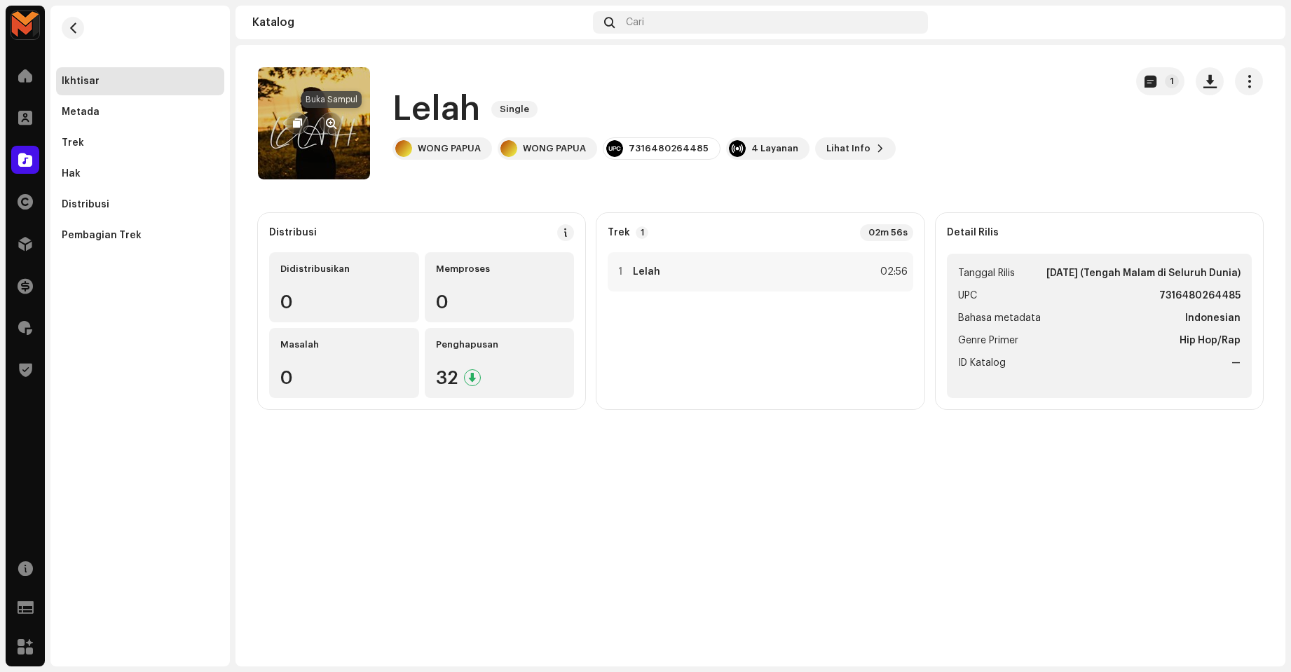
click at [329, 123] on span "button" at bounding box center [331, 123] width 11 height 11
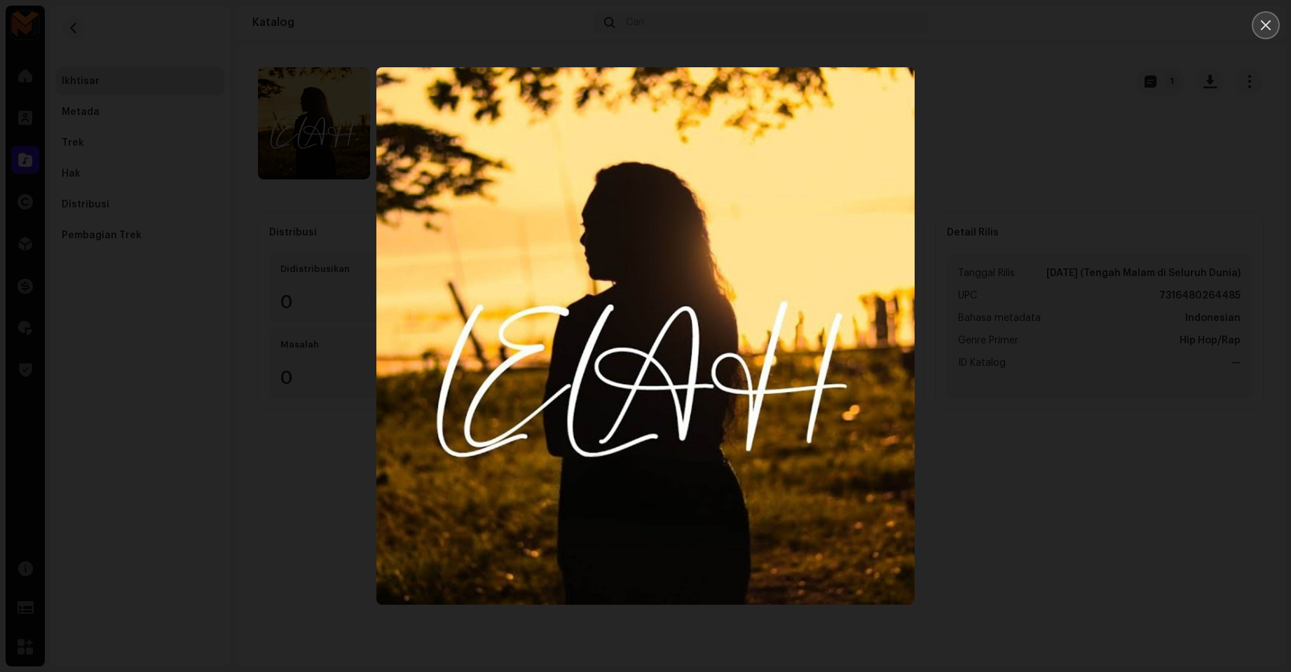
click at [1261, 27] on icon "Close" at bounding box center [1265, 25] width 13 height 13
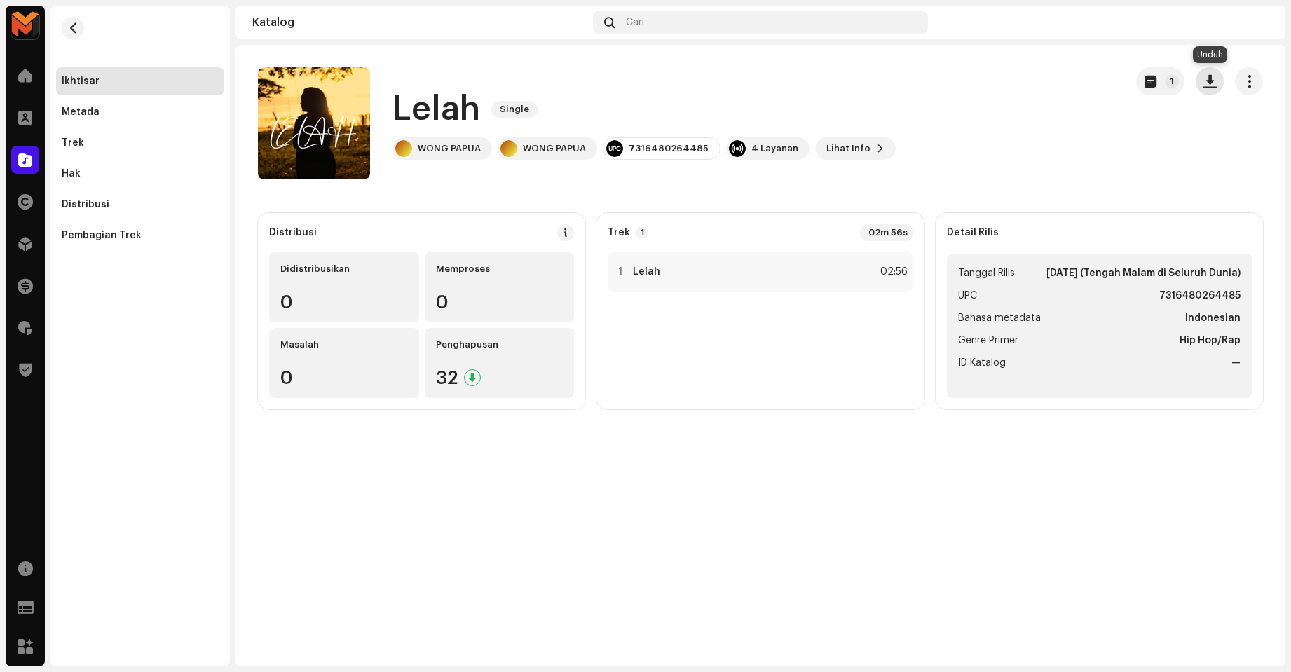
click at [1201, 73] on button "button" at bounding box center [1210, 81] width 28 height 28
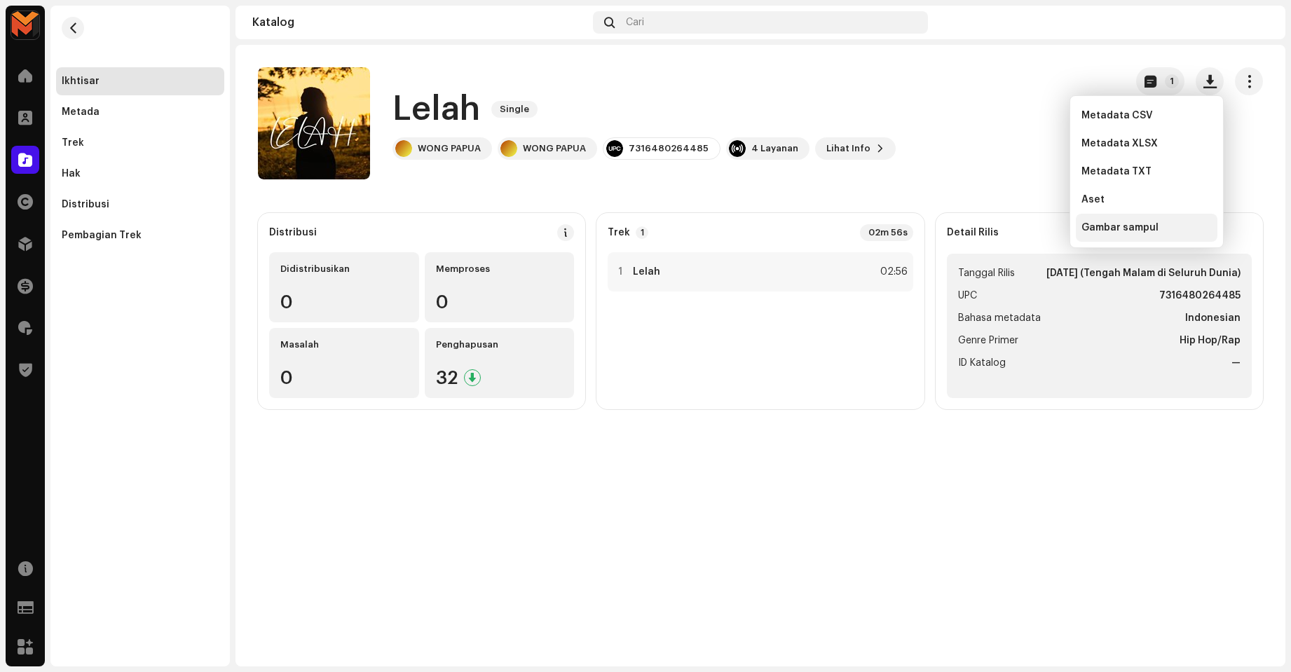
click at [1086, 221] on div "Gambar sampul" at bounding box center [1147, 228] width 142 height 28
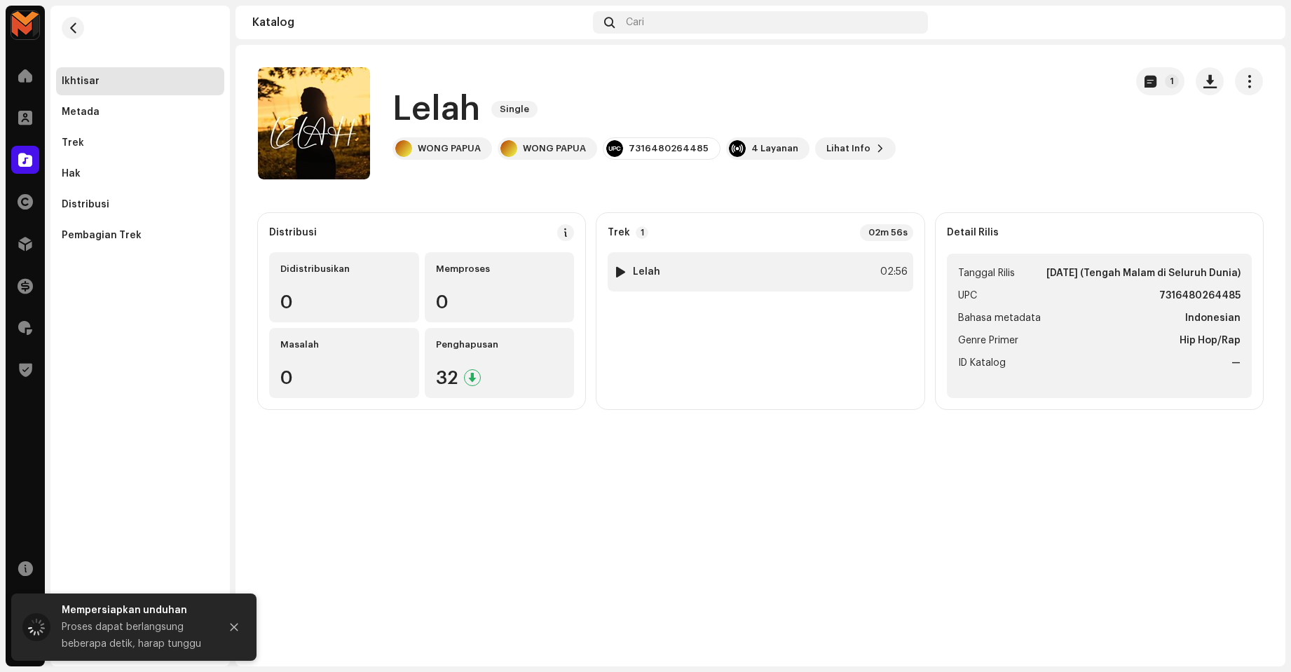
click at [877, 269] on div "02:56" at bounding box center [892, 272] width 31 height 17
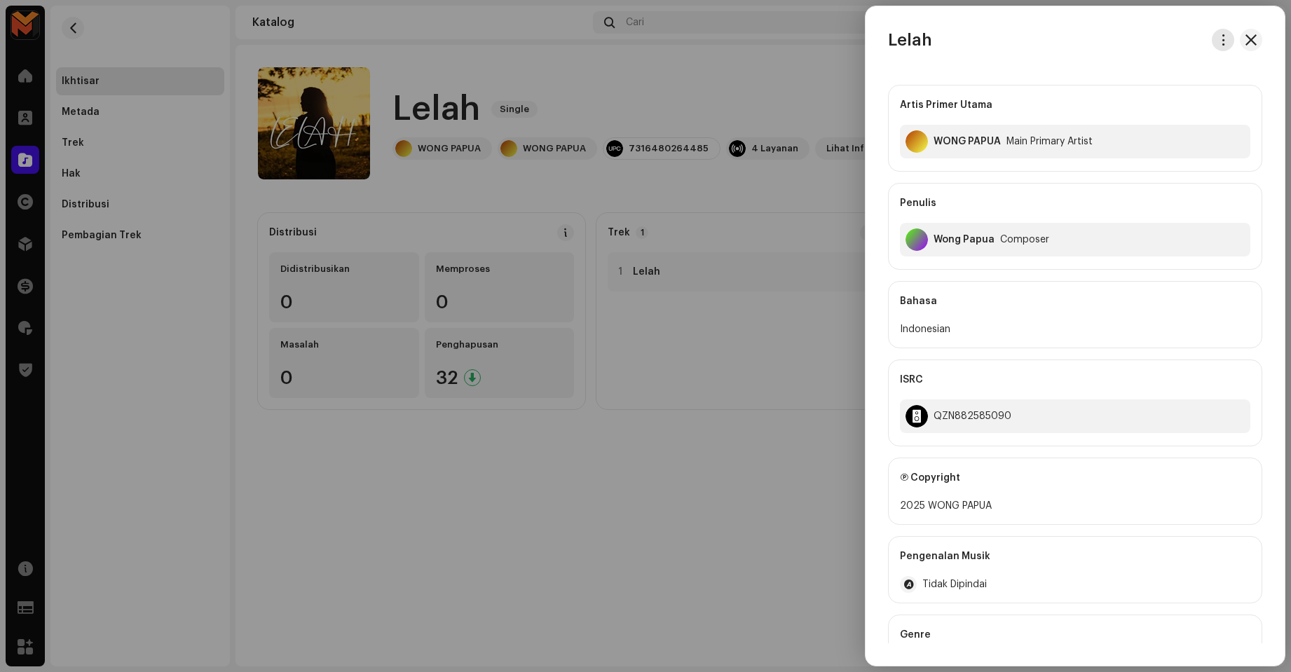
click at [1223, 41] on span "button" at bounding box center [1223, 39] width 11 height 11
click at [1156, 104] on div "Unduh audio" at bounding box center [1153, 99] width 130 height 11
click at [727, 280] on div at bounding box center [645, 336] width 1291 height 672
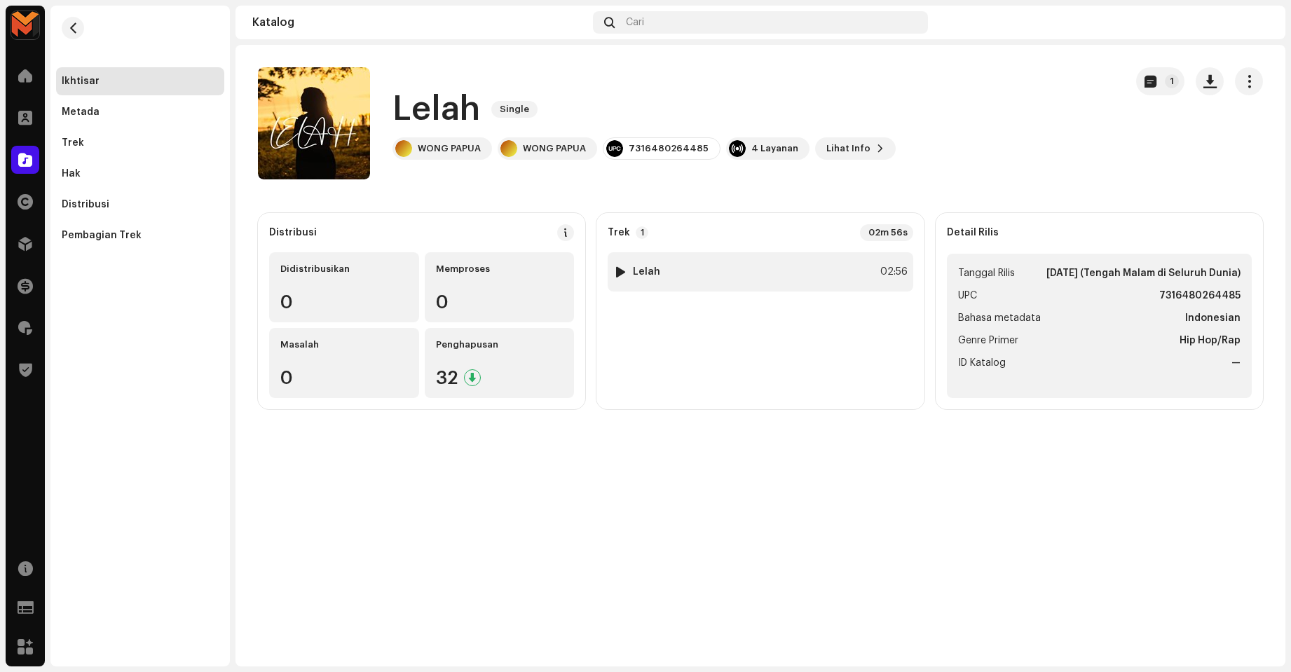
click at [616, 272] on div at bounding box center [620, 271] width 11 height 11
click at [787, 635] on div "00:04 02:56" at bounding box center [803, 637] width 783 height 11
click at [792, 637] on p-slider at bounding box center [803, 637] width 700 height 3
click at [1105, 638] on p-slider at bounding box center [803, 637] width 700 height 3
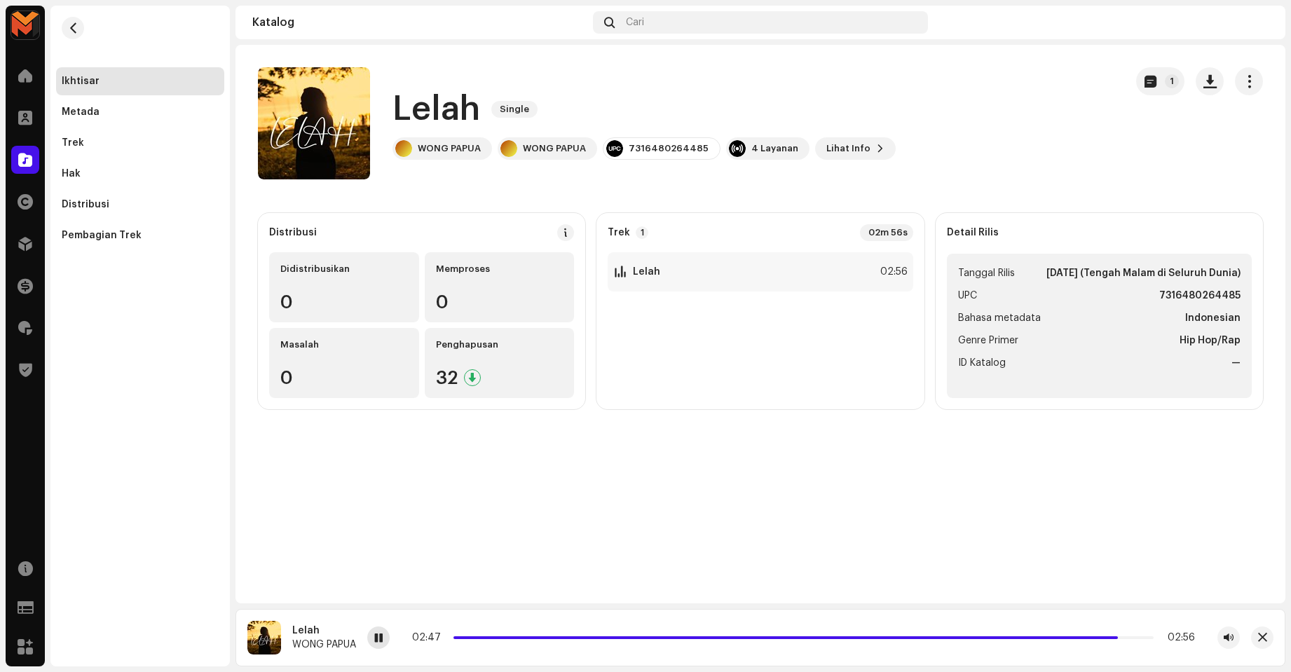
click at [378, 642] on span at bounding box center [378, 638] width 8 height 11
click at [933, 61] on catalog-releases-details-overview "Lelah Single 1 Lelah Single WONG PAPUA WONG PAPUA 7316480264485 4 Layanan Lihat…" at bounding box center [760, 238] width 1050 height 387
click at [1199, 292] on strong "7316480264485" at bounding box center [1199, 295] width 81 height 17
copy strong "7316480264485"
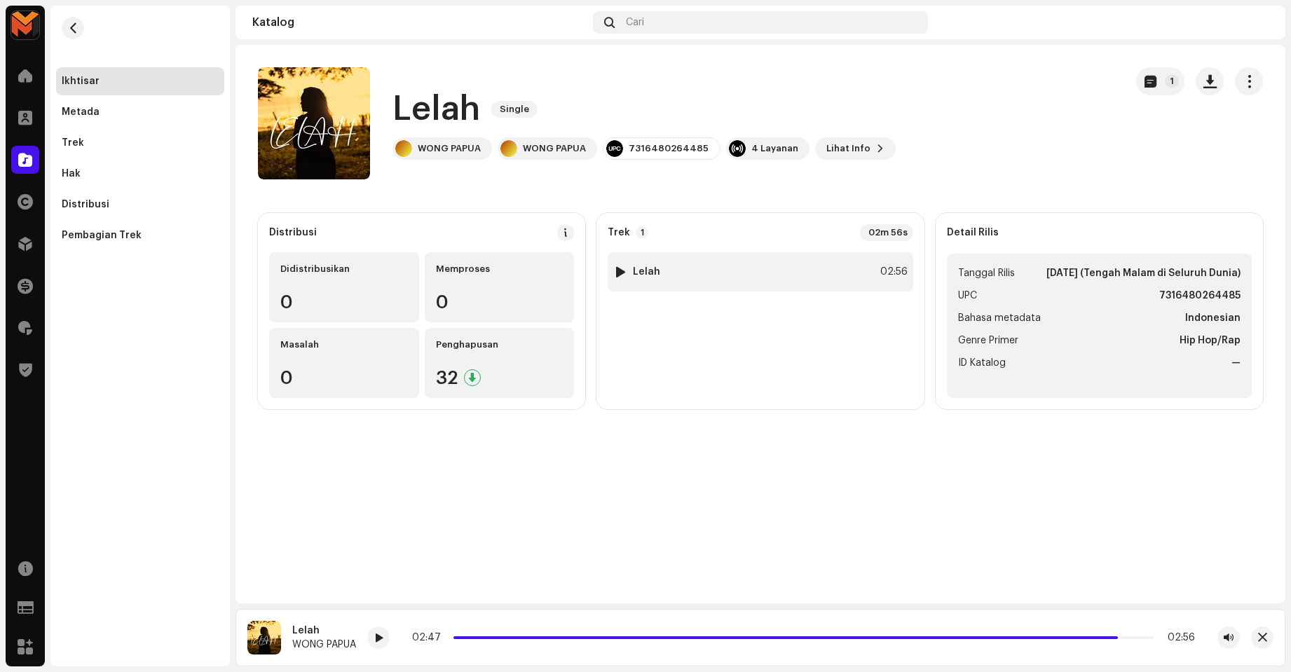
click at [674, 266] on div "1 Lelah 02:56" at bounding box center [760, 271] width 305 height 39
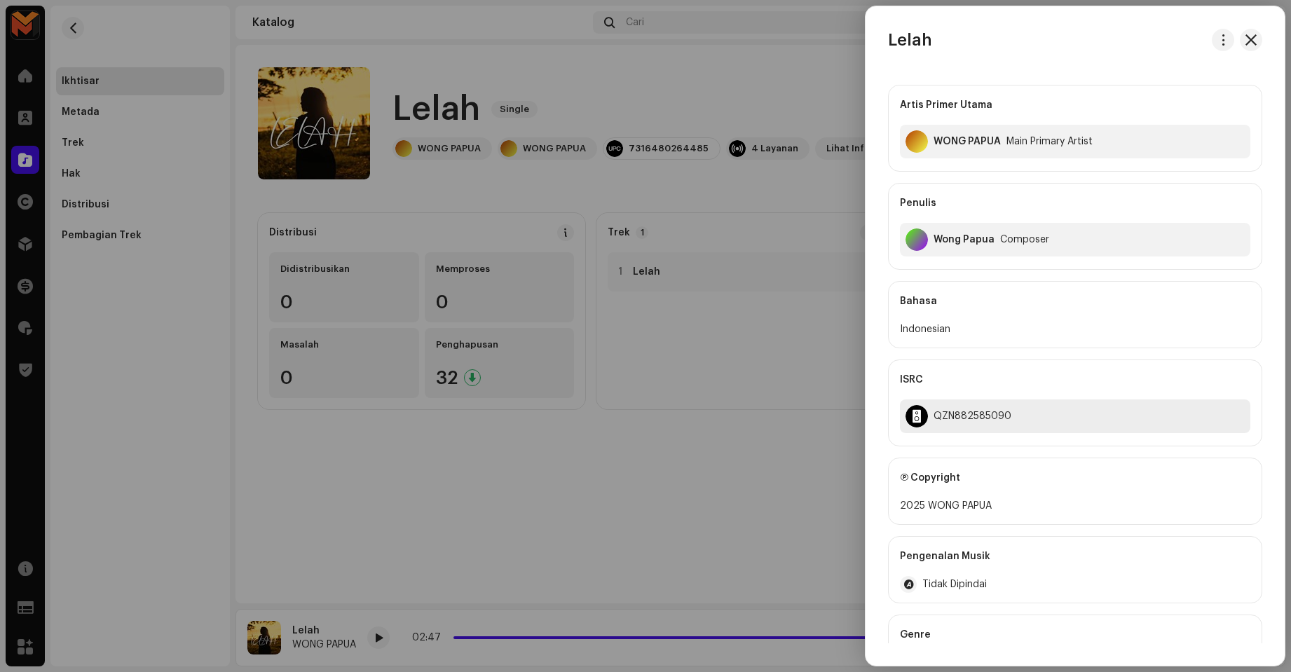
click at [955, 418] on div "QZN882585090" at bounding box center [973, 416] width 78 height 11
copy div "QZN882585090"
click at [962, 409] on div "QZN882585090" at bounding box center [1075, 416] width 350 height 34
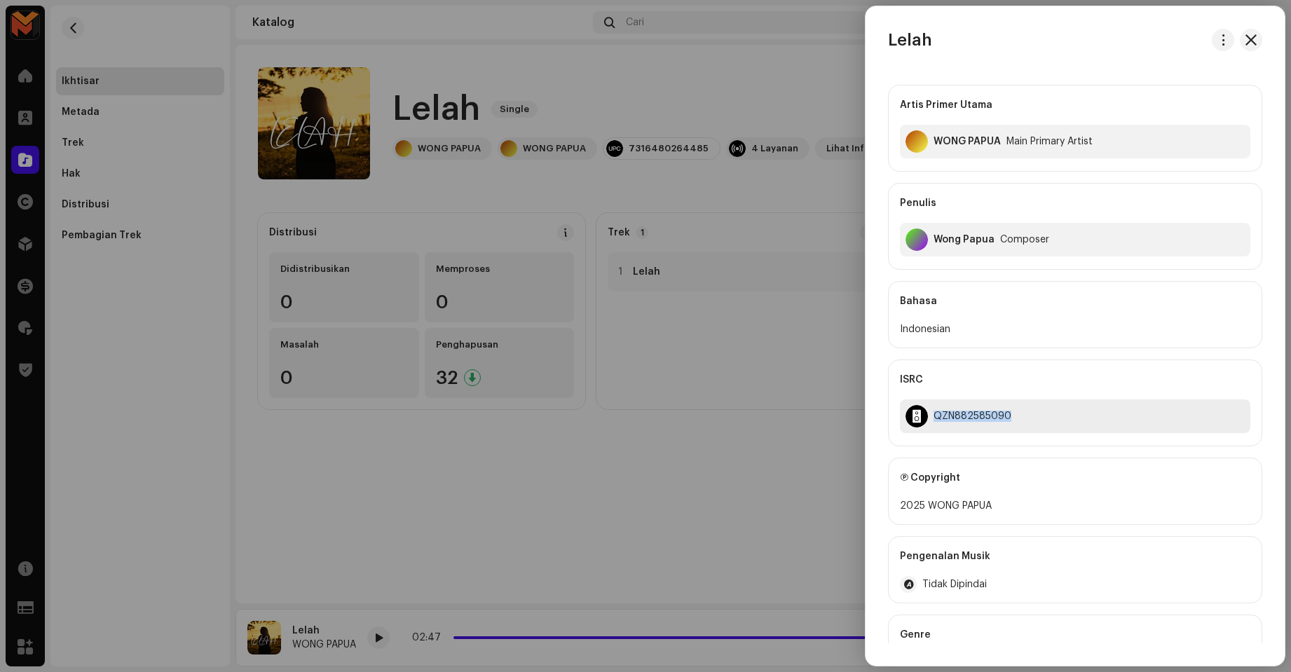
click at [962, 409] on div "QZN882585090" at bounding box center [1075, 416] width 350 height 34
click at [774, 449] on div at bounding box center [645, 336] width 1291 height 672
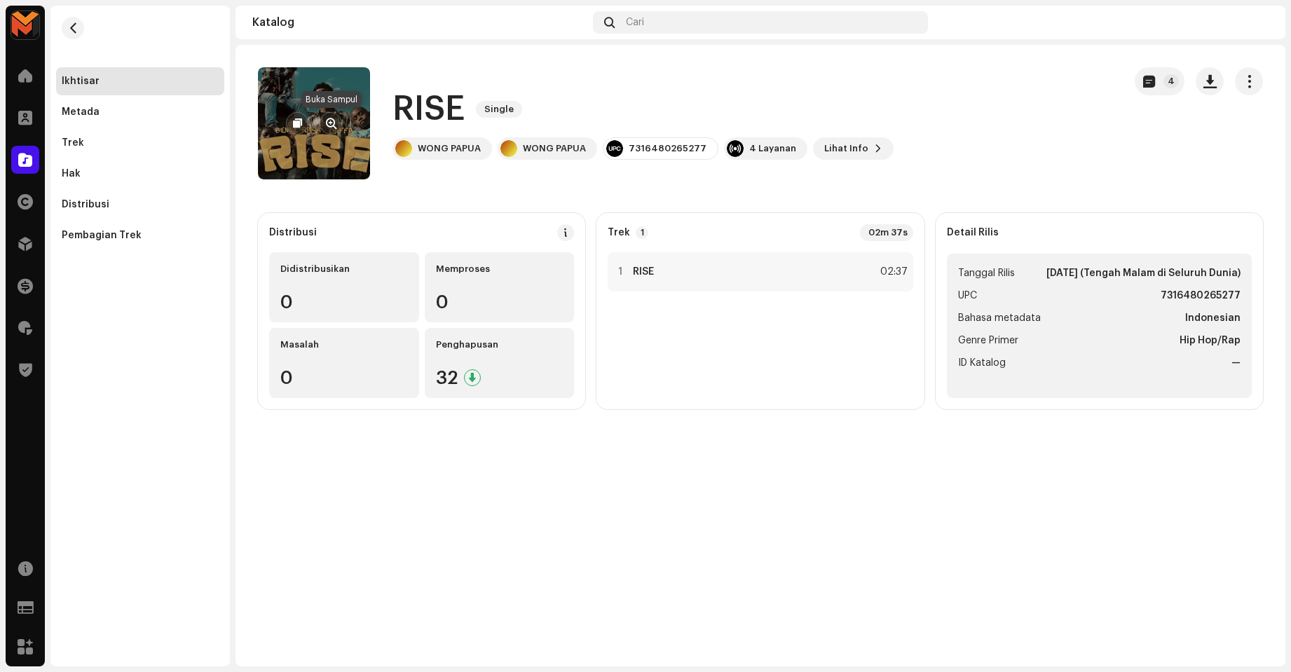
click at [328, 121] on span "button" at bounding box center [331, 123] width 11 height 11
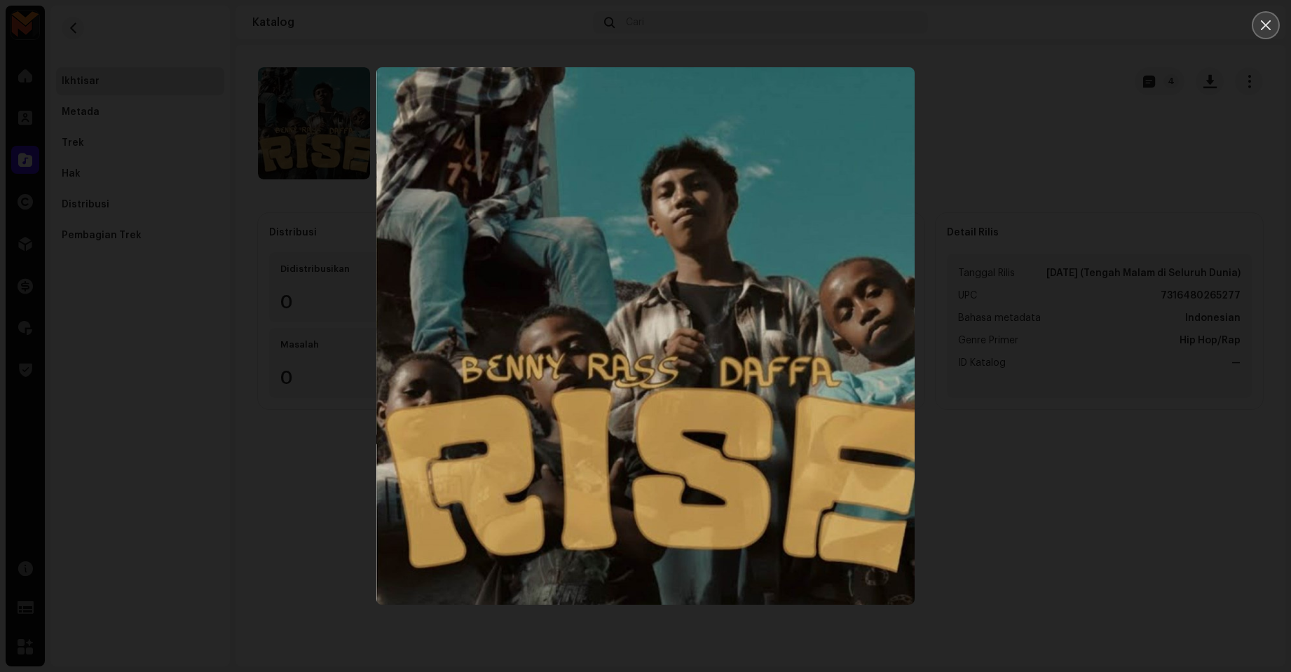
click at [1261, 15] on button "Close" at bounding box center [1266, 25] width 28 height 28
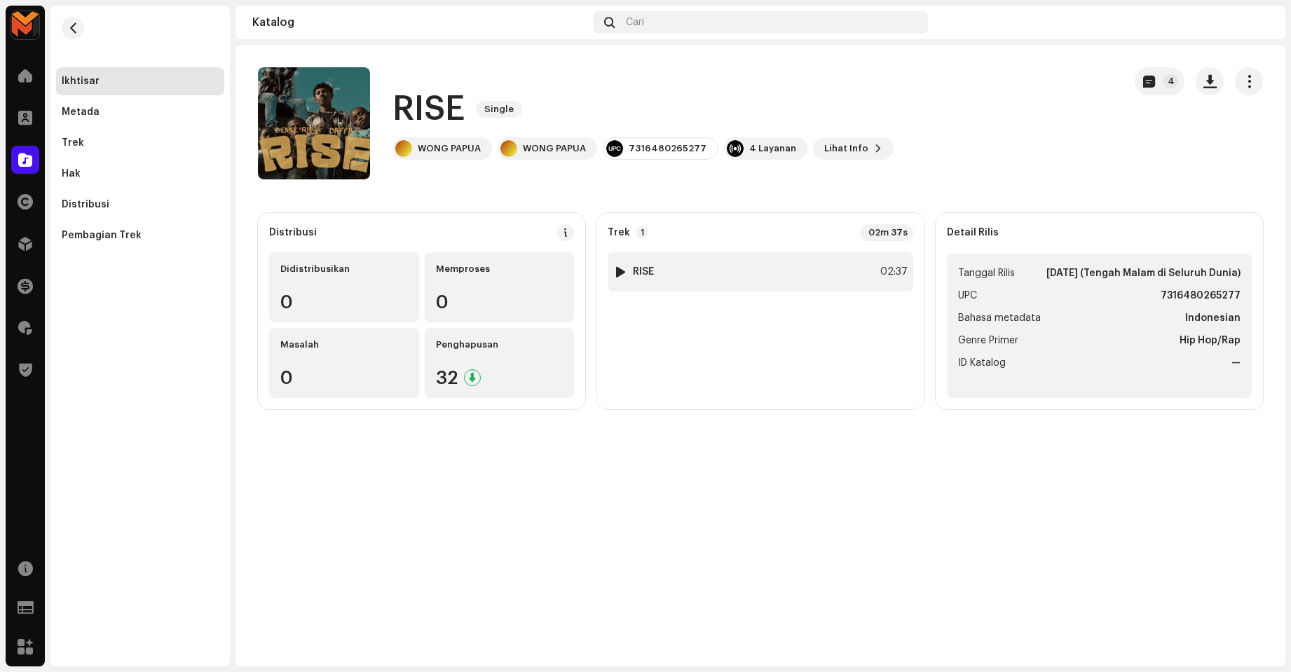
click at [881, 279] on div "02:37" at bounding box center [892, 272] width 31 height 17
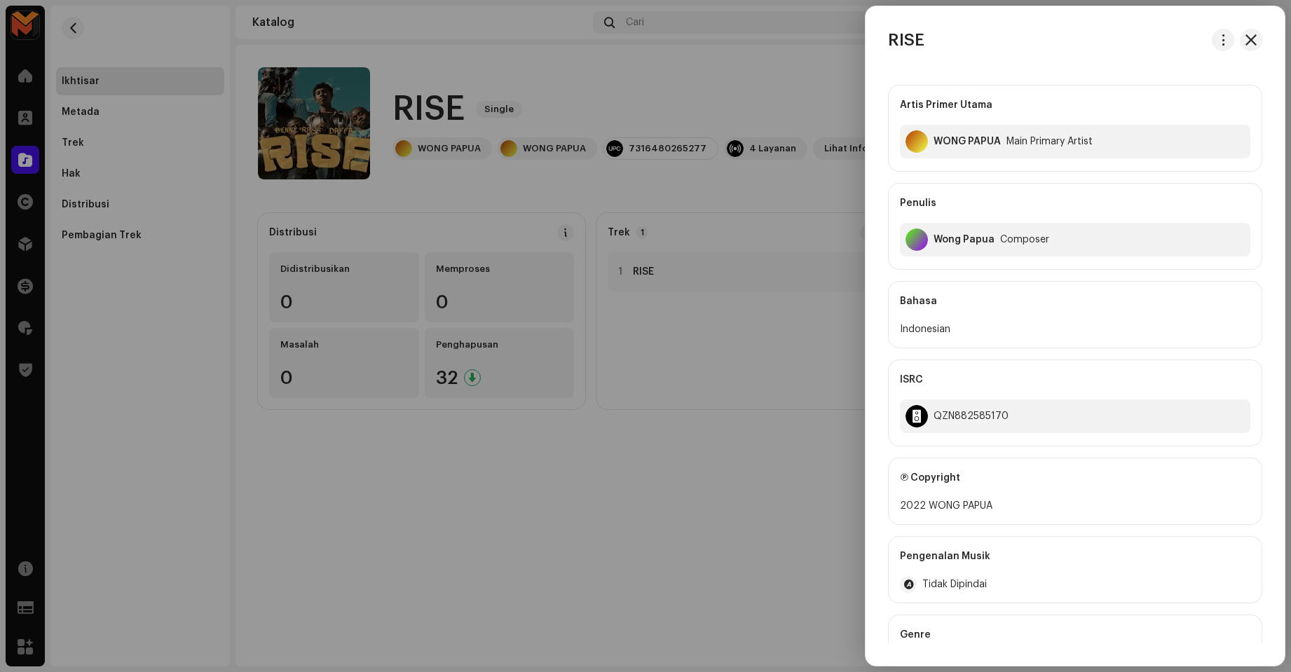
click at [729, 198] on div at bounding box center [645, 336] width 1291 height 672
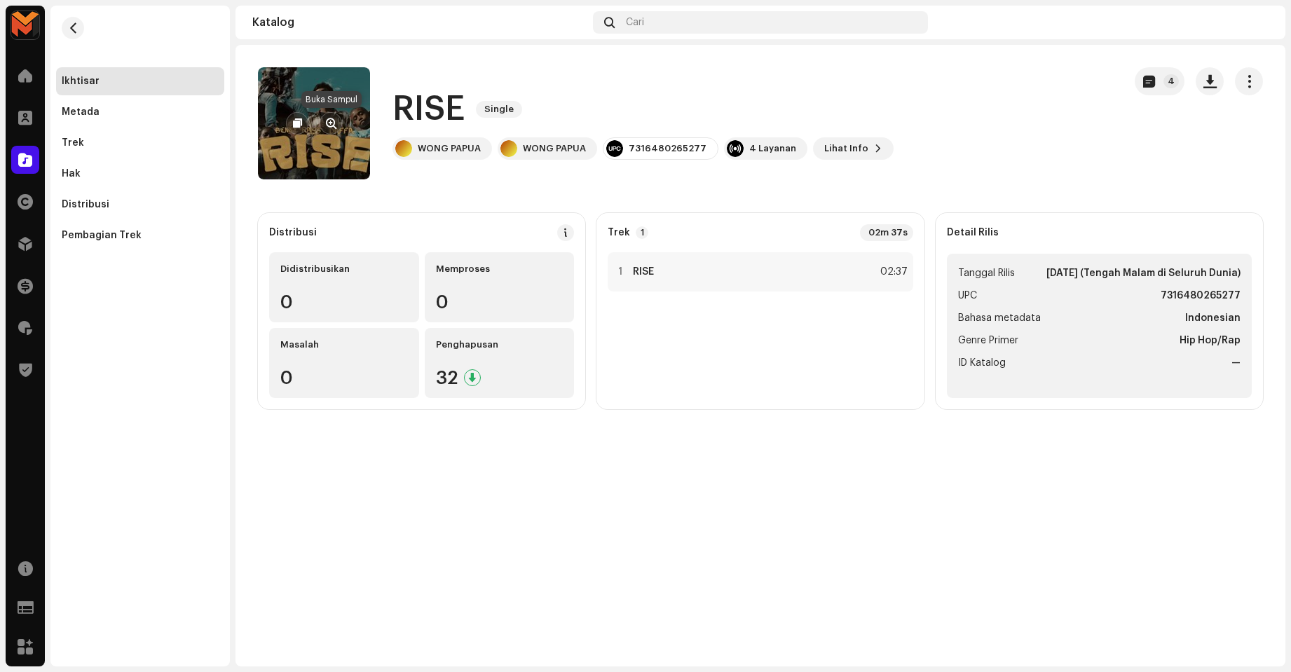
click at [327, 121] on span "button" at bounding box center [331, 123] width 11 height 11
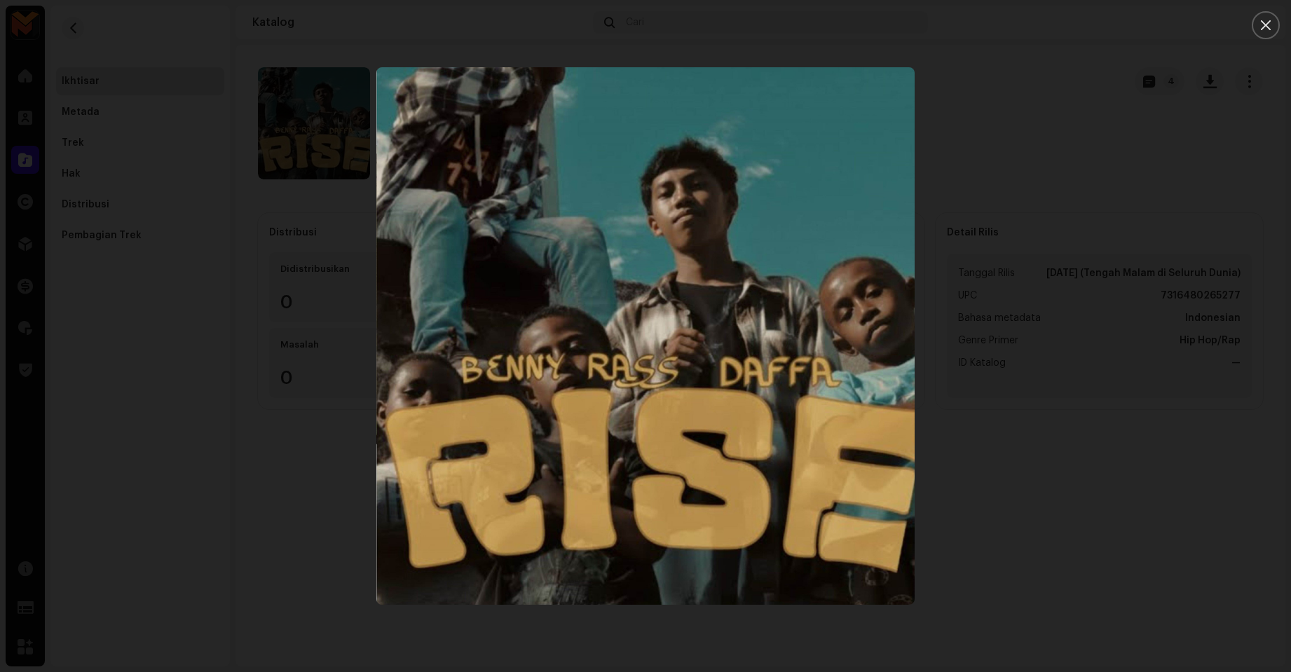
click at [985, 401] on div at bounding box center [645, 336] width 1291 height 672
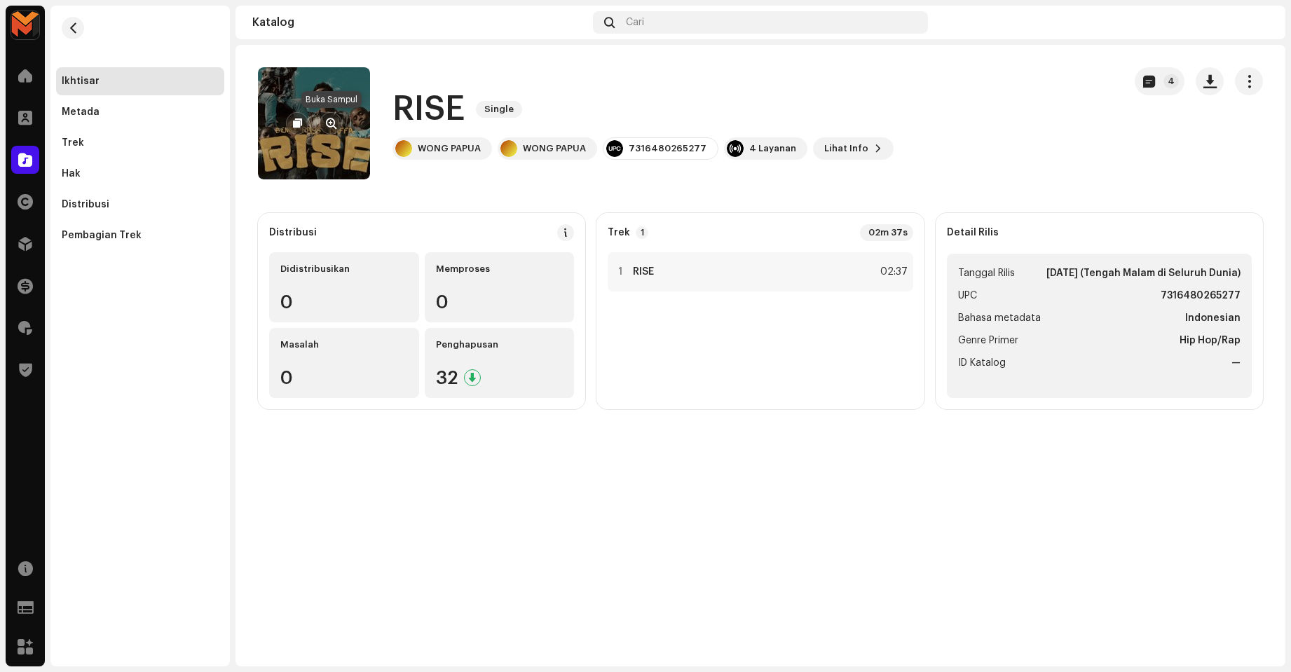
click at [332, 128] on span "button" at bounding box center [331, 123] width 11 height 11
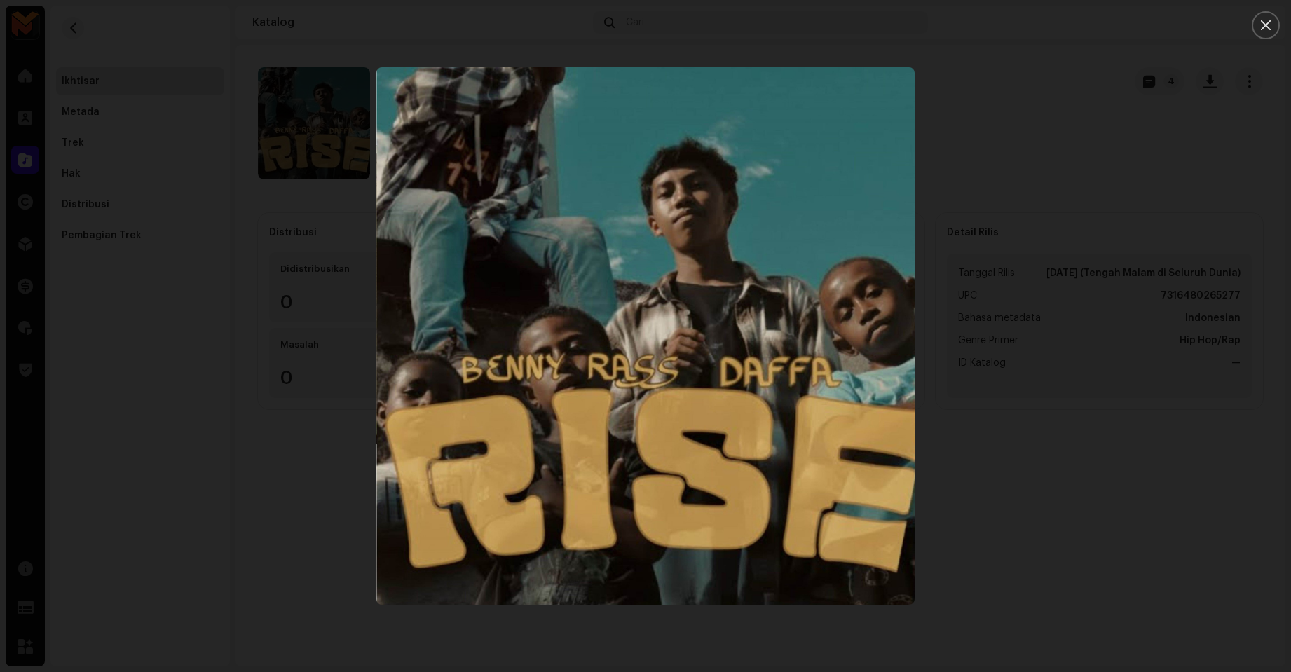
click at [1067, 189] on div at bounding box center [645, 336] width 1291 height 672
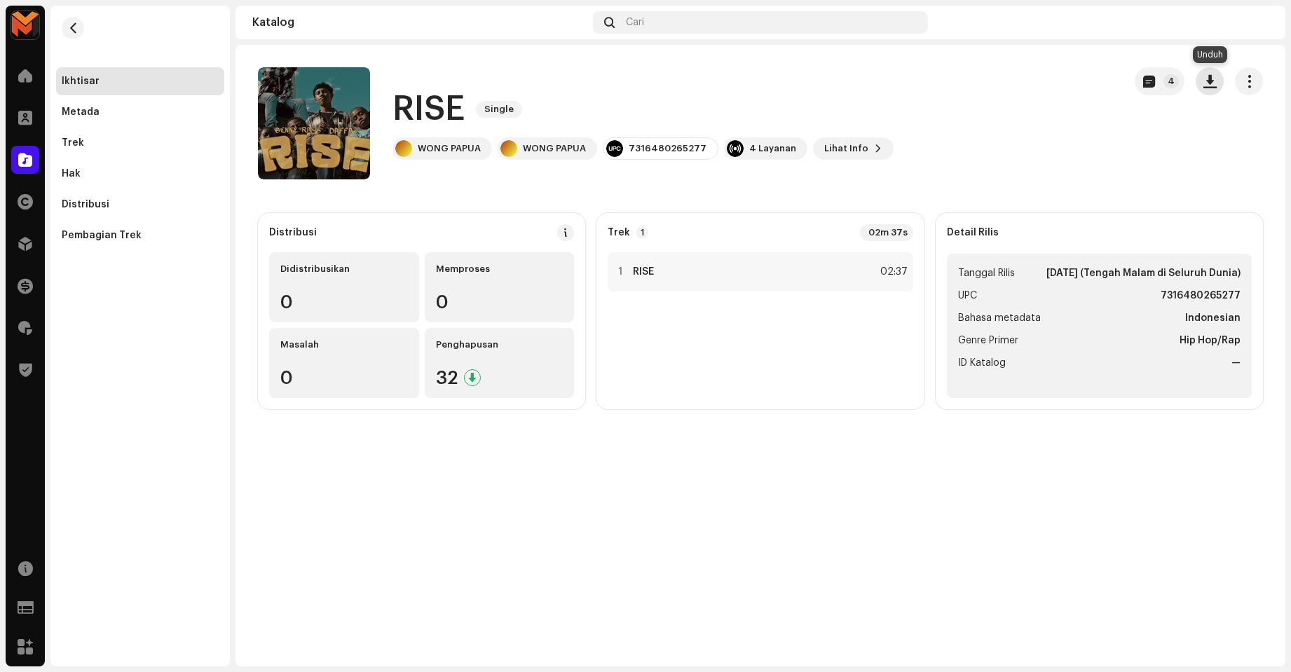
click at [1210, 89] on button "button" at bounding box center [1210, 81] width 28 height 28
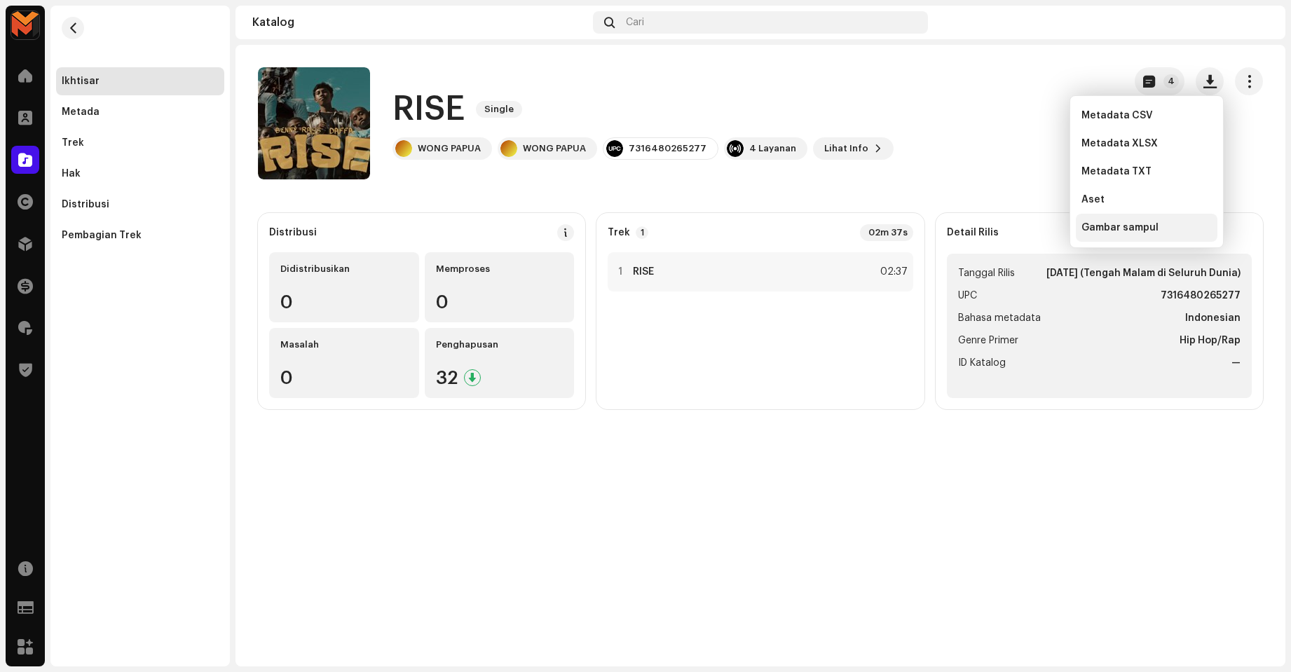
click at [1102, 229] on span "Gambar sampul" at bounding box center [1119, 227] width 77 height 11
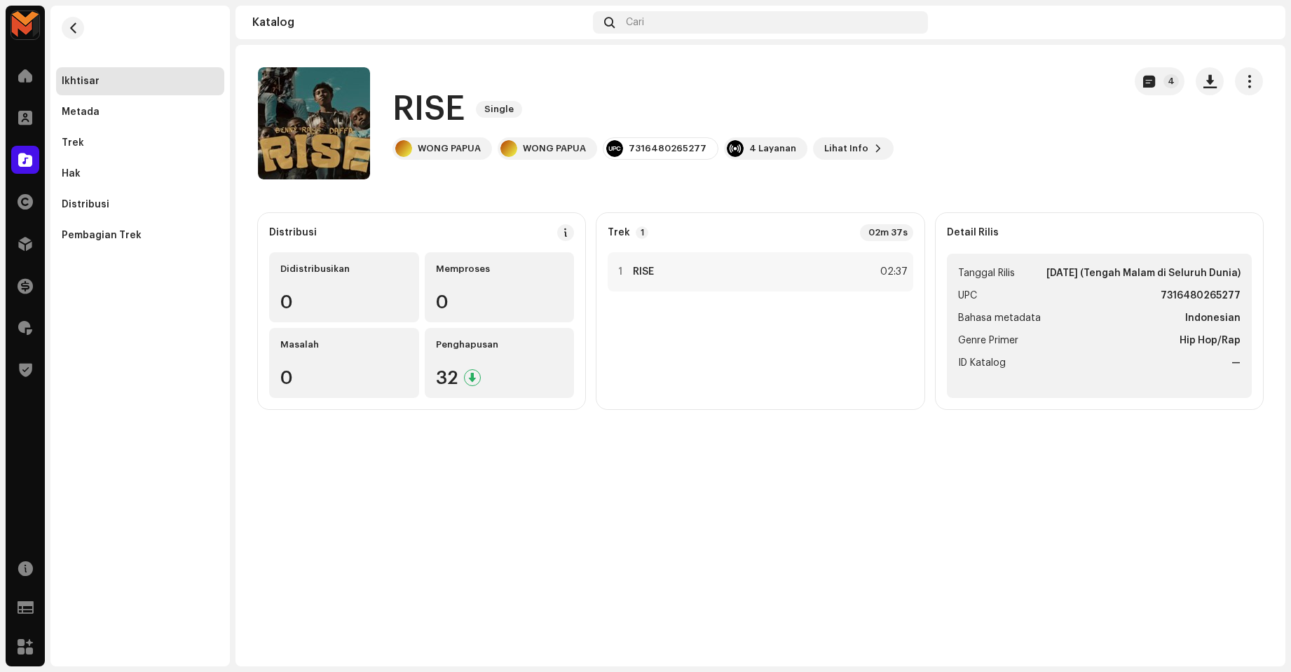
click at [928, 102] on div "RISE Single WONG PAPUA WONG PAPUA 7316480265277 4 Layanan Lihat Info 4" at bounding box center [685, 123] width 854 height 112
click at [1204, 289] on strong "7316480265277" at bounding box center [1201, 295] width 80 height 17
copy strong "7316480265277"
click at [898, 80] on div "RISE Single WONG PAPUA WONG PAPUA 7316480265277 4 Layanan Lihat Info 4" at bounding box center [685, 123] width 854 height 112
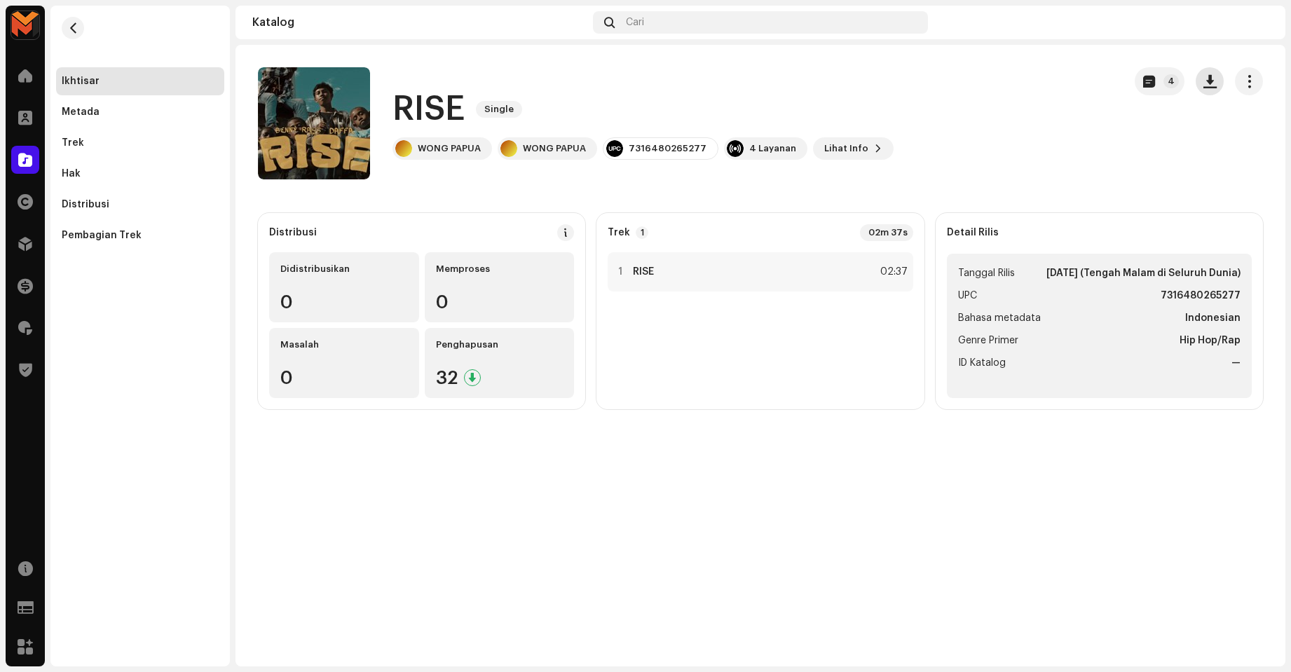
click at [1215, 91] on button "button" at bounding box center [1210, 81] width 28 height 28
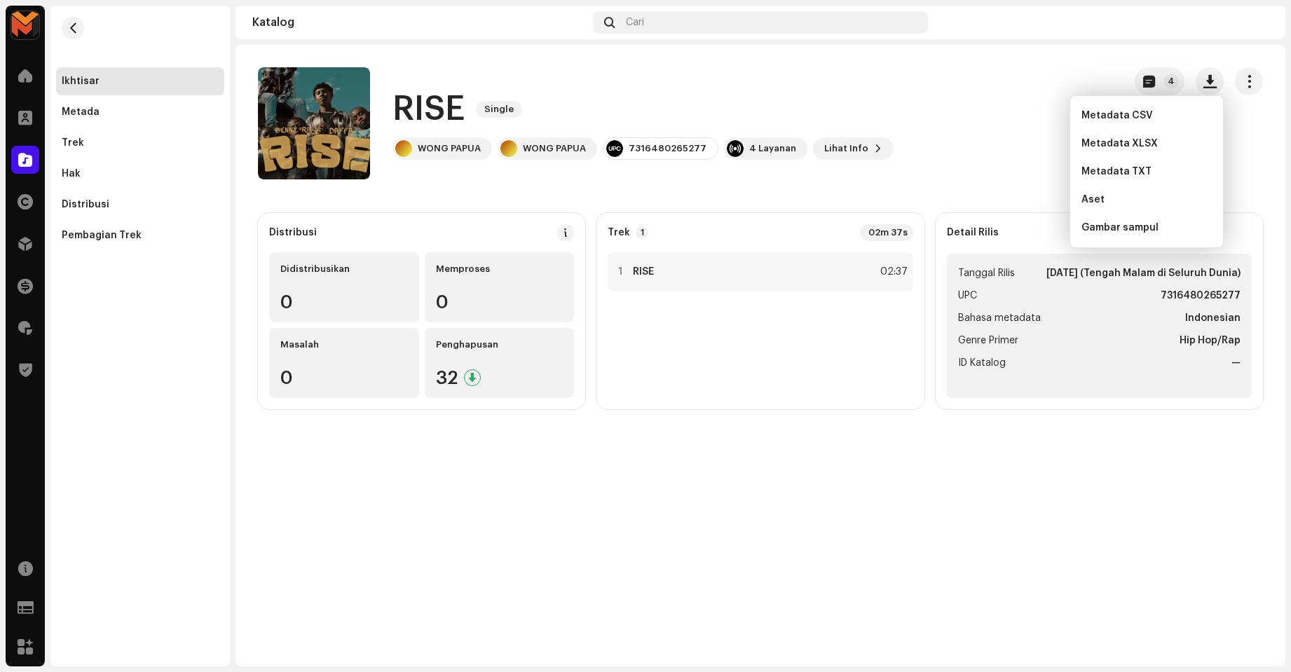
click at [1019, 182] on catalog-releases-details-overview "RISE Single 4 RISE Single WONG PAPUA WONG PAPUA 7316480265277 4 Layanan Lihat I…" at bounding box center [760, 238] width 1050 height 387
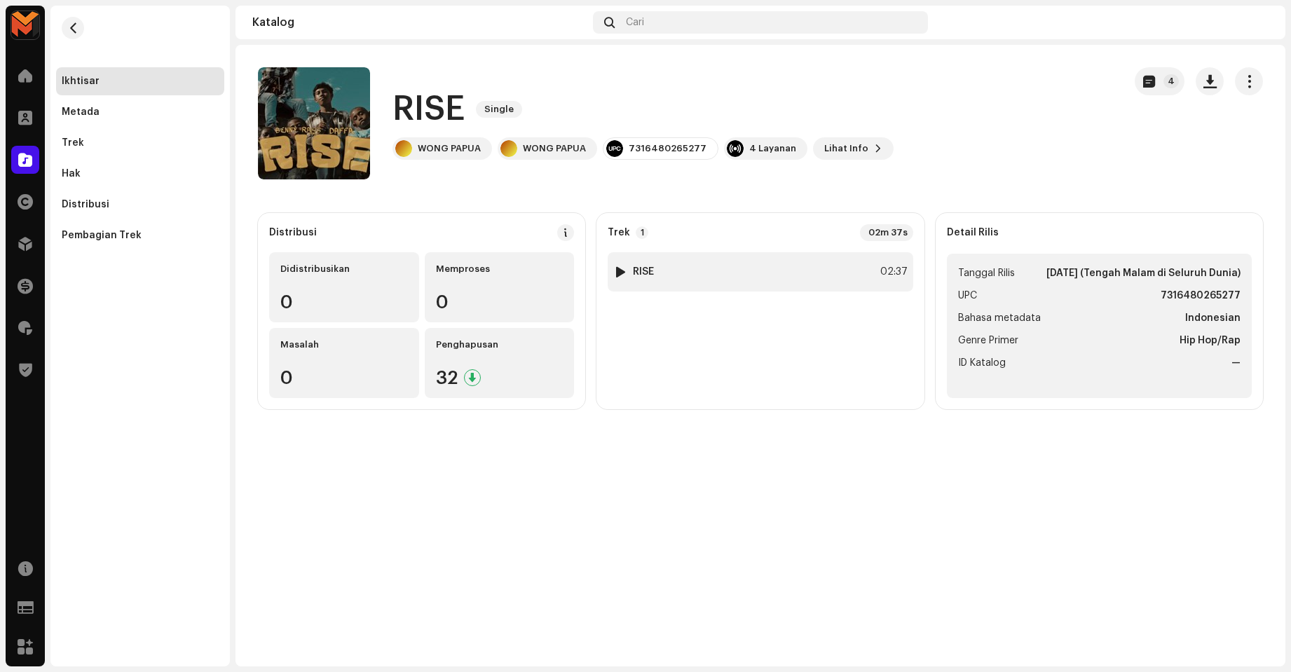
click at [899, 256] on div "1 RISE 02:37" at bounding box center [760, 271] width 305 height 39
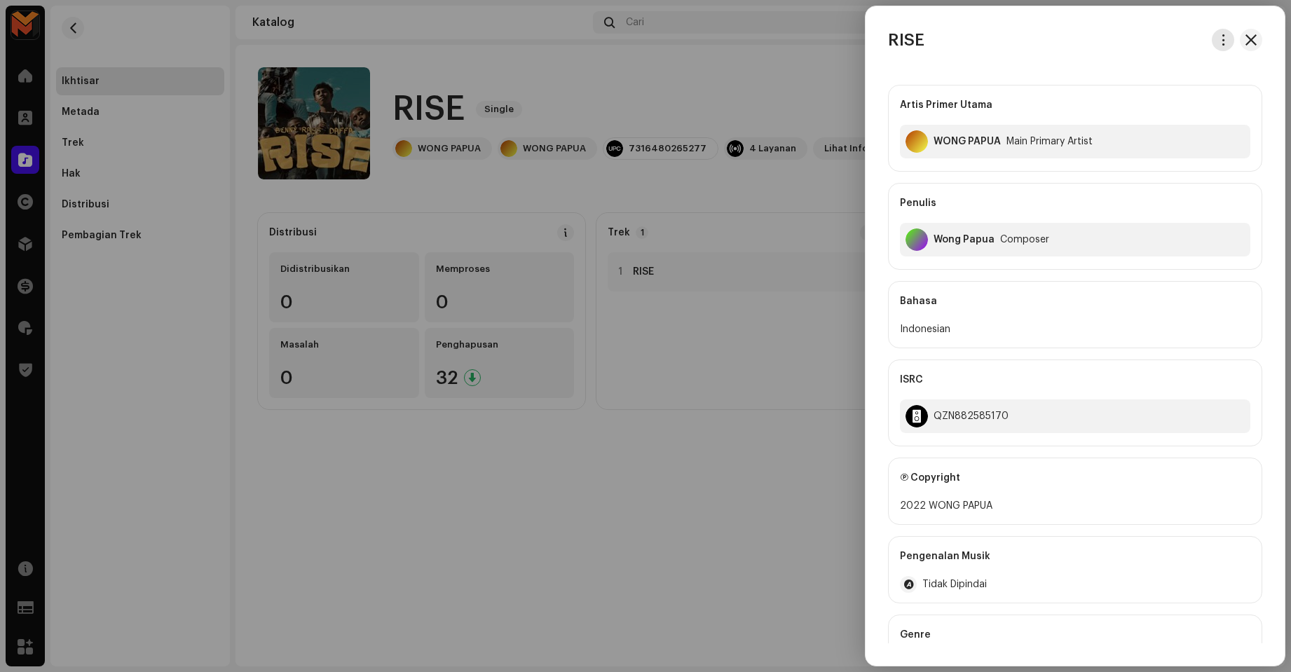
click at [1222, 40] on span "button" at bounding box center [1223, 39] width 11 height 11
click at [1140, 100] on span "Unduh audio" at bounding box center [1119, 99] width 62 height 11
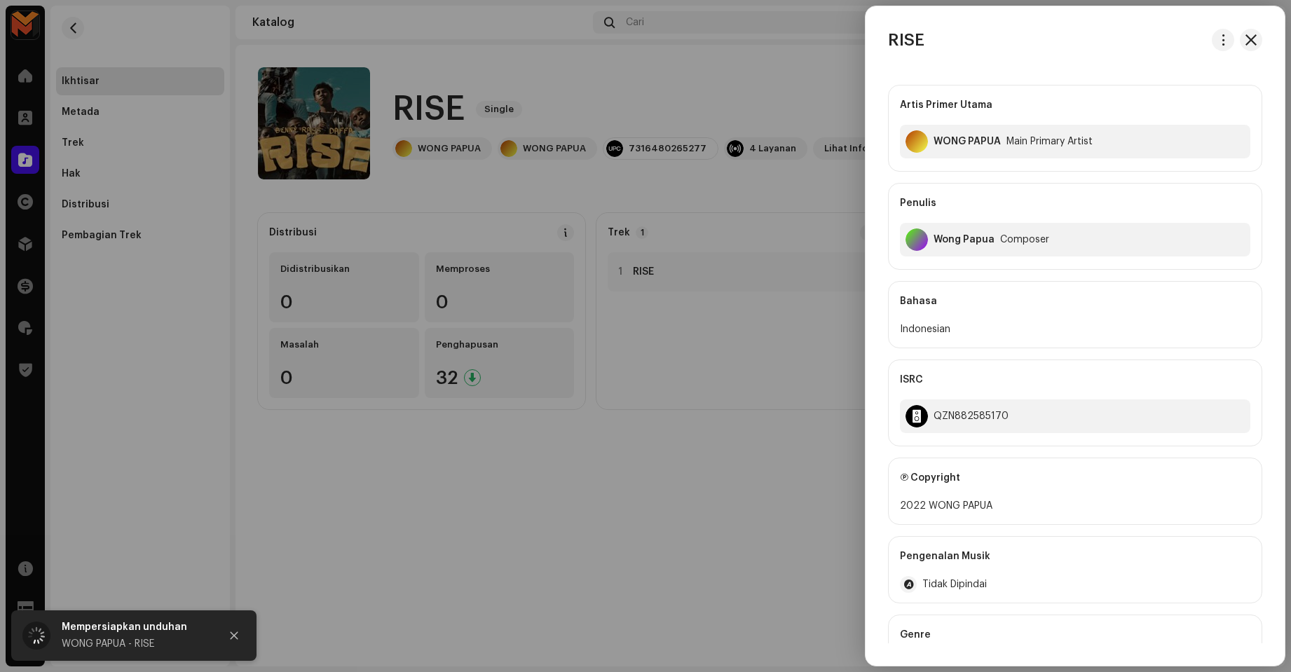
drag, startPoint x: 845, startPoint y: 74, endPoint x: 648, endPoint y: 11, distance: 206.3
click at [844, 74] on div at bounding box center [645, 336] width 1291 height 672
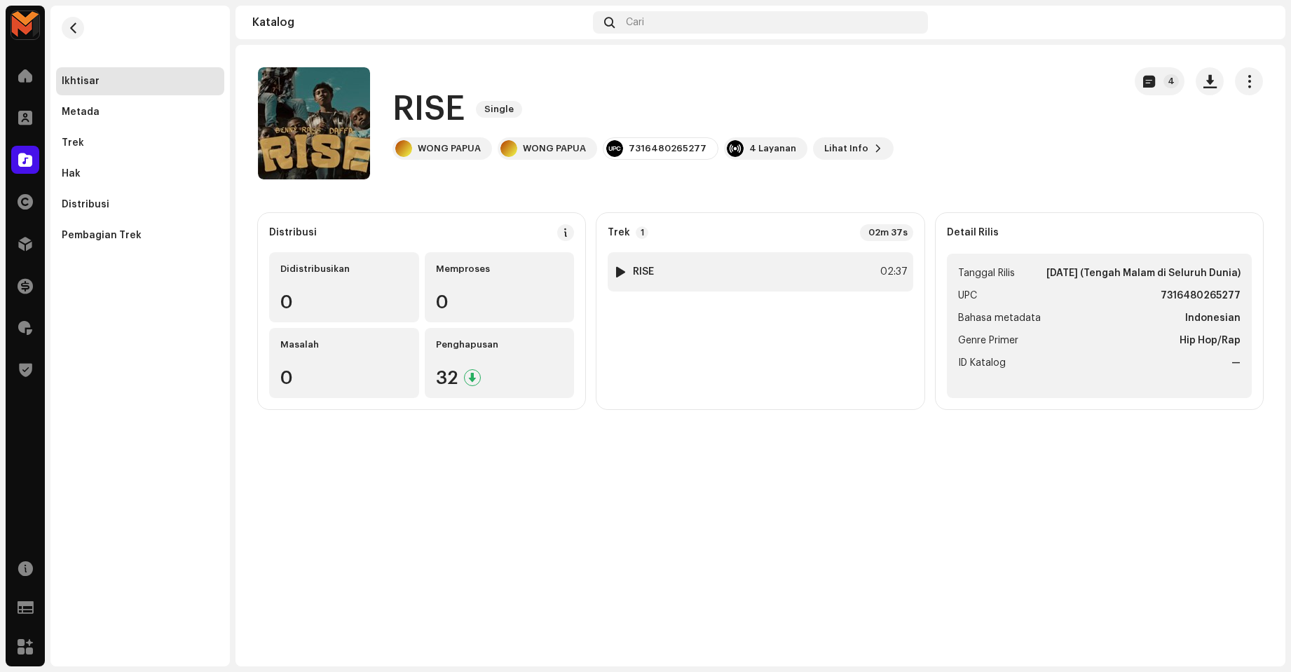
click at [887, 270] on div "02:37" at bounding box center [892, 272] width 31 height 17
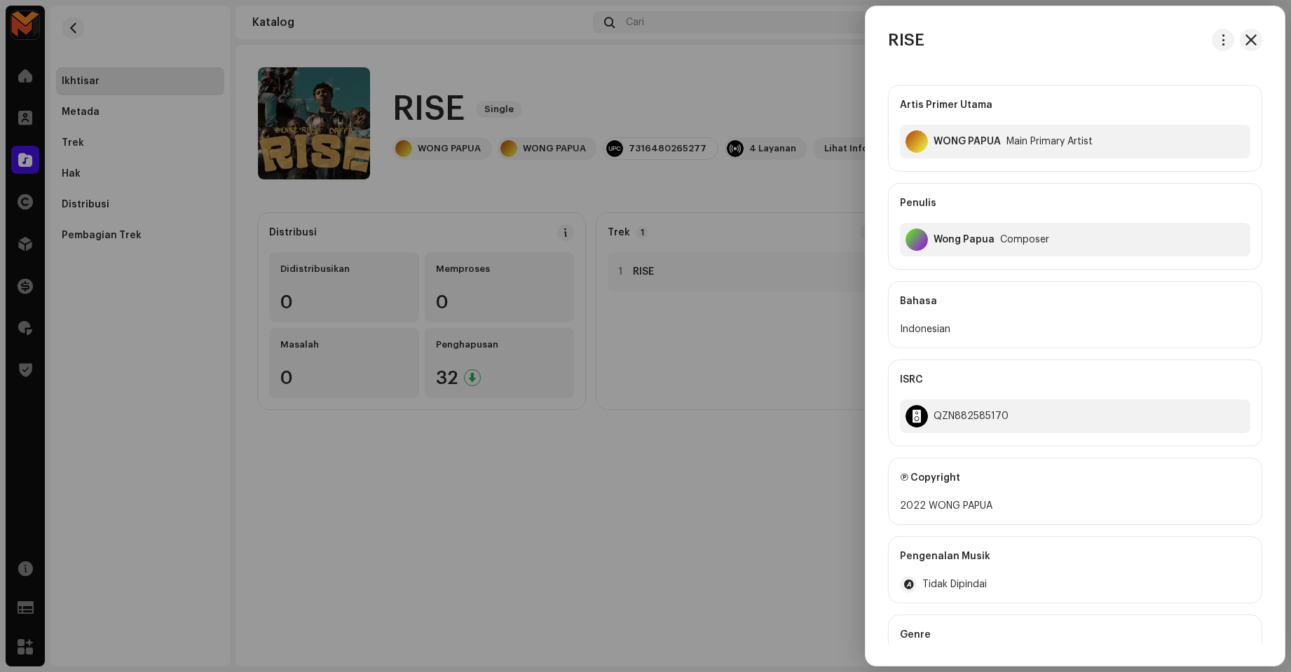
click at [804, 347] on div at bounding box center [645, 336] width 1291 height 672
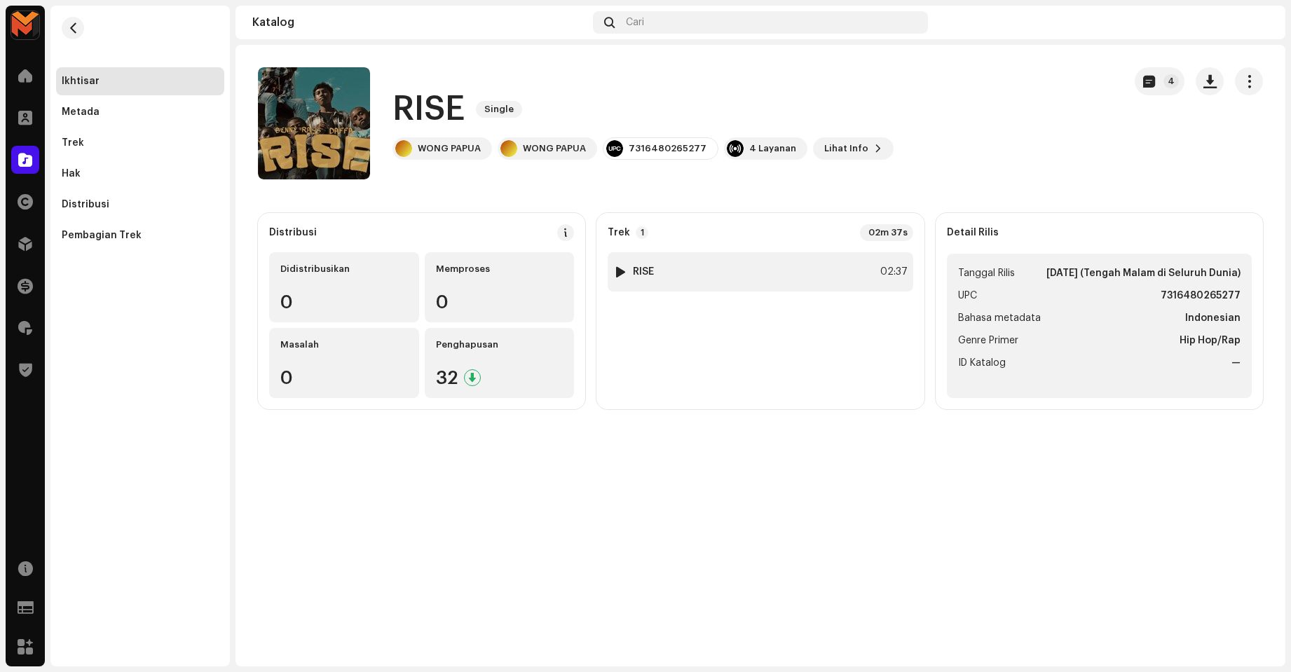
click at [790, 271] on div "1 RISE 02:37" at bounding box center [760, 271] width 305 height 39
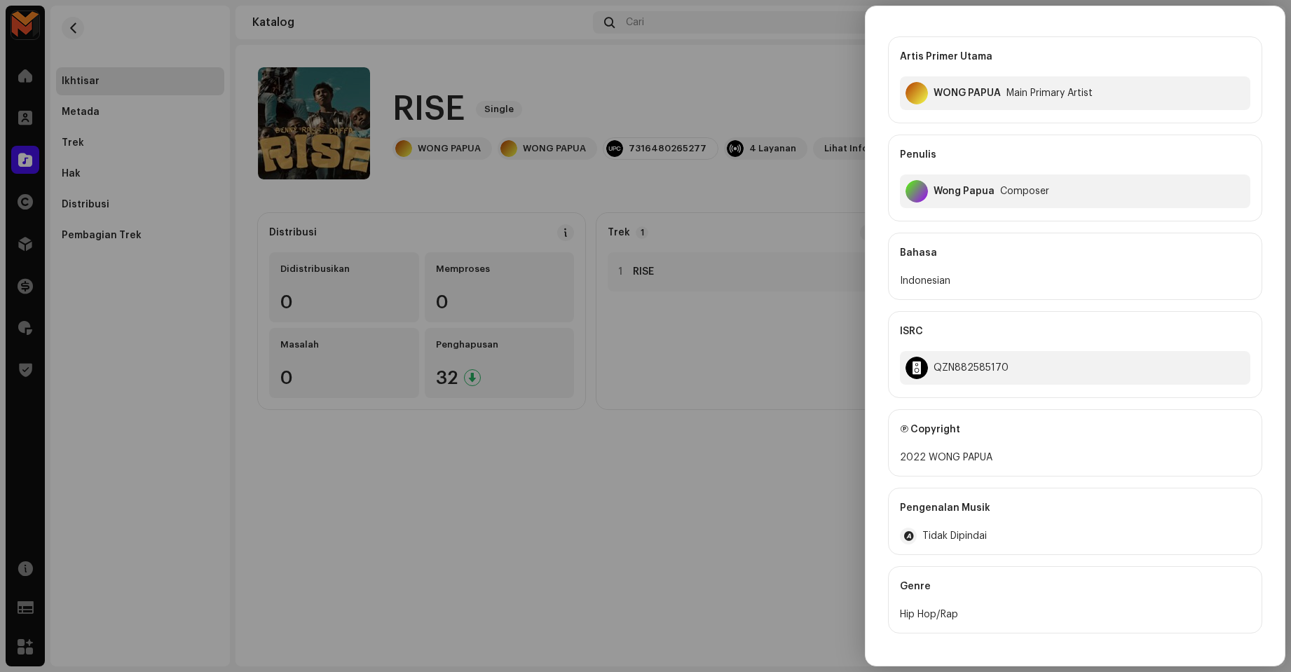
scroll to position [70, 0]
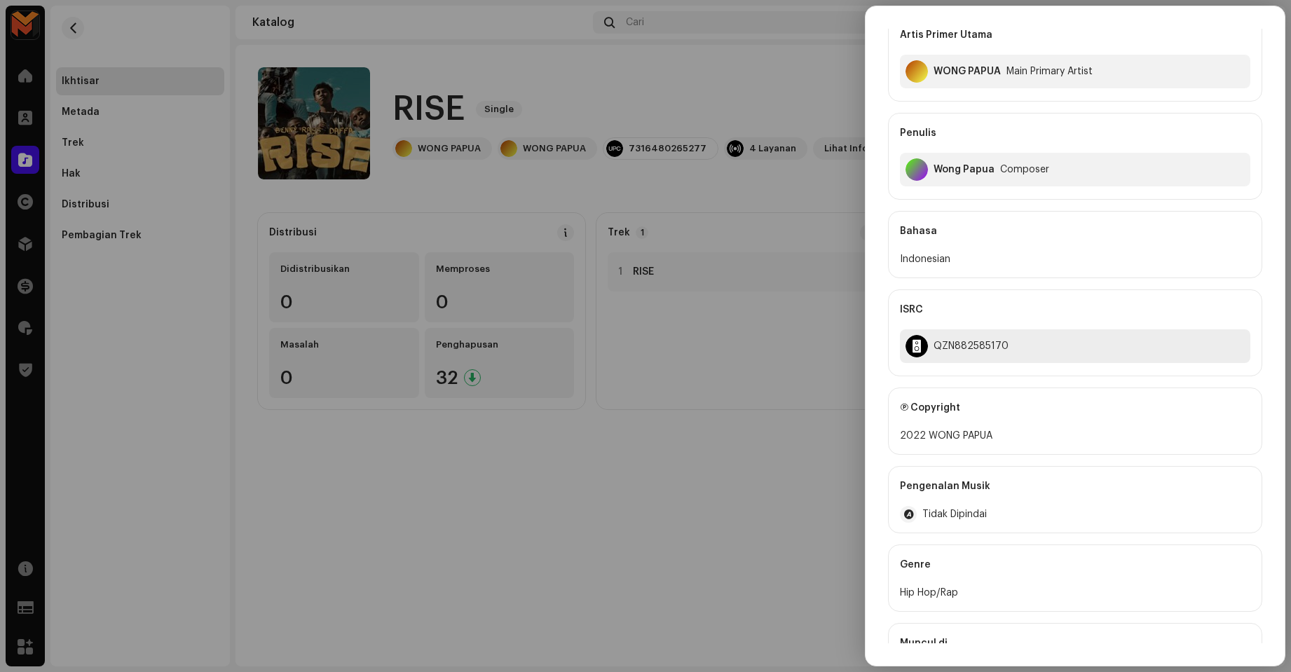
click at [967, 356] on div "QZN882585170" at bounding box center [1075, 346] width 350 height 34
copy div "QZN882585170"
click at [957, 344] on div "QZN882585170" at bounding box center [971, 346] width 75 height 11
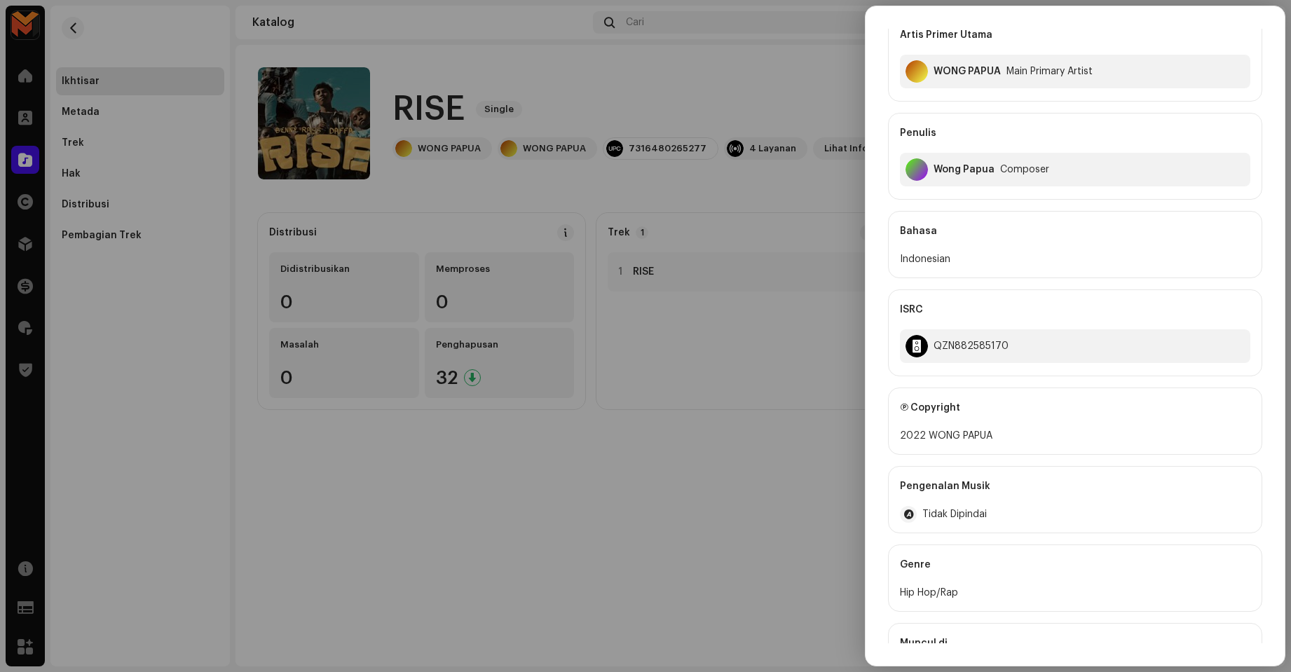
click at [788, 402] on div at bounding box center [645, 336] width 1291 height 672
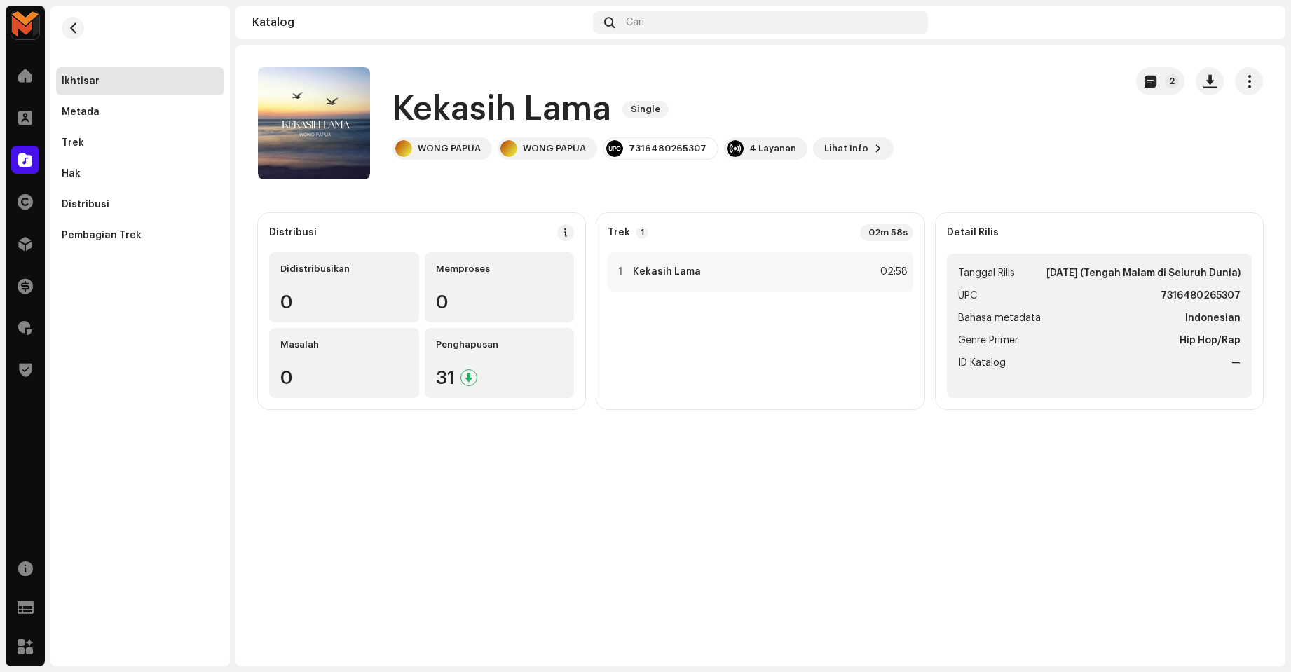
click at [474, 106] on h1 "Kekasih Lama" at bounding box center [501, 109] width 219 height 45
copy div "Kekasih Lama Single"
click at [849, 257] on div "1 Kekasih Lama 02:58" at bounding box center [760, 271] width 305 height 39
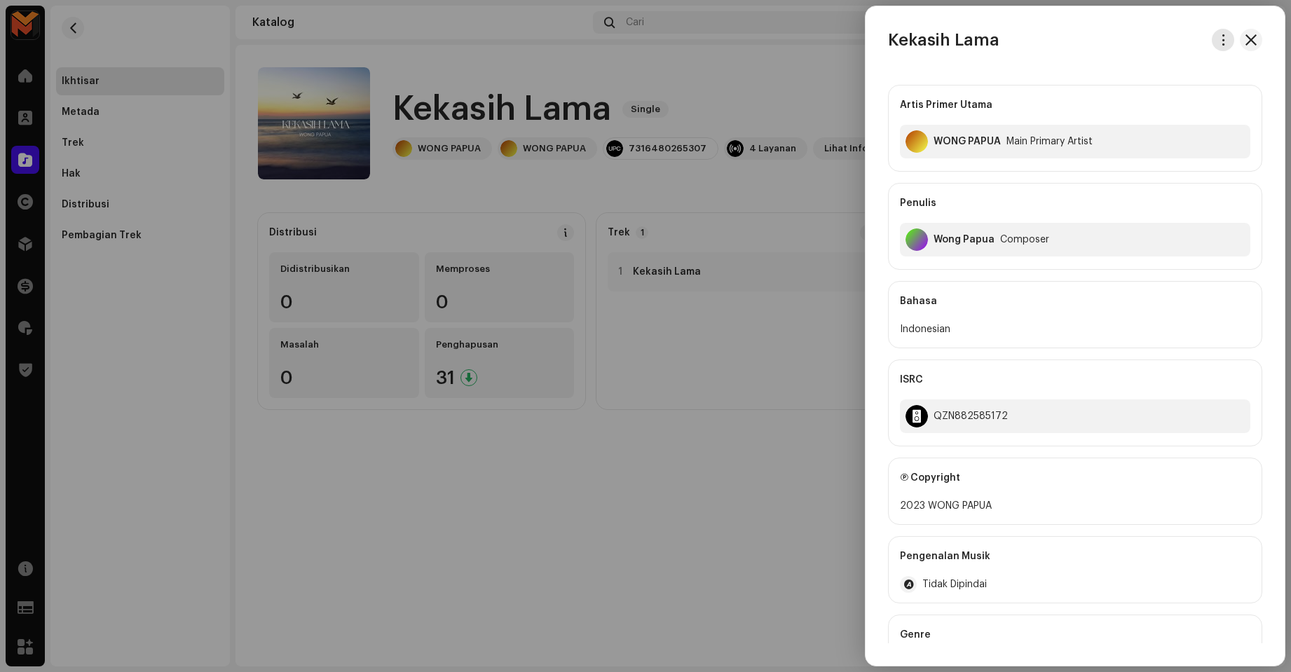
click at [1215, 31] on button "button" at bounding box center [1223, 40] width 22 height 22
click at [1160, 102] on div "Unduh audio" at bounding box center [1153, 99] width 130 height 11
click at [1218, 37] on span "button" at bounding box center [1223, 39] width 11 height 11
click at [1158, 99] on div "Unduh audio" at bounding box center [1153, 99] width 130 height 11
click at [795, 63] on div at bounding box center [645, 336] width 1291 height 672
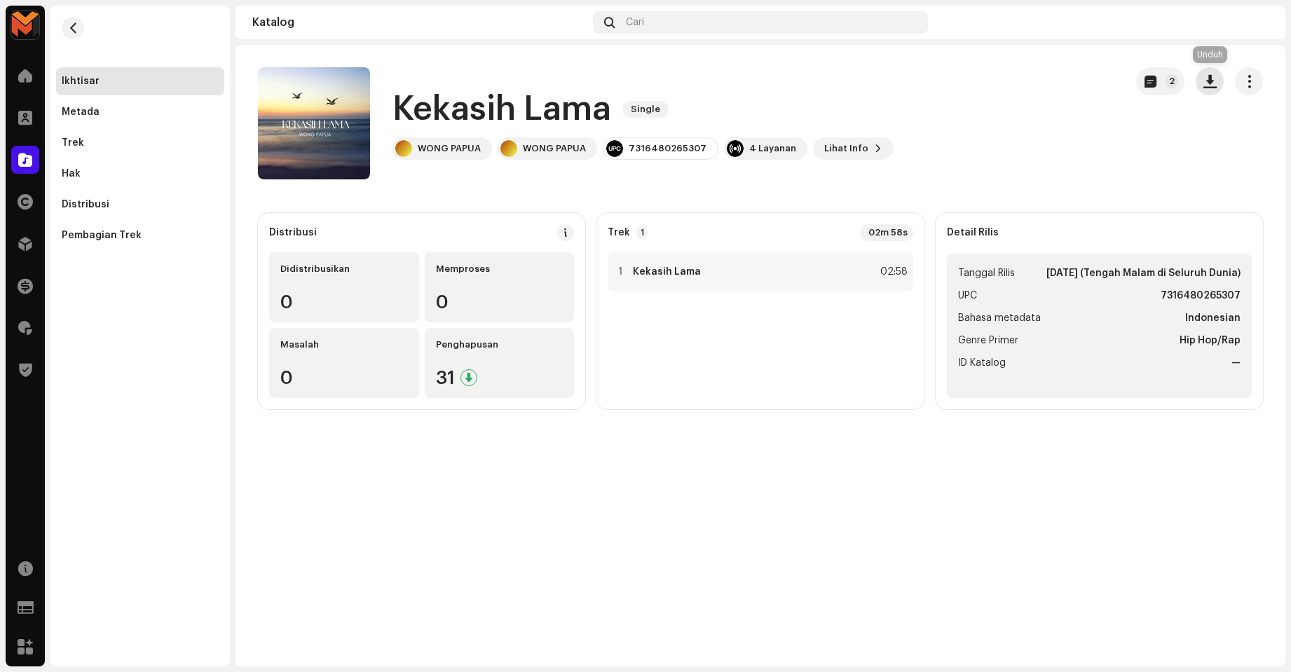
click at [1203, 82] on span "button" at bounding box center [1209, 81] width 13 height 11
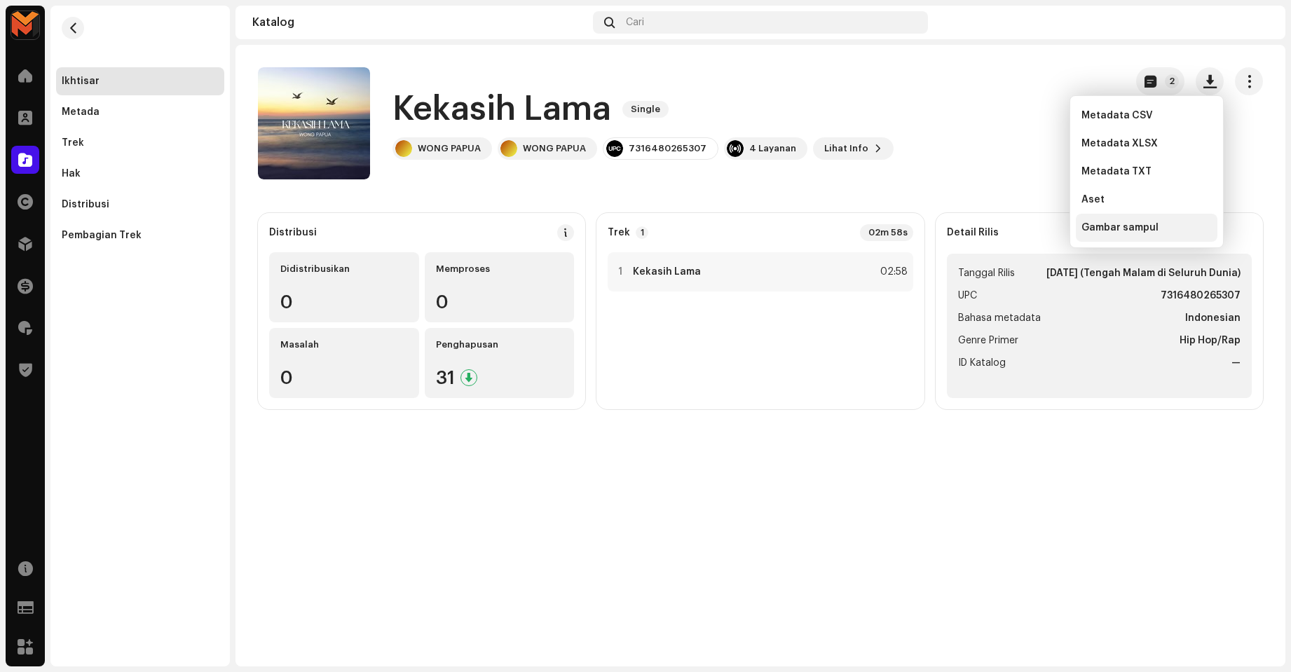
click at [1123, 217] on div "Gambar sampul" at bounding box center [1147, 228] width 142 height 28
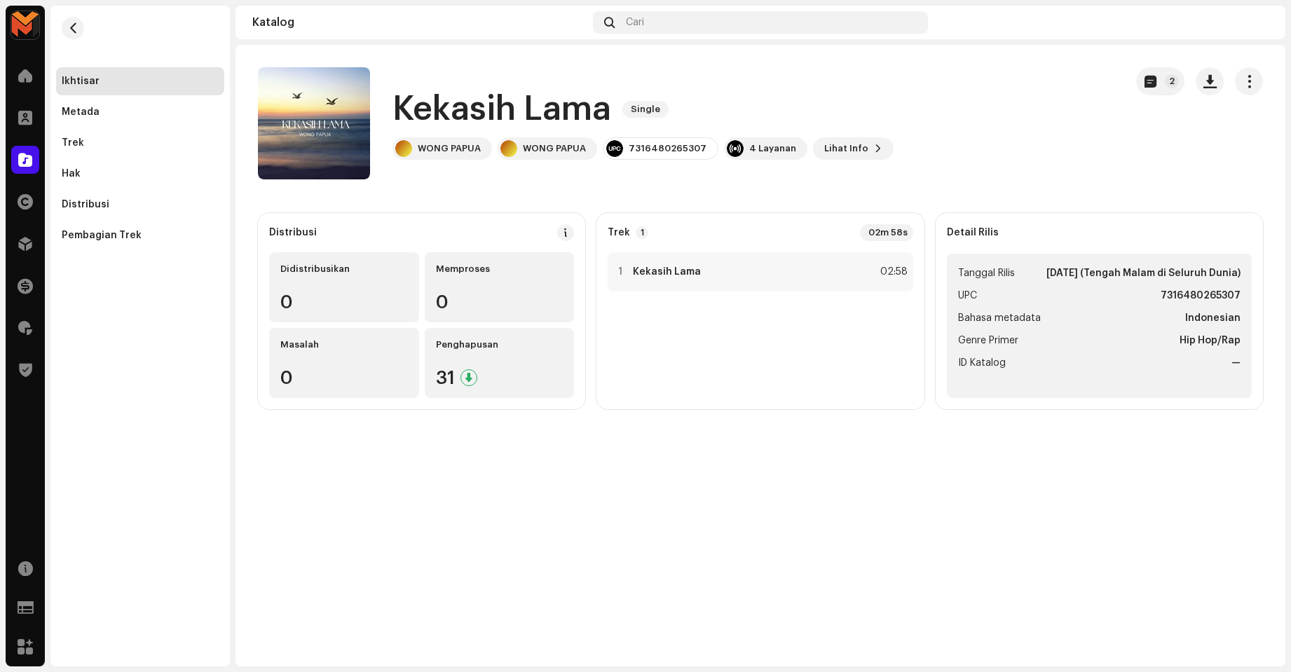
click at [1219, 291] on strong "7316480265307" at bounding box center [1201, 295] width 80 height 17
copy strong "7316480265307"
click at [884, 342] on div "1 Kekasih Lama 02:58" at bounding box center [760, 325] width 305 height 146
click at [687, 284] on div "1 Kekasih Lama 02:58" at bounding box center [760, 271] width 305 height 39
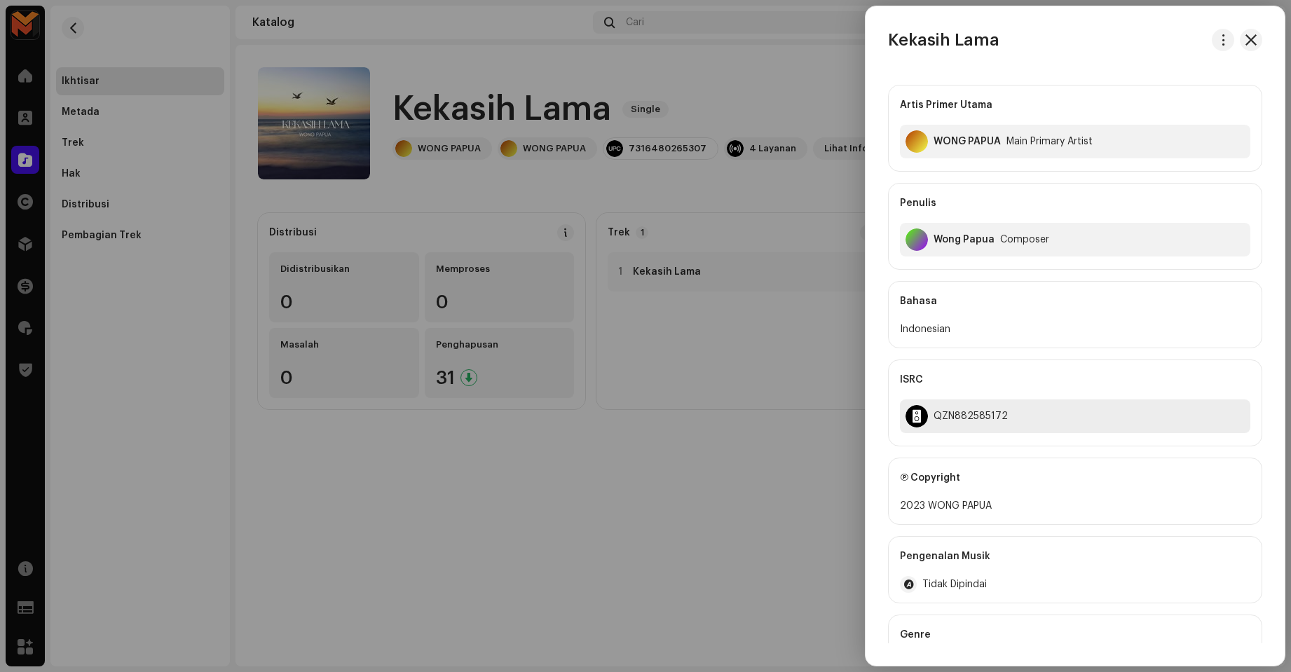
click at [972, 420] on div "QZN882585172" at bounding box center [971, 416] width 74 height 11
copy div "QZN882585172"
click at [722, 378] on div at bounding box center [645, 336] width 1291 height 672
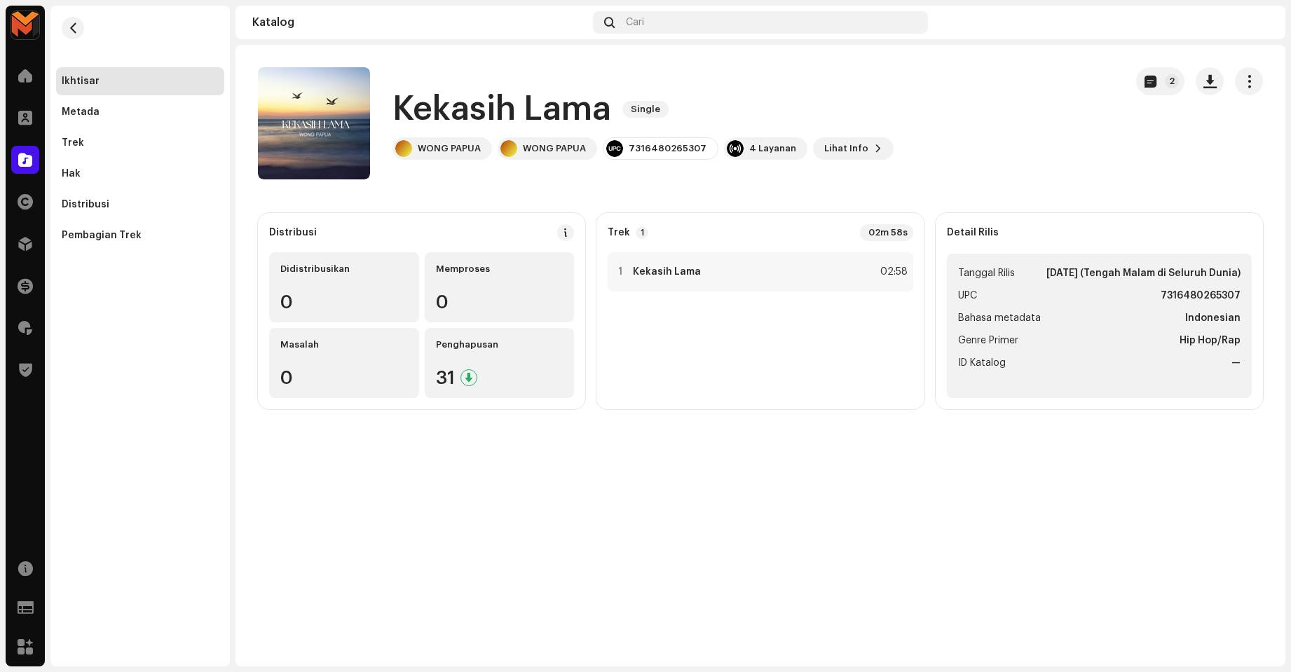
click at [1231, 299] on strong "7316480265307" at bounding box center [1201, 295] width 80 height 17
copy strong "7316480265307"
click at [791, 262] on div "1 Kekasih Lama 02:58" at bounding box center [760, 271] width 305 height 39
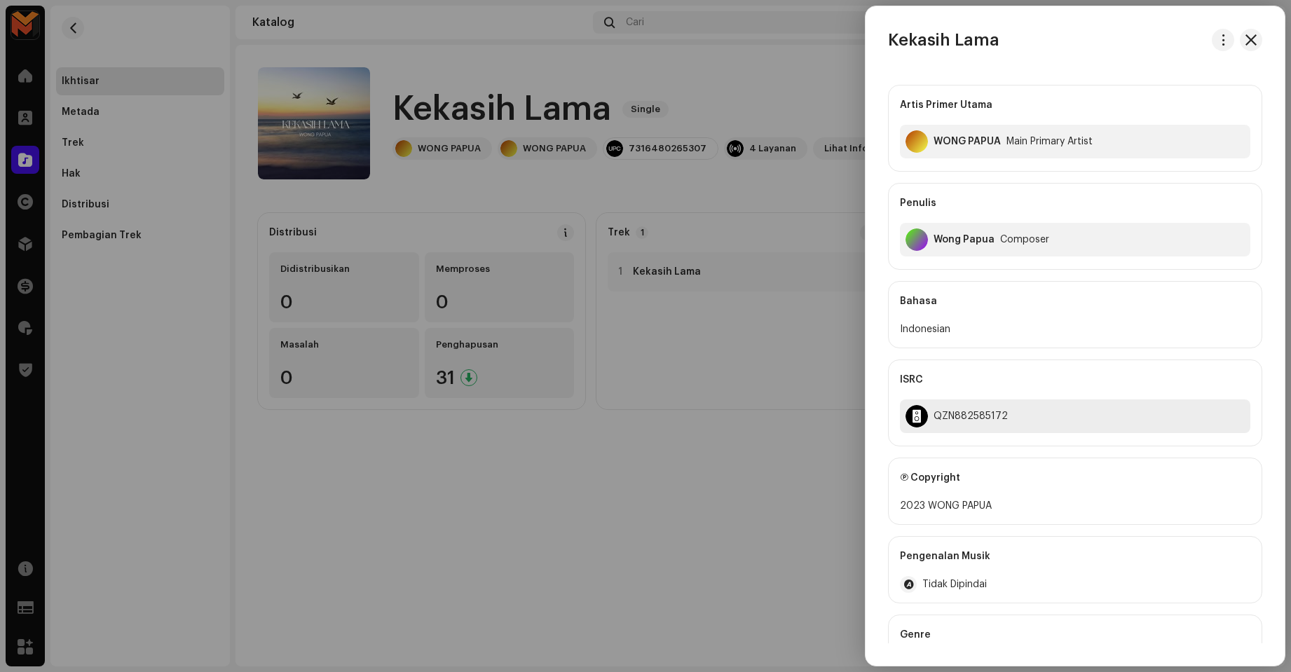
click at [964, 416] on div "QZN882585172" at bounding box center [971, 416] width 74 height 11
copy div "QZN882585172"
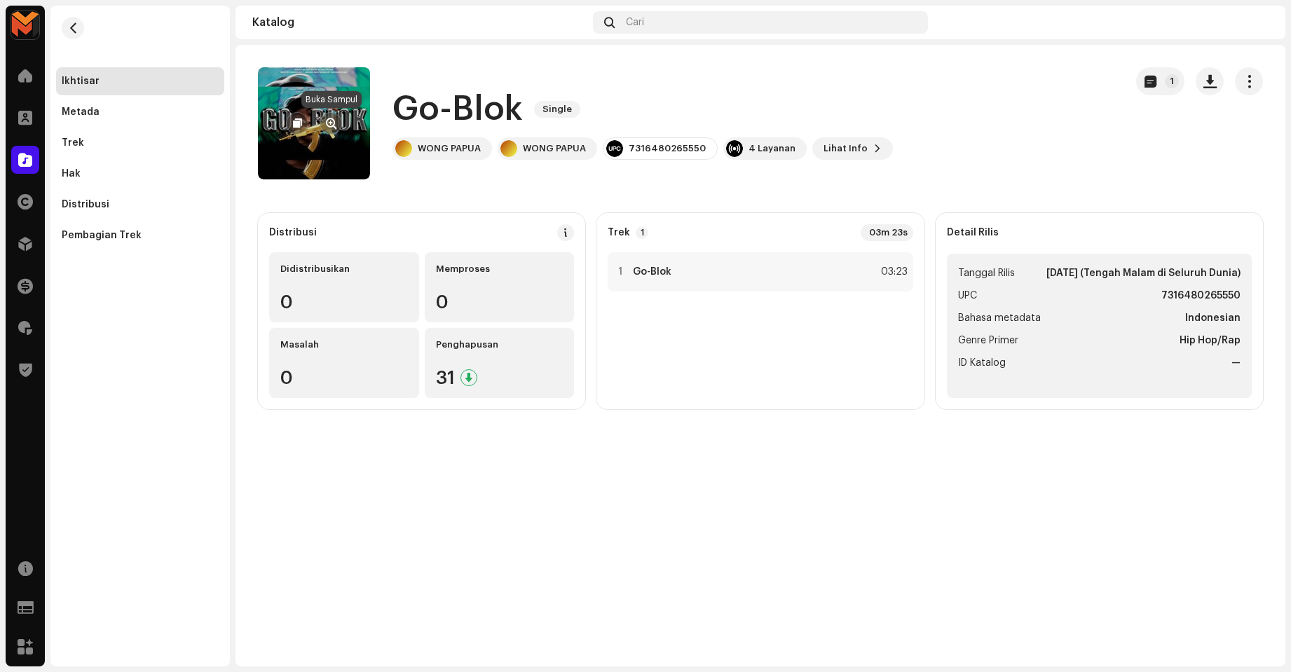
click at [336, 123] on button "button" at bounding box center [331, 123] width 22 height 22
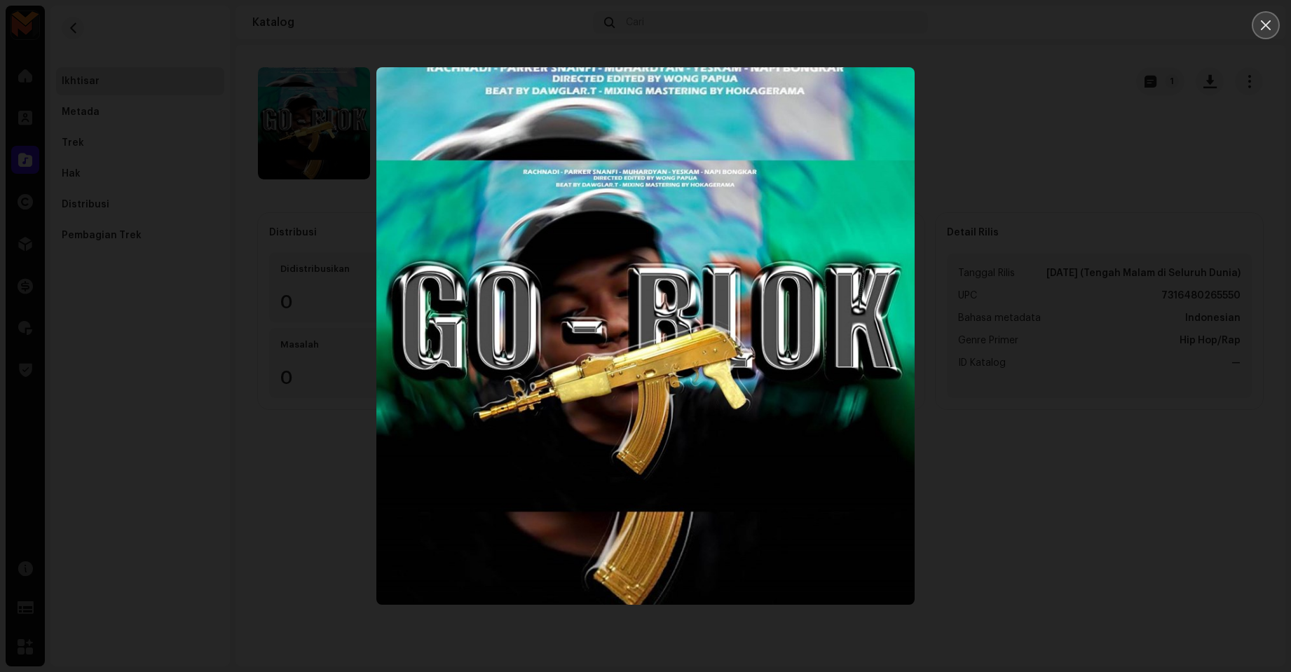
click at [1257, 27] on button "Close" at bounding box center [1266, 25] width 28 height 28
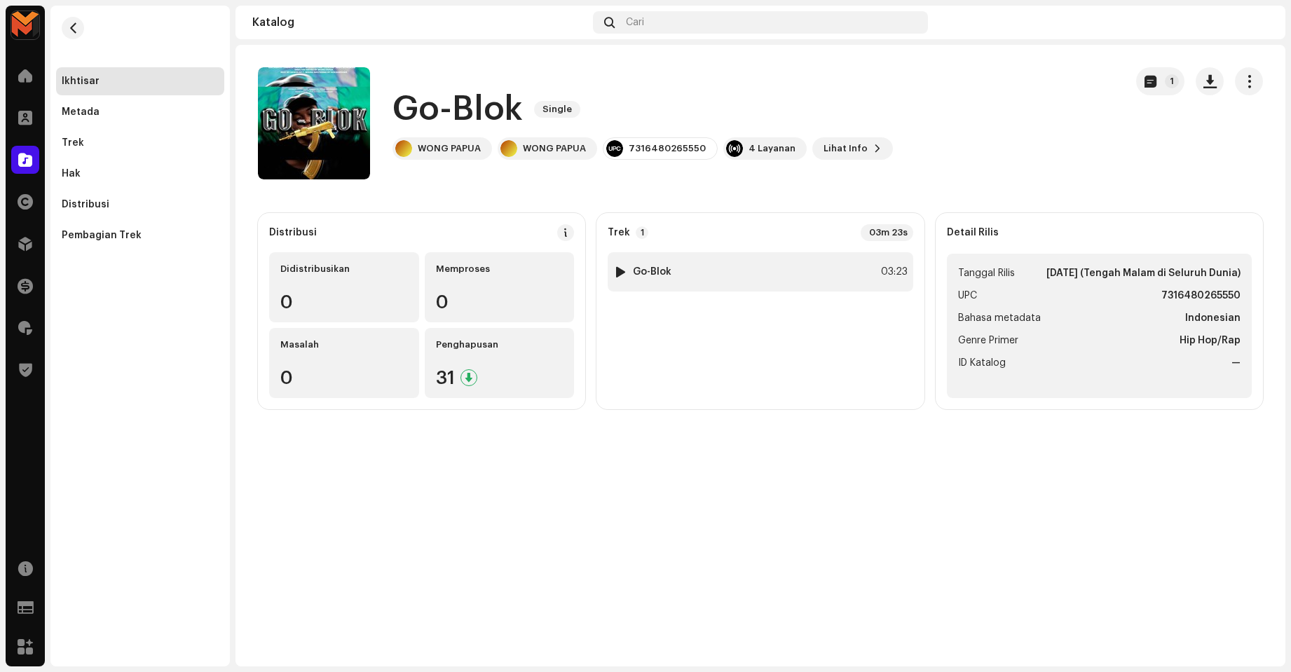
click at [781, 261] on div "1 Go-Blok 03:23" at bounding box center [760, 271] width 305 height 39
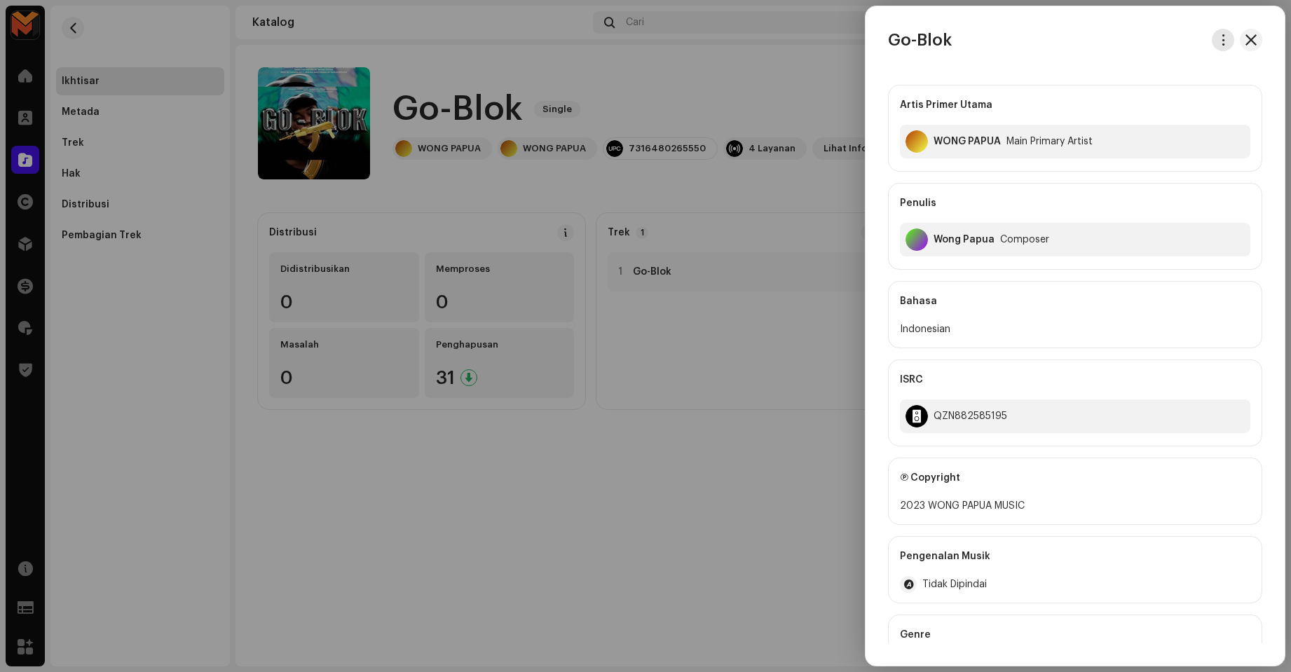
click at [1222, 39] on span "button" at bounding box center [1223, 39] width 11 height 11
click at [1151, 106] on div "Unduh audio" at bounding box center [1153, 100] width 142 height 28
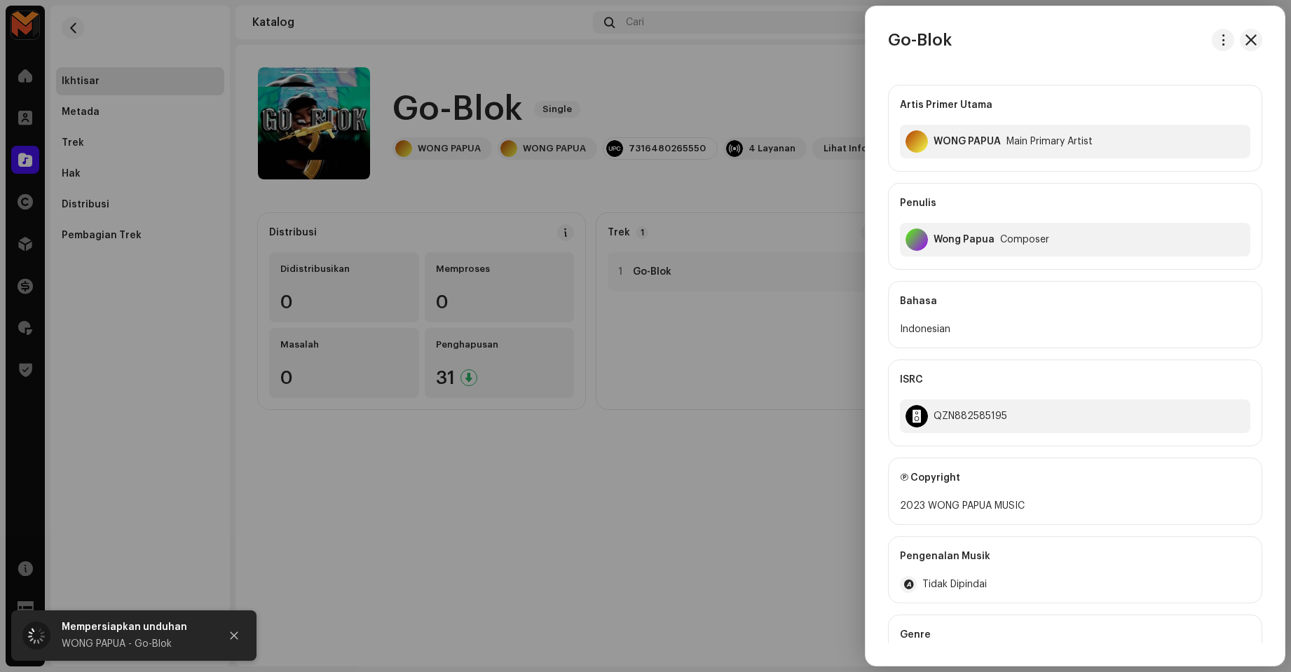
click at [894, 48] on h3 "Go-Blok" at bounding box center [920, 40] width 64 height 22
copy div "Go-Blok"
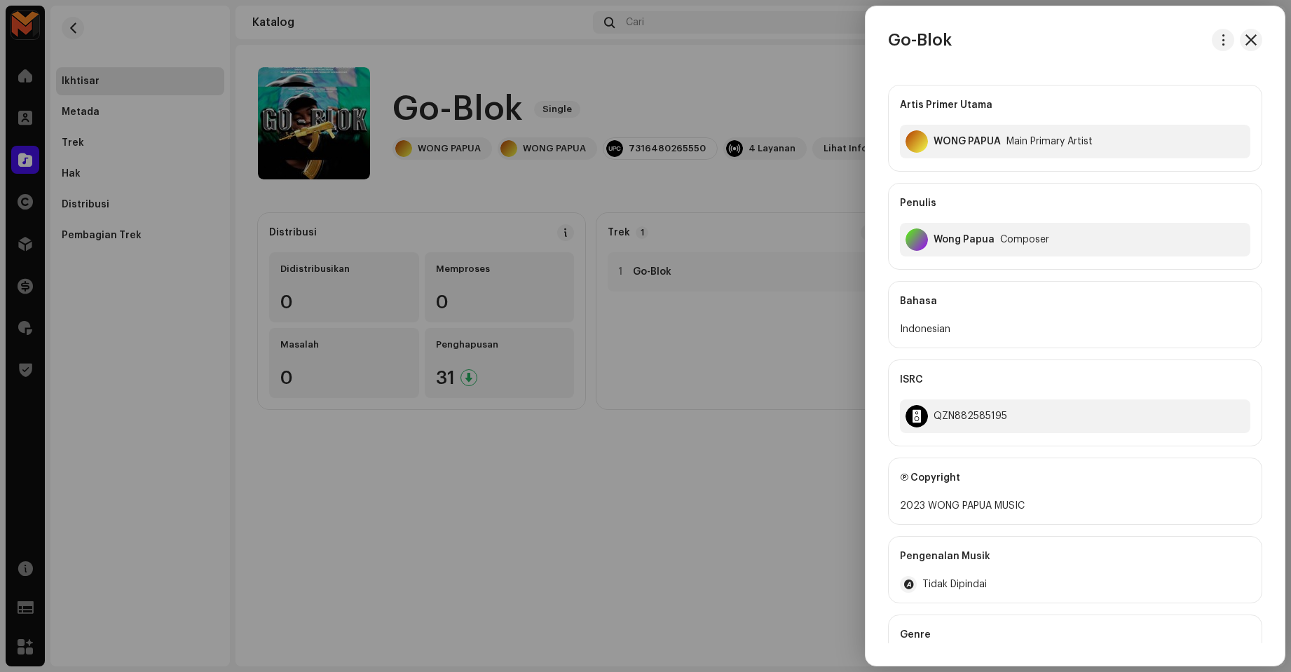
click at [753, 211] on div at bounding box center [645, 336] width 1291 height 672
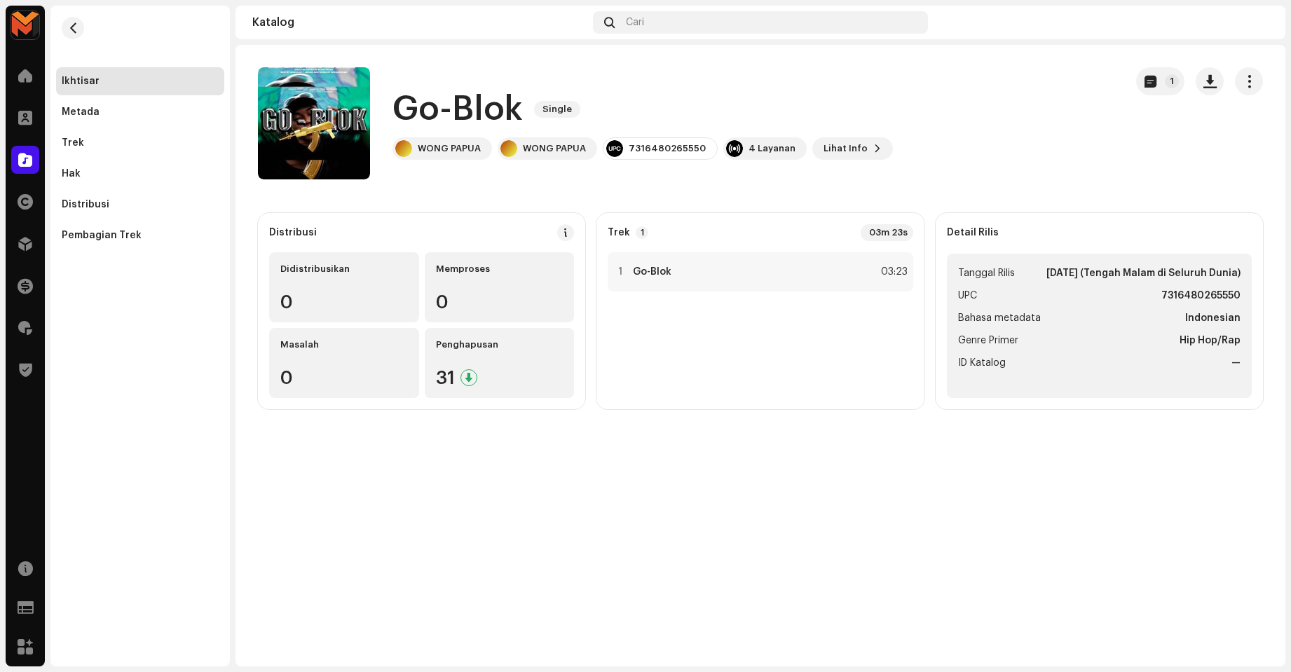
click at [1207, 296] on strong "7316480265550" at bounding box center [1200, 295] width 79 height 17
copy strong "7316480265550"
click at [903, 278] on div "03:23" at bounding box center [892, 272] width 31 height 17
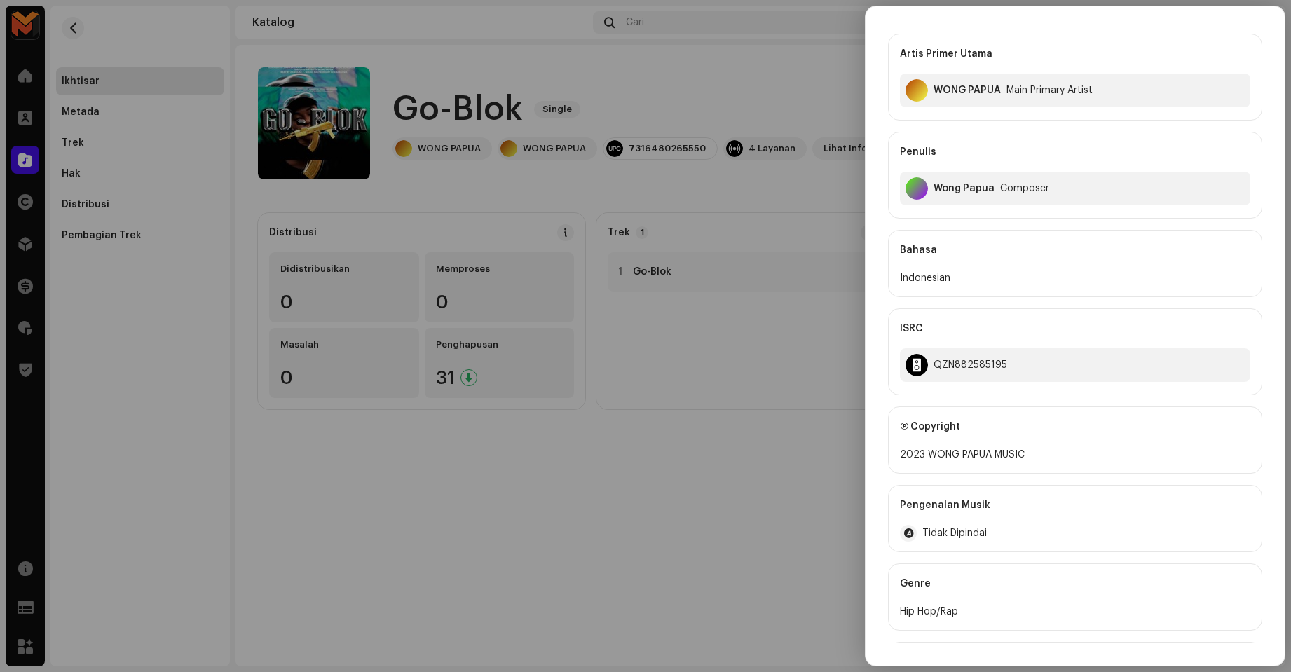
scroll to position [137, 0]
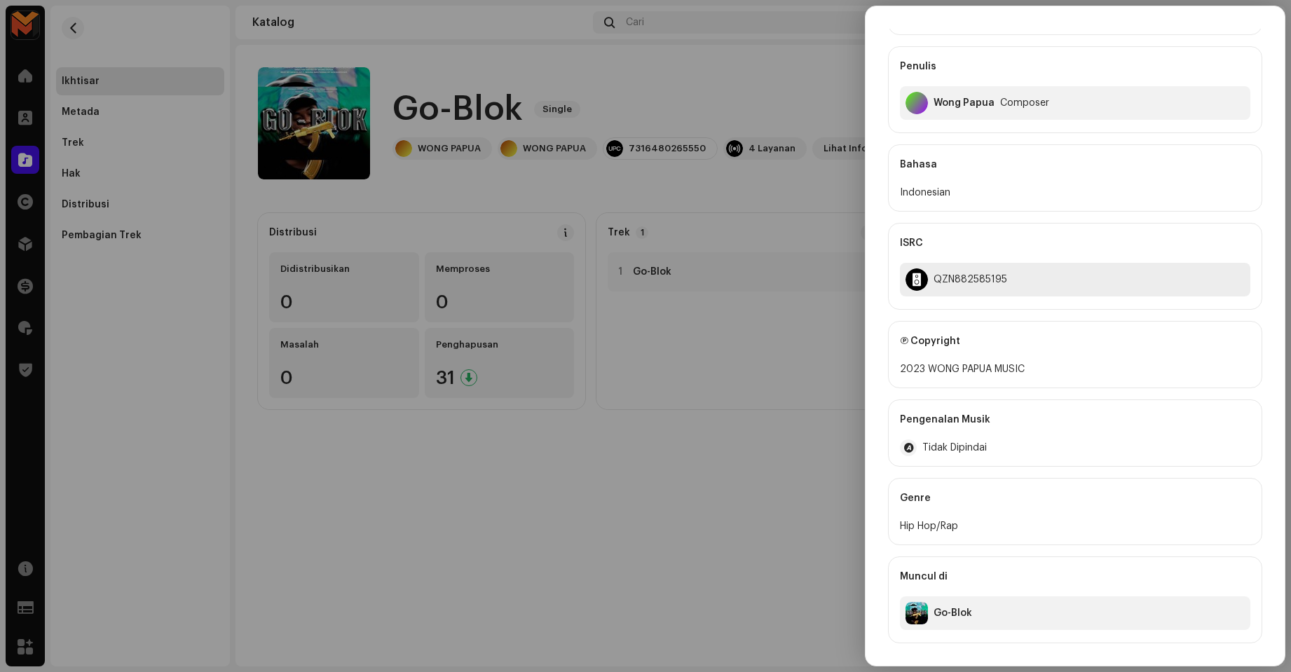
click at [978, 282] on div "QZN882585195" at bounding box center [971, 279] width 74 height 11
copy div "QZN882585195"
click at [690, 187] on div at bounding box center [645, 336] width 1291 height 672
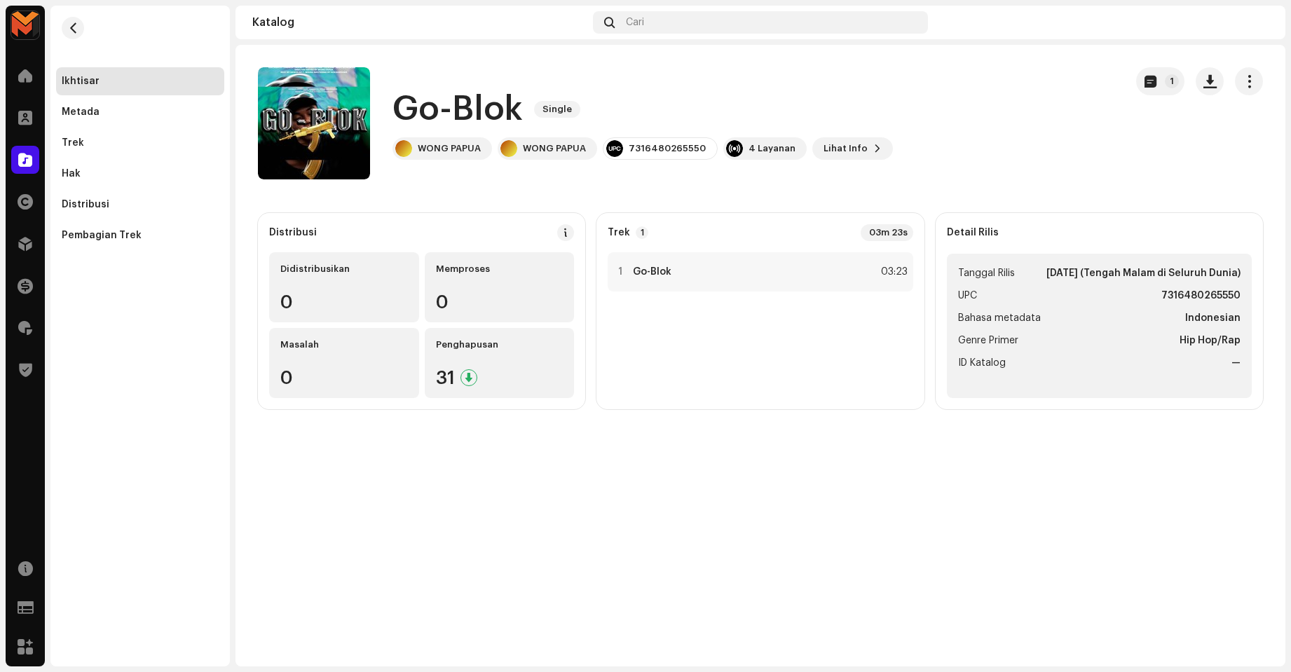
click at [1173, 292] on strong "7316480265550" at bounding box center [1200, 295] width 79 height 17
copy strong "7316480265550"
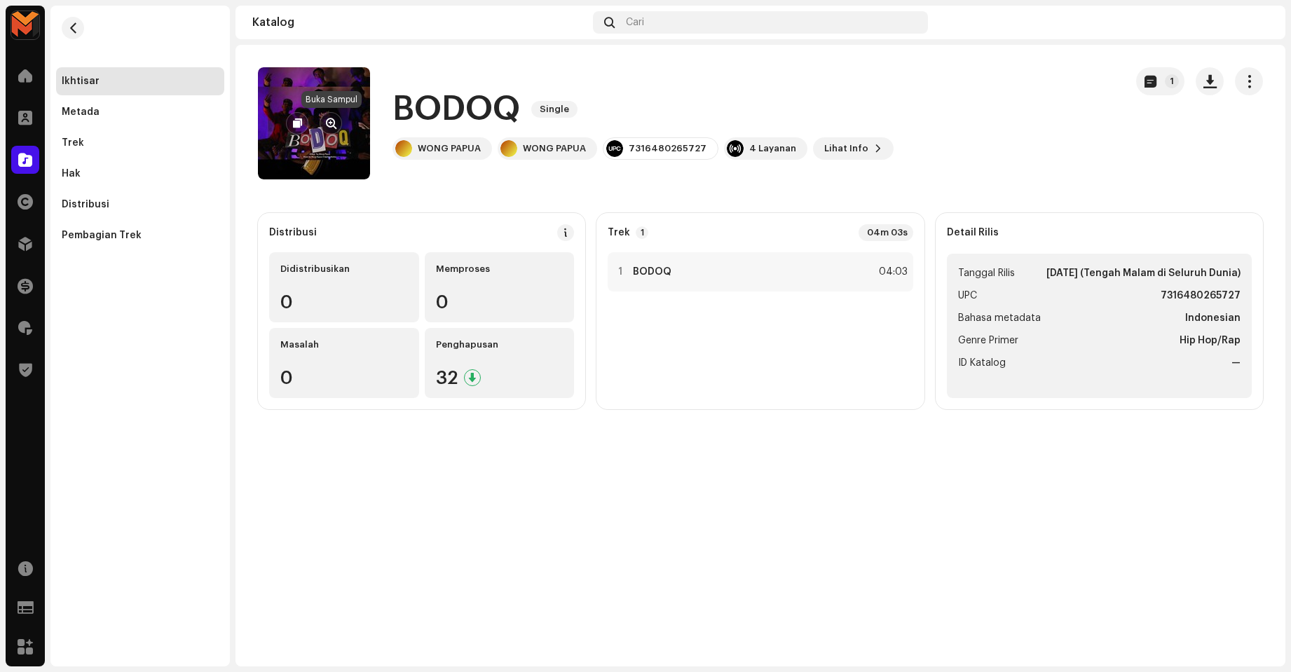
click at [334, 122] on span "button" at bounding box center [331, 123] width 11 height 11
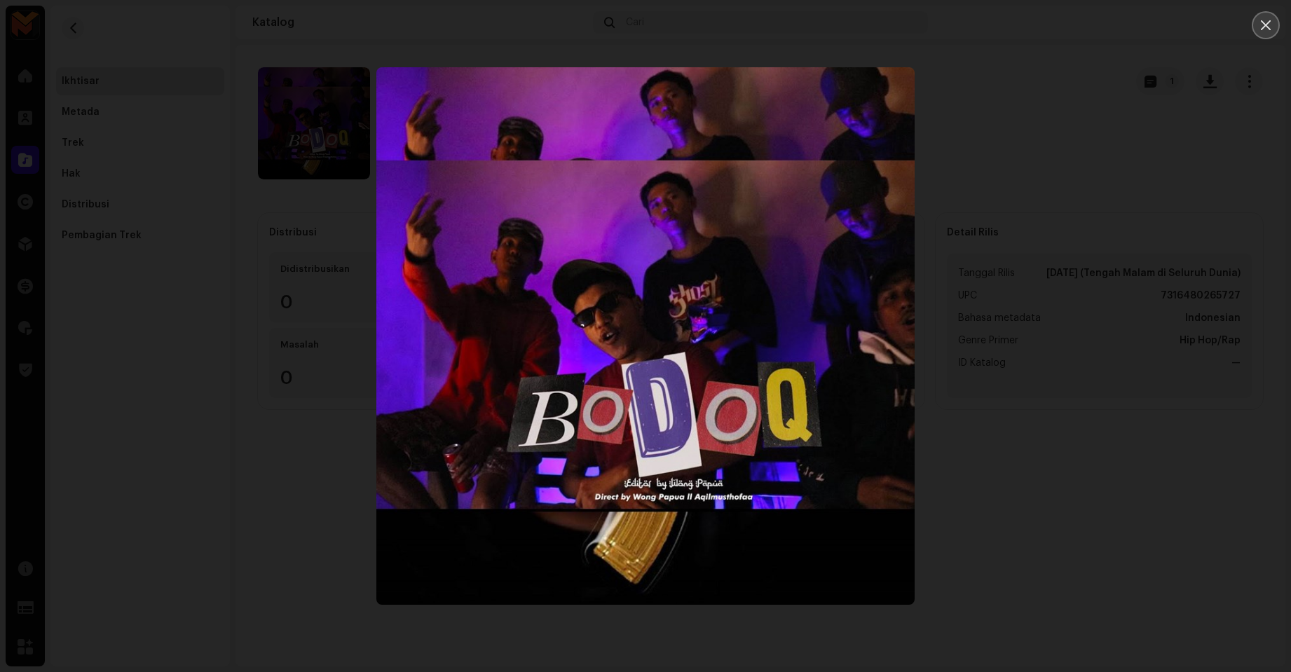
click at [1267, 20] on icon "Close" at bounding box center [1265, 25] width 13 height 13
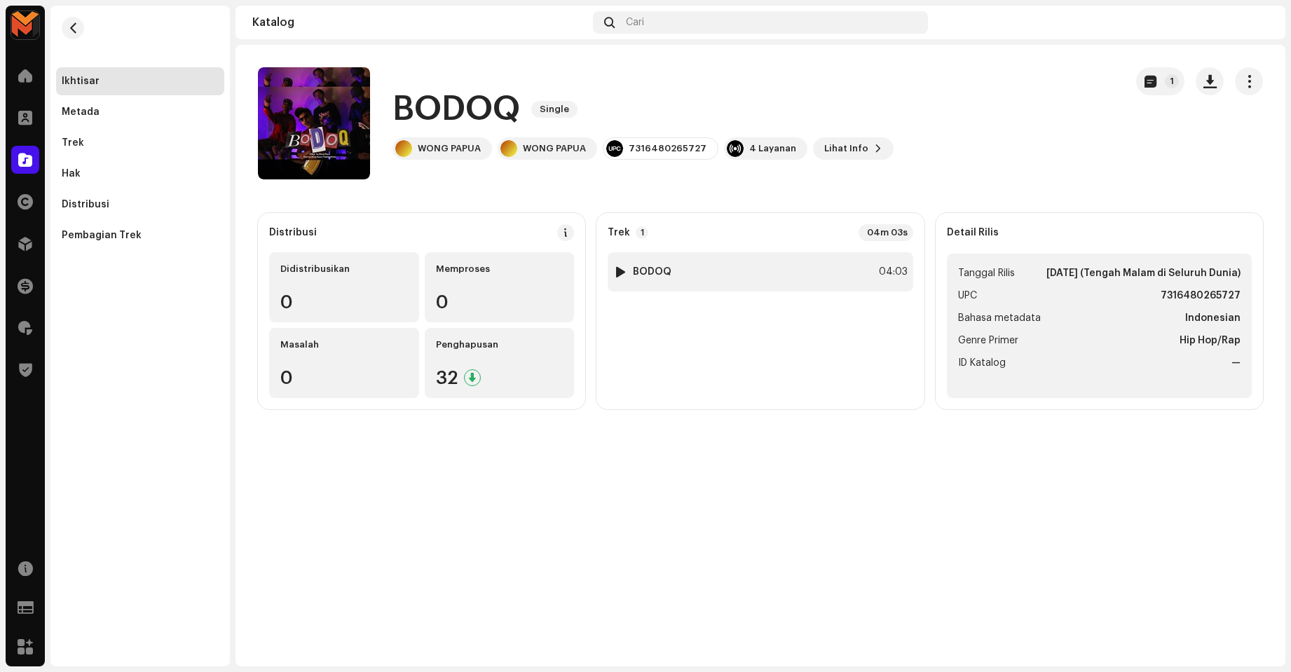
click at [883, 265] on div "04:03" at bounding box center [892, 272] width 31 height 17
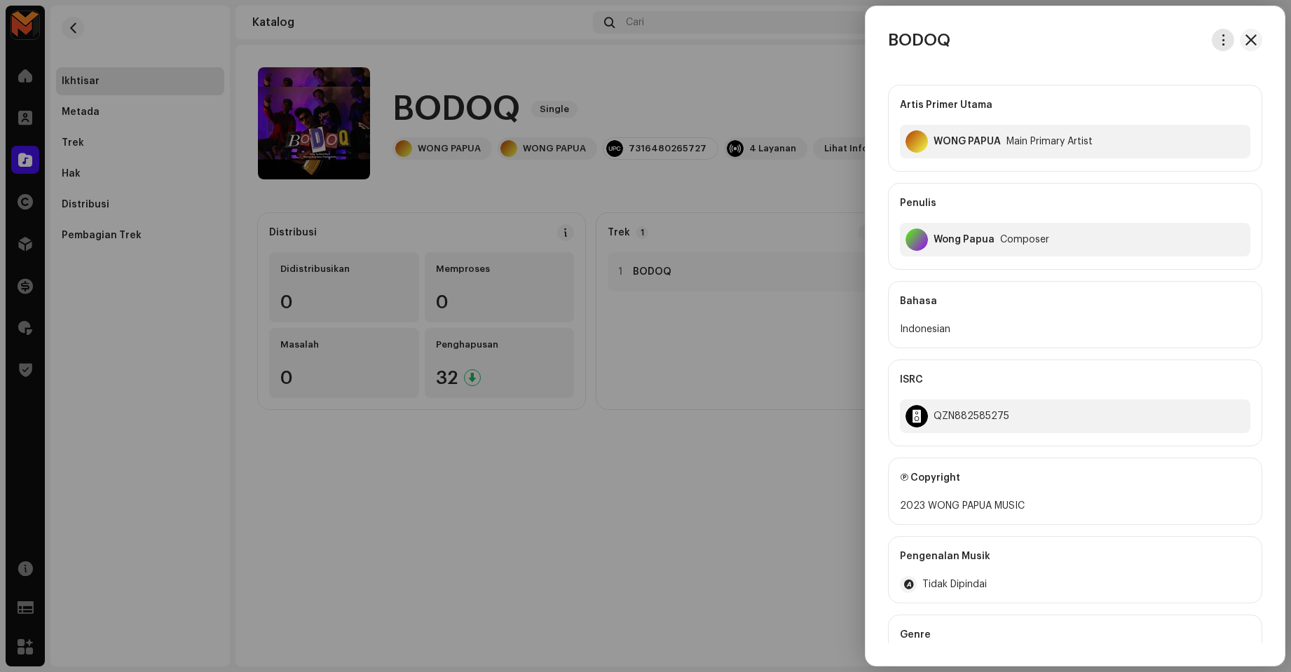
click at [1218, 36] on span "button" at bounding box center [1223, 39] width 11 height 11
click at [1119, 104] on span "Unduh audio" at bounding box center [1119, 99] width 62 height 11
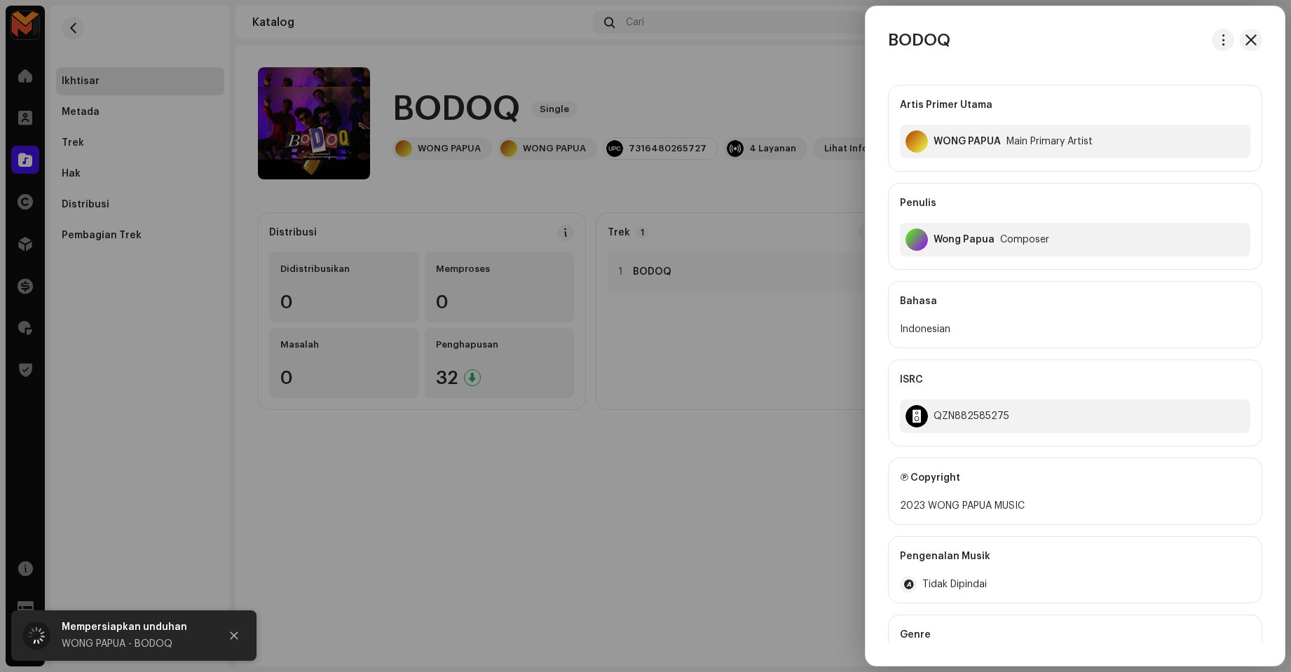
click at [1119, 104] on span "Unduh audio" at bounding box center [1119, 99] width 62 height 11
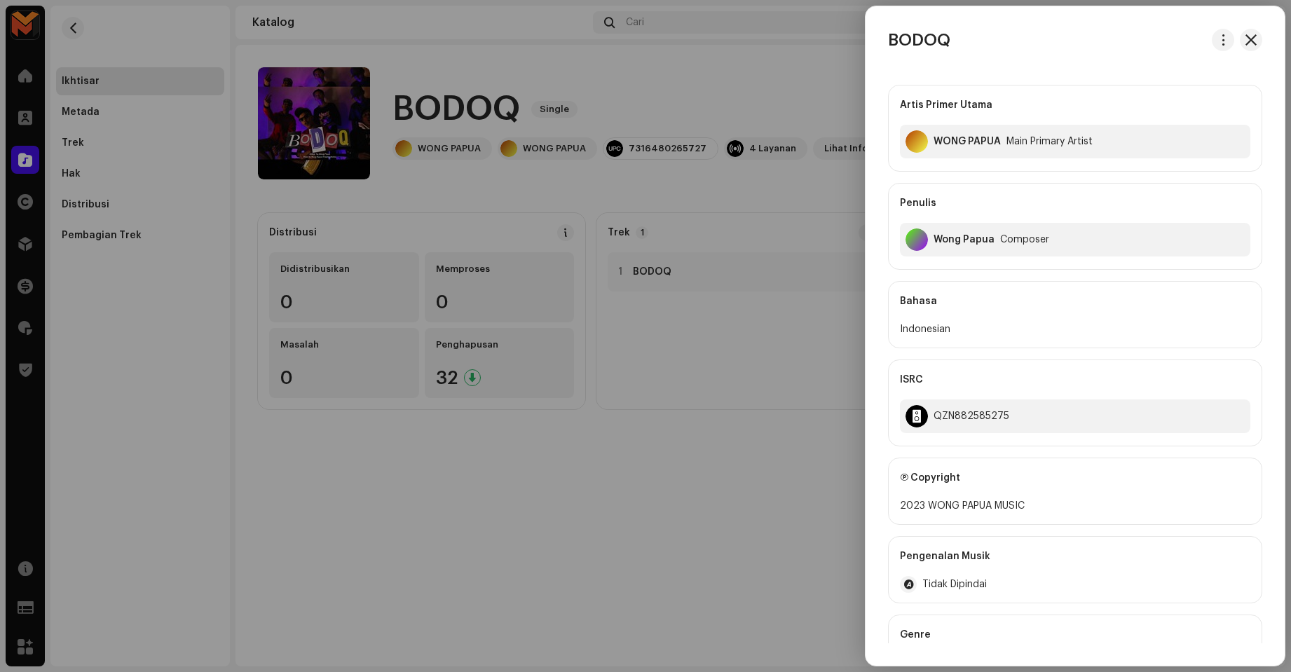
click at [664, 315] on div at bounding box center [645, 336] width 1291 height 672
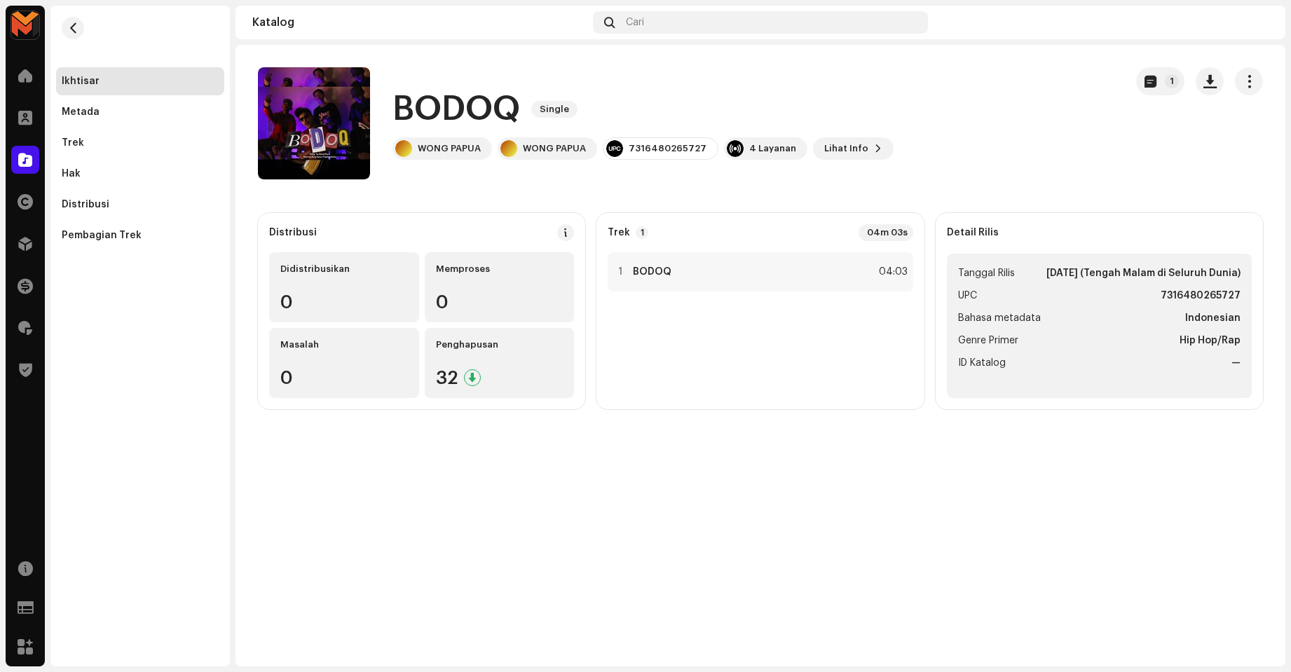
click at [1199, 296] on strong "7316480265727" at bounding box center [1201, 295] width 80 height 17
copy strong "7316480265727"
click at [795, 259] on div "1 BODOQ 04:03" at bounding box center [760, 271] width 305 height 39
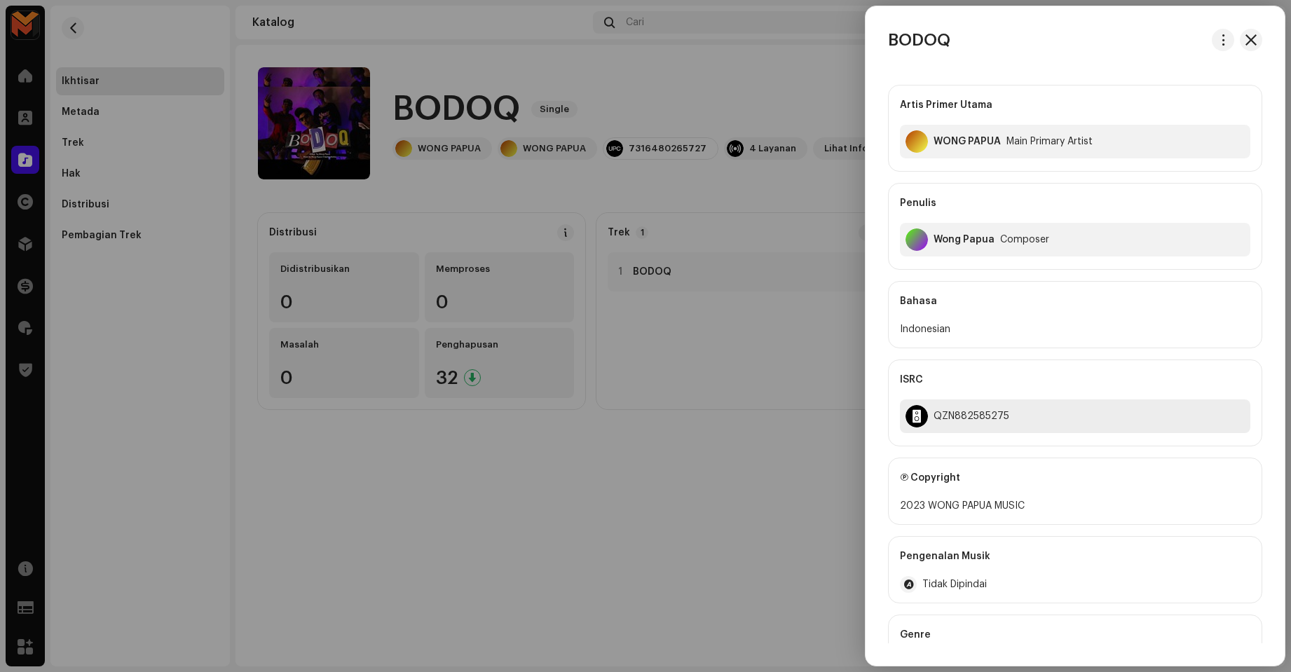
click at [985, 423] on div "QZN882585275" at bounding box center [1075, 416] width 350 height 34
copy div "QZN882585275"
